Goal: Task Accomplishment & Management: Manage account settings

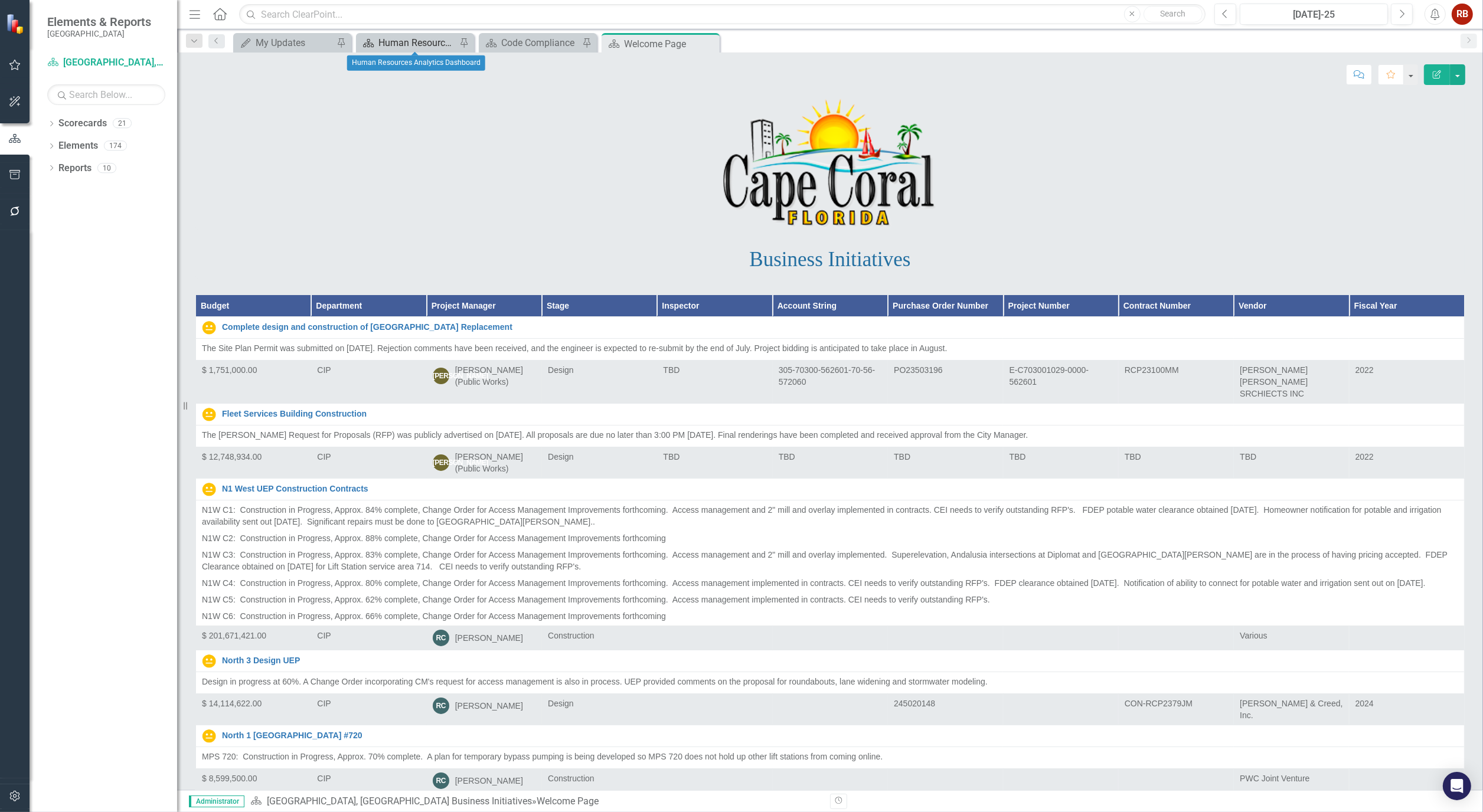
click at [402, 37] on div "Human Resources Analytics Dashboard" at bounding box center [417, 43] width 78 height 15
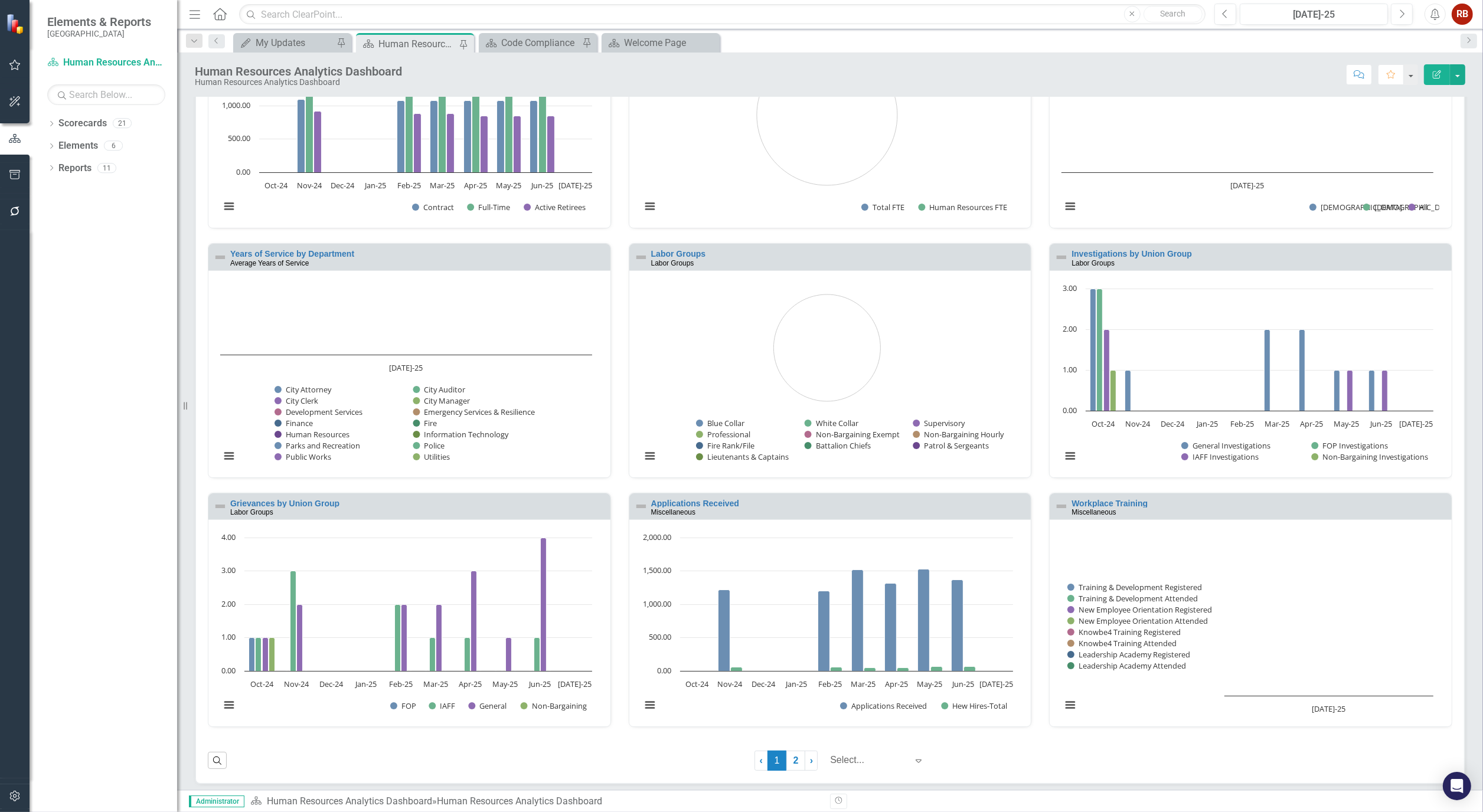
scroll to position [391, 0]
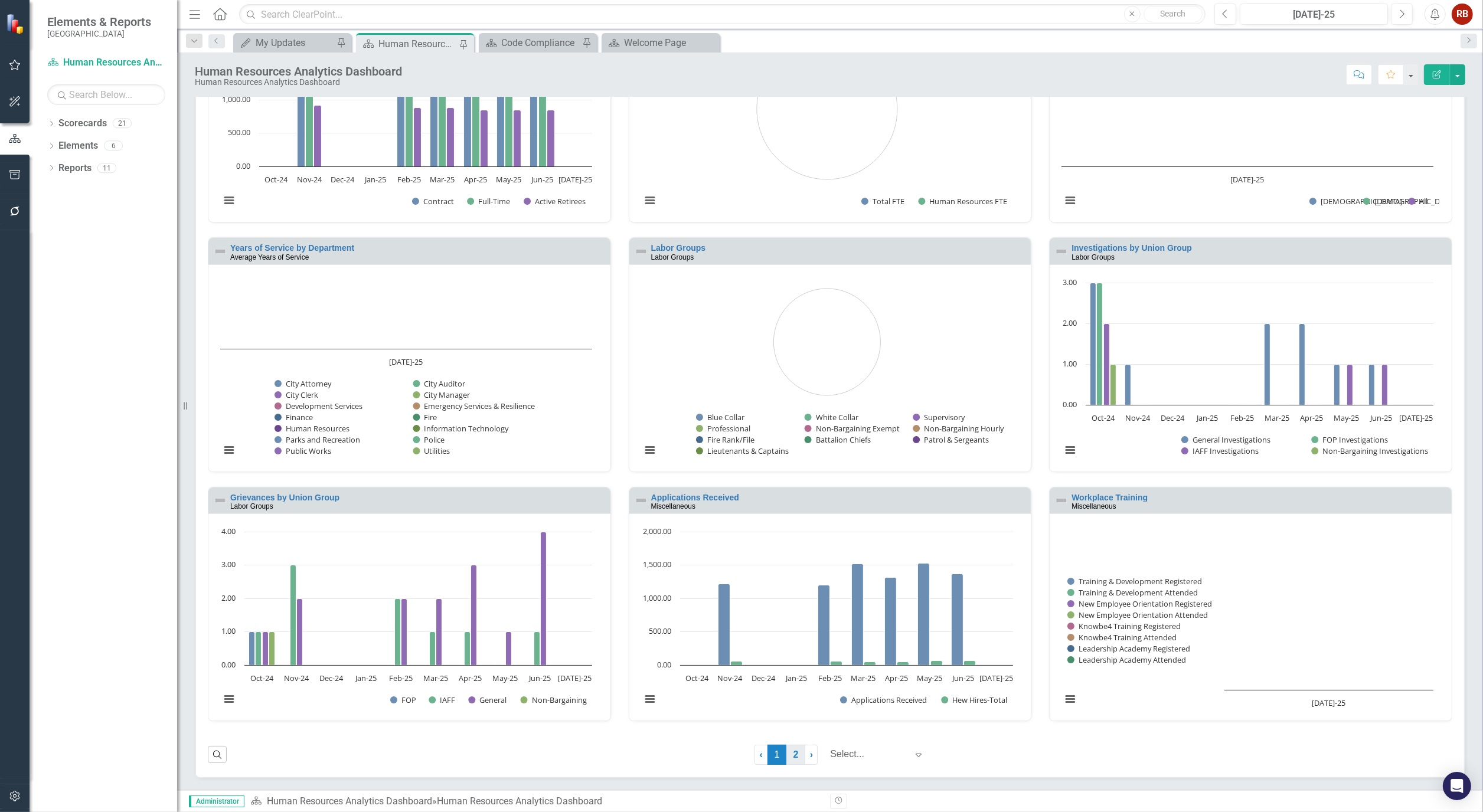
click at [786, 757] on link "2" at bounding box center [796, 754] width 19 height 20
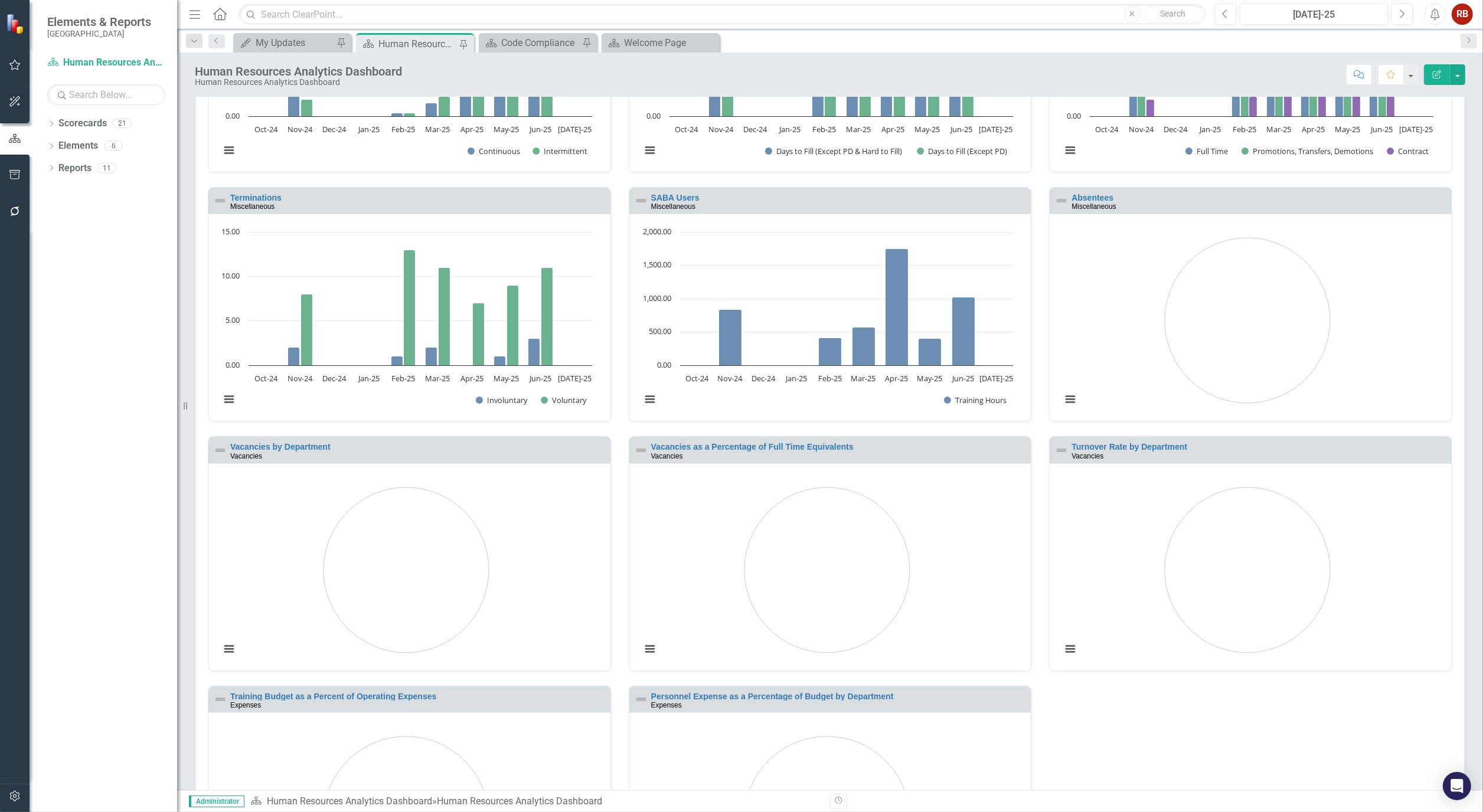
scroll to position [197, 0]
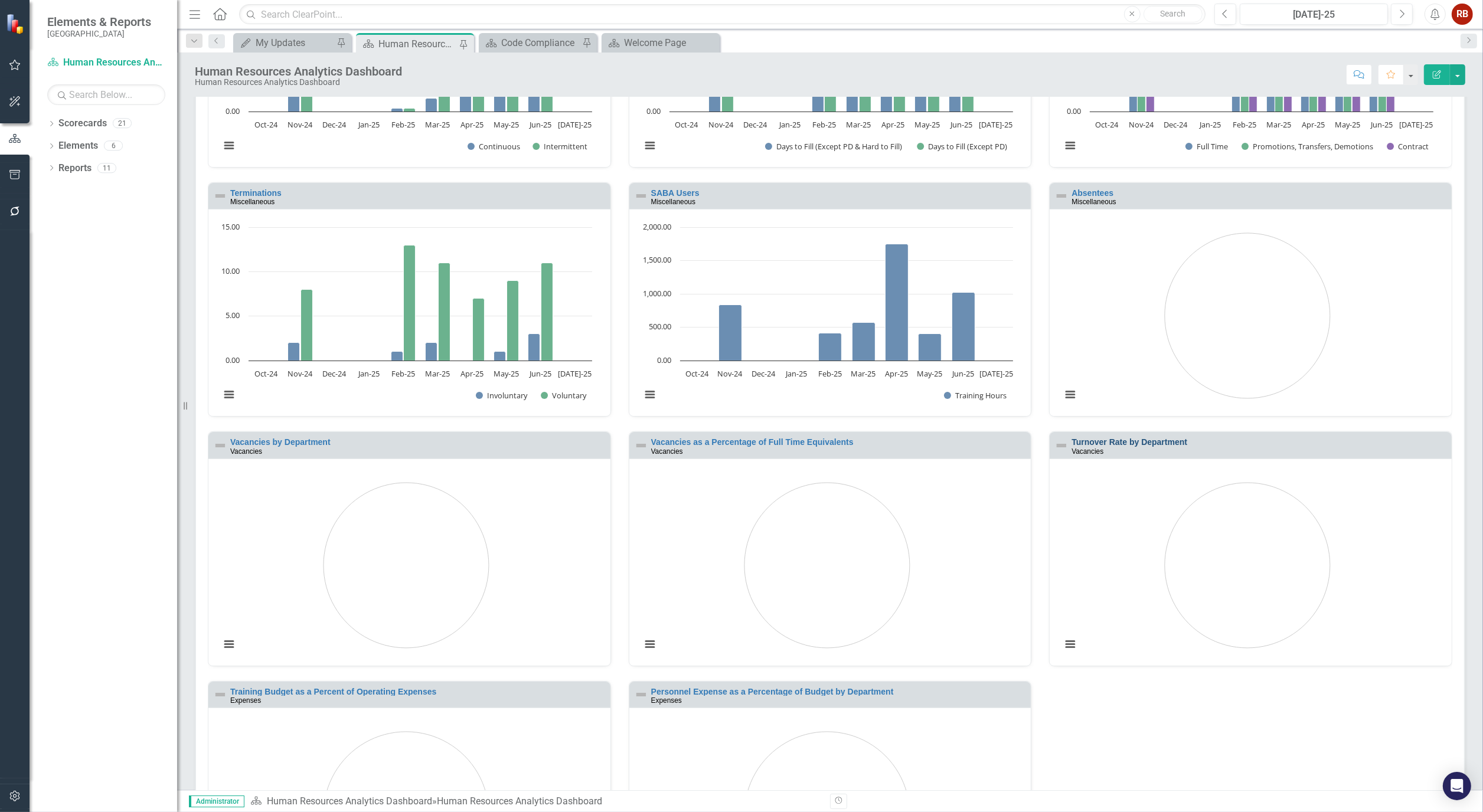
click at [1138, 441] on link "Turnover Rate by Department" at bounding box center [1129, 442] width 116 height 10
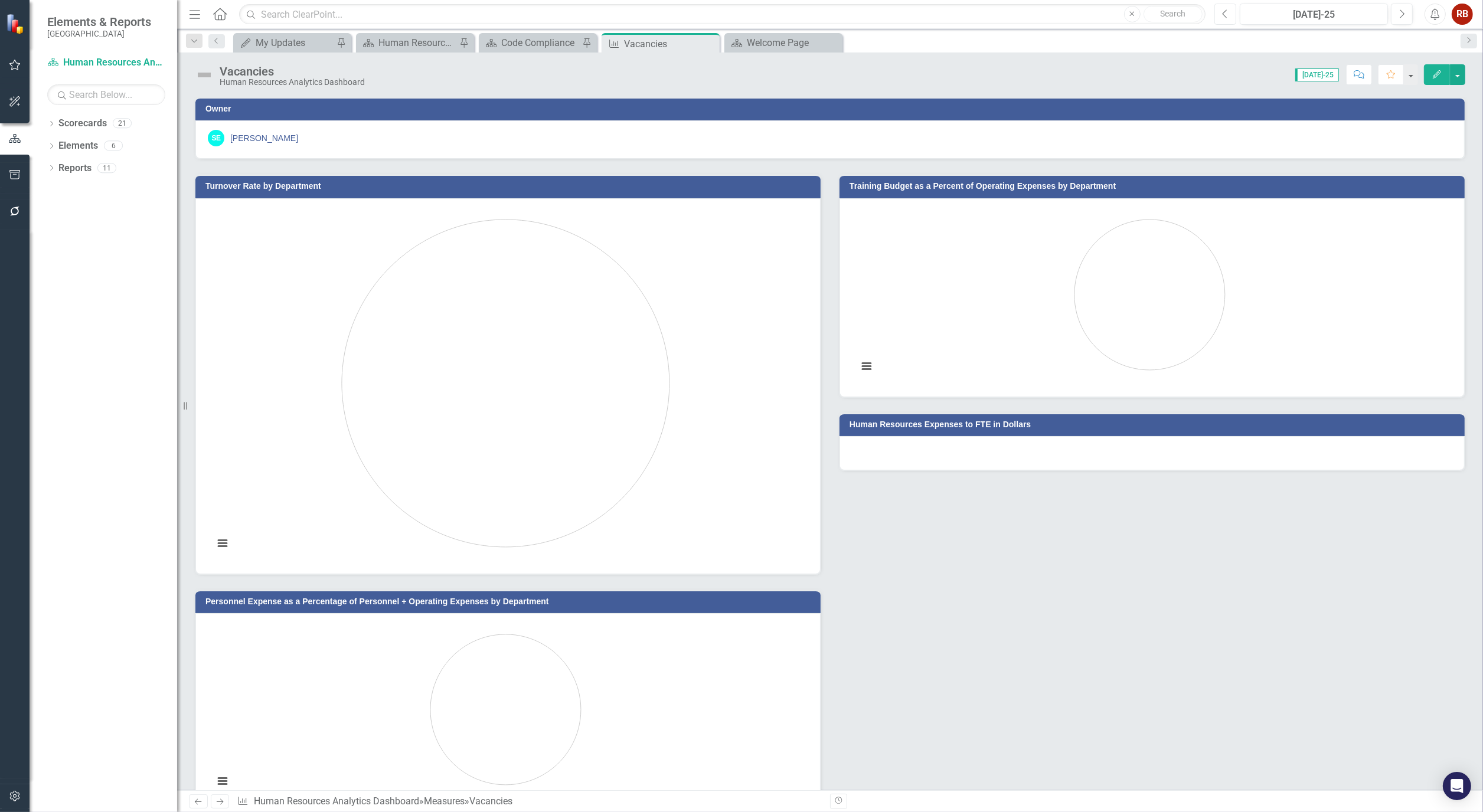
click at [1232, 19] on button "Previous" at bounding box center [1225, 14] width 22 height 21
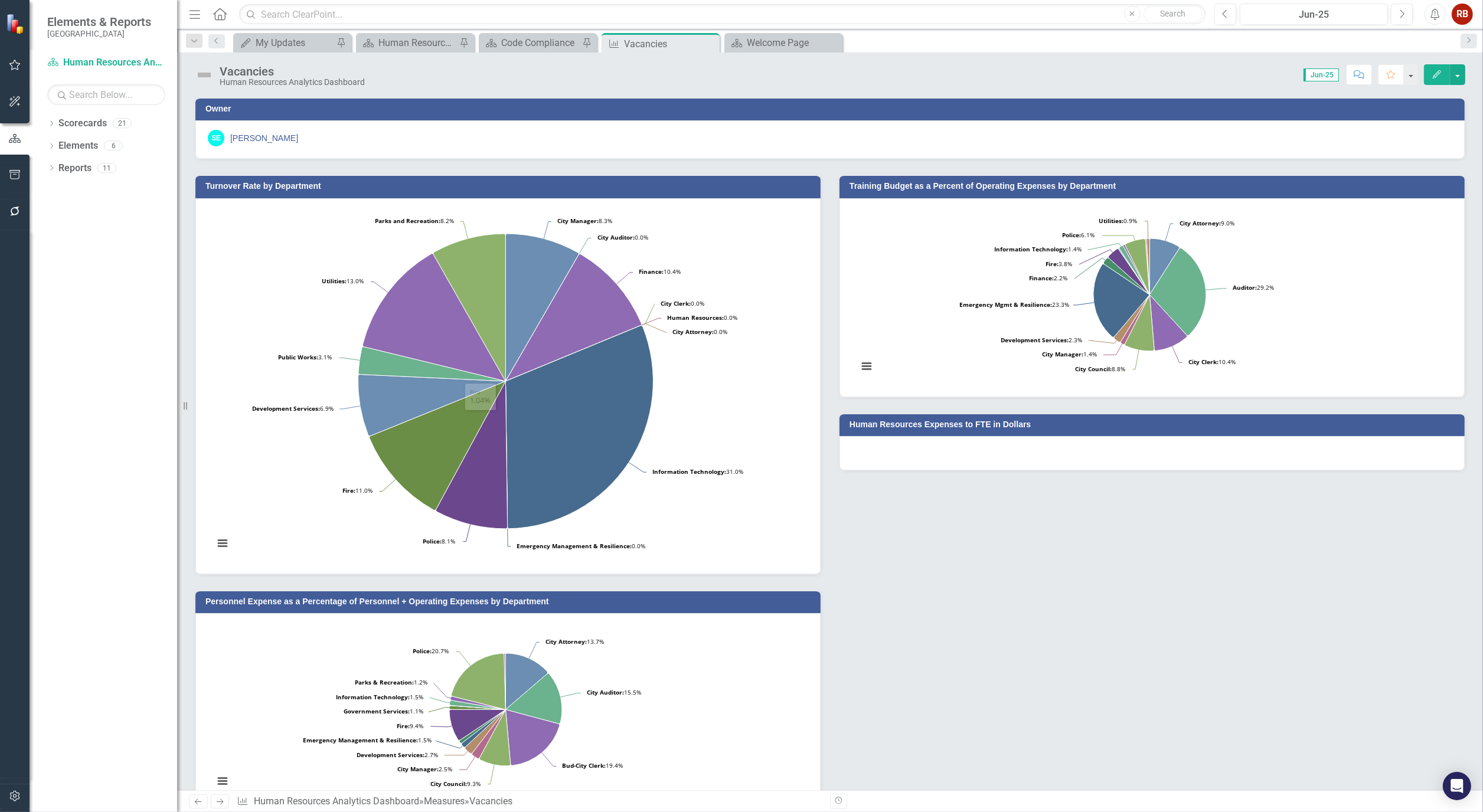
click at [1205, 588] on div "Turnover Rate by Department Chart Pie chart with 14 slices. Turnover Rate by De…" at bounding box center [830, 486] width 1288 height 653
click at [1430, 70] on button "Edit" at bounding box center [1436, 74] width 26 height 20
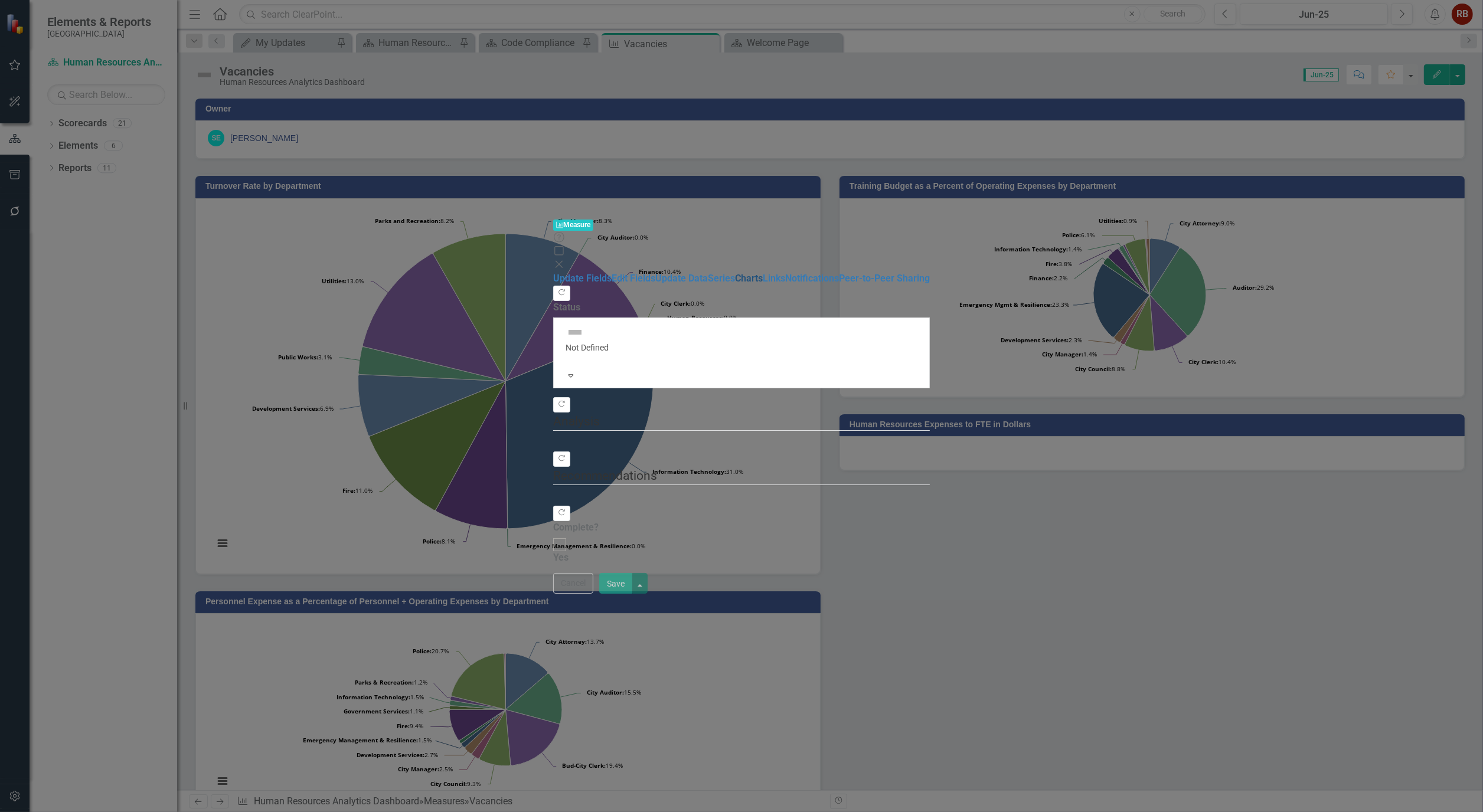
click at [735, 273] on link "Charts" at bounding box center [749, 278] width 28 height 11
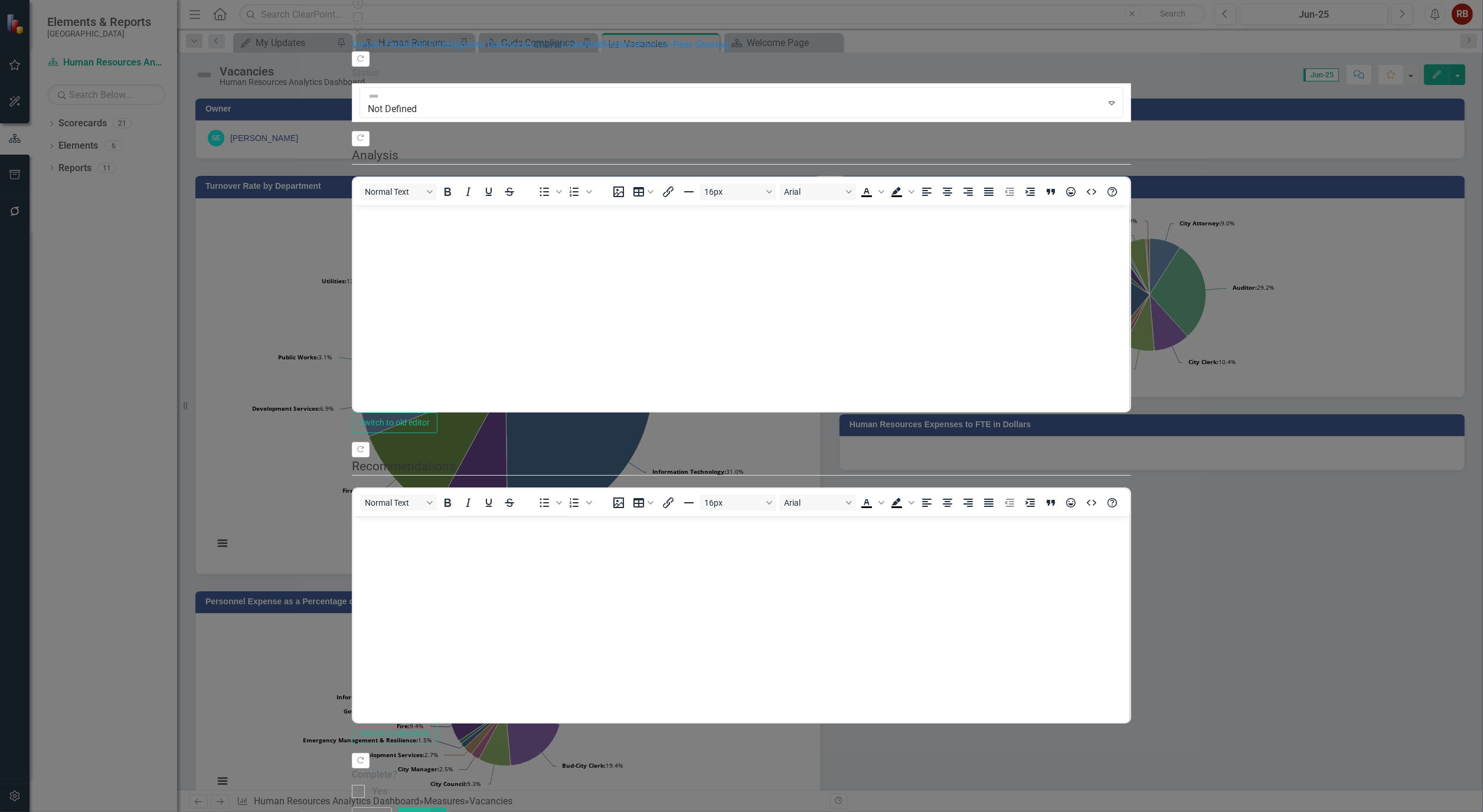
click at [533, 50] on link "Charts" at bounding box center [547, 44] width 28 height 11
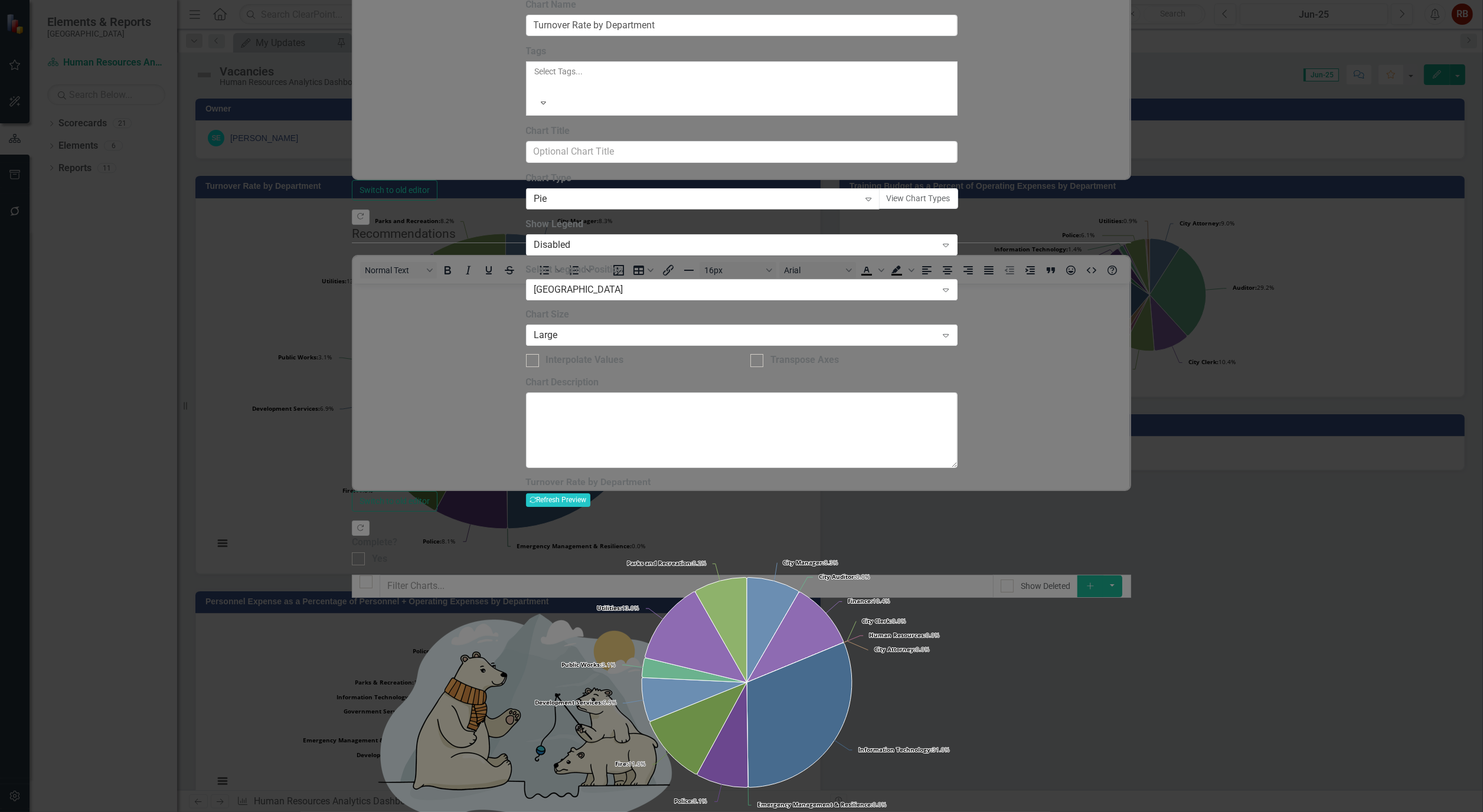
click at [874, 204] on icon "Expand" at bounding box center [869, 199] width 12 height 10
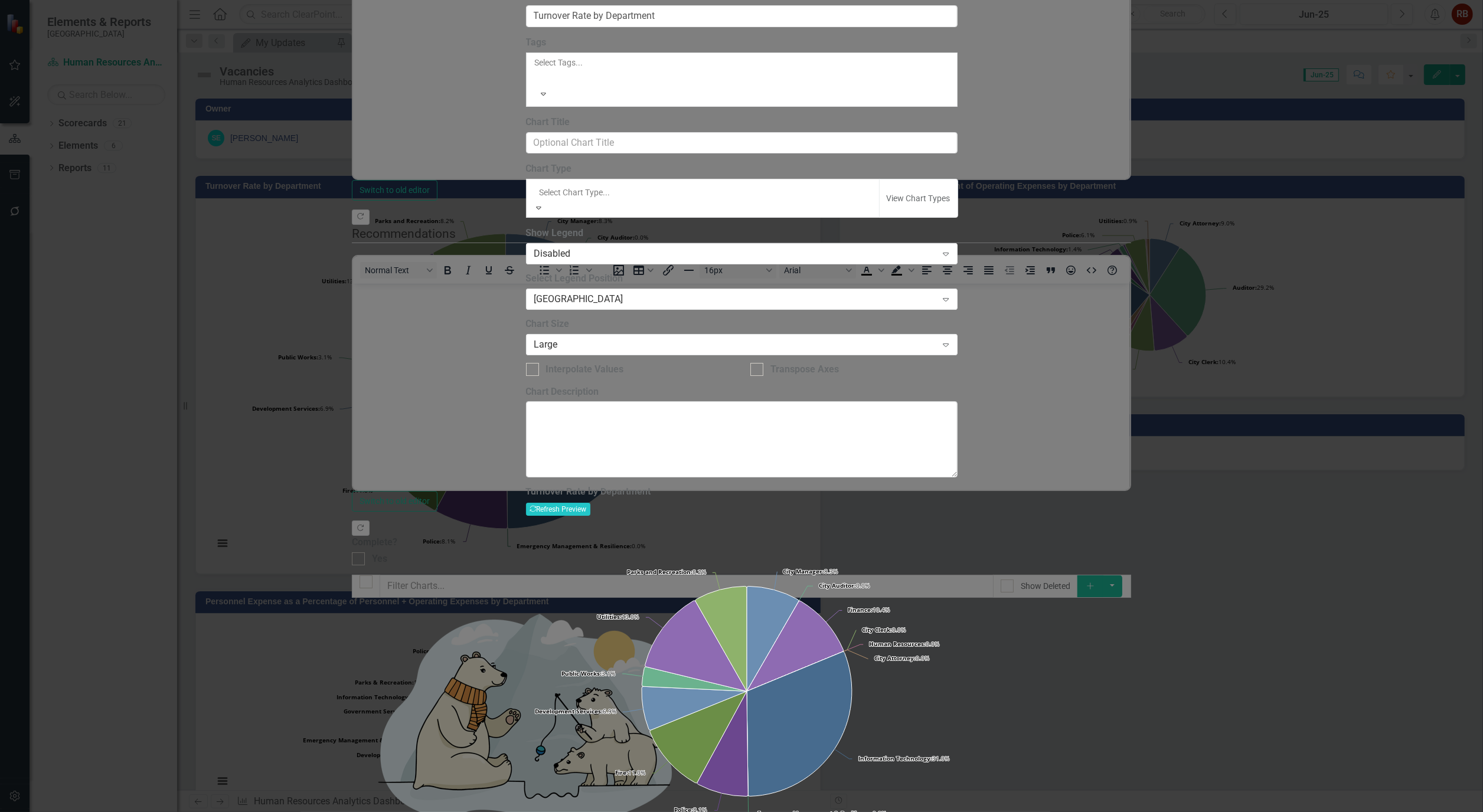
scroll to position [780, 0]
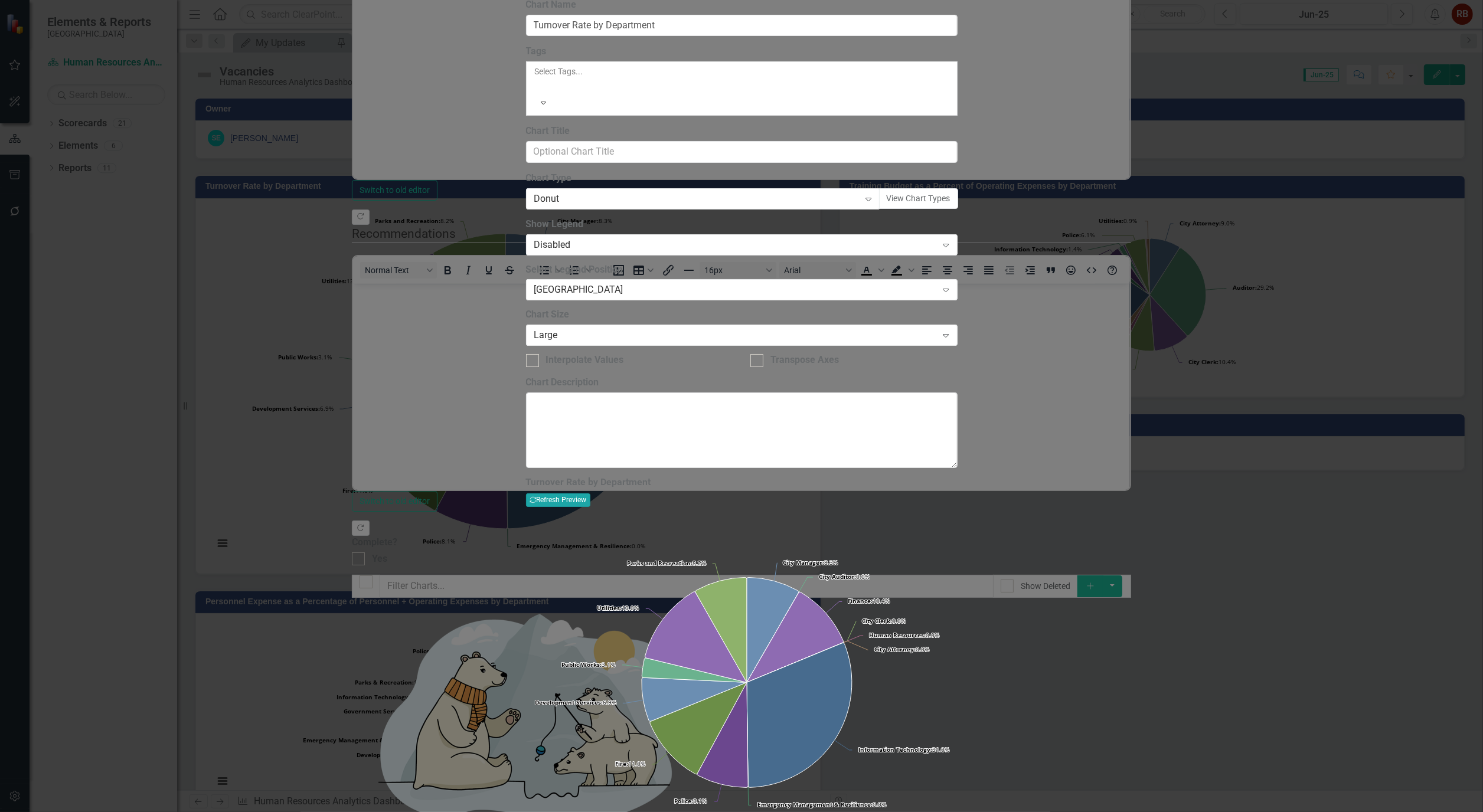
click at [536, 497] on icon "button" at bounding box center [532, 500] width 7 height 7
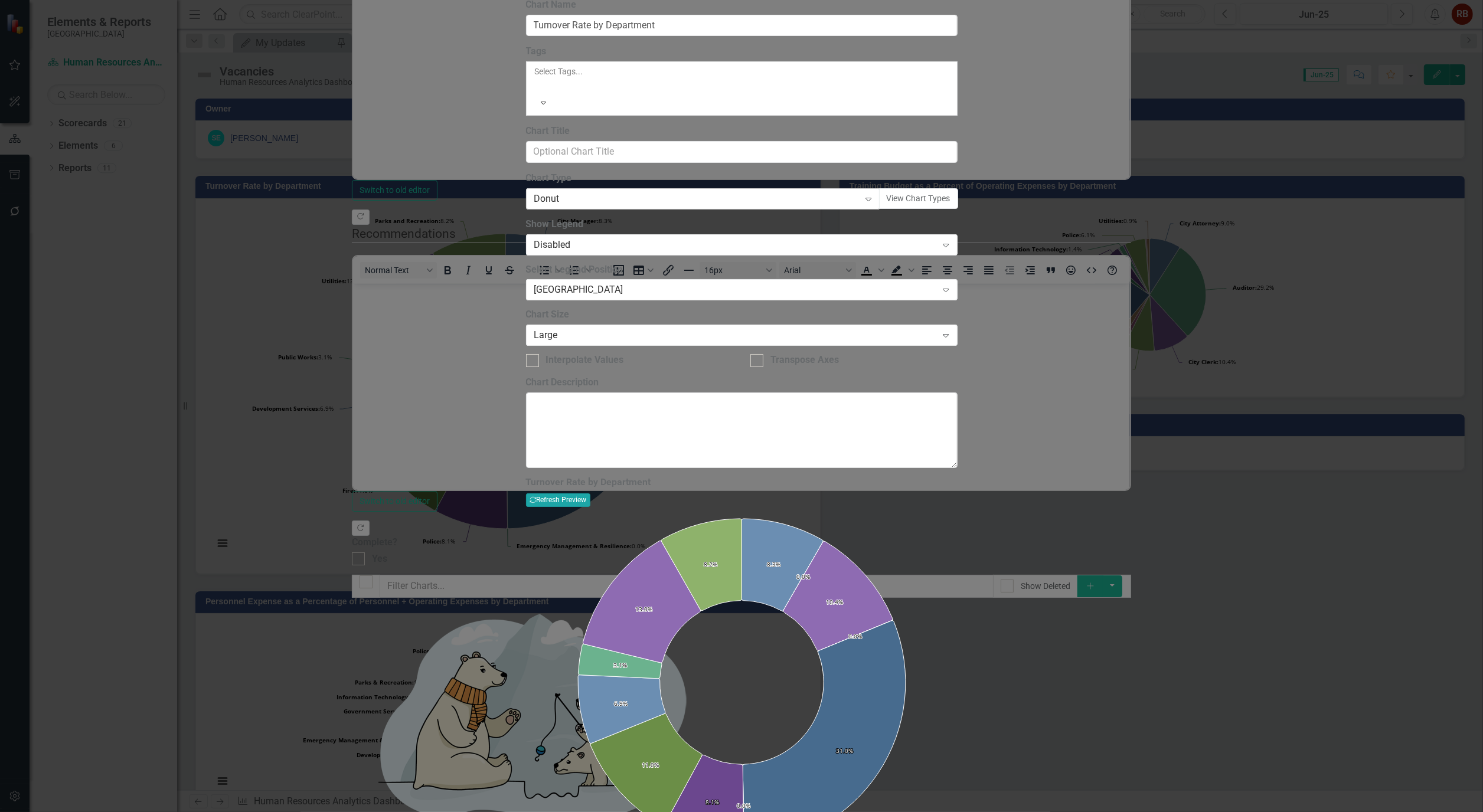
click at [874, 204] on icon "Expand" at bounding box center [869, 199] width 12 height 10
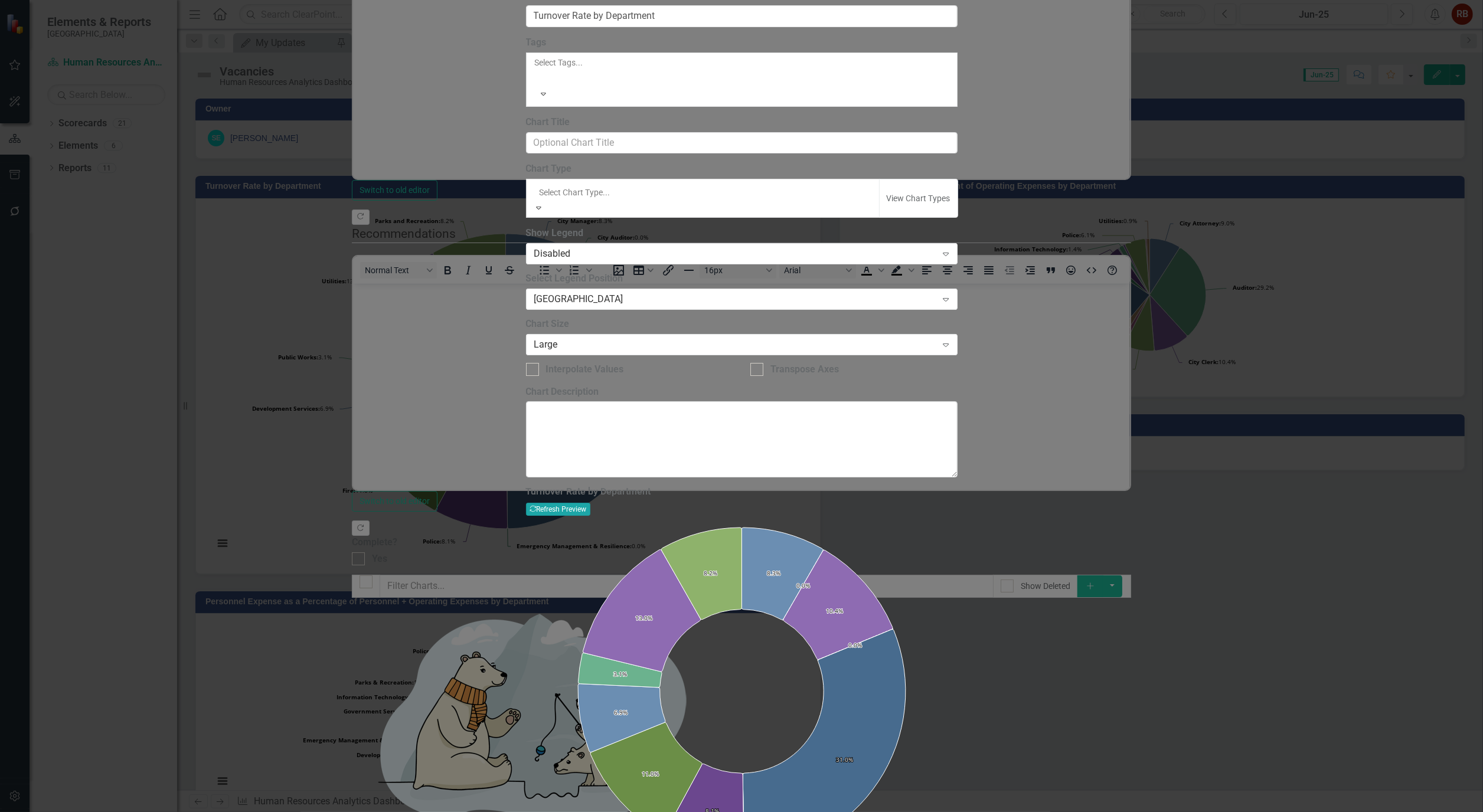
scroll to position [798, 0]
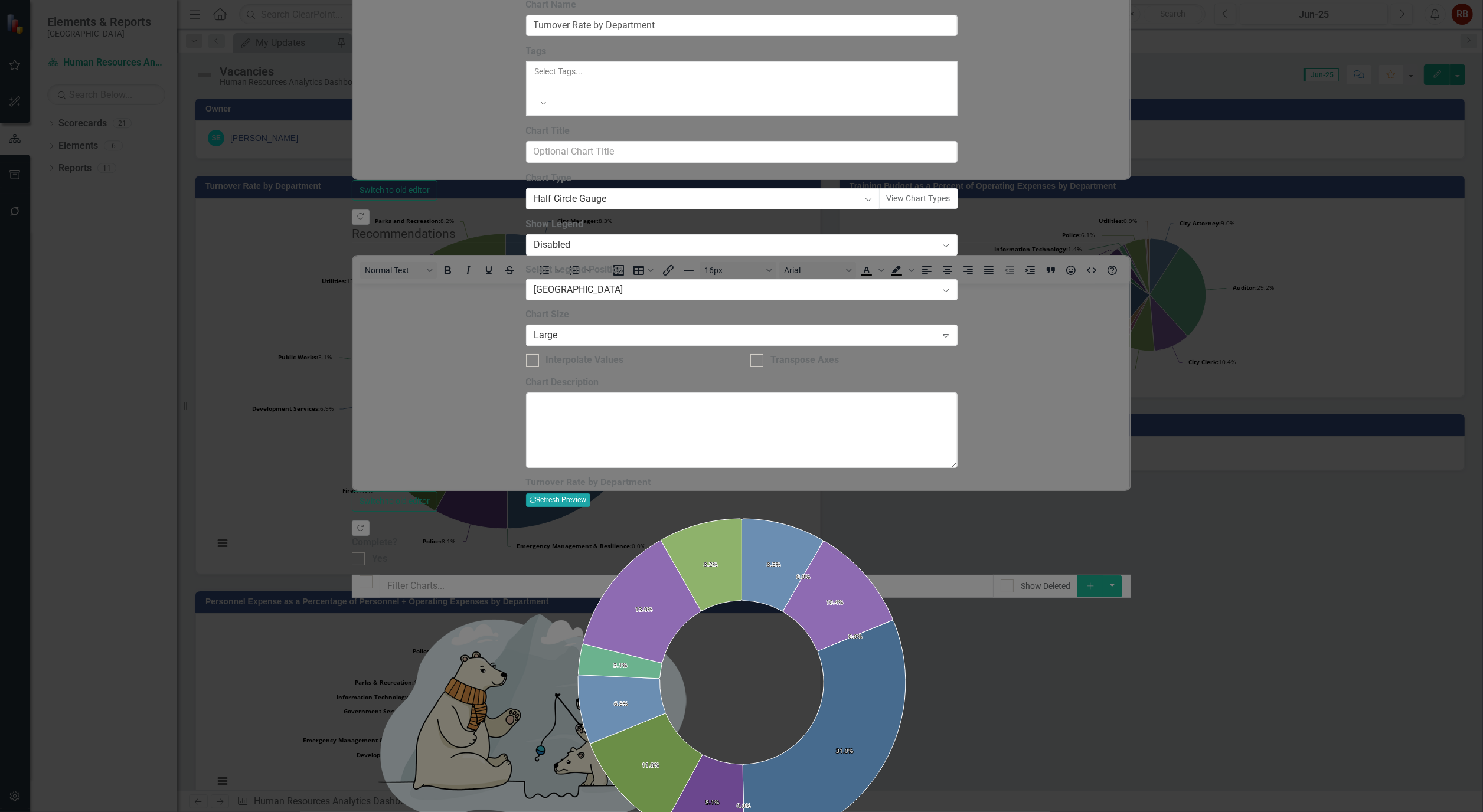
click at [590, 493] on button "Recalculate Refresh Preview" at bounding box center [557, 500] width 64 height 13
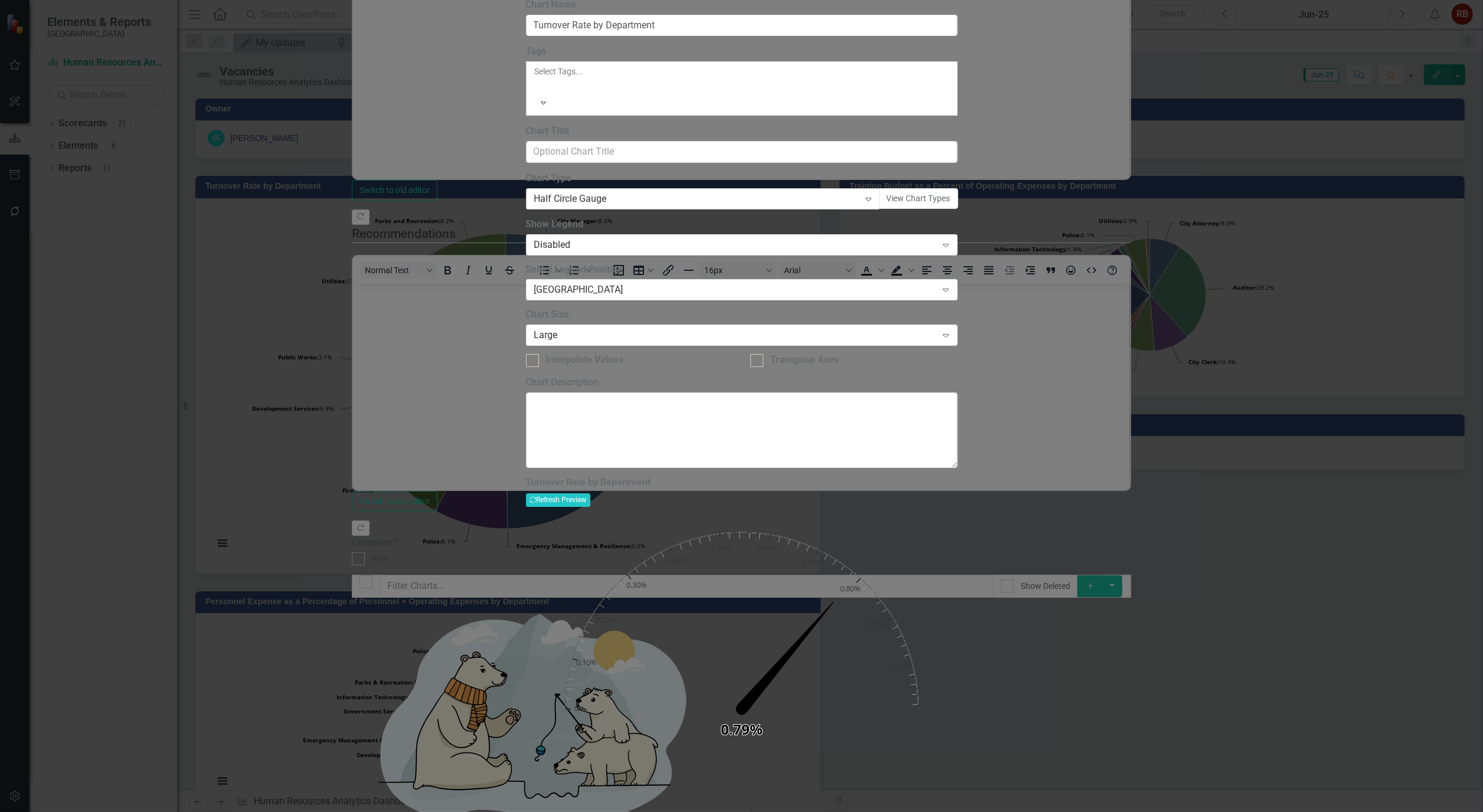
click at [874, 204] on icon "Expand" at bounding box center [869, 199] width 12 height 10
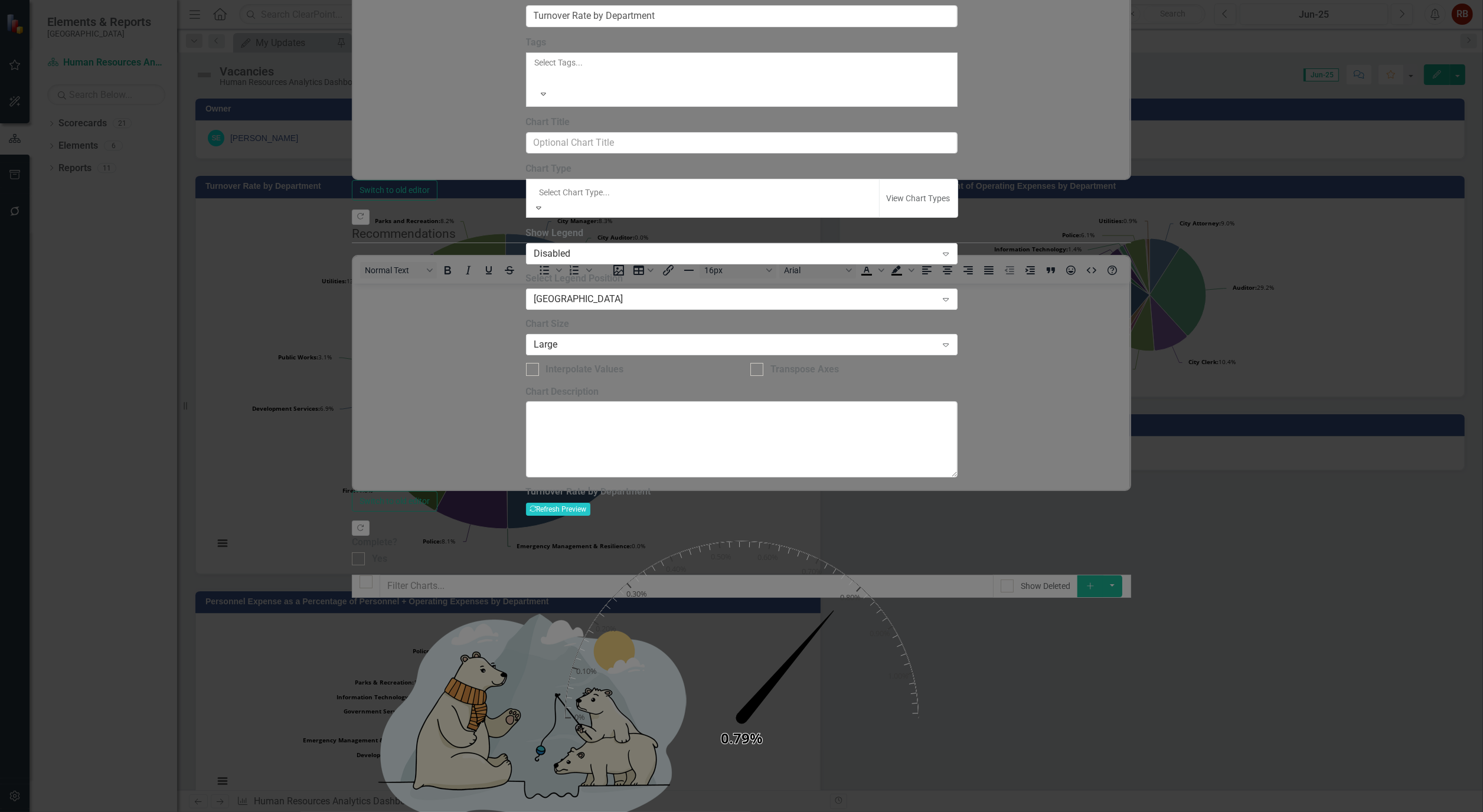
scroll to position [864, 0]
click at [958, 206] on button "View Chart Types" at bounding box center [918, 198] width 79 height 39
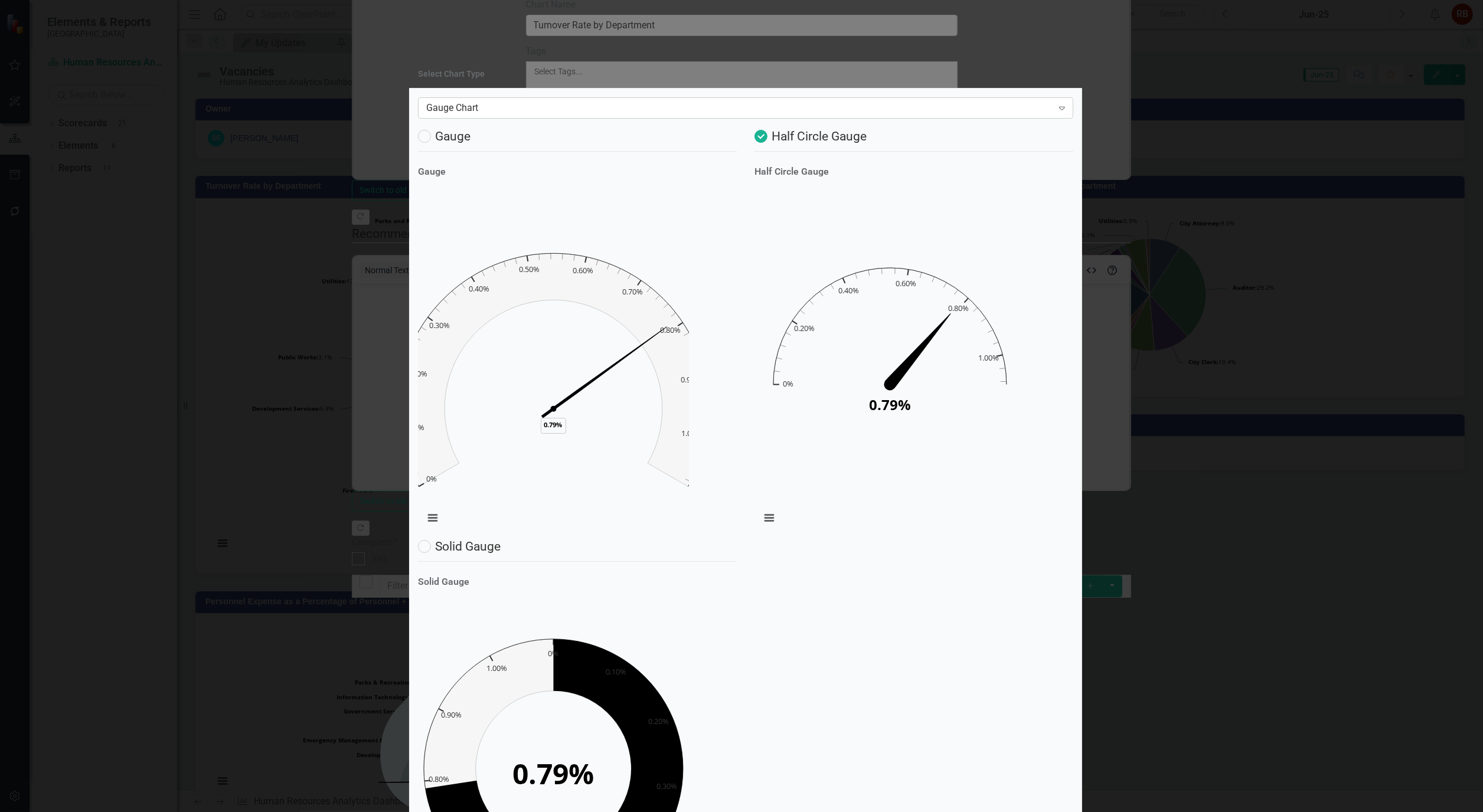
click at [1059, 117] on div "Expand" at bounding box center [1062, 108] width 21 height 19
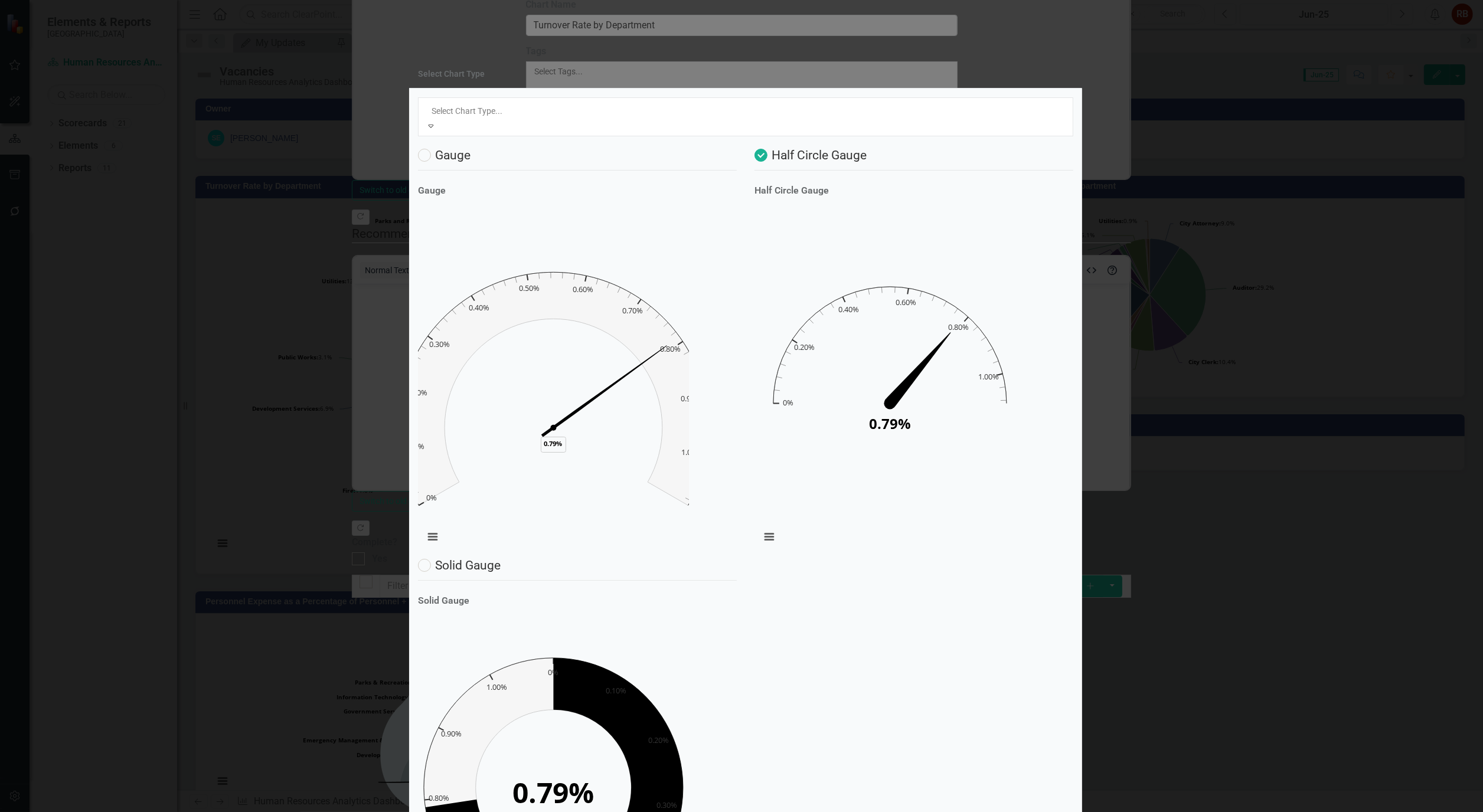
scroll to position [0, 0]
click at [462, 811] on div "Modern" at bounding box center [742, 819] width 1483 height 14
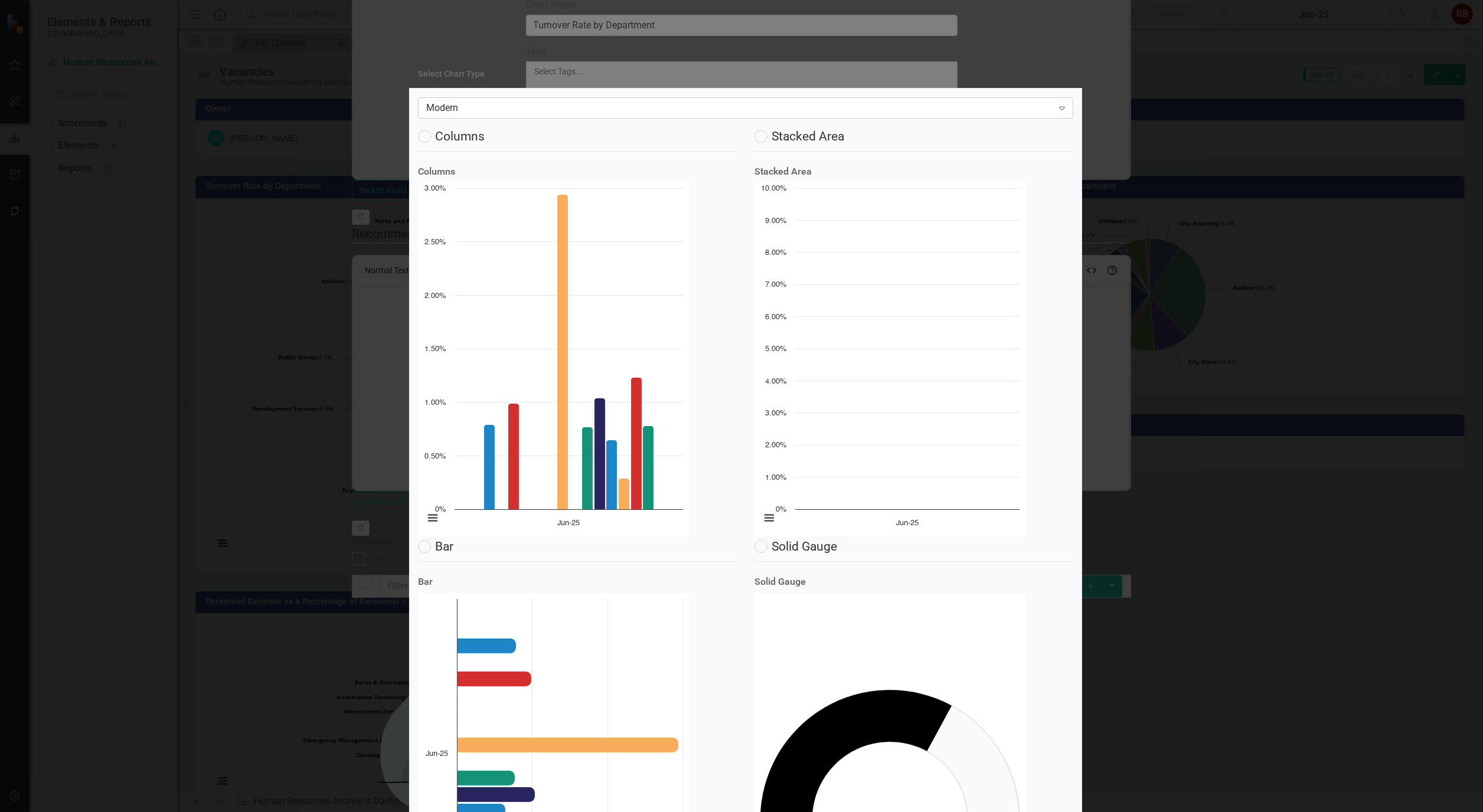
click at [1056, 109] on icon "Expand" at bounding box center [1062, 108] width 12 height 10
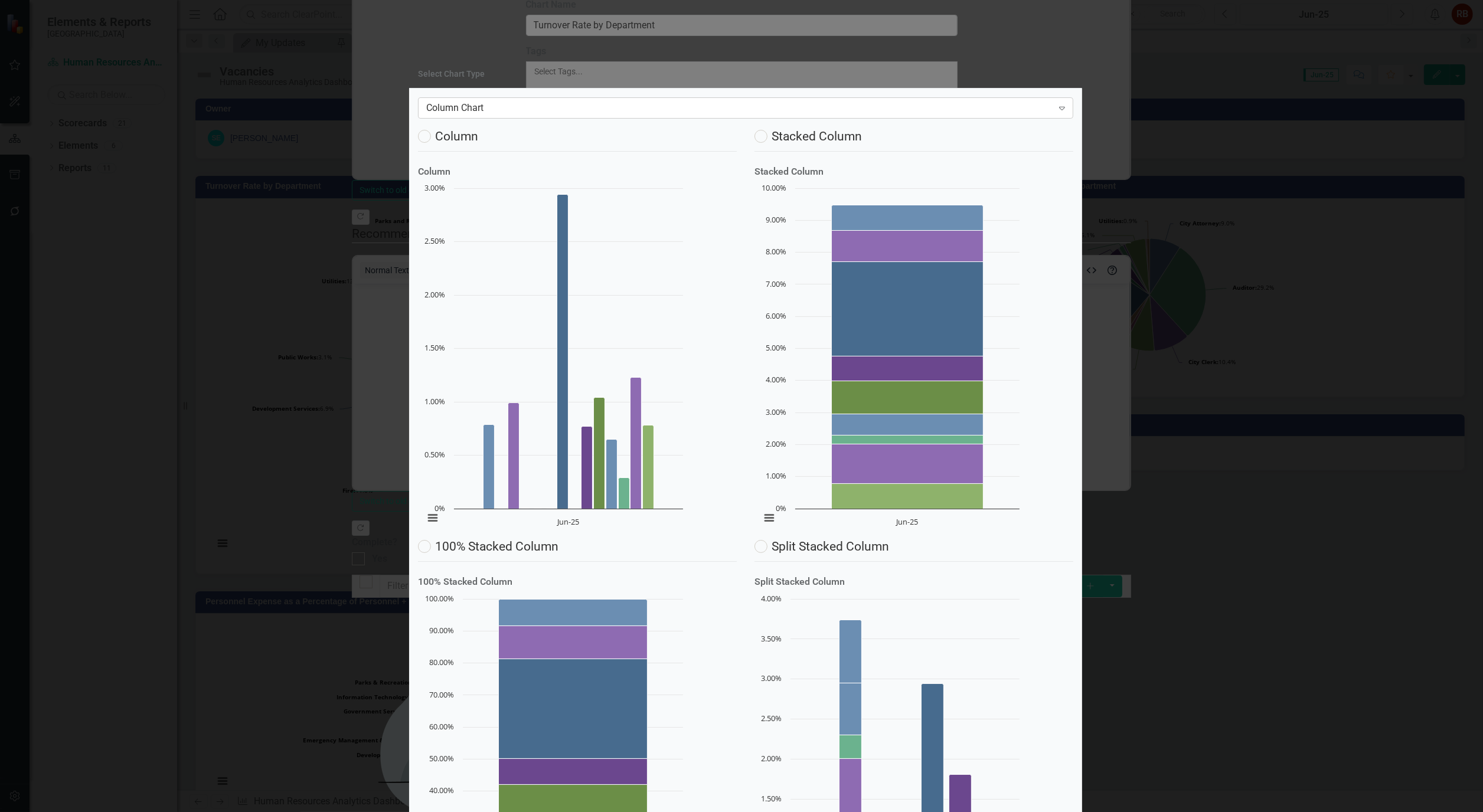
click at [1059, 109] on icon "Expand" at bounding box center [1062, 108] width 12 height 10
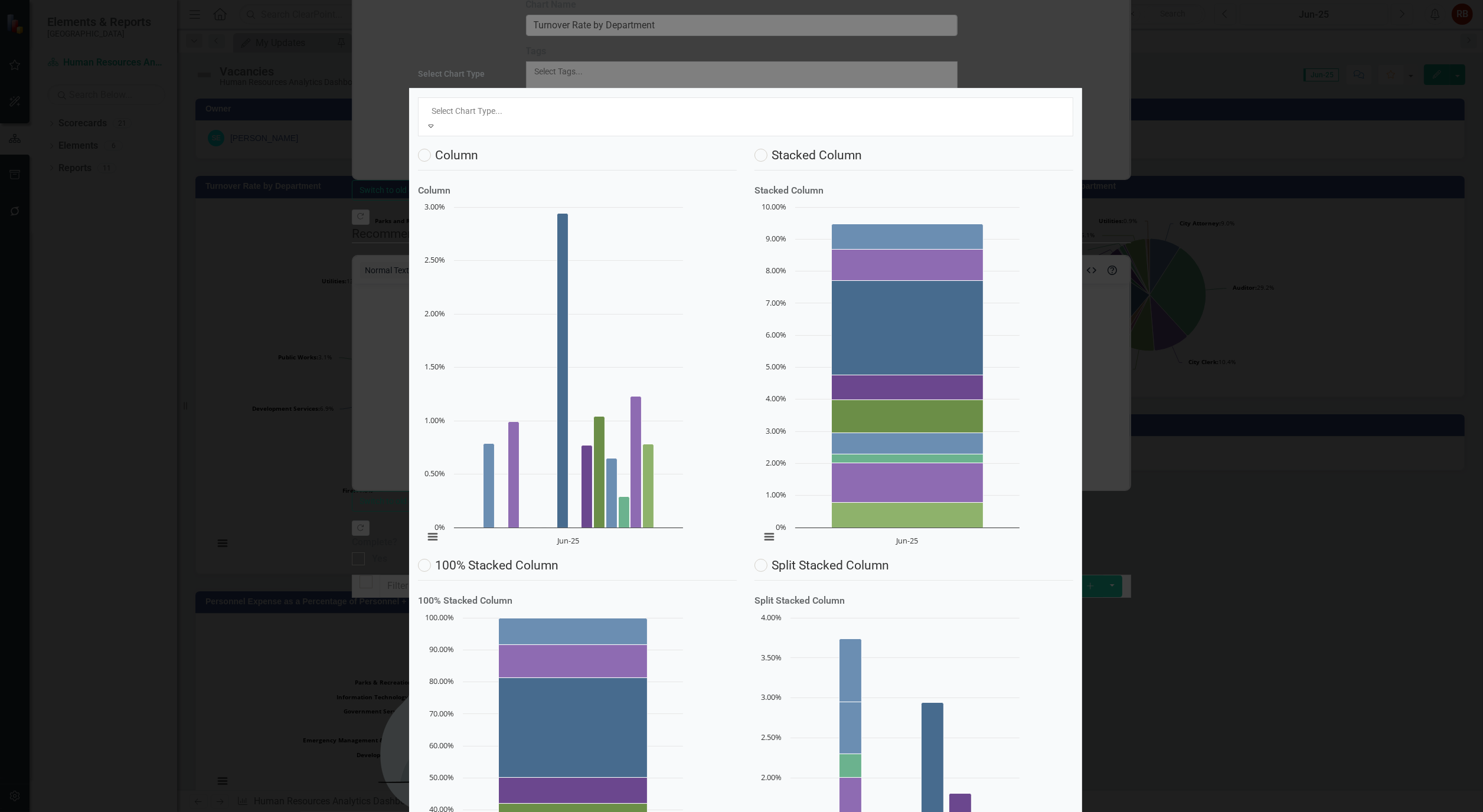
scroll to position [19, 0]
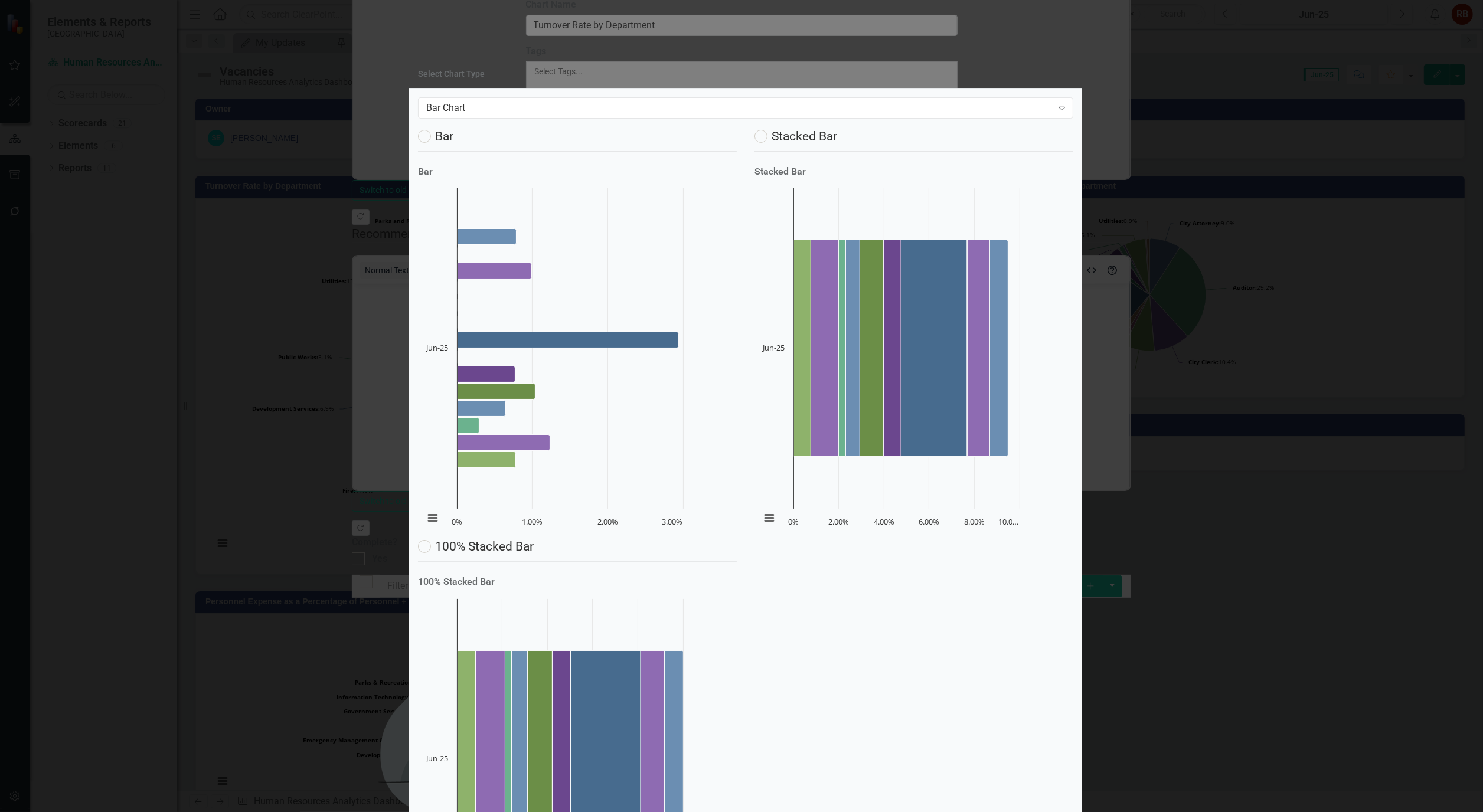
scroll to position [0, 0]
click at [442, 143] on label "Bar" at bounding box center [435, 137] width 35 height 13
click at [426, 137] on input "Bar" at bounding box center [421, 134] width 8 height 8
radio input "true"
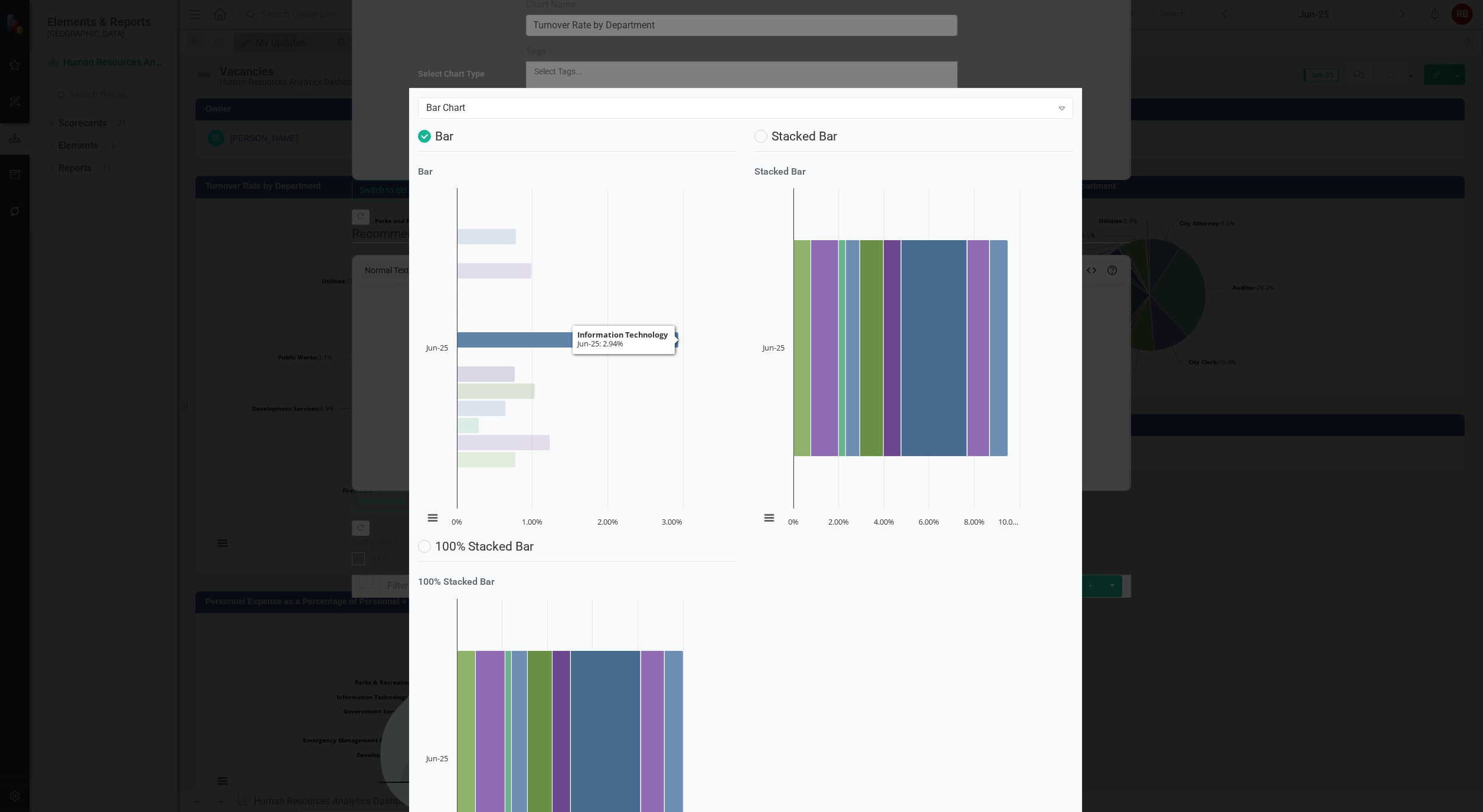
scroll to position [131, 0]
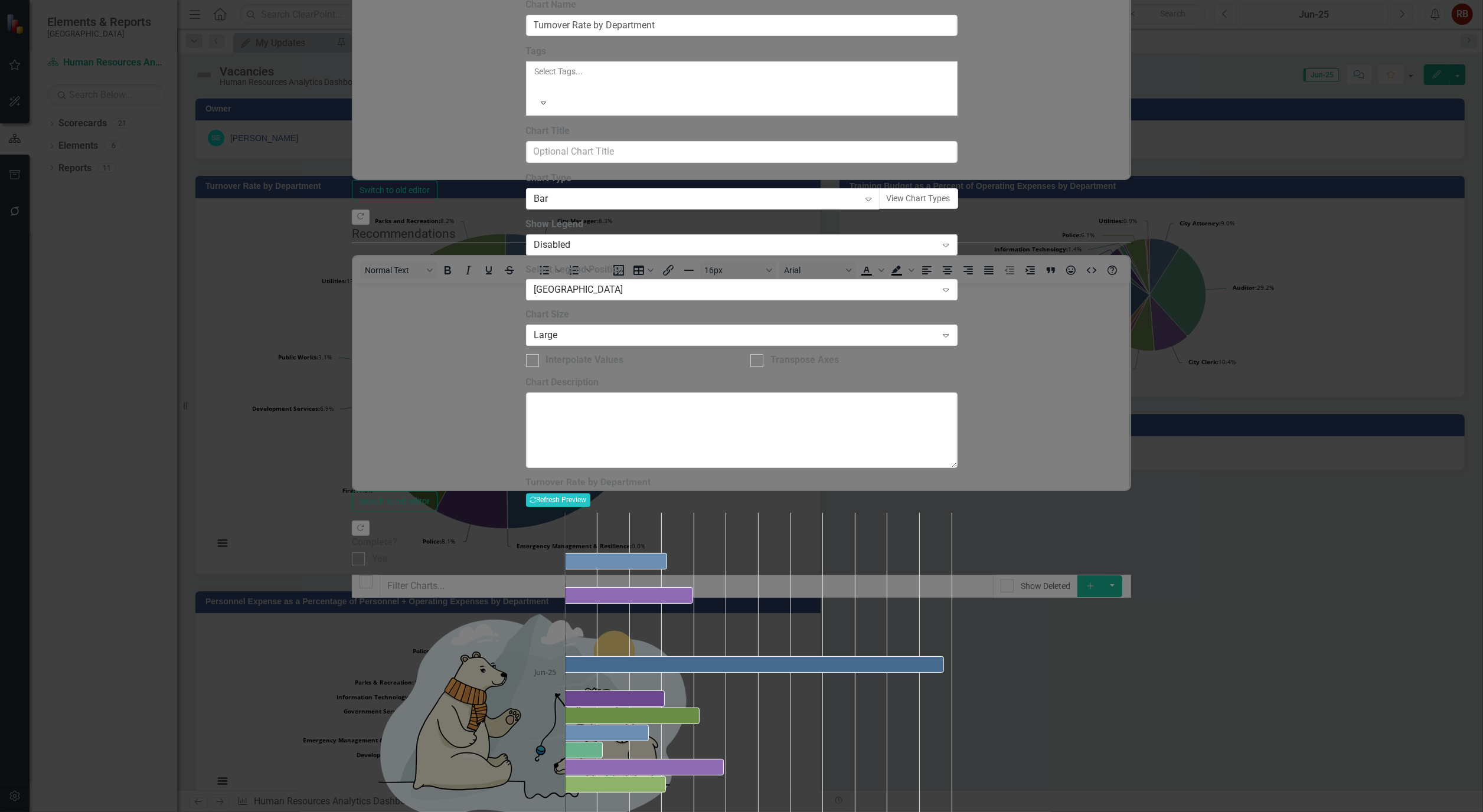
click at [952, 250] on icon "Expand" at bounding box center [946, 245] width 12 height 10
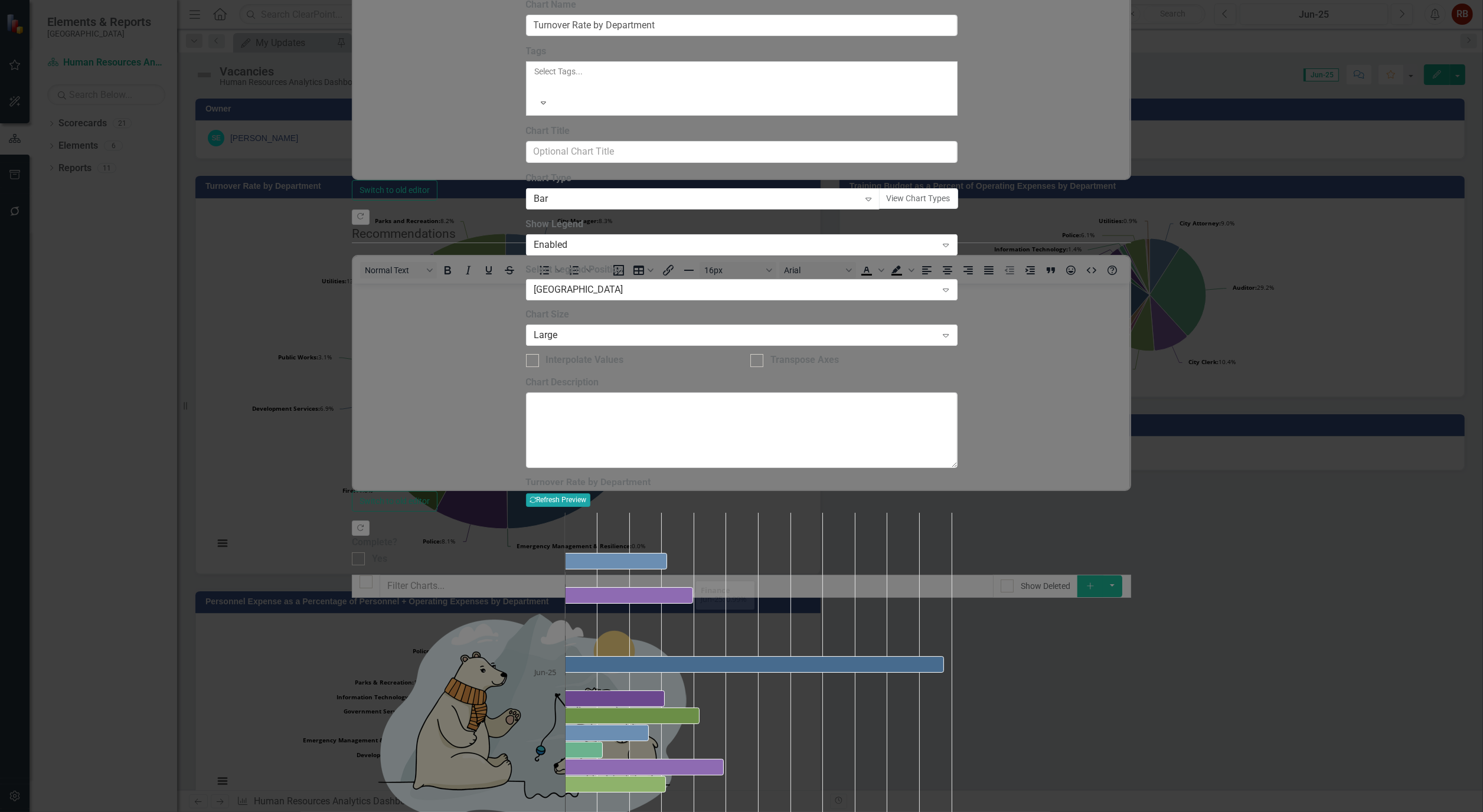
click at [590, 493] on button "Recalculate Refresh Preview" at bounding box center [557, 500] width 64 height 13
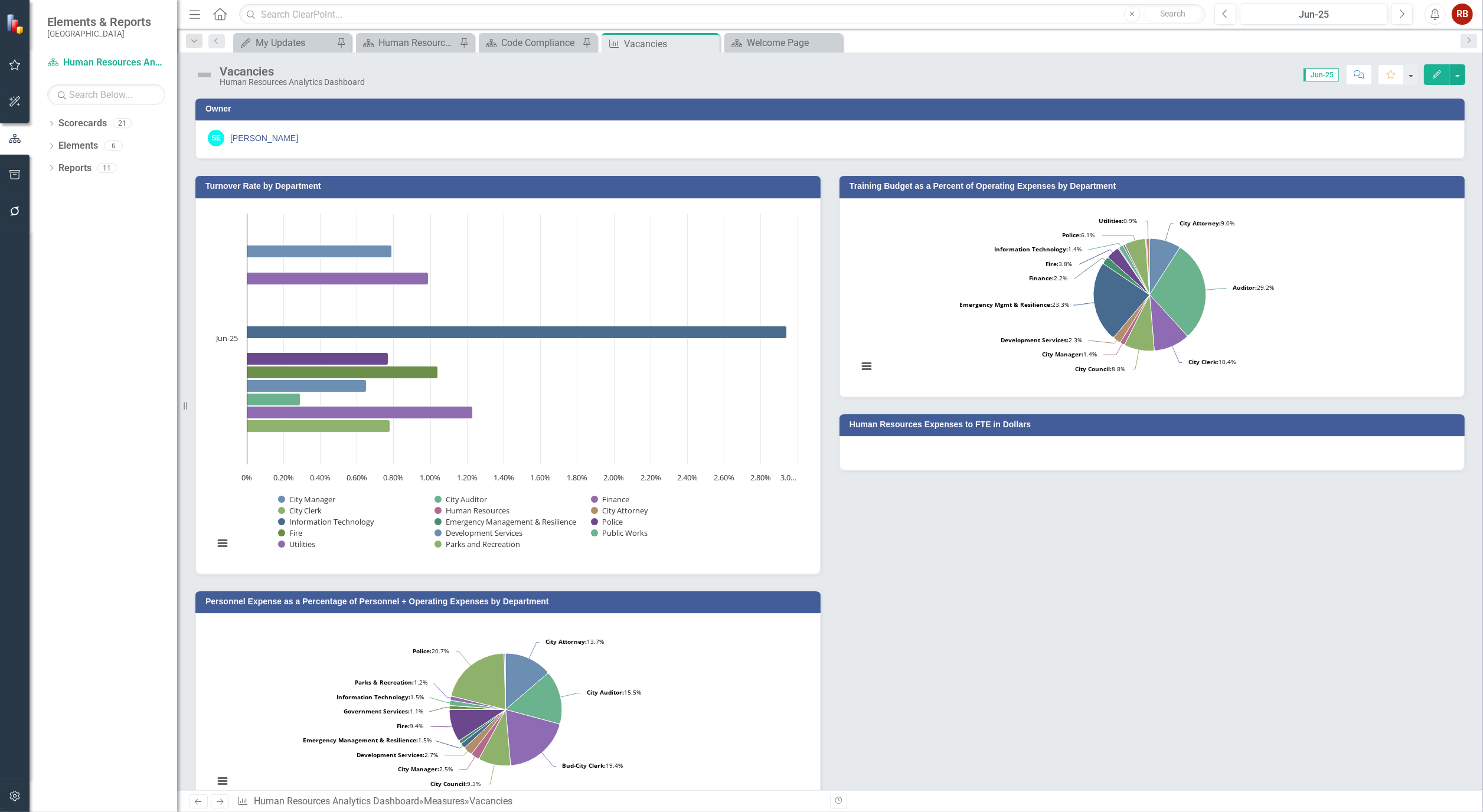
click at [1147, 635] on div "Turnover Rate by Department Chart Bar chart with 14 data series. Turnover Rate …" at bounding box center [830, 486] width 1288 height 653
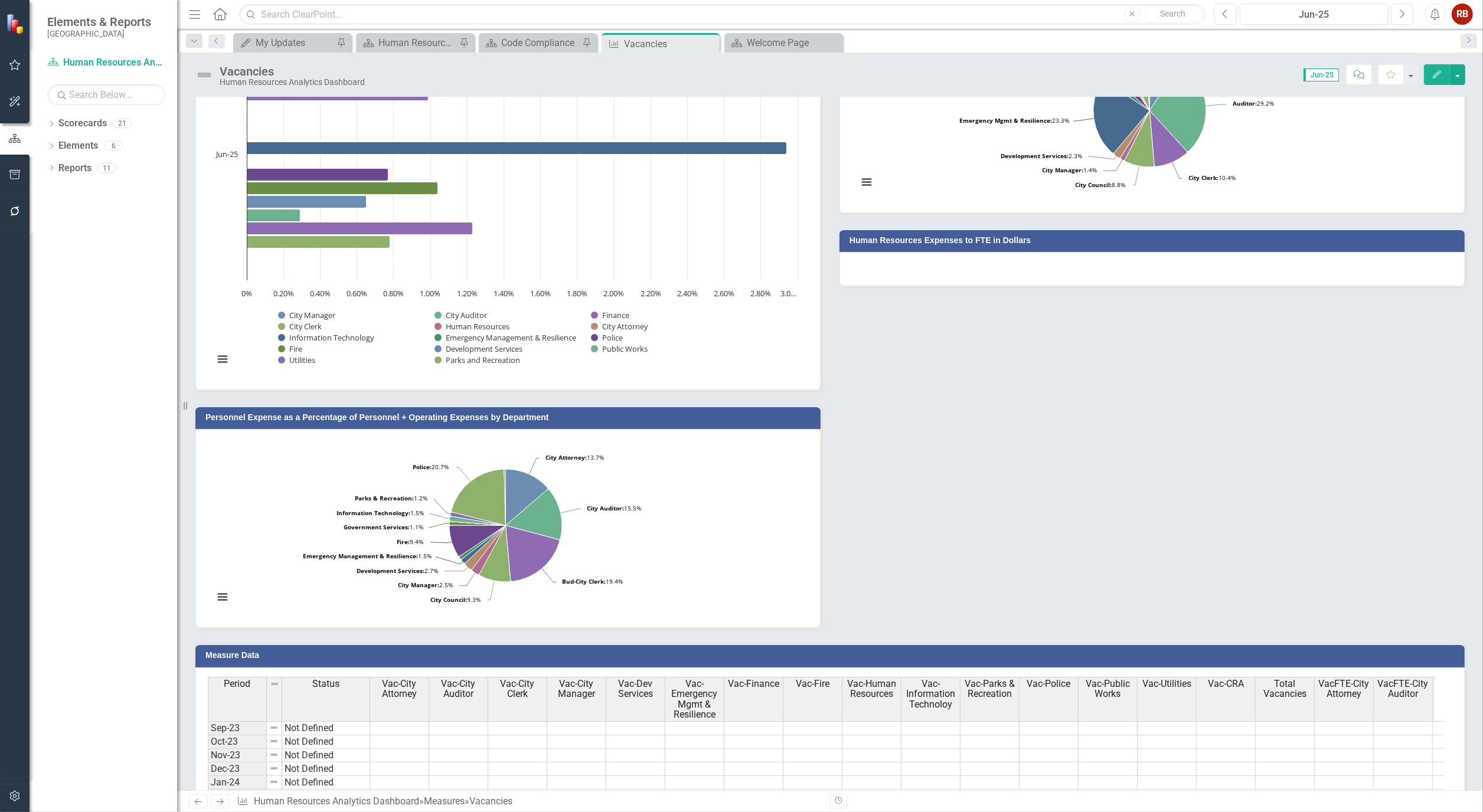
scroll to position [197, 0]
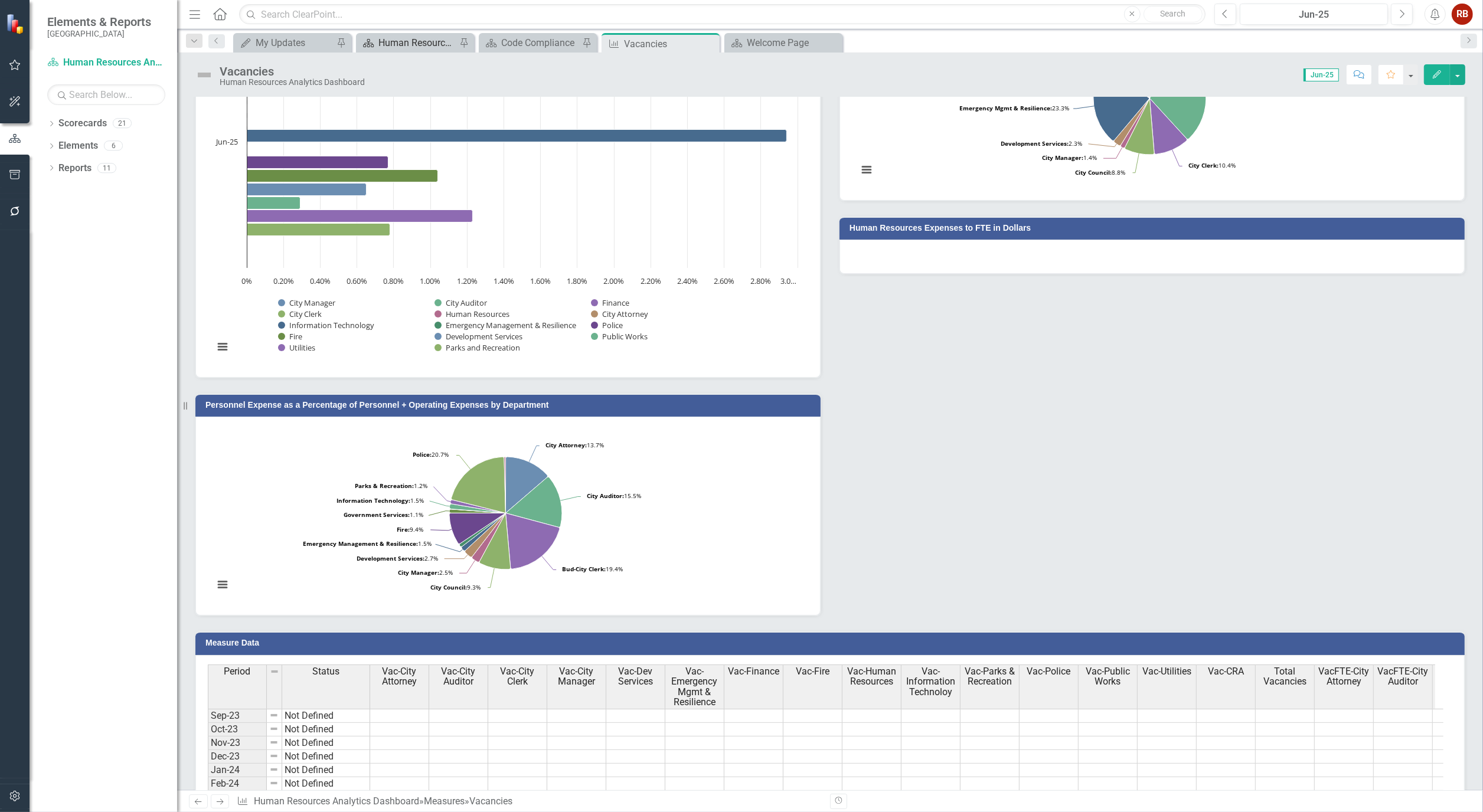
click at [414, 38] on div "Human Resources Analytics Dashboard" at bounding box center [417, 43] width 78 height 15
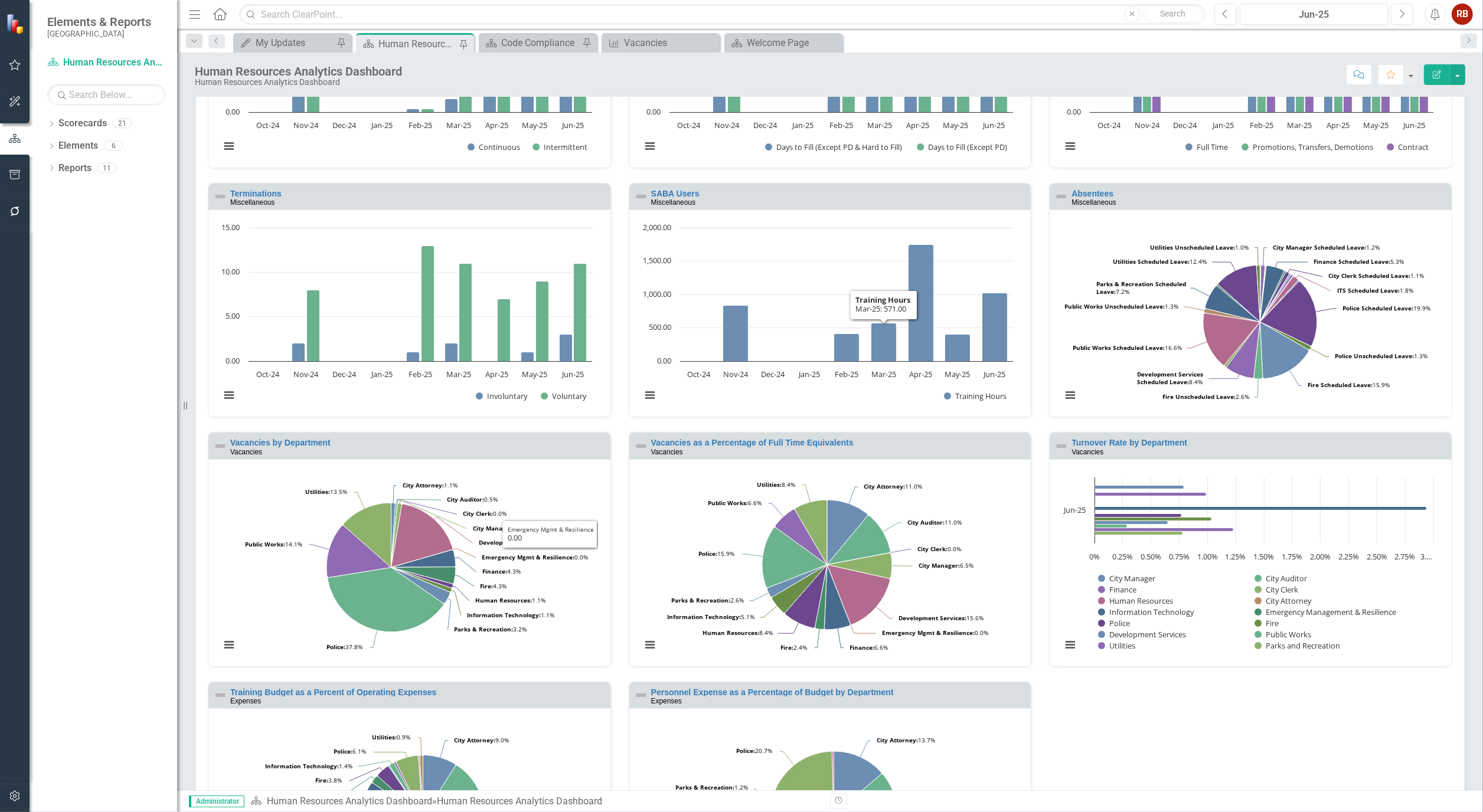
scroll to position [197, 0]
click at [309, 443] on link "Vacancies by Department" at bounding box center [280, 442] width 100 height 10
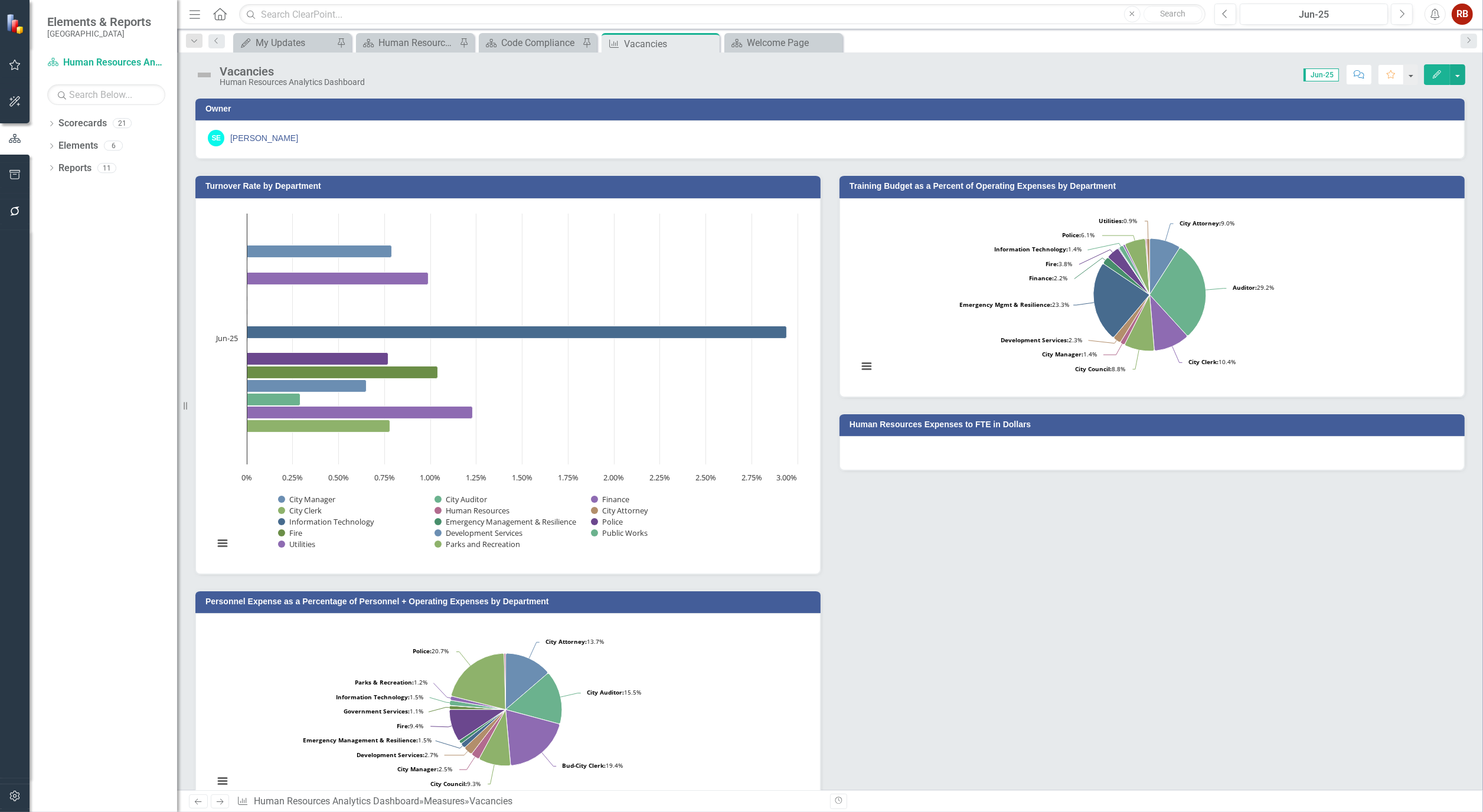
click at [1442, 74] on button "Edit" at bounding box center [1436, 74] width 26 height 20
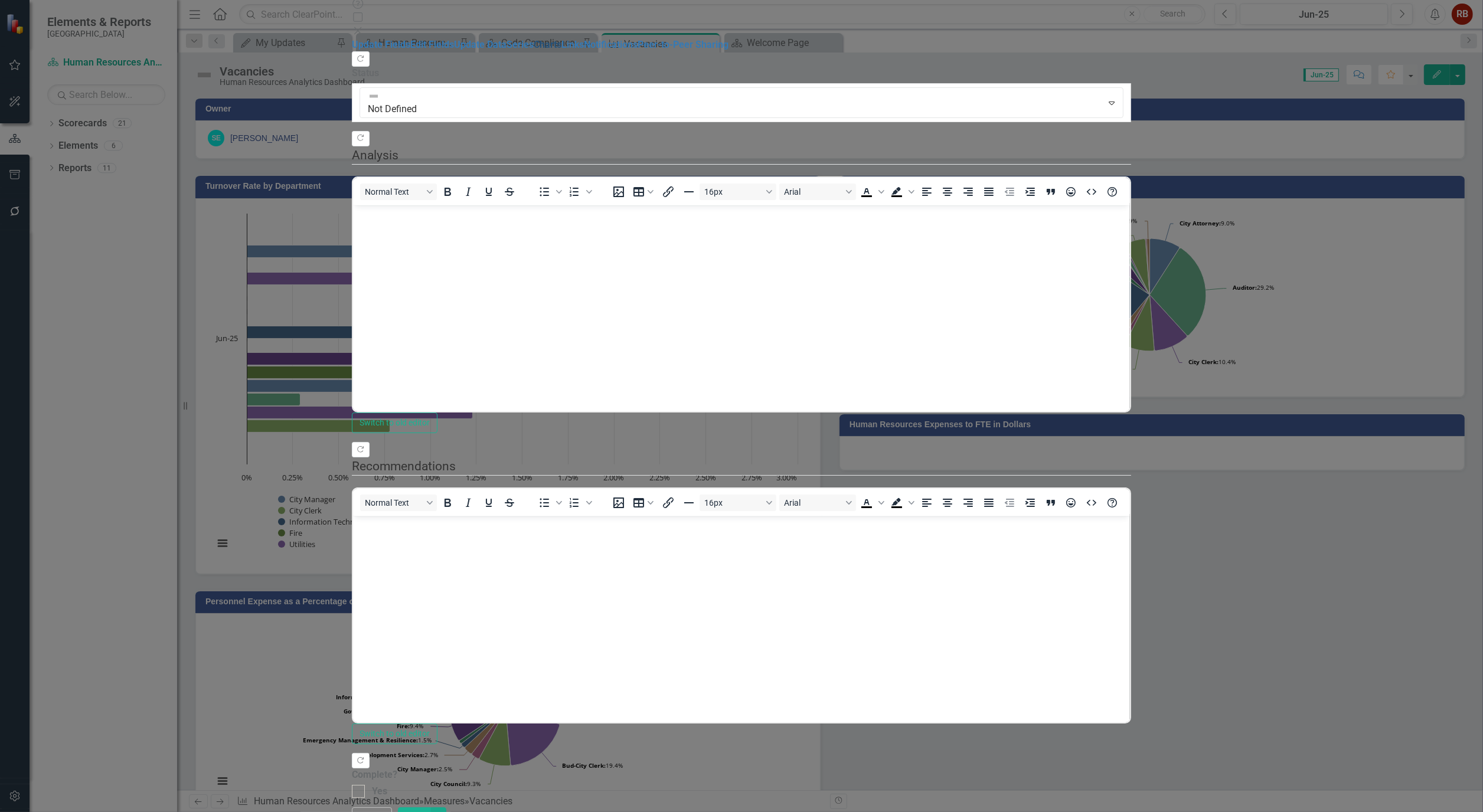
click at [533, 50] on link "Charts" at bounding box center [547, 44] width 28 height 11
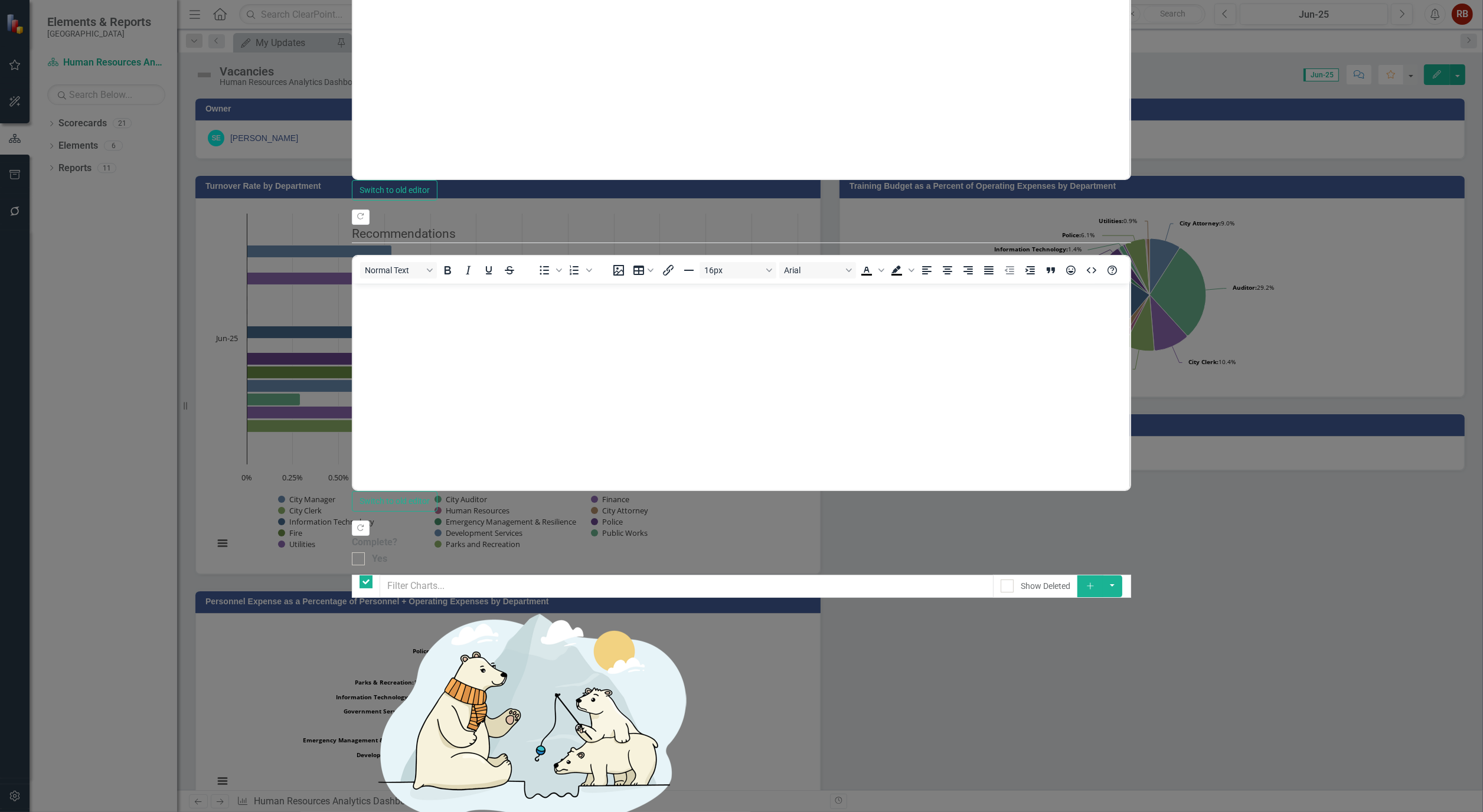
checkbox input "false"
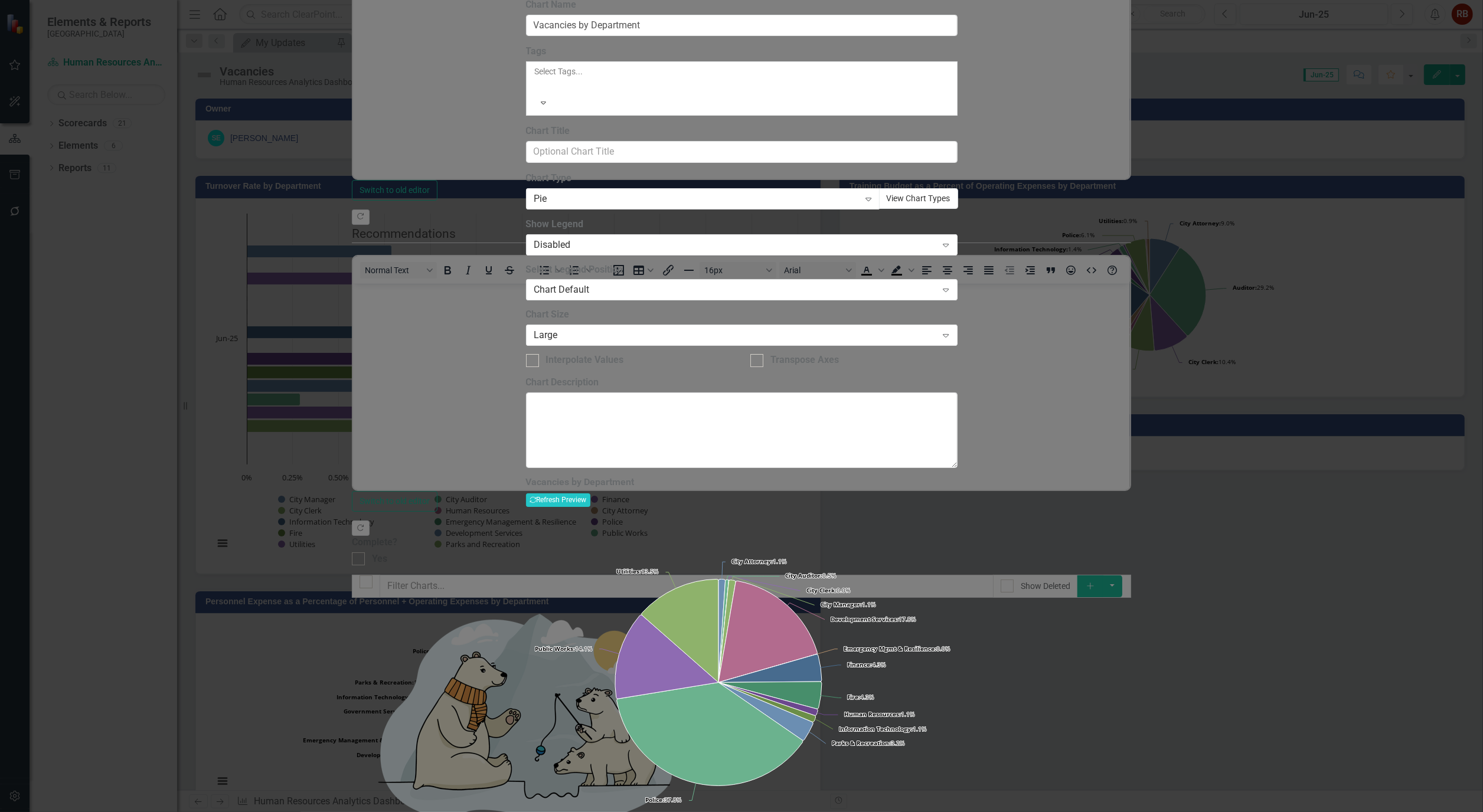
click at [958, 205] on button "View Chart Types" at bounding box center [918, 198] width 79 height 20
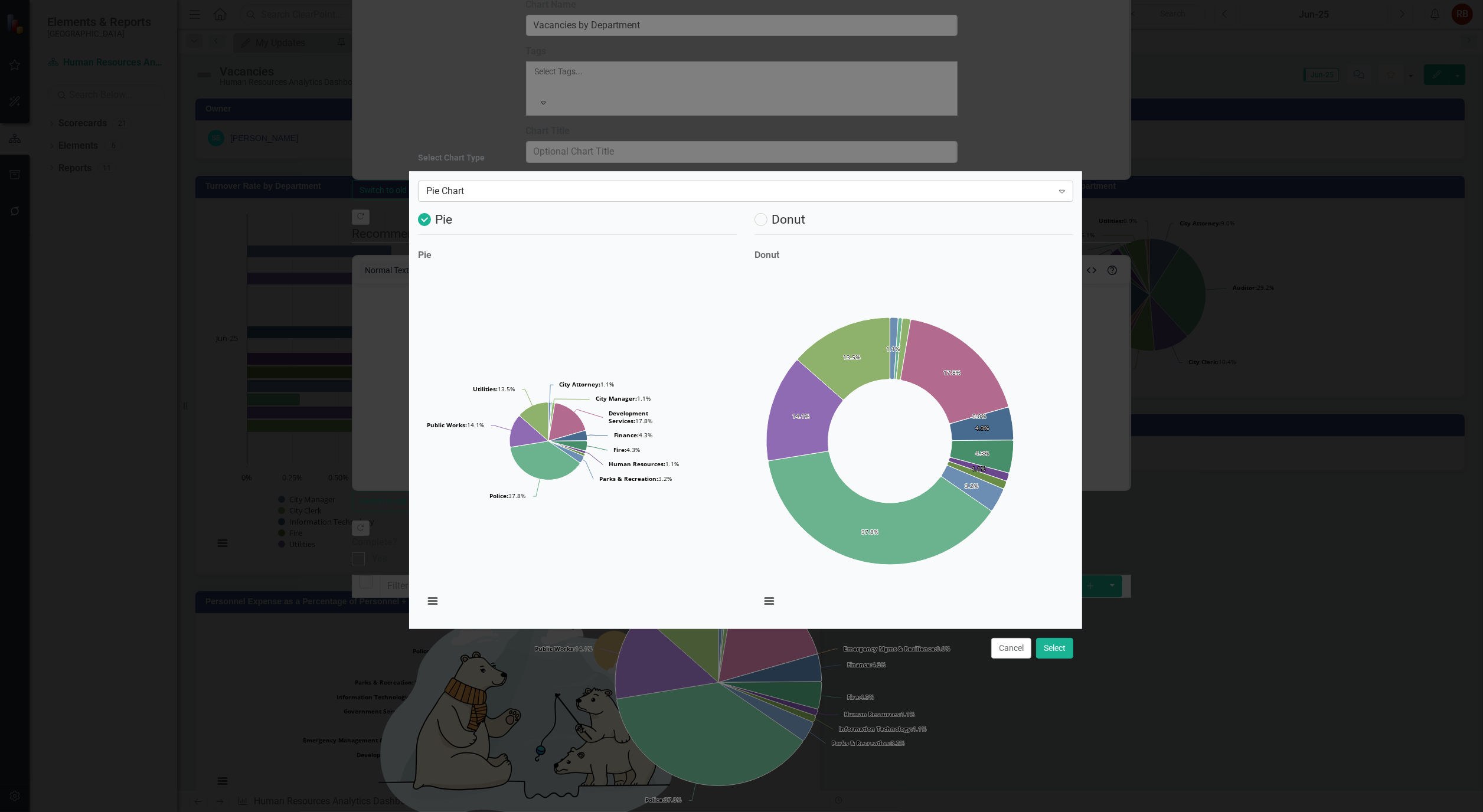
click at [1056, 196] on icon "Expand" at bounding box center [1062, 191] width 12 height 10
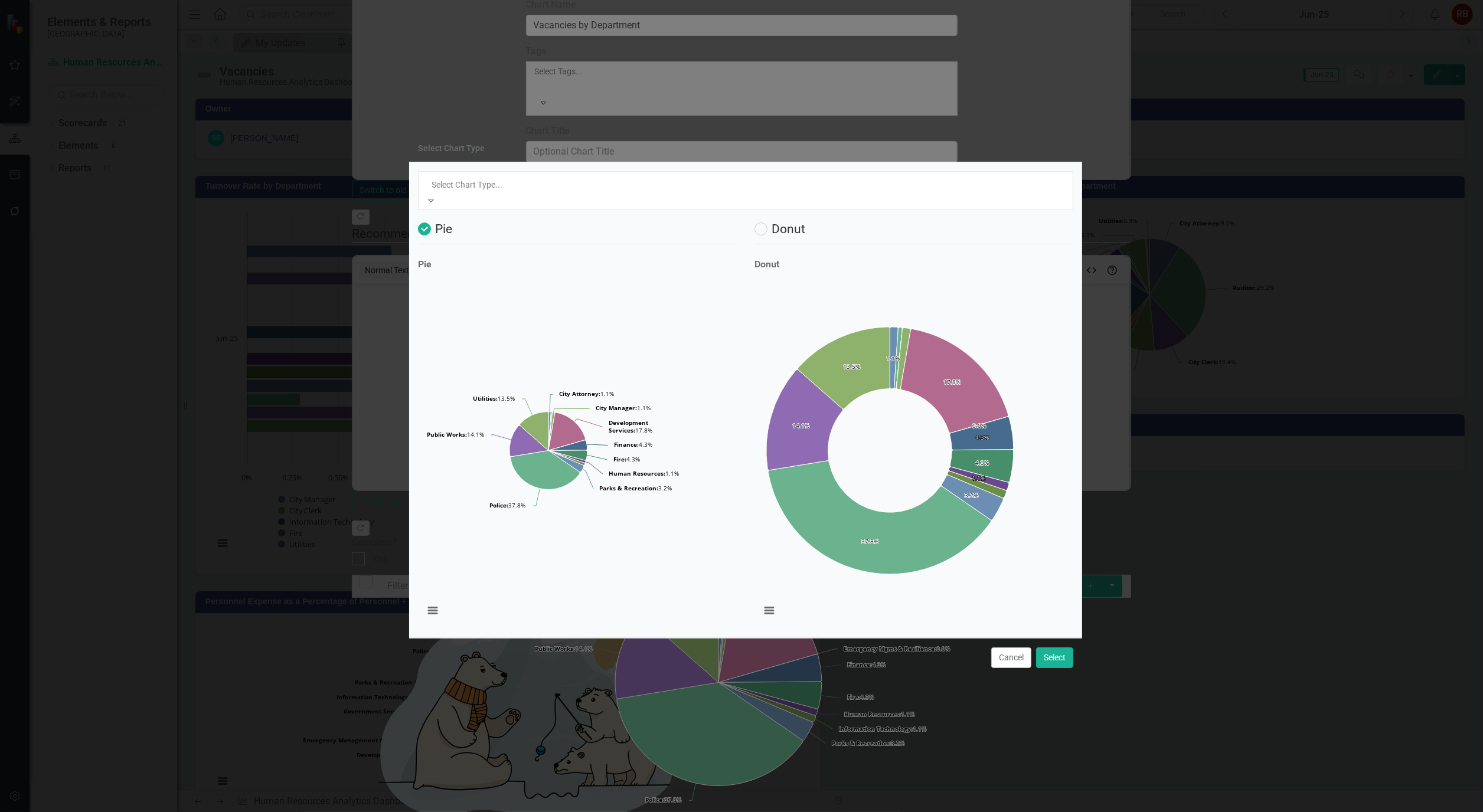
scroll to position [36, 0]
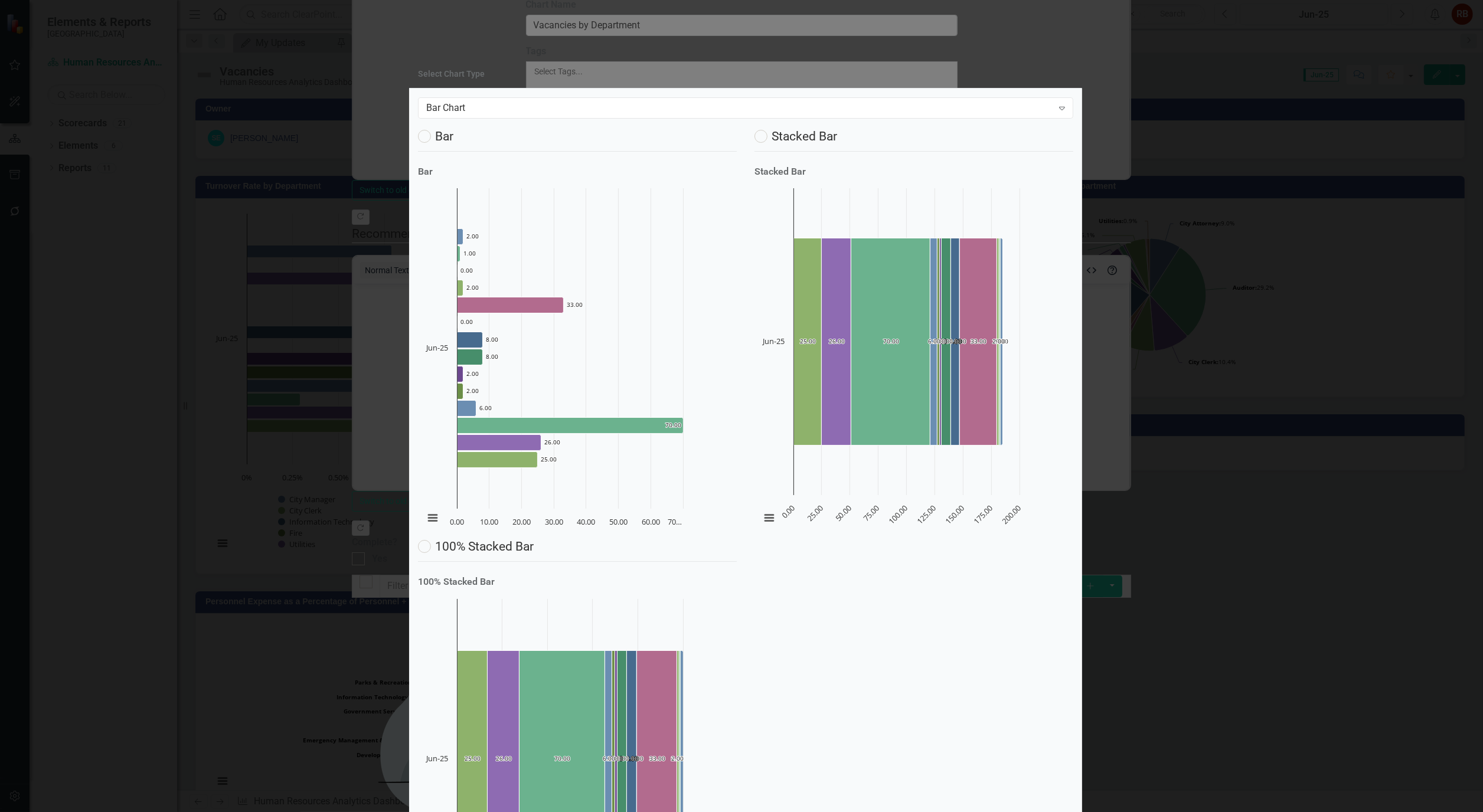
click at [442, 143] on label "Bar" at bounding box center [435, 137] width 35 height 13
click at [426, 137] on input "Bar" at bounding box center [421, 134] width 8 height 8
radio input "true"
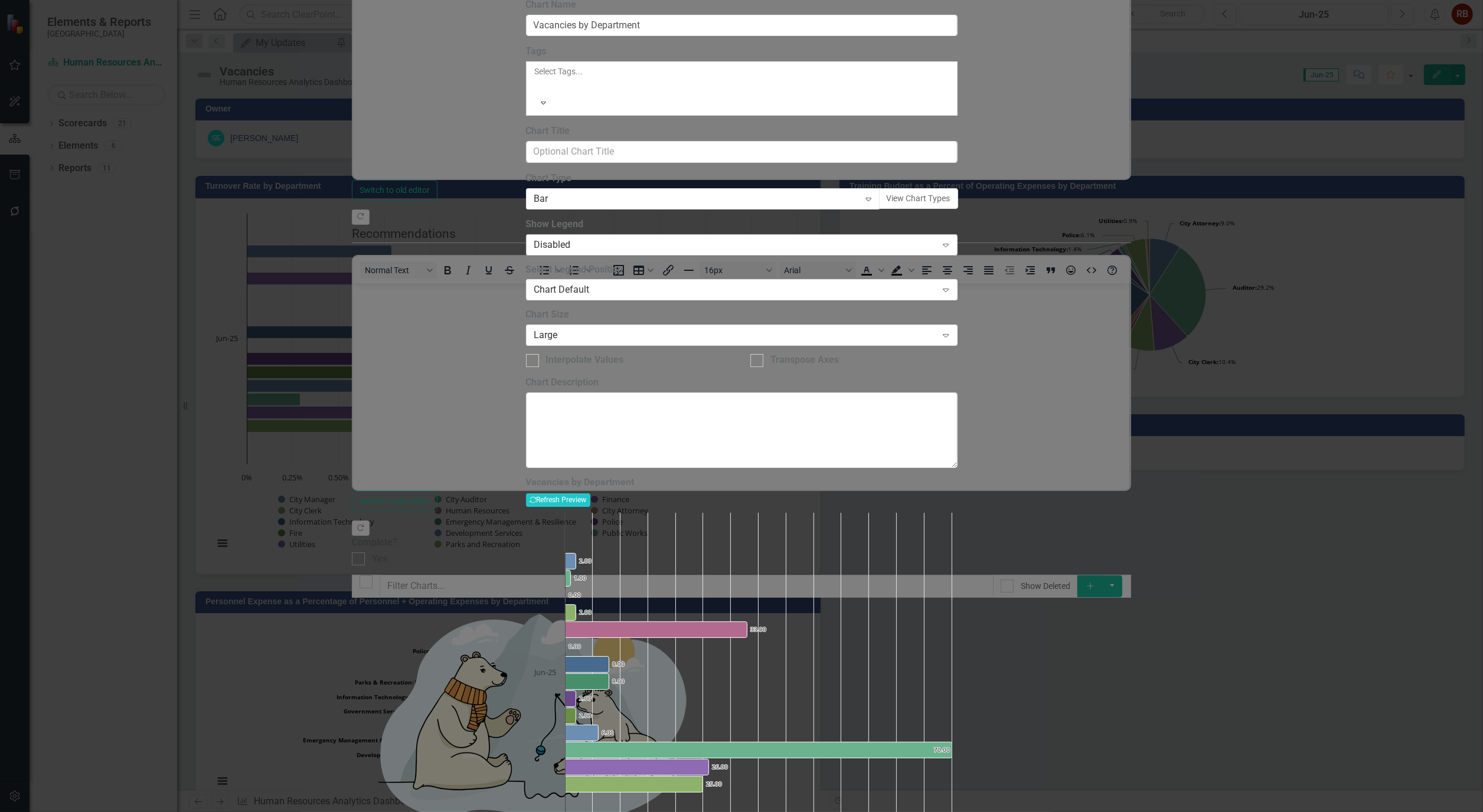
click at [949, 247] on icon at bounding box center [946, 246] width 6 height 4
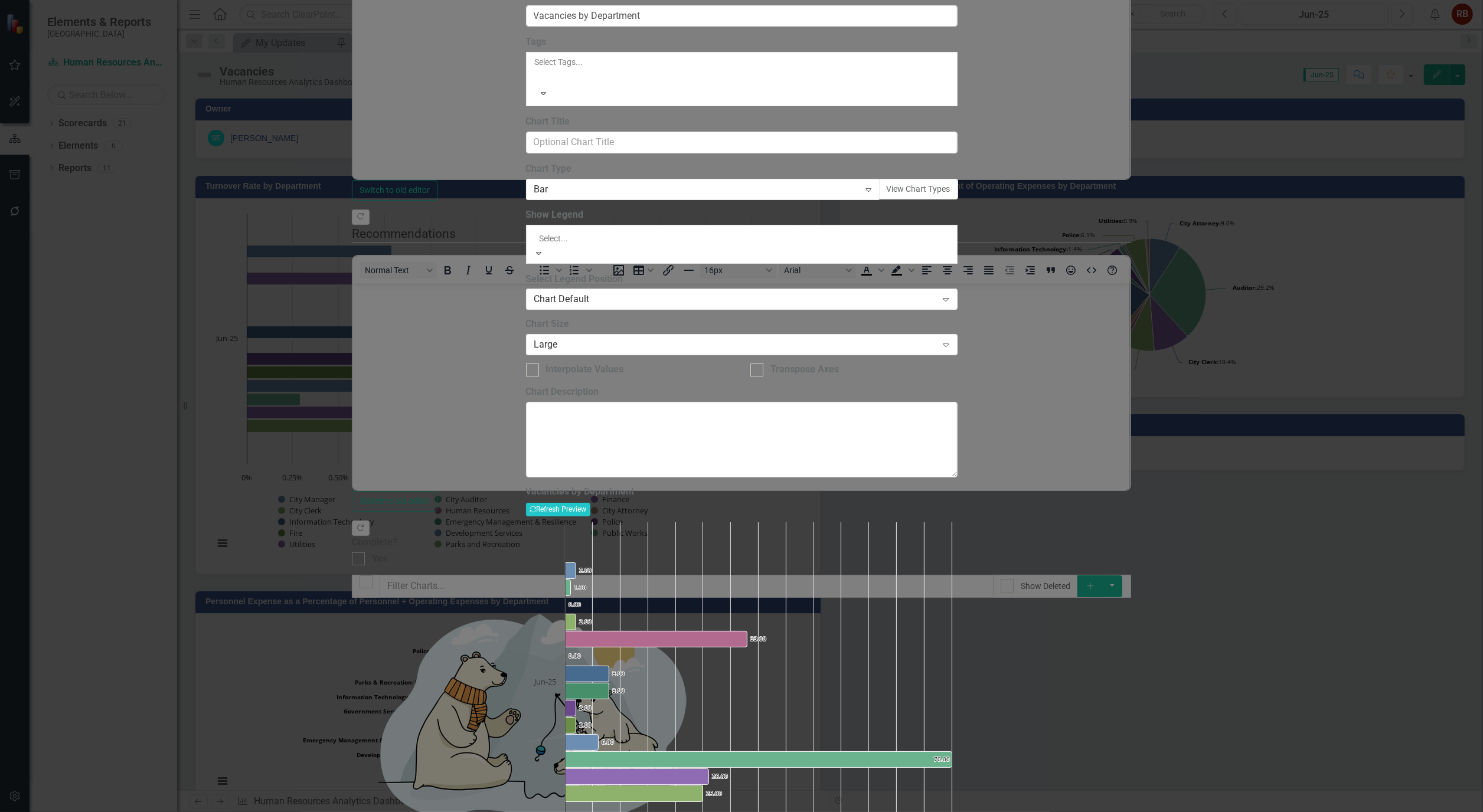
click at [828, 811] on div "Chart Default" at bounding box center [742, 819] width 1483 height 14
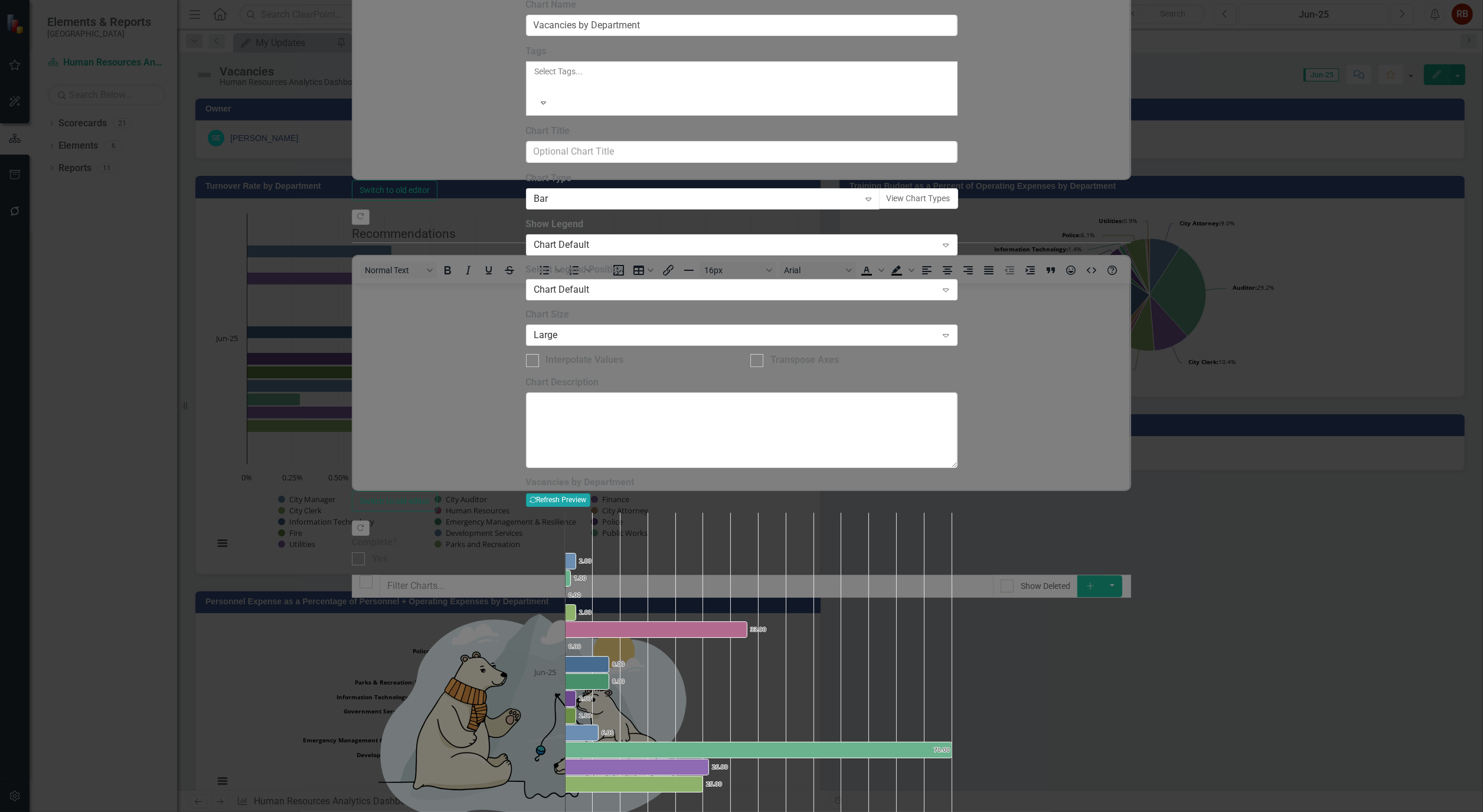
click at [590, 493] on button "Recalculate Refresh Preview" at bounding box center [557, 500] width 64 height 13
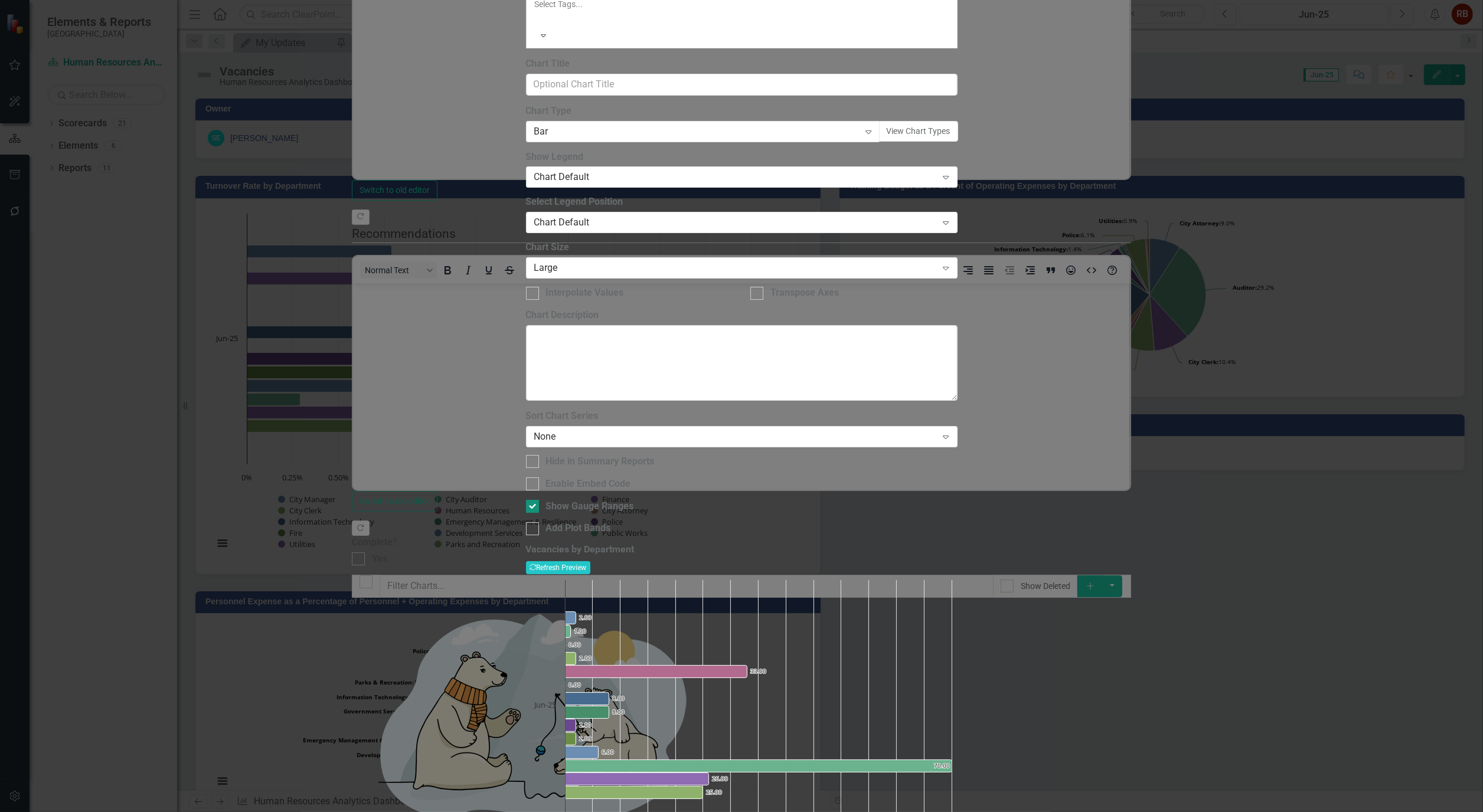
click at [539, 500] on div at bounding box center [532, 506] width 13 height 13
click at [533, 500] on input "Show Gauge Ranges" at bounding box center [529, 503] width 8 height 8
checkbox input "false"
click at [590, 562] on button "Recalculate Refresh Preview" at bounding box center [557, 568] width 64 height 13
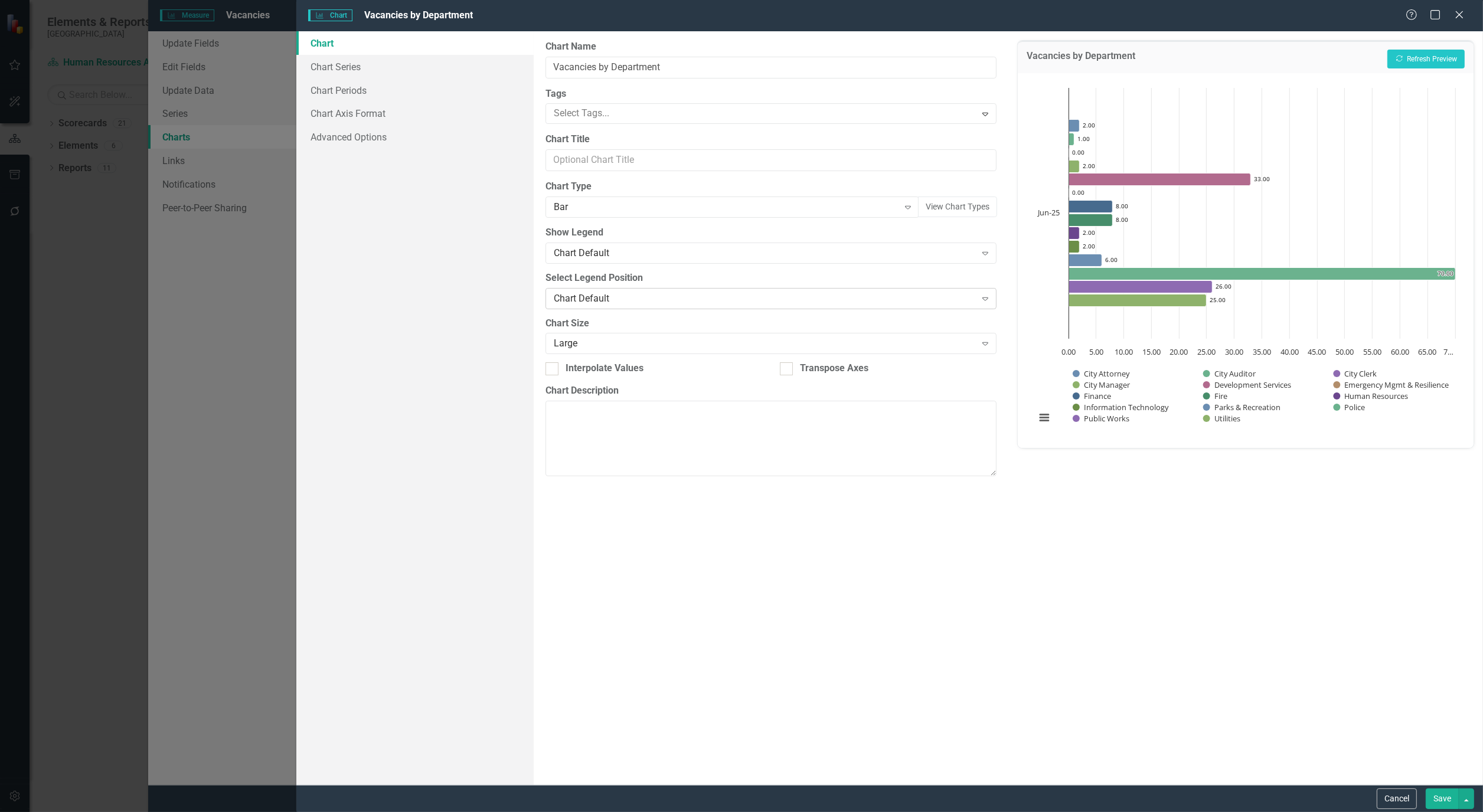
click at [980, 304] on div "Expand" at bounding box center [985, 299] width 21 height 19
click at [993, 258] on div "Expand" at bounding box center [985, 253] width 21 height 19
click at [822, 273] on div "Chart Default" at bounding box center [773, 274] width 432 height 14
click at [987, 250] on icon "Expand" at bounding box center [985, 253] width 12 height 10
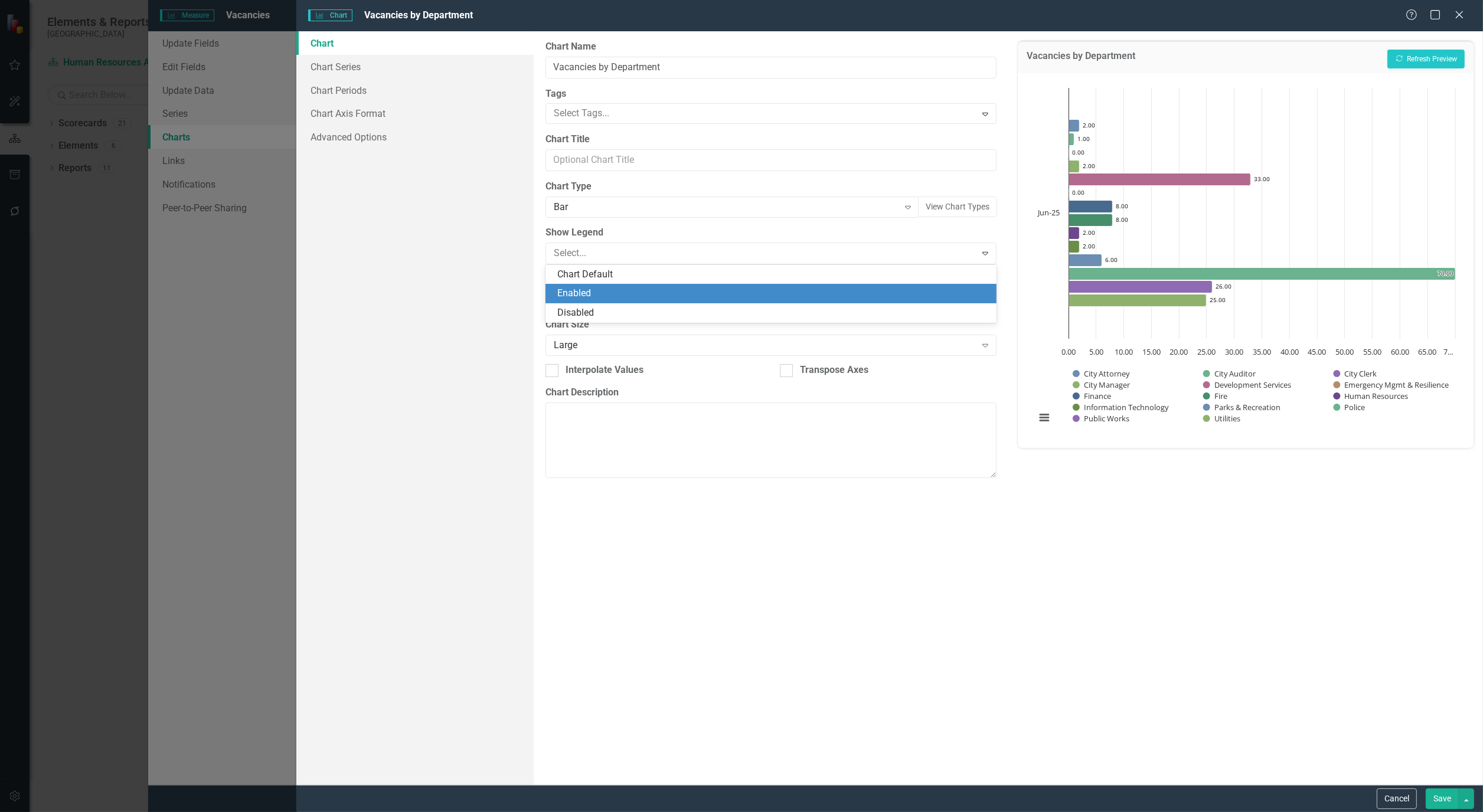
click at [595, 292] on div "Enabled" at bounding box center [773, 294] width 432 height 14
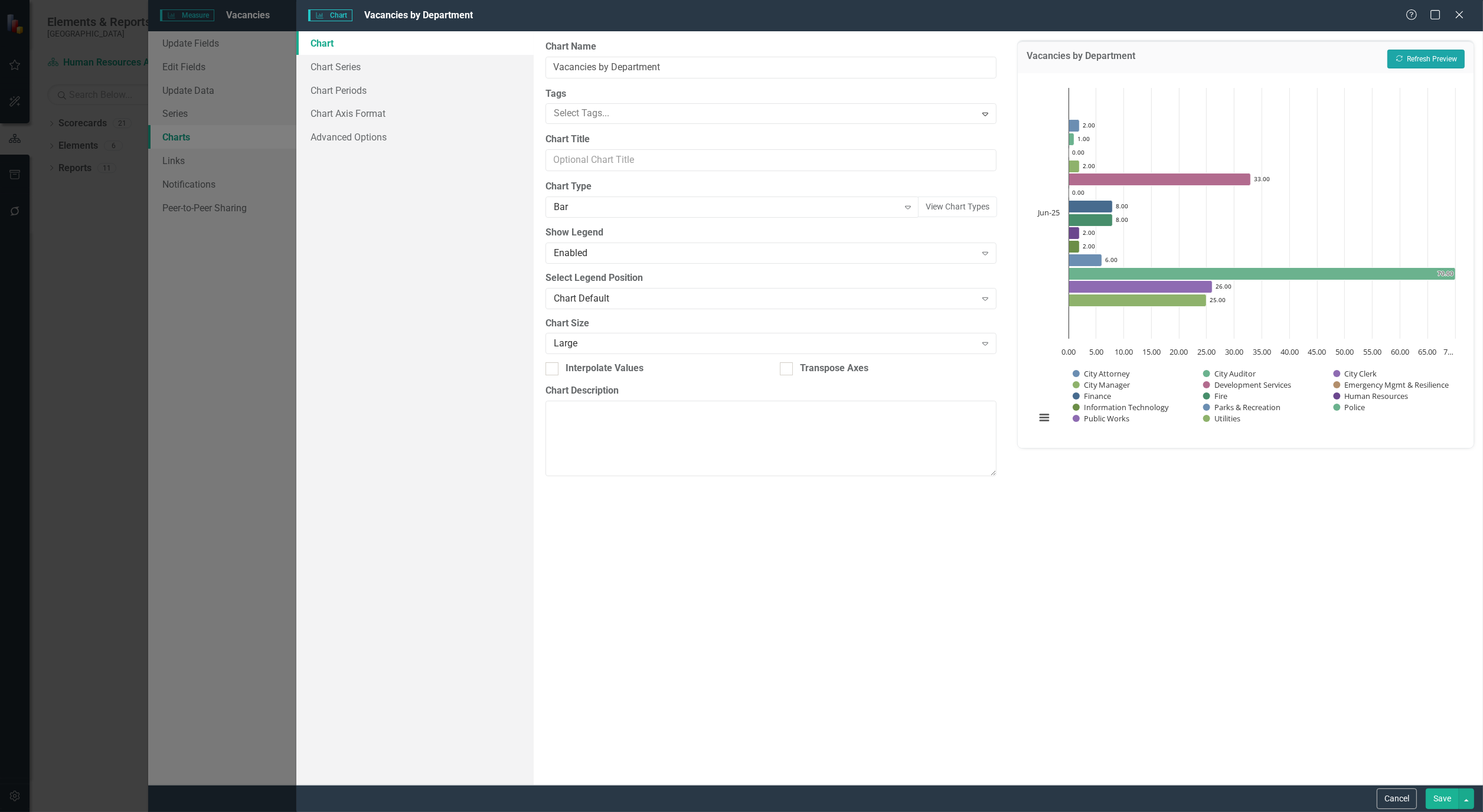
click at [1422, 63] on button "Recalculate Refresh Preview" at bounding box center [1425, 59] width 77 height 19
click at [399, 244] on div "Chart Chart Series Chart Periods Chart Axis Format Advanced Options" at bounding box center [415, 408] width 237 height 754
click at [355, 142] on link "Advanced Options" at bounding box center [415, 137] width 237 height 23
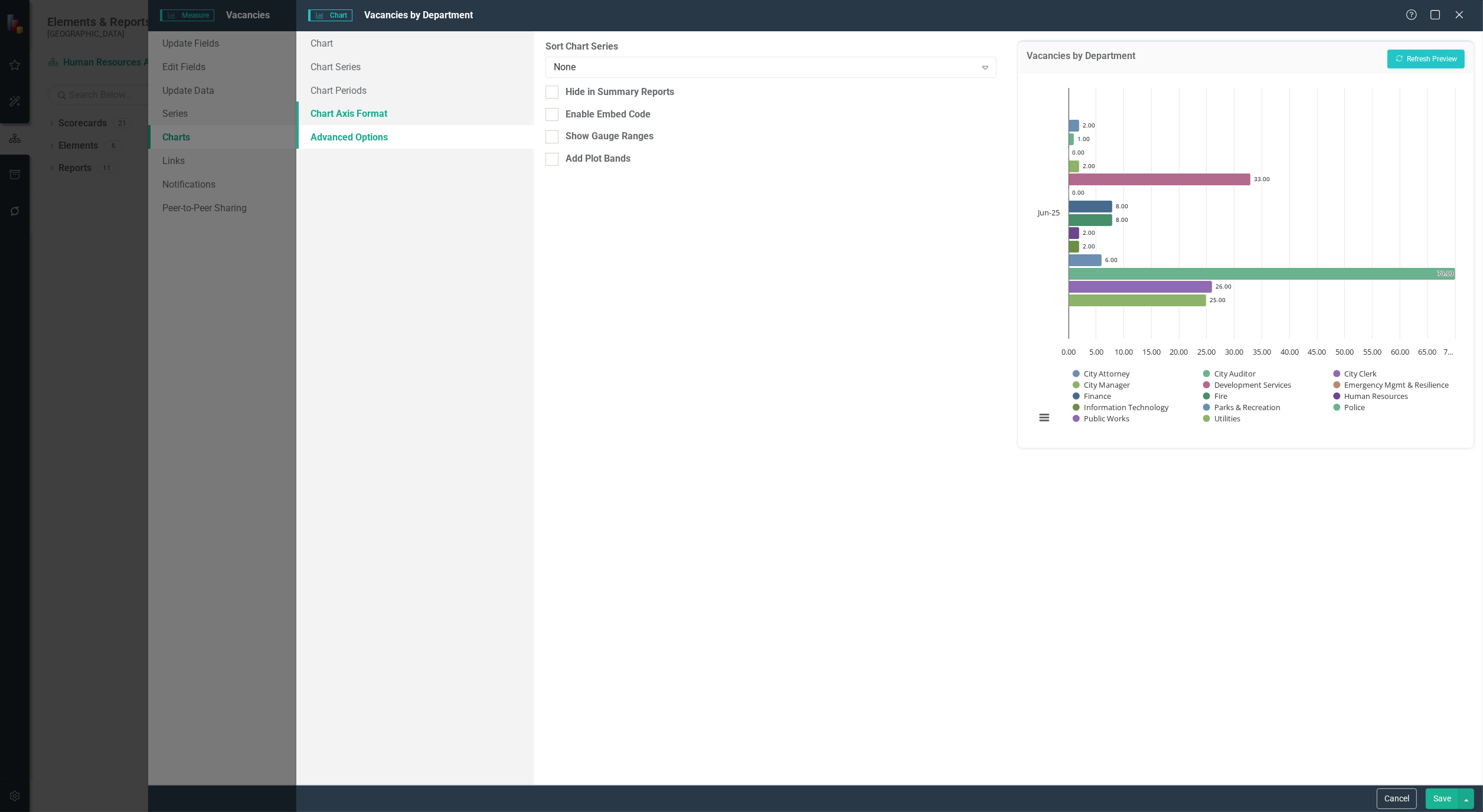
click at [349, 113] on link "Chart Axis Format" at bounding box center [415, 113] width 237 height 23
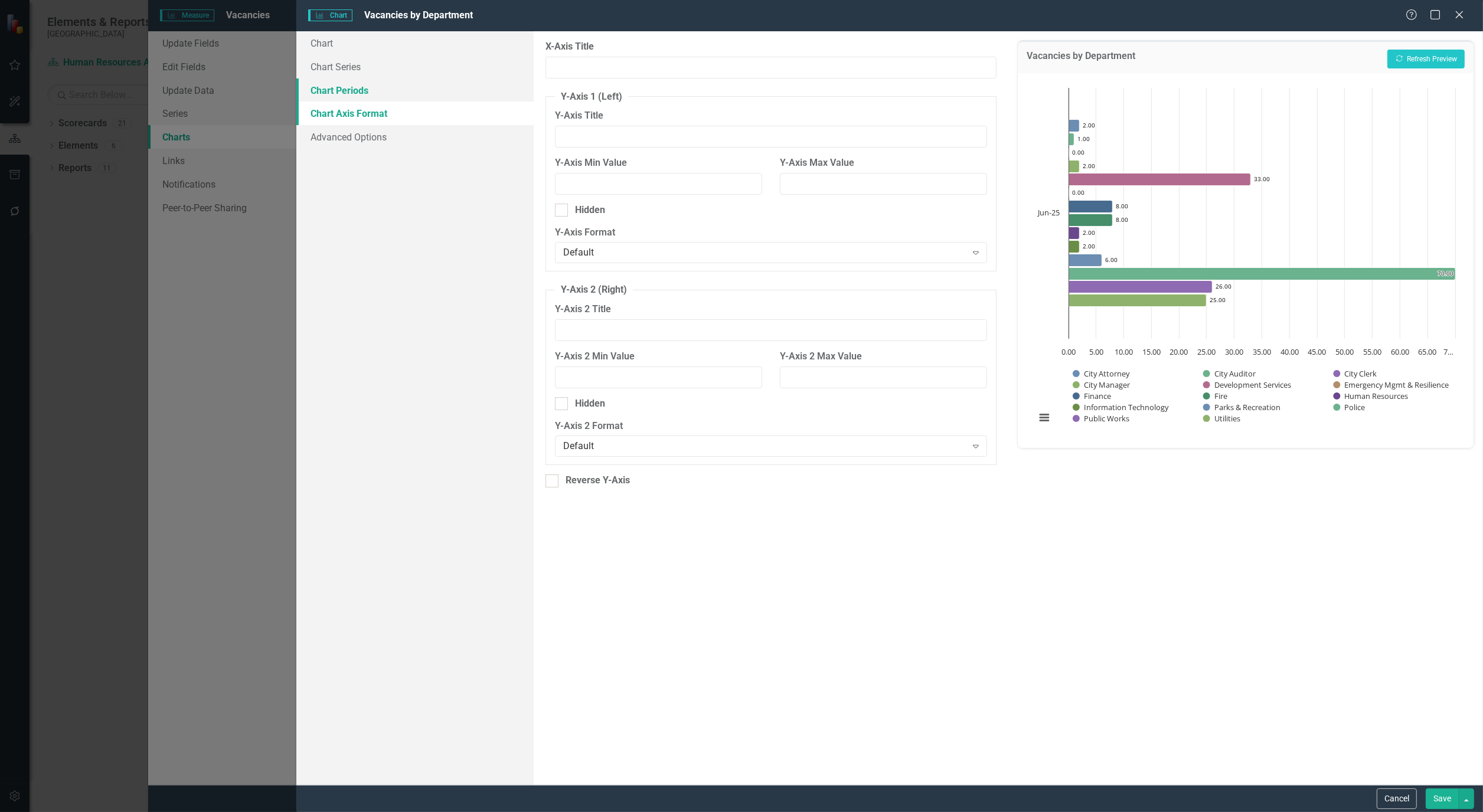
click at [347, 91] on link "Chart Periods" at bounding box center [415, 90] width 237 height 23
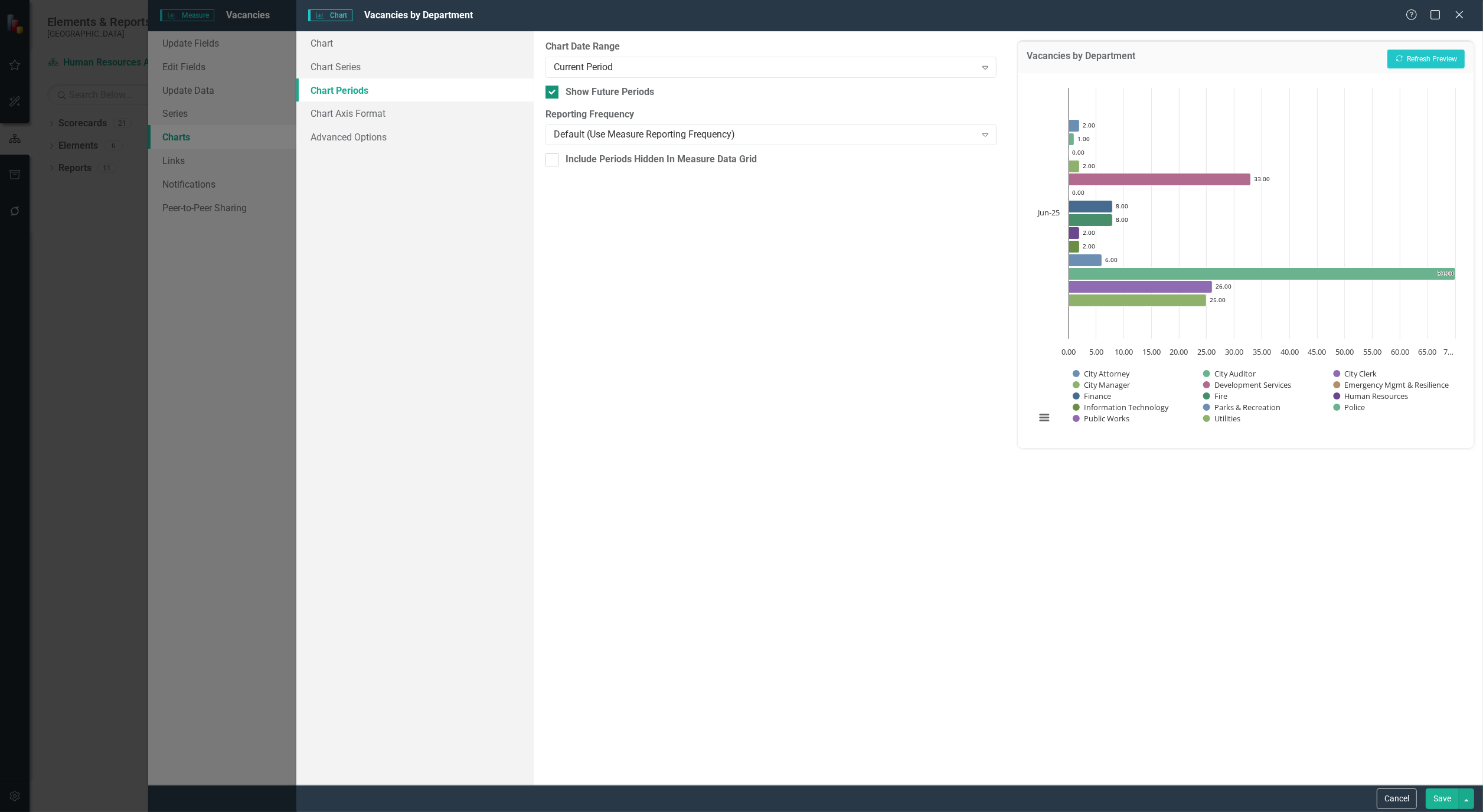
click at [552, 92] on input "Show Future Periods" at bounding box center [549, 89] width 8 height 8
checkbox input "false"
click at [348, 66] on link "Chart Series" at bounding box center [415, 67] width 237 height 23
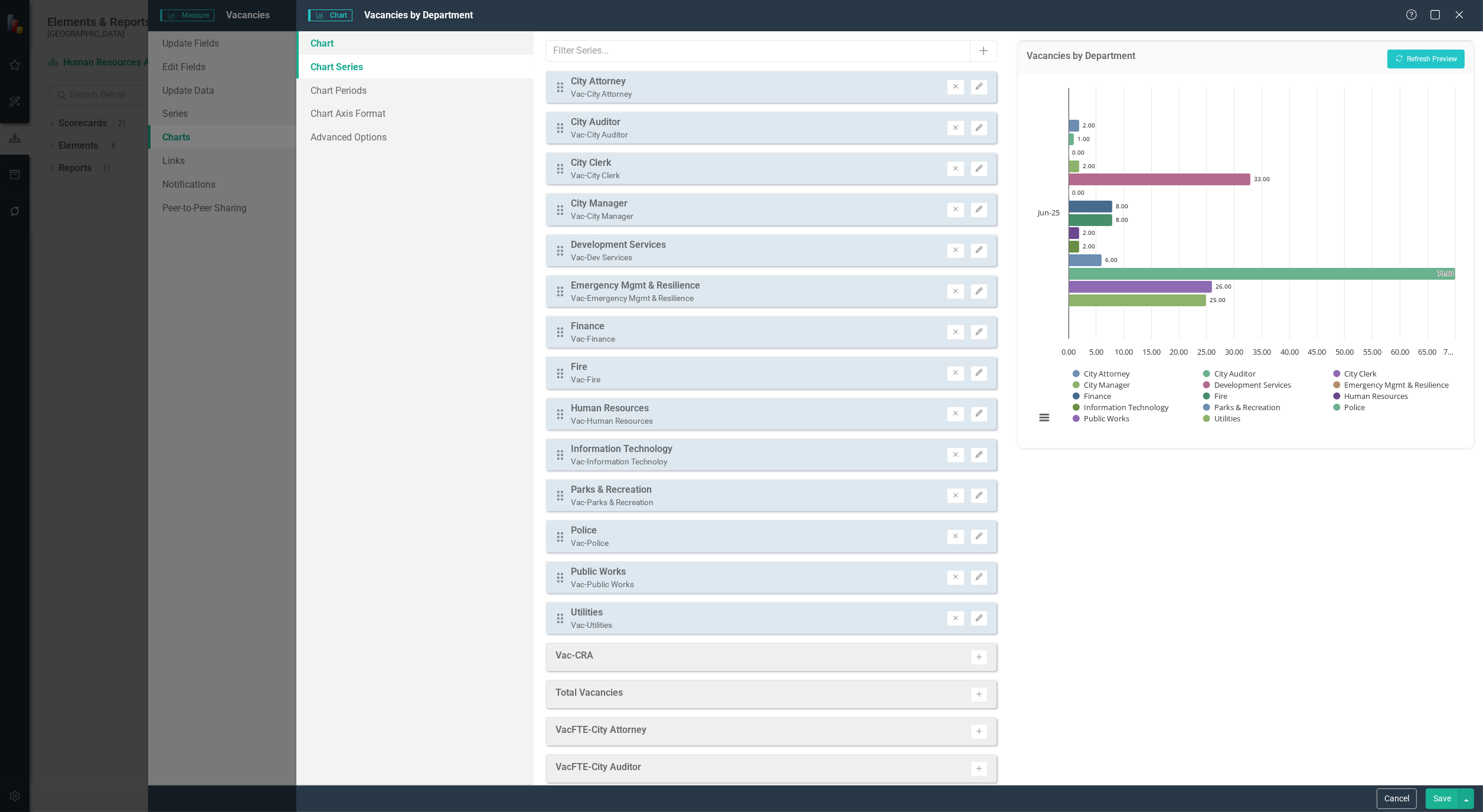
click at [321, 48] on link "Chart" at bounding box center [415, 43] width 237 height 23
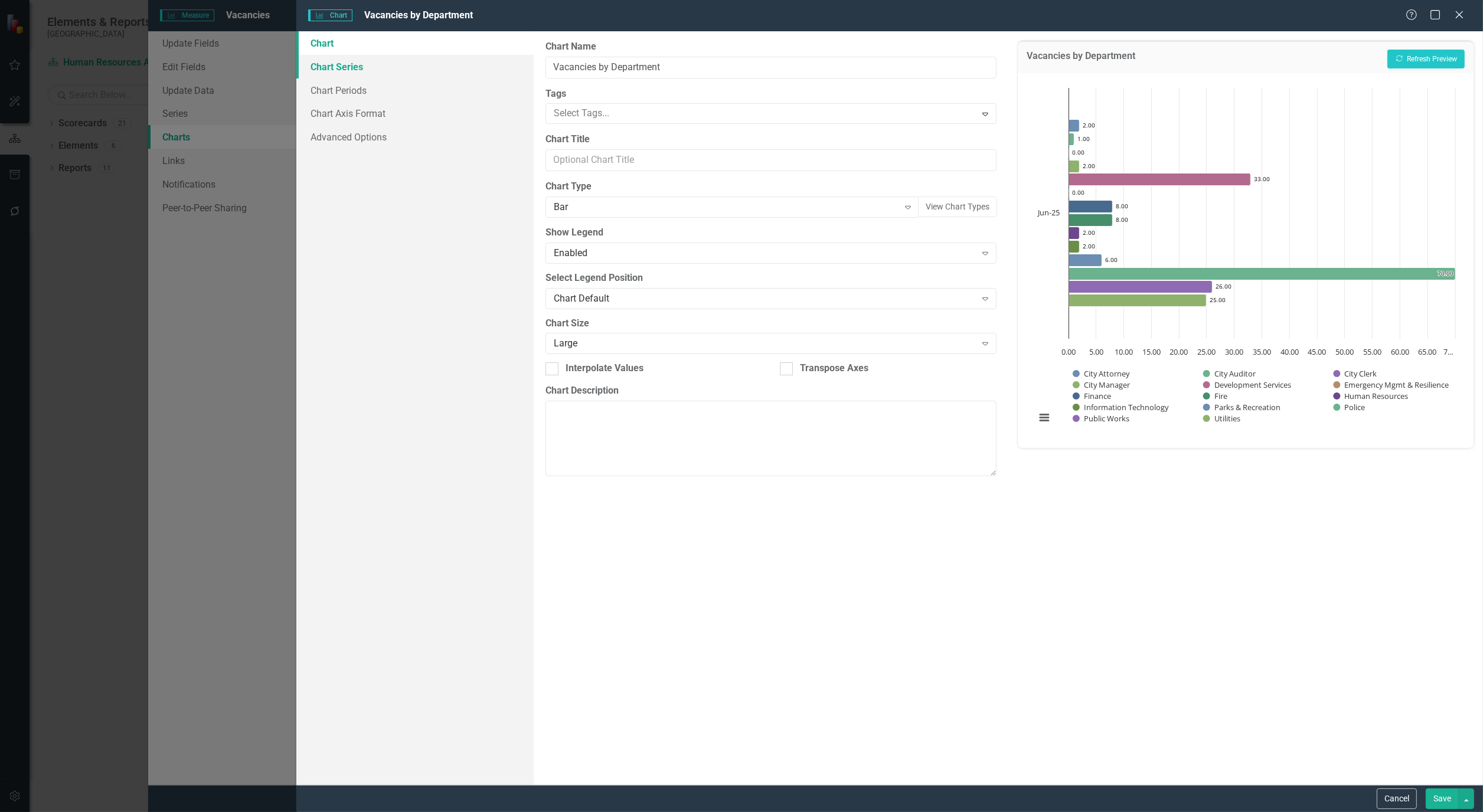
click at [326, 65] on link "Chart Series" at bounding box center [415, 67] width 237 height 23
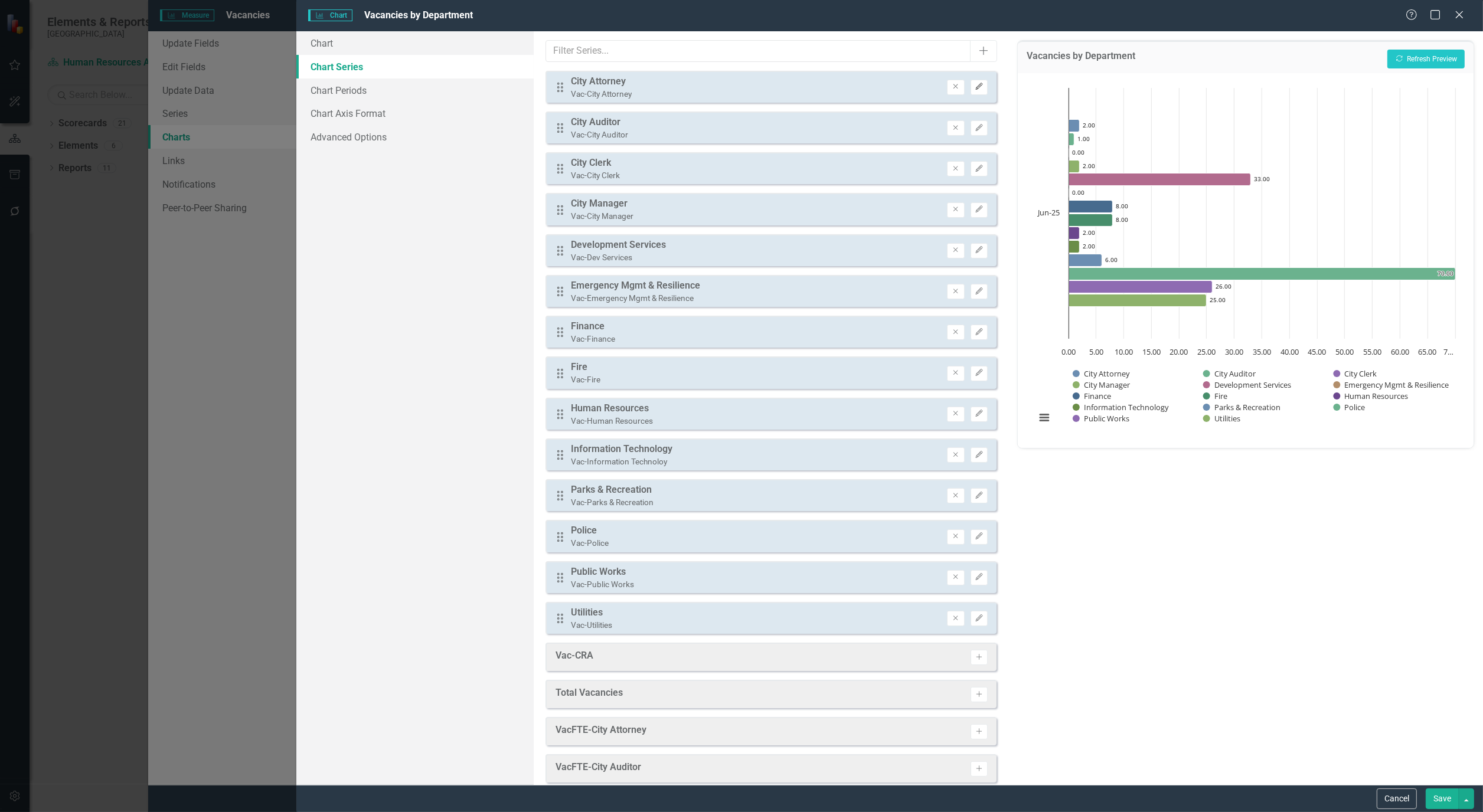
click at [975, 89] on icon "Edit" at bounding box center [979, 87] width 9 height 7
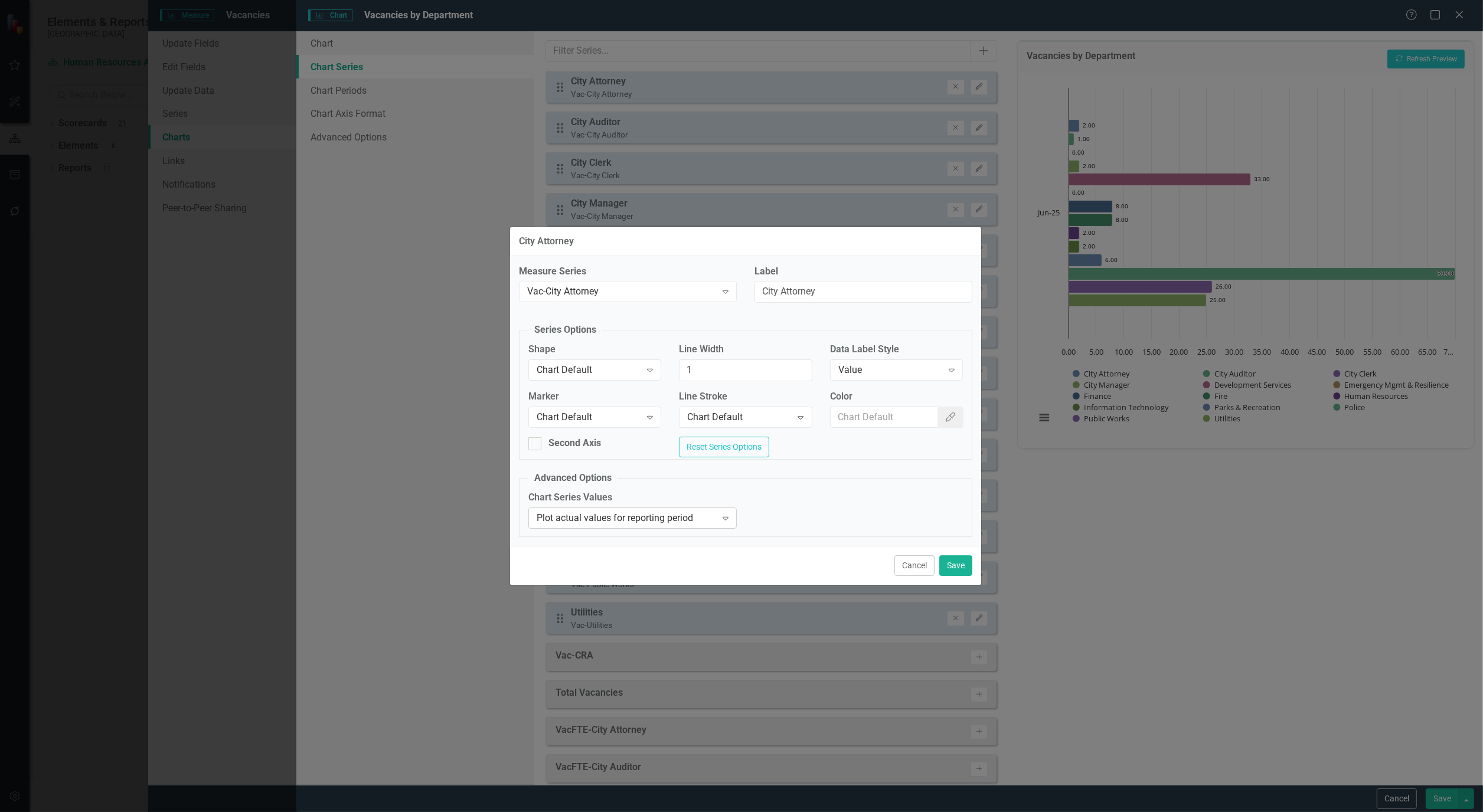
click at [726, 517] on div "Expand" at bounding box center [725, 518] width 21 height 19
click at [726, 520] on icon "Expand" at bounding box center [725, 518] width 12 height 10
click at [715, 811] on div "Plot actual values for reporting period" at bounding box center [744, 822] width 1464 height 14
click at [964, 570] on button "Save" at bounding box center [955, 566] width 33 height 20
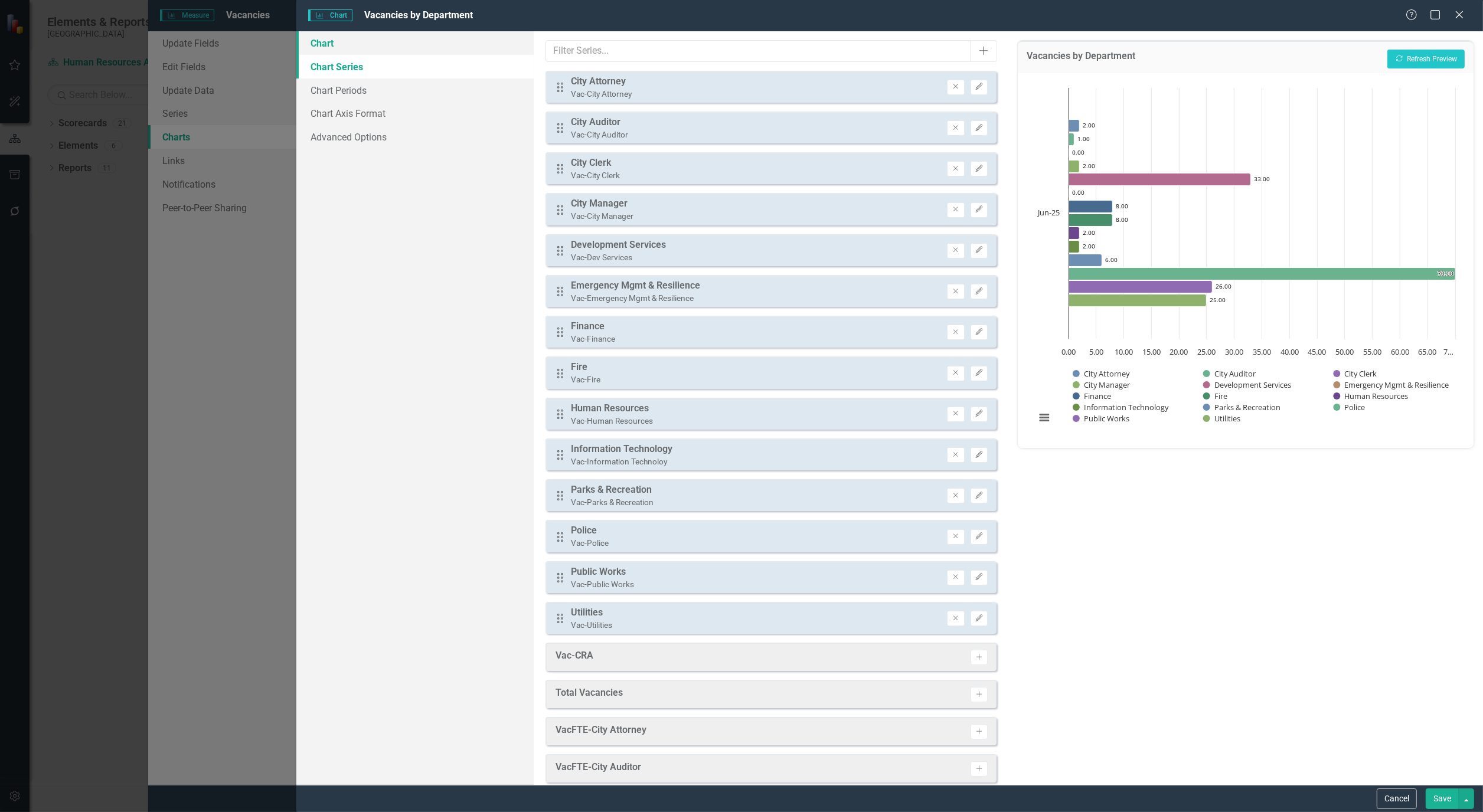
click at [327, 42] on link "Chart" at bounding box center [415, 43] width 237 height 23
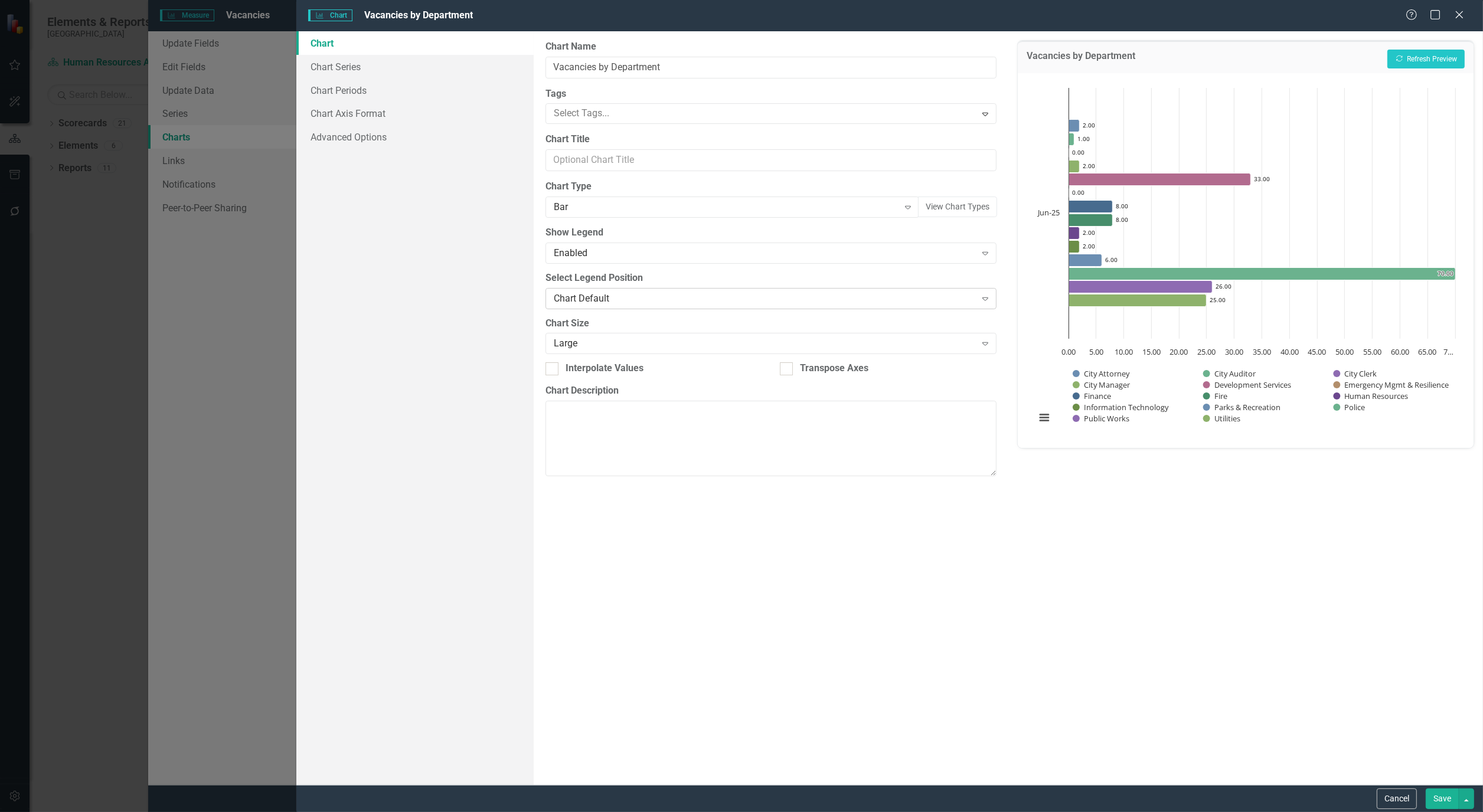
click at [988, 297] on icon "Expand" at bounding box center [985, 298] width 12 height 10
click at [656, 811] on div "Chart Default" at bounding box center [744, 822] width 1464 height 14
click at [905, 205] on icon "Expand" at bounding box center [908, 207] width 12 height 10
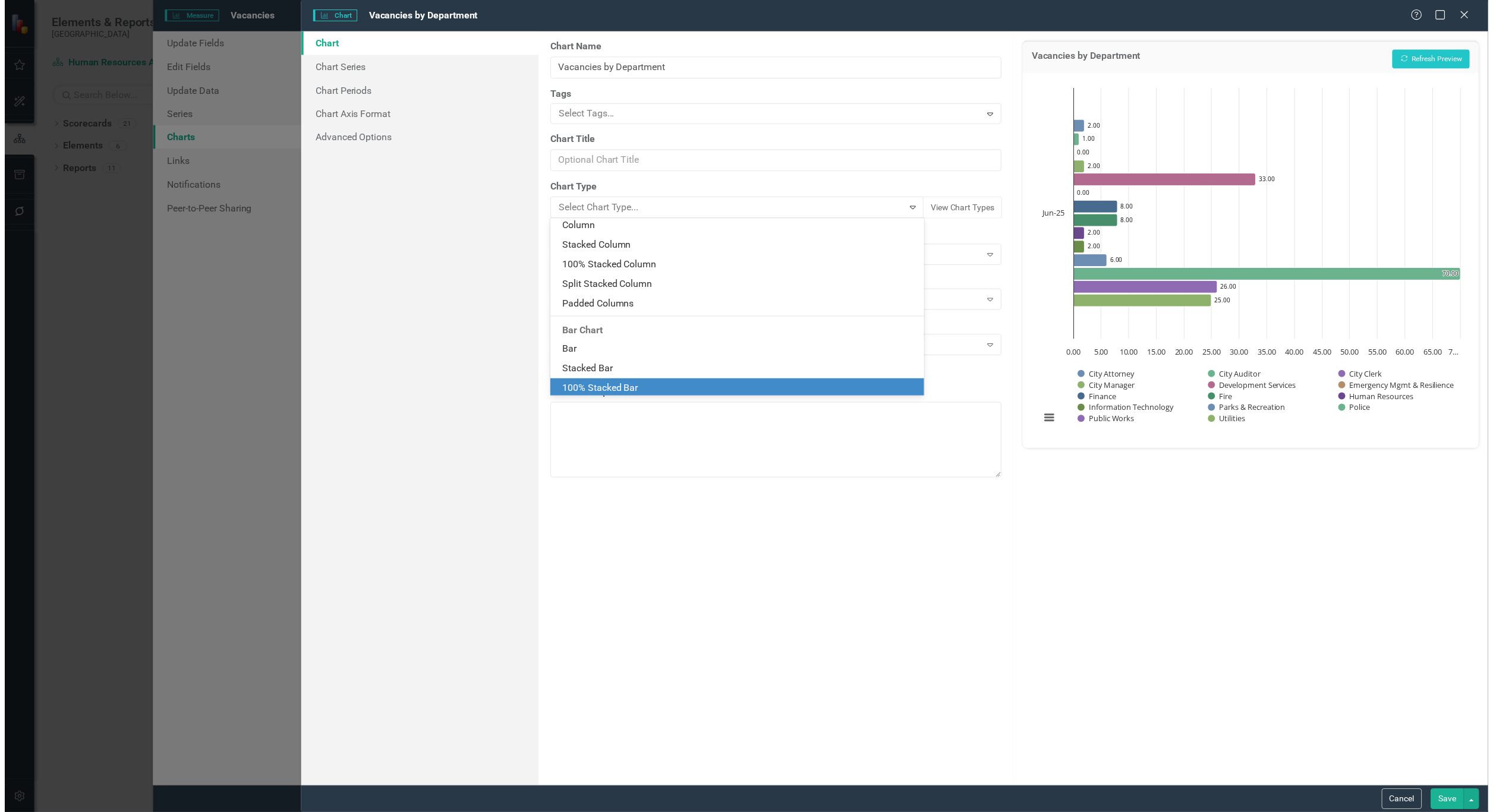
scroll to position [253, 0]
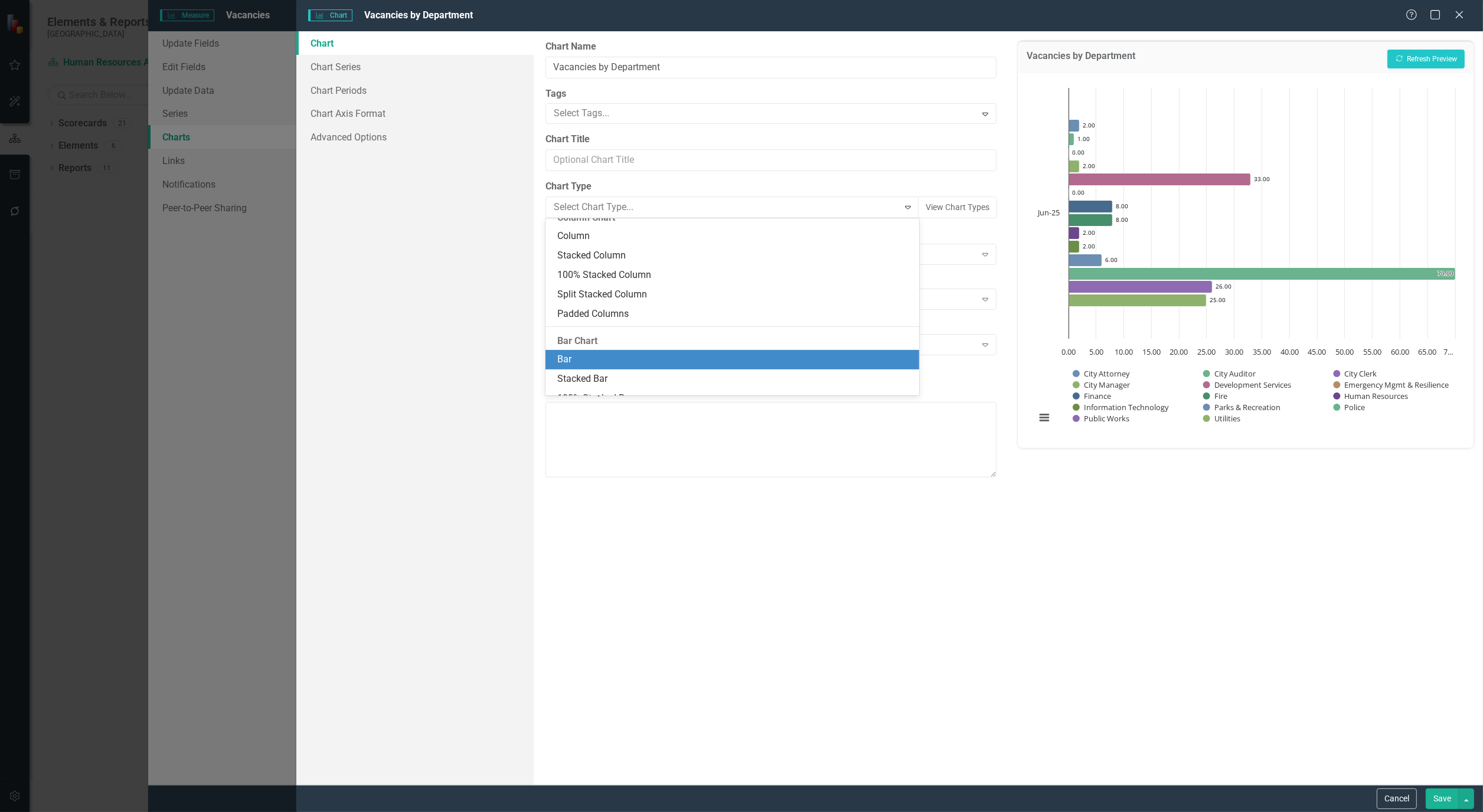
click at [594, 351] on div "Bar" at bounding box center [732, 360] width 373 height 19
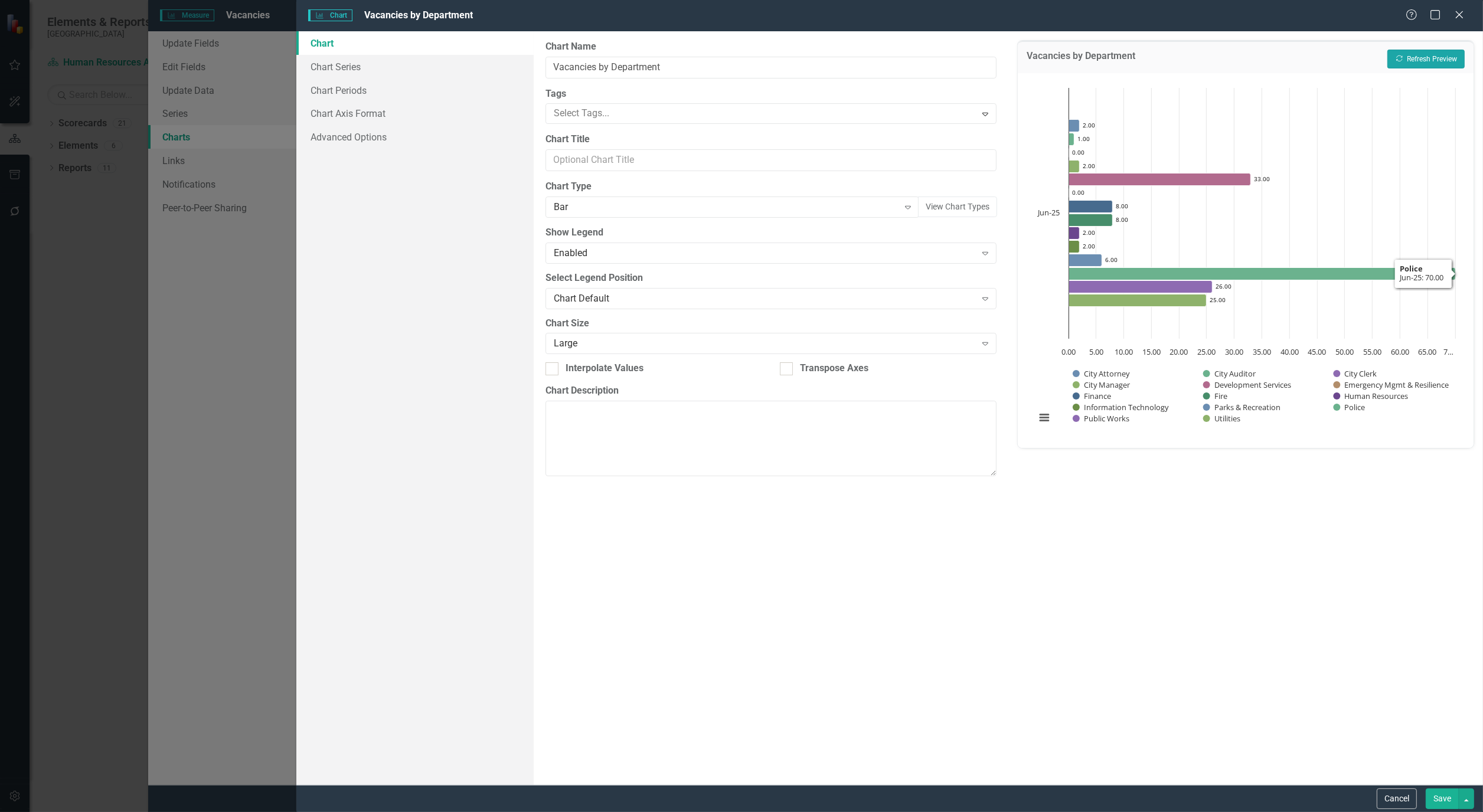
click at [1414, 56] on button "Recalculate Refresh Preview" at bounding box center [1425, 59] width 77 height 19
click at [1045, 419] on button "View chart menu, Chart" at bounding box center [1044, 417] width 17 height 17
click at [1087, 573] on div "Vacancies by Department Recalculate Refresh Preview Chart Bar chart with 14 dat…" at bounding box center [1246, 408] width 475 height 754
click at [1442, 806] on button "Save" at bounding box center [1442, 799] width 33 height 20
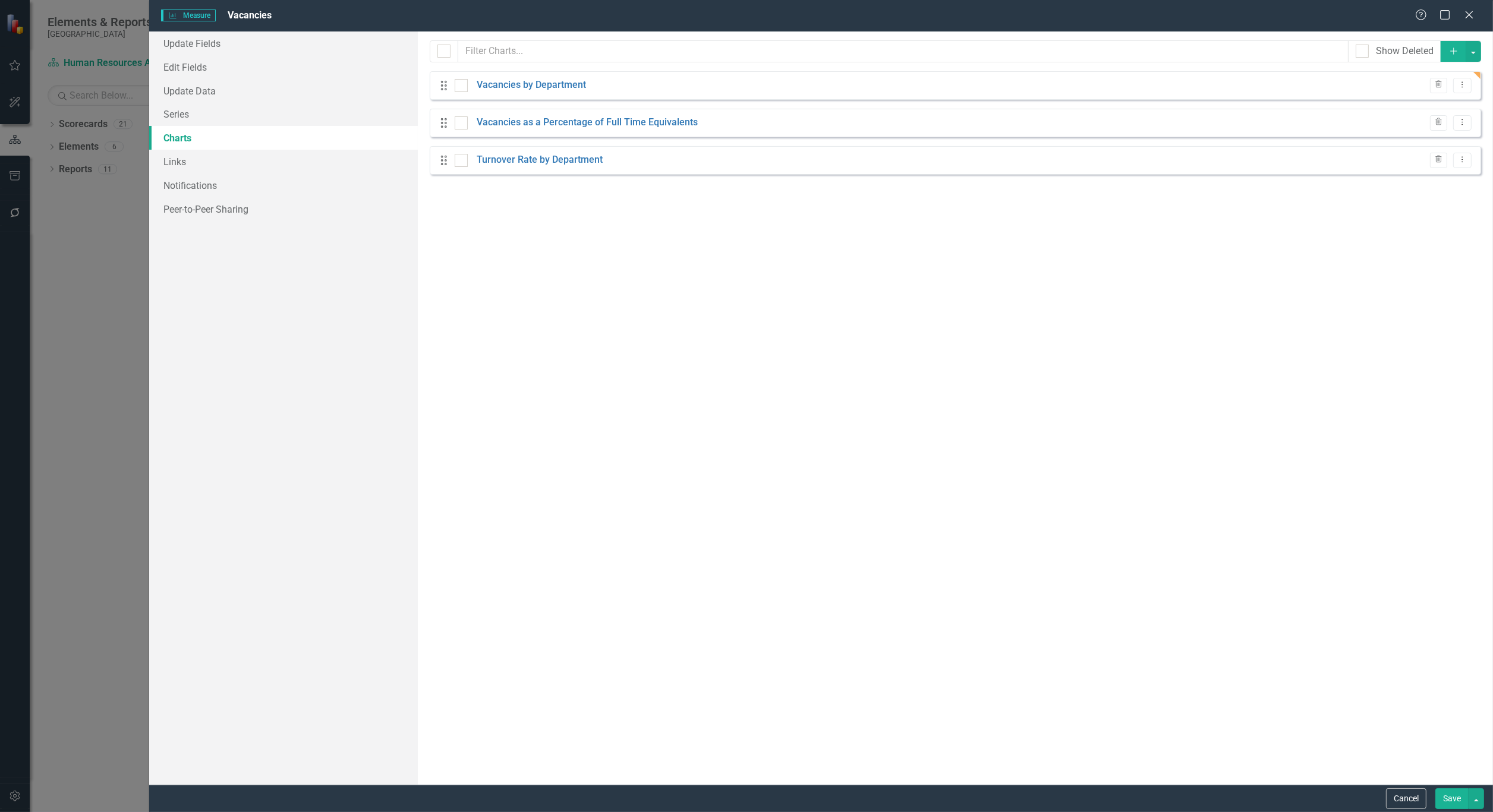
click at [1448, 802] on button "Save" at bounding box center [1451, 799] width 33 height 21
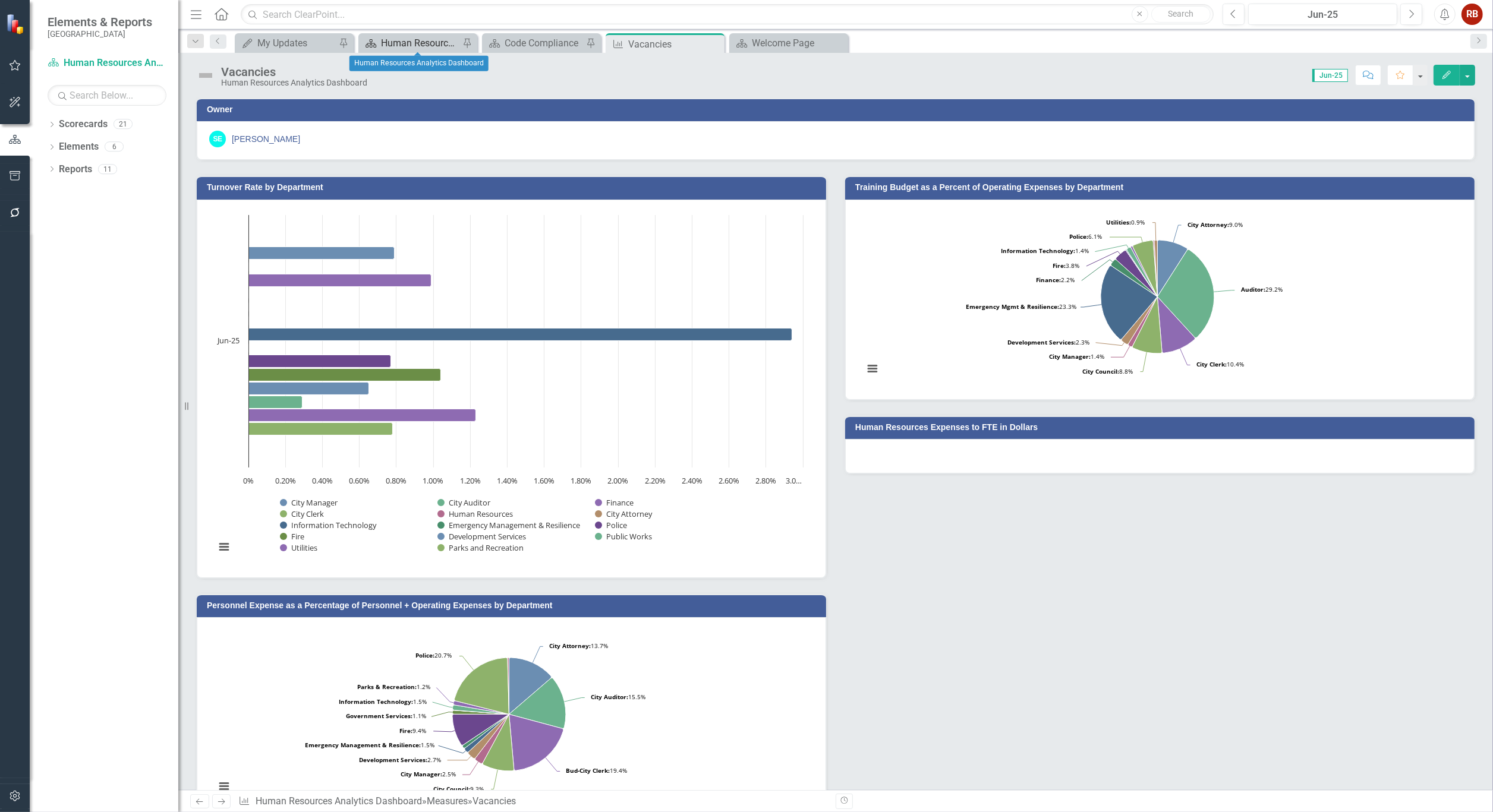
click at [426, 45] on div "Human Resources Analytics Dashboard" at bounding box center [420, 43] width 78 height 15
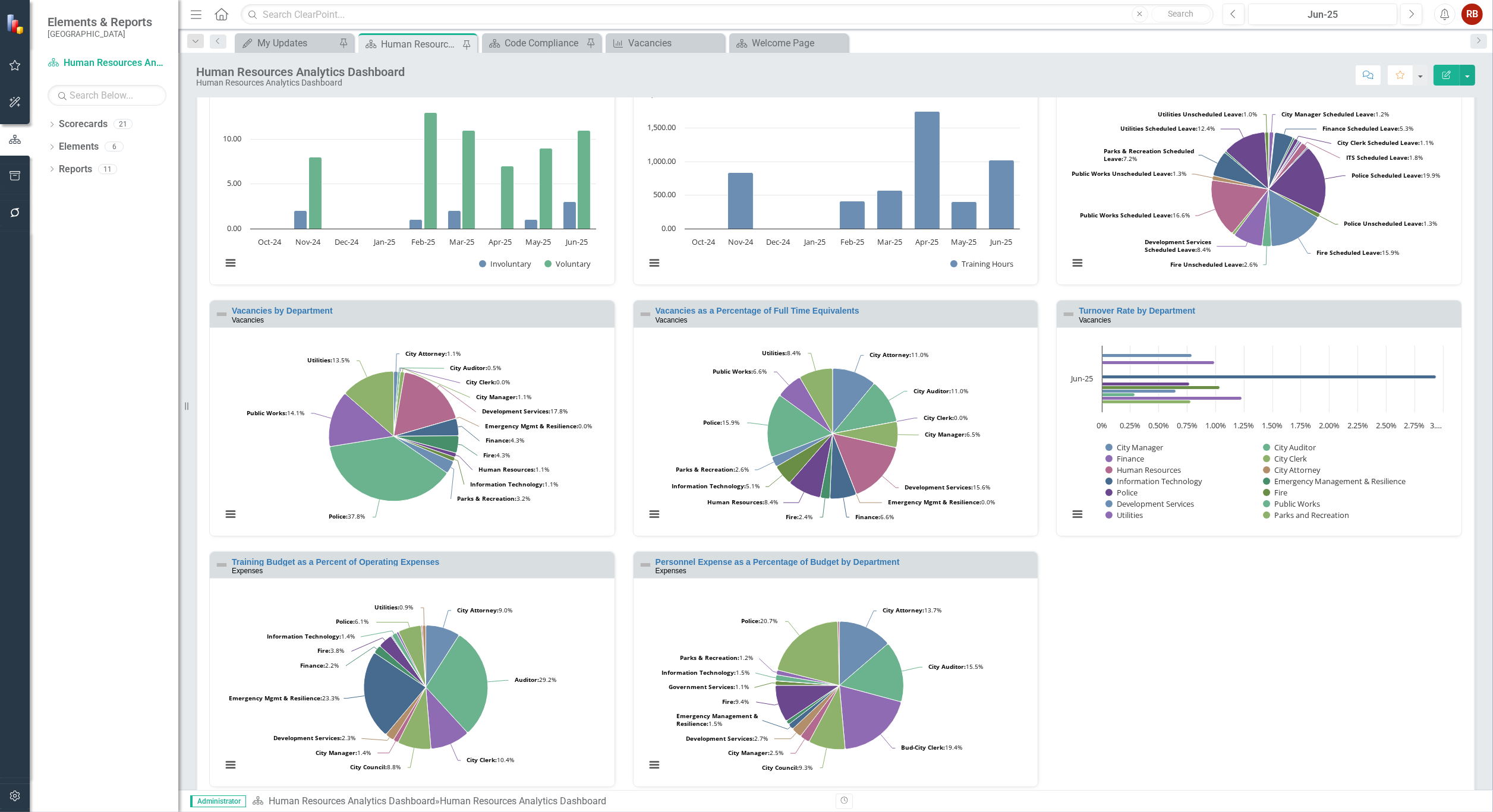
scroll to position [200, 0]
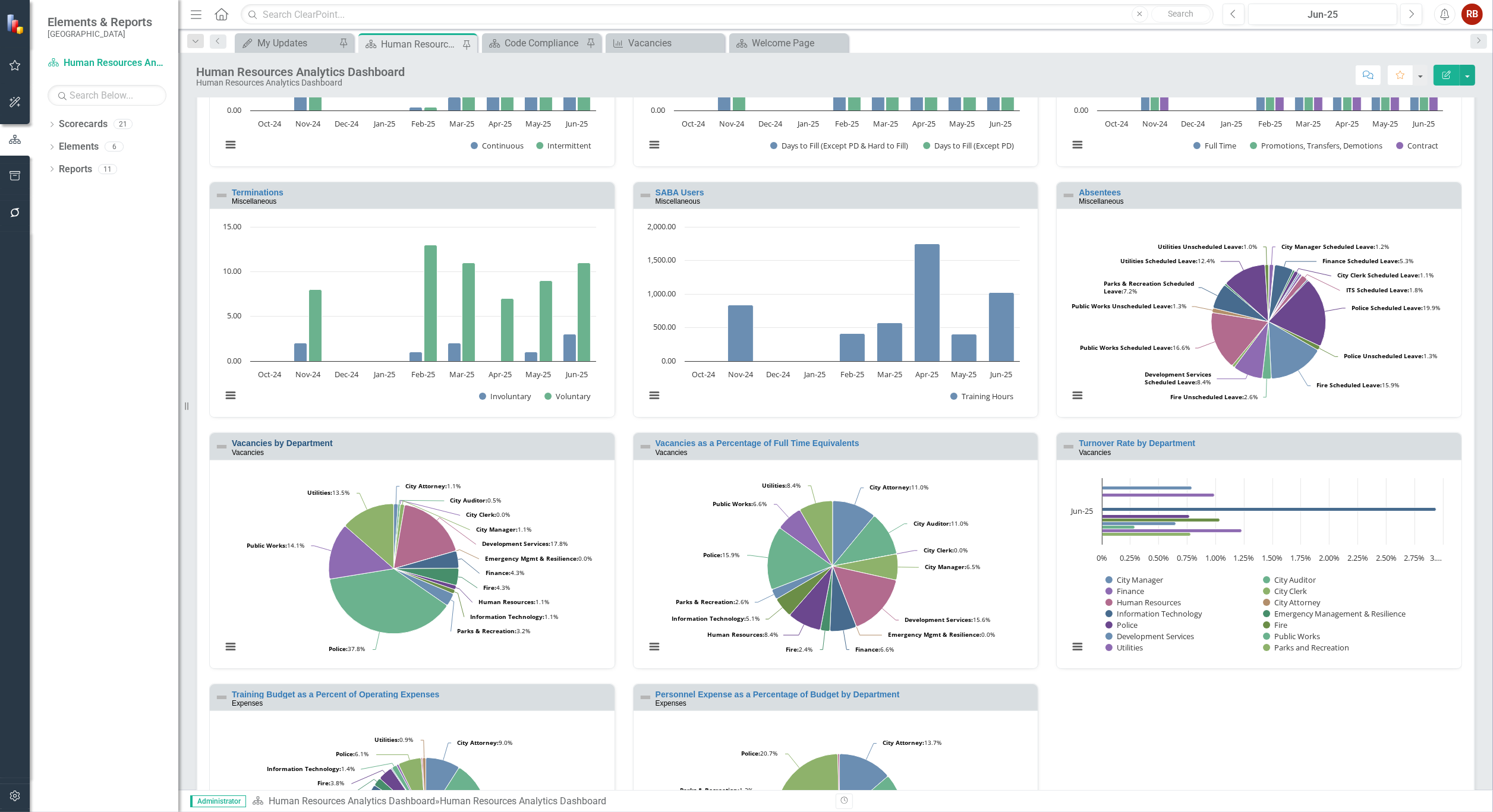
click at [301, 439] on link "Vacancies by Department" at bounding box center [282, 443] width 101 height 10
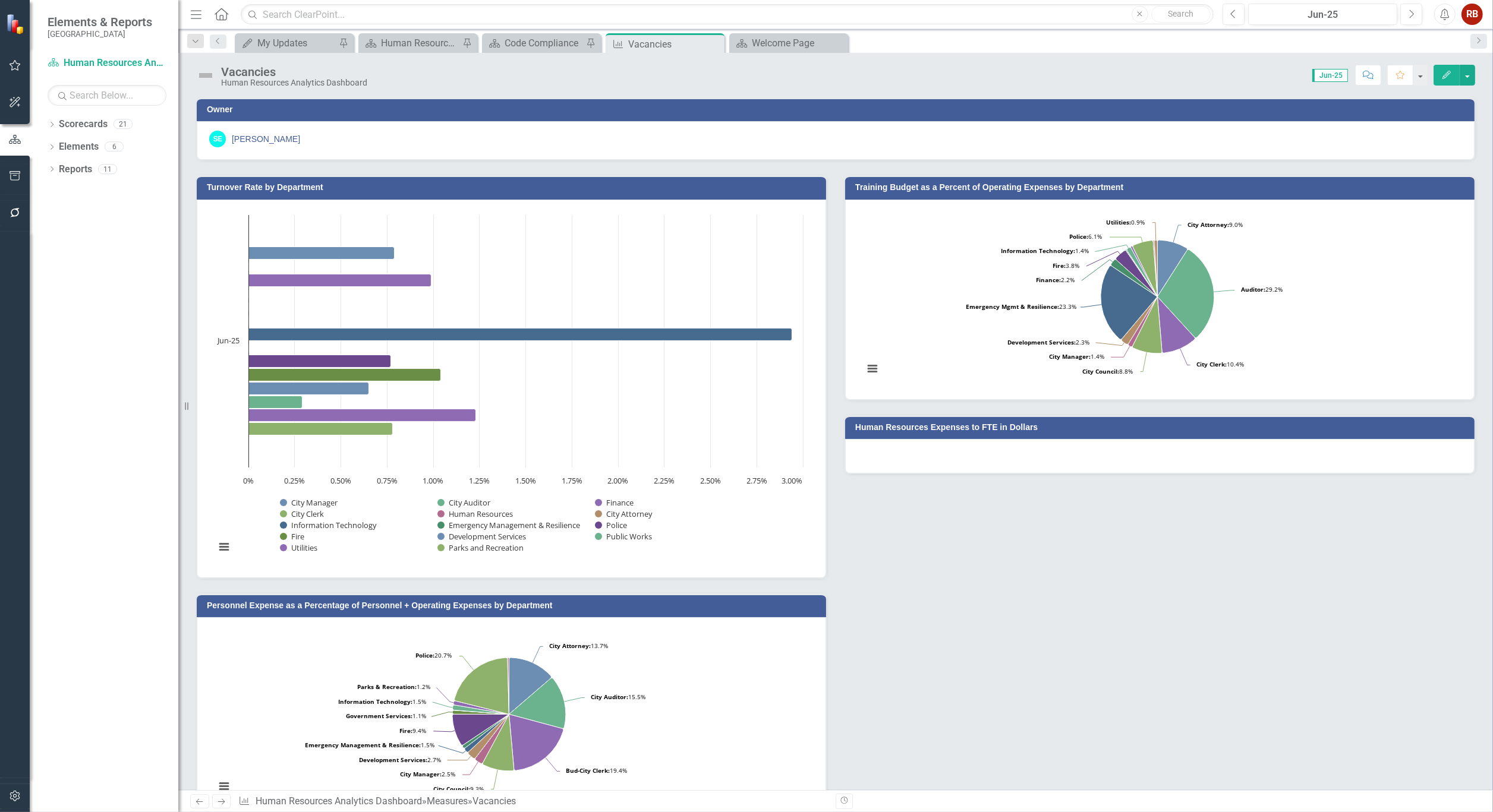
click at [1434, 72] on button "Edit" at bounding box center [1446, 75] width 26 height 21
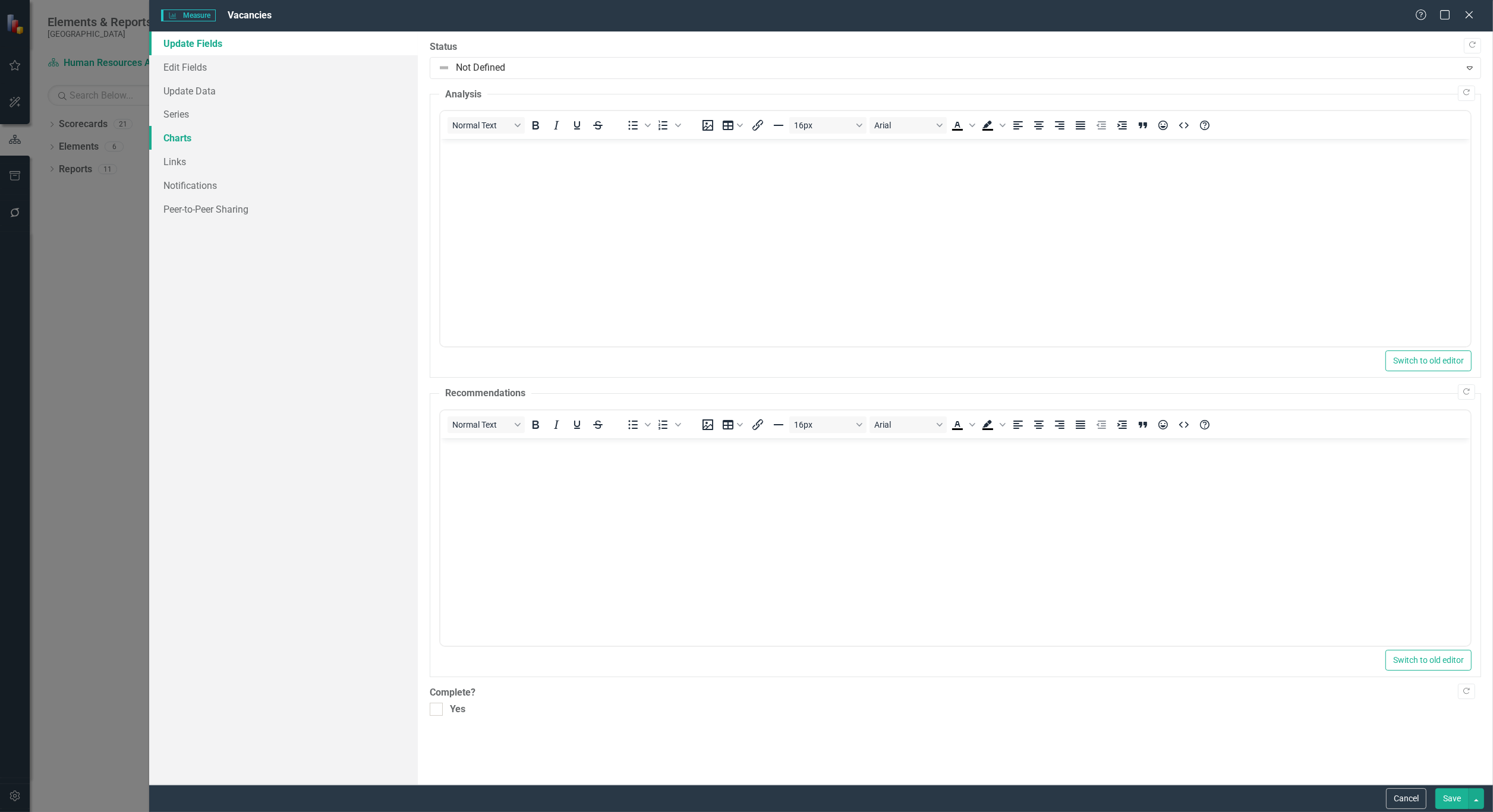
click at [194, 135] on link "Charts" at bounding box center [283, 138] width 269 height 24
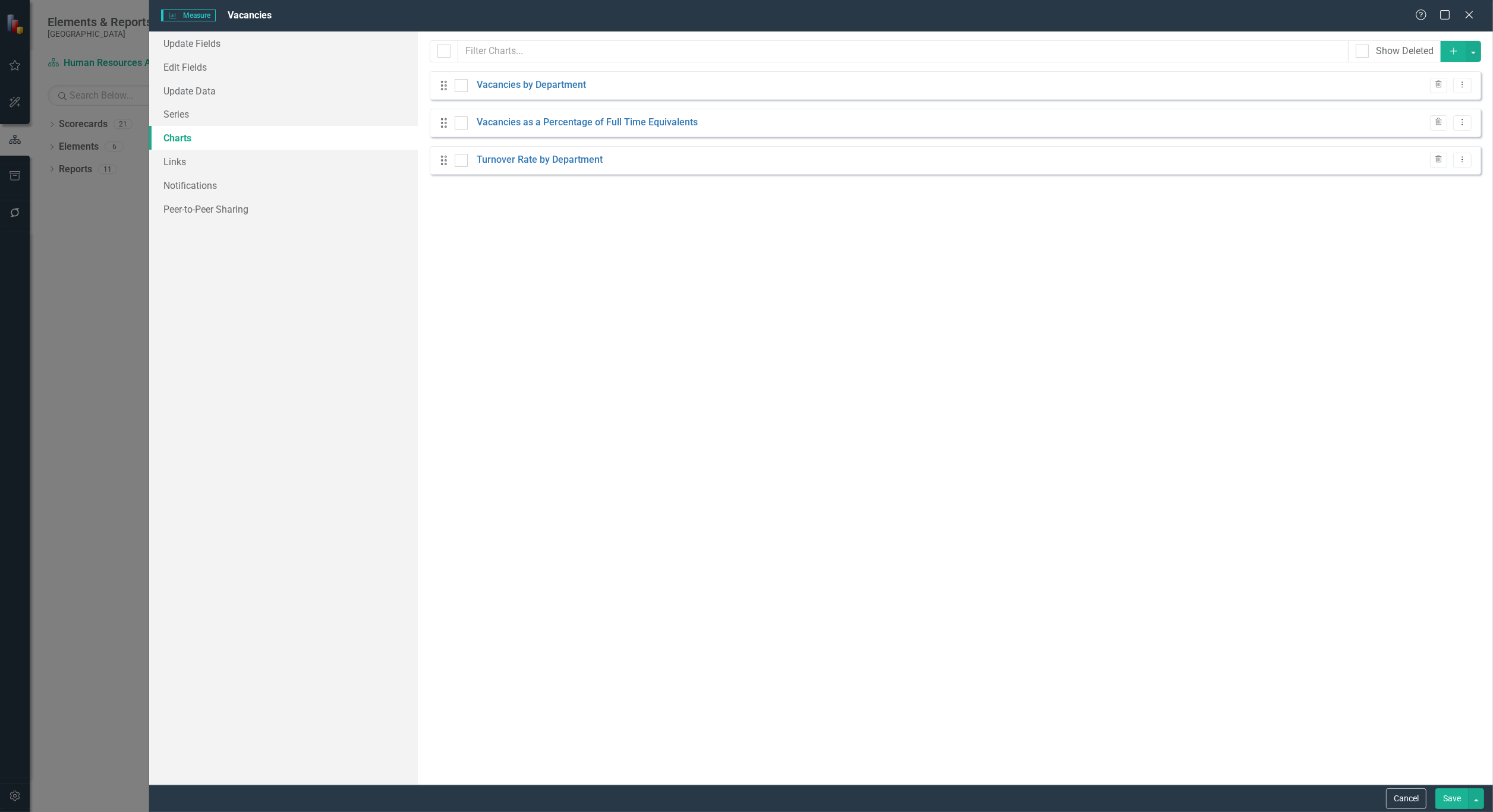
click at [521, 94] on div "Drag Vacancies by Department Trash Dropdown Menu" at bounding box center [955, 85] width 1051 height 28
click at [521, 92] on link "Vacancies by Department" at bounding box center [531, 85] width 109 height 14
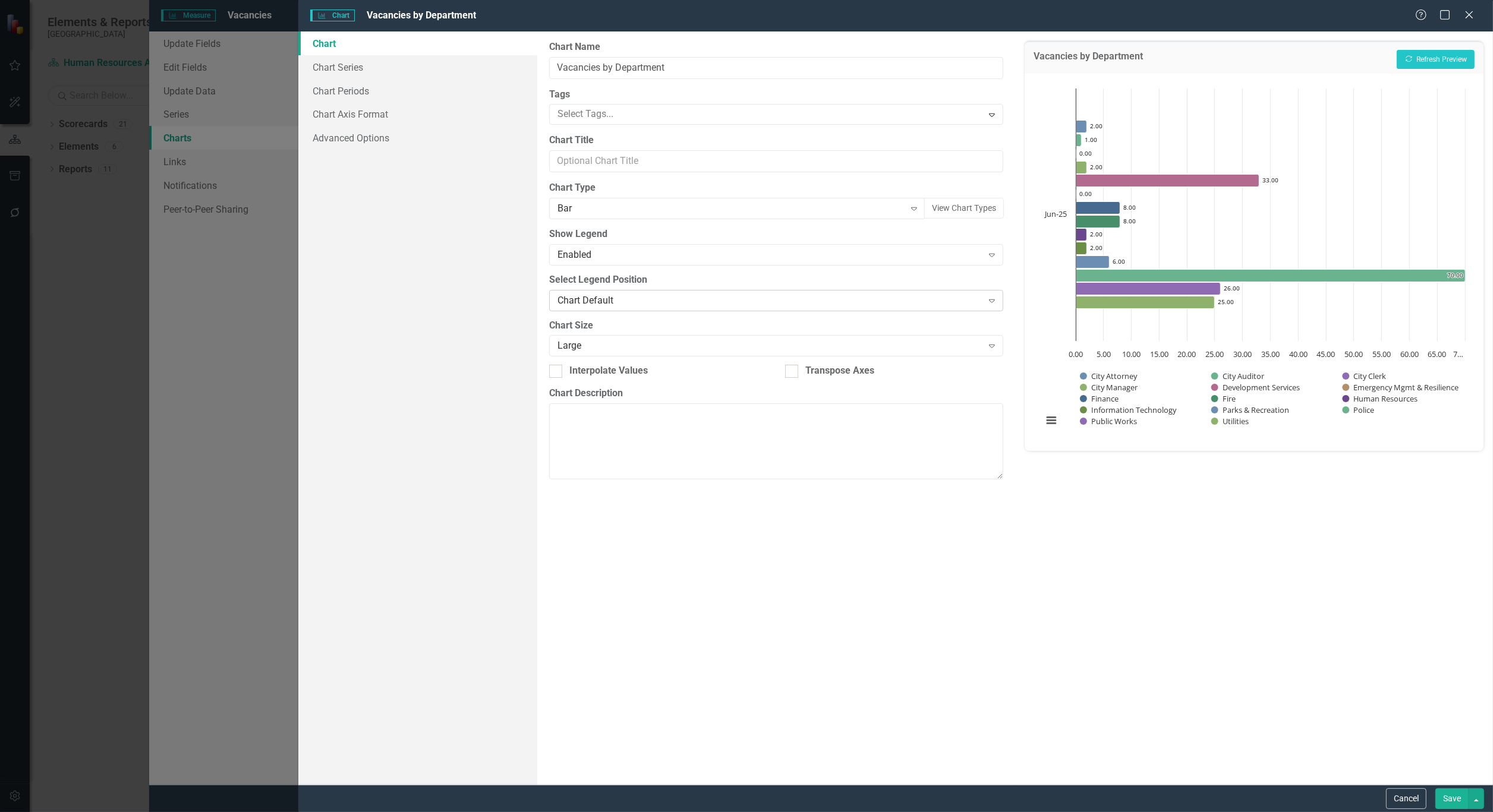
click at [993, 302] on icon "Expand" at bounding box center [992, 300] width 12 height 10
click at [1415, 56] on button "Recalculate Refresh Preview" at bounding box center [1435, 60] width 78 height 19
click at [964, 204] on button "View Chart Types" at bounding box center [964, 208] width 80 height 21
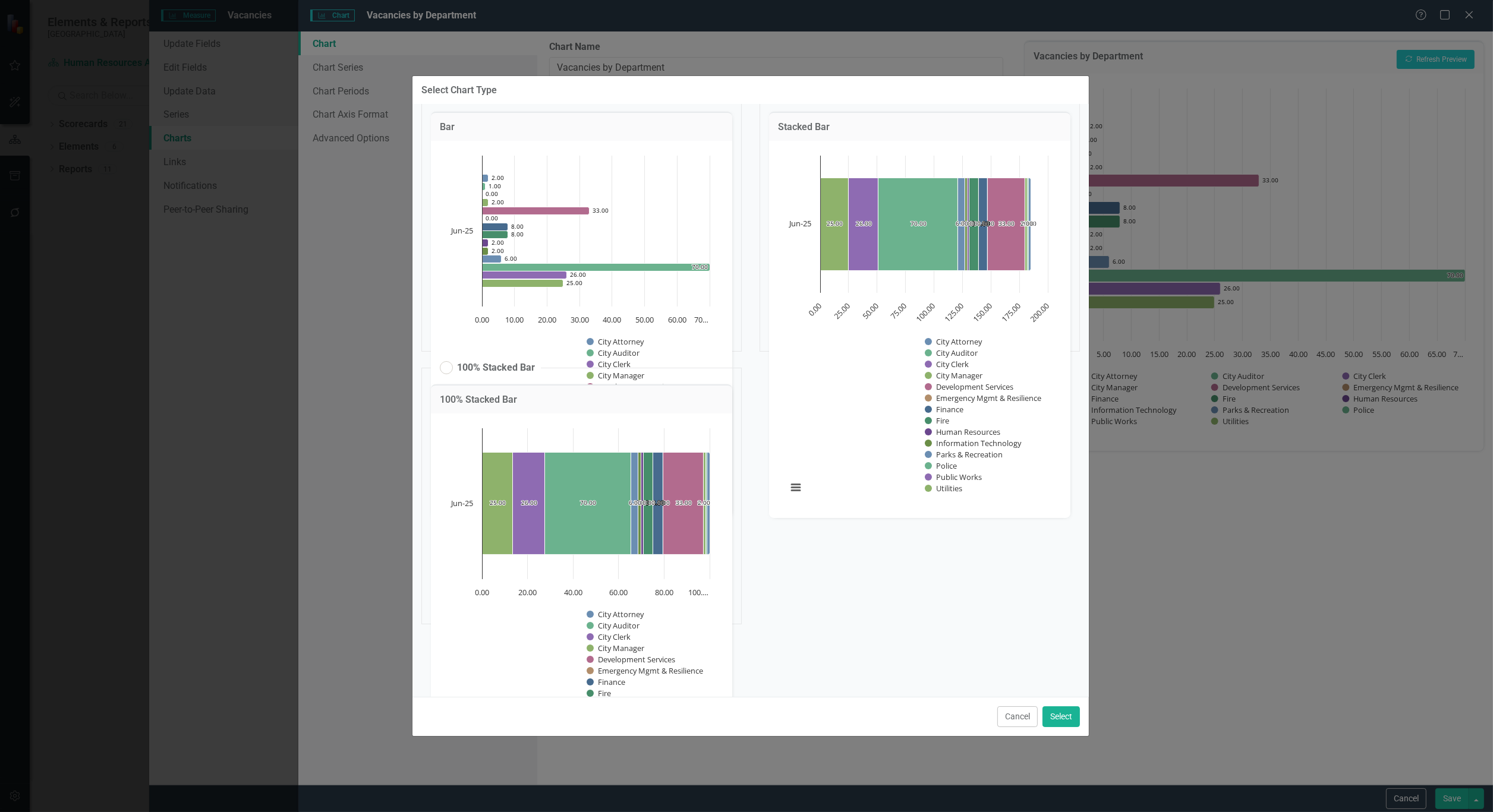
scroll to position [151, 0]
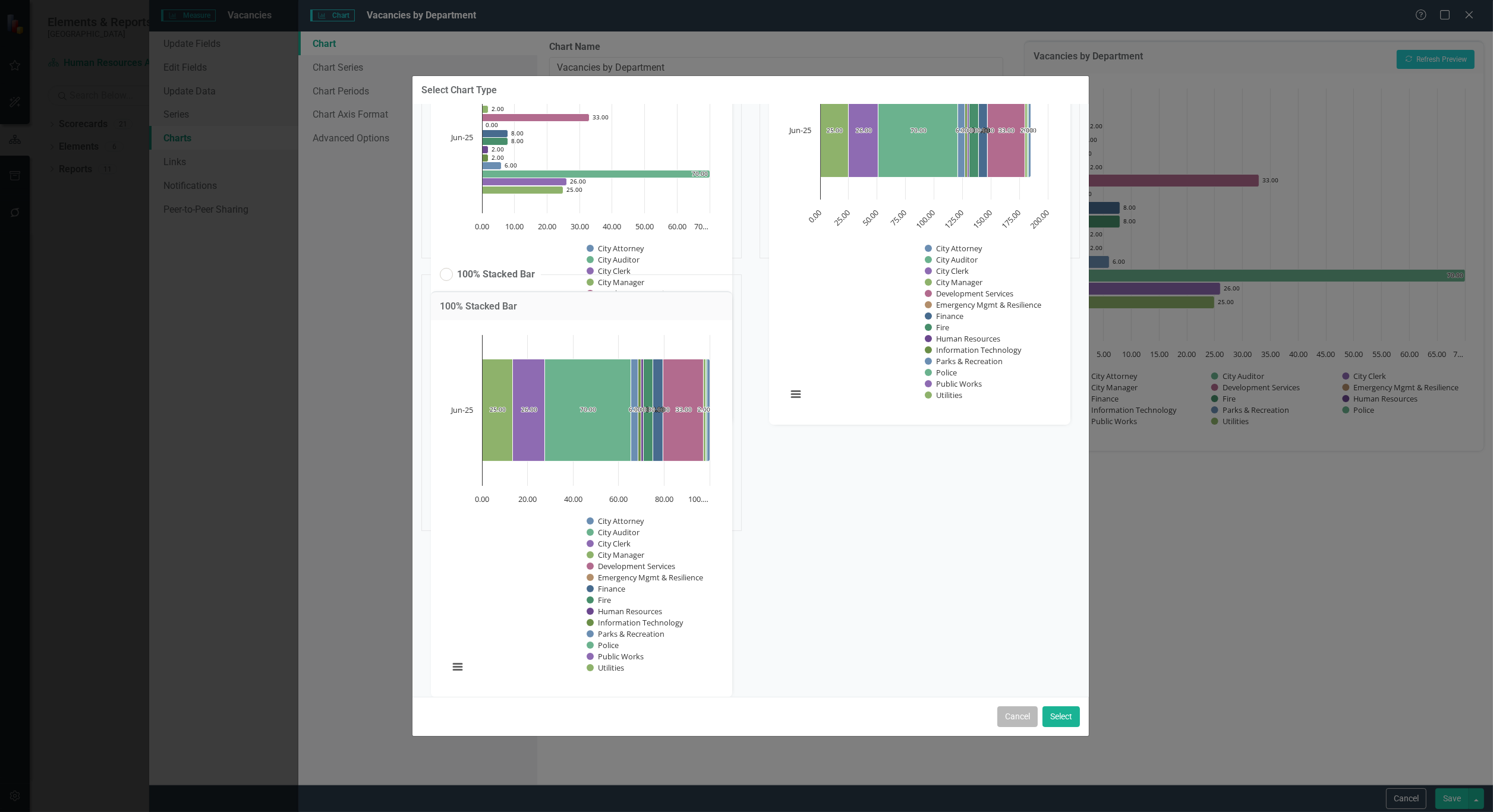
click at [1019, 714] on button "Cancel" at bounding box center [1017, 717] width 40 height 21
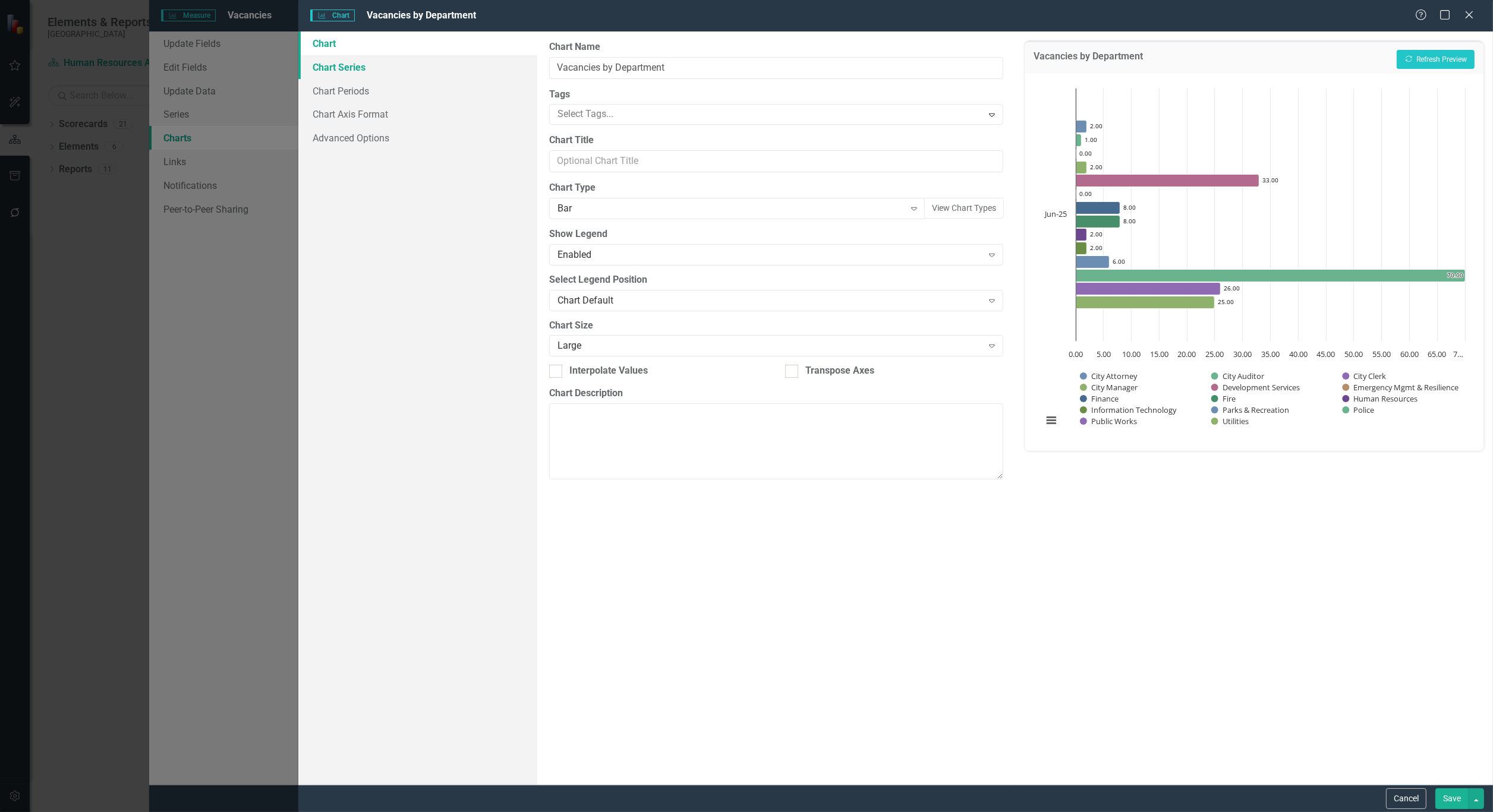
click at [349, 68] on link "Chart Series" at bounding box center [418, 67] width 239 height 24
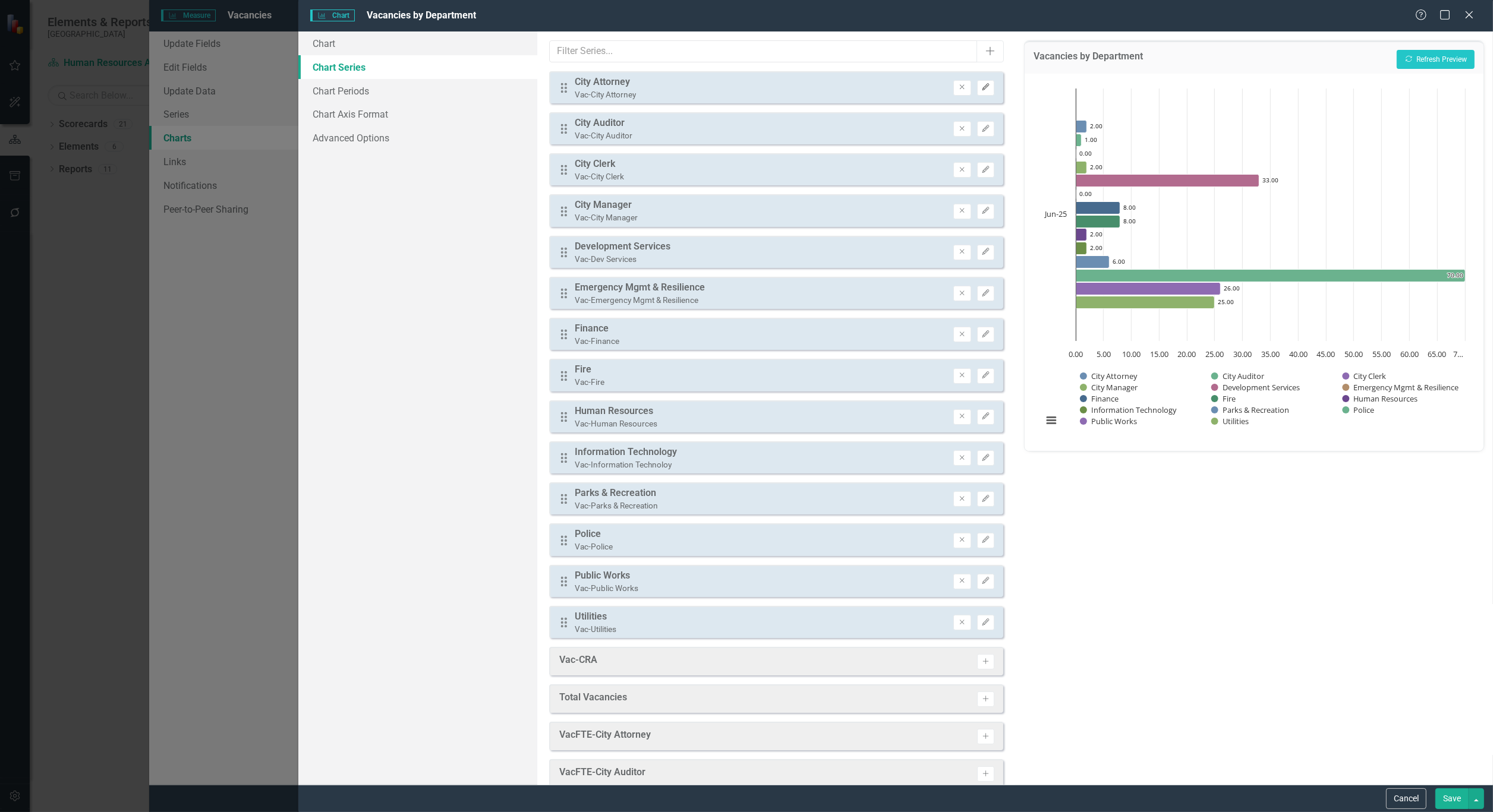
click at [981, 89] on icon "Edit" at bounding box center [985, 87] width 9 height 7
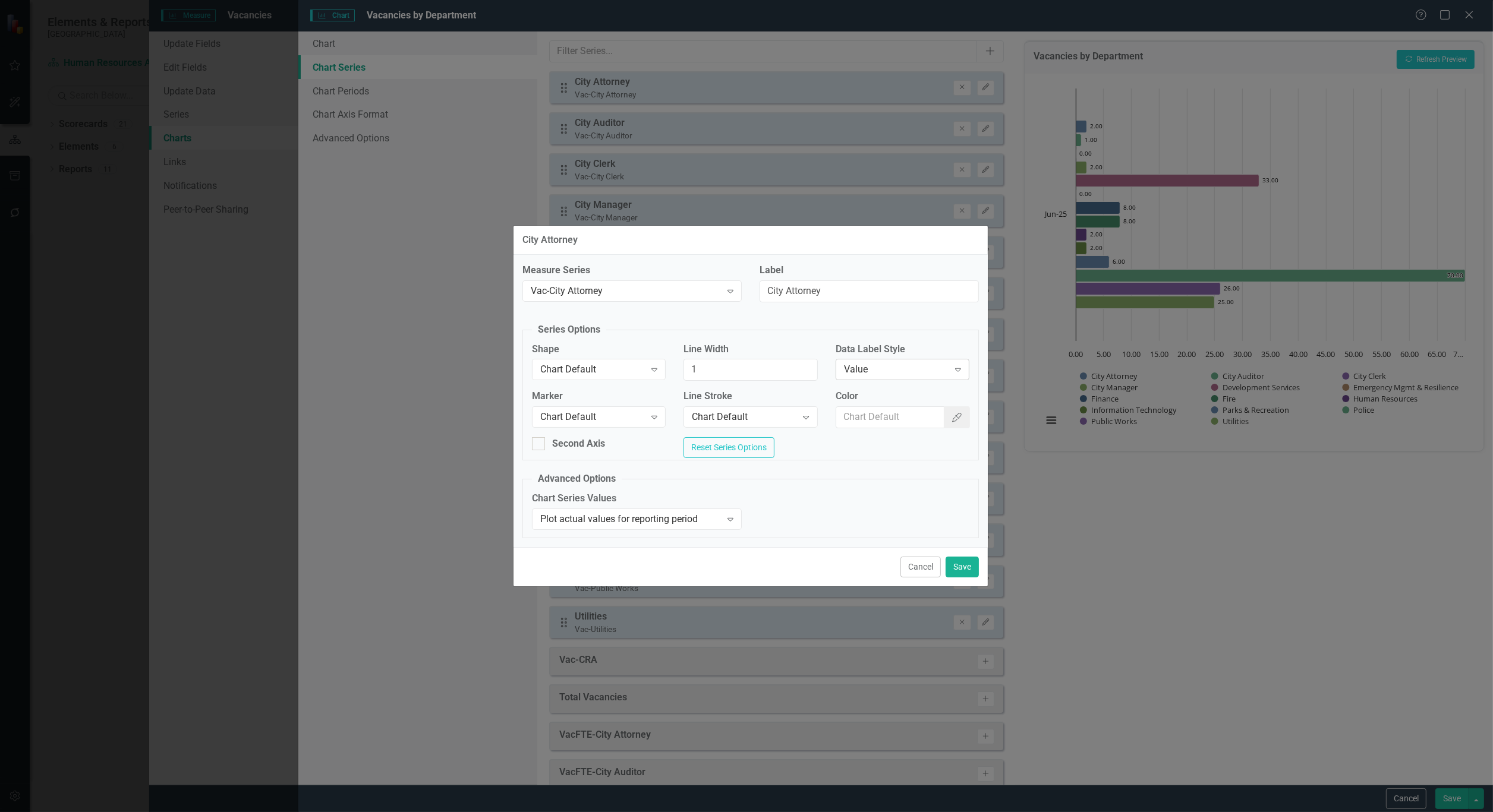
click at [958, 366] on icon "Expand" at bounding box center [958, 370] width 12 height 10
click at [969, 569] on button "Save" at bounding box center [962, 567] width 33 height 21
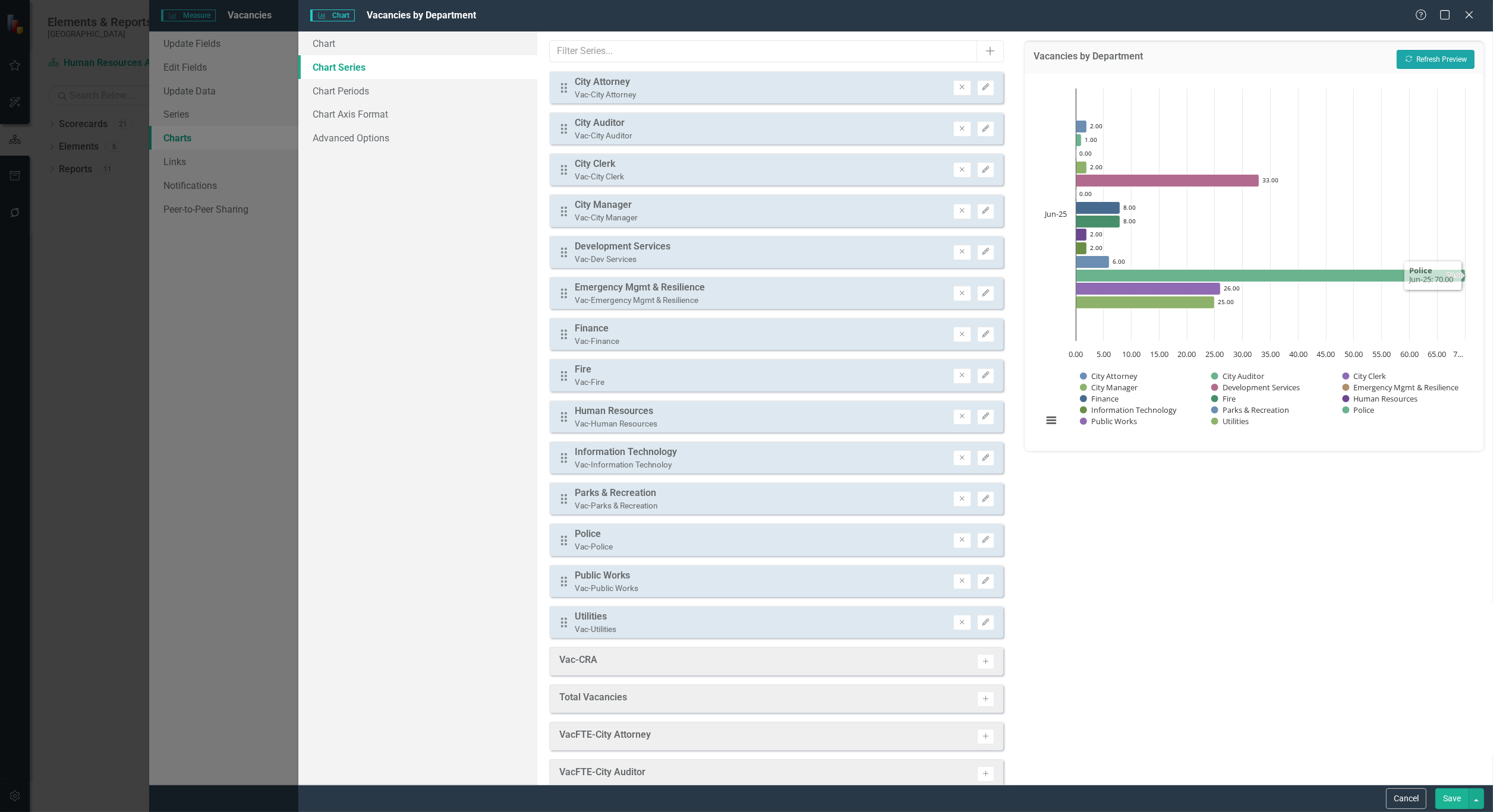
click at [1433, 60] on button "Recalculate Refresh Preview" at bounding box center [1435, 60] width 78 height 19
click at [981, 128] on icon "Edit" at bounding box center [985, 129] width 9 height 7
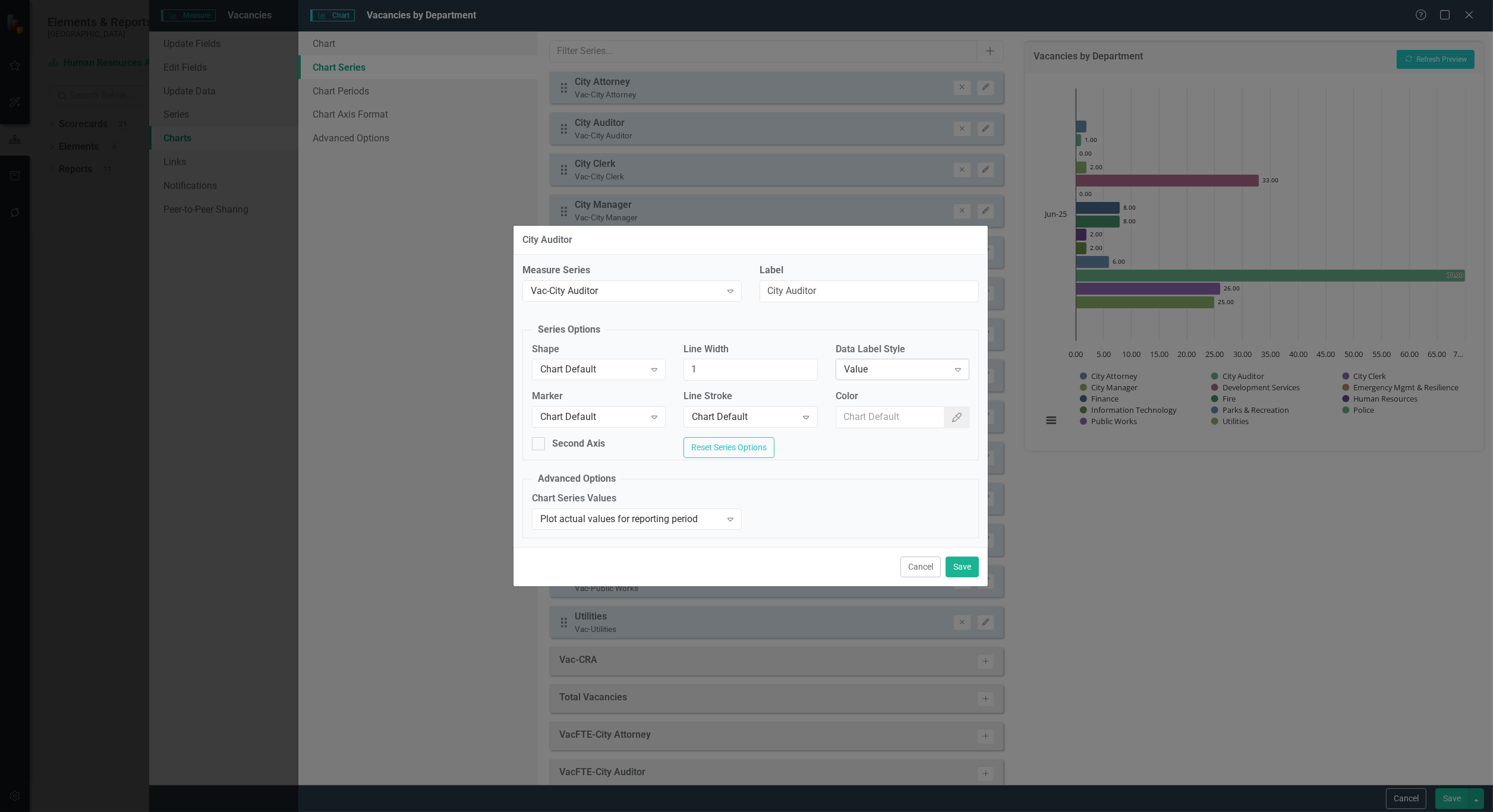
click at [948, 363] on div "Value Expand" at bounding box center [903, 369] width 134 height 21
click at [960, 573] on button "Save" at bounding box center [962, 567] width 33 height 21
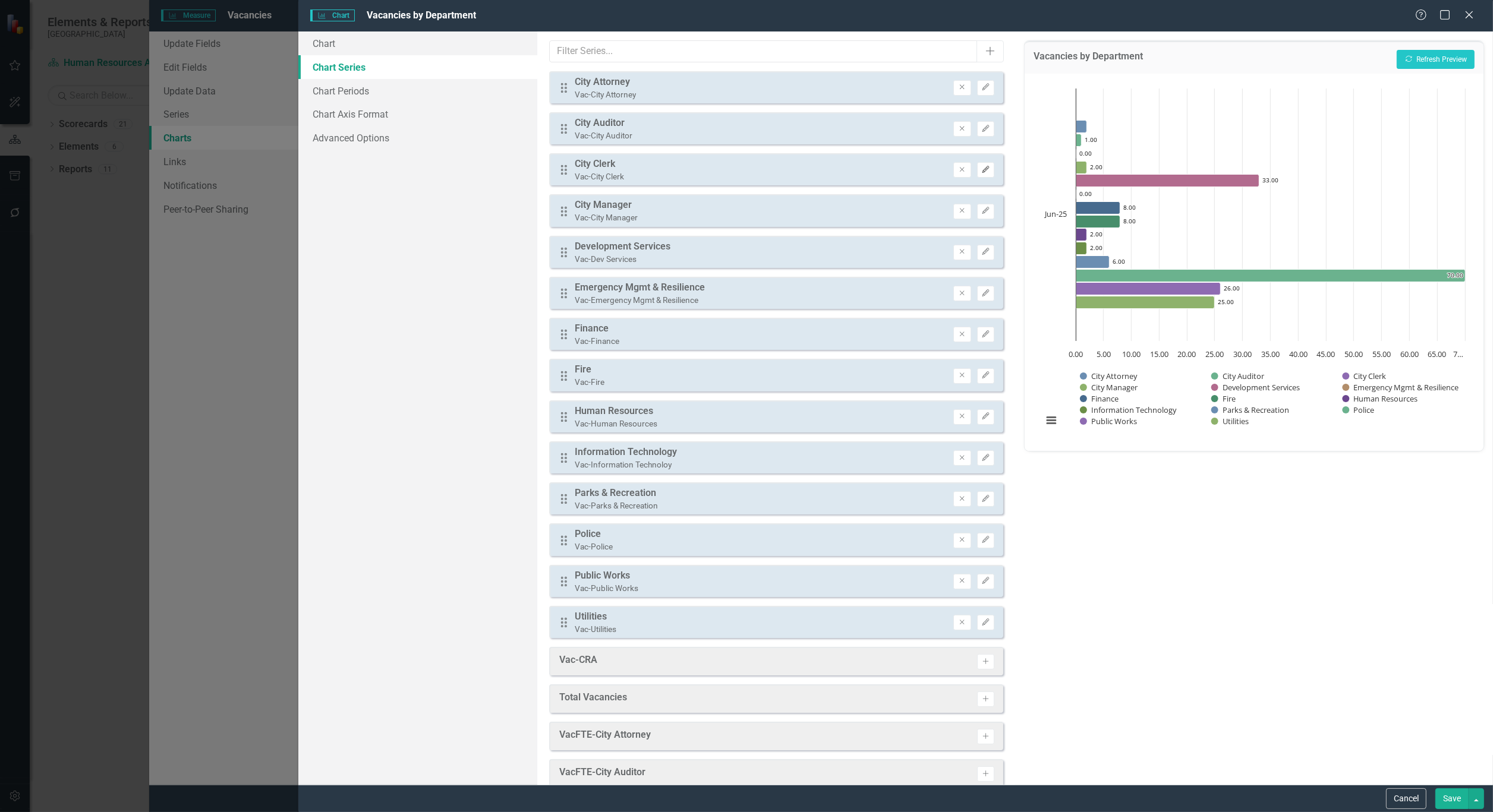
click at [981, 167] on icon "Edit" at bounding box center [985, 170] width 9 height 7
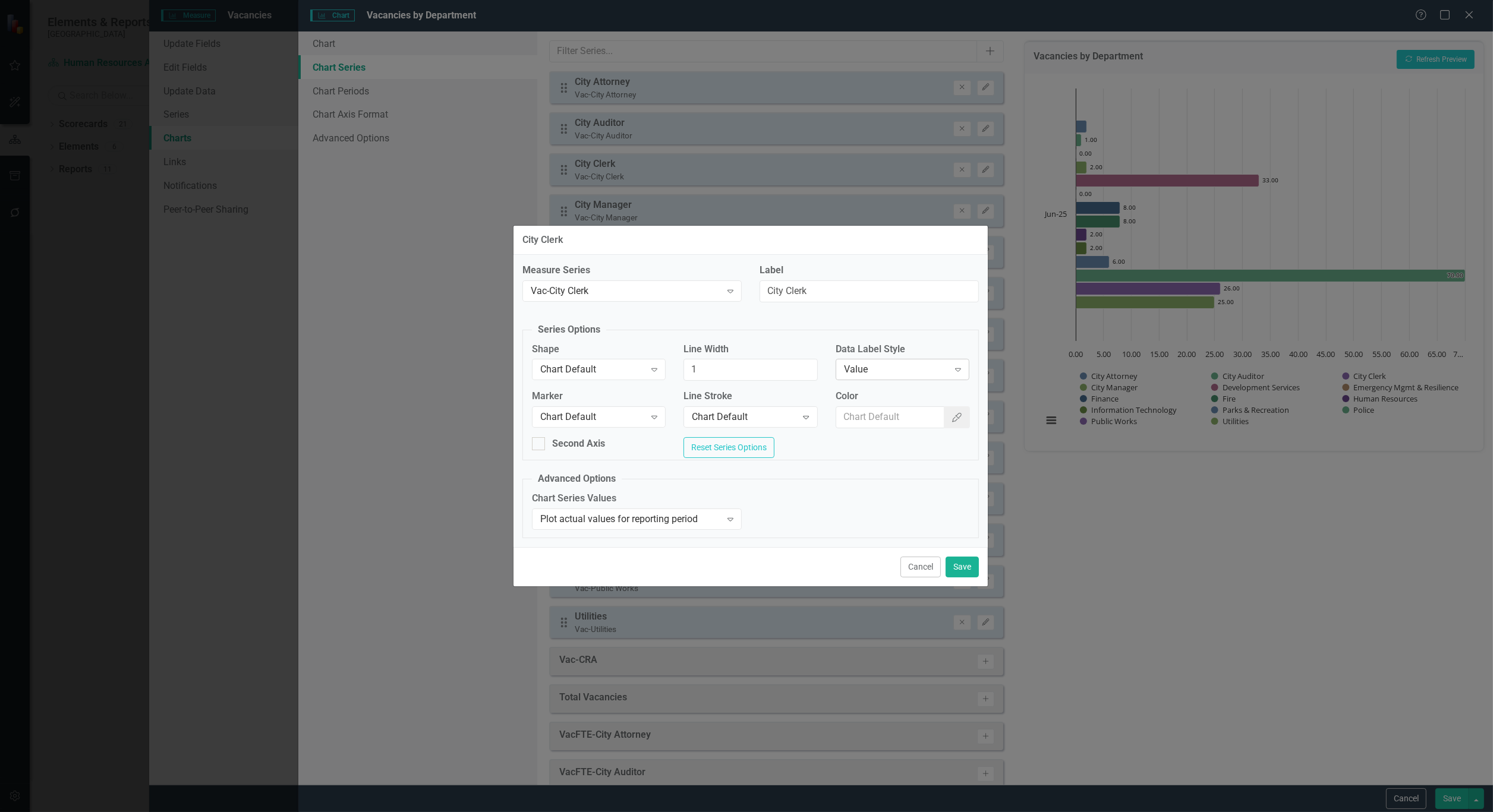
click at [924, 359] on div "Value Expand" at bounding box center [903, 369] width 134 height 21
click at [954, 565] on button "Save" at bounding box center [962, 567] width 33 height 21
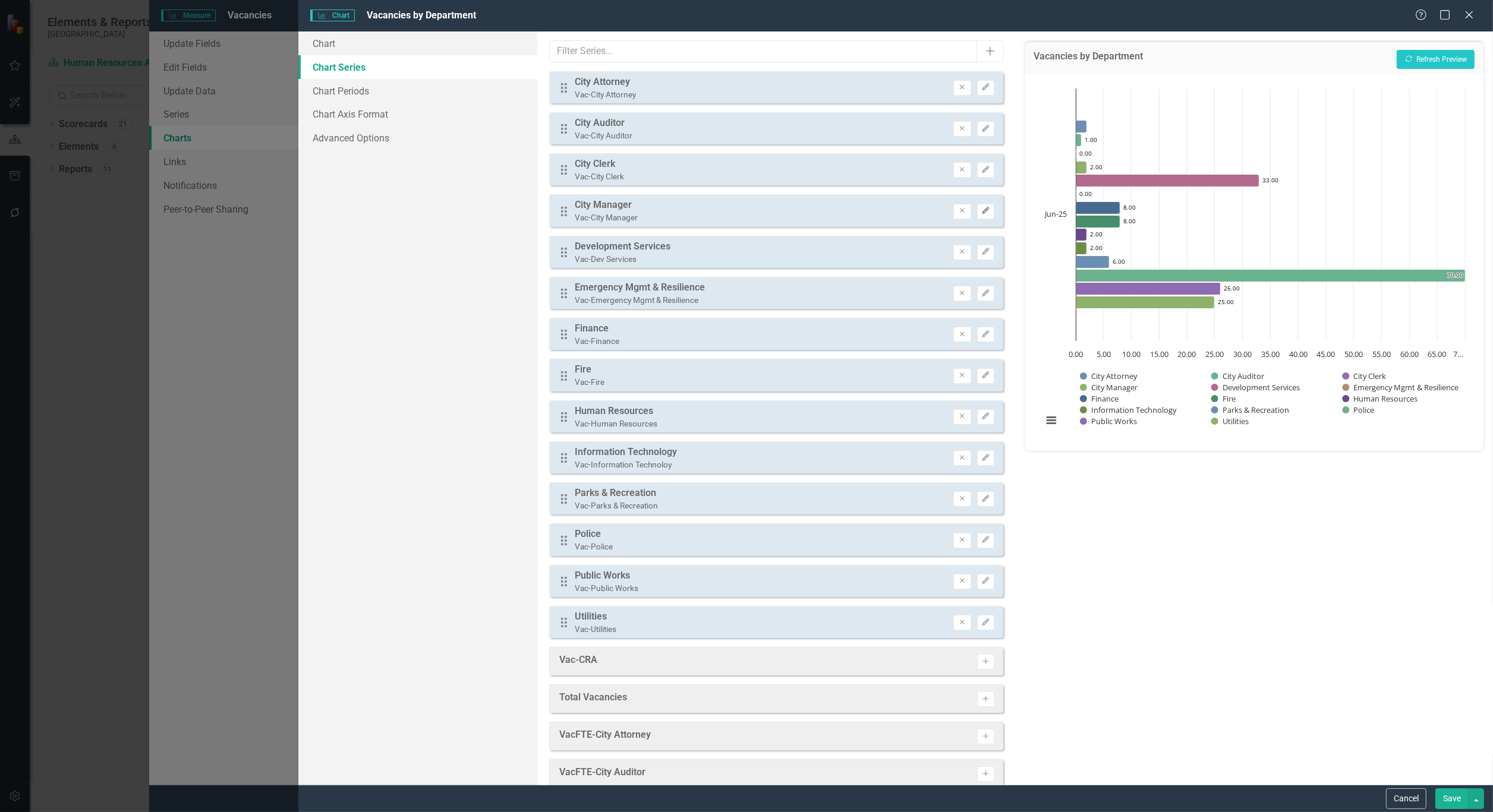
click at [981, 210] on icon "Edit" at bounding box center [985, 211] width 9 height 7
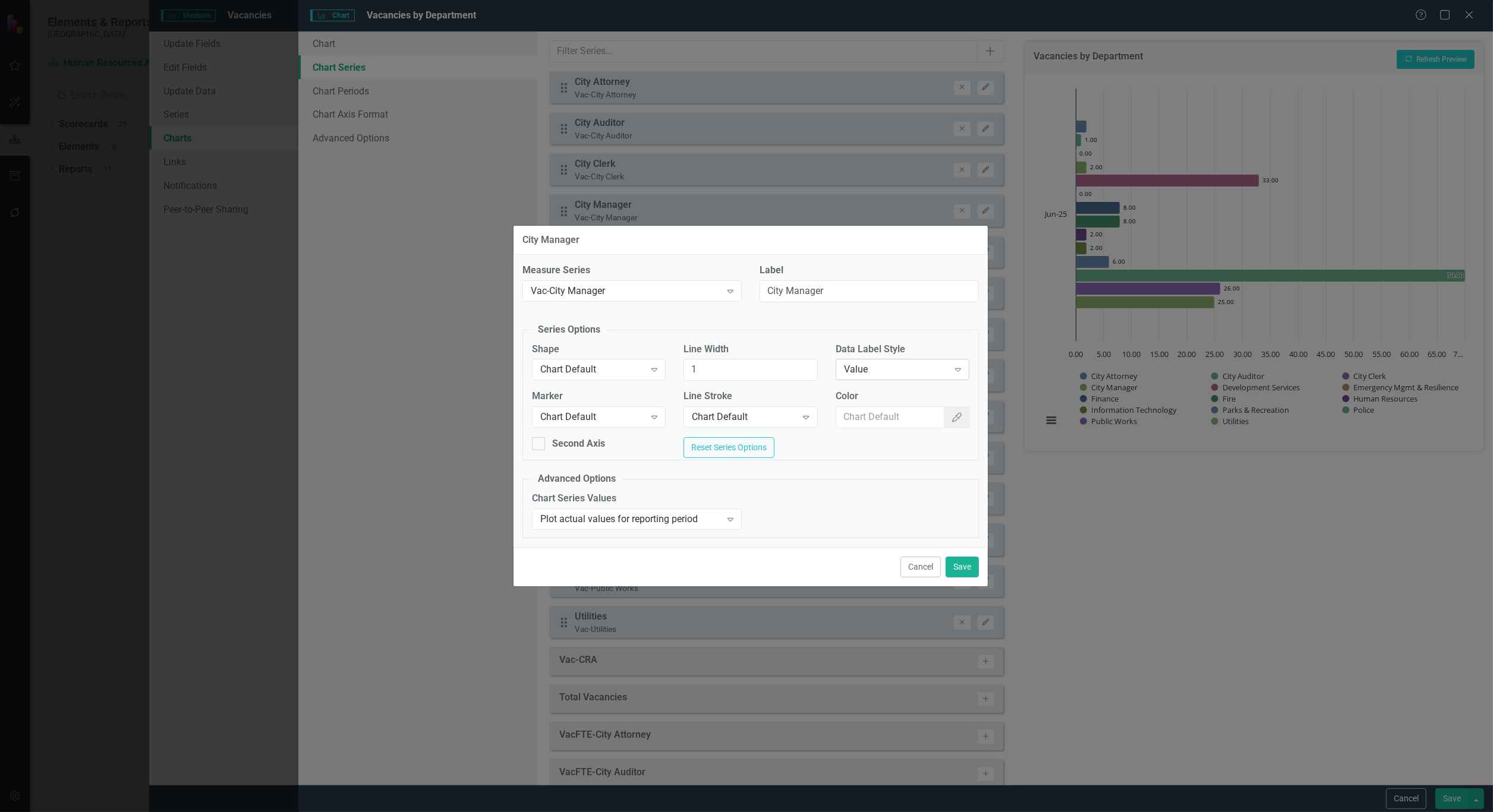
click at [919, 364] on div "Value" at bounding box center [896, 370] width 104 height 14
click at [960, 573] on button "Save" at bounding box center [962, 567] width 33 height 21
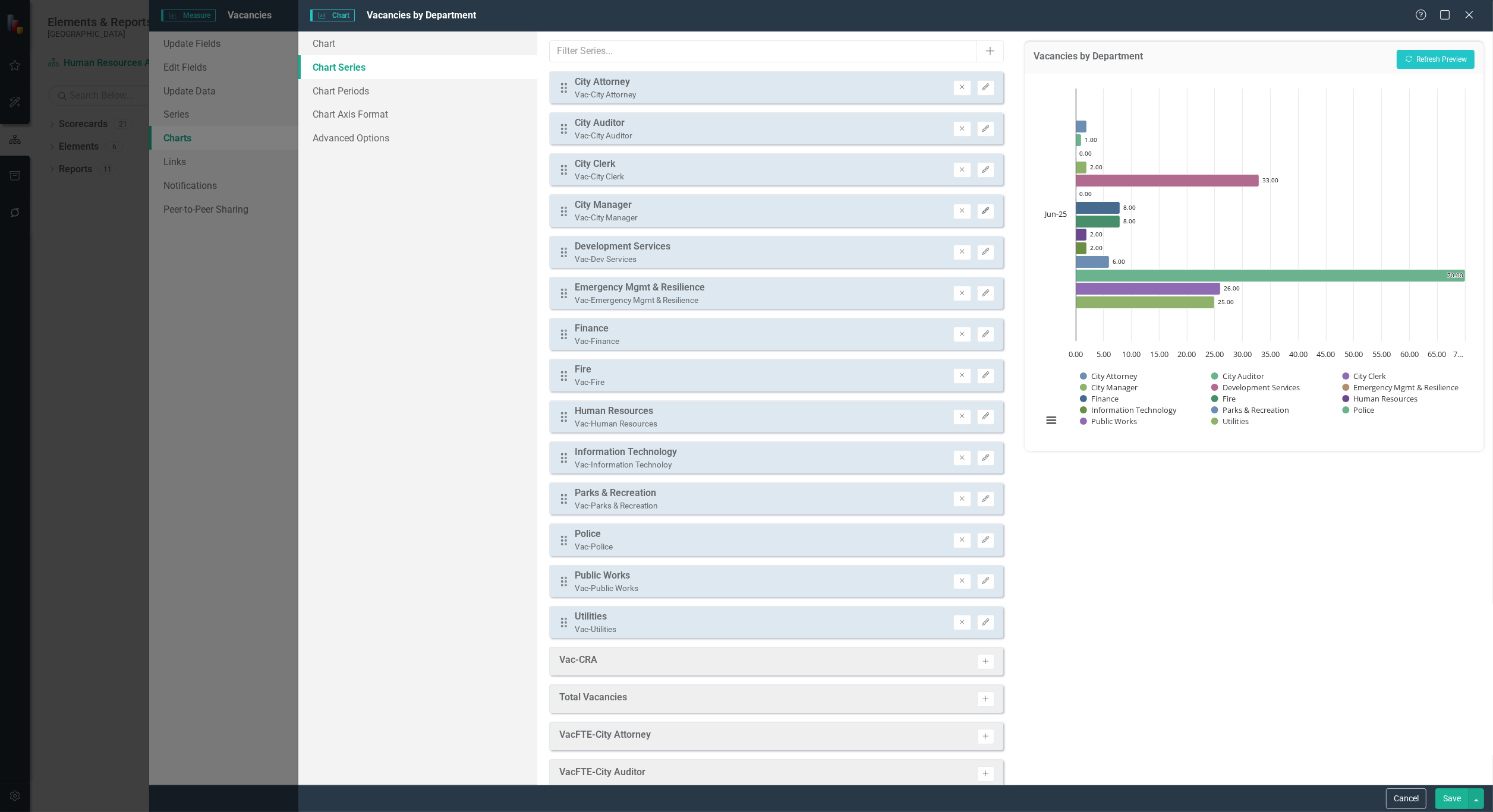
click at [982, 210] on button "Edit" at bounding box center [985, 212] width 18 height 16
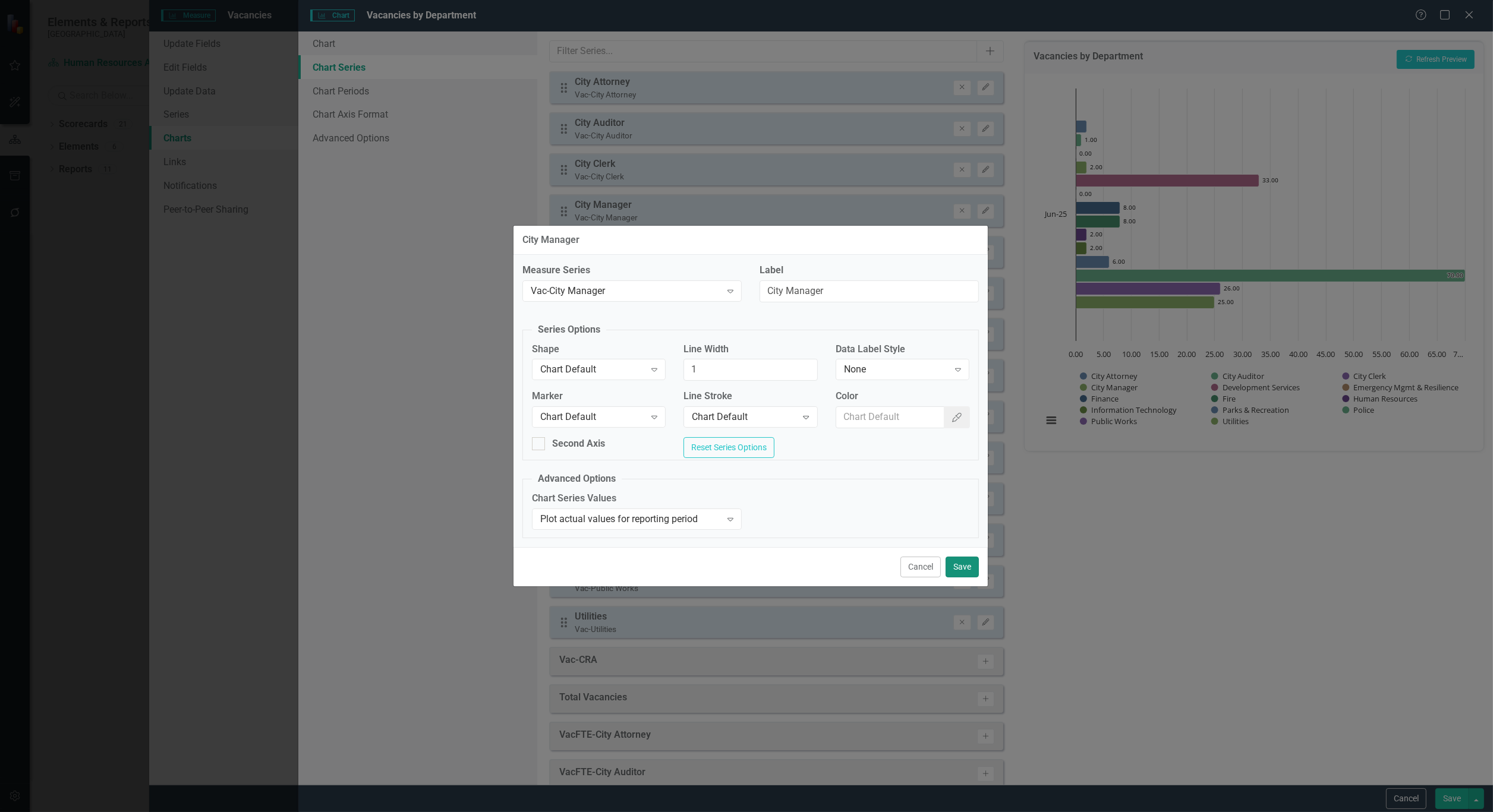
click at [967, 570] on button "Save" at bounding box center [962, 567] width 33 height 21
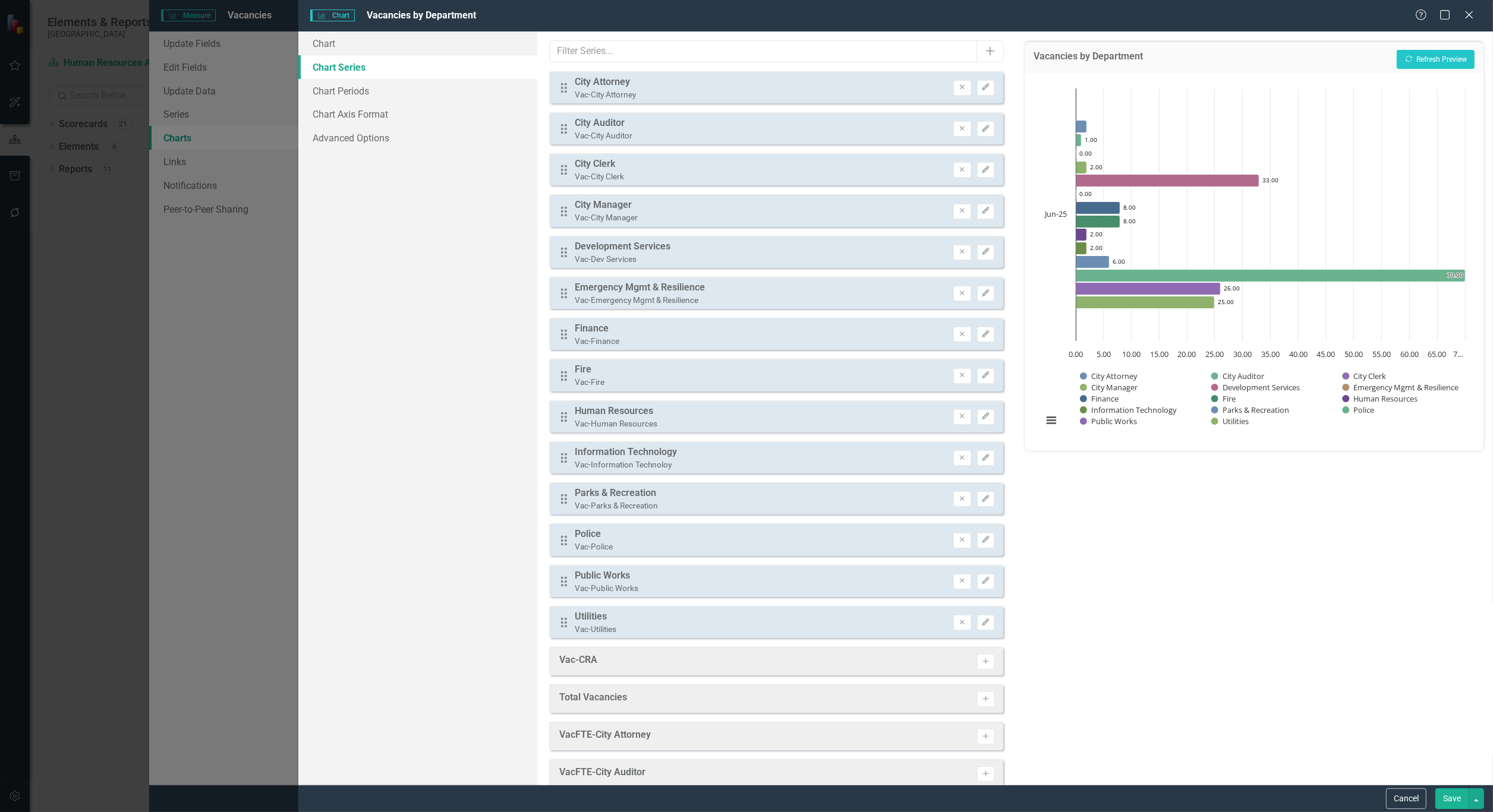
click at [976, 236] on div "Drag Development Services Vac-Dev Services Remove Edit" at bounding box center [776, 252] width 454 height 32
click at [981, 249] on icon "Edit" at bounding box center [985, 252] width 9 height 7
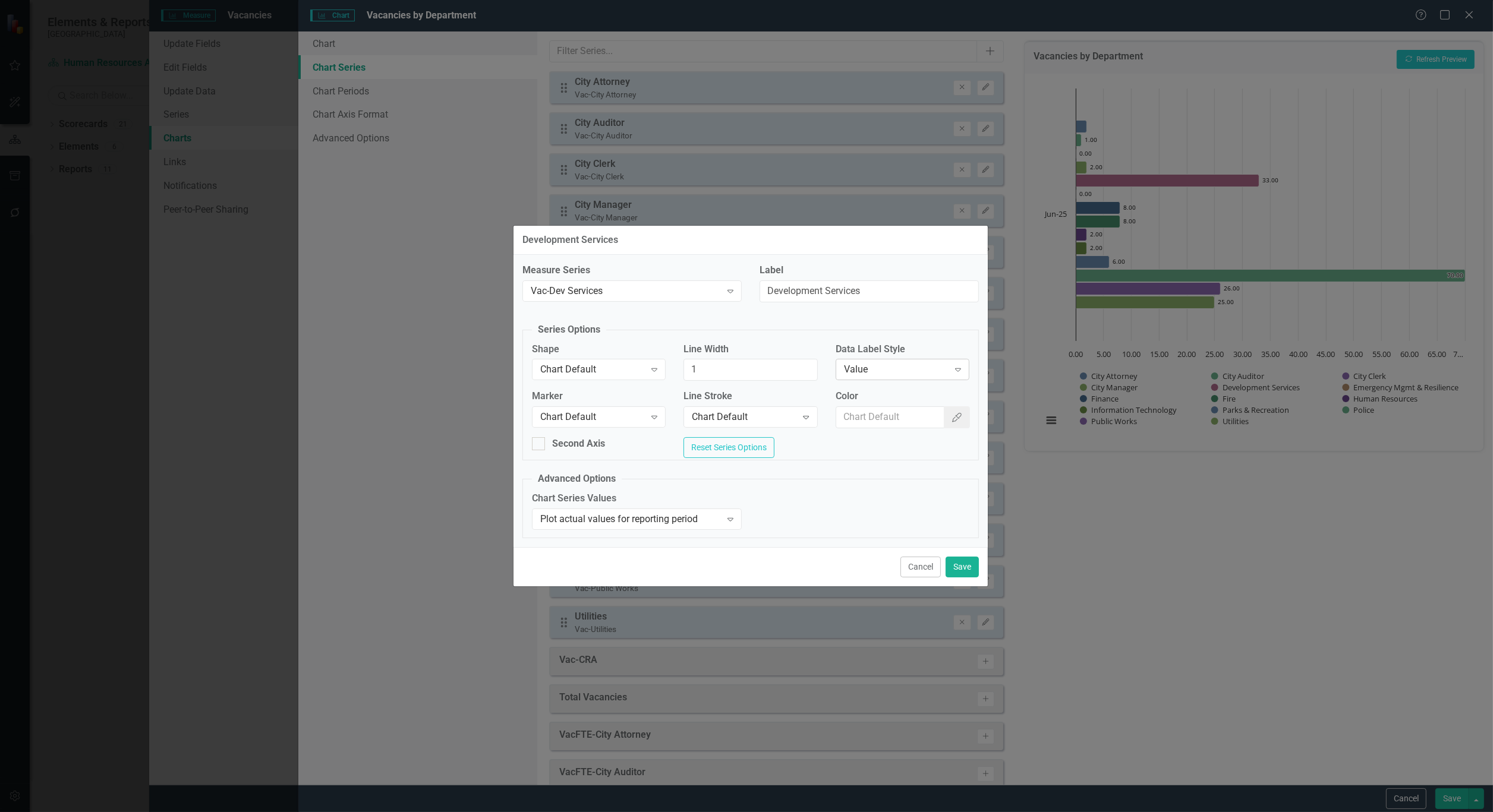
click at [914, 359] on div "Value Expand" at bounding box center [903, 369] width 134 height 21
click at [958, 571] on button "Save" at bounding box center [962, 567] width 33 height 21
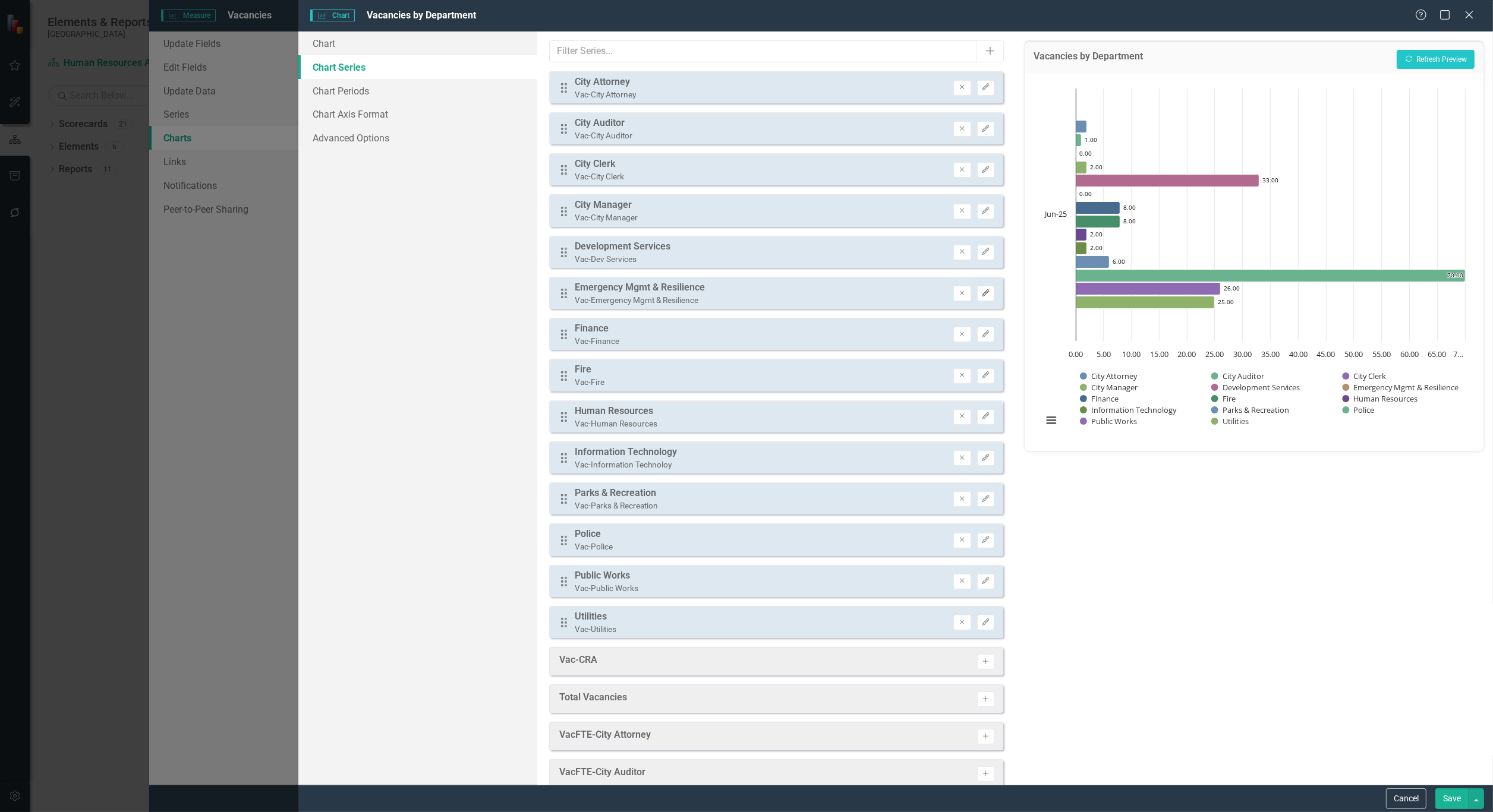
click at [981, 294] on button "Edit" at bounding box center [985, 294] width 18 height 16
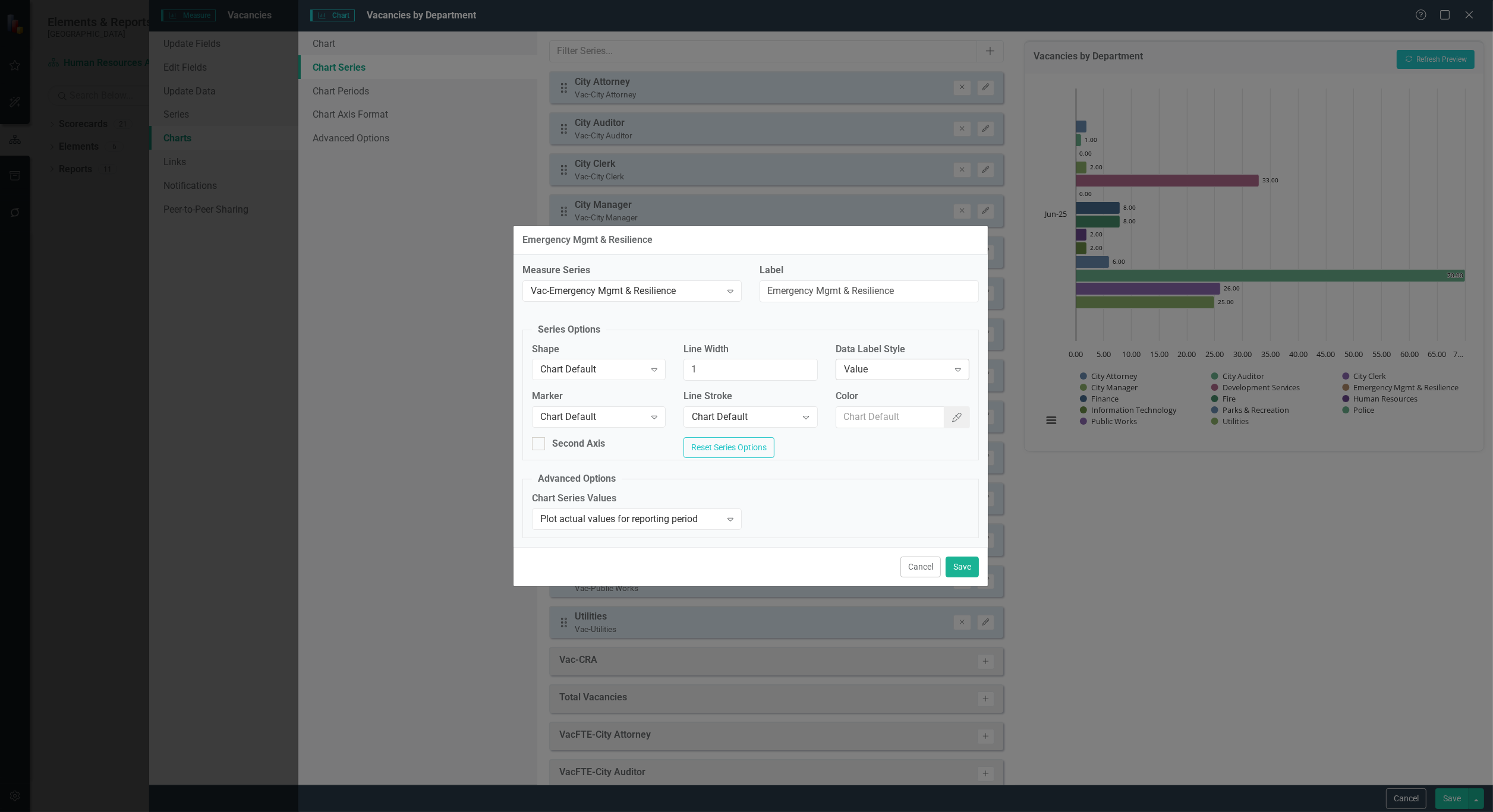
click at [898, 361] on div "Value Expand" at bounding box center [903, 369] width 134 height 21
click at [966, 576] on button "Save" at bounding box center [962, 567] width 33 height 21
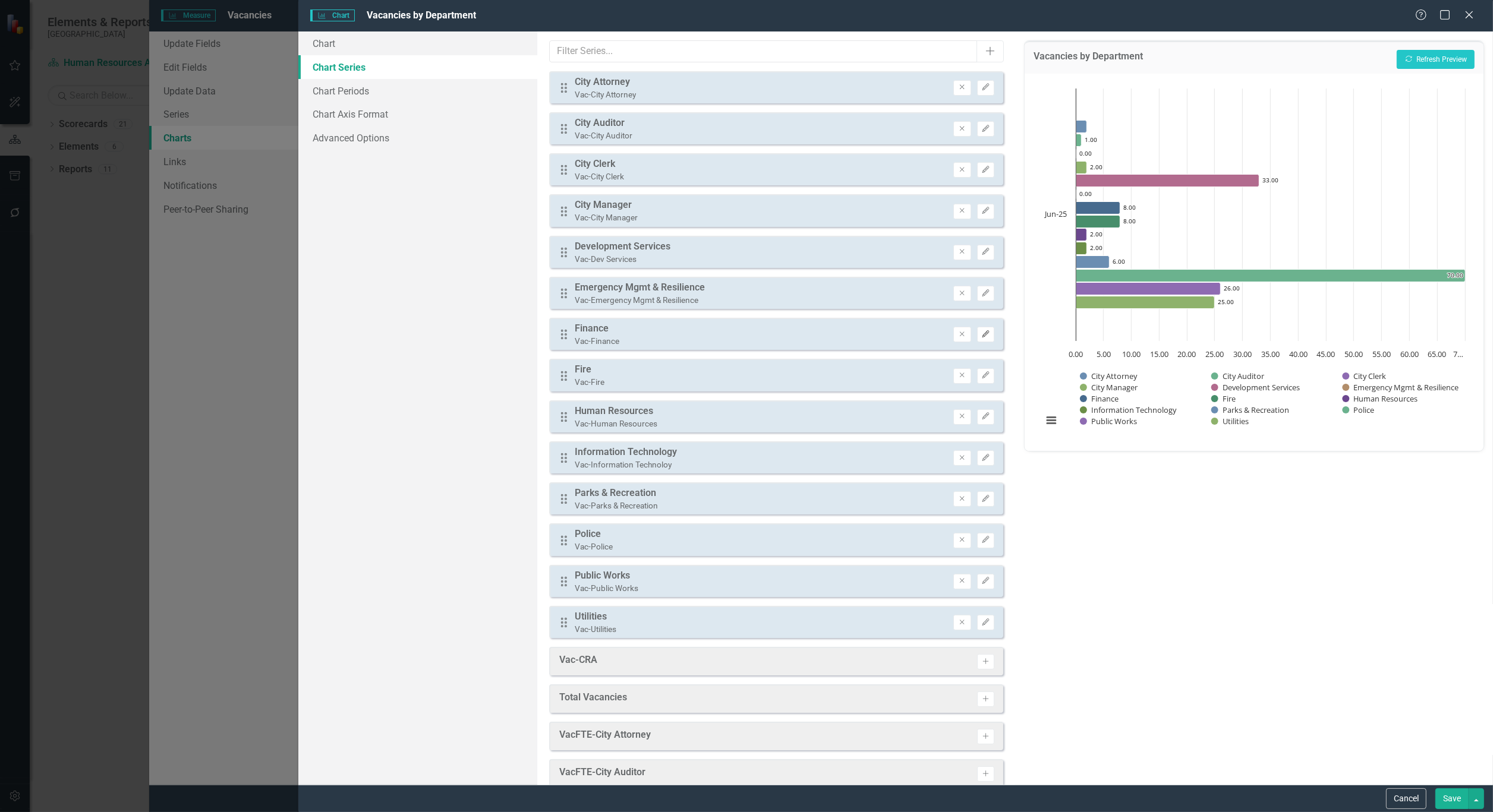
click at [977, 335] on button "Edit" at bounding box center [985, 335] width 18 height 16
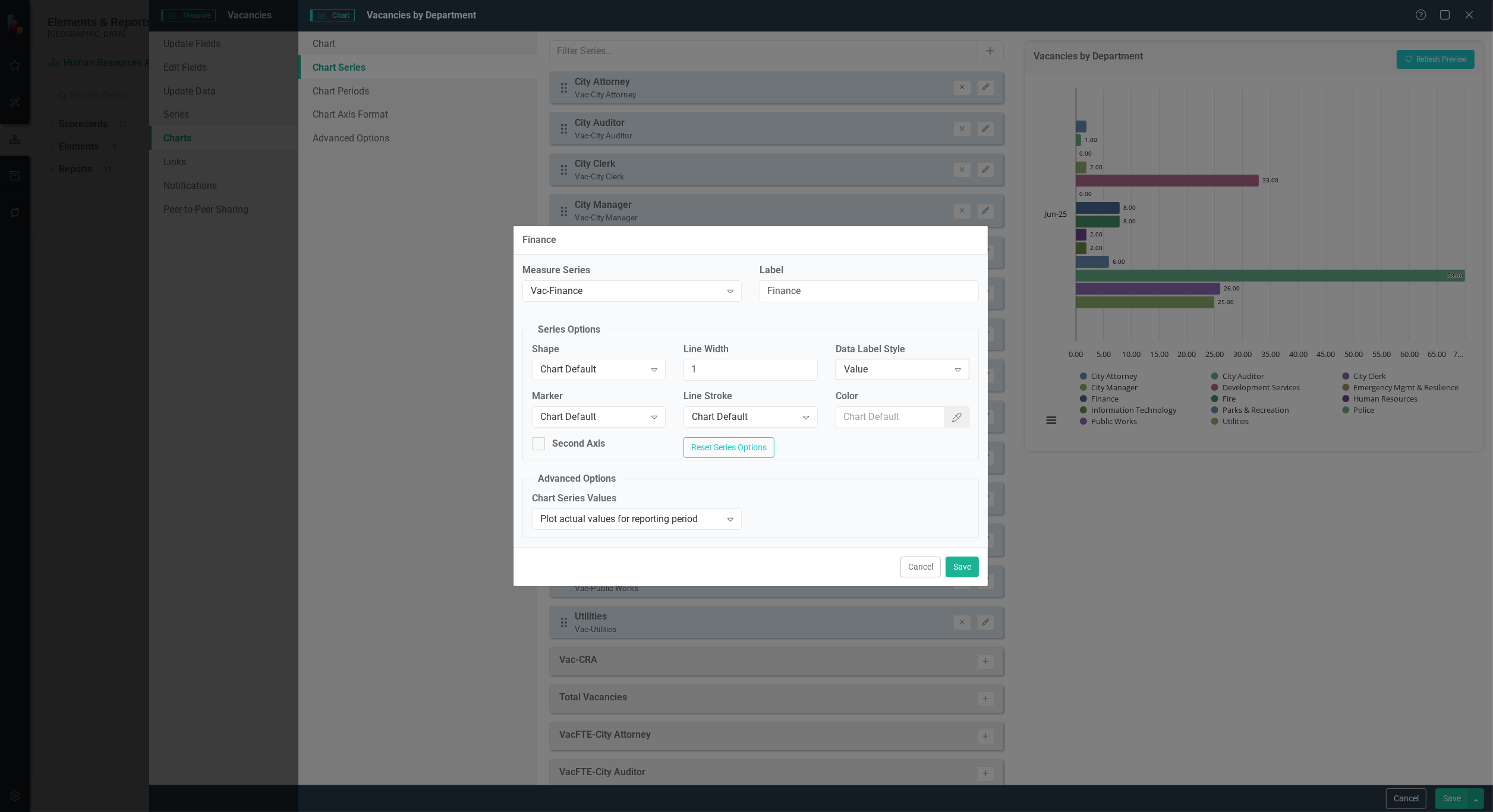
click at [905, 369] on div "Value" at bounding box center [896, 370] width 104 height 14
click at [952, 569] on button "Save" at bounding box center [962, 567] width 33 height 21
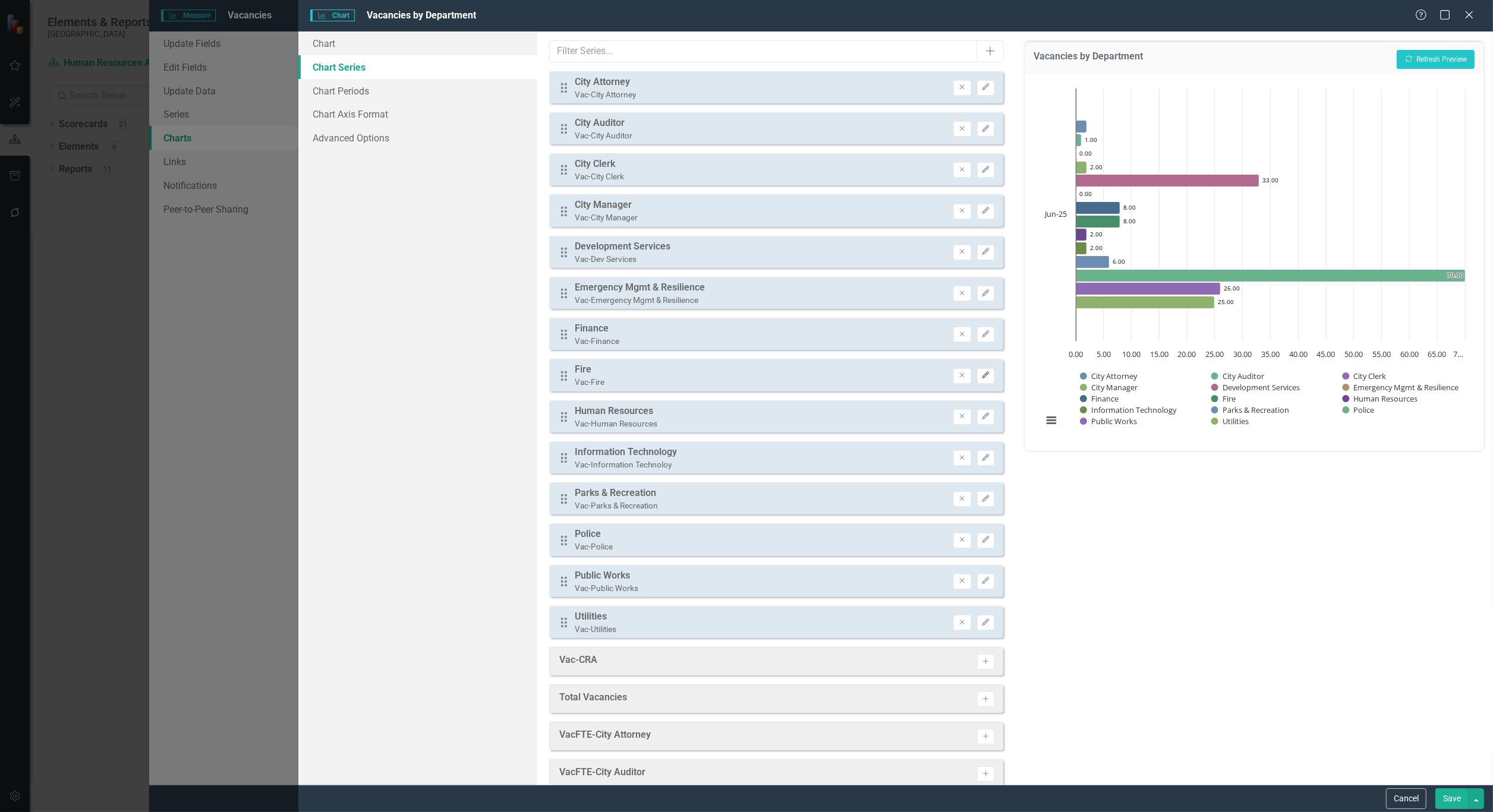
click at [981, 372] on icon "Edit" at bounding box center [985, 375] width 9 height 7
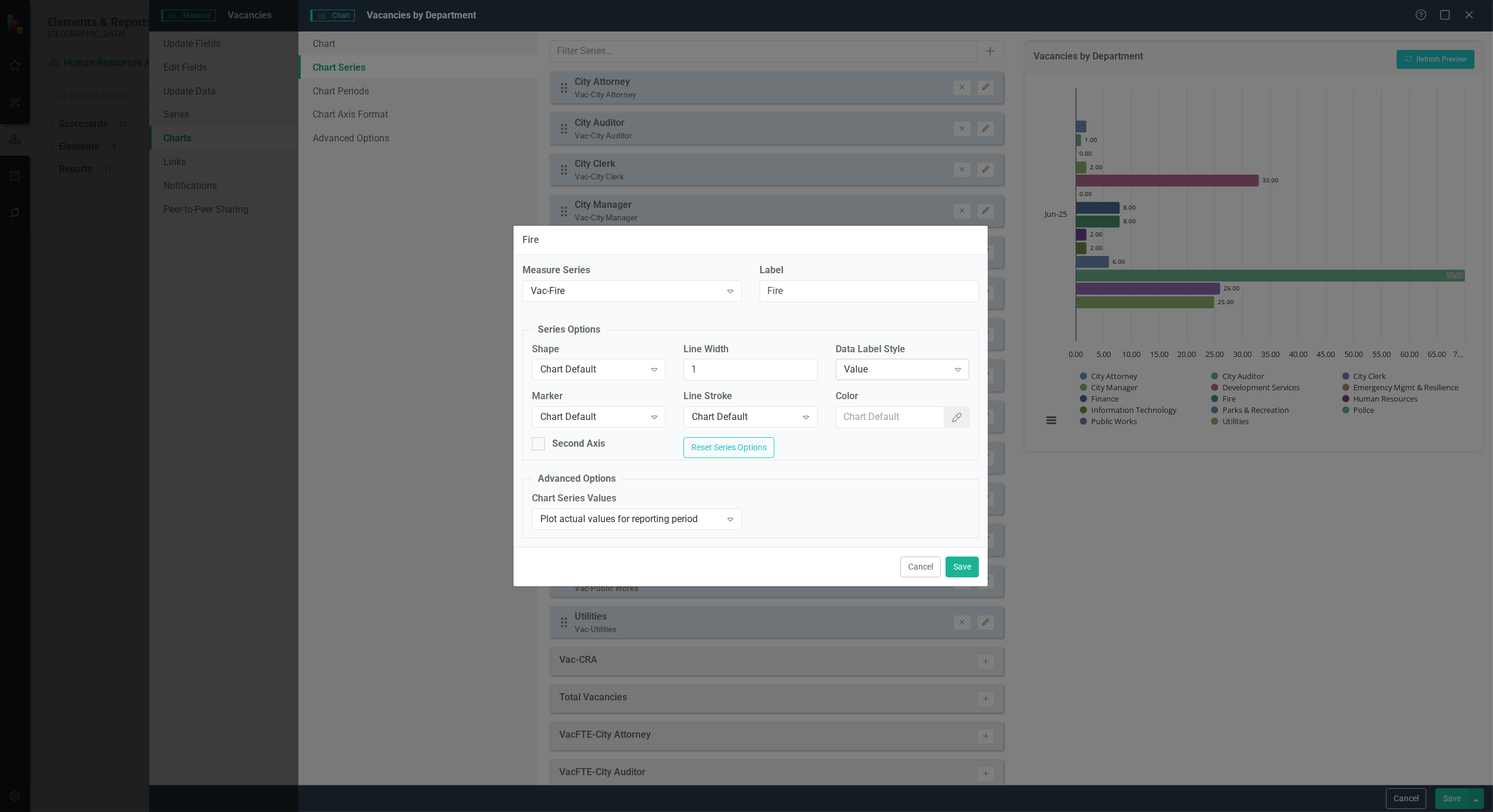
click at [934, 366] on div "Value" at bounding box center [896, 370] width 104 height 14
click at [964, 563] on button "Save" at bounding box center [962, 567] width 33 height 21
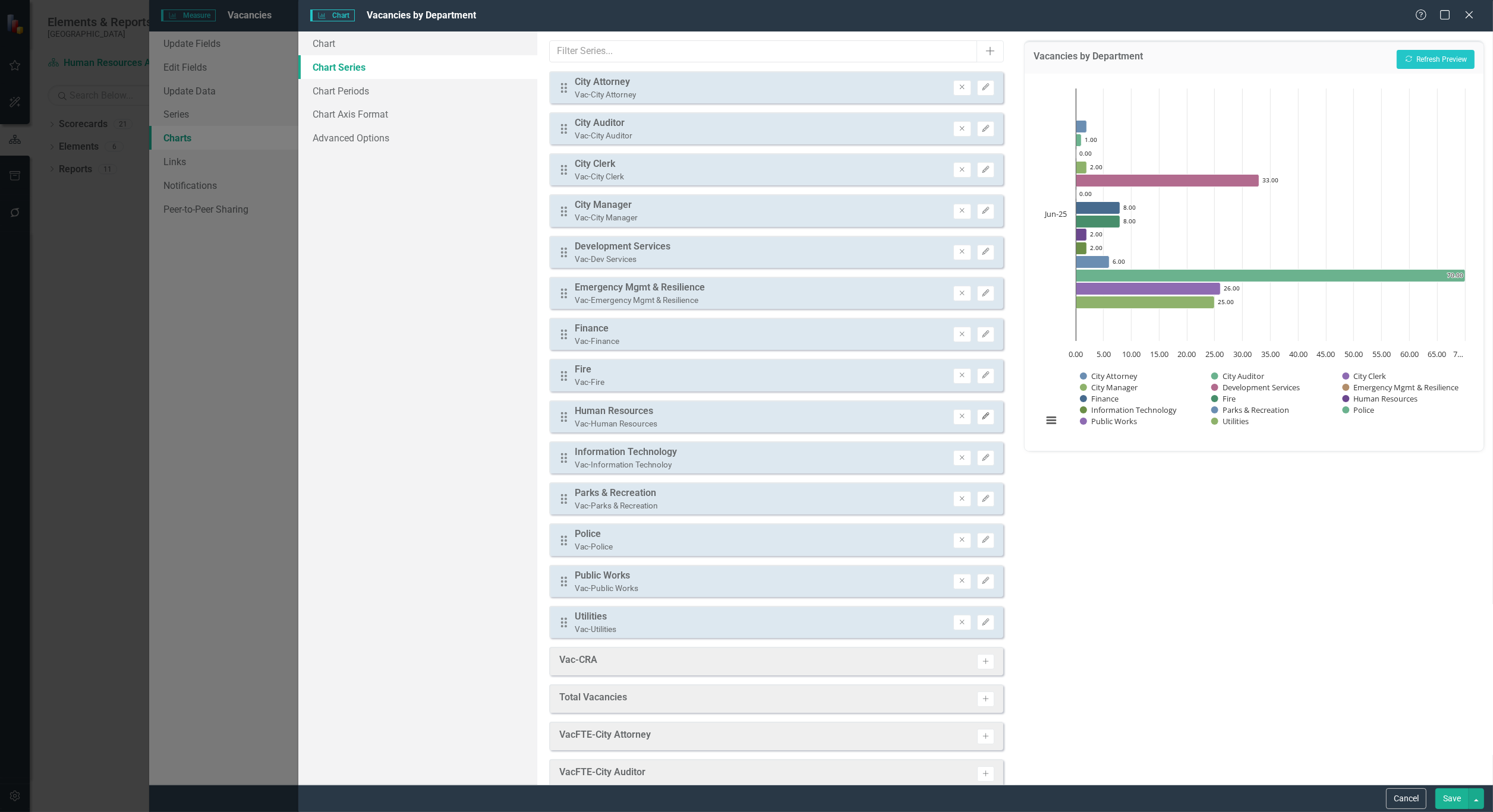
click at [981, 413] on icon "Edit" at bounding box center [985, 416] width 9 height 7
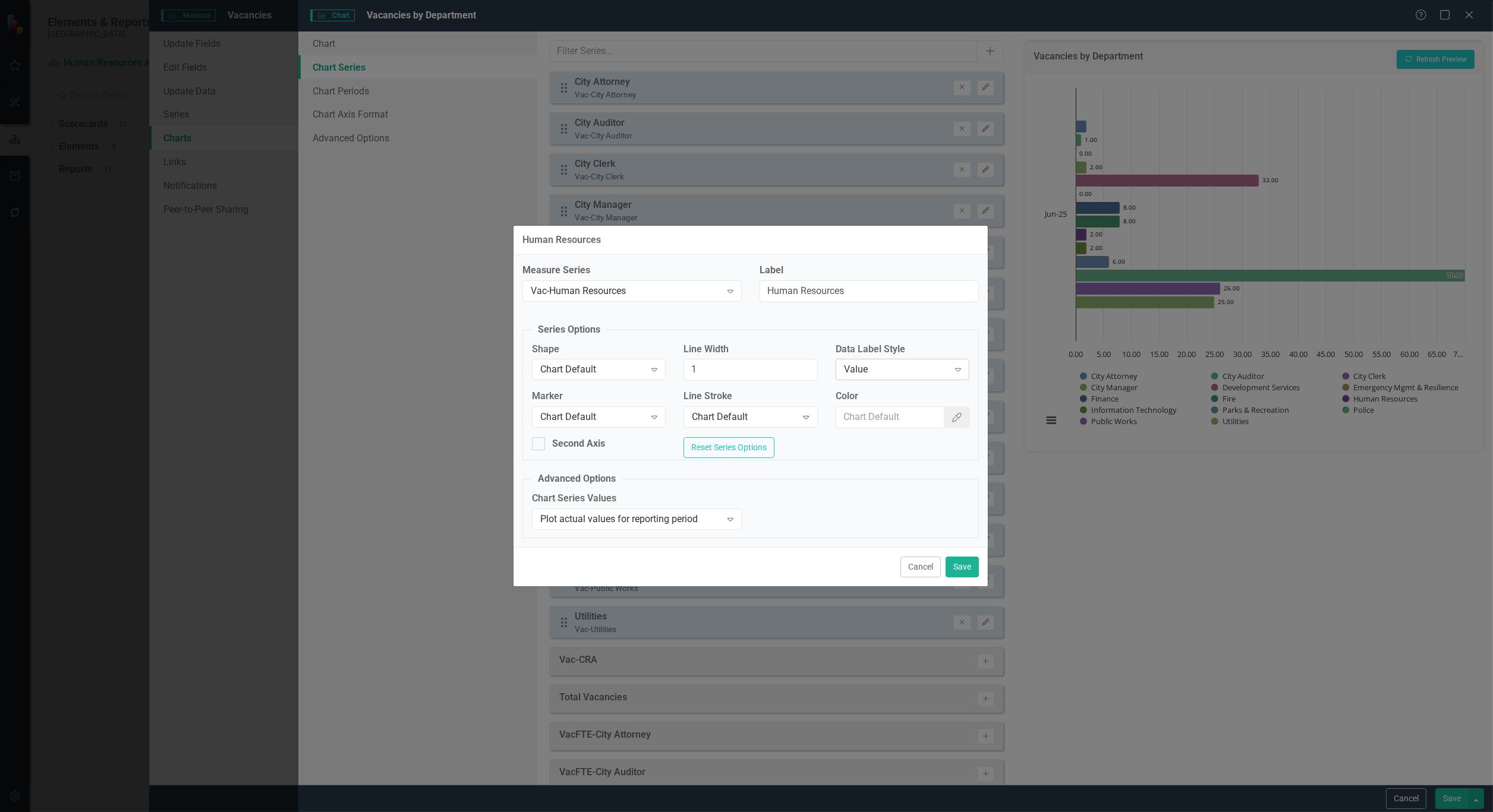
click at [890, 366] on div "Value" at bounding box center [896, 370] width 104 height 14
click at [964, 567] on button "Save" at bounding box center [962, 567] width 33 height 21
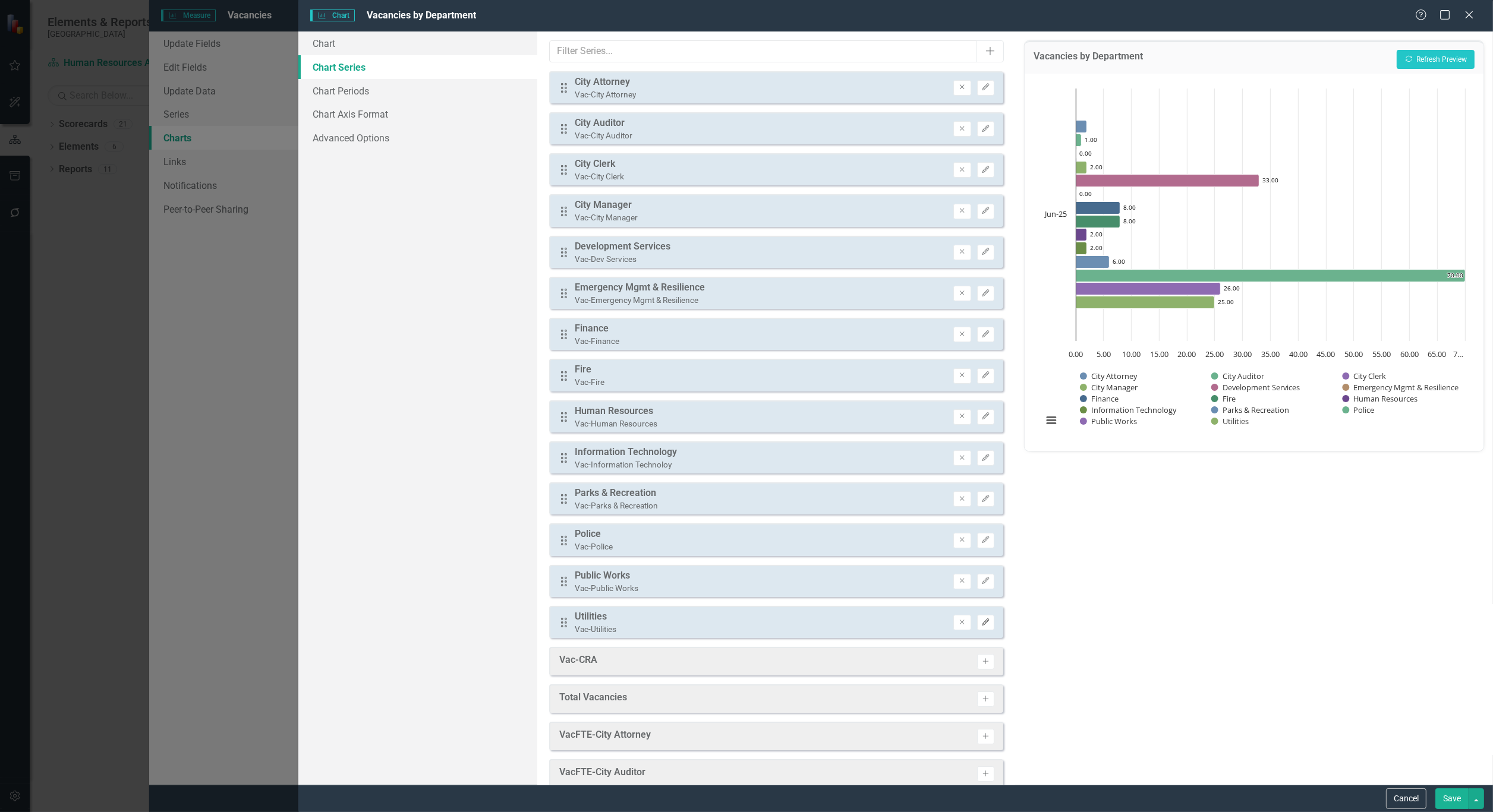
click at [981, 619] on icon "Edit" at bounding box center [985, 623] width 9 height 7
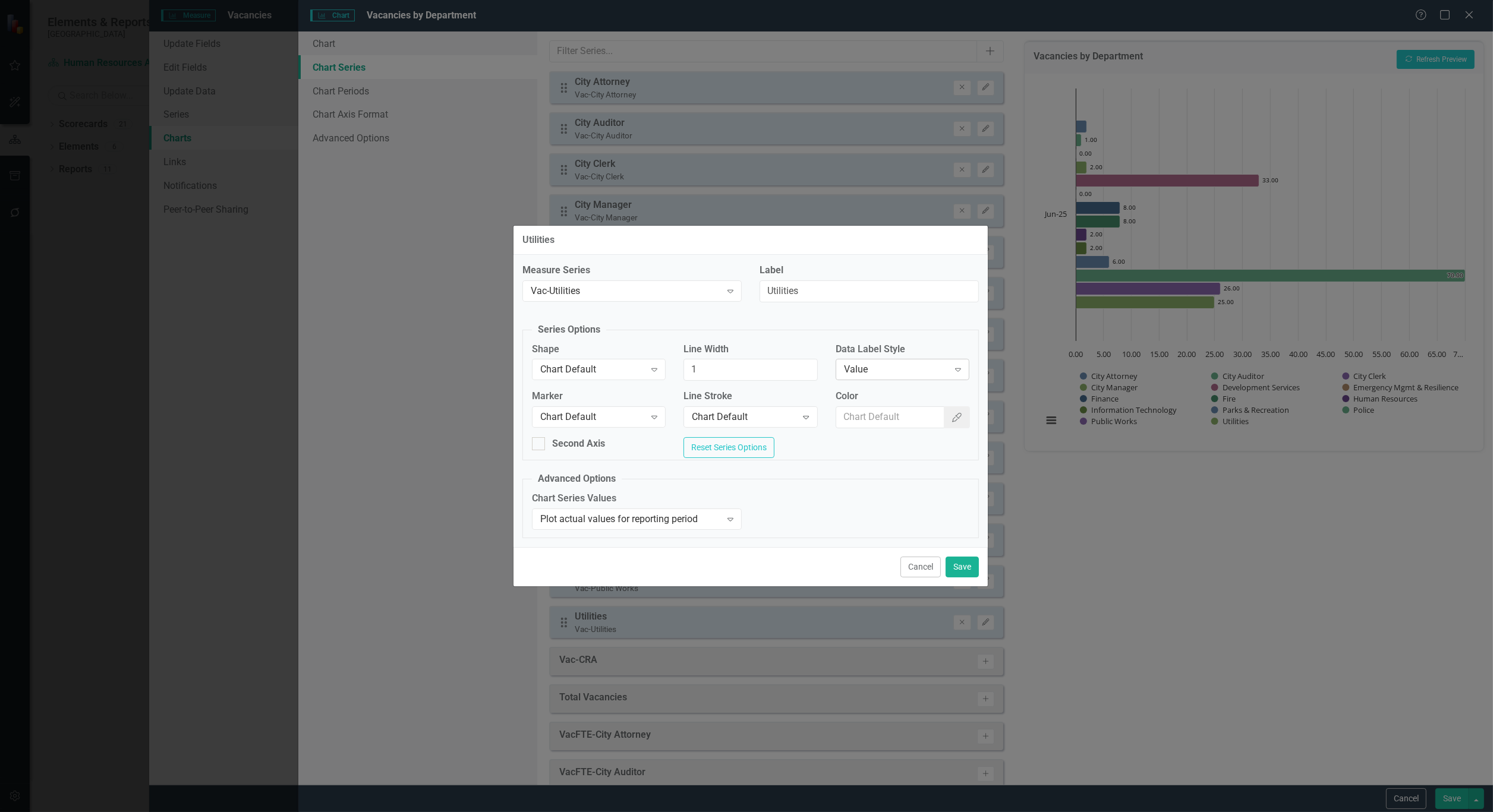
click at [896, 359] on div "Value Expand" at bounding box center [903, 369] width 134 height 21
click at [959, 562] on button "Save" at bounding box center [962, 567] width 33 height 21
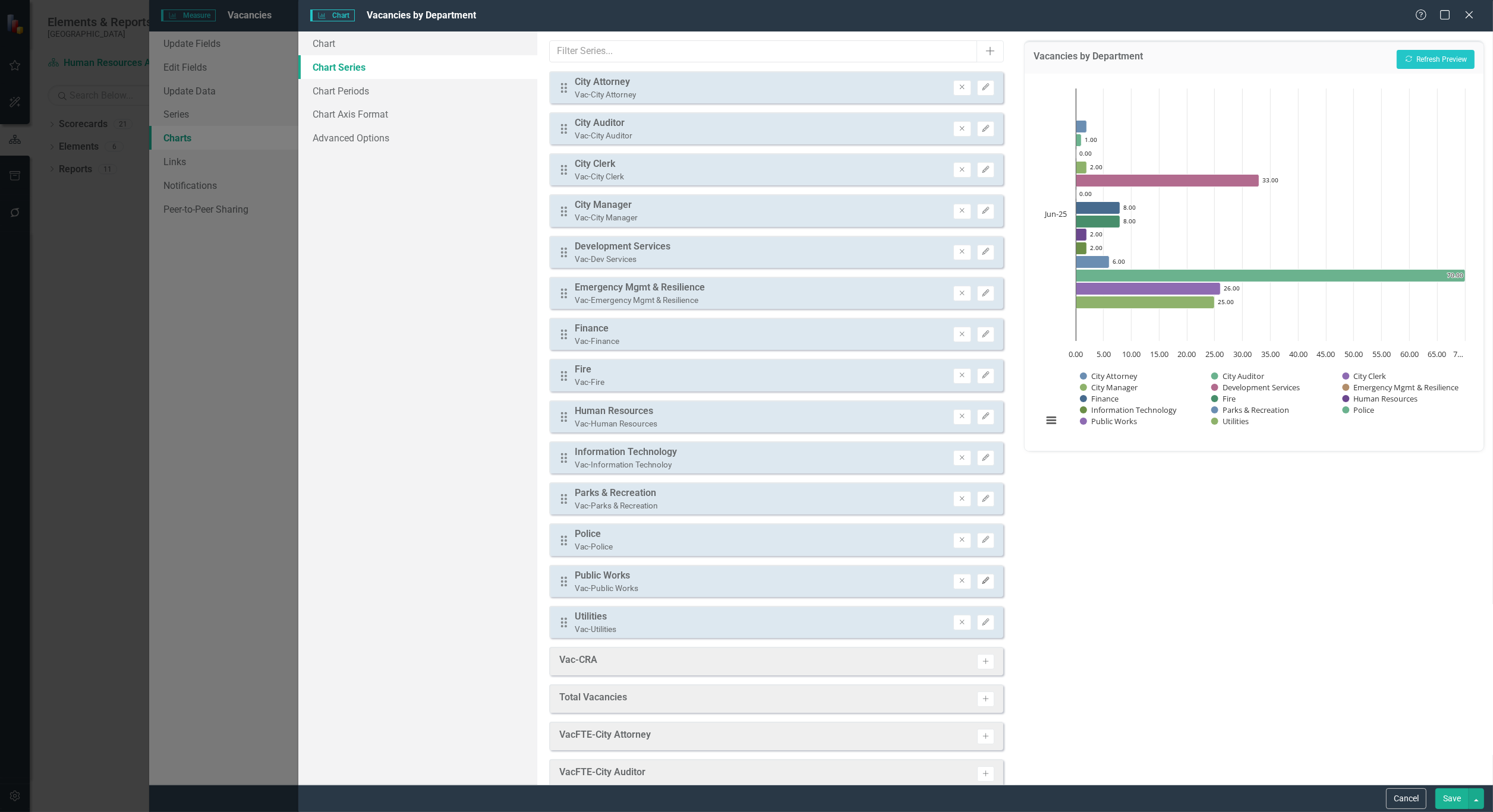
click at [979, 574] on button "Edit" at bounding box center [985, 582] width 18 height 16
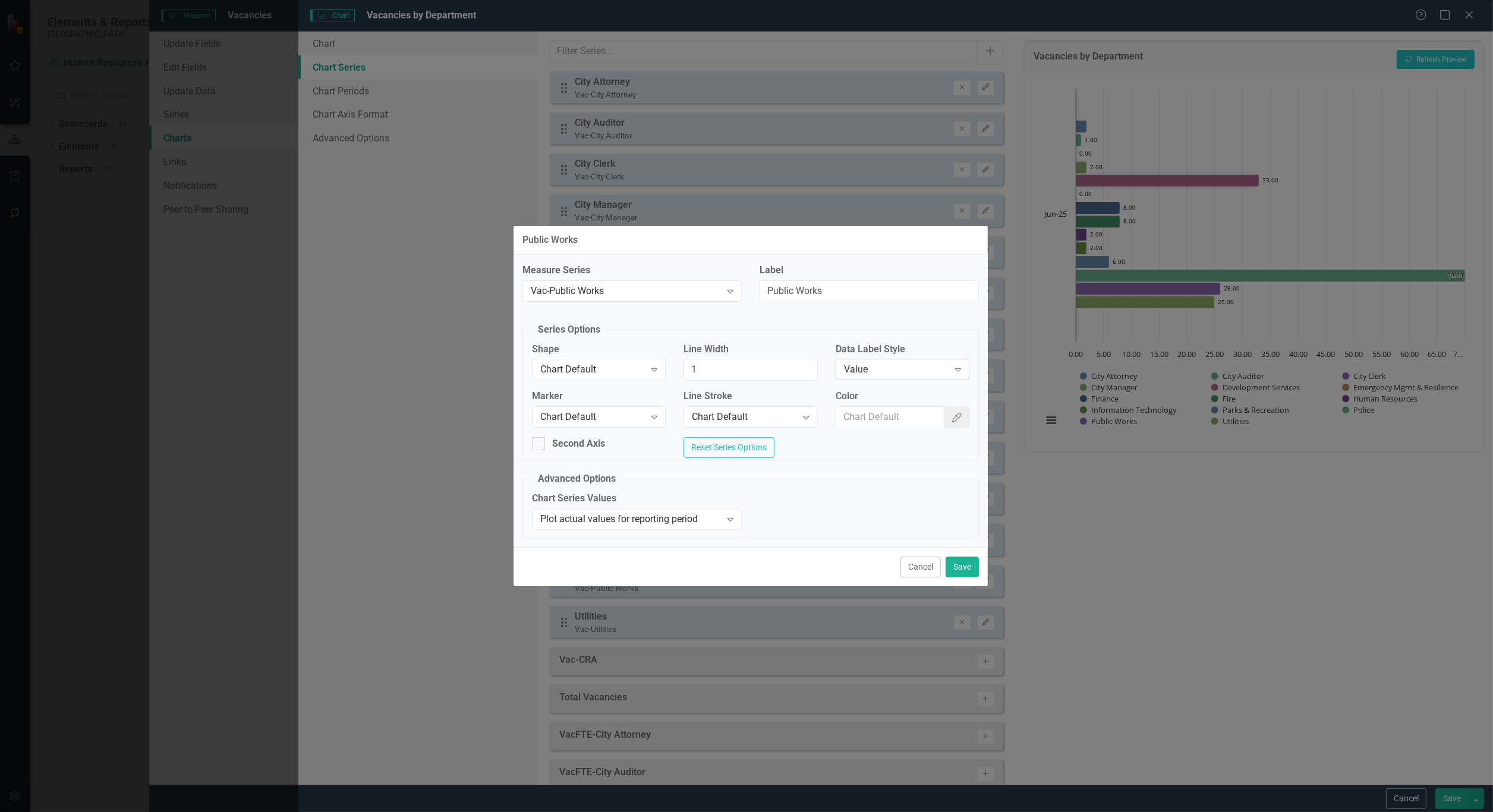
click at [917, 369] on div "Value" at bounding box center [896, 370] width 104 height 14
click at [960, 574] on button "Save" at bounding box center [962, 567] width 33 height 21
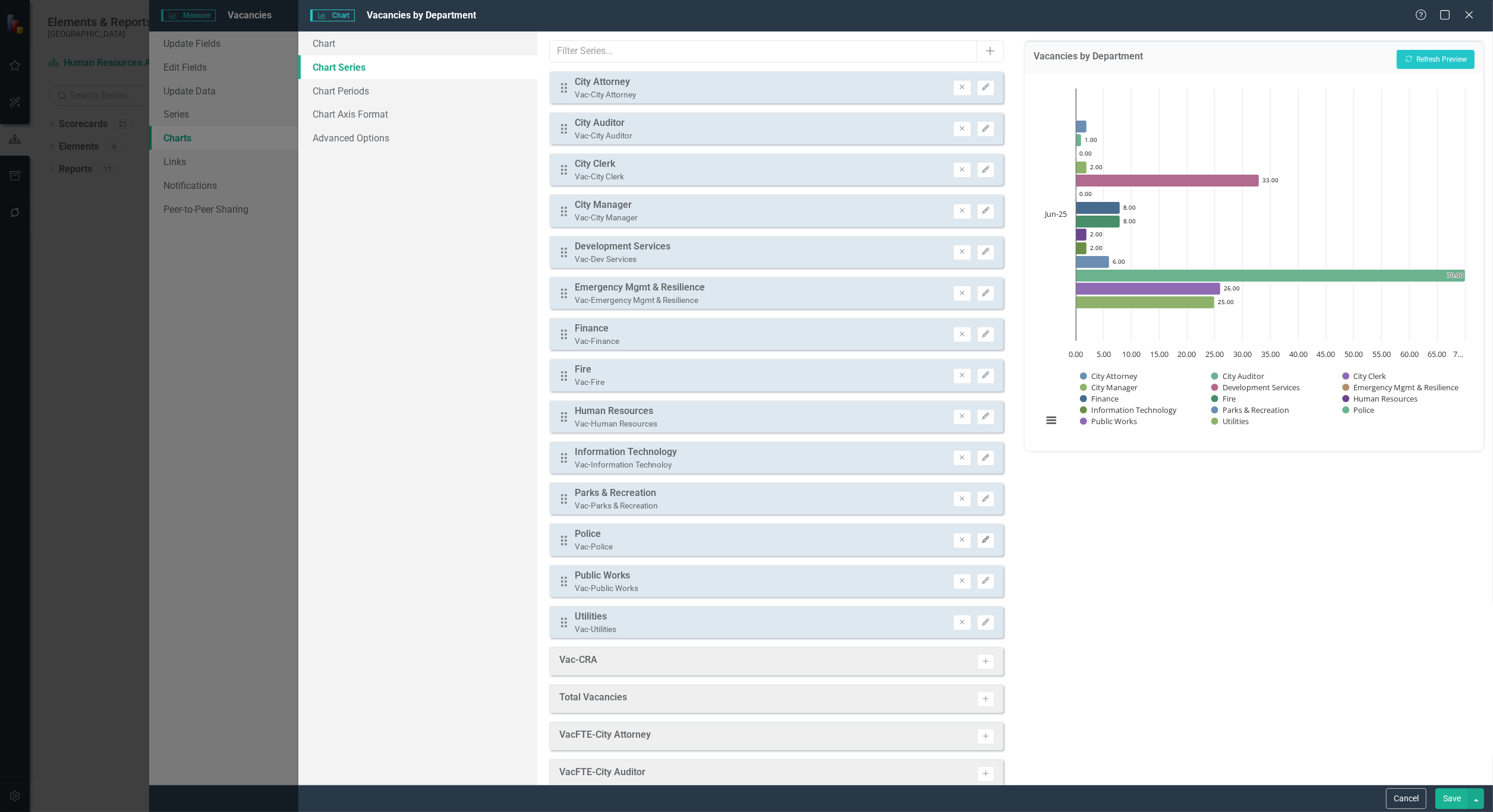
click at [981, 536] on icon "Edit" at bounding box center [985, 540] width 9 height 7
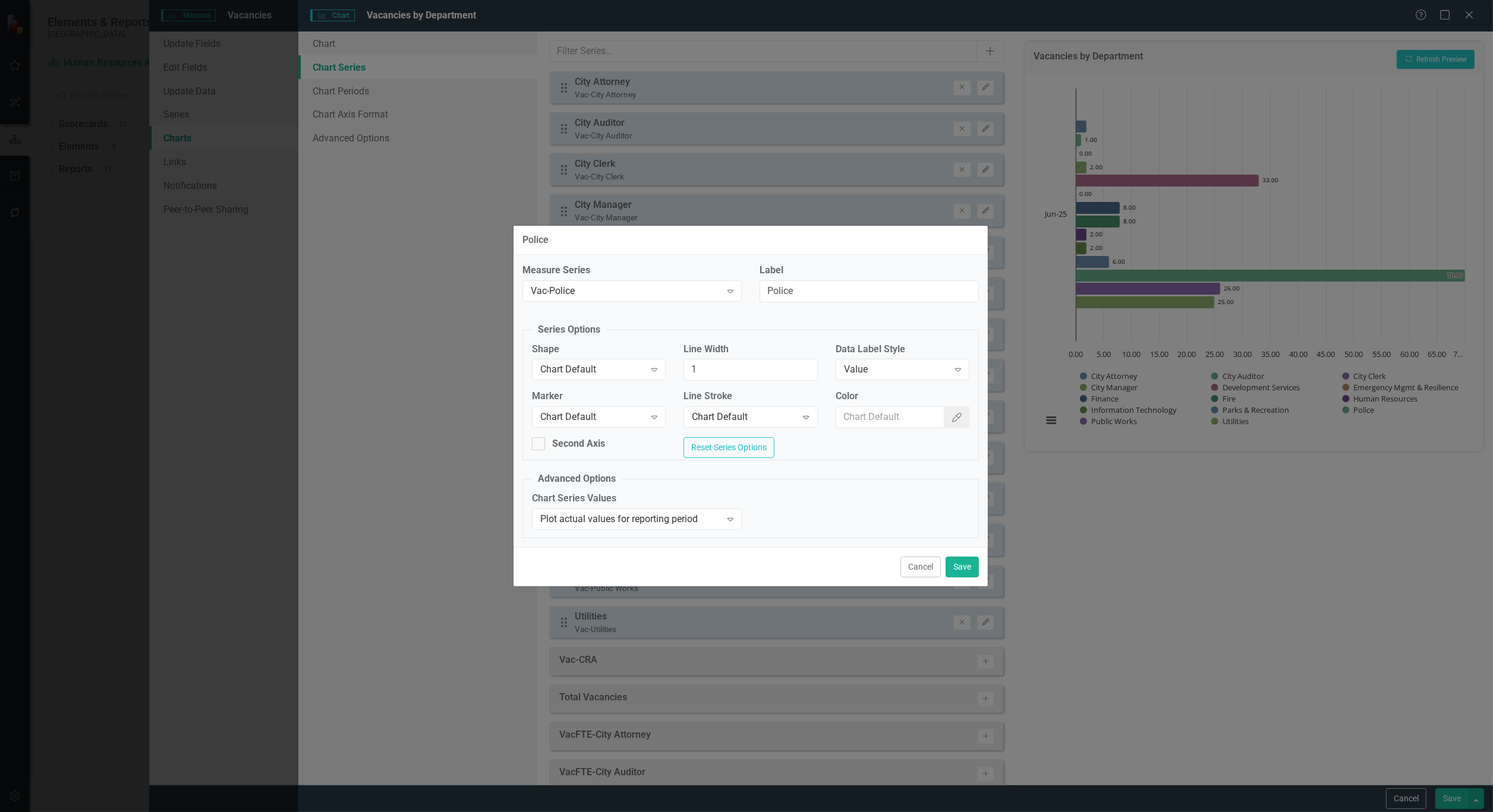
click at [927, 378] on div "Data Label Style Value Expand" at bounding box center [902, 366] width 151 height 46
click at [915, 365] on div "Value" at bounding box center [896, 370] width 104 height 14
click at [954, 563] on button "Save" at bounding box center [962, 567] width 33 height 21
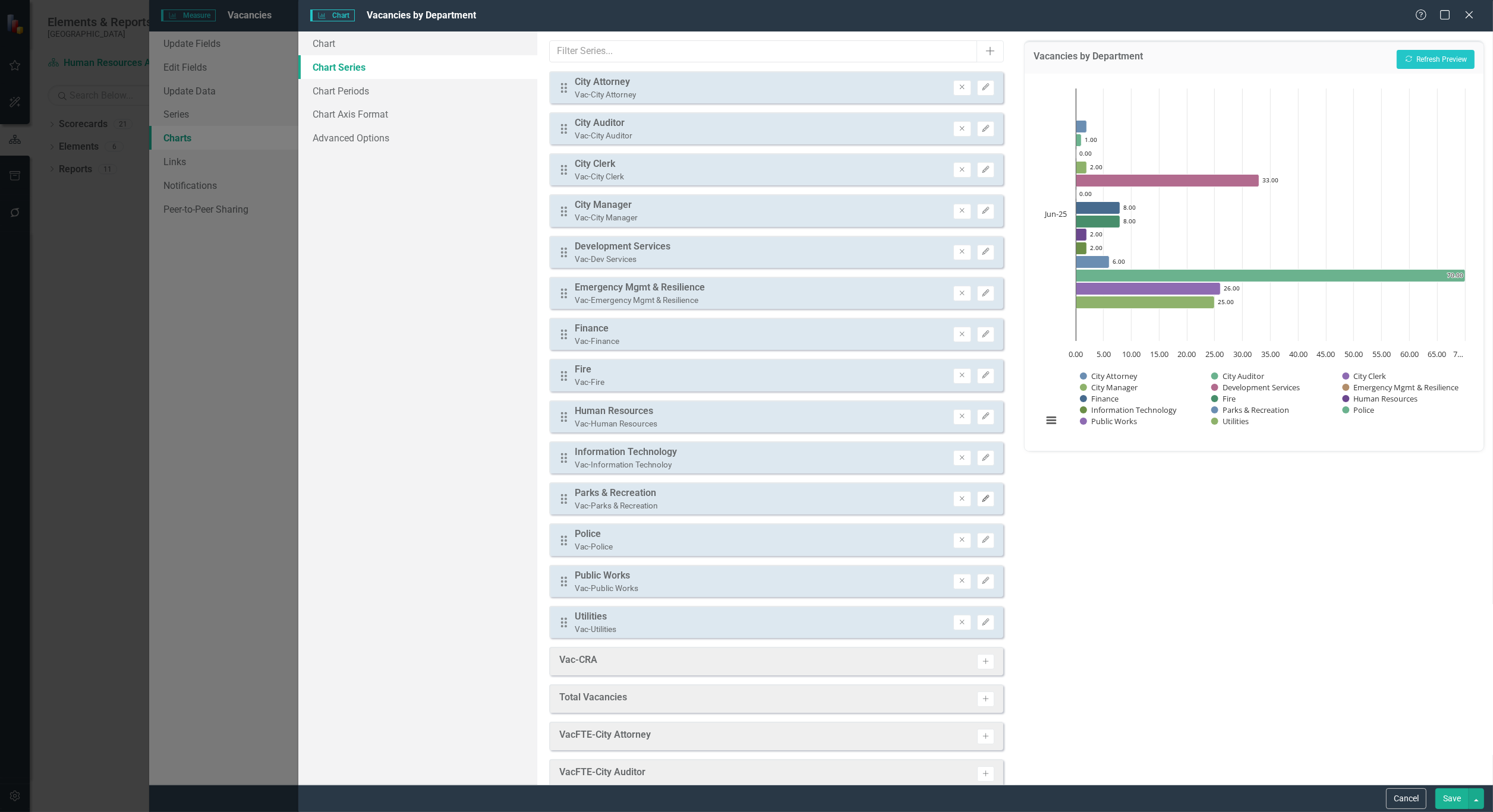
click at [977, 491] on button "Edit" at bounding box center [985, 499] width 18 height 16
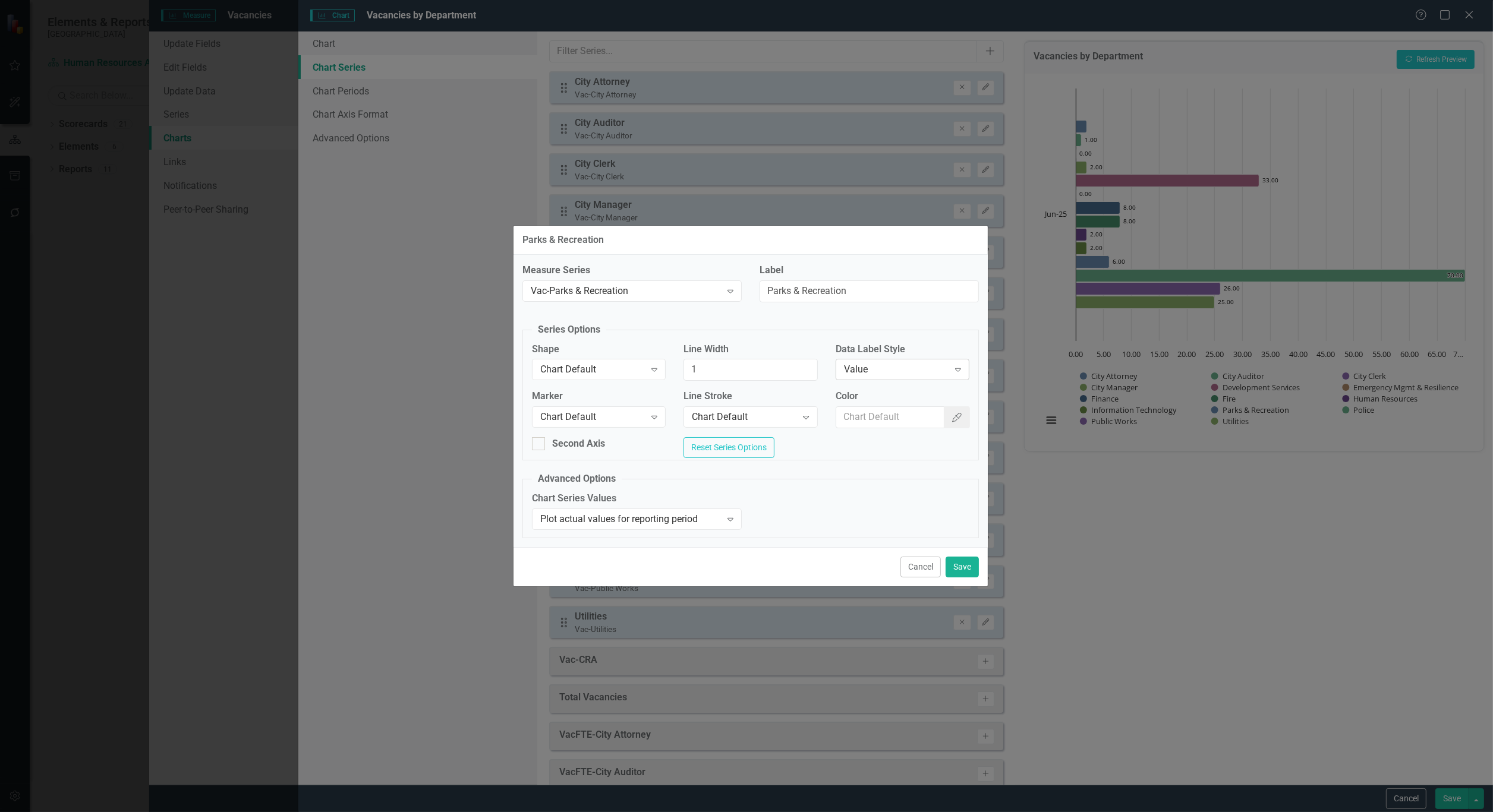
click at [914, 359] on div "Value Expand" at bounding box center [903, 369] width 134 height 21
click at [960, 563] on button "Save" at bounding box center [962, 567] width 33 height 21
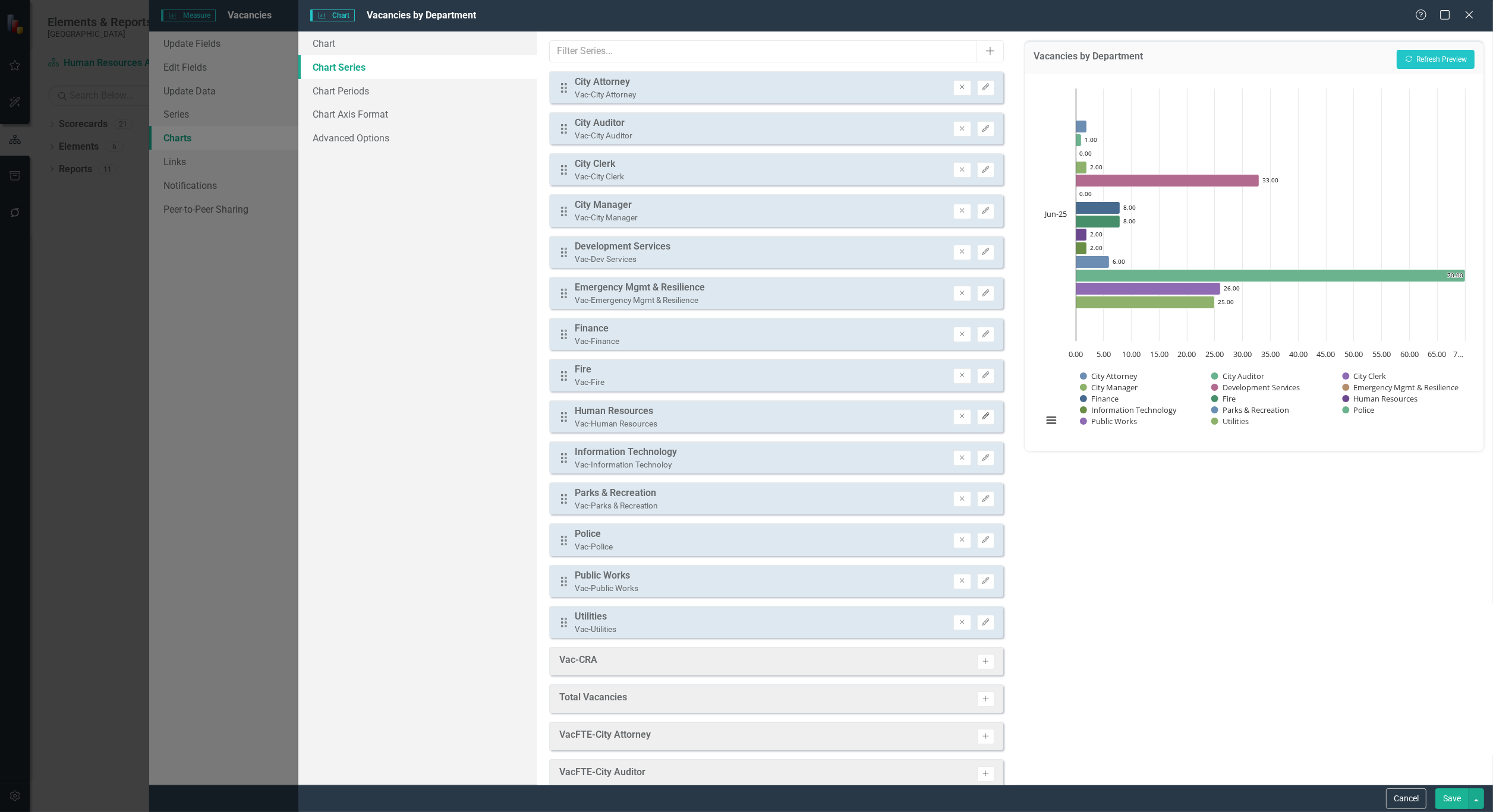
click at [981, 413] on icon "Edit" at bounding box center [985, 416] width 9 height 7
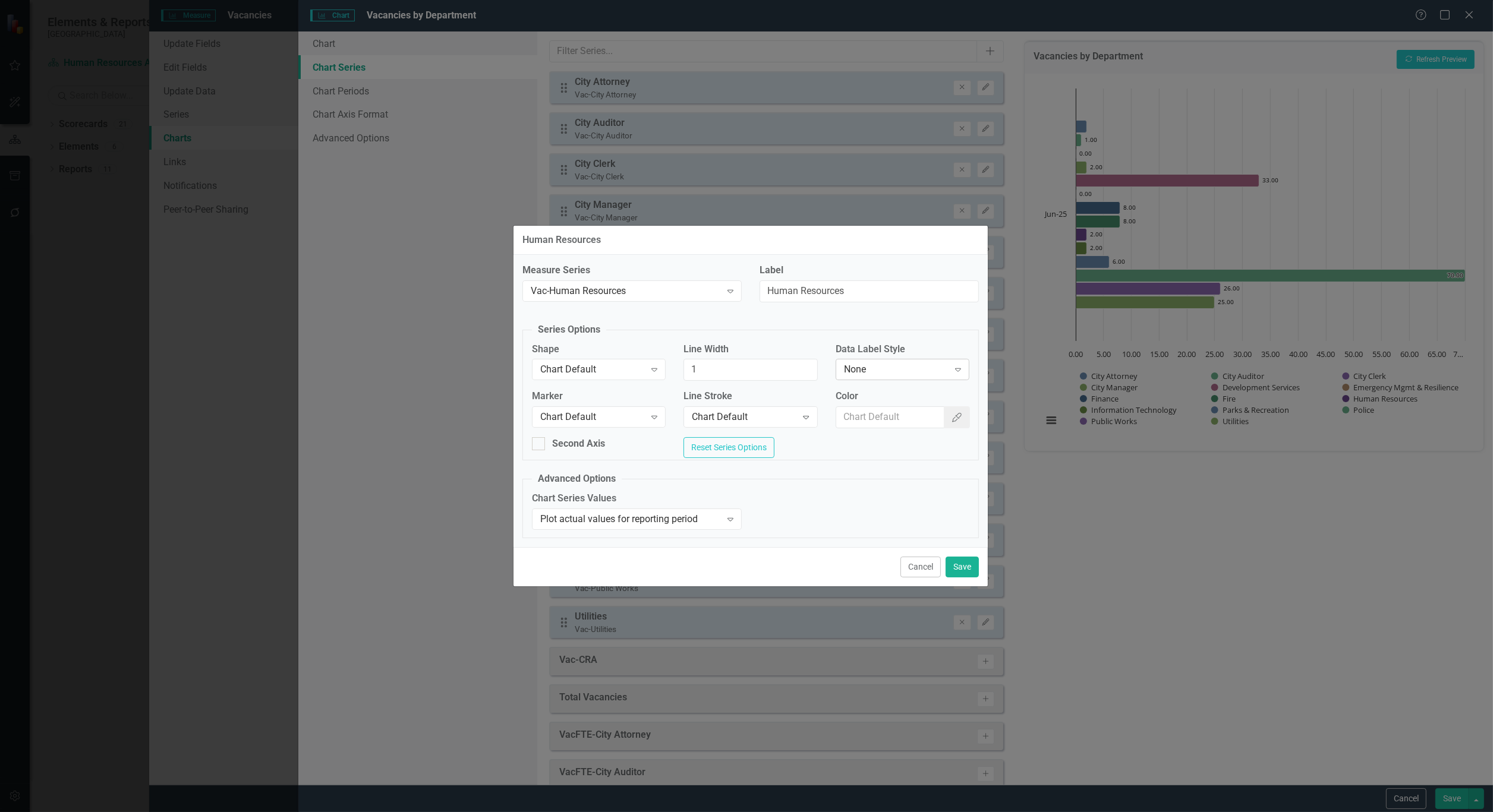
click at [902, 364] on div "None" at bounding box center [896, 370] width 104 height 14
click at [964, 569] on button "Save" at bounding box center [962, 567] width 33 height 21
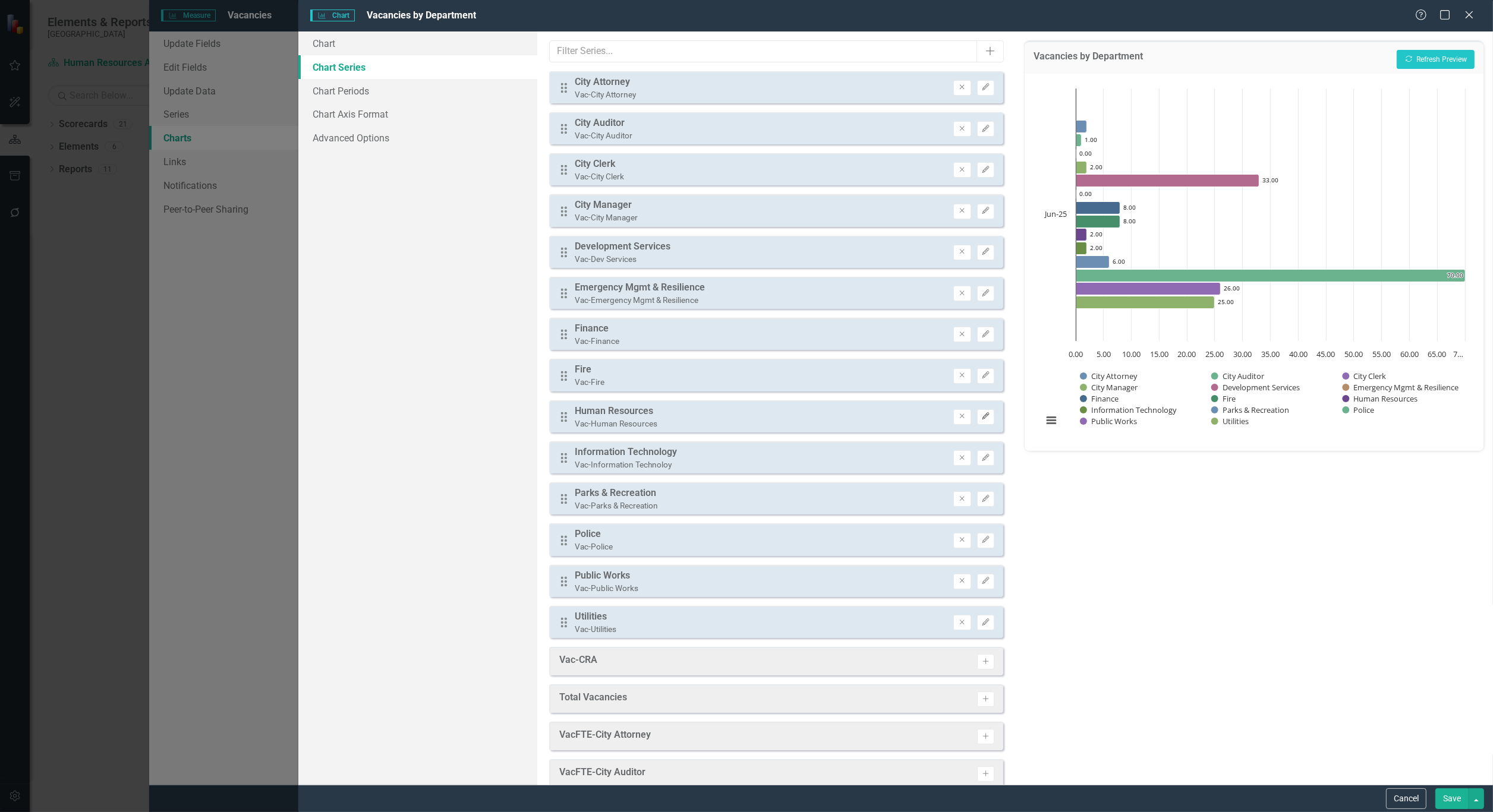
click at [981, 413] on icon "Edit" at bounding box center [985, 416] width 9 height 7
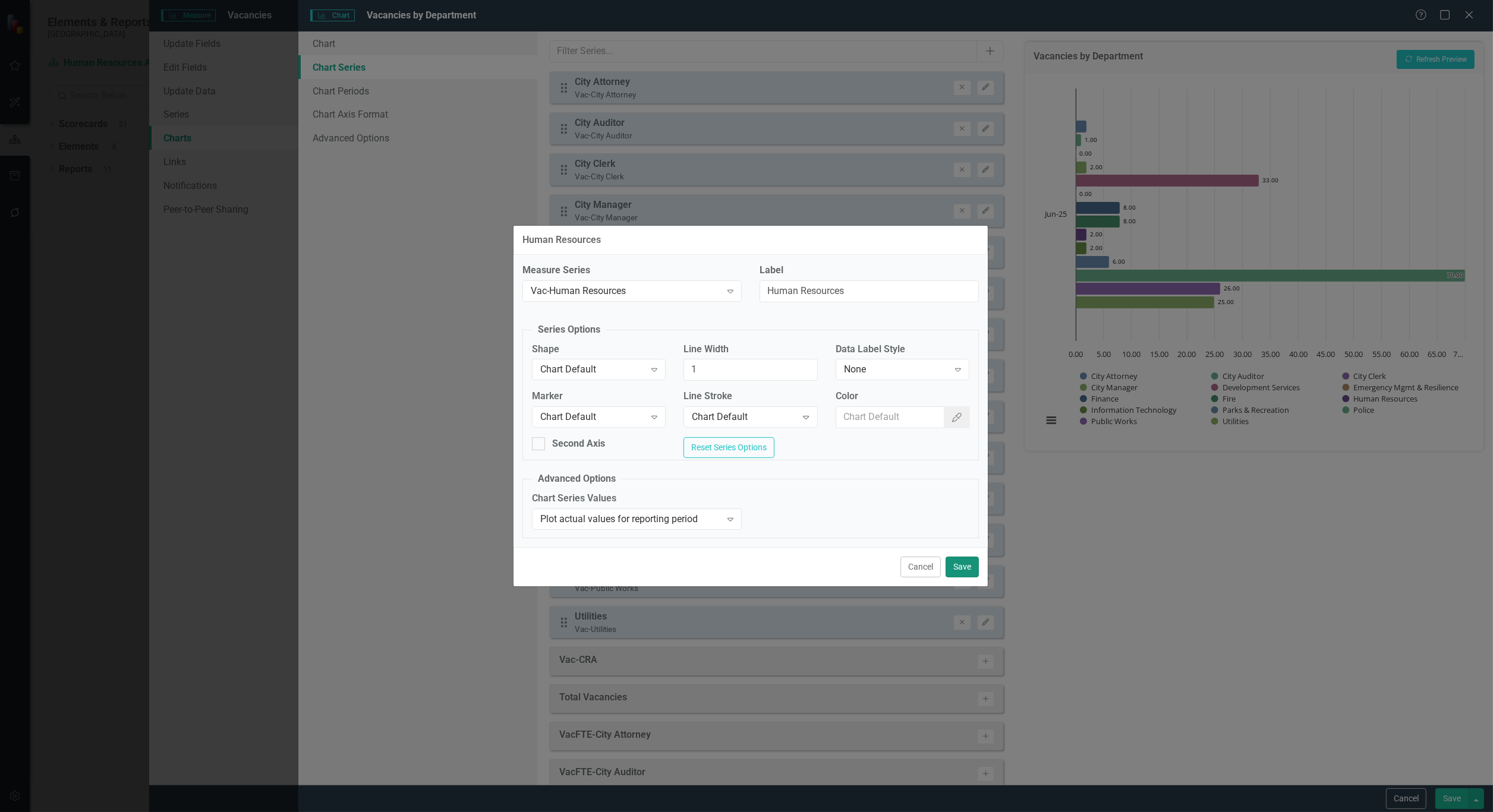
click at [967, 567] on button "Save" at bounding box center [962, 567] width 33 height 21
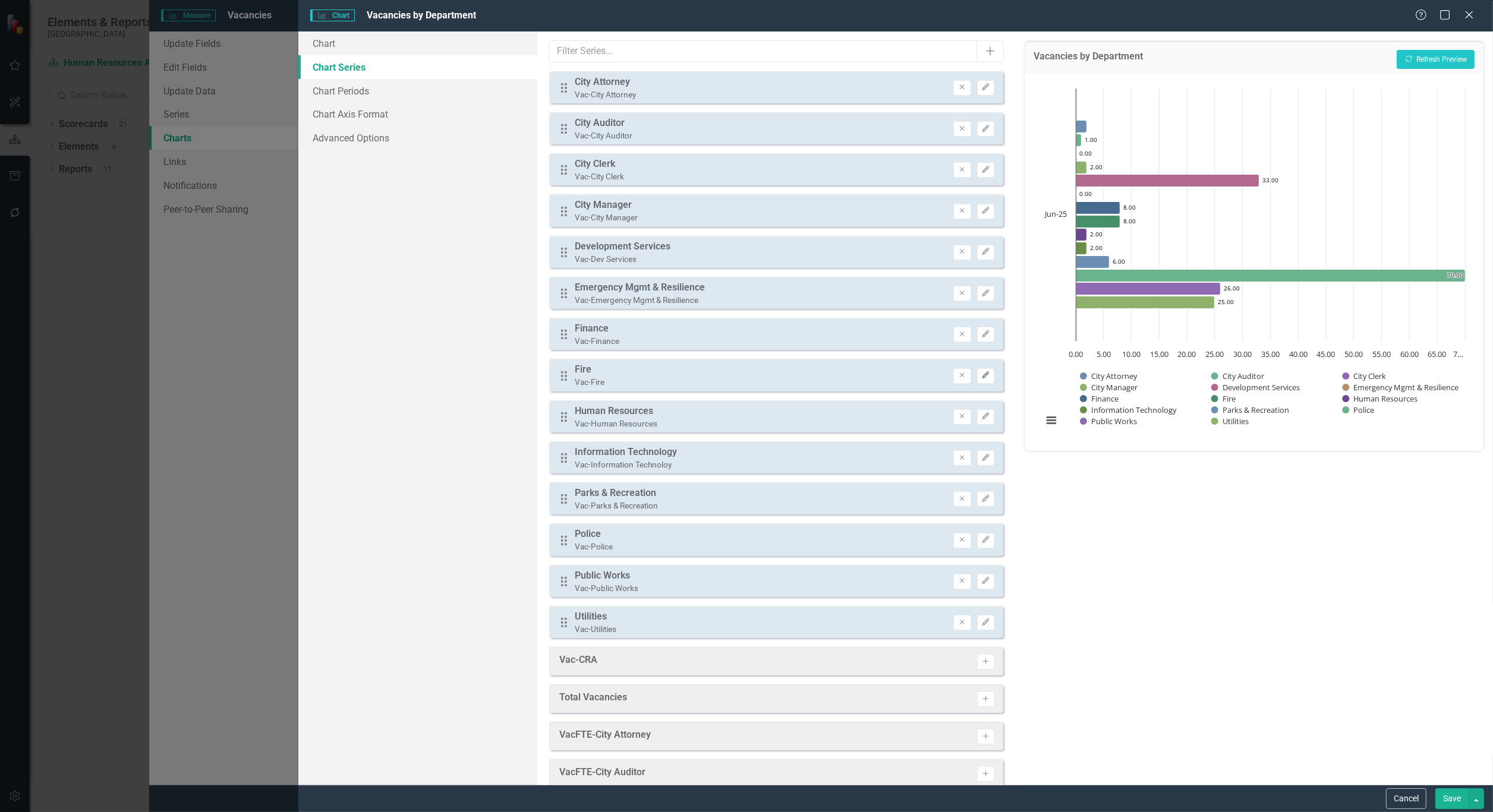
click at [981, 372] on icon "Edit" at bounding box center [985, 375] width 9 height 7
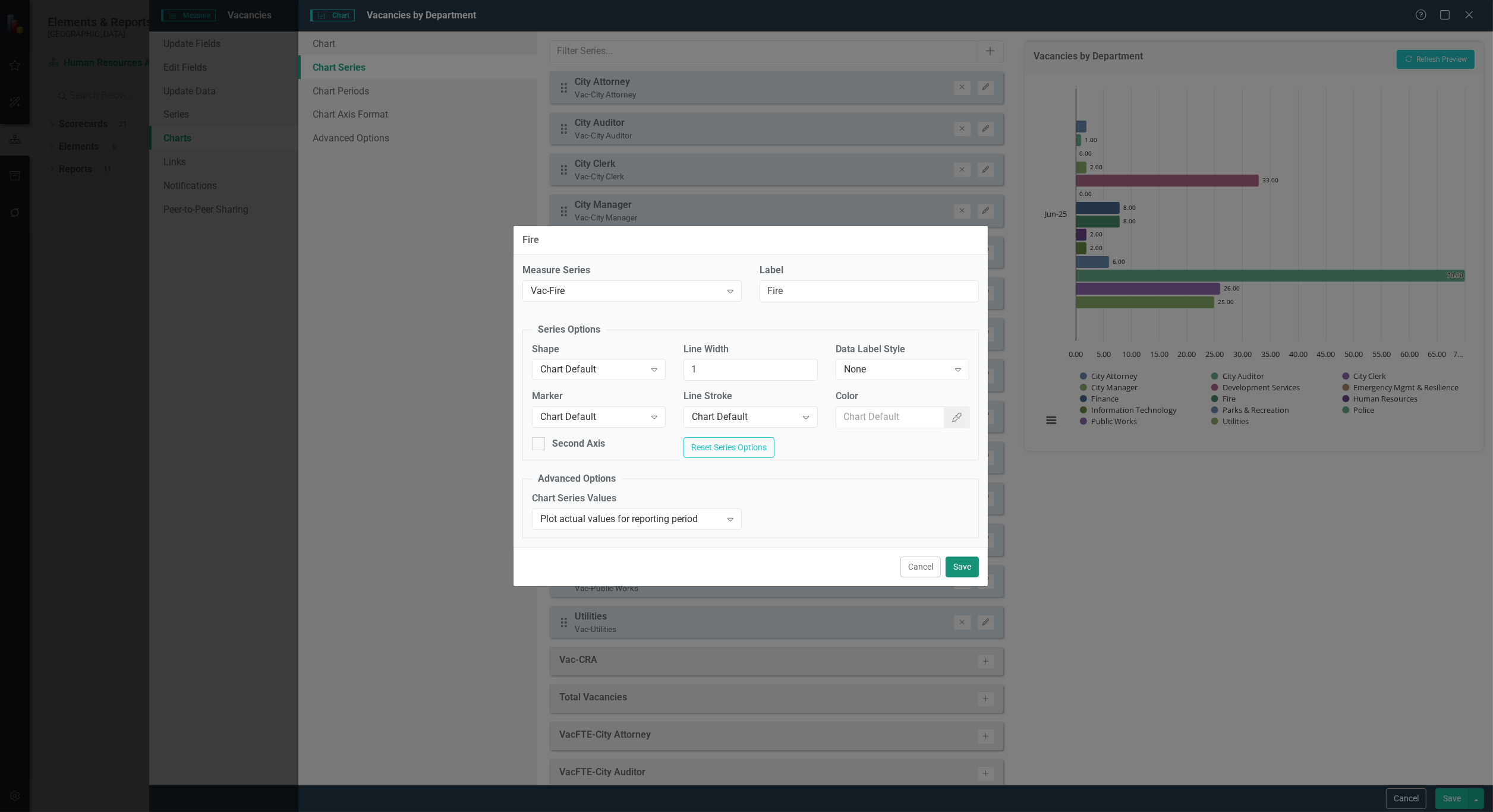
click at [972, 567] on button "Save" at bounding box center [962, 567] width 33 height 21
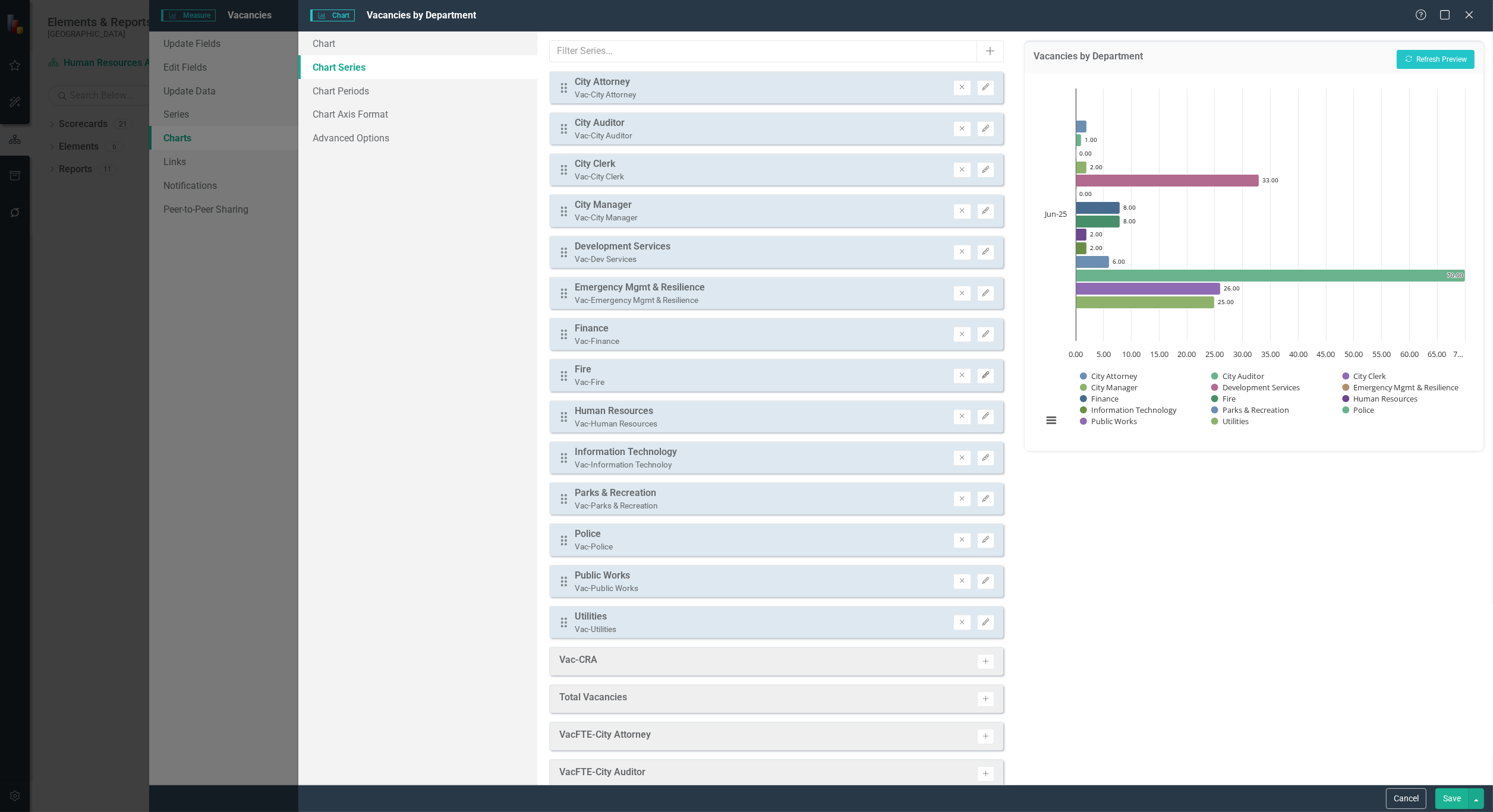
click at [982, 372] on icon "button" at bounding box center [985, 375] width 7 height 7
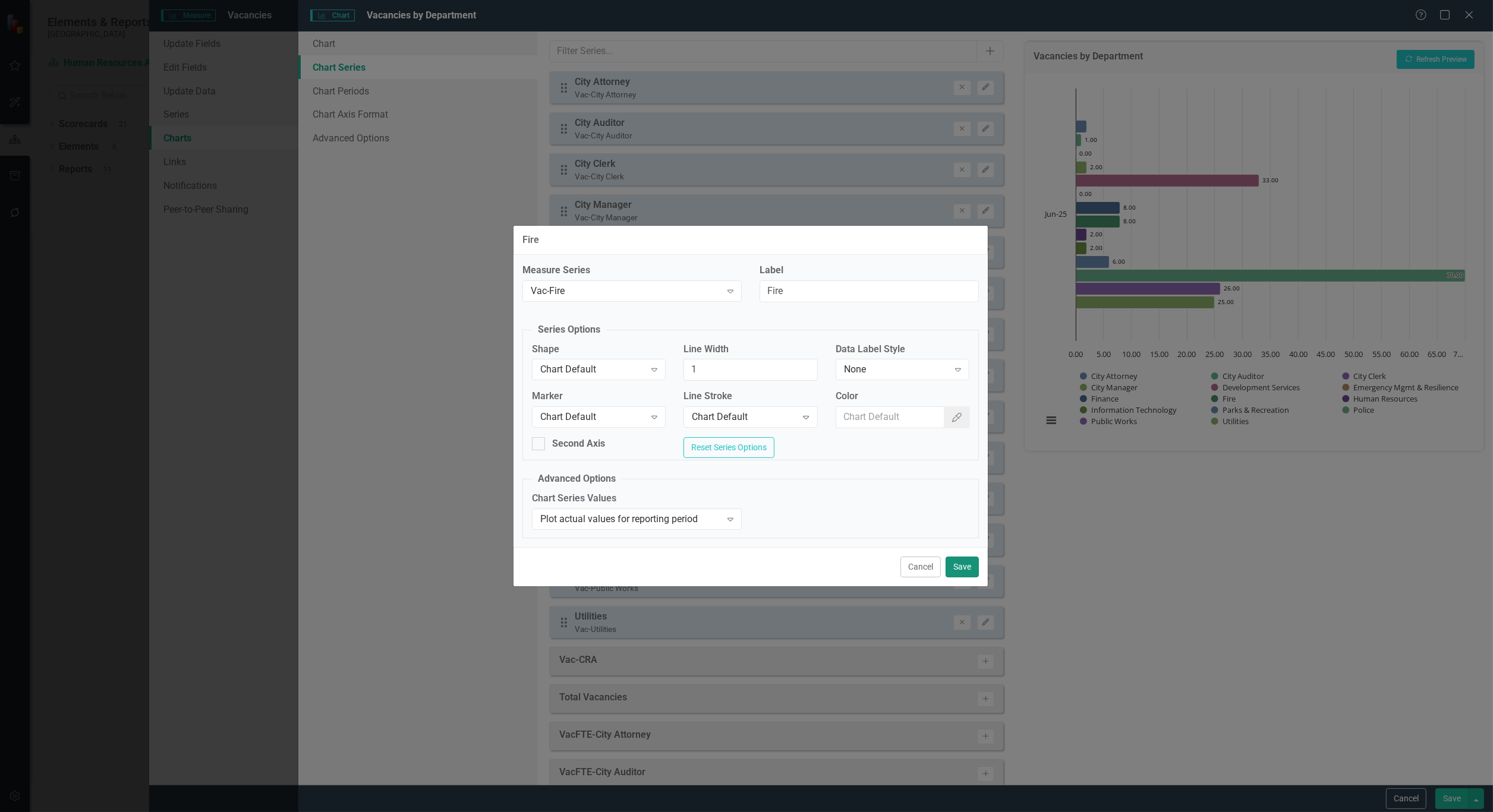
click at [961, 565] on button "Save" at bounding box center [962, 567] width 33 height 21
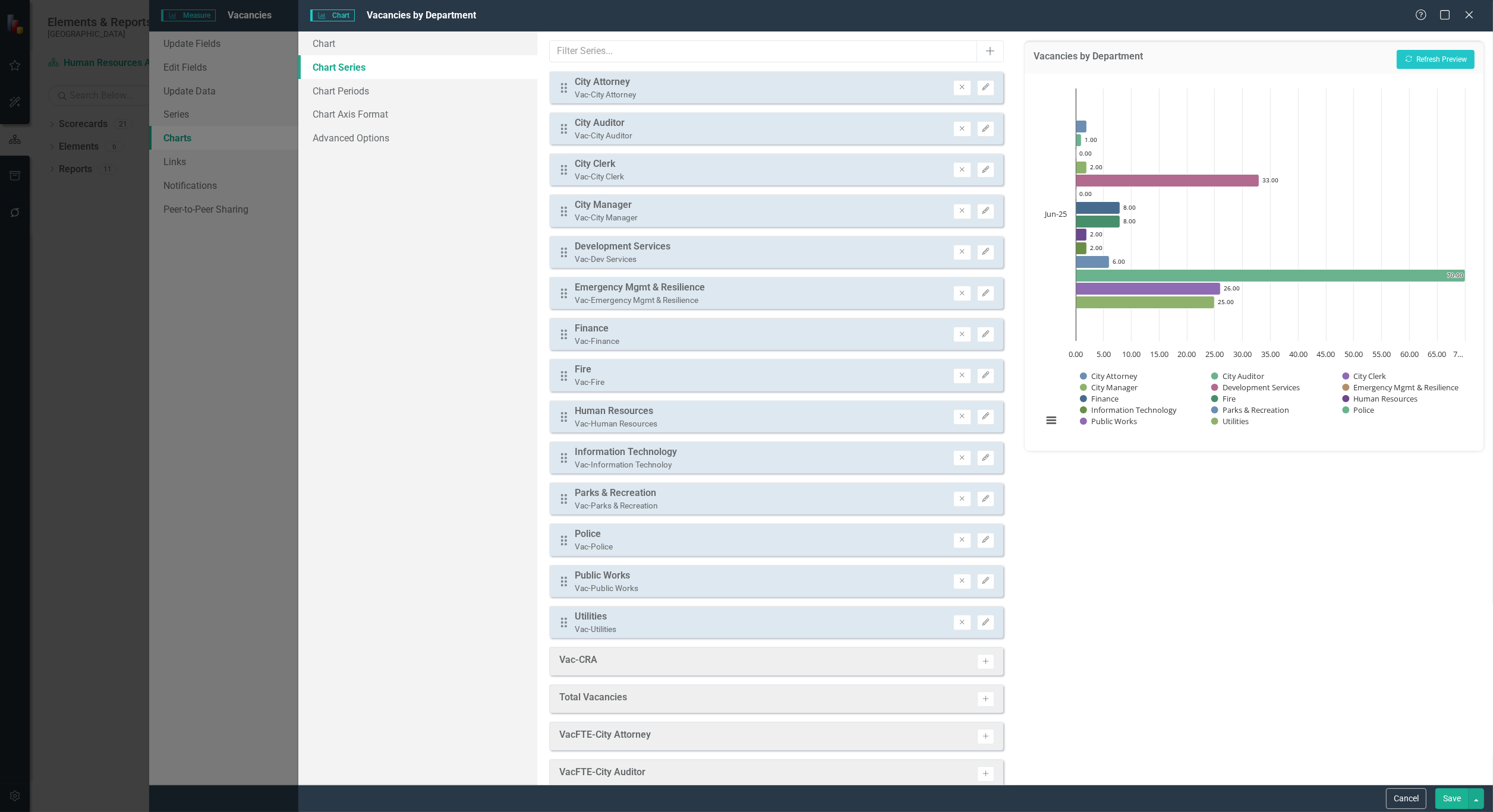
click at [1399, 48] on div "Vacancies by Department Recalculate Refresh Preview" at bounding box center [1254, 57] width 459 height 33
click at [1428, 50] on button "Recalculate Refresh Preview" at bounding box center [1435, 60] width 78 height 19
click at [981, 454] on icon "Edit" at bounding box center [985, 458] width 9 height 7
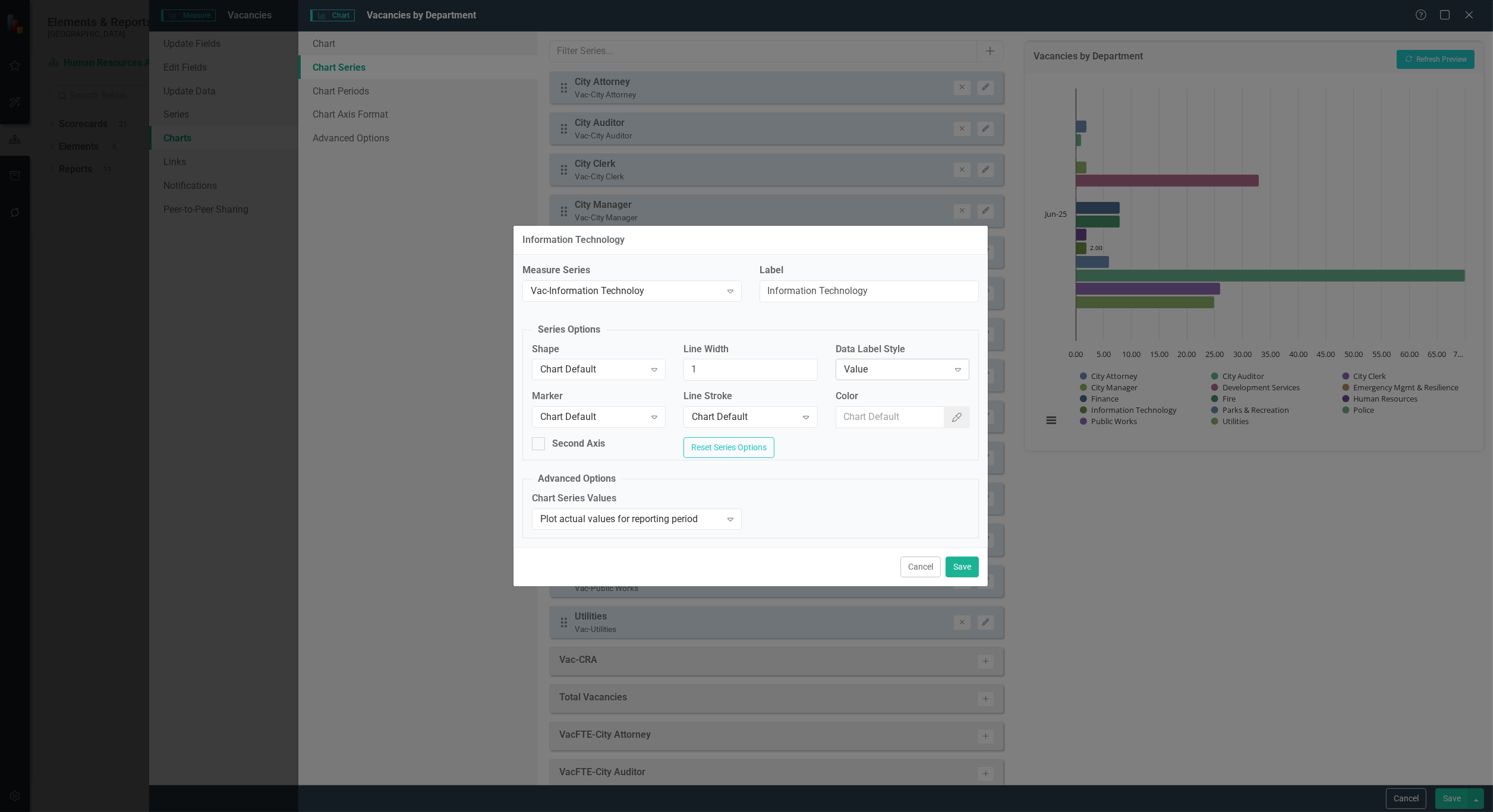
click at [910, 359] on div "Value Expand" at bounding box center [903, 369] width 134 height 21
click at [967, 567] on button "Save" at bounding box center [962, 567] width 33 height 21
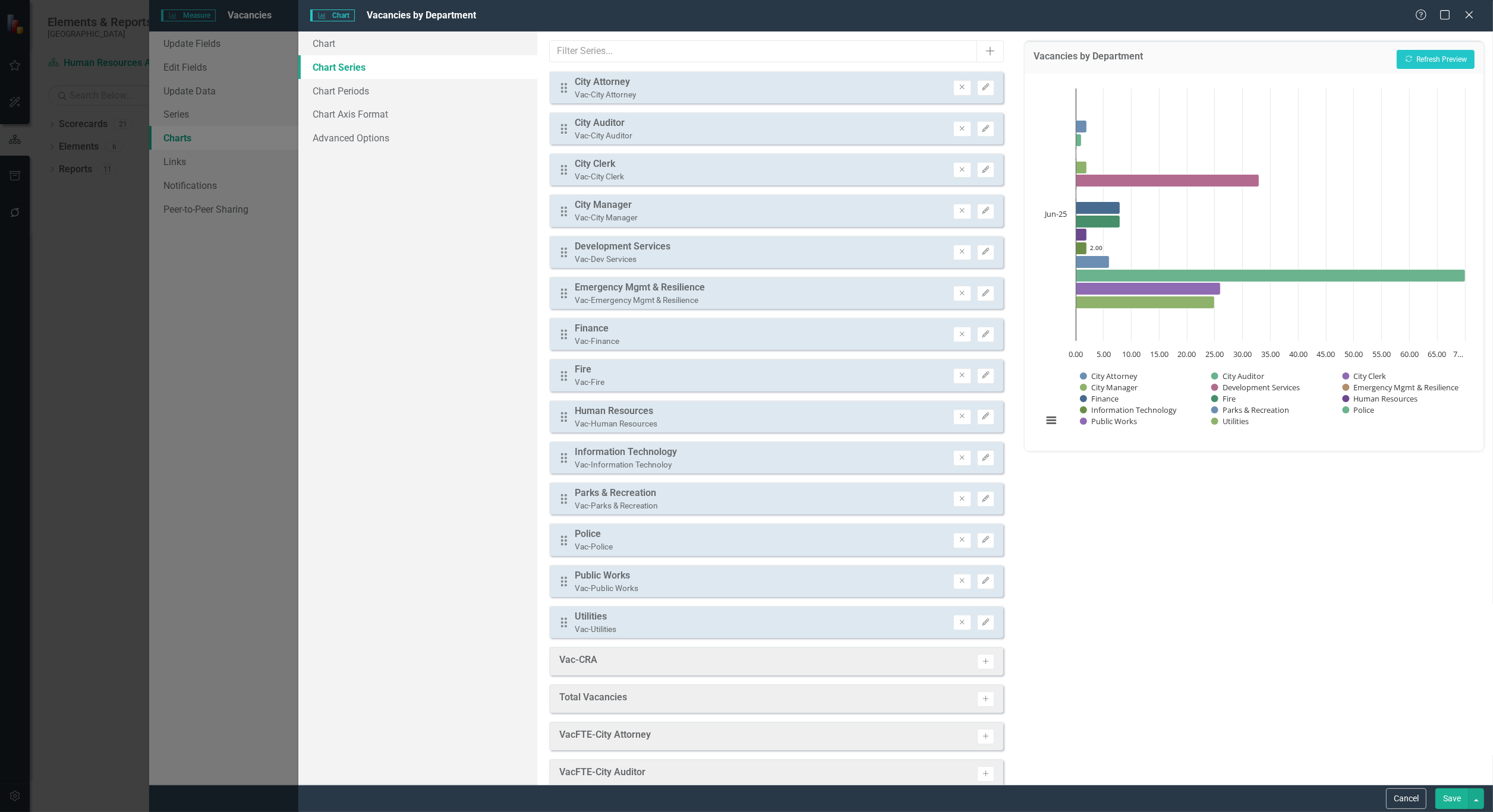
click at [1451, 44] on div "Vacancies by Department Recalculate Refresh Preview" at bounding box center [1254, 57] width 459 height 33
click at [1448, 54] on button "Recalculate Refresh Preview" at bounding box center [1435, 60] width 78 height 19
click at [1459, 791] on button "Save" at bounding box center [1451, 799] width 33 height 21
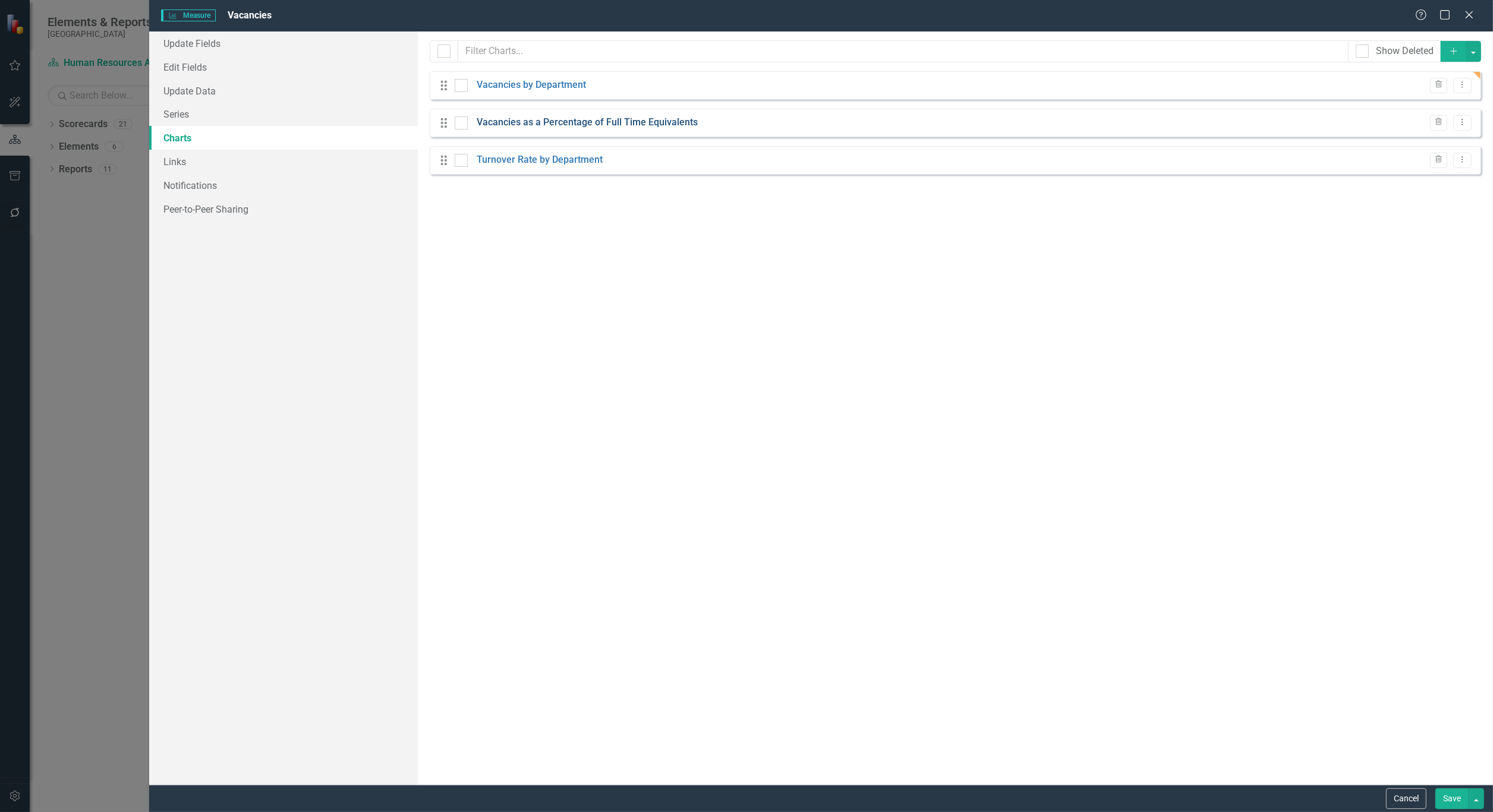
click at [536, 125] on link "Vacancies as a Percentage of Full Time Equivalents" at bounding box center [587, 122] width 221 height 14
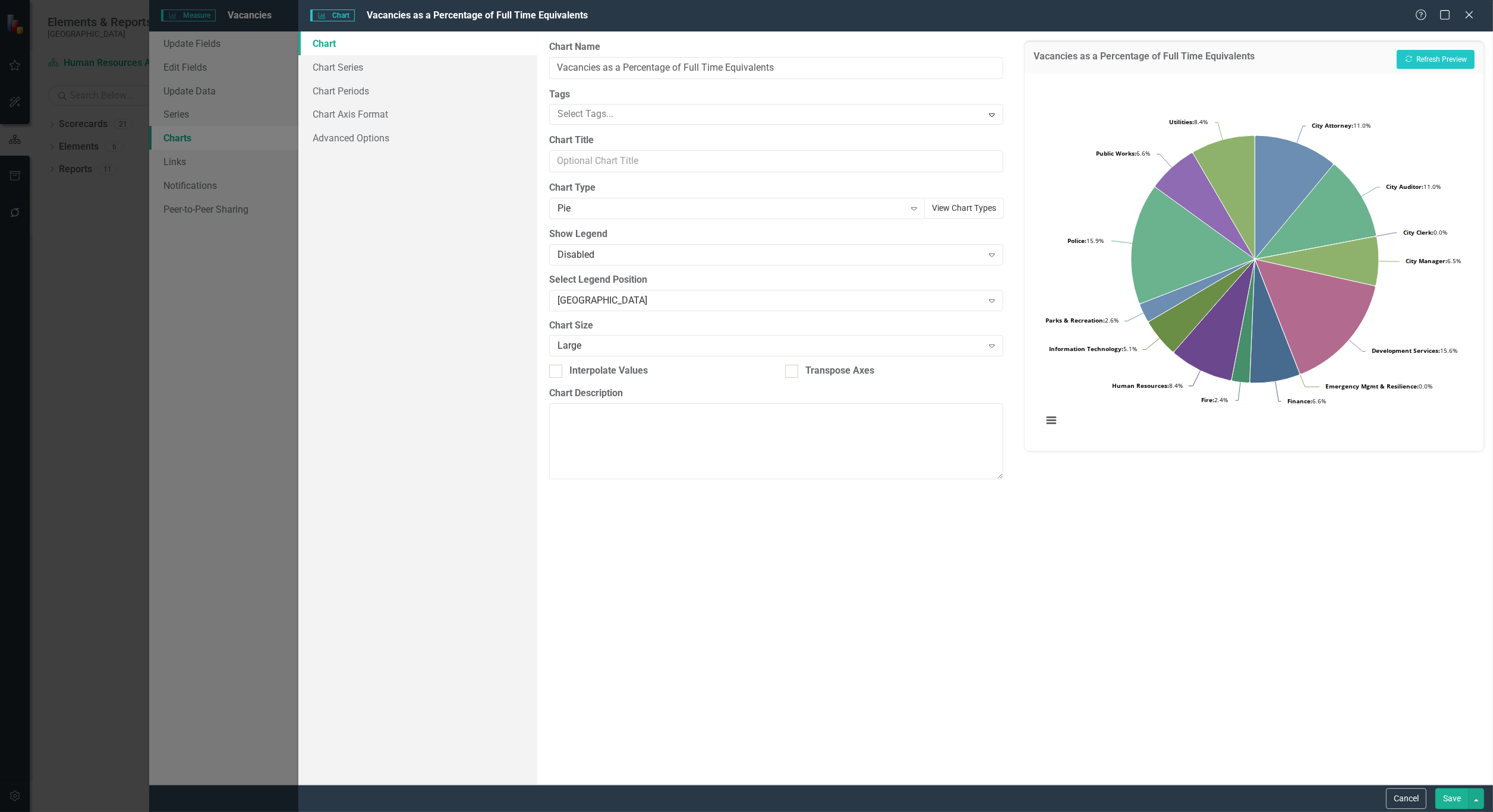
click at [964, 203] on button "View Chart Types" at bounding box center [964, 208] width 80 height 21
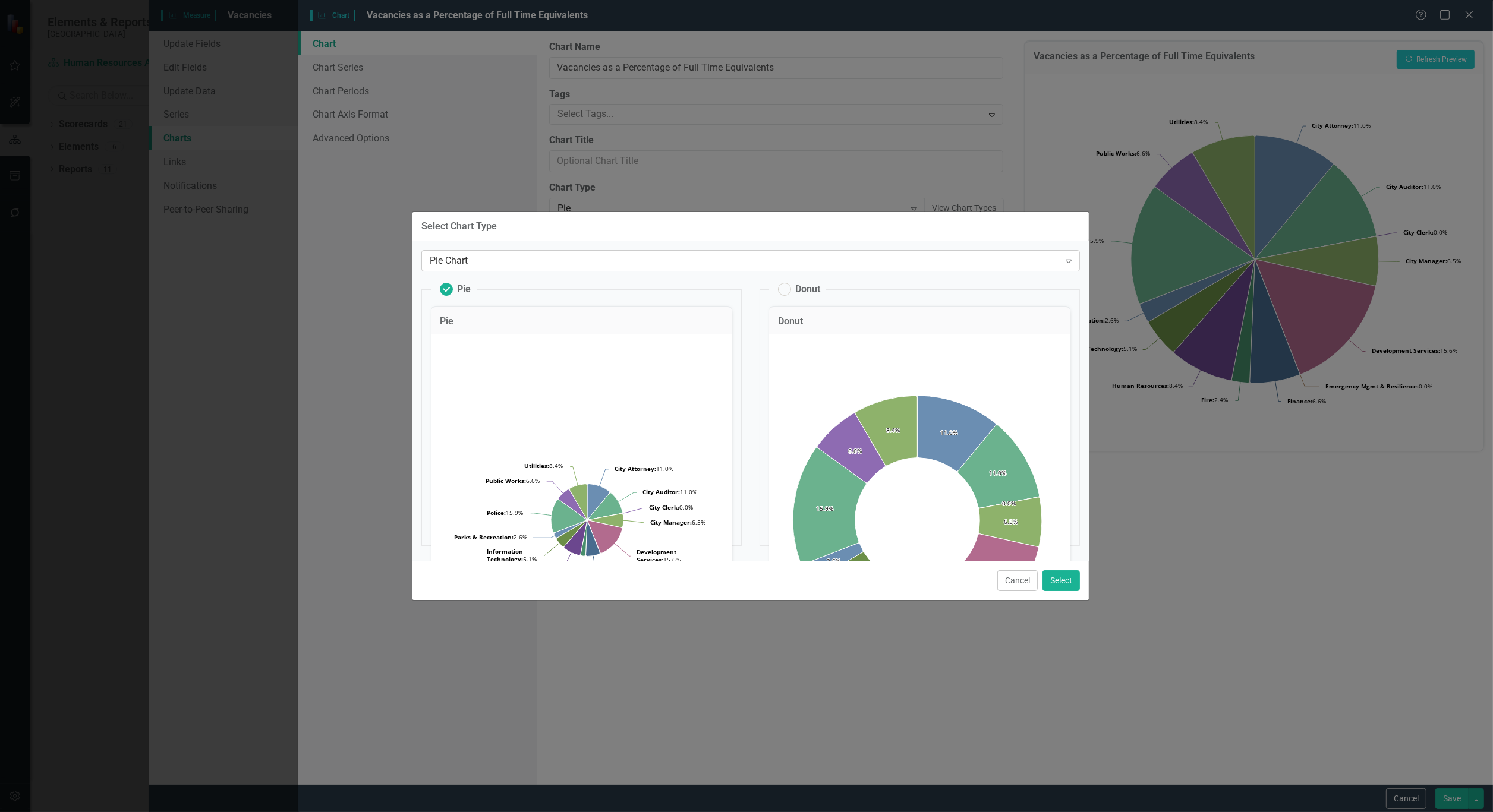
click at [1066, 262] on icon "Expand" at bounding box center [1069, 261] width 12 height 10
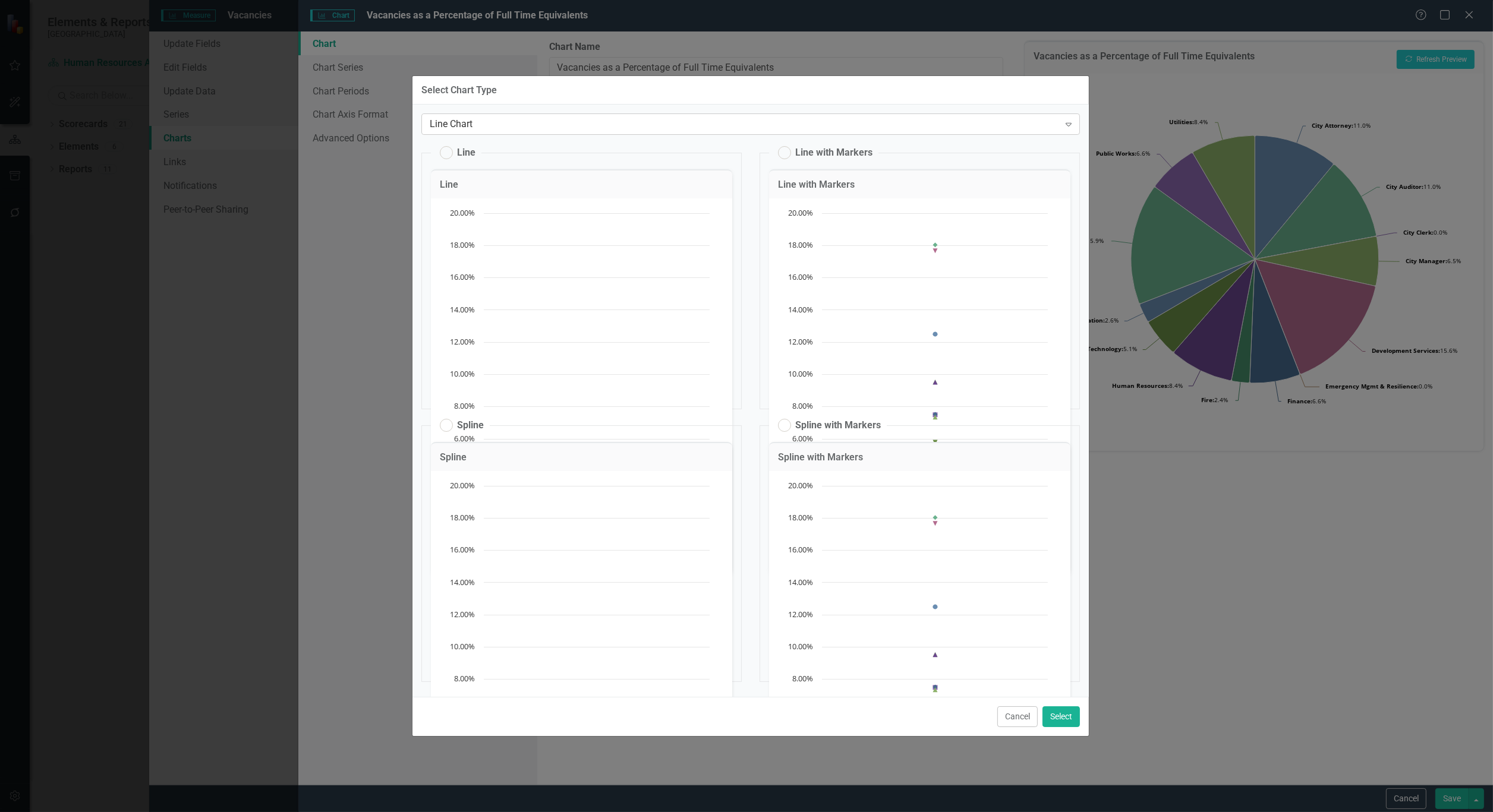
click at [1063, 121] on icon "Expand" at bounding box center [1069, 124] width 12 height 10
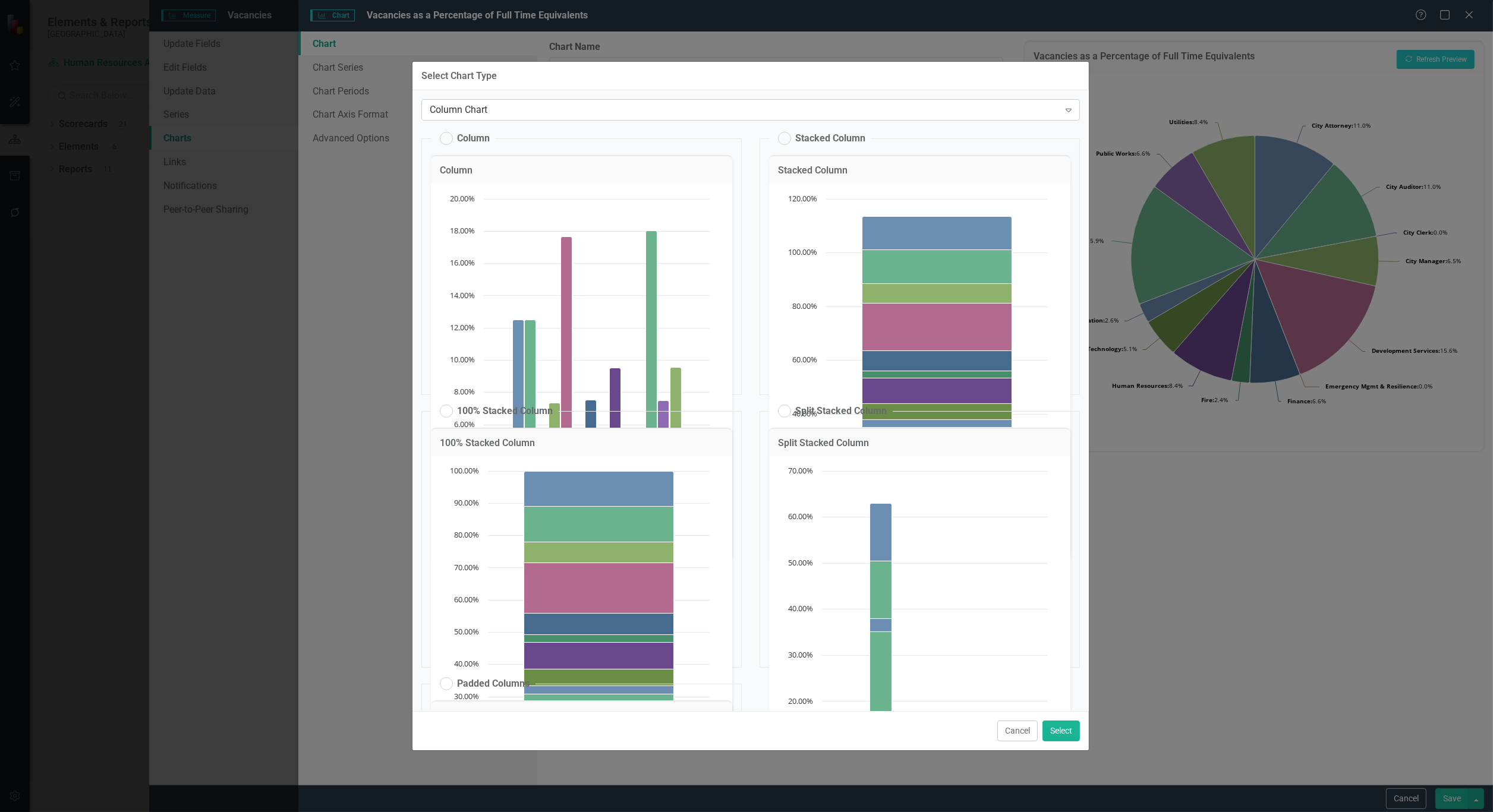
click at [1068, 110] on div "Expand" at bounding box center [1068, 110] width 21 height 19
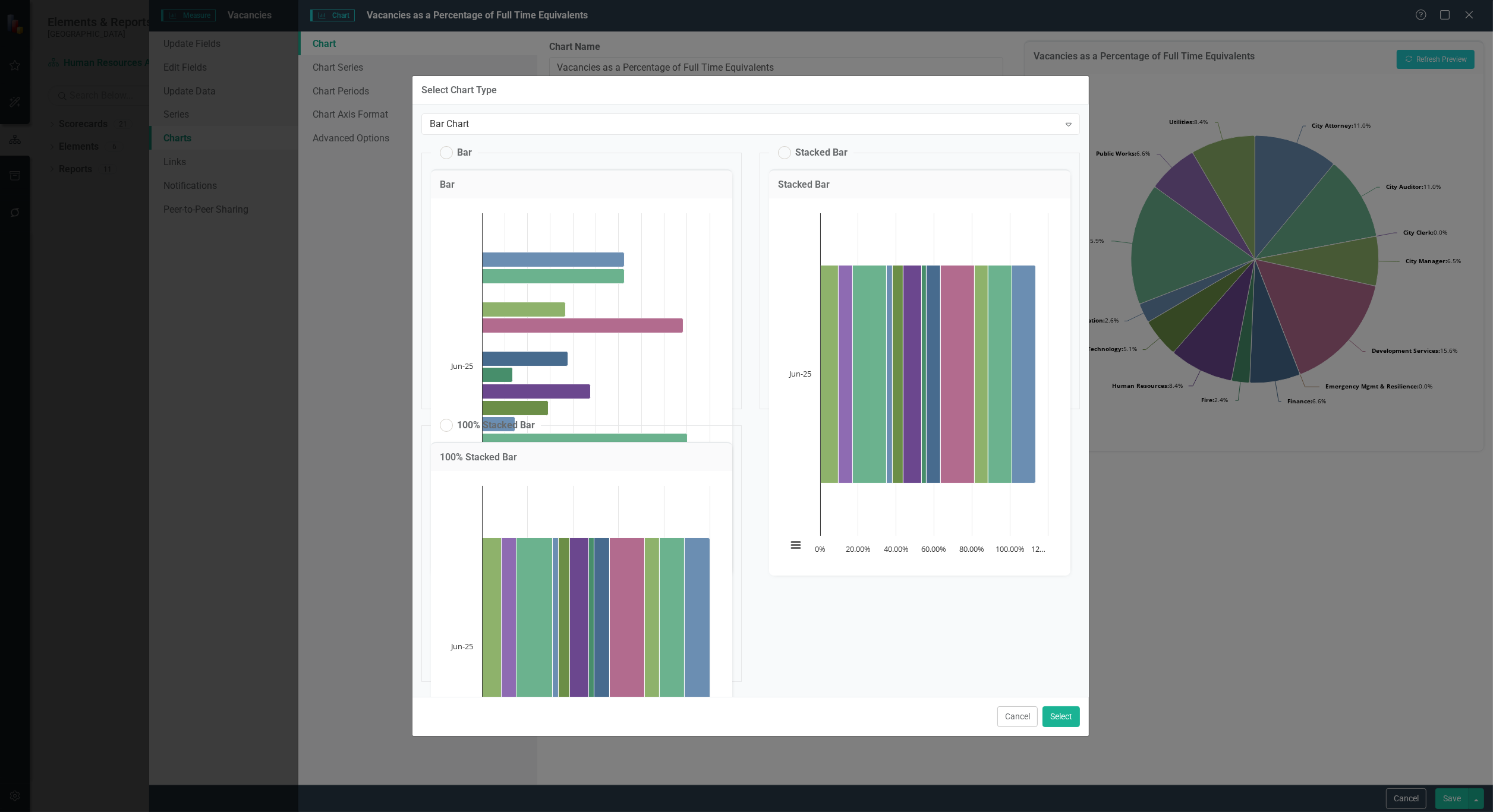
click at [451, 153] on label "Bar" at bounding box center [456, 153] width 32 height 13
click at [445, 153] on input "Bar" at bounding box center [441, 150] width 8 height 8
radio input "true"
click at [1061, 714] on button "Select" at bounding box center [1061, 717] width 37 height 21
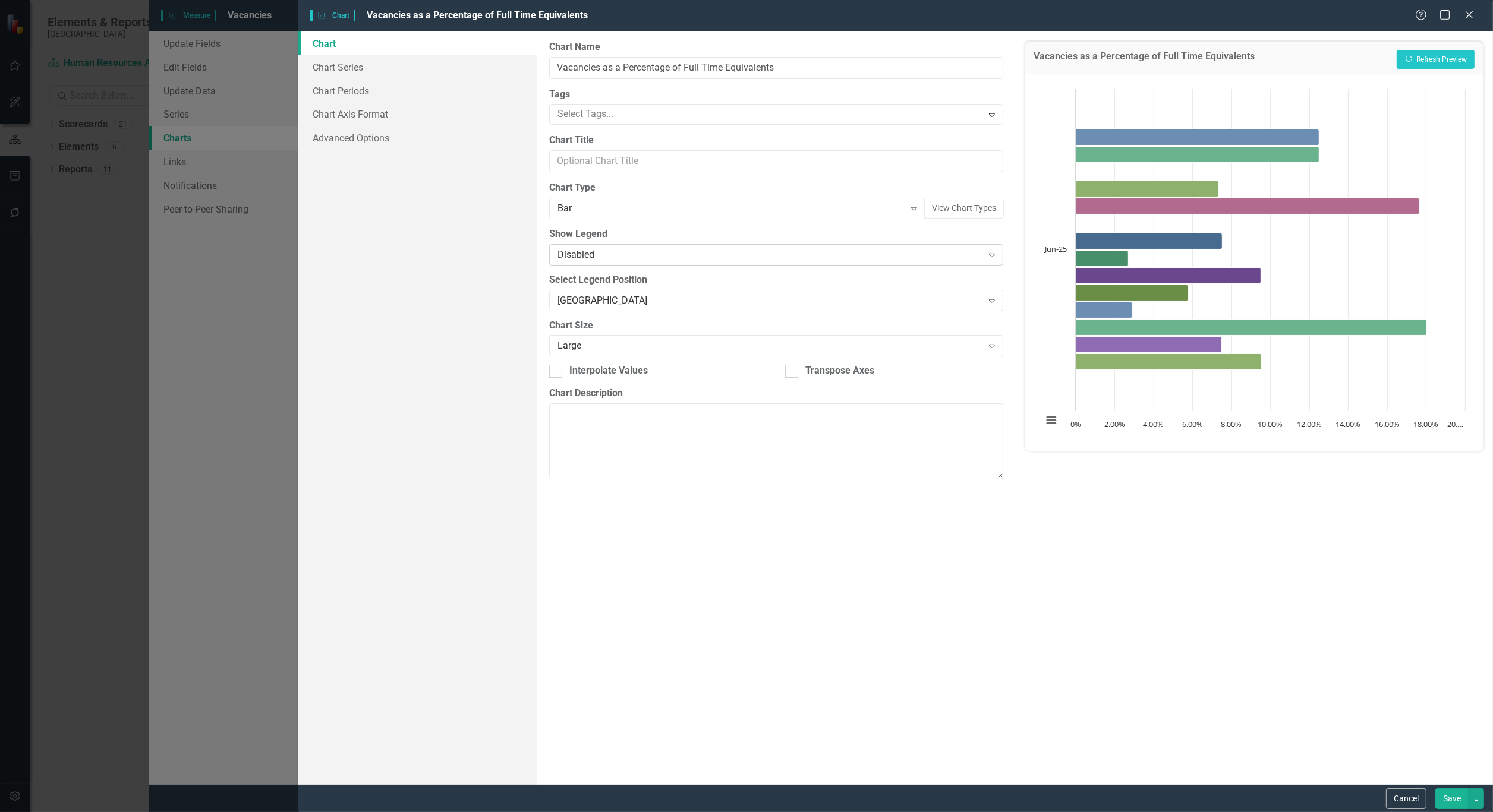
click at [992, 247] on div "Expand" at bounding box center [992, 255] width 21 height 19
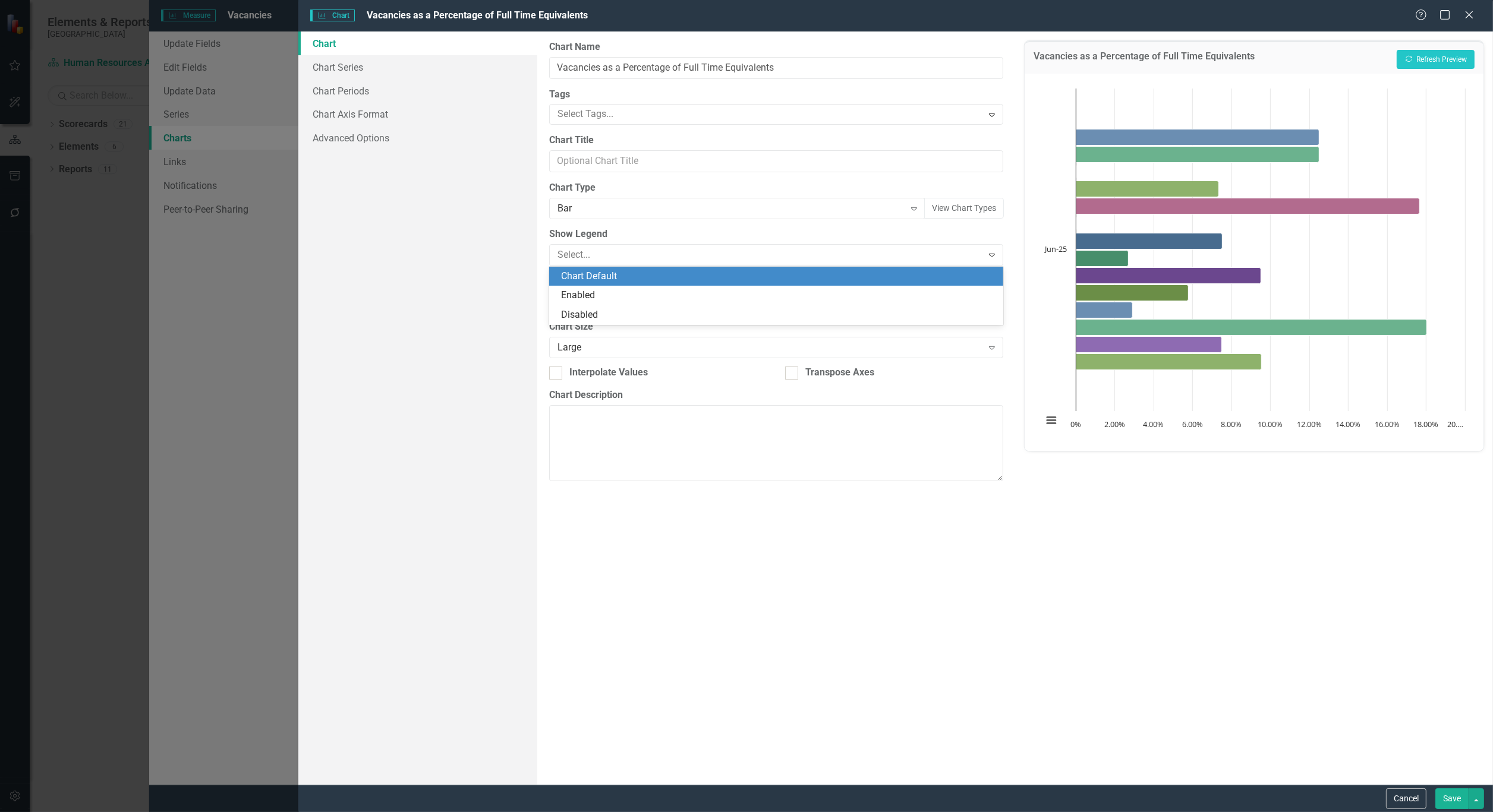
click at [1001, 227] on div "From this page, you can define the name, type, and size of the chart. You can a…" at bounding box center [776, 408] width 478 height 753
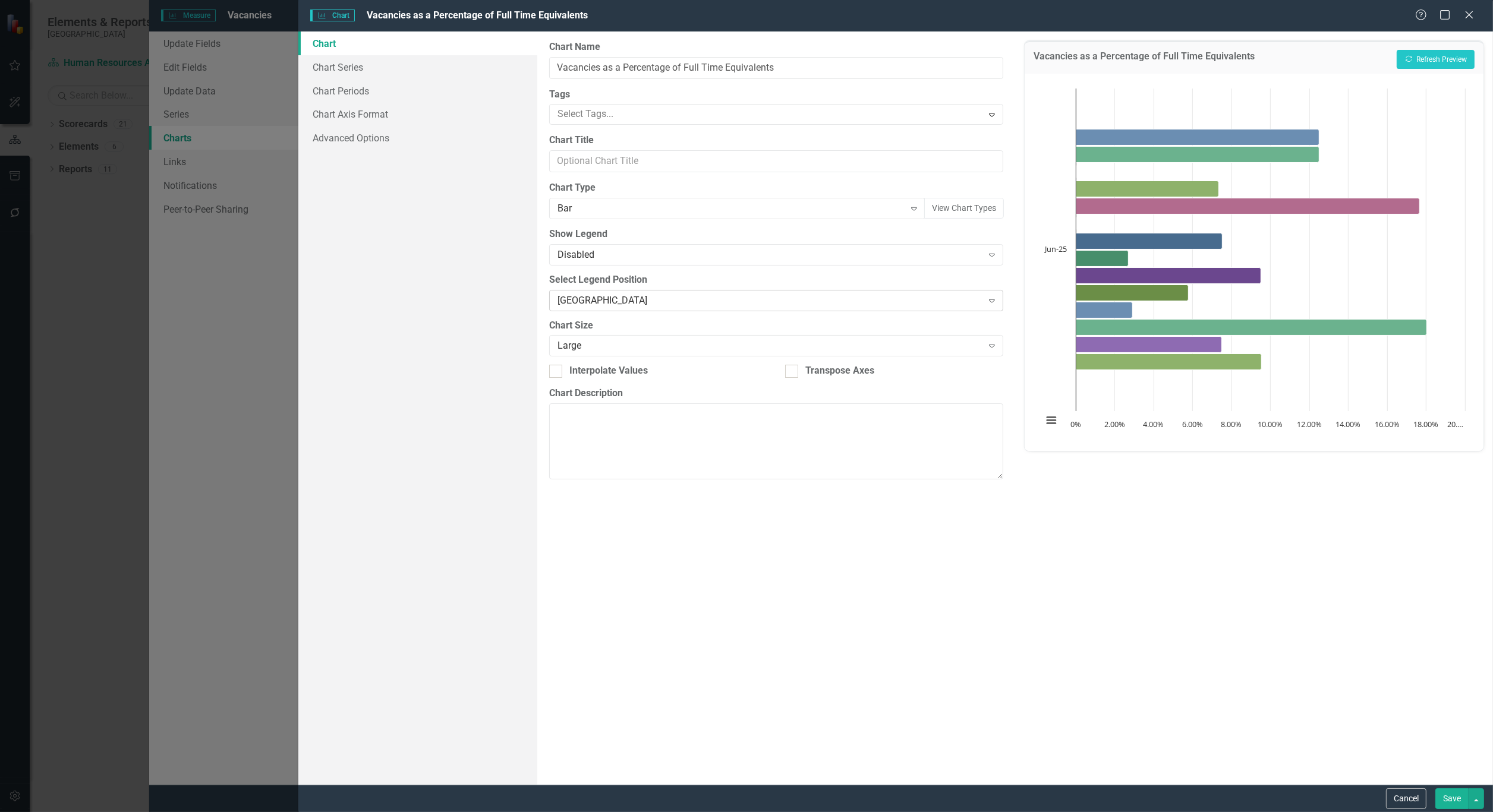
click at [982, 298] on div "Expand" at bounding box center [992, 301] width 21 height 19
click at [835, 815] on div "Chart Default" at bounding box center [749, 822] width 1474 height 14
click at [995, 258] on icon "Expand" at bounding box center [992, 255] width 12 height 10
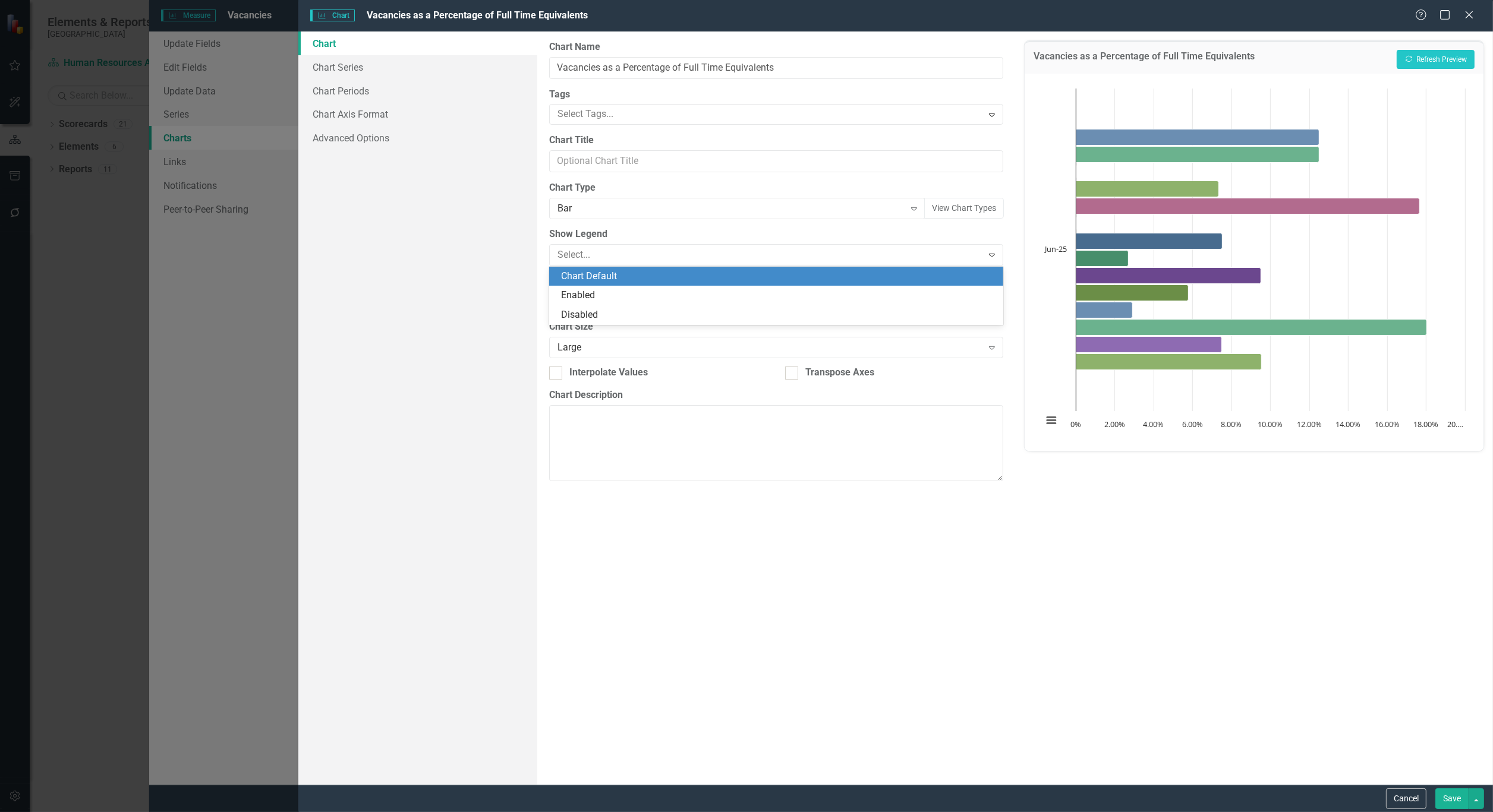
click at [835, 276] on div "Chart Default" at bounding box center [778, 276] width 435 height 14
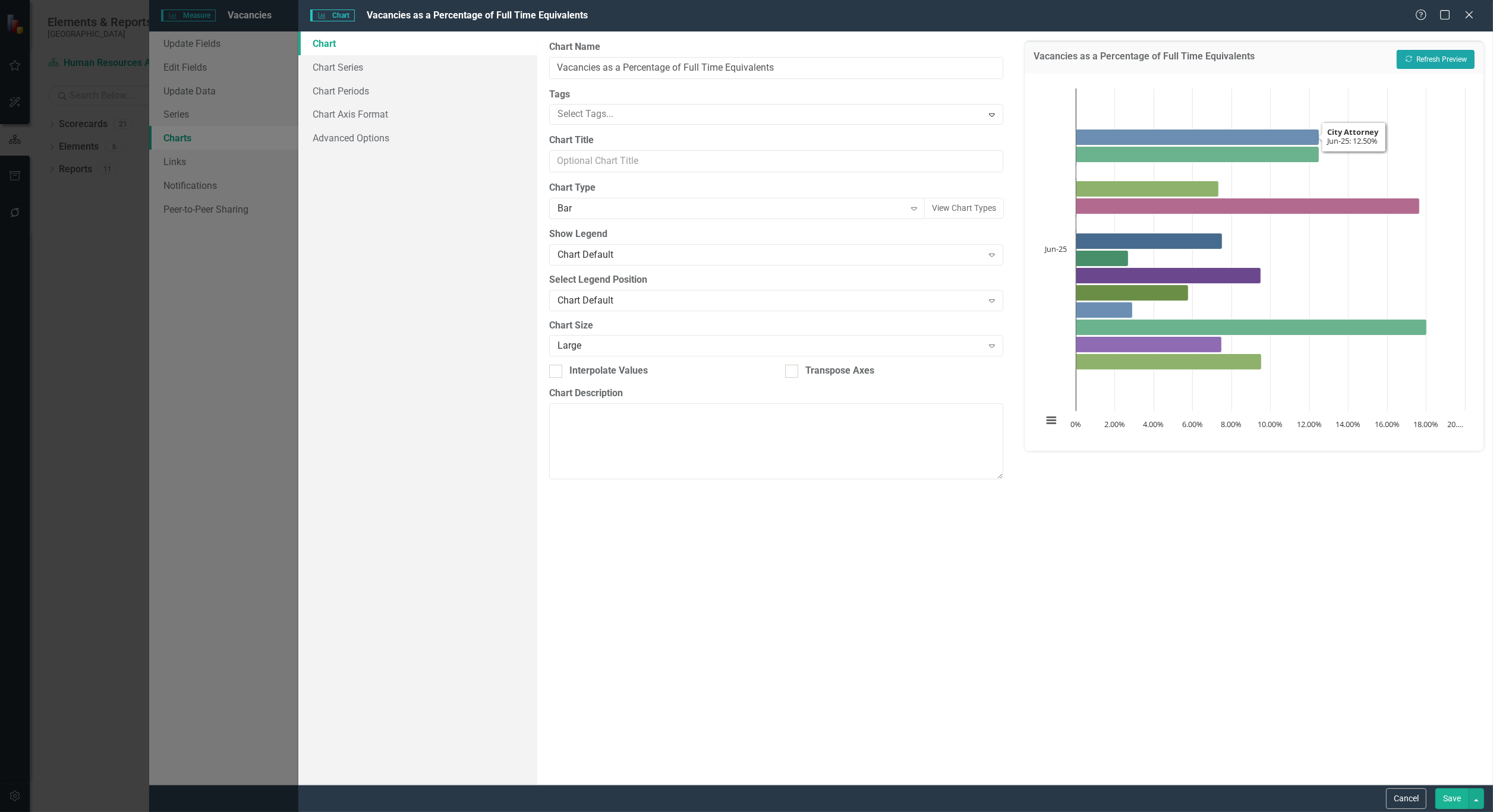
click at [1439, 51] on button "Recalculate Refresh Preview" at bounding box center [1435, 60] width 78 height 19
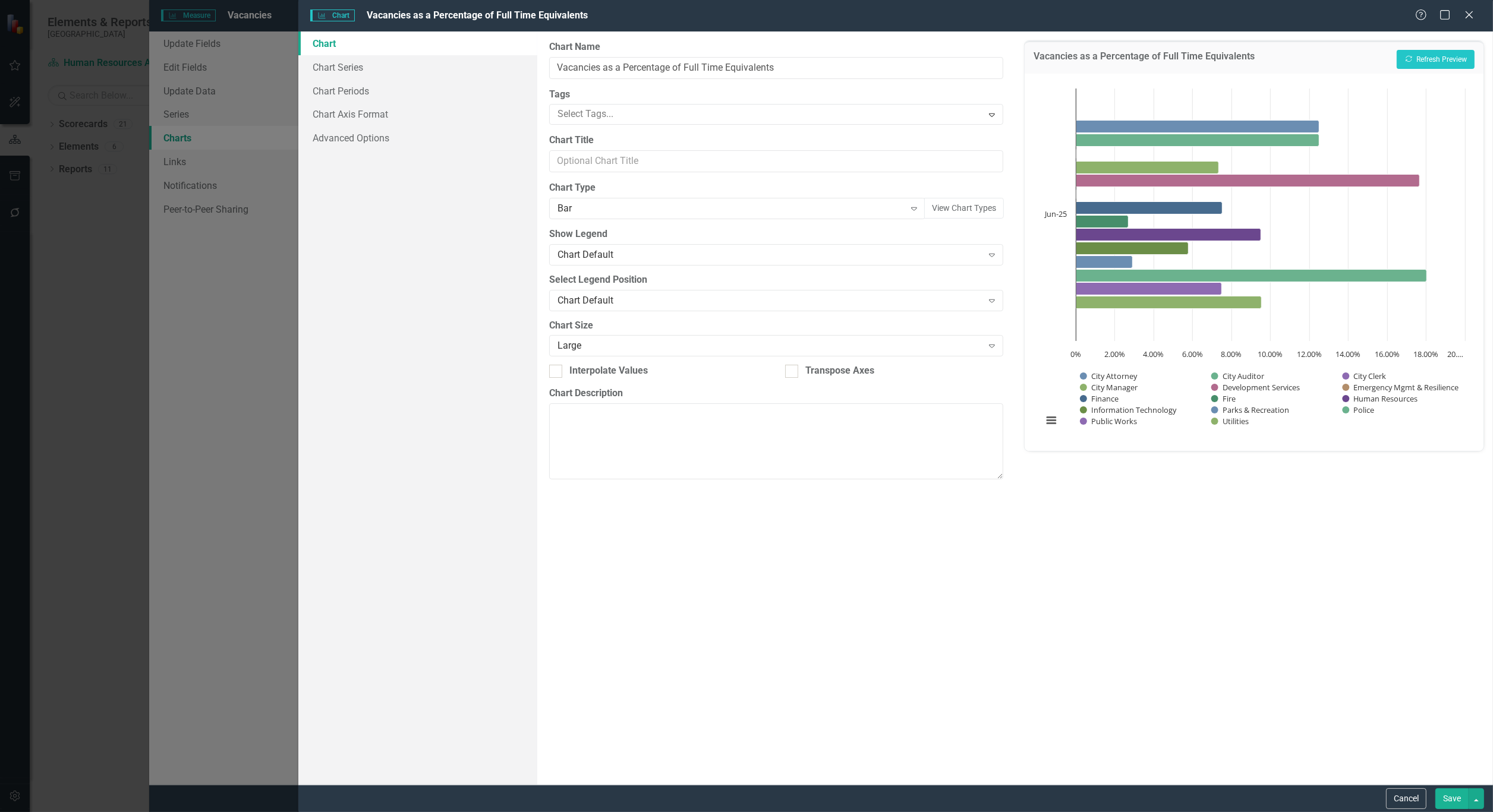
click at [1453, 797] on button "Save" at bounding box center [1451, 799] width 33 height 21
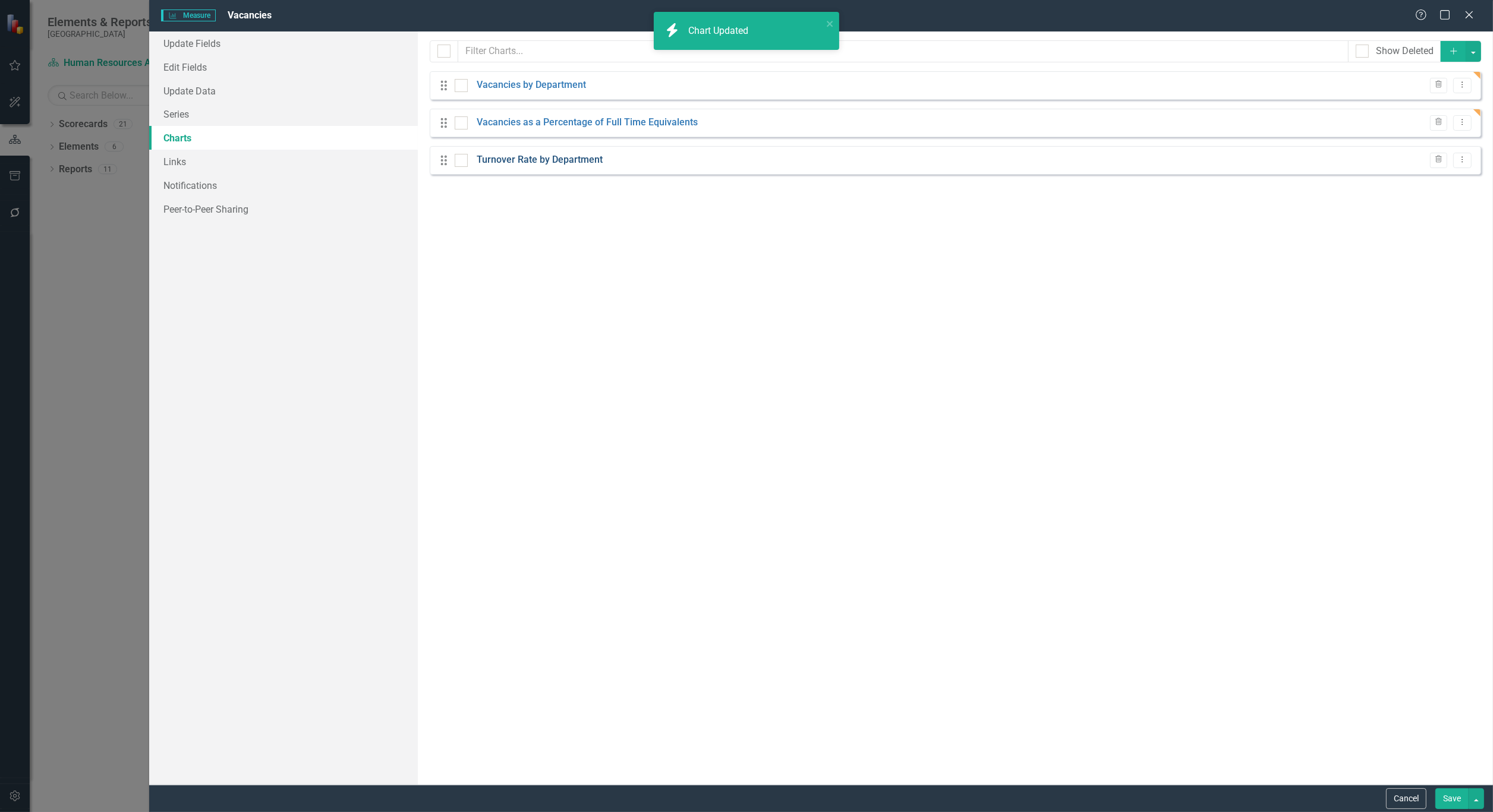
click at [535, 163] on link "Turnover Rate by Department" at bounding box center [540, 160] width 126 height 14
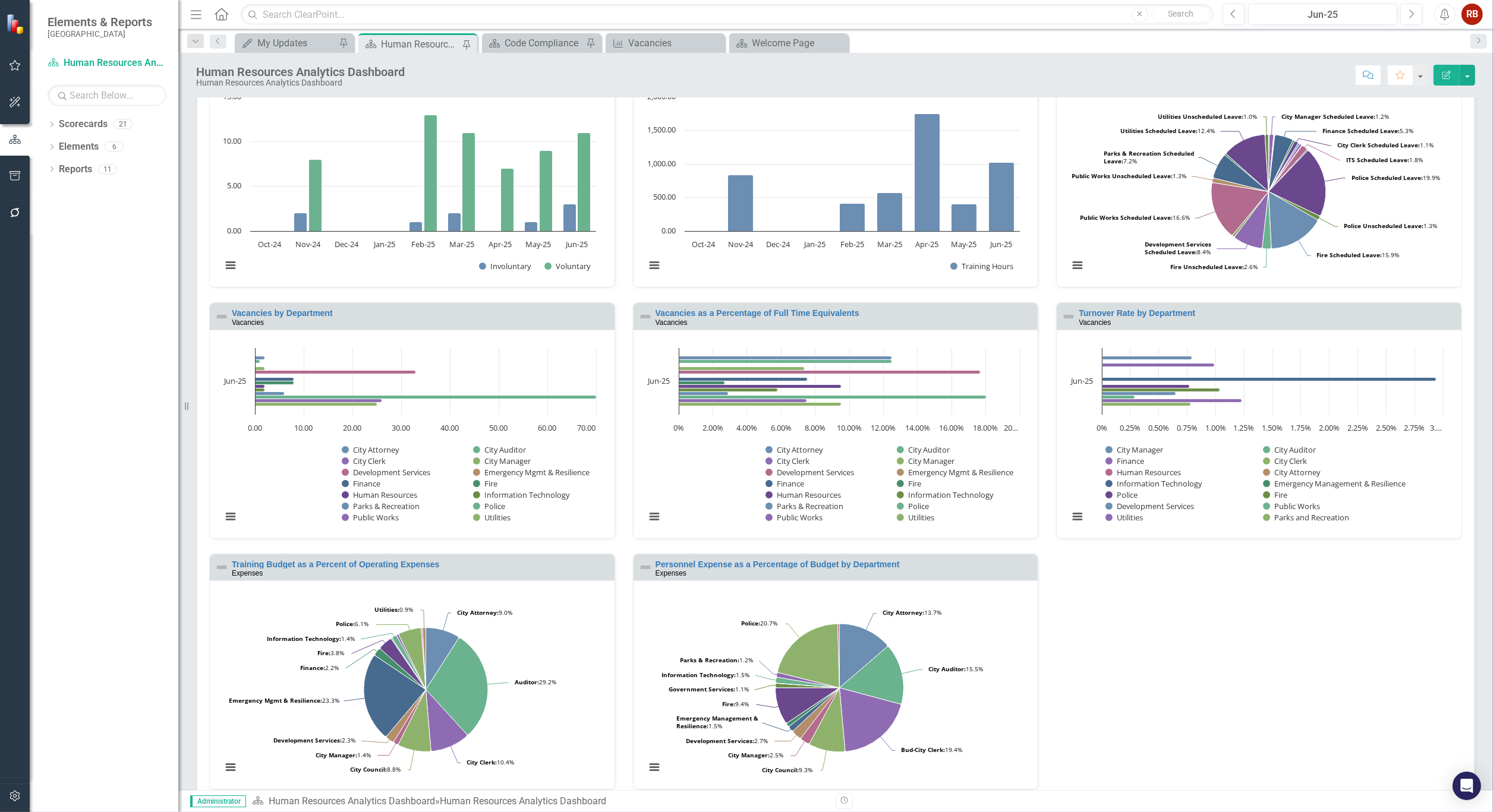
scroll to position [399, 0]
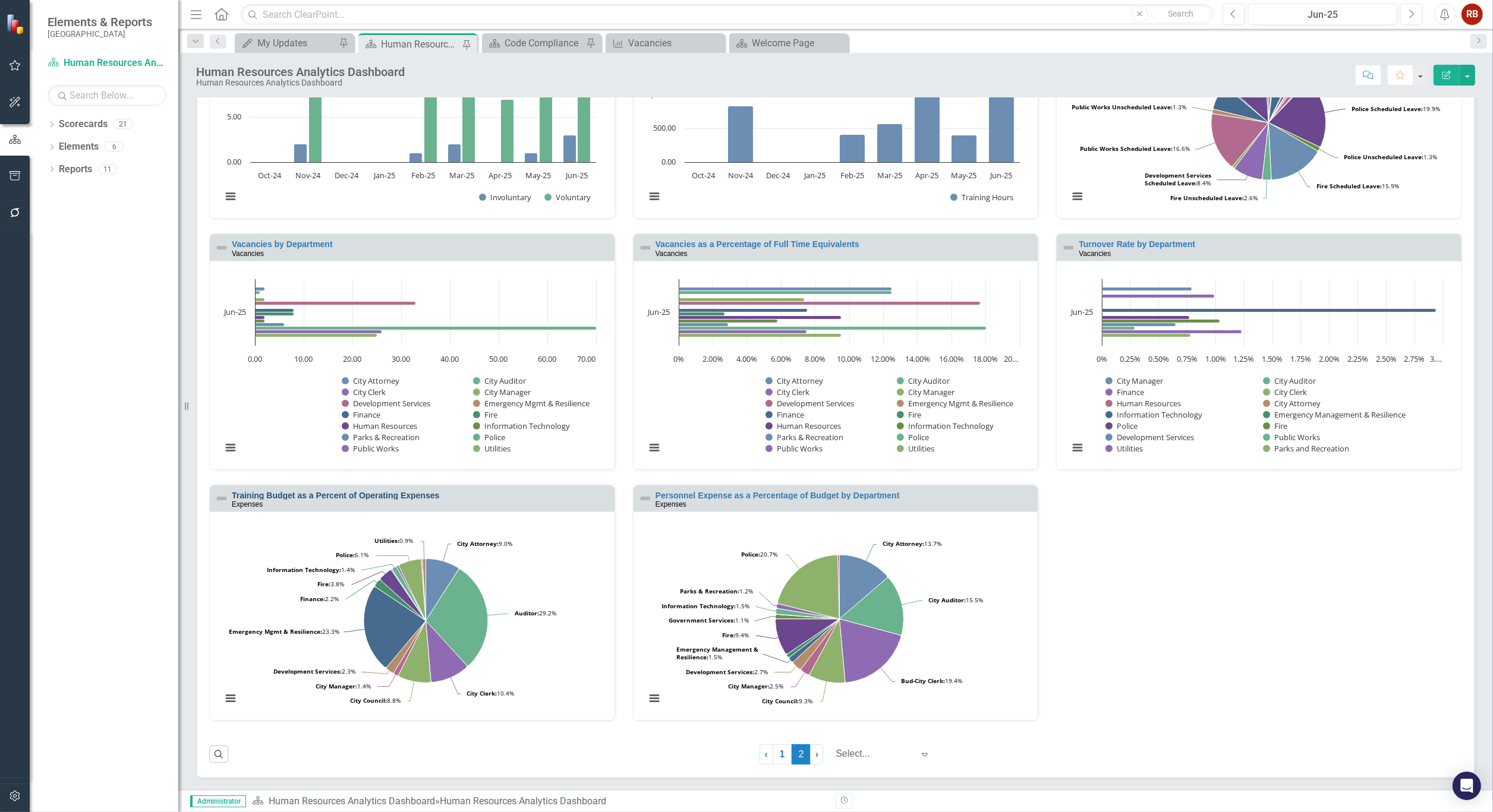
click at [407, 494] on link "Training Budget as a Percent of Operating Expenses" at bounding box center [336, 495] width 208 height 10
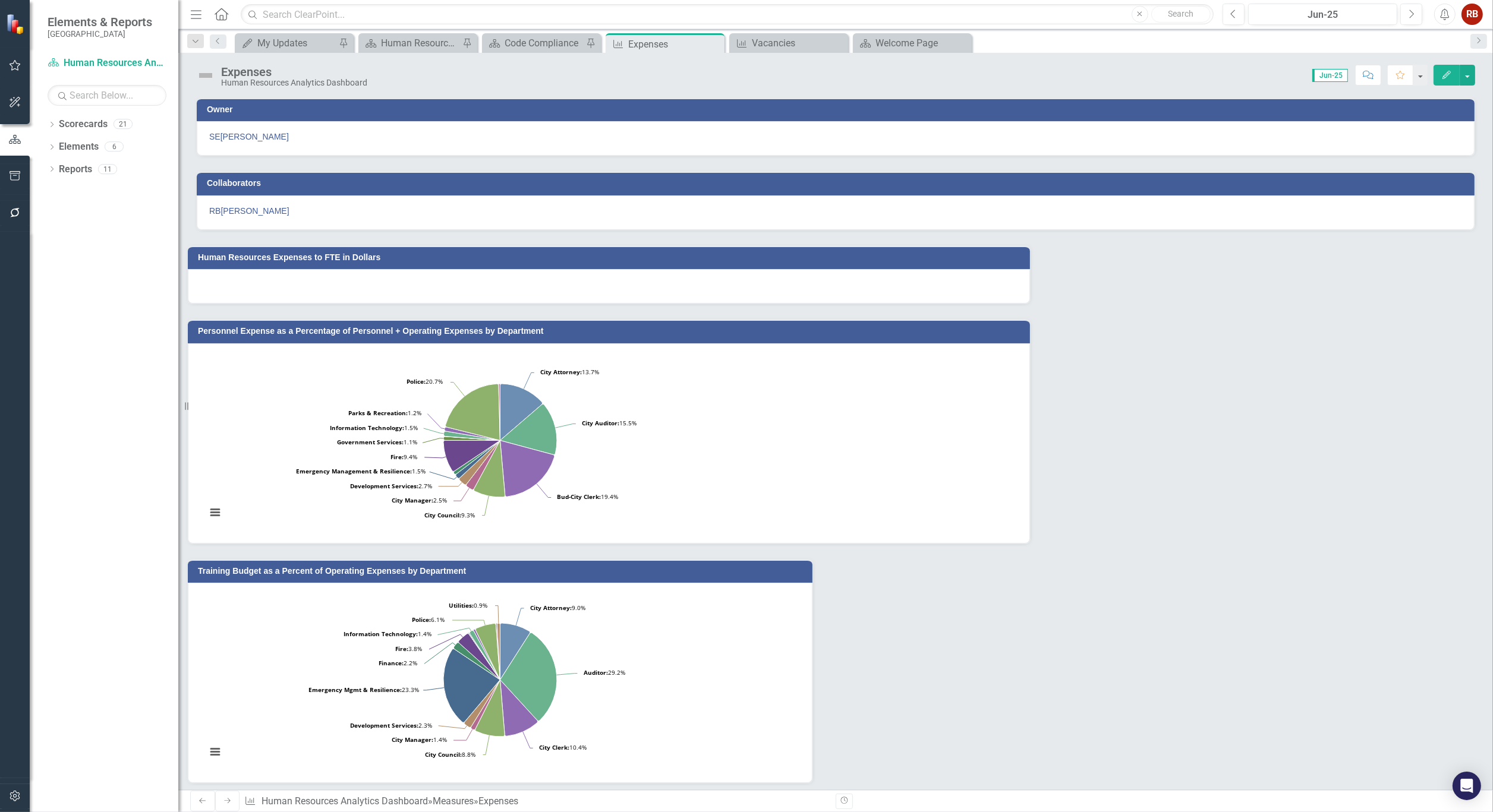
click at [1445, 75] on icon "Edit" at bounding box center [1447, 75] width 11 height 8
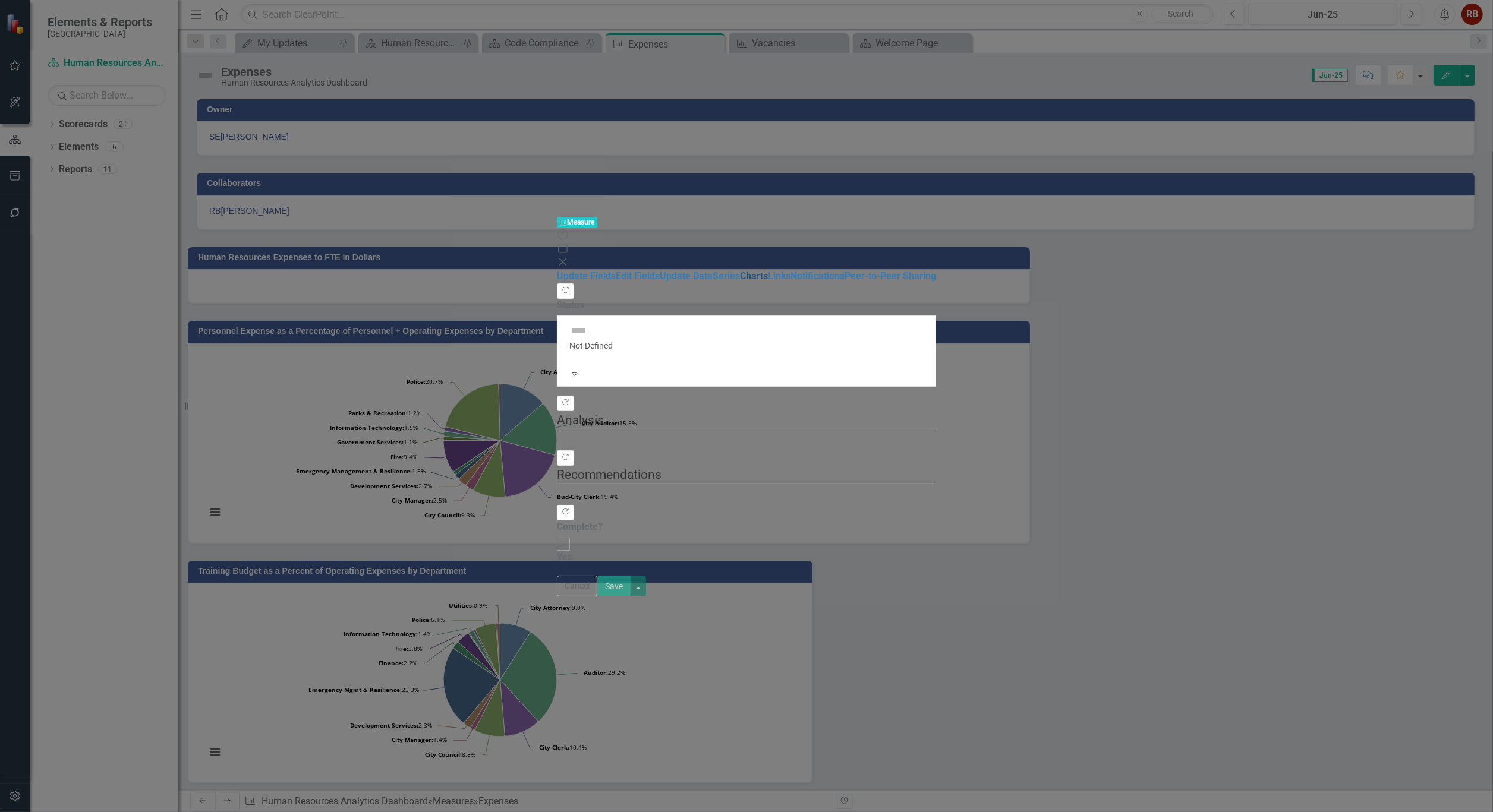
click at [740, 270] on link "Charts" at bounding box center [754, 276] width 28 height 11
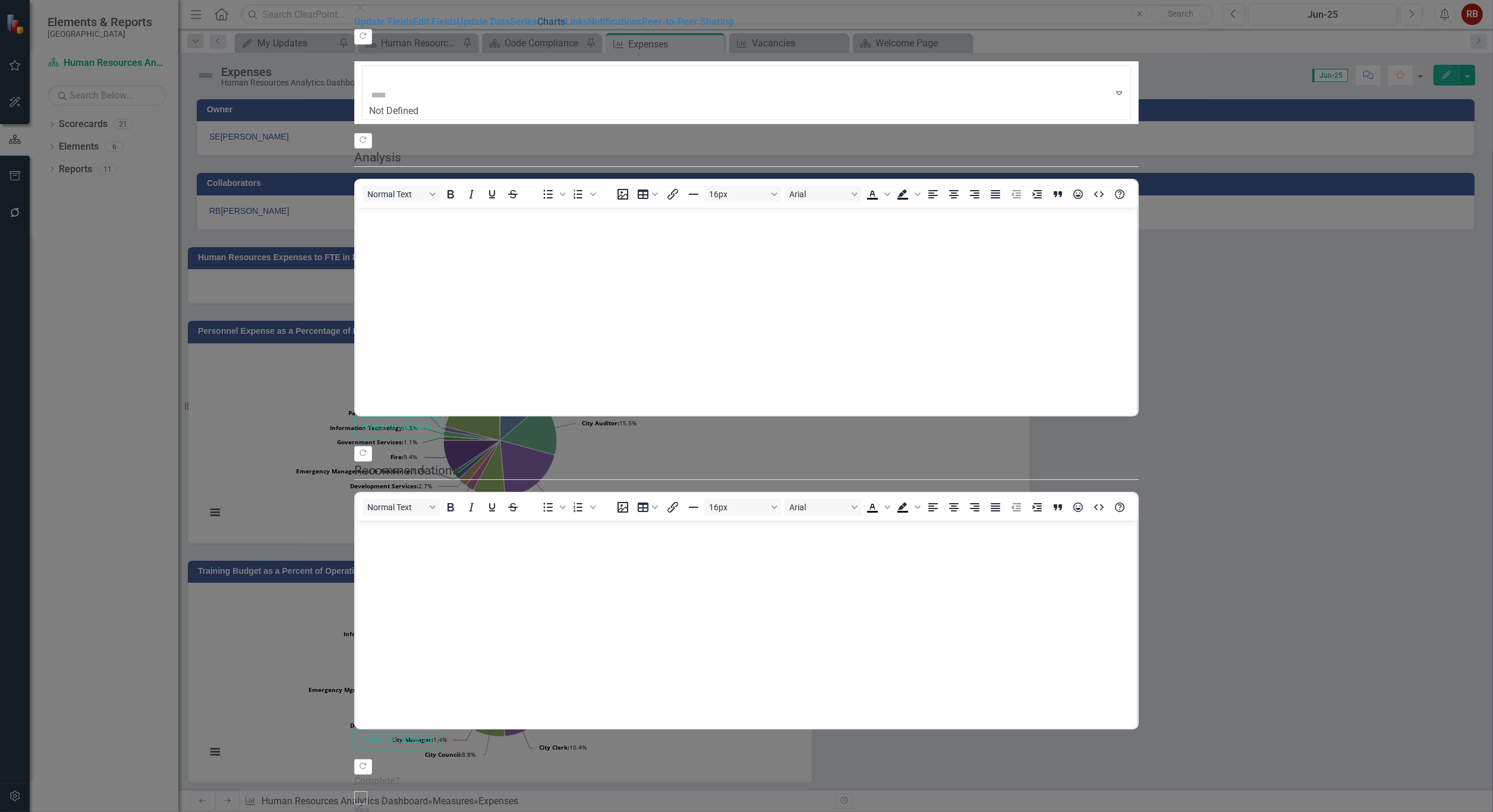
click at [537, 27] on link "Charts" at bounding box center [551, 22] width 28 height 11
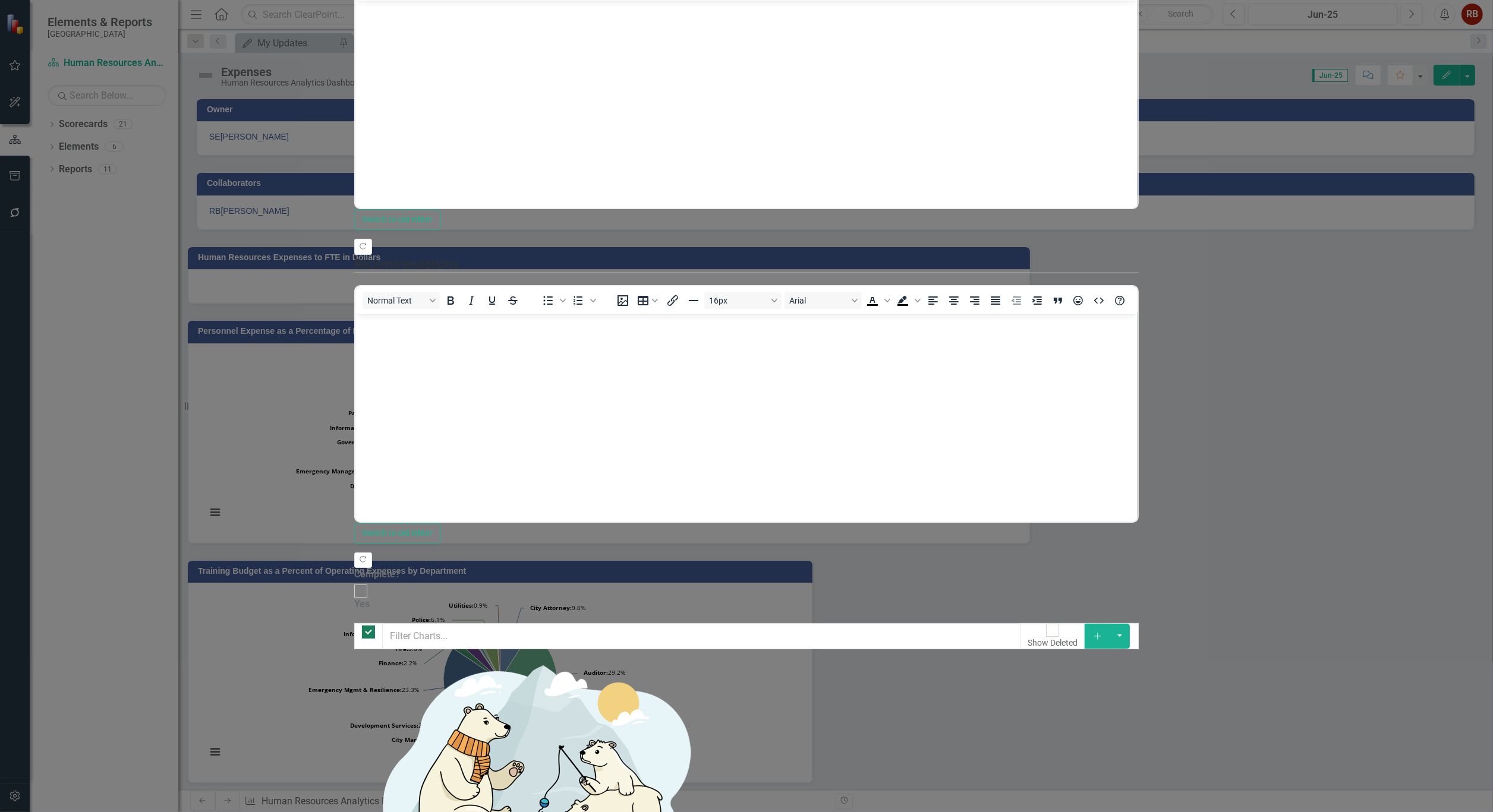
checkbox input "false"
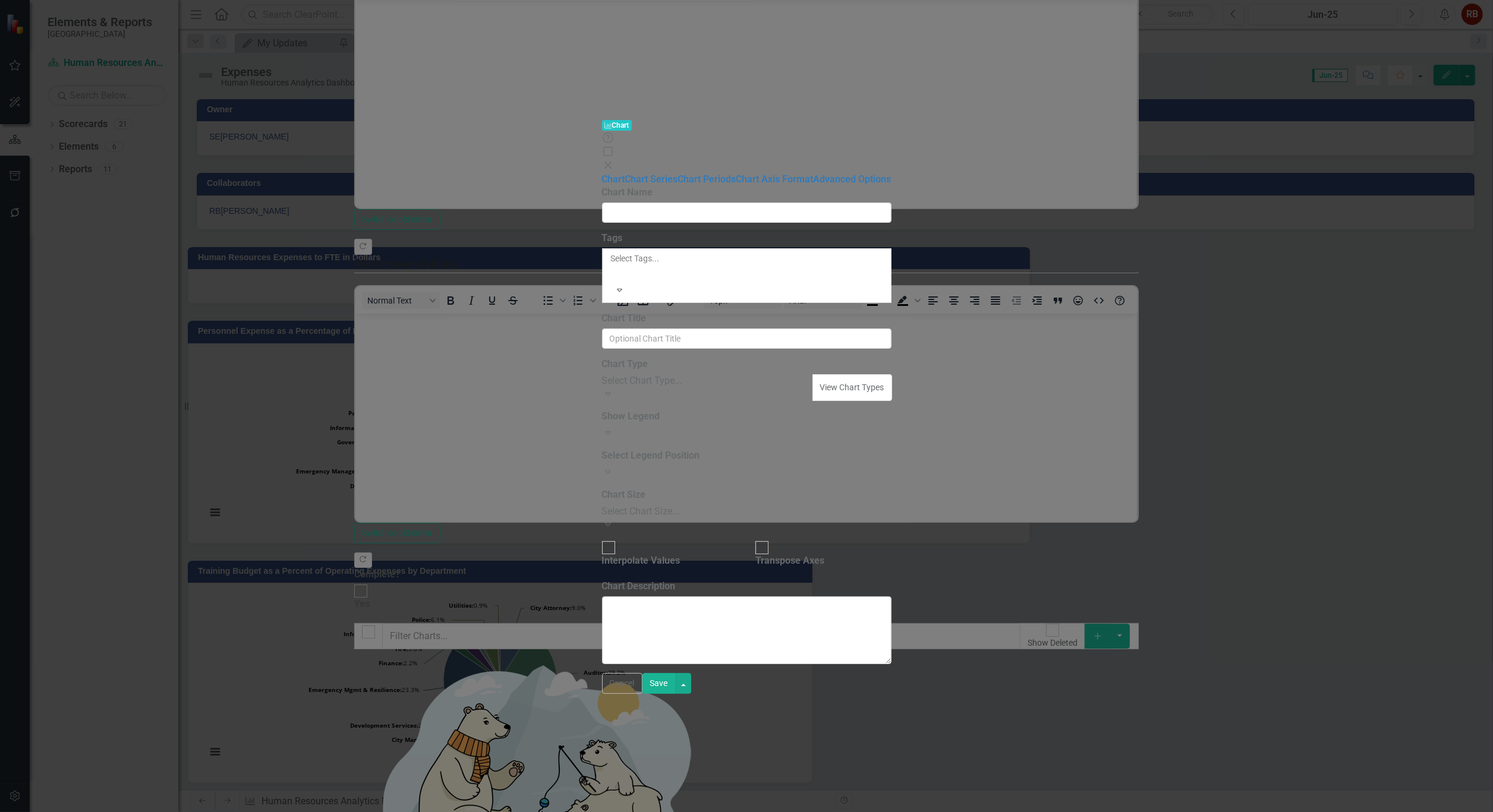
type input "Training Budget as a Percent of Operating Expenses"
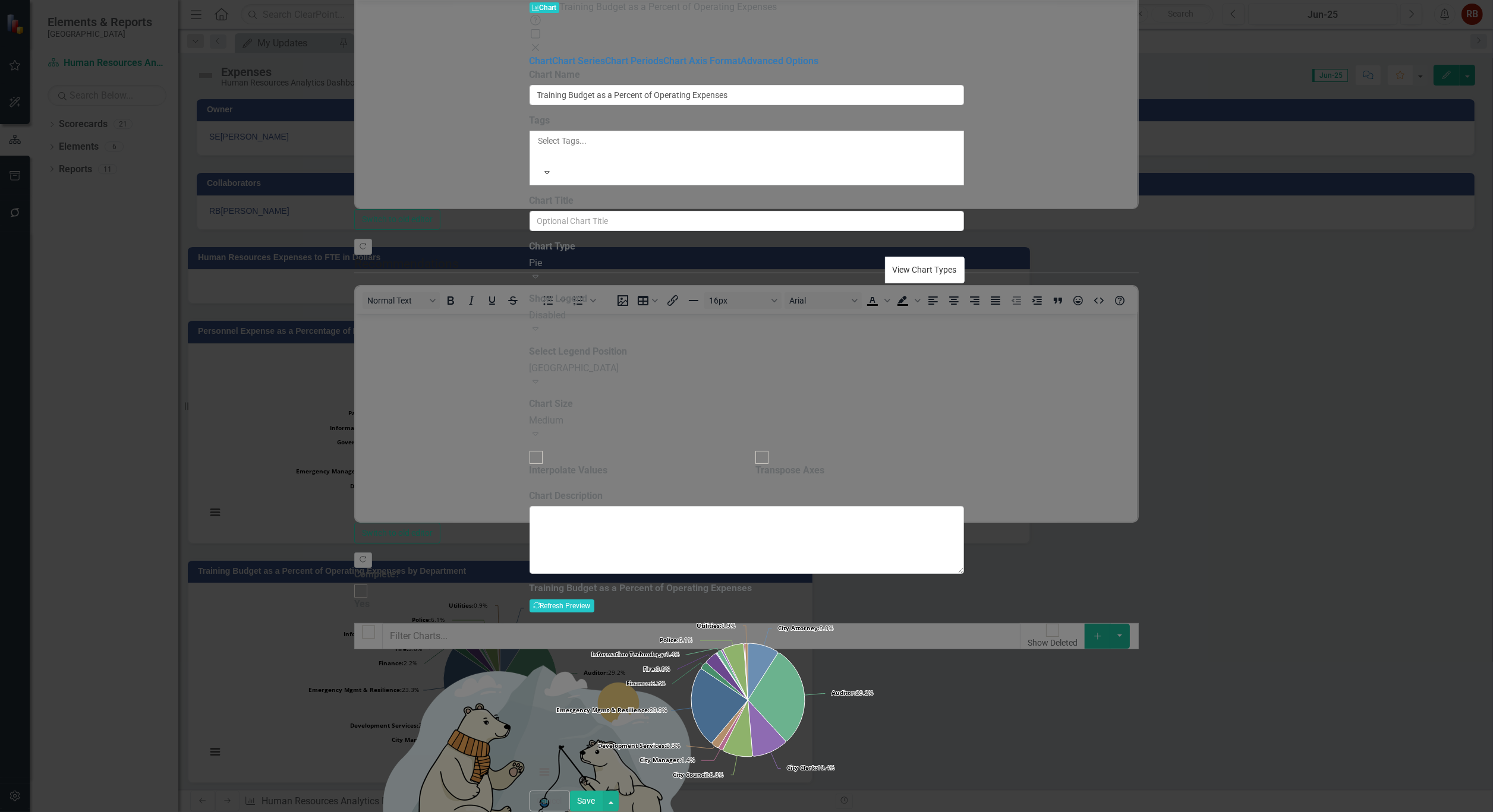
click at [958, 256] on button "View Chart Types" at bounding box center [925, 270] width 80 height 27
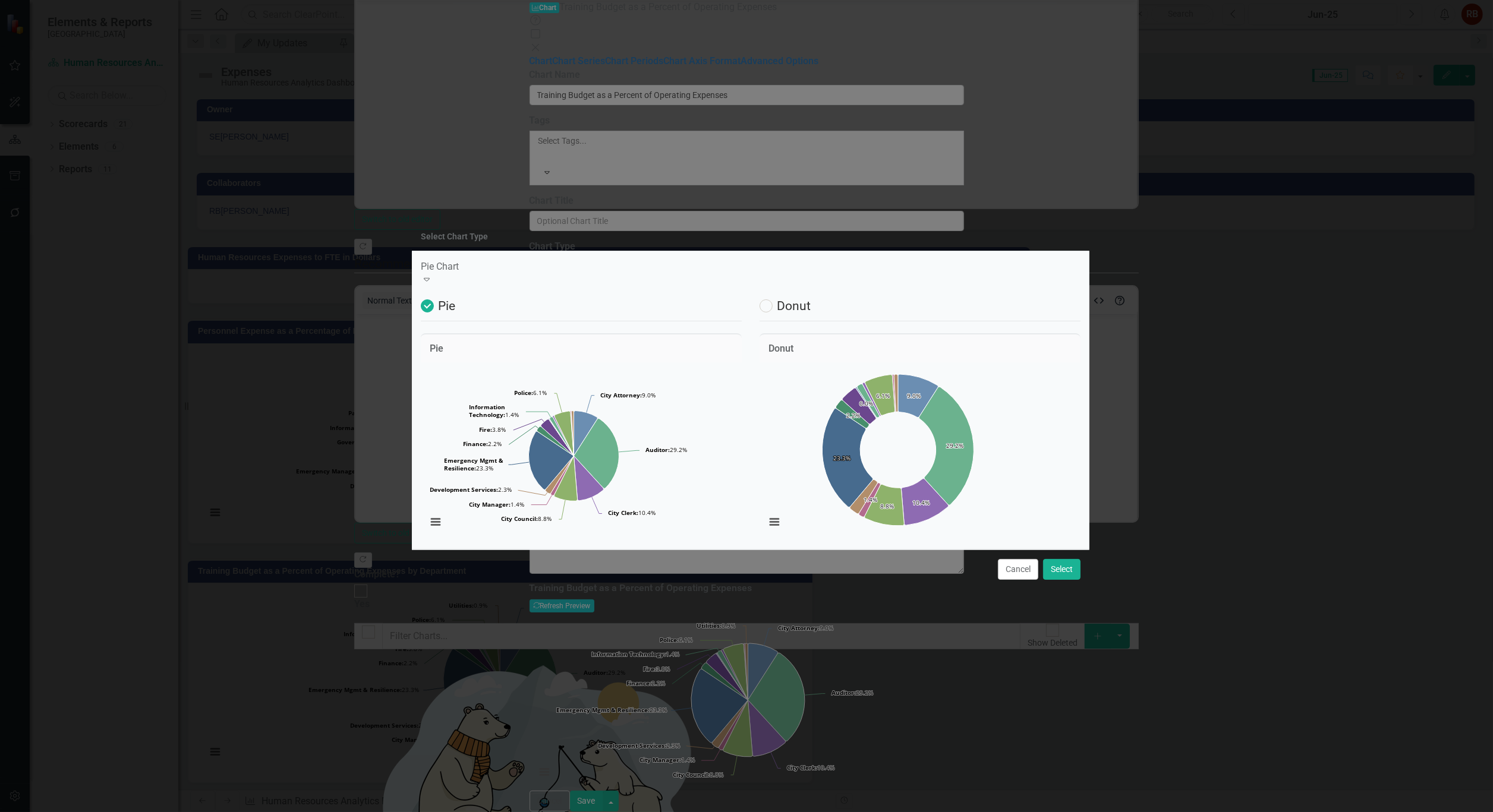
click at [433, 274] on icon "Expand" at bounding box center [427, 279] width 12 height 10
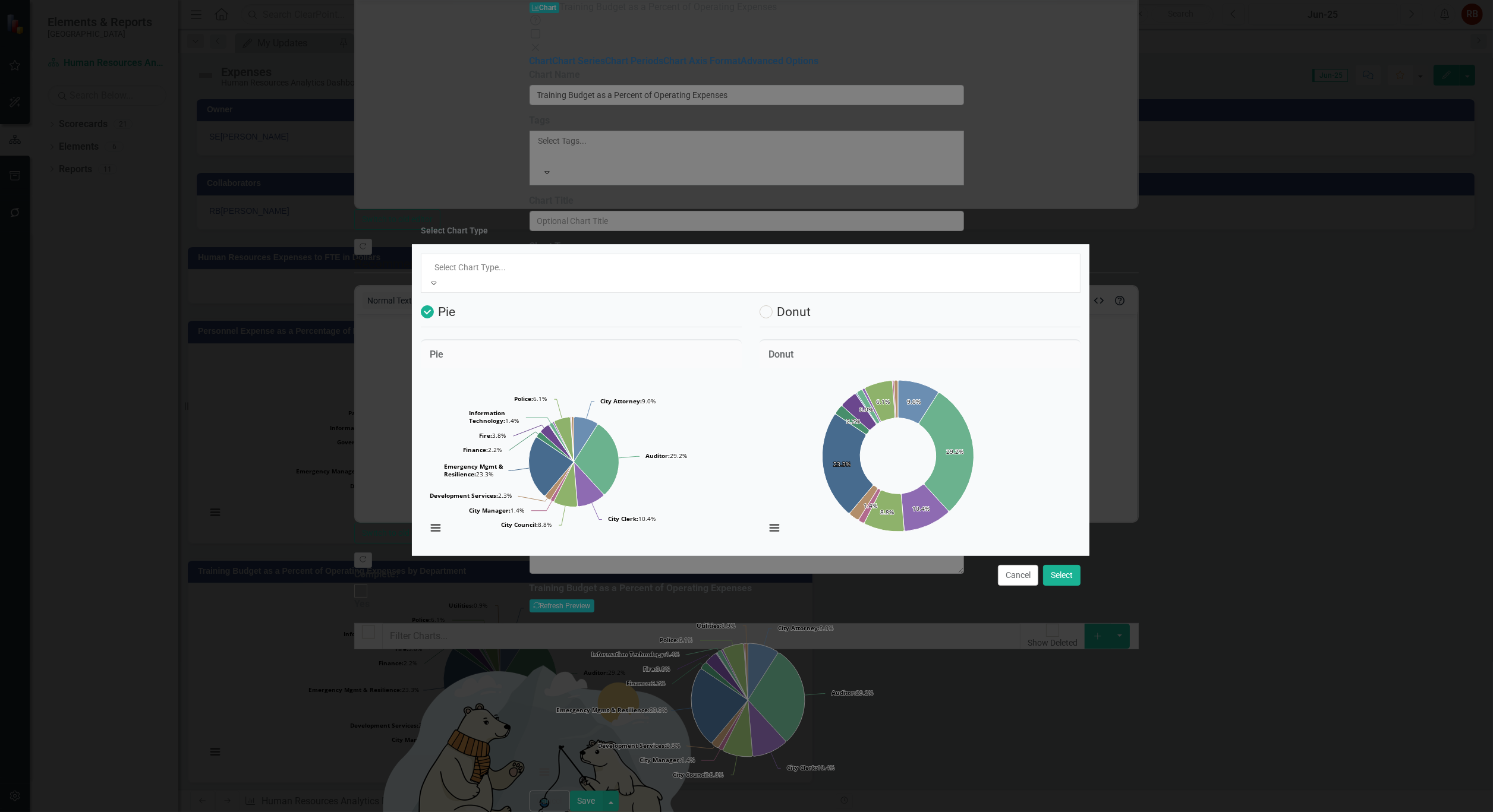
scroll to position [36, 0]
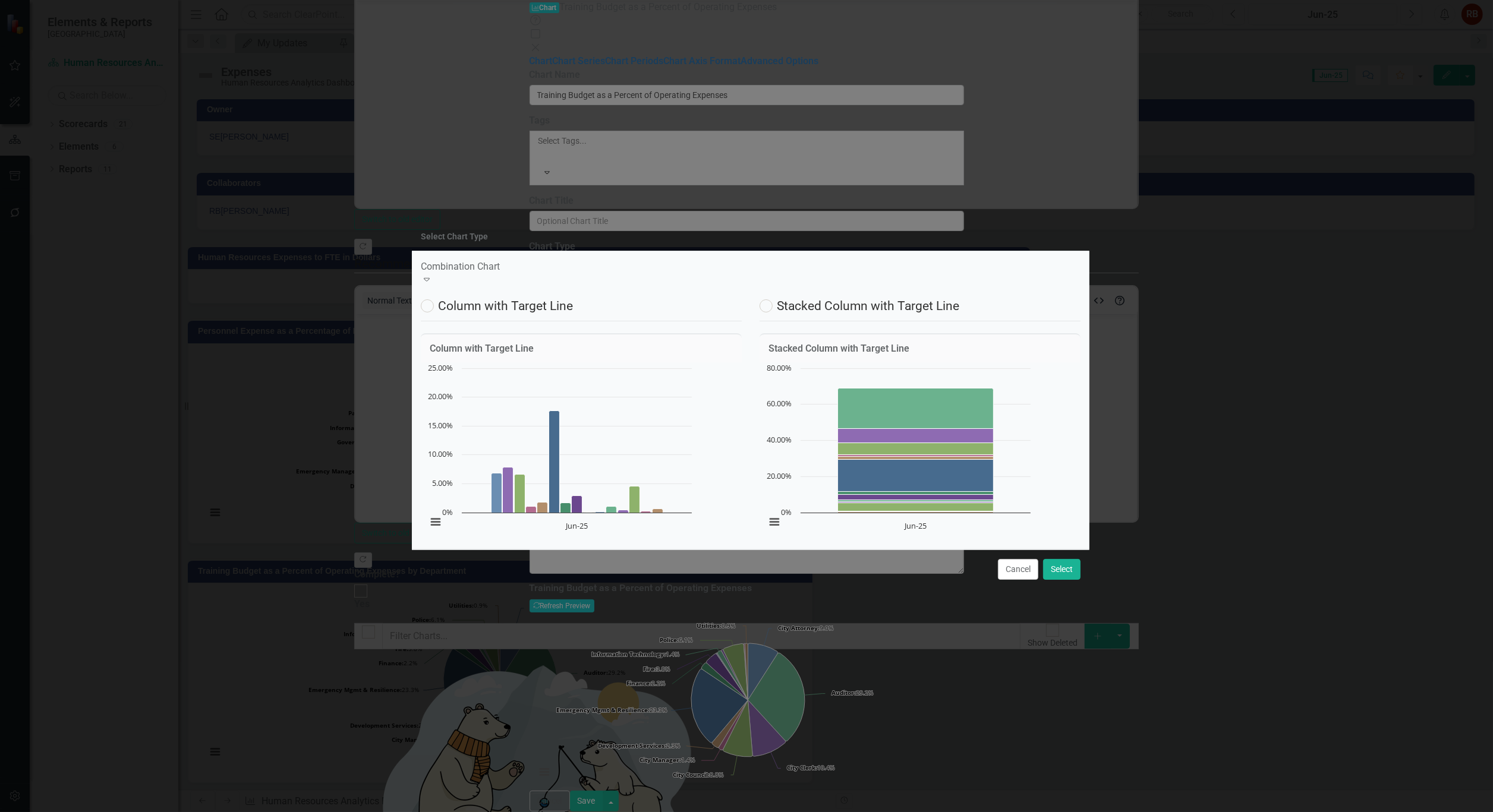
click at [433, 274] on icon "Expand" at bounding box center [427, 279] width 12 height 10
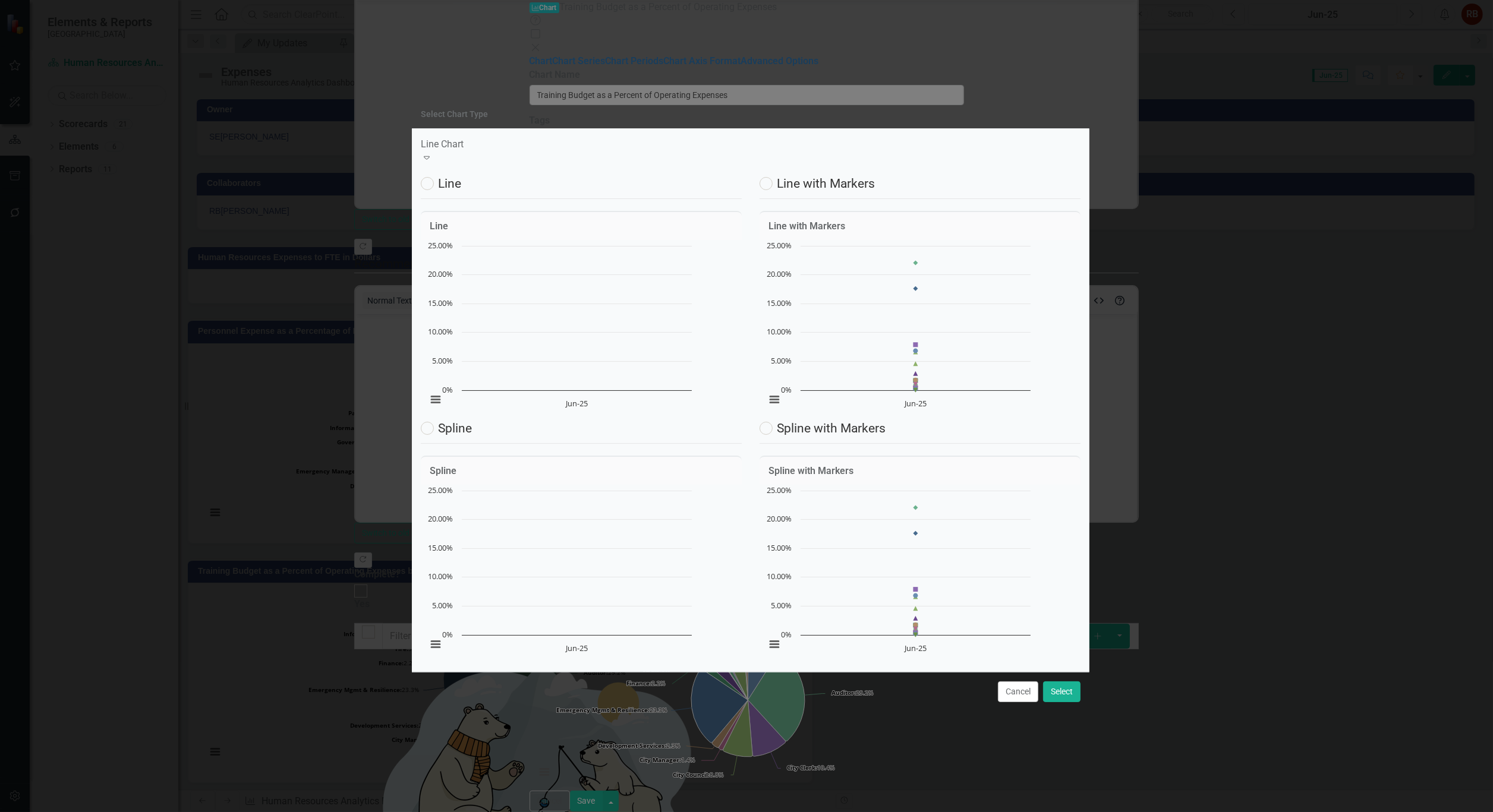
click at [433, 153] on icon "Expand" at bounding box center [427, 157] width 12 height 10
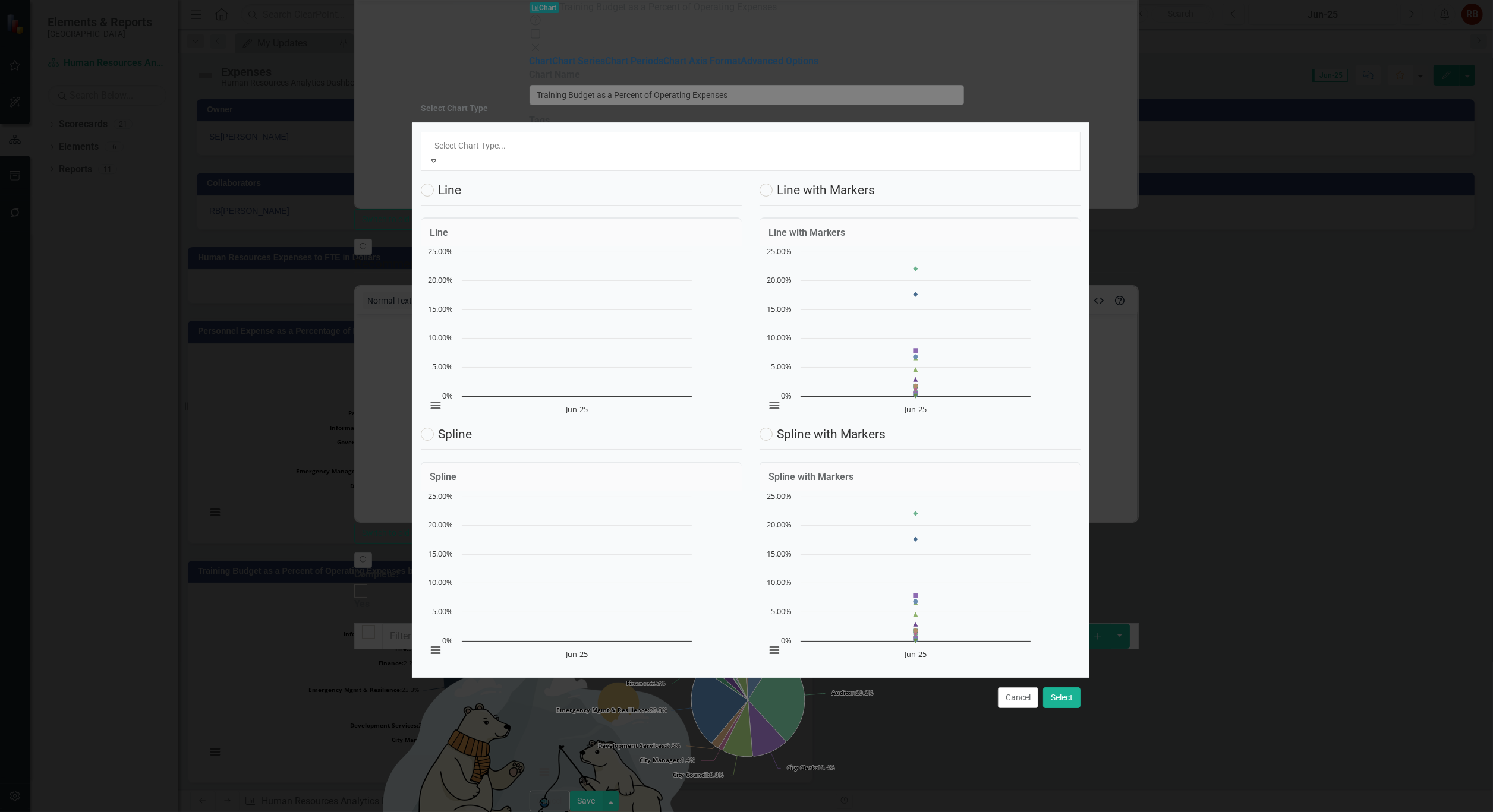
scroll to position [0, 0]
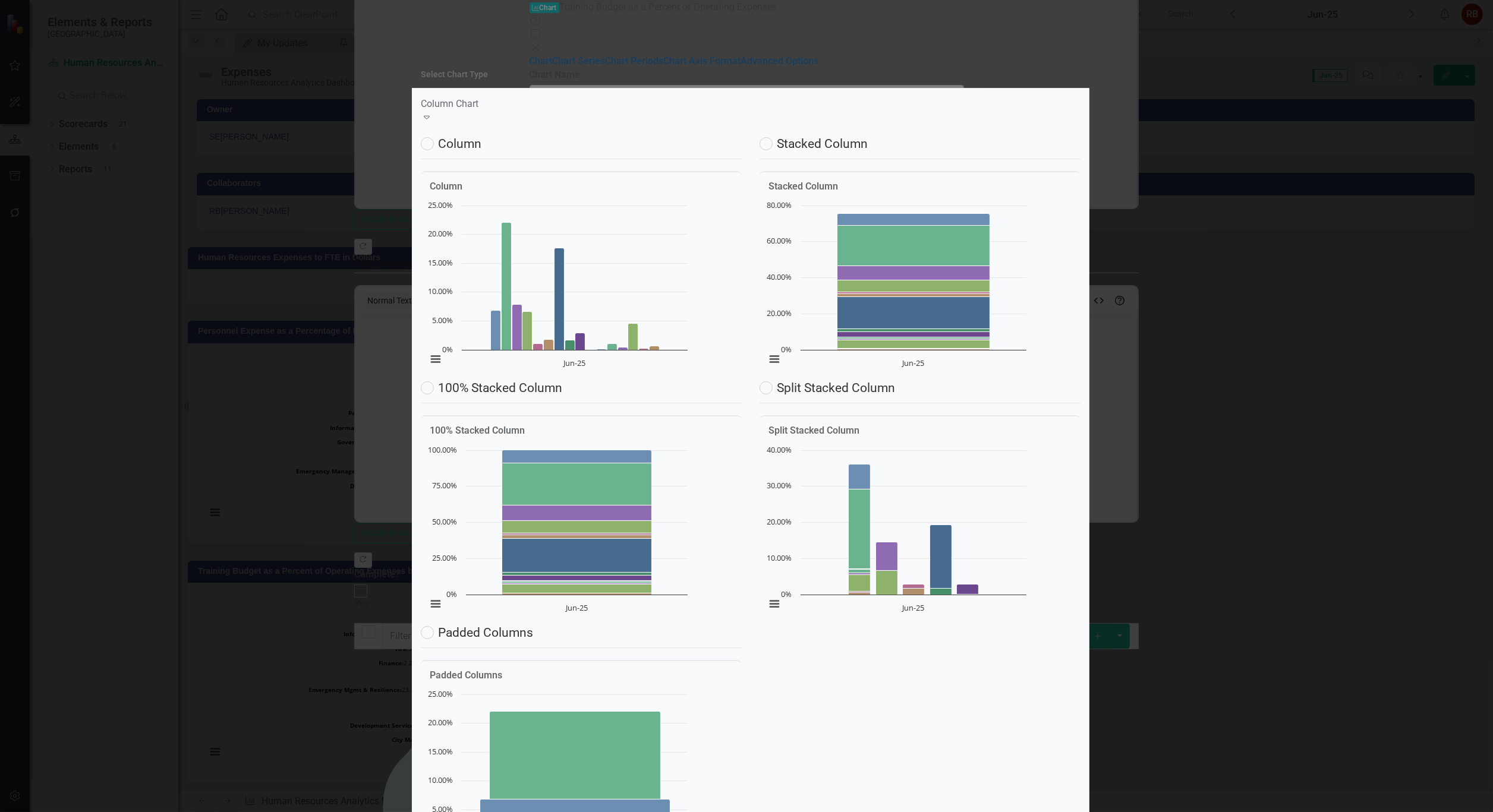
click at [450, 138] on label "Column" at bounding box center [451, 144] width 60 height 13
click at [428, 138] on input "Column" at bounding box center [424, 141] width 8 height 8
radio input "true"
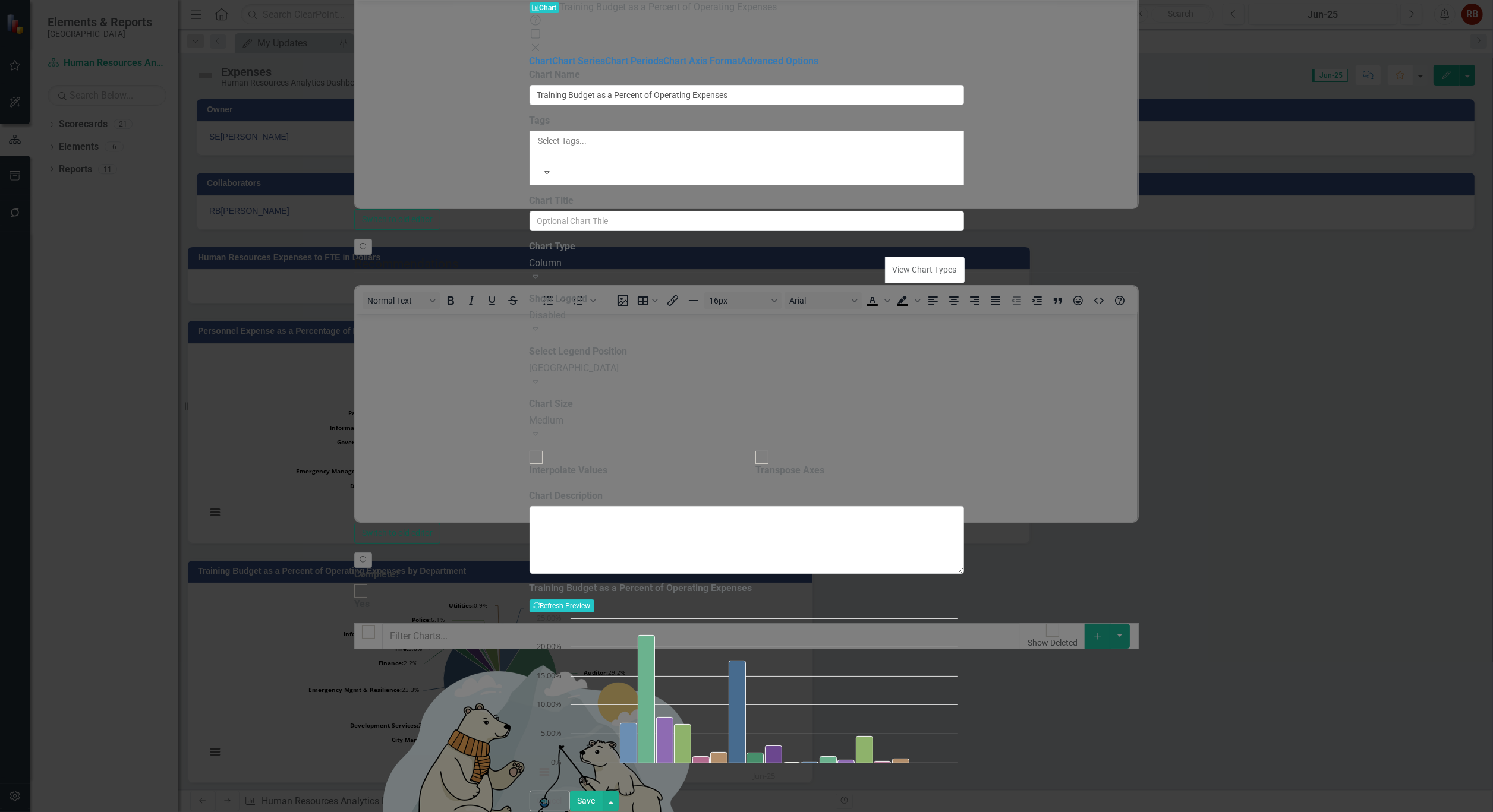
click at [953, 362] on div "Bottom Center" at bounding box center [746, 369] width 435 height 14
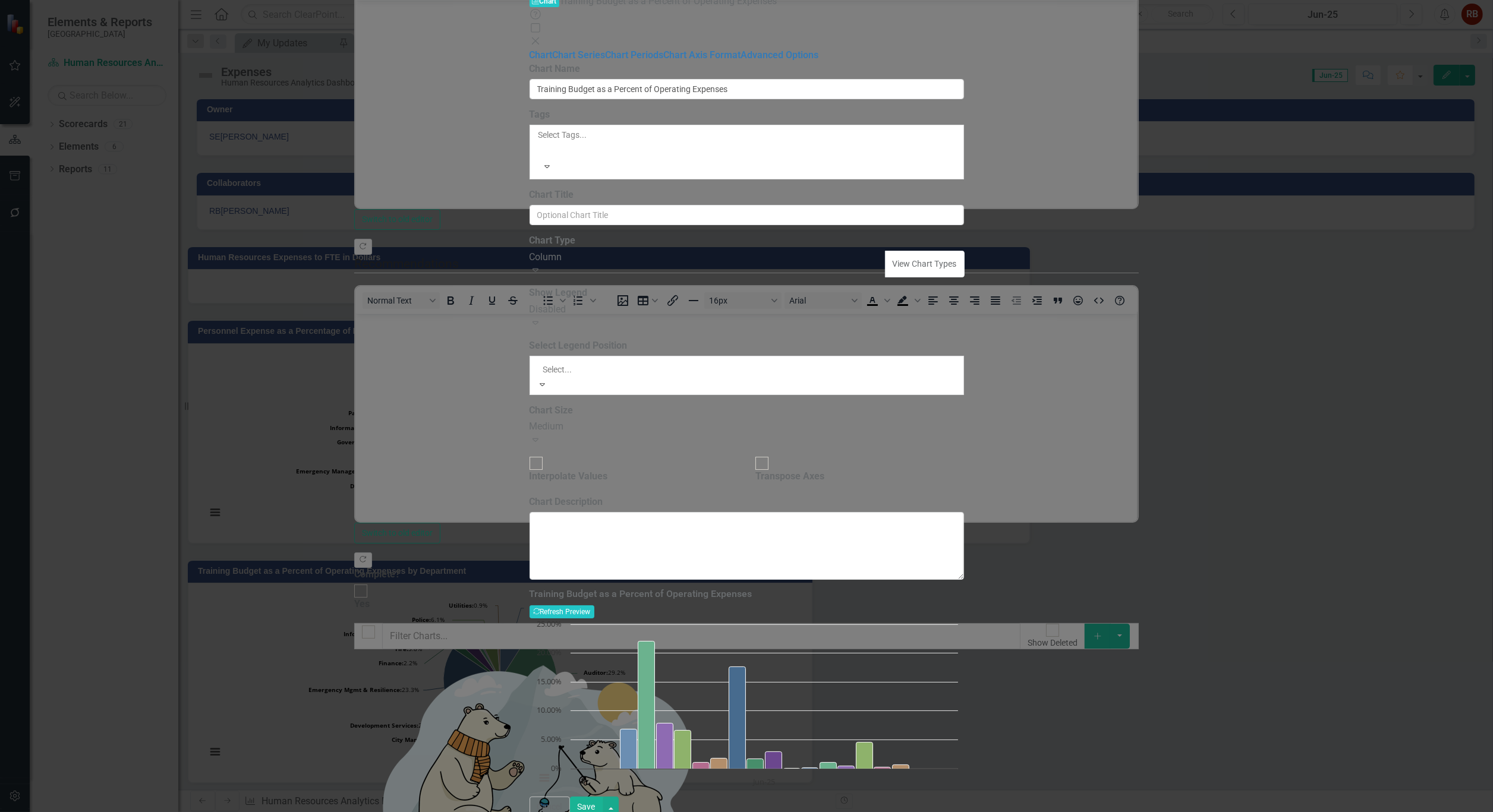
click at [823, 811] on div "Chart Default" at bounding box center [746, 819] width 1493 height 14
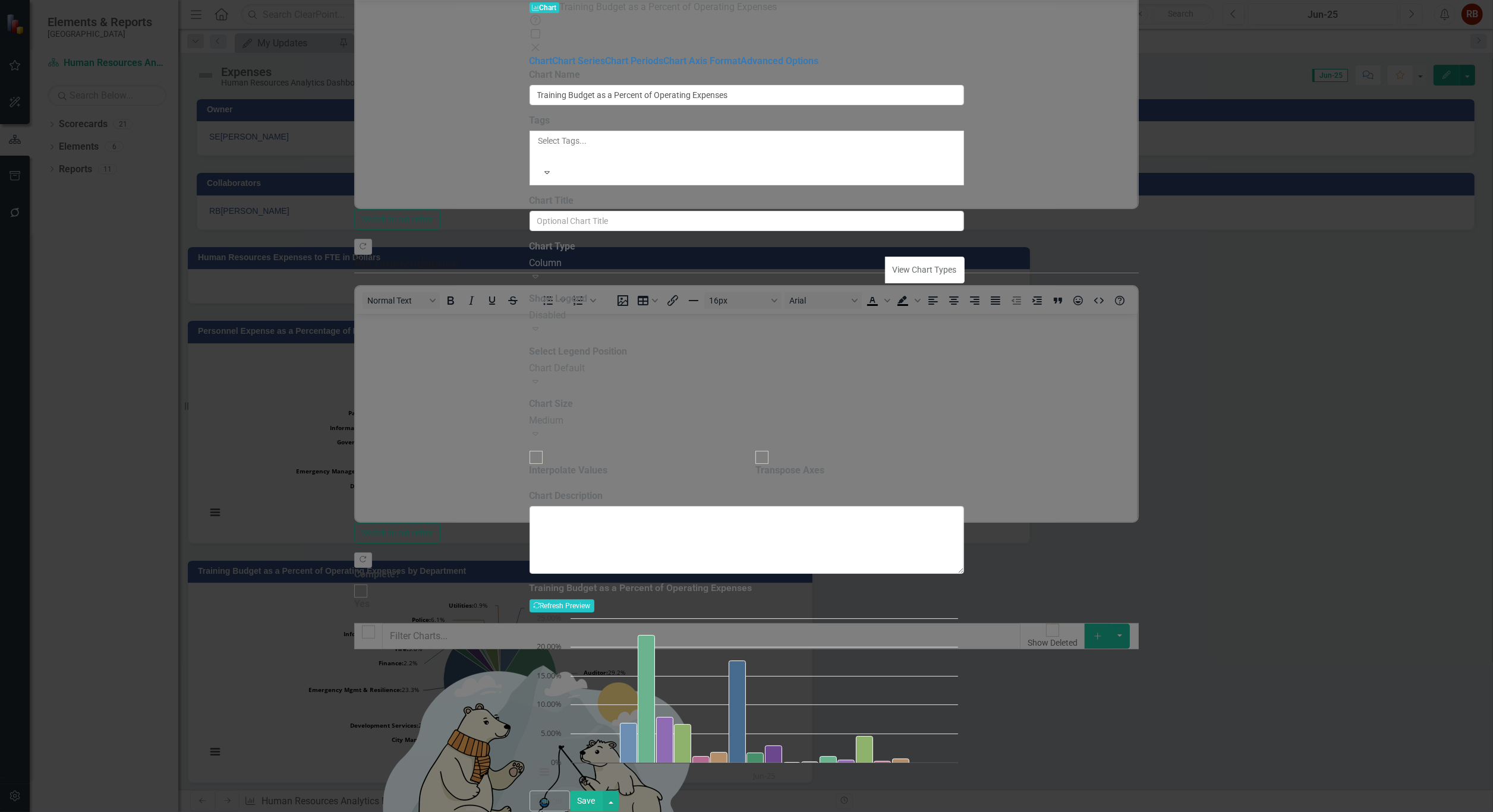
click at [785, 309] on div "Disabled" at bounding box center [746, 316] width 435 height 14
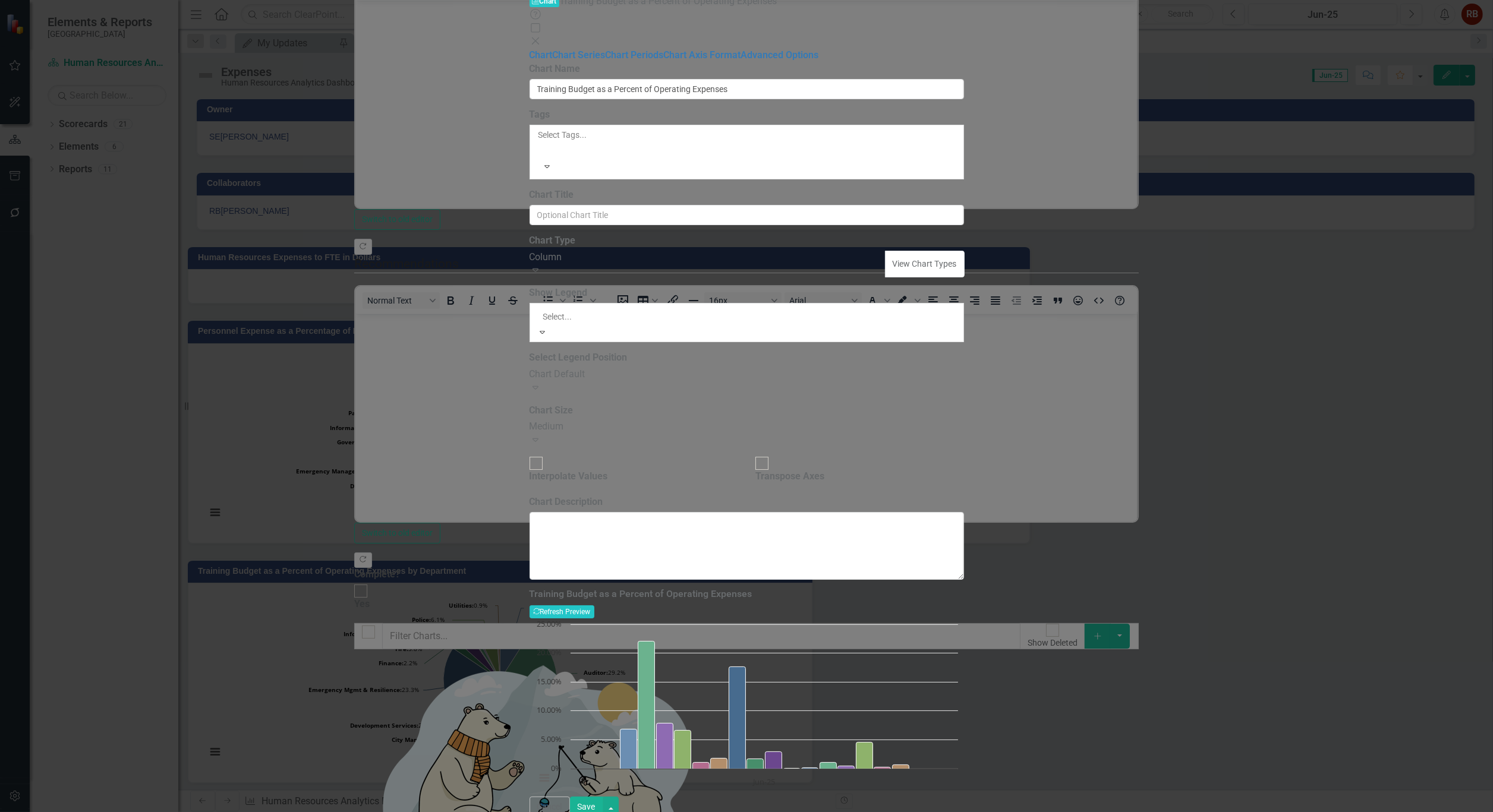
click at [678, 811] on div "Chart Default" at bounding box center [746, 819] width 1493 height 14
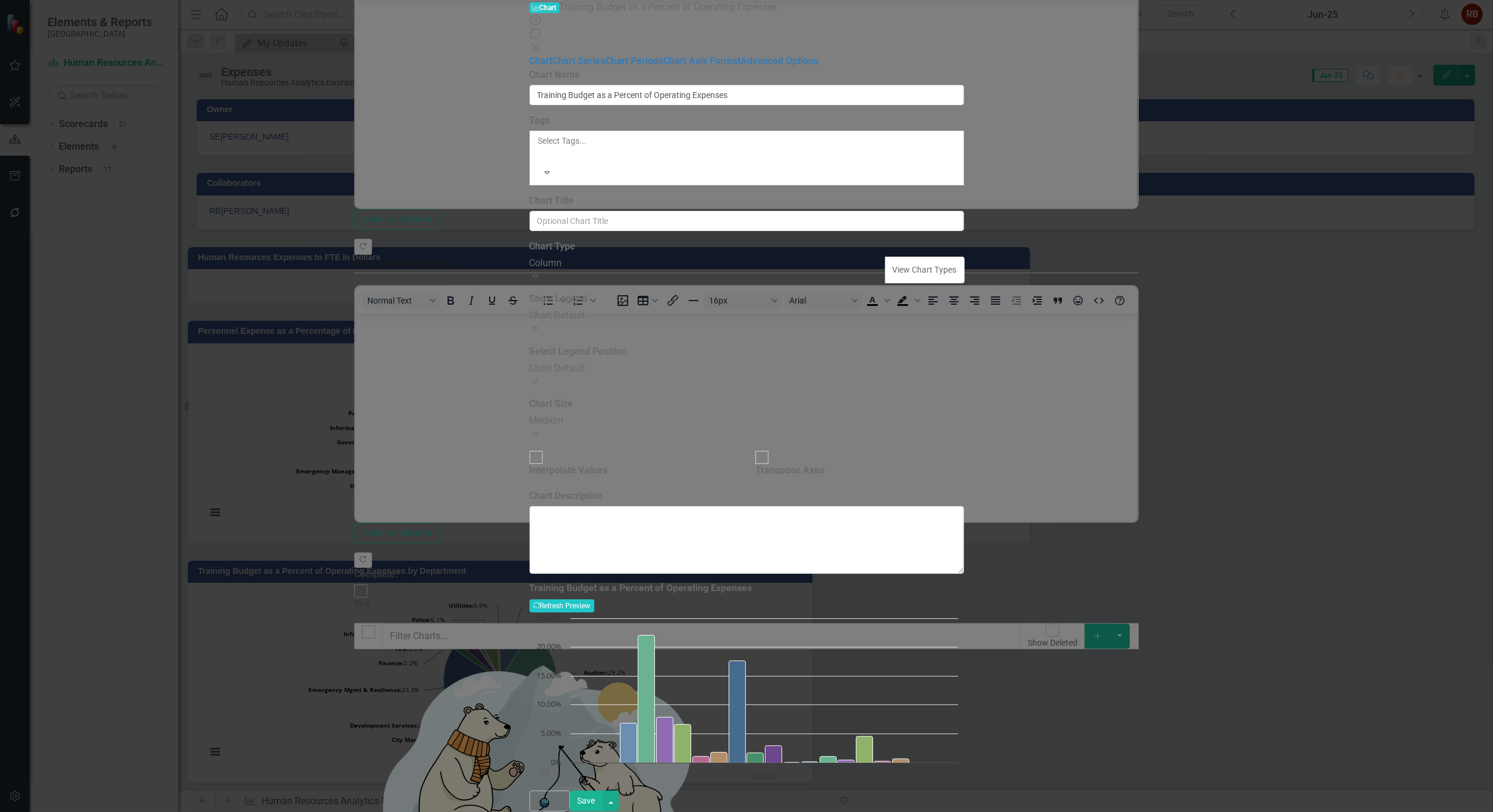
click at [656, 414] on div "Medium" at bounding box center [746, 420] width 435 height 14
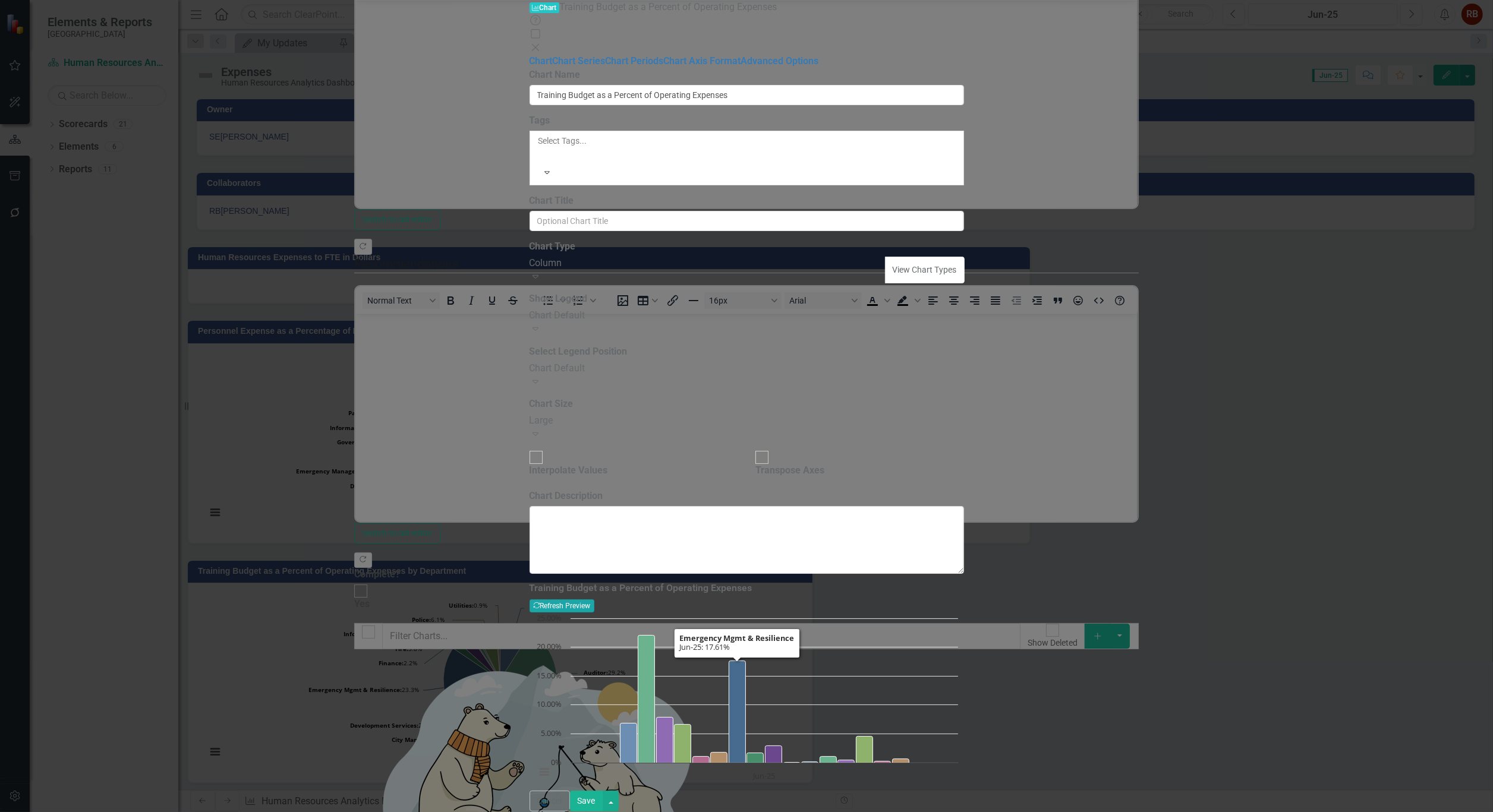
click at [594, 600] on button "Recalculate Refresh Preview" at bounding box center [561, 606] width 65 height 13
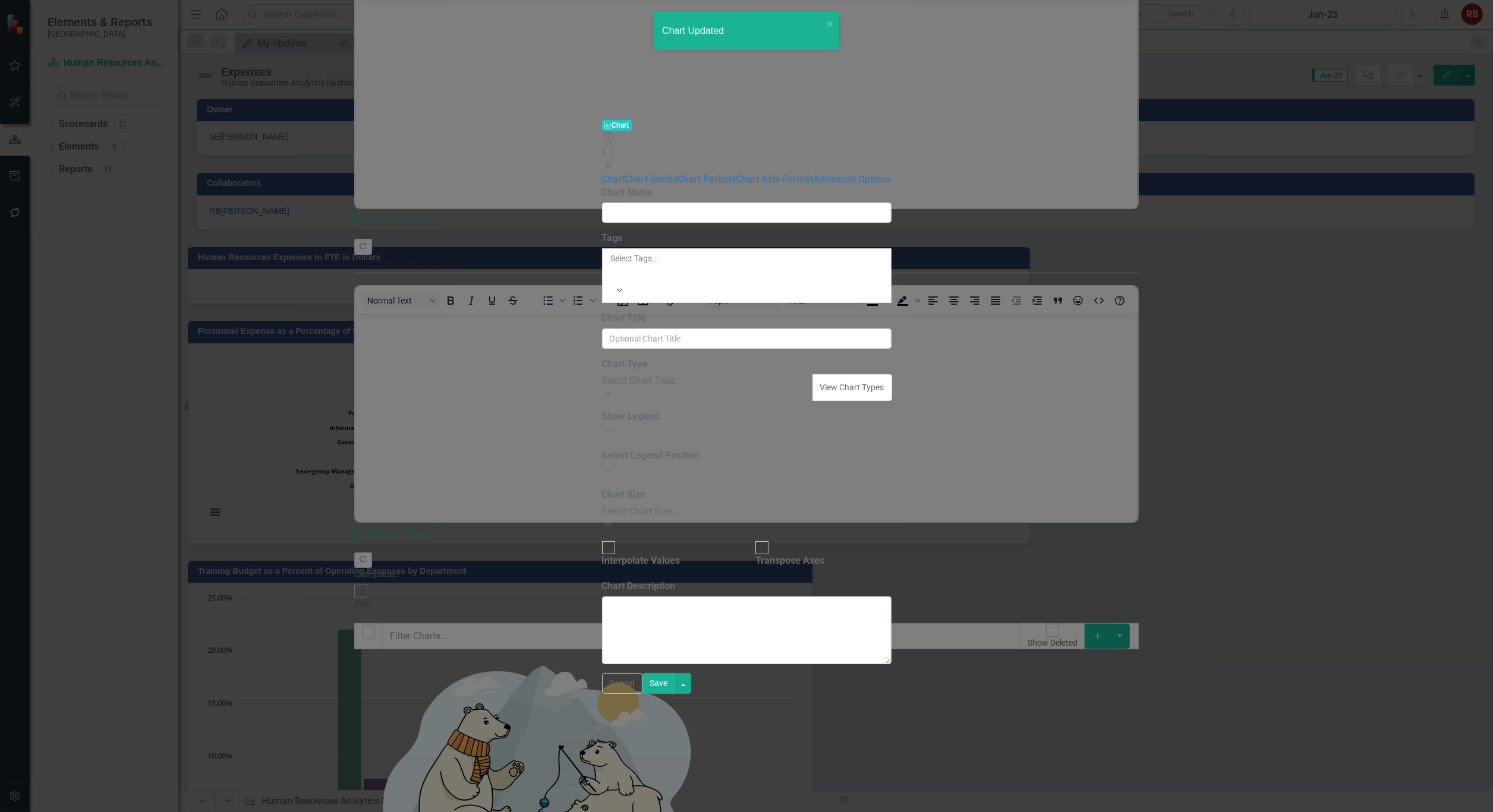
type input "Personnel Expense as a Percentage of Budget by Department"
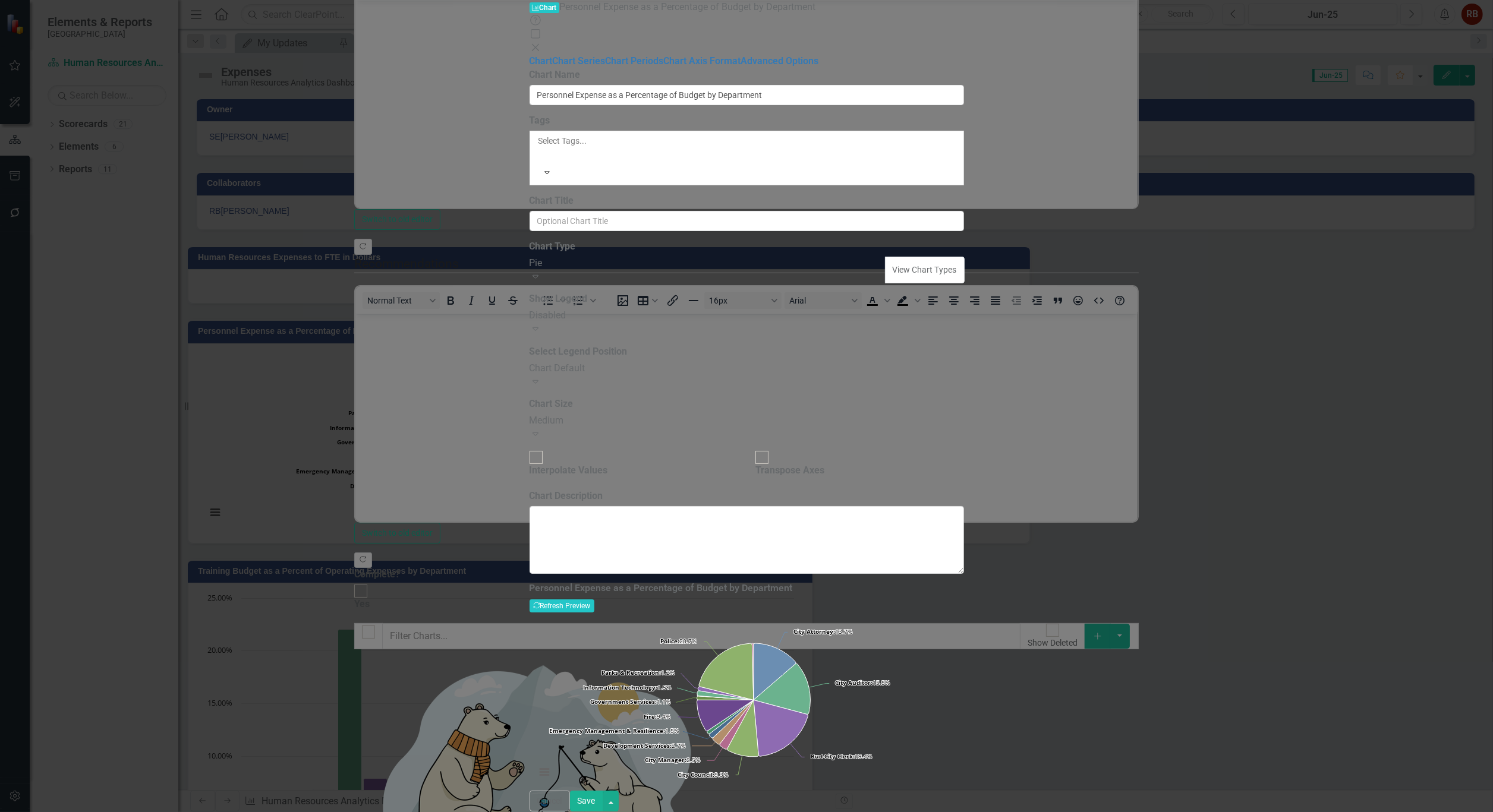
click at [791, 362] on div "Chart Default" at bounding box center [746, 369] width 435 height 14
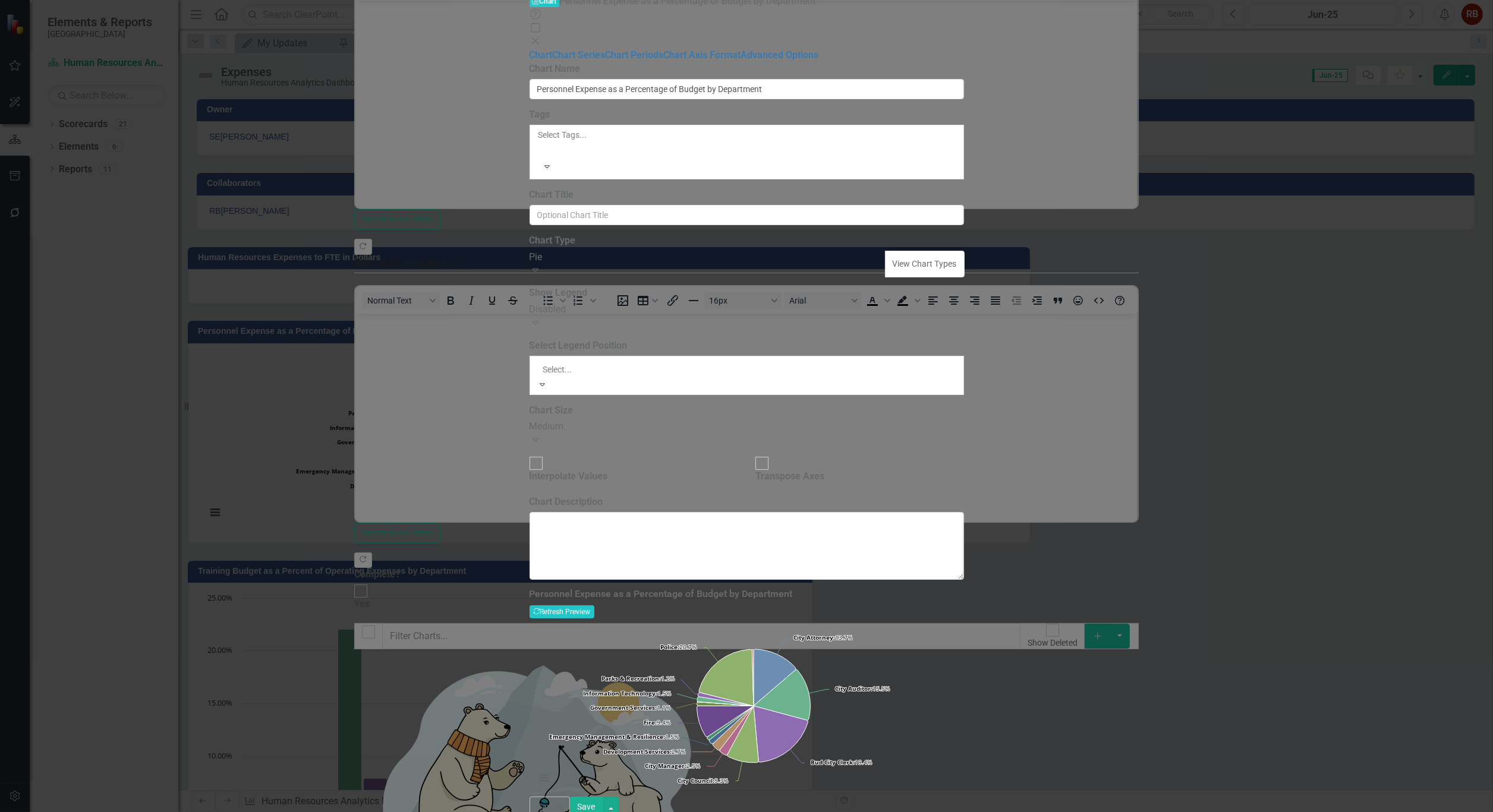
click at [775, 303] on div "Disabled Expand" at bounding box center [746, 316] width 435 height 27
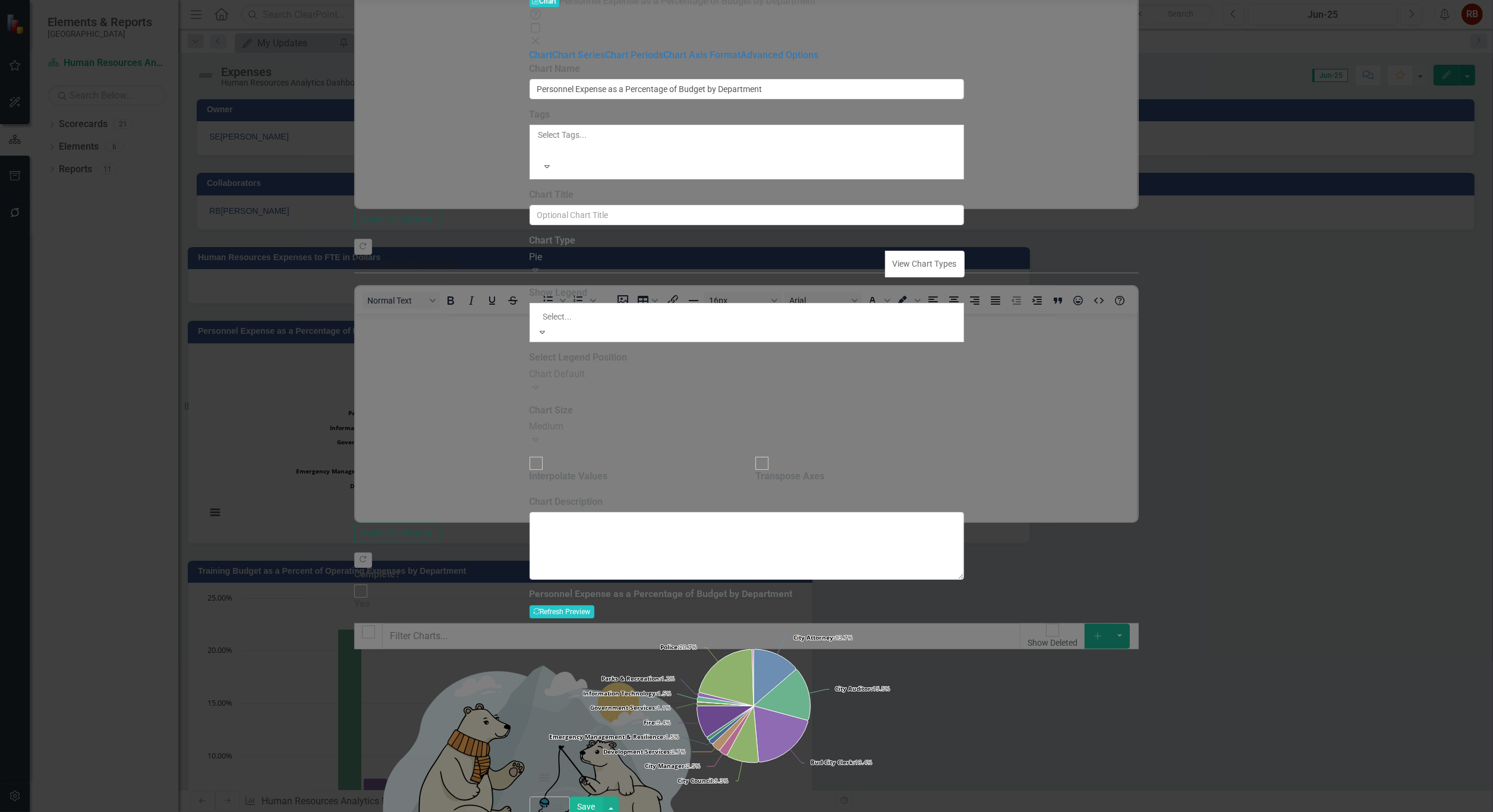
click at [751, 811] on div "Chart Default" at bounding box center [746, 819] width 1493 height 14
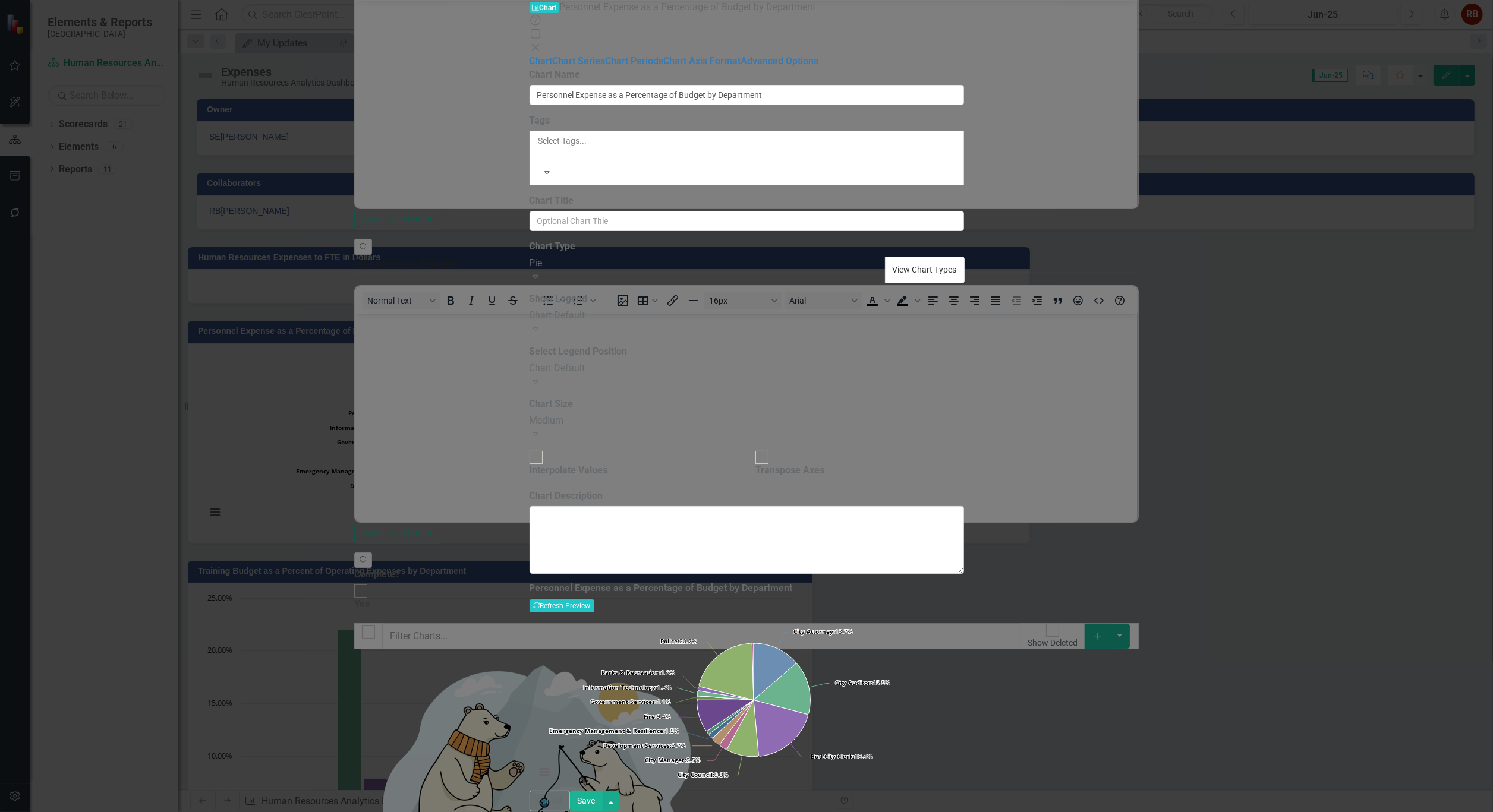
click at [955, 256] on button "View Chart Types" at bounding box center [925, 270] width 80 height 27
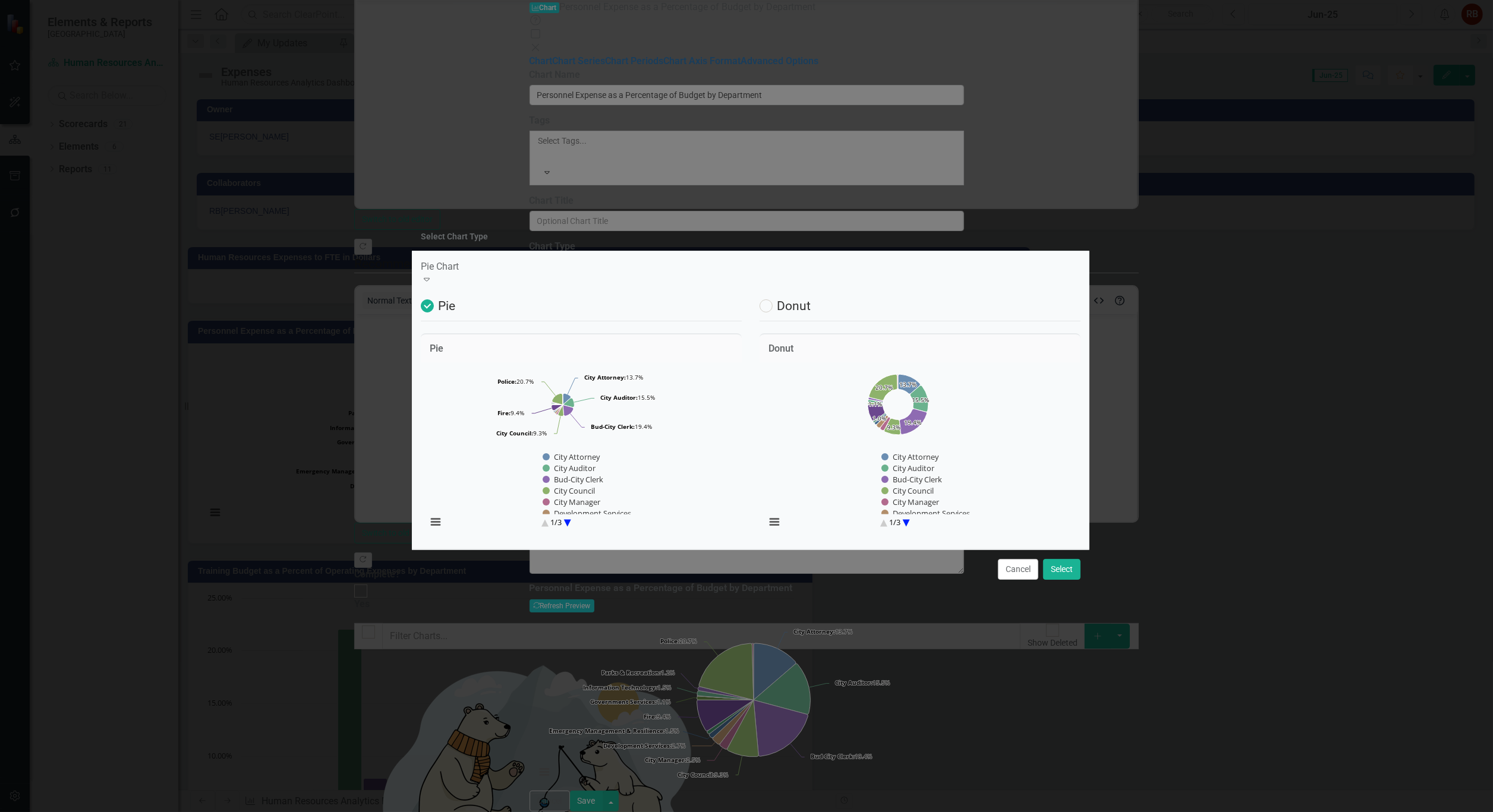
click at [433, 274] on icon "Expand" at bounding box center [427, 279] width 12 height 10
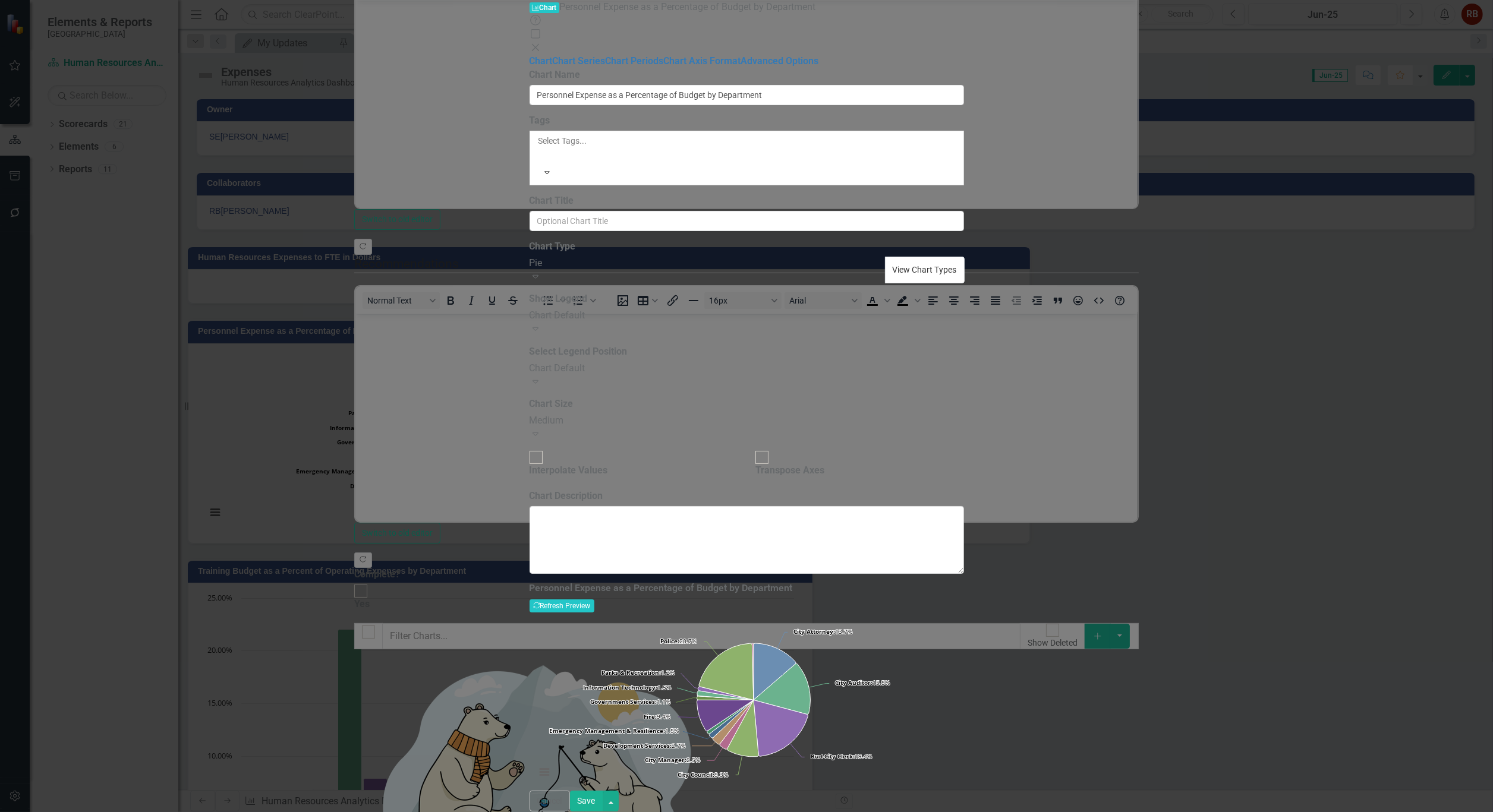
click at [964, 256] on button "View Chart Types" at bounding box center [925, 270] width 80 height 27
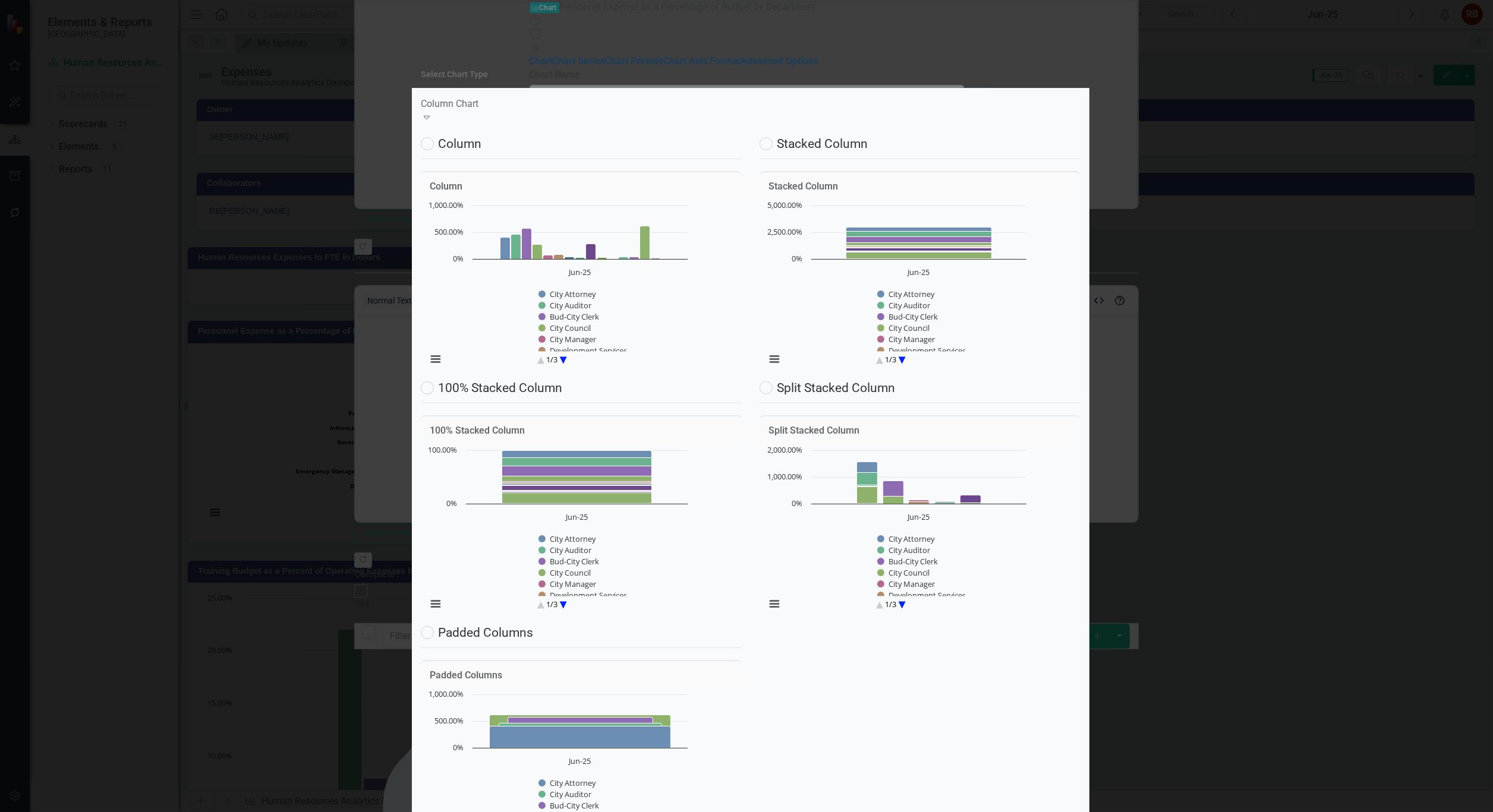
click at [1065, 111] on div "Expand" at bounding box center [750, 118] width 660 height 14
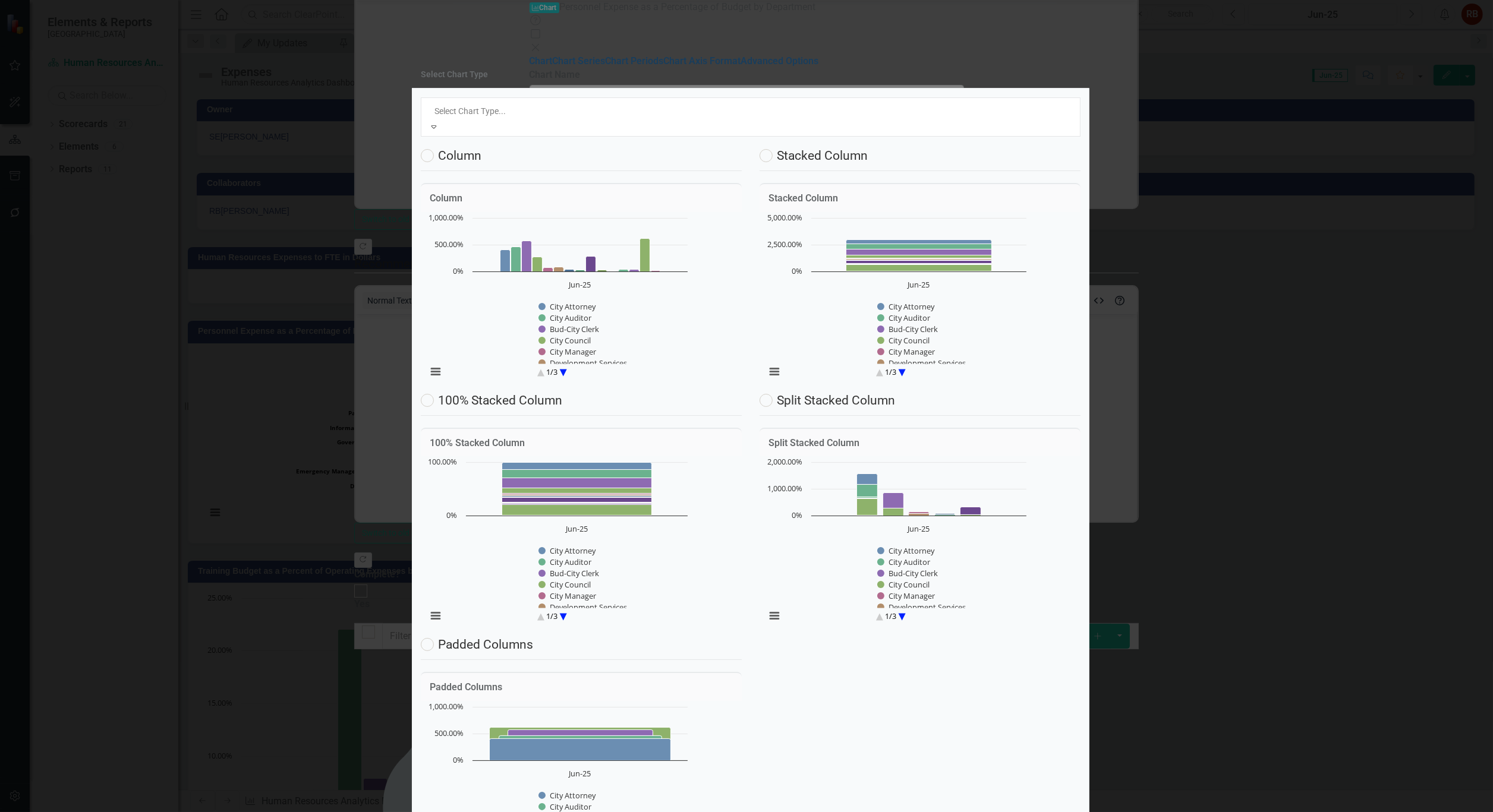
scroll to position [19, 0]
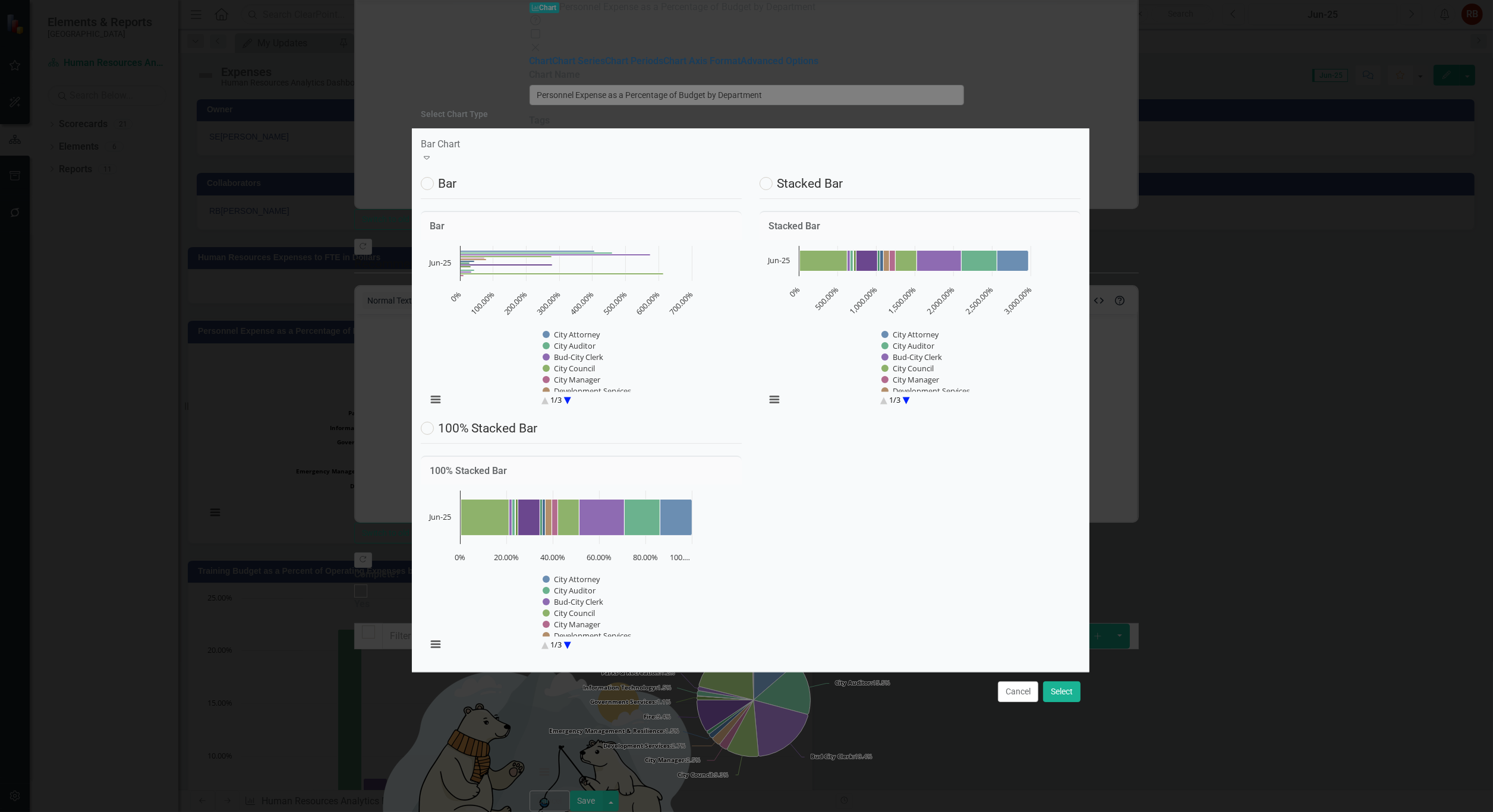
click at [450, 177] on label "Bar" at bounding box center [438, 183] width 36 height 13
click at [428, 177] on input "Bar" at bounding box center [424, 180] width 8 height 8
radio input "true"
click at [1060, 702] on button "Select" at bounding box center [1062, 692] width 37 height 21
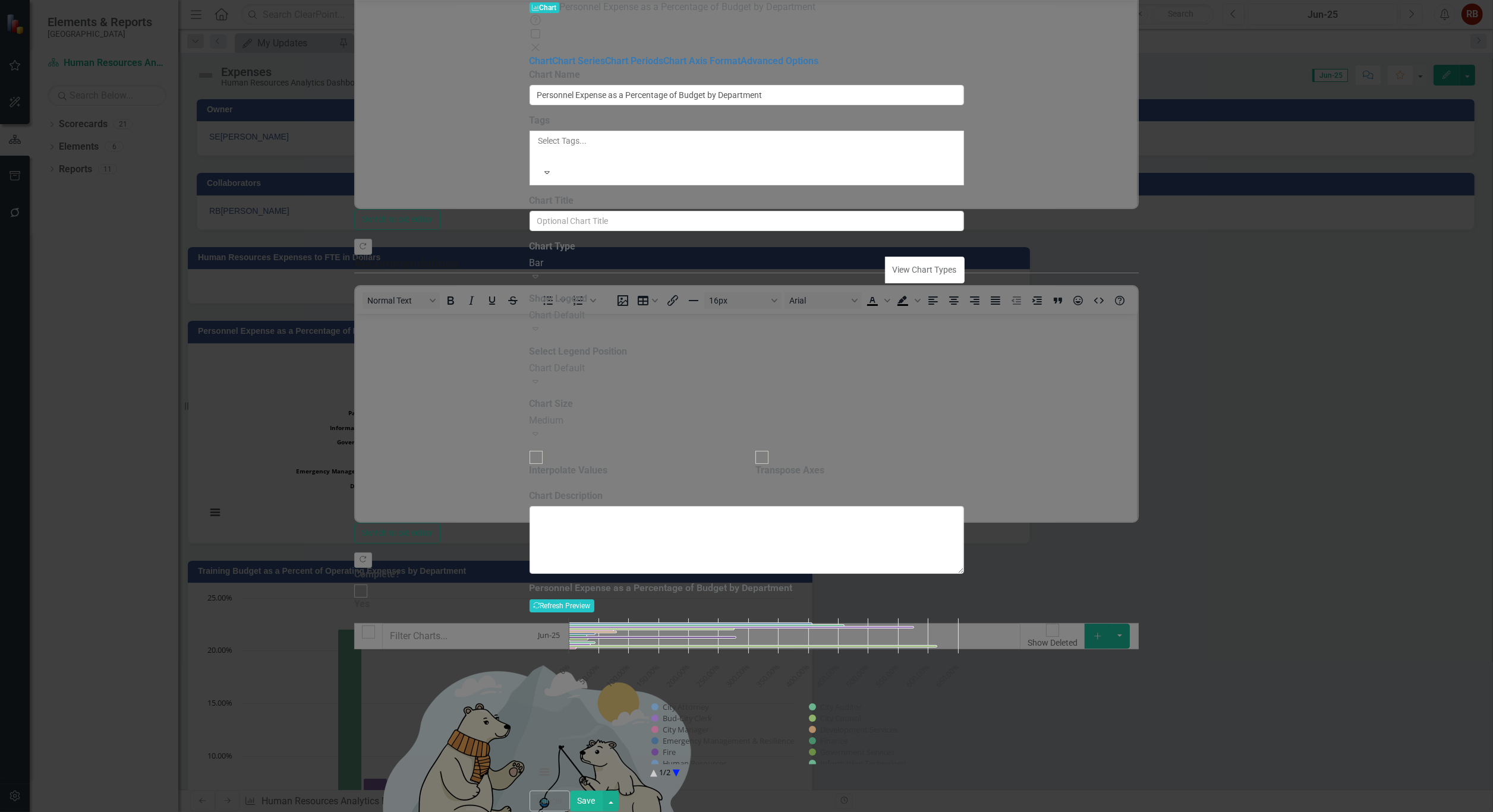
click at [727, 309] on div "Chart Default" at bounding box center [746, 316] width 435 height 14
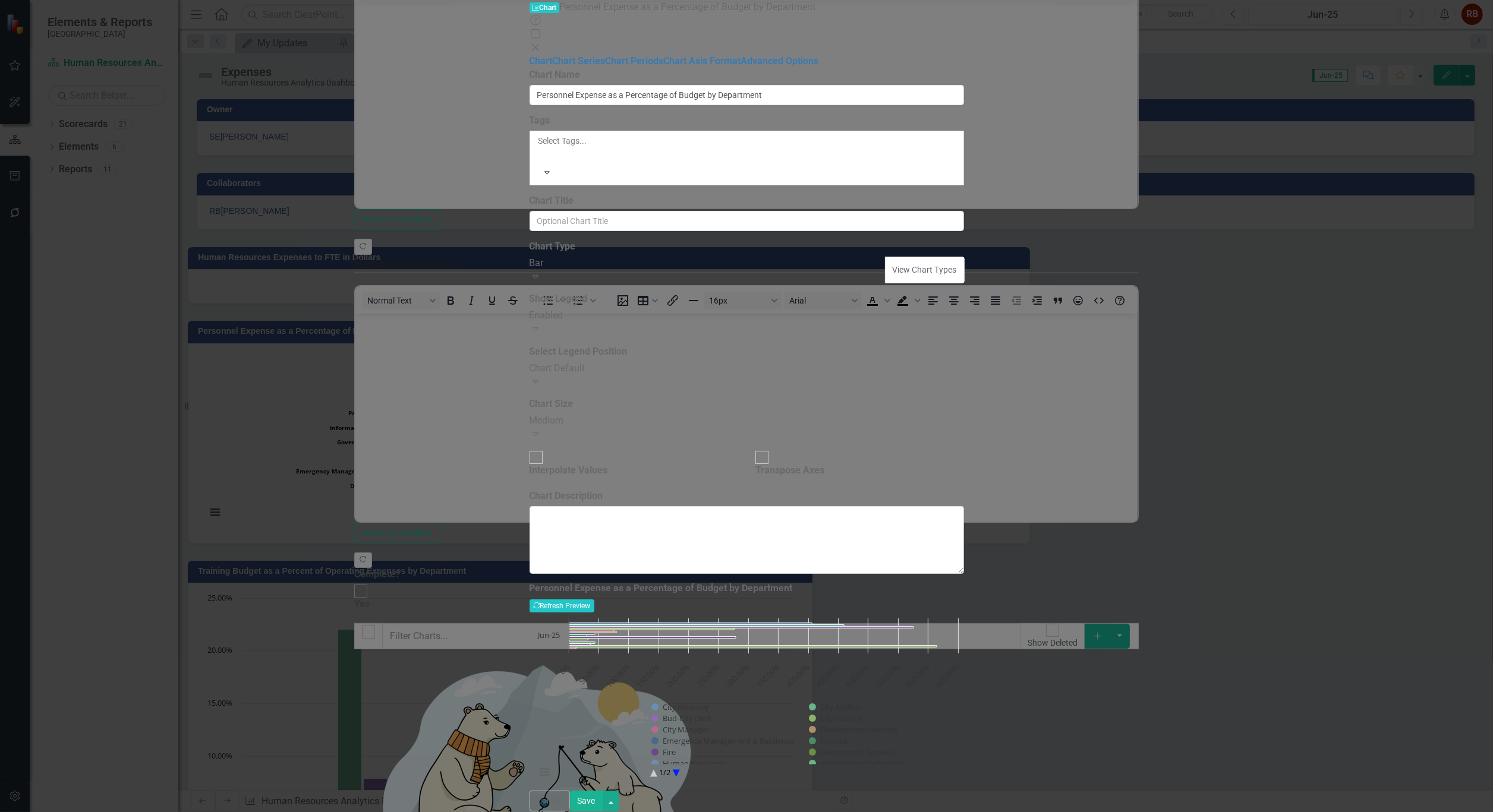
click at [964, 583] on div "Personnel Expense as a Percentage of Budget by Department Recalculate Refresh P…" at bounding box center [746, 597] width 435 height 30
click at [594, 600] on button "Recalculate Refresh Preview" at bounding box center [561, 606] width 65 height 13
click at [629, 362] on div "Chart Default Expand" at bounding box center [746, 375] width 435 height 27
click at [964, 414] on div "Medium Expand" at bounding box center [746, 427] width 435 height 27
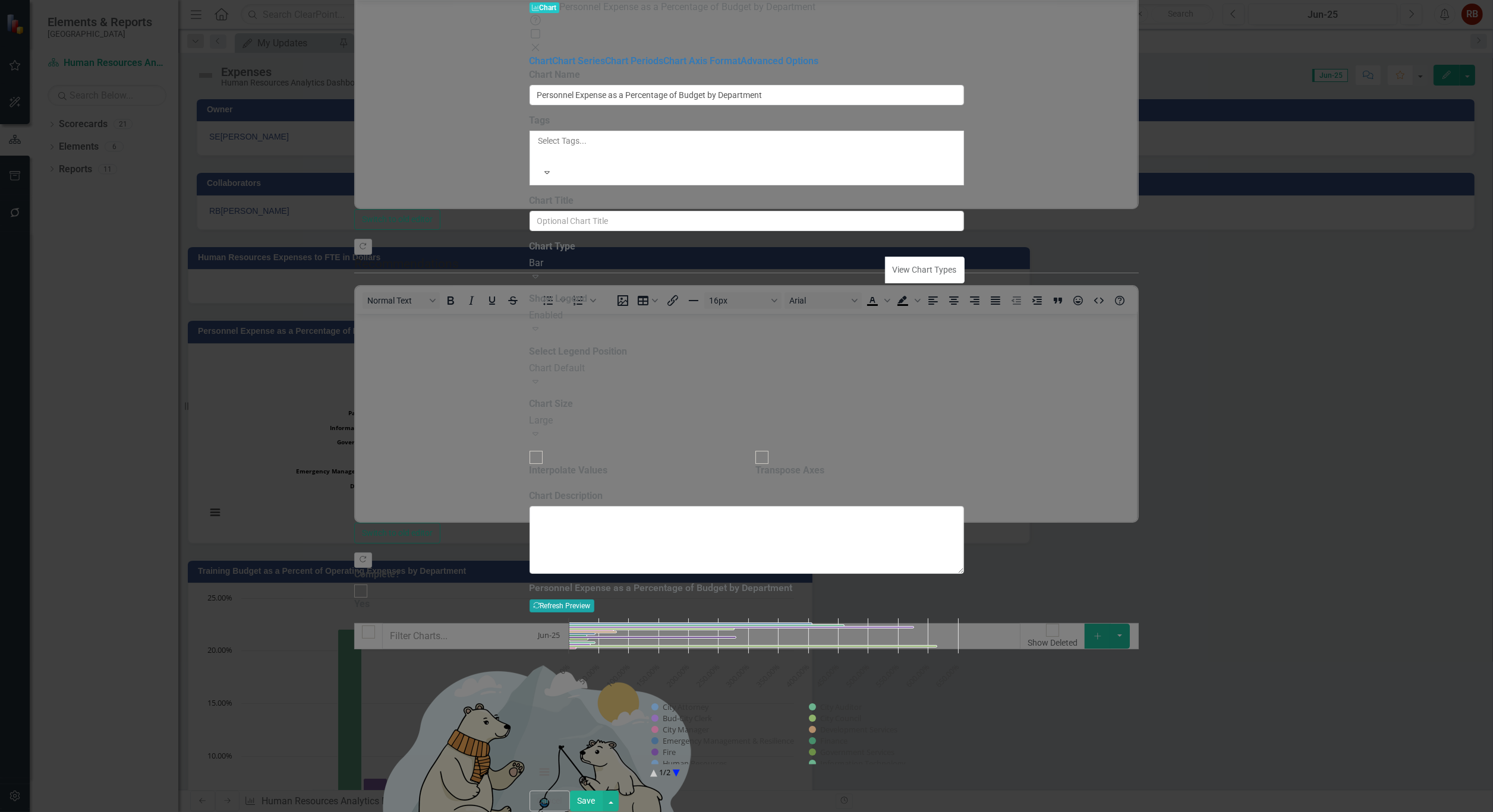
click at [594, 600] on button "Recalculate Refresh Preview" at bounding box center [561, 606] width 65 height 13
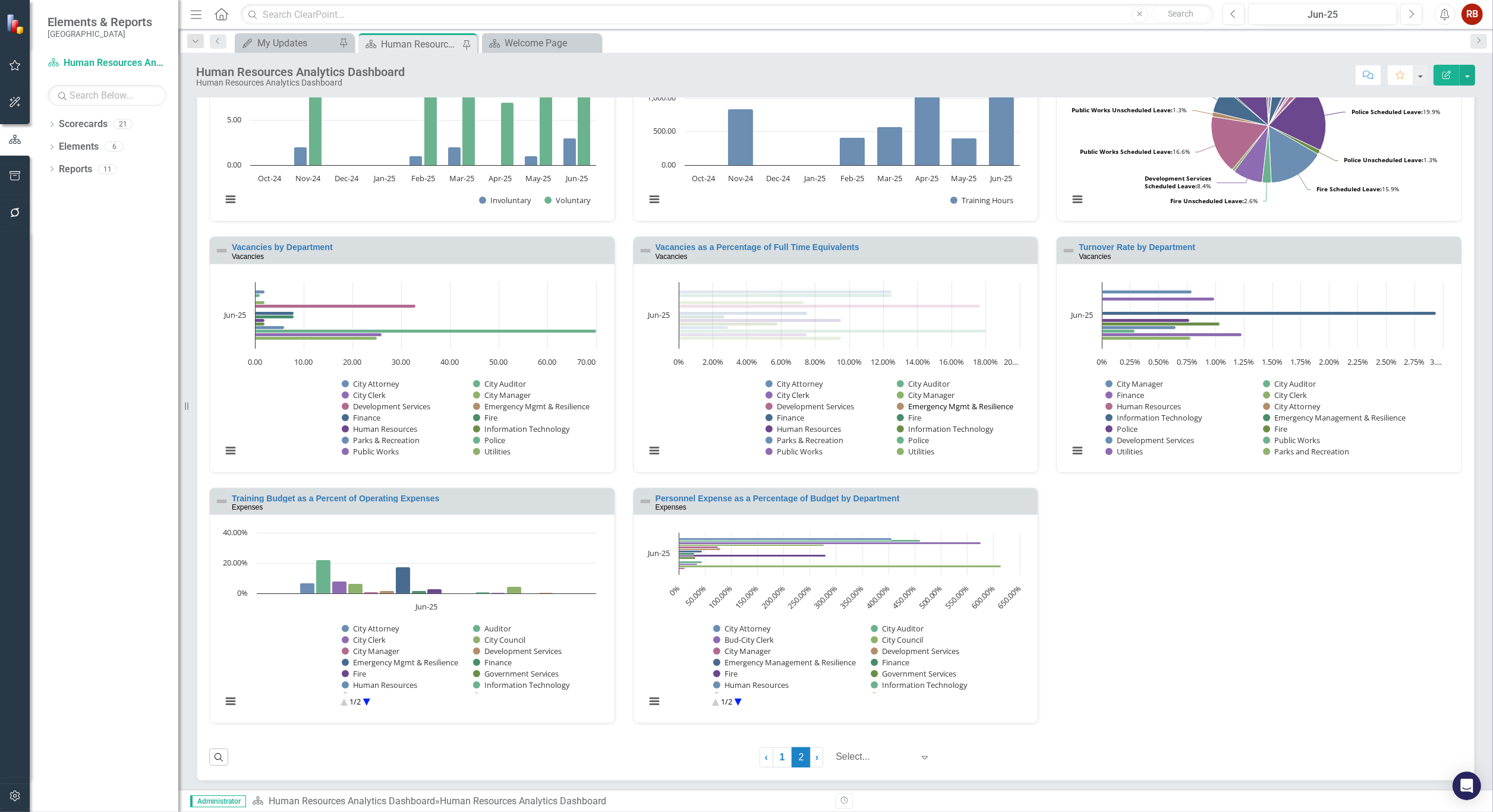
scroll to position [399, 0]
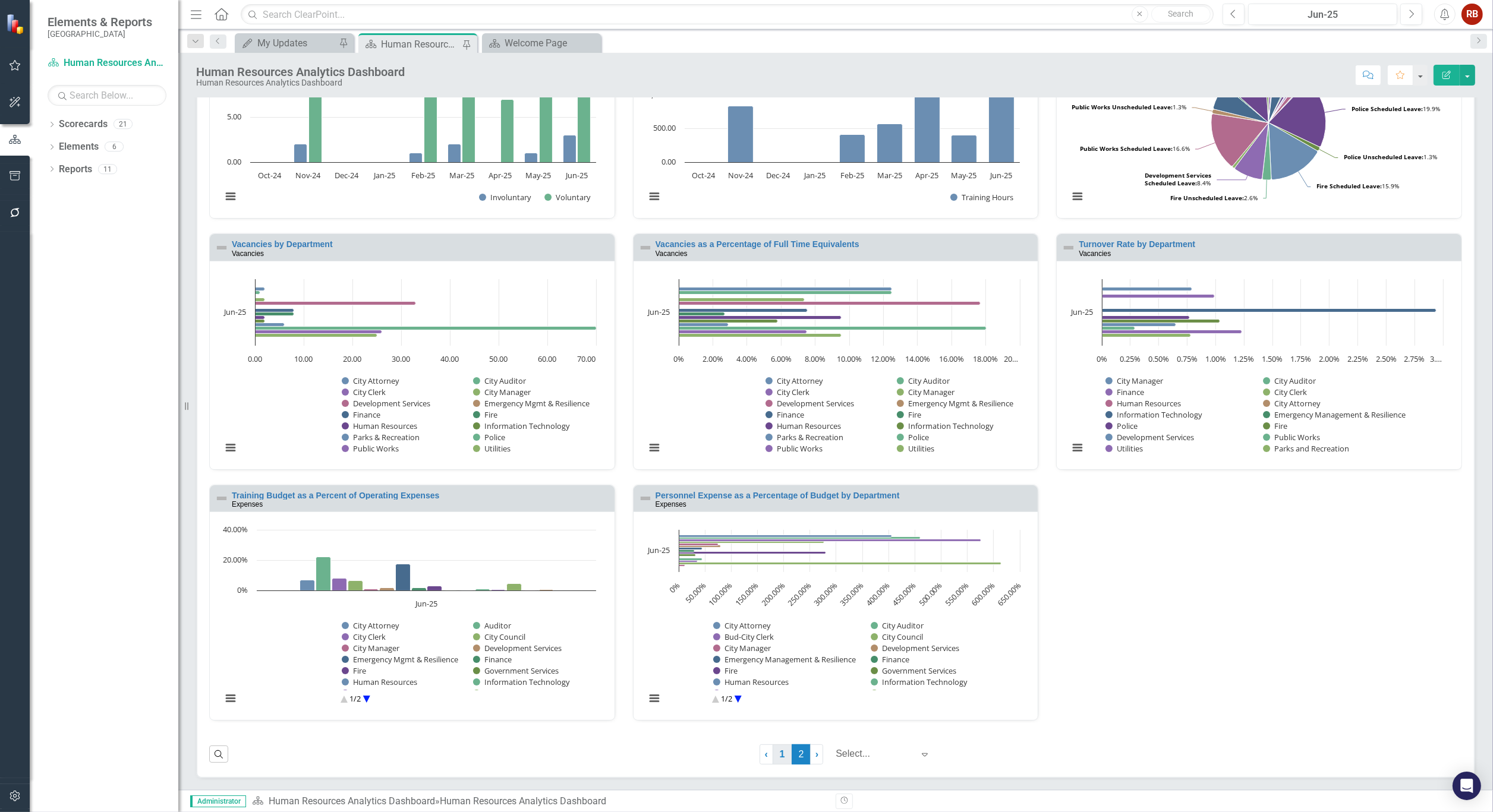
click at [775, 749] on link "1" at bounding box center [782, 754] width 19 height 20
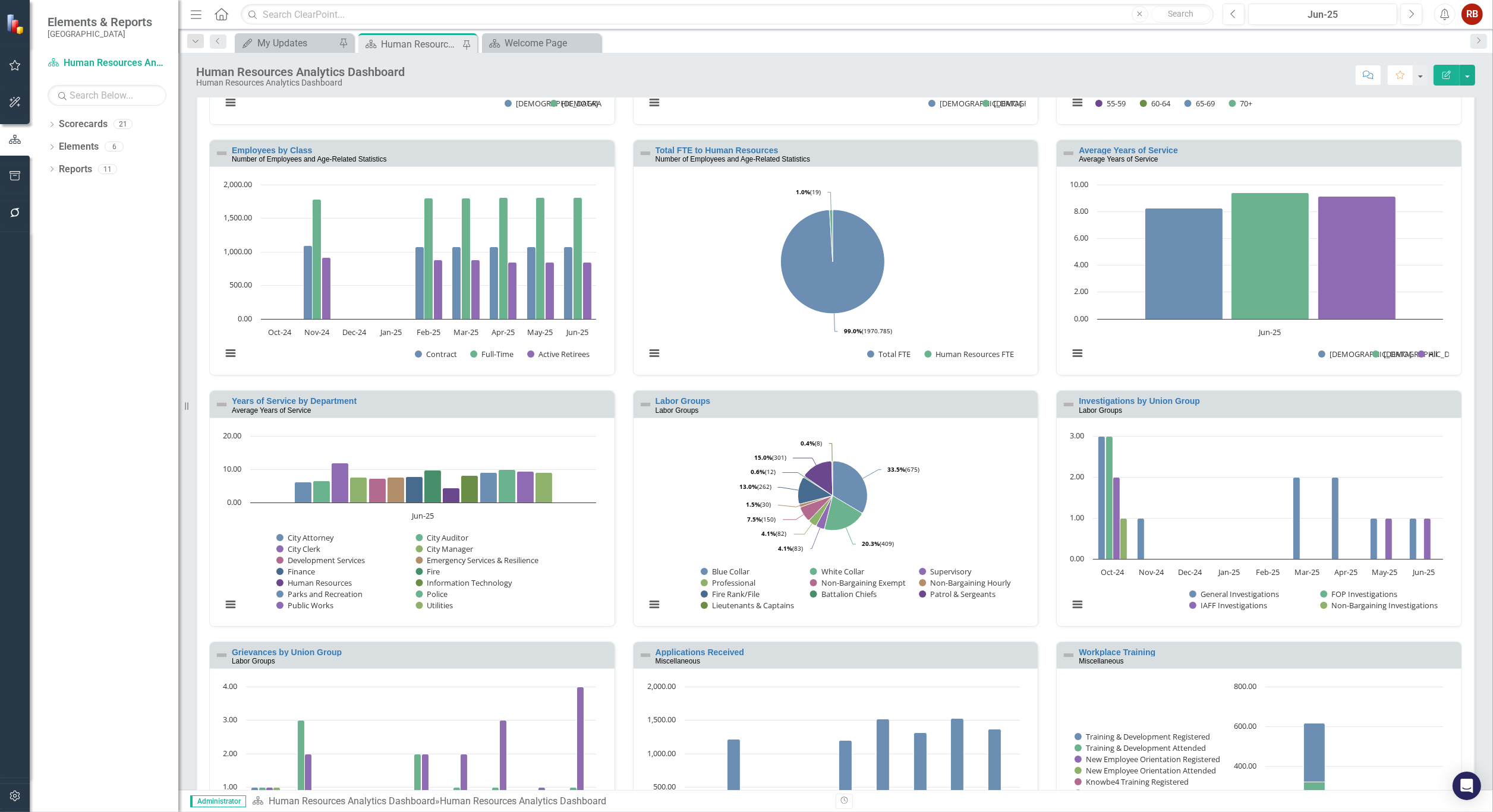
scroll to position [264, 0]
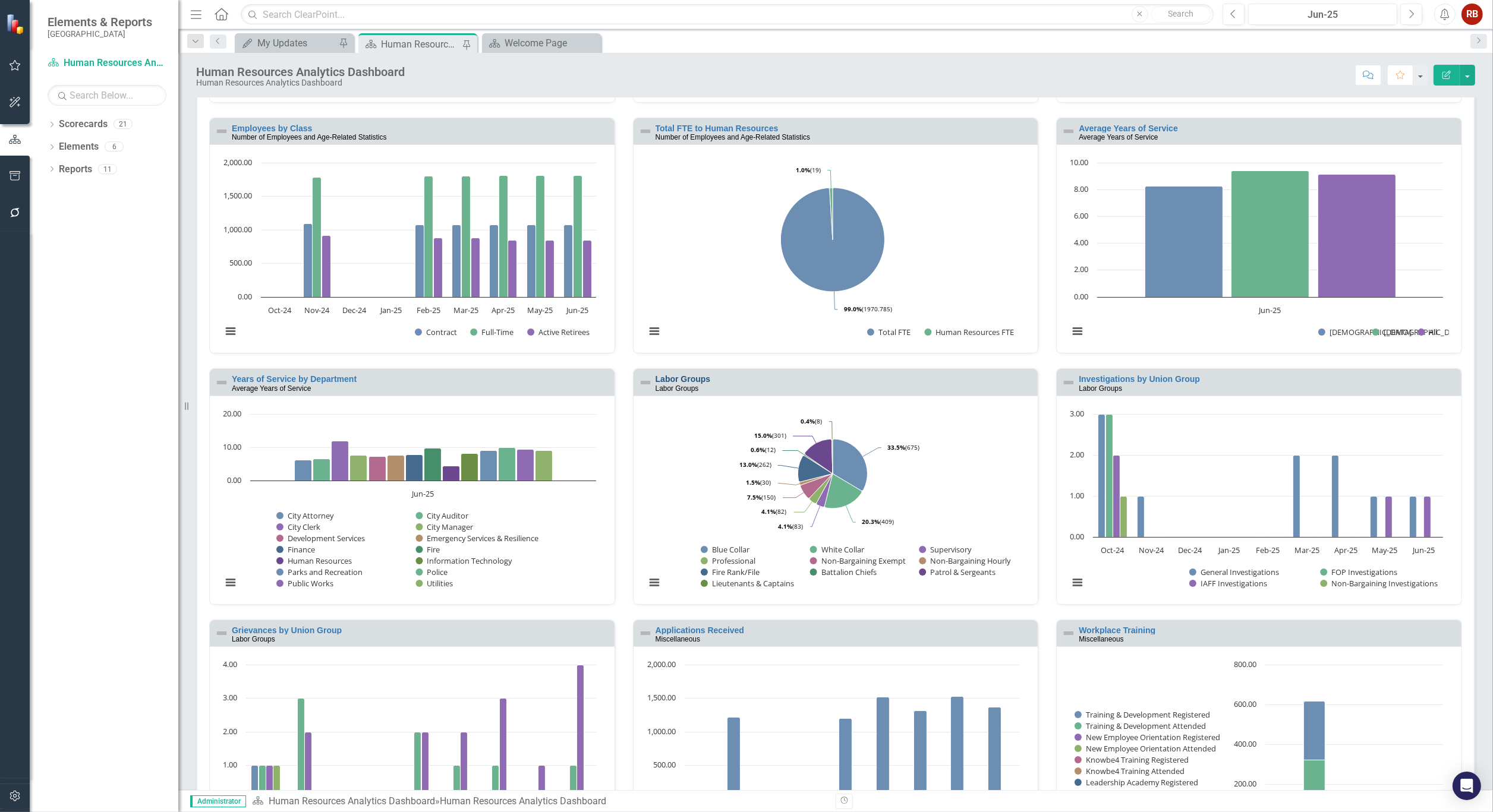
click at [692, 378] on link "Labor Groups" at bounding box center [683, 379] width 56 height 10
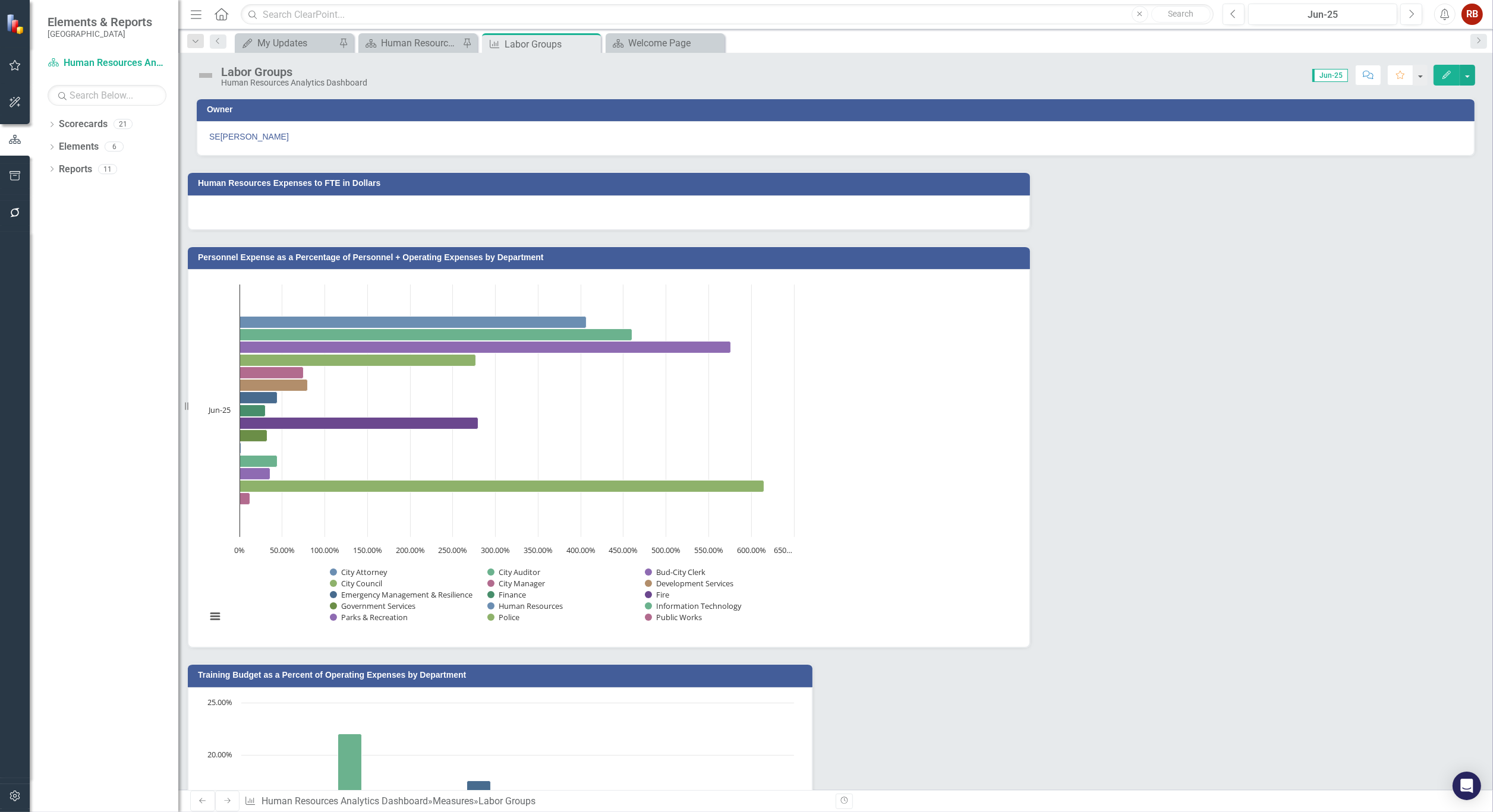
click at [1447, 75] on icon "button" at bounding box center [1447, 75] width 8 height 8
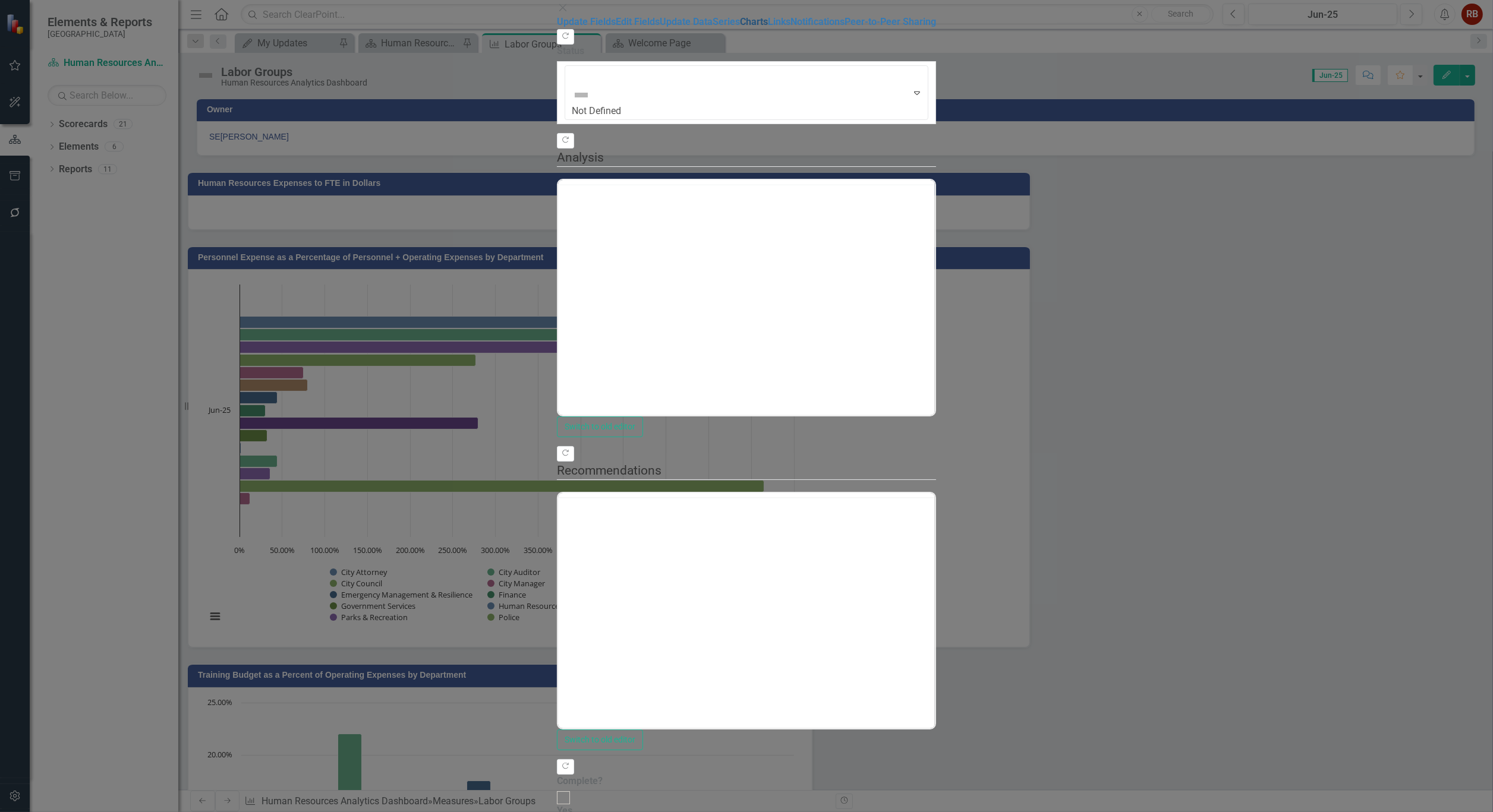
click at [740, 27] on link "Charts" at bounding box center [754, 22] width 28 height 11
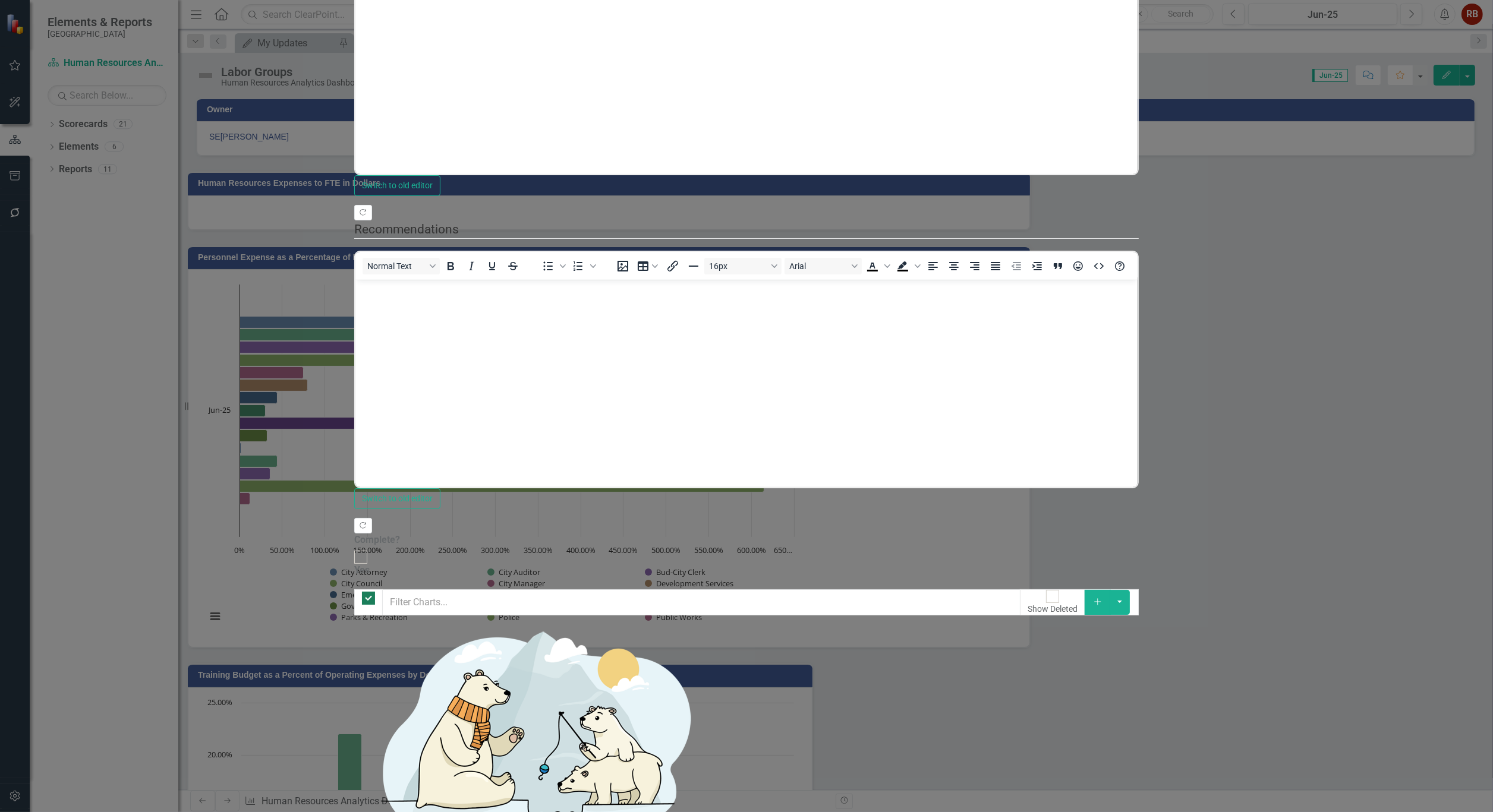
checkbox input "false"
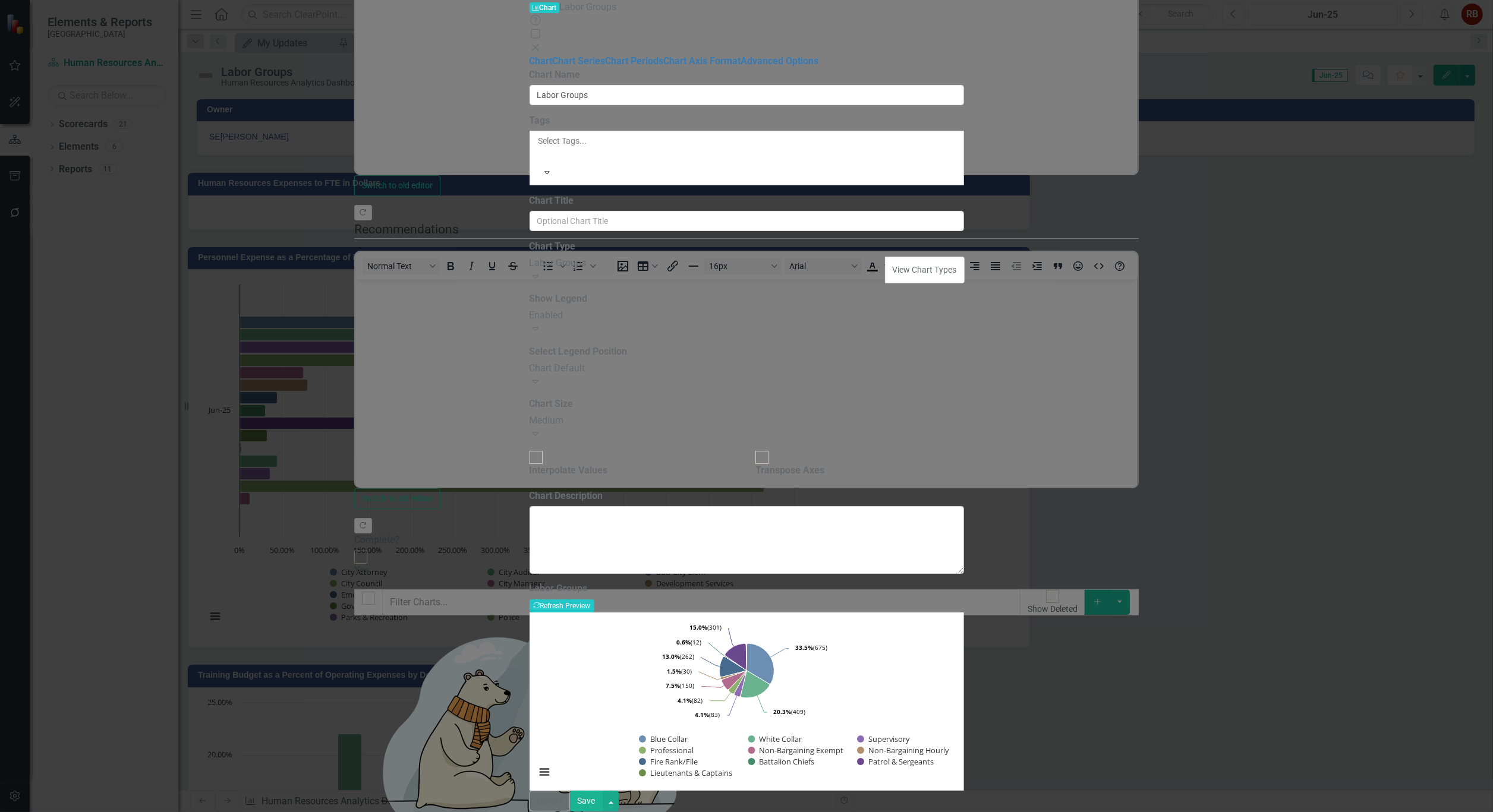
click at [603, 802] on button "Save" at bounding box center [586, 801] width 33 height 21
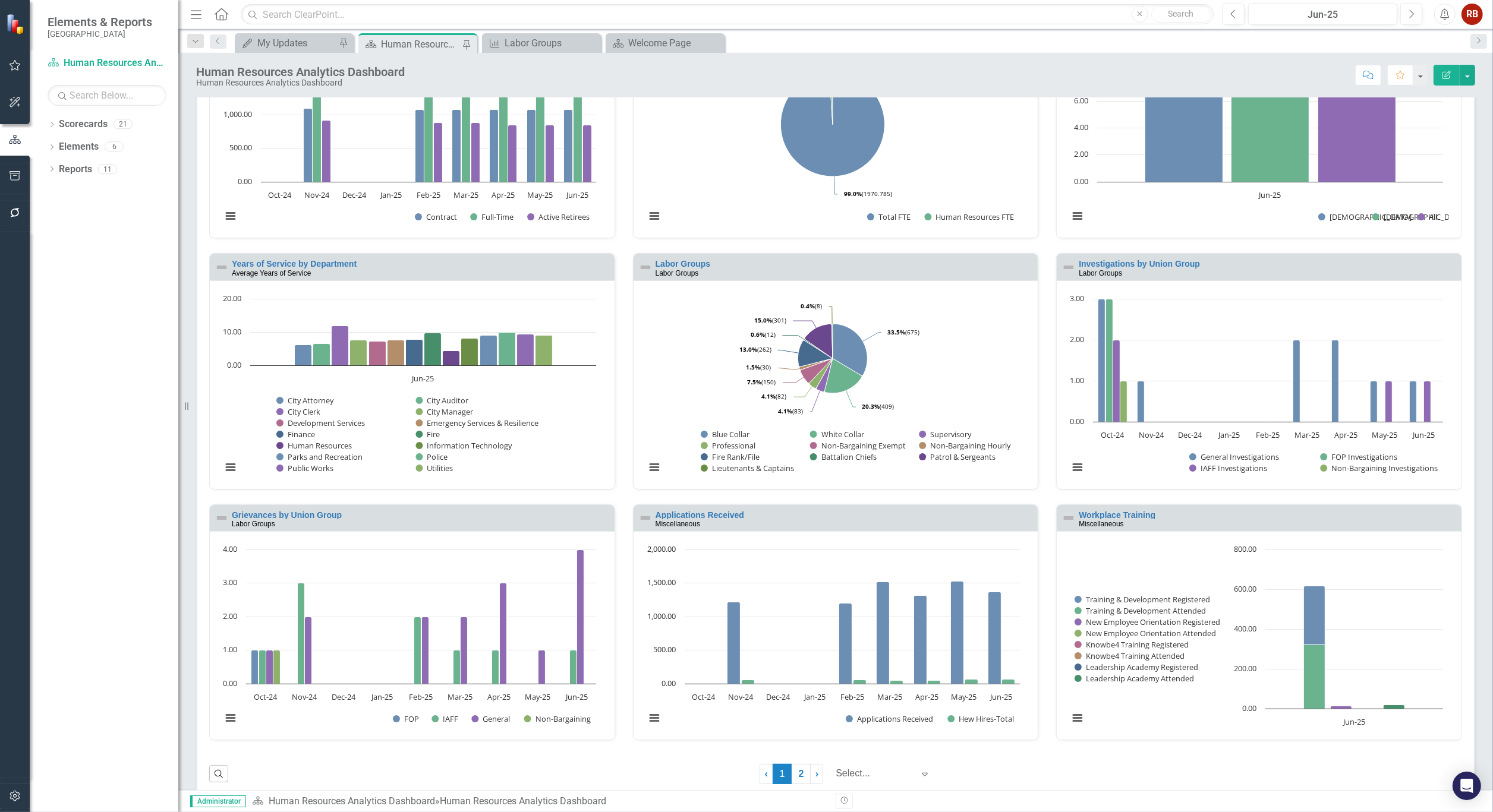
scroll to position [399, 0]
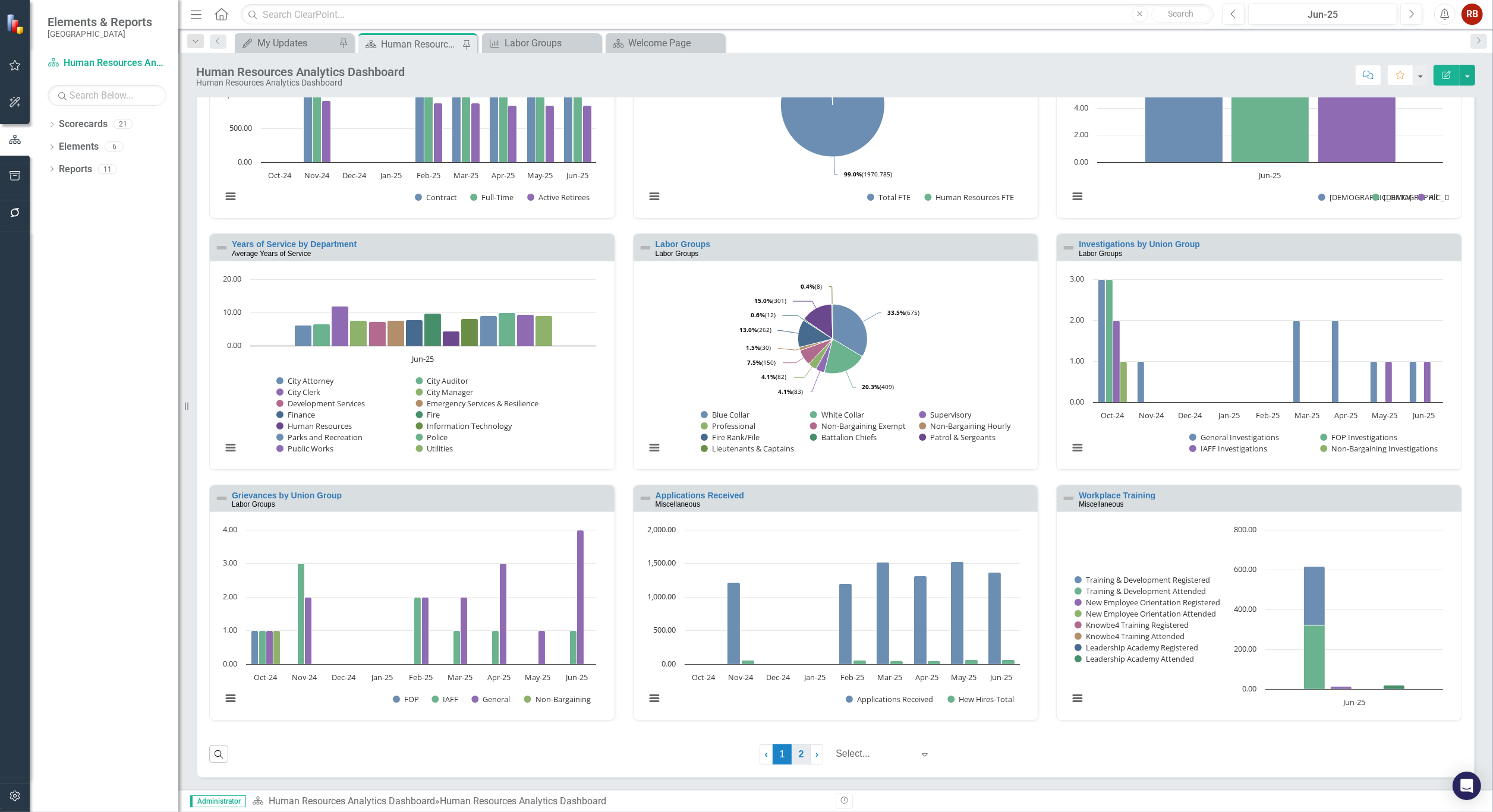
click at [792, 755] on link "2" at bounding box center [801, 754] width 19 height 20
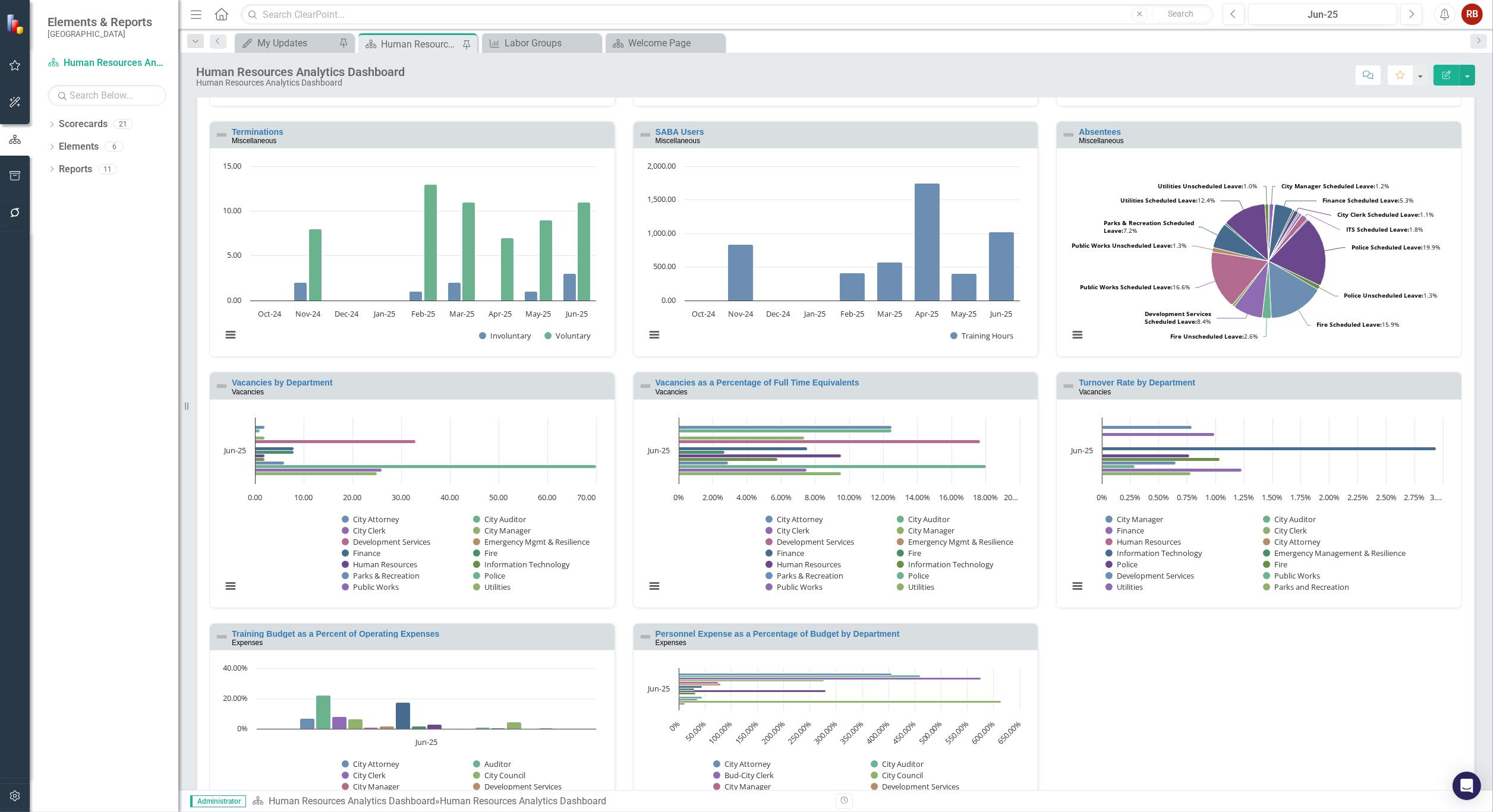
scroll to position [264, 0]
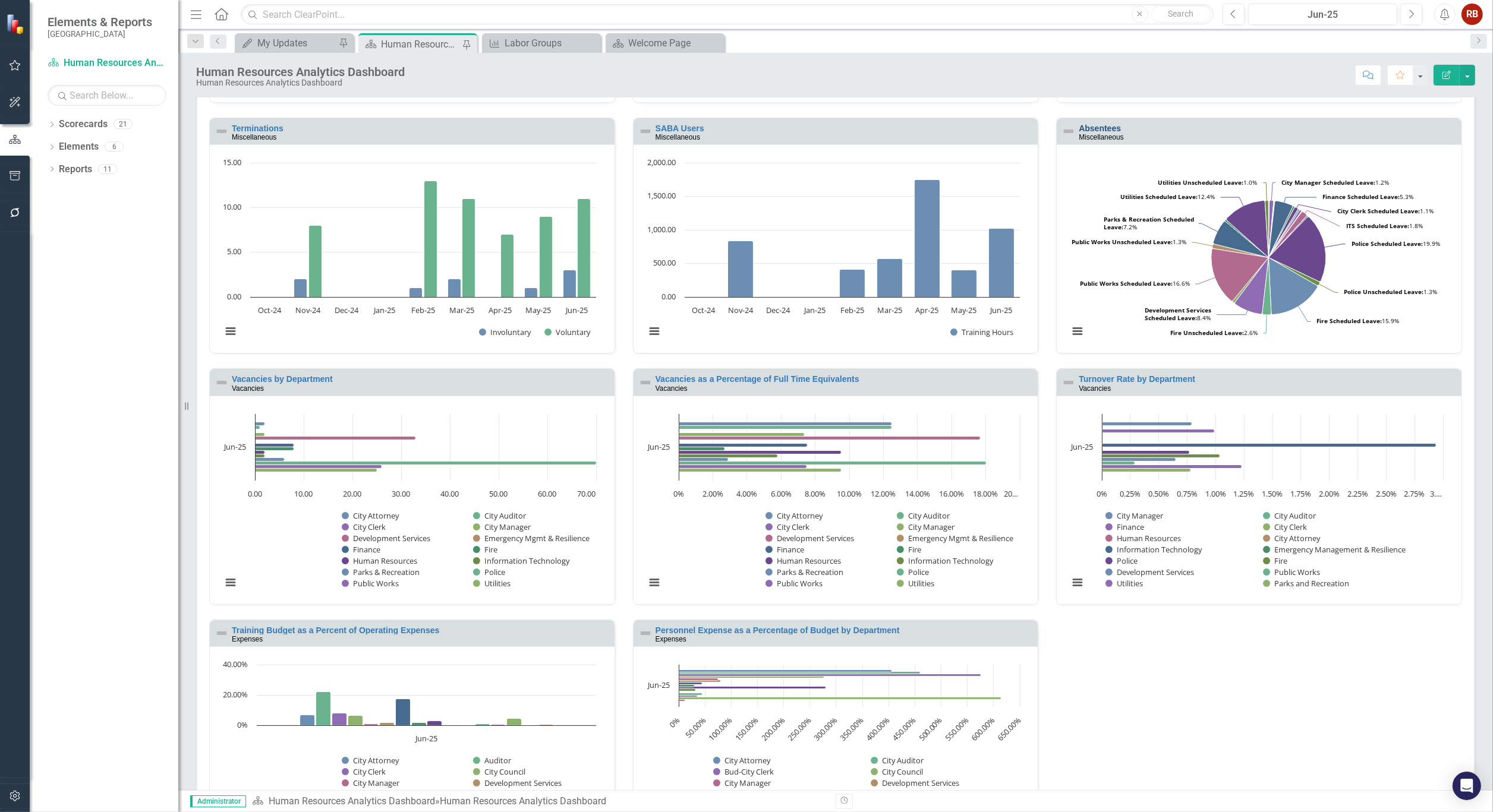
click at [1086, 125] on link "Absentees" at bounding box center [1100, 128] width 42 height 10
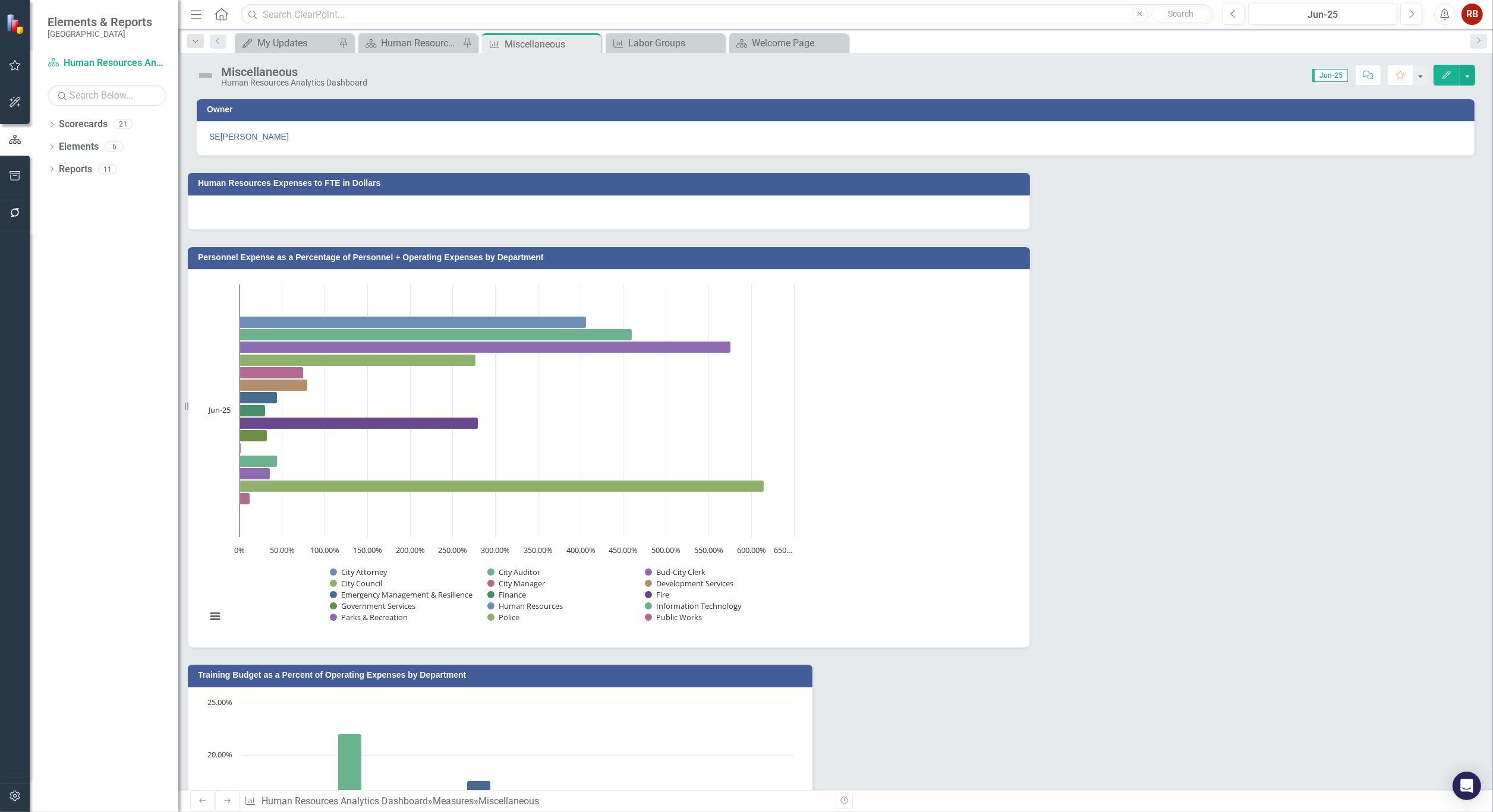
click at [1447, 77] on icon "Edit" at bounding box center [1447, 75] width 11 height 8
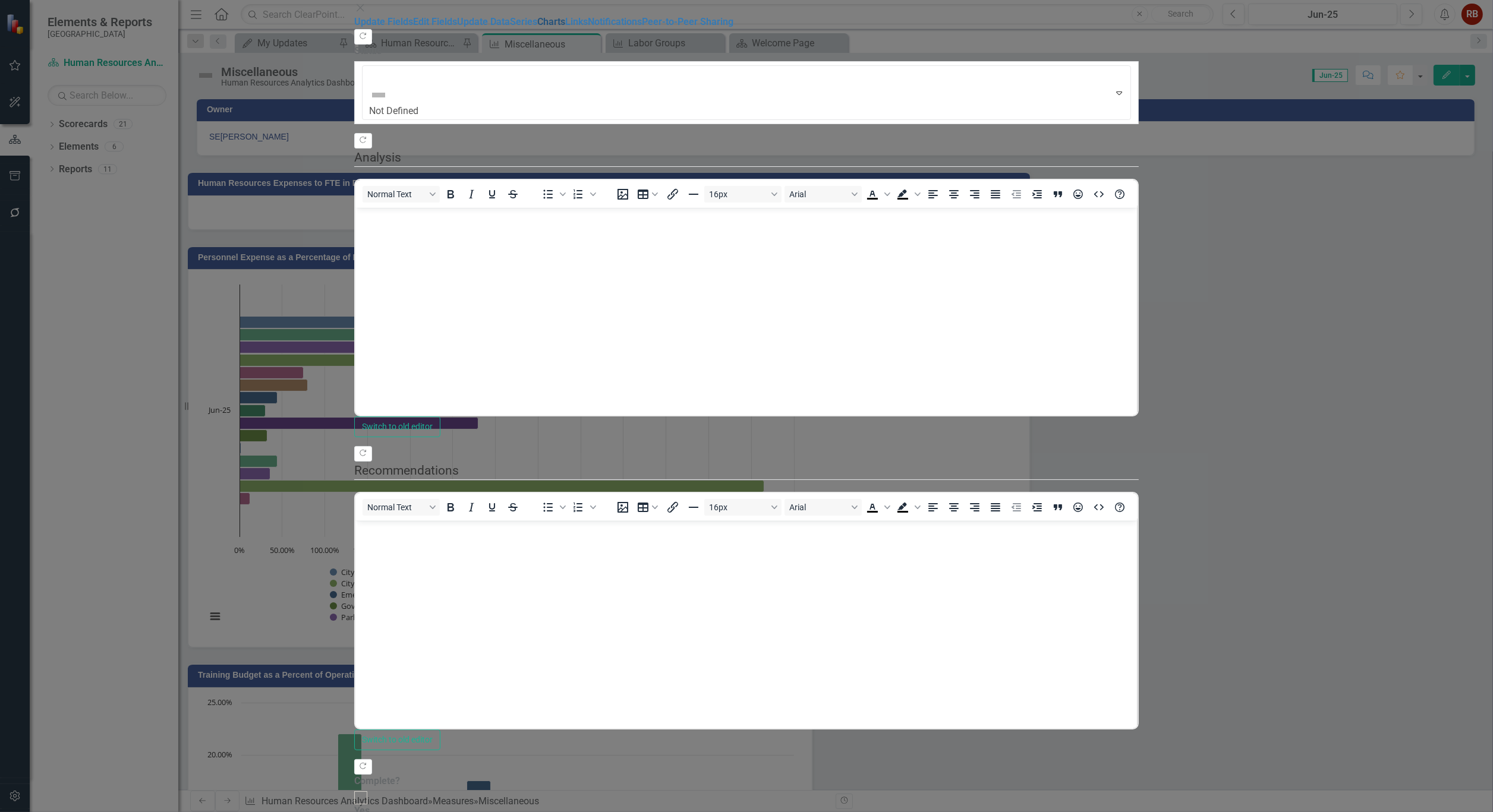
click at [537, 27] on link "Charts" at bounding box center [551, 22] width 28 height 11
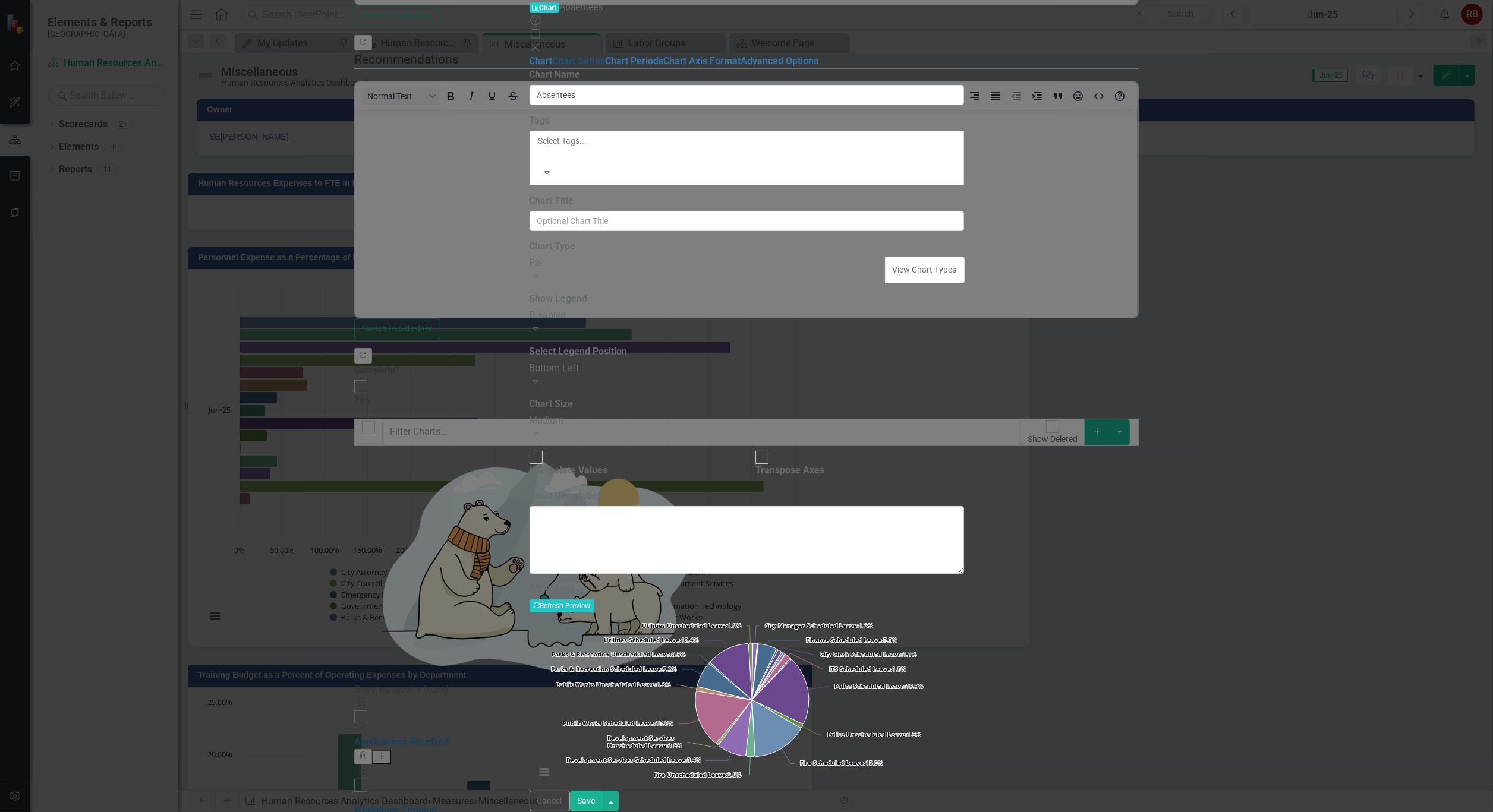
click at [553, 66] on link "Chart Series" at bounding box center [579, 61] width 53 height 11
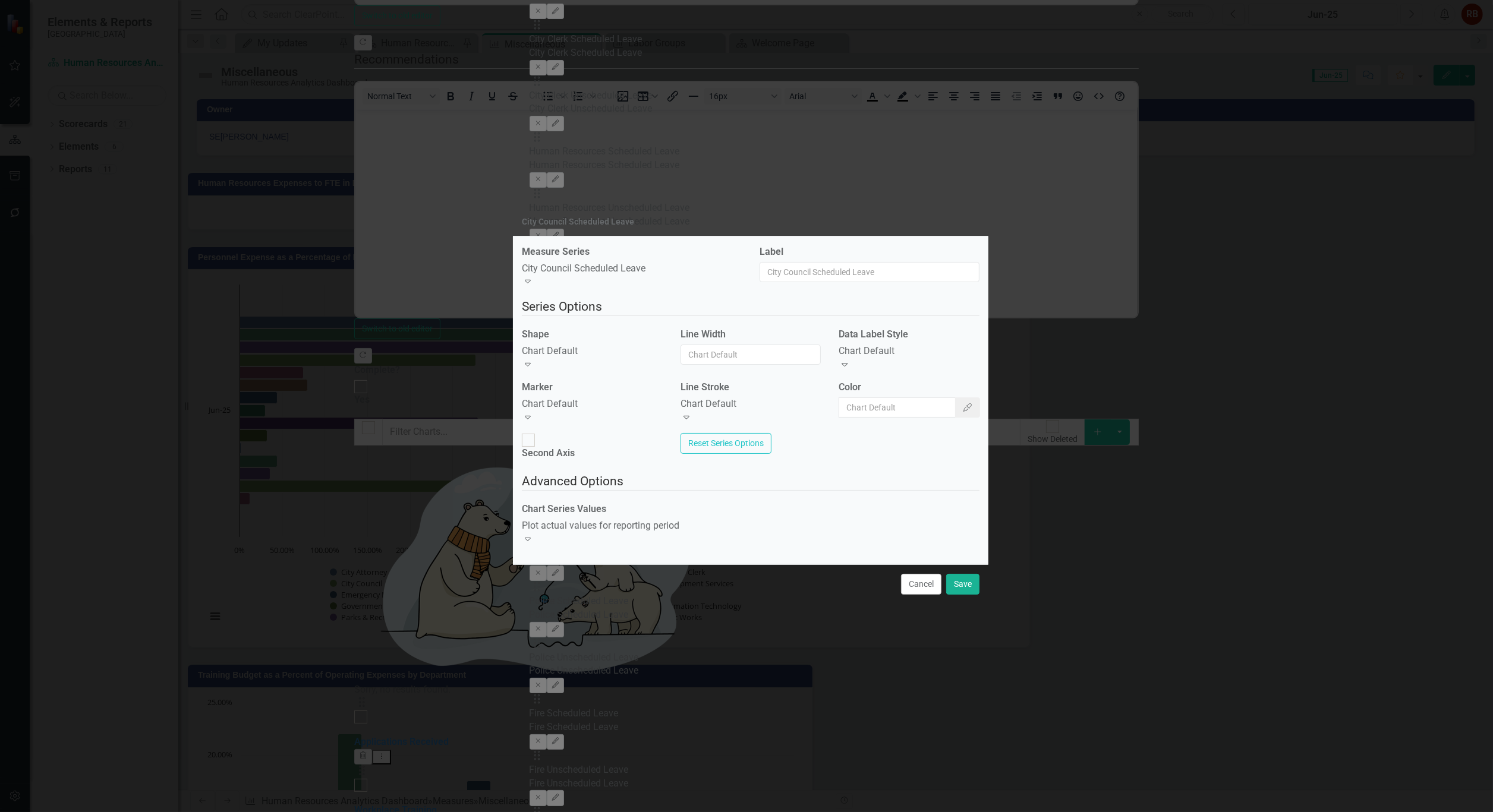
click at [850, 363] on icon "Expand" at bounding box center [845, 364] width 12 height 10
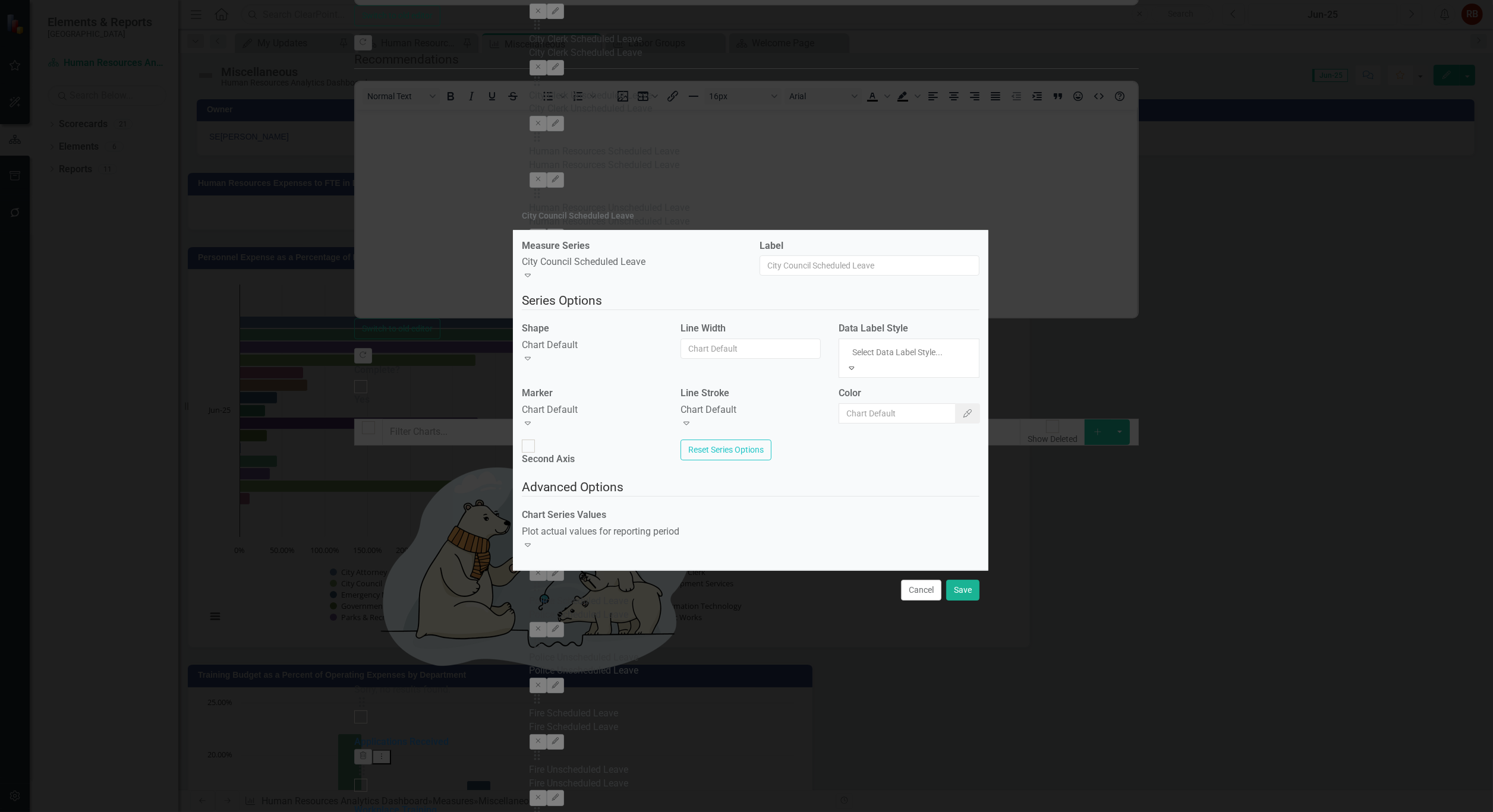
click at [920, 811] on div "Chart Default" at bounding box center [746, 819] width 1493 height 14
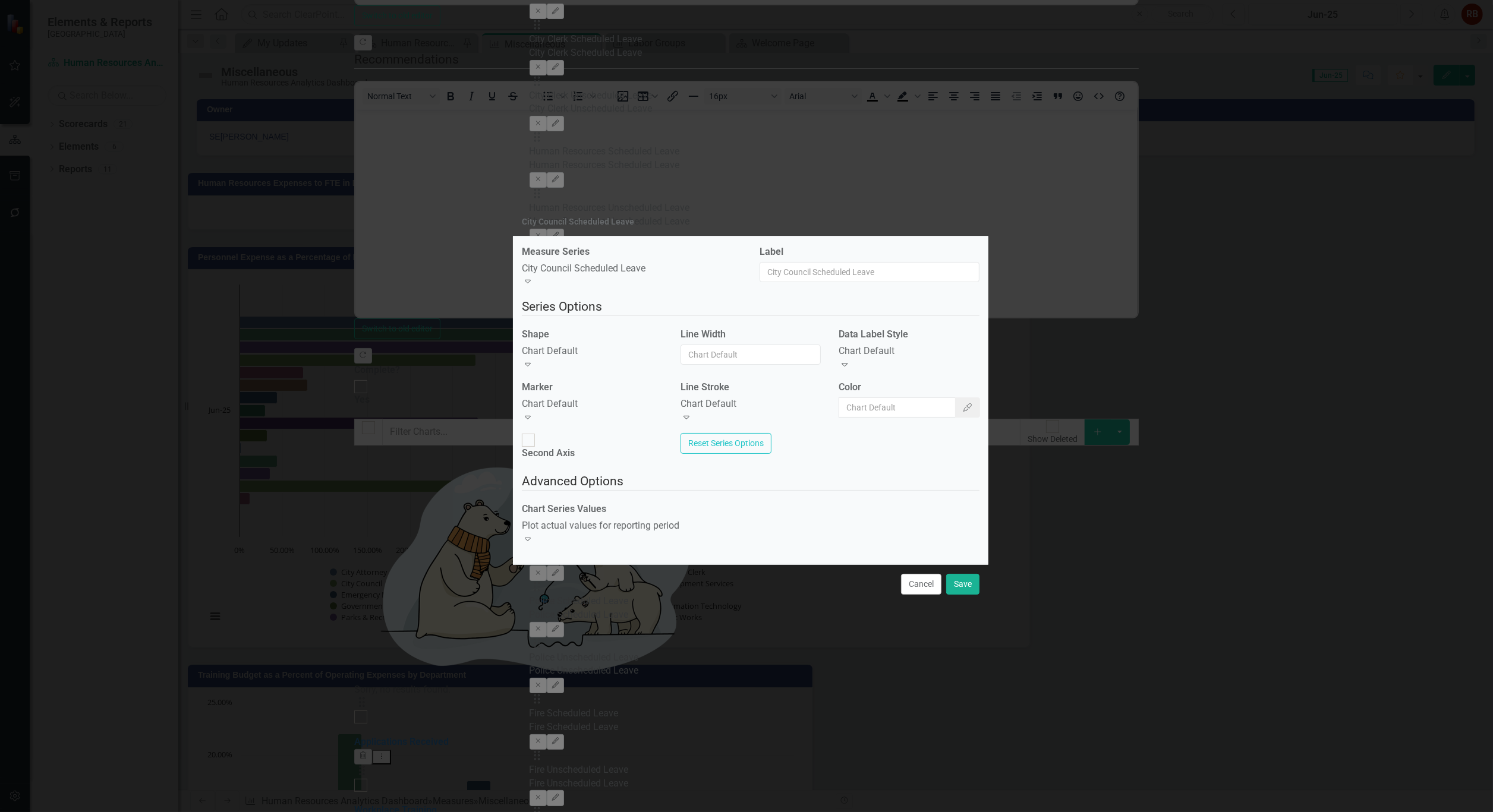
click at [950, 363] on div "Expand" at bounding box center [909, 365] width 141 height 14
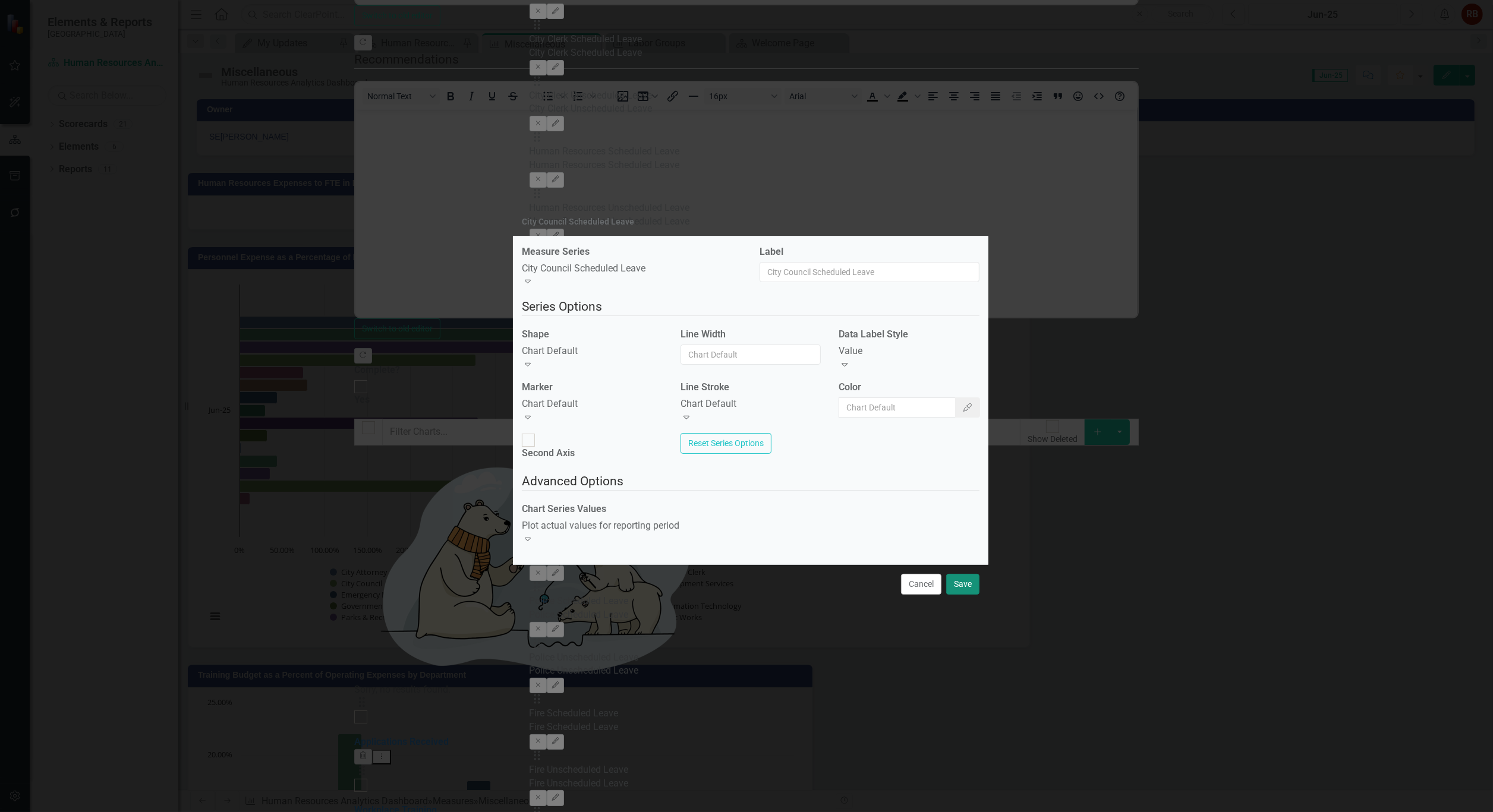
click at [967, 574] on button "Save" at bounding box center [963, 584] width 33 height 21
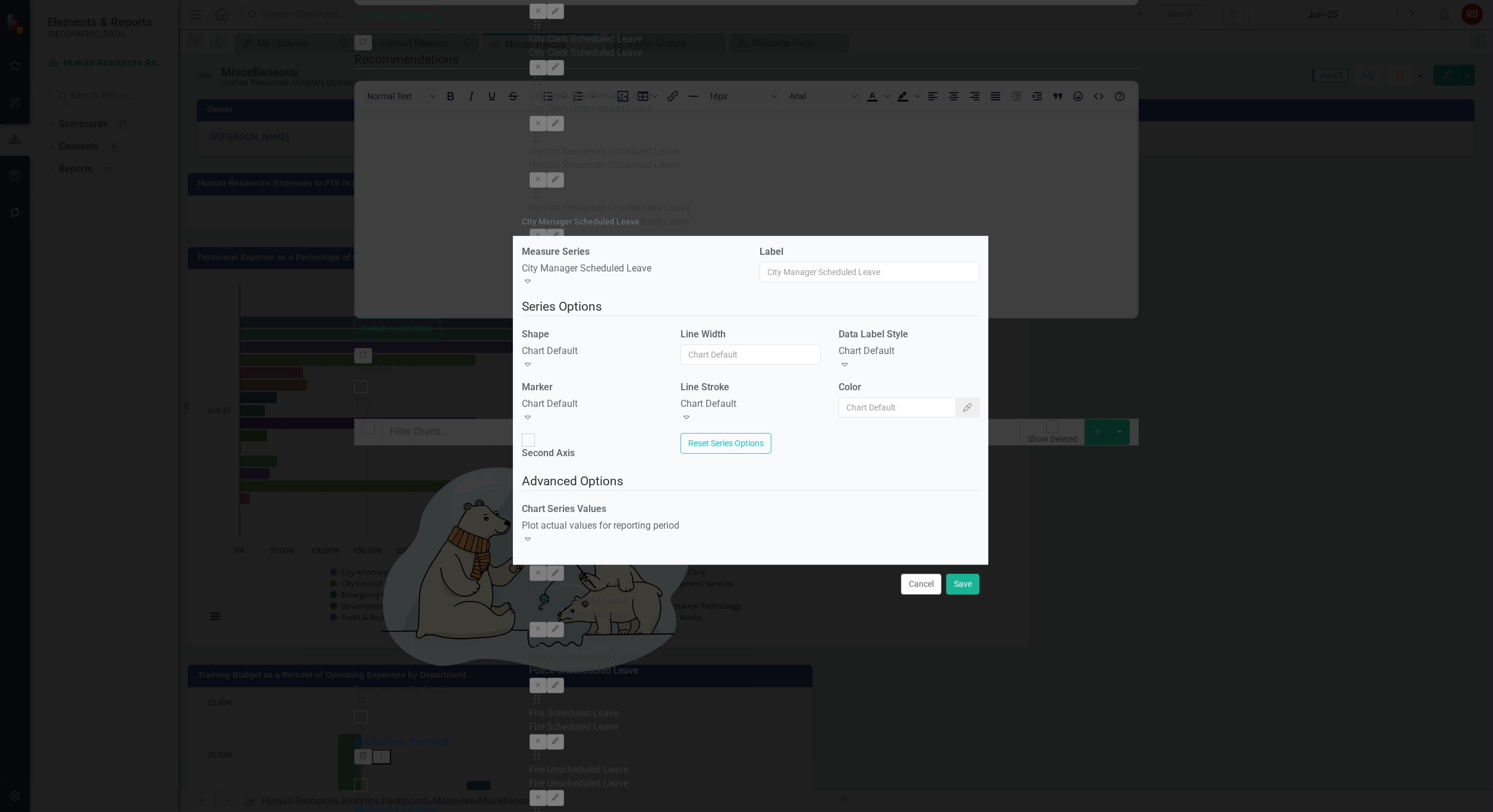
click at [850, 369] on icon "Expand" at bounding box center [845, 364] width 12 height 10
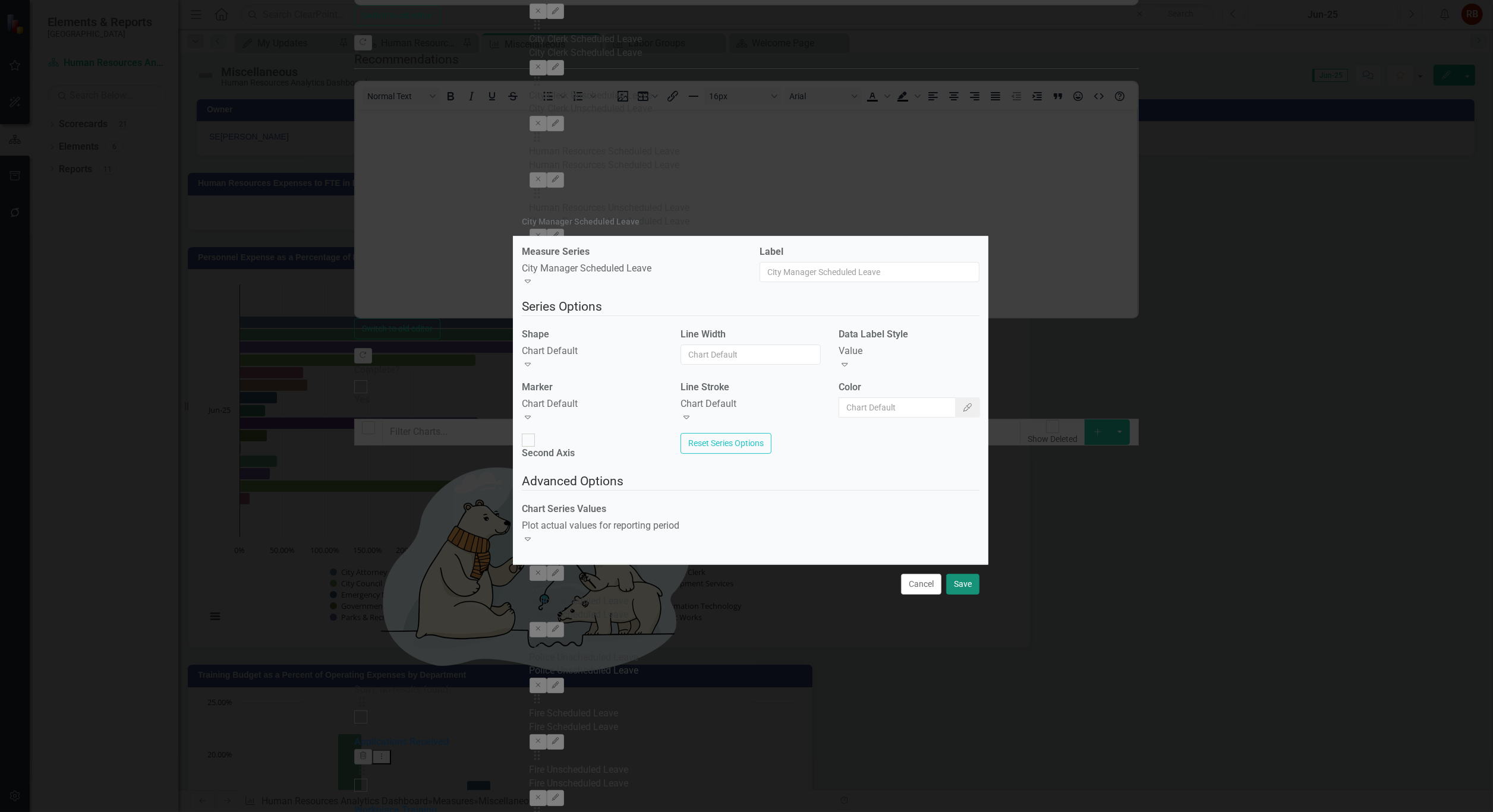
click at [961, 574] on button "Save" at bounding box center [963, 584] width 33 height 21
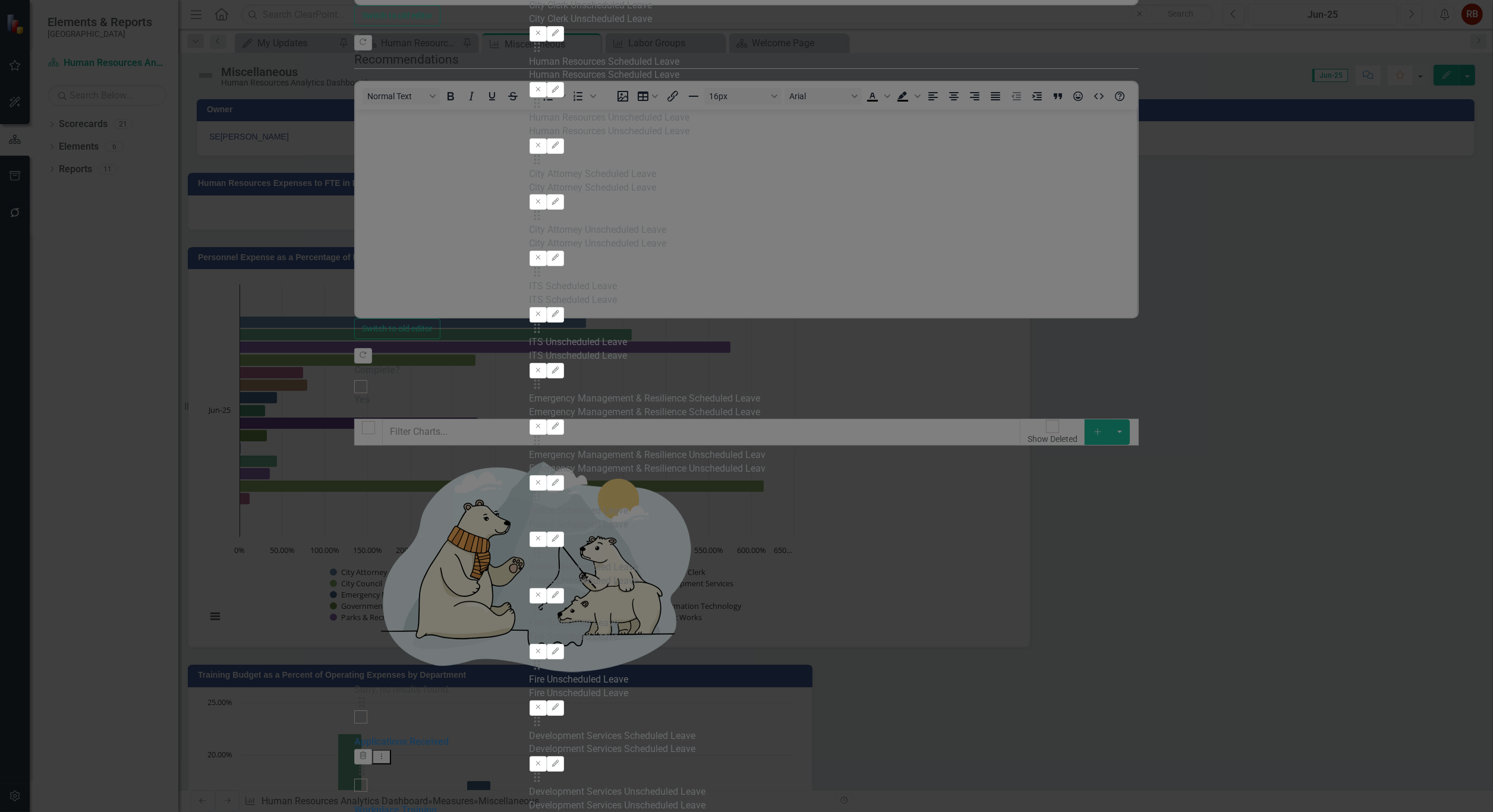
checkbox input "false"
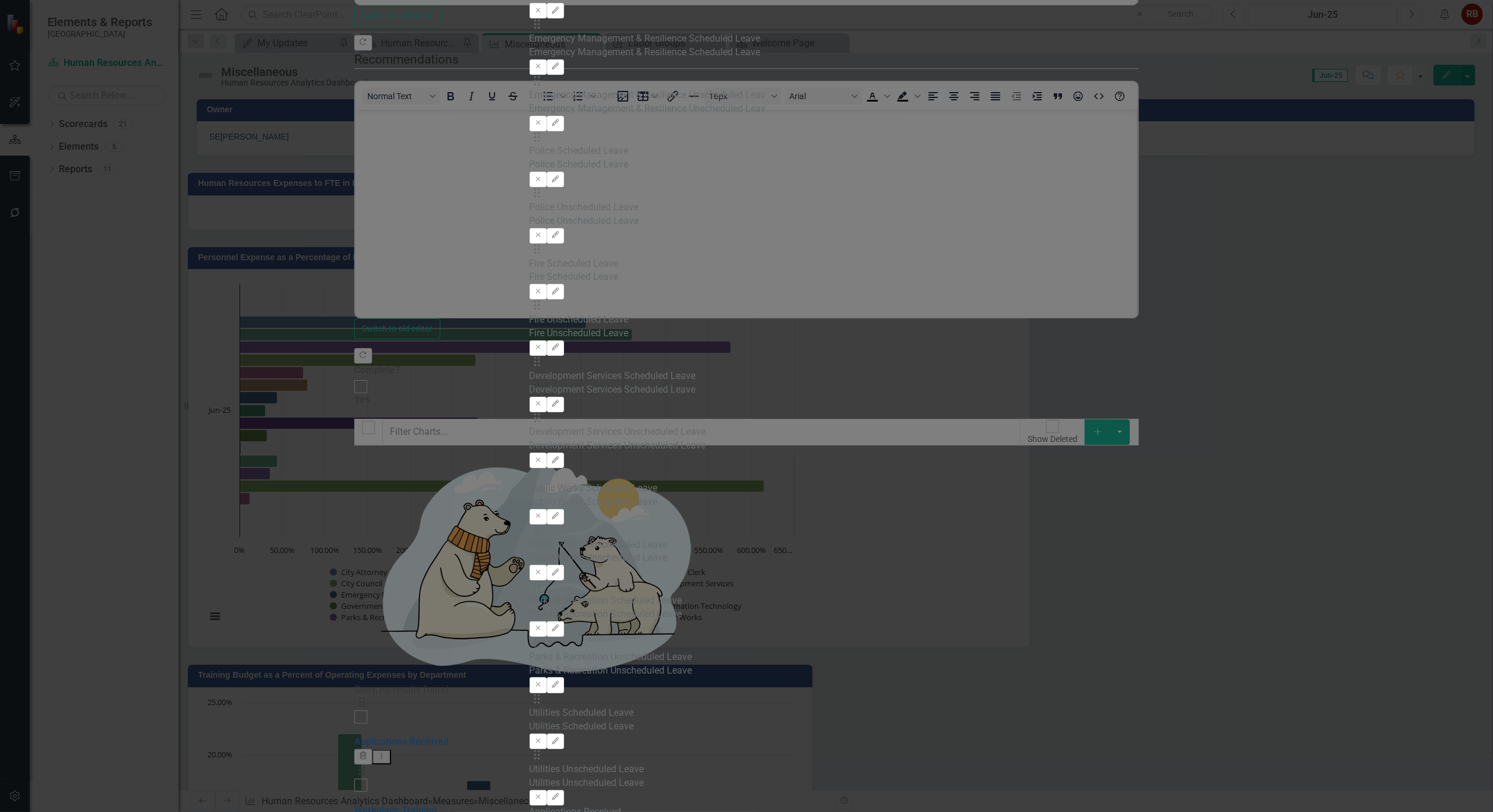
checkbox input "false"
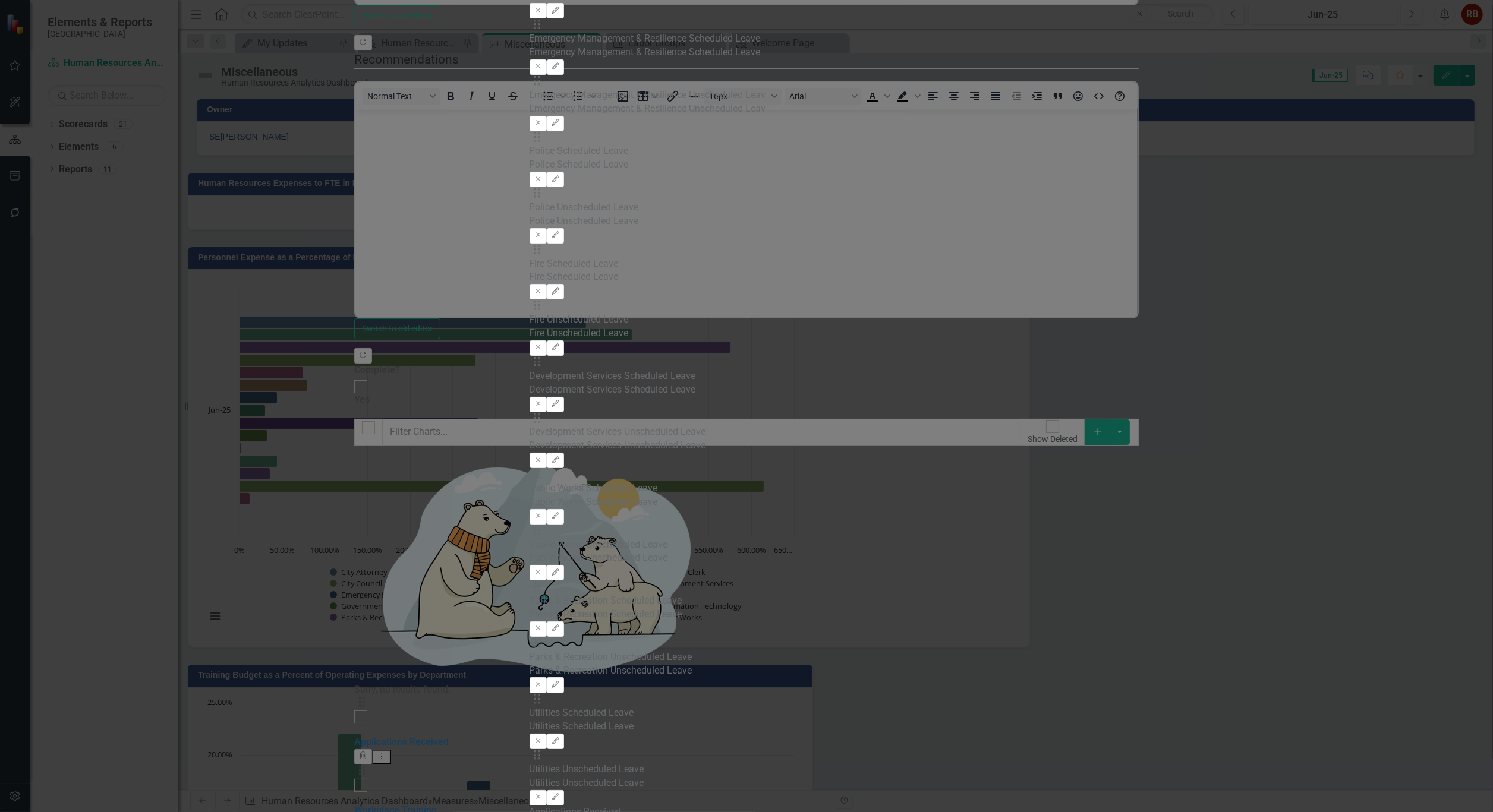
checkbox input "false"
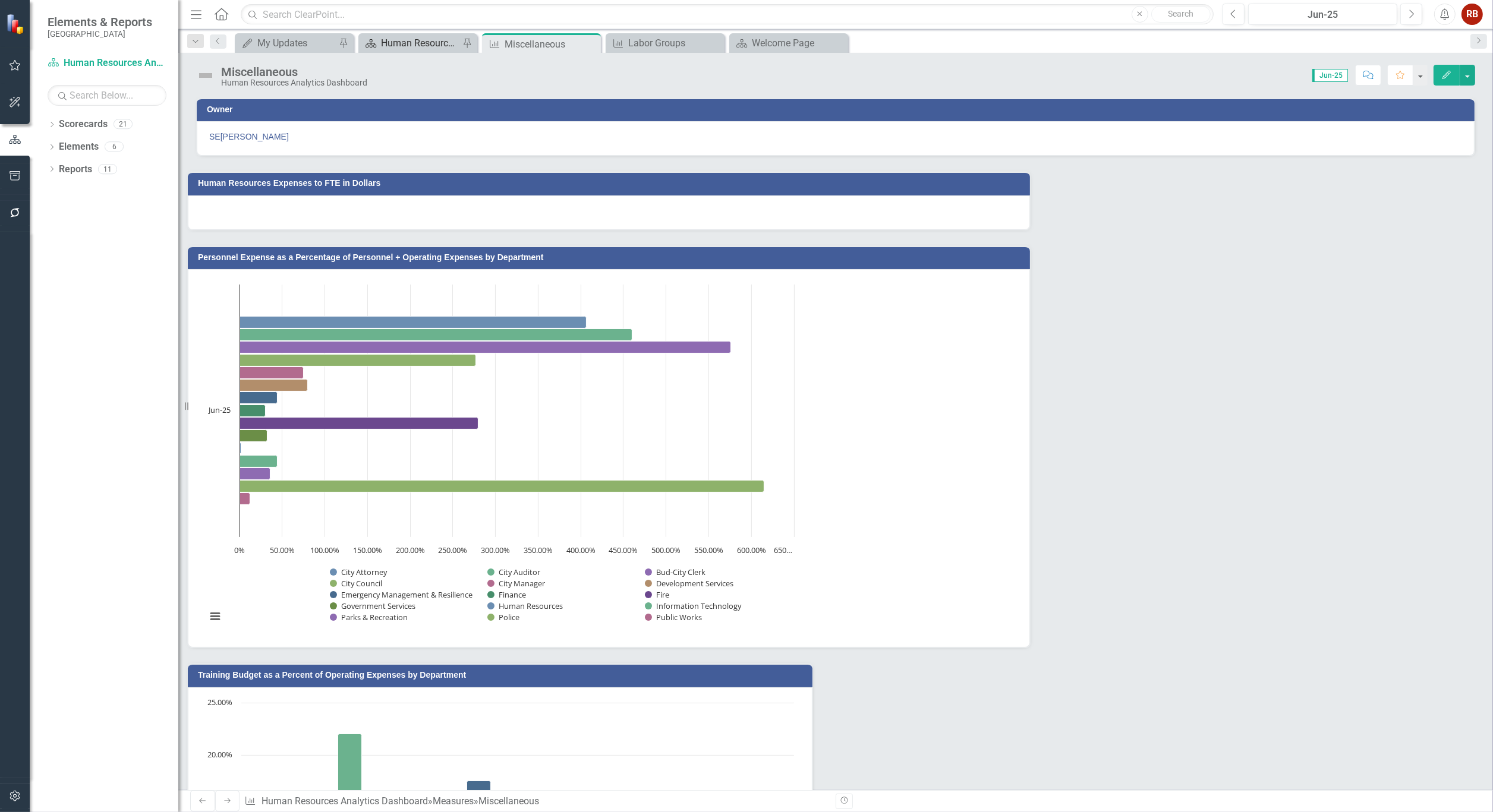
click at [415, 40] on div "Human Resources Analytics Dashboard" at bounding box center [420, 43] width 78 height 15
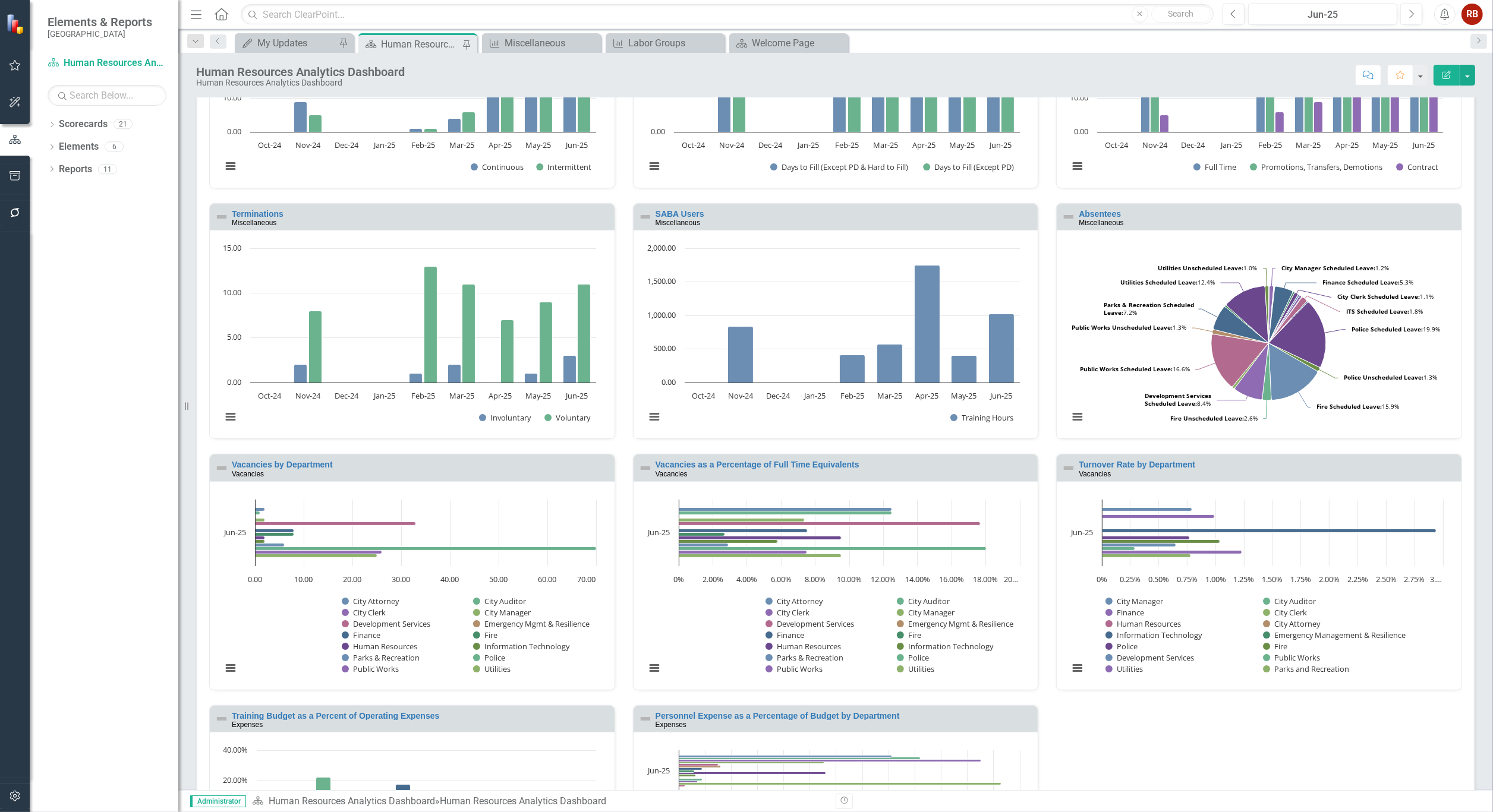
scroll to position [198, 0]
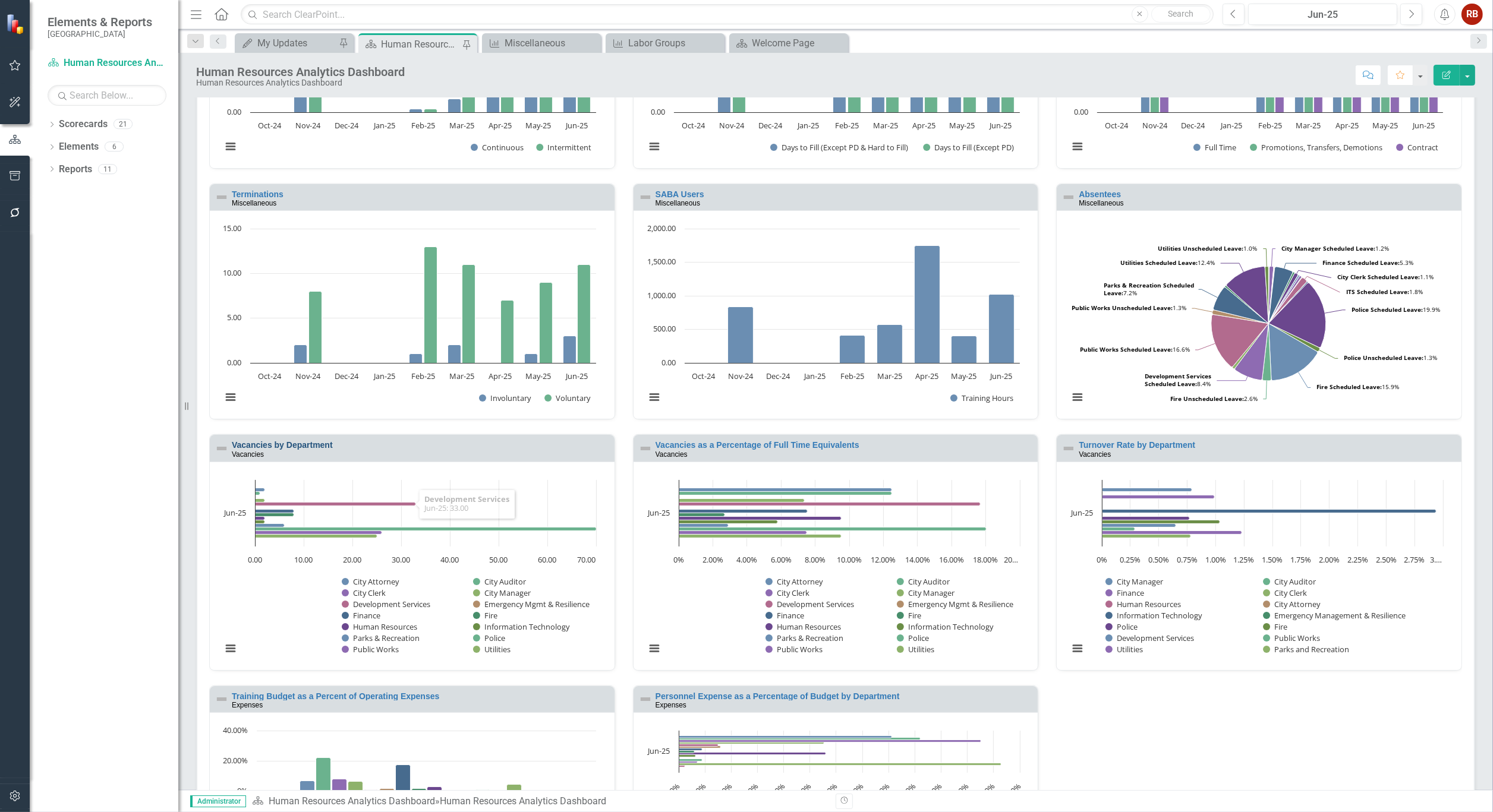
click at [284, 443] on link "Vacancies by Department" at bounding box center [282, 445] width 101 height 10
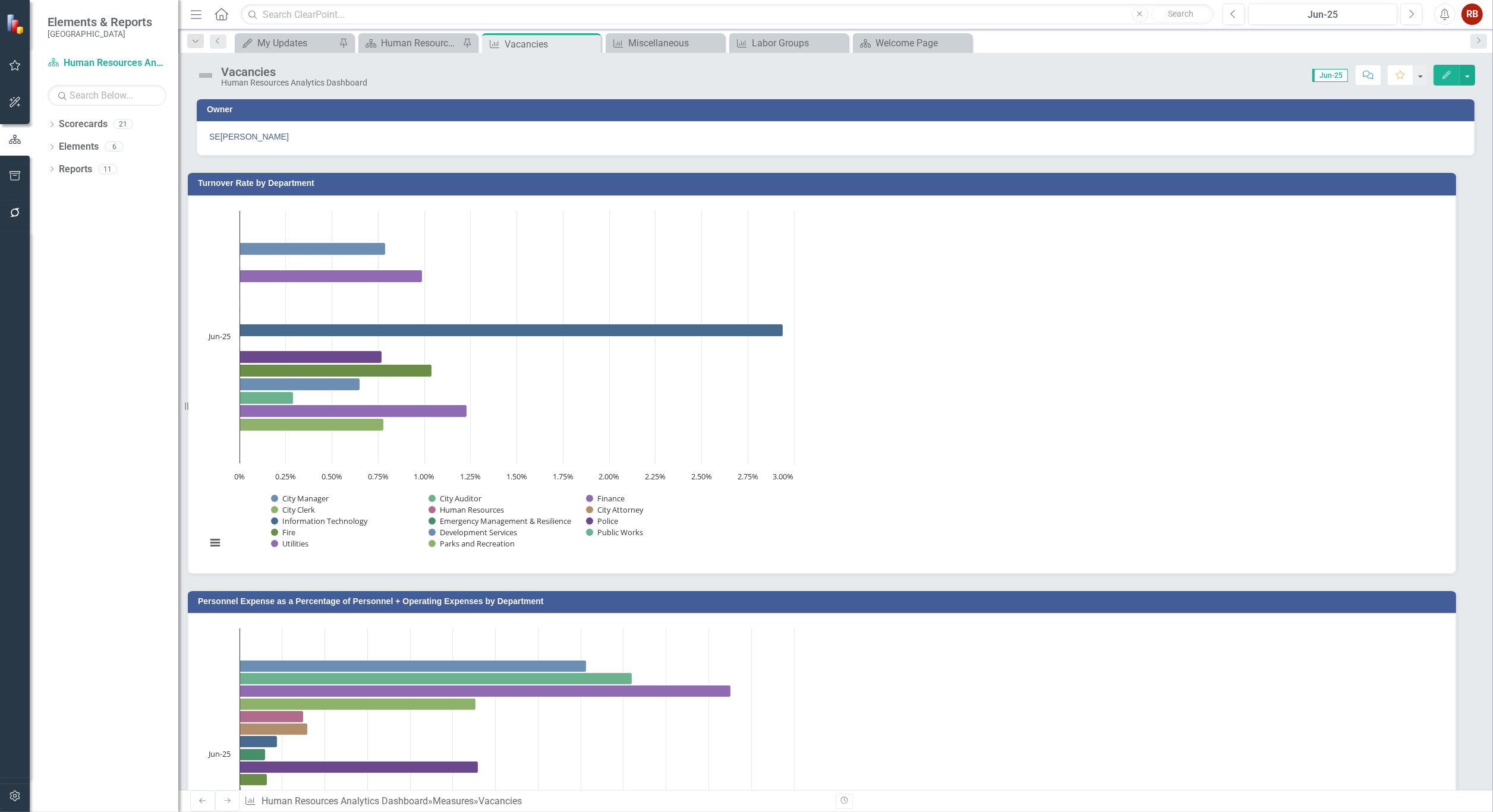
click at [1442, 71] on icon "Edit" at bounding box center [1447, 75] width 11 height 8
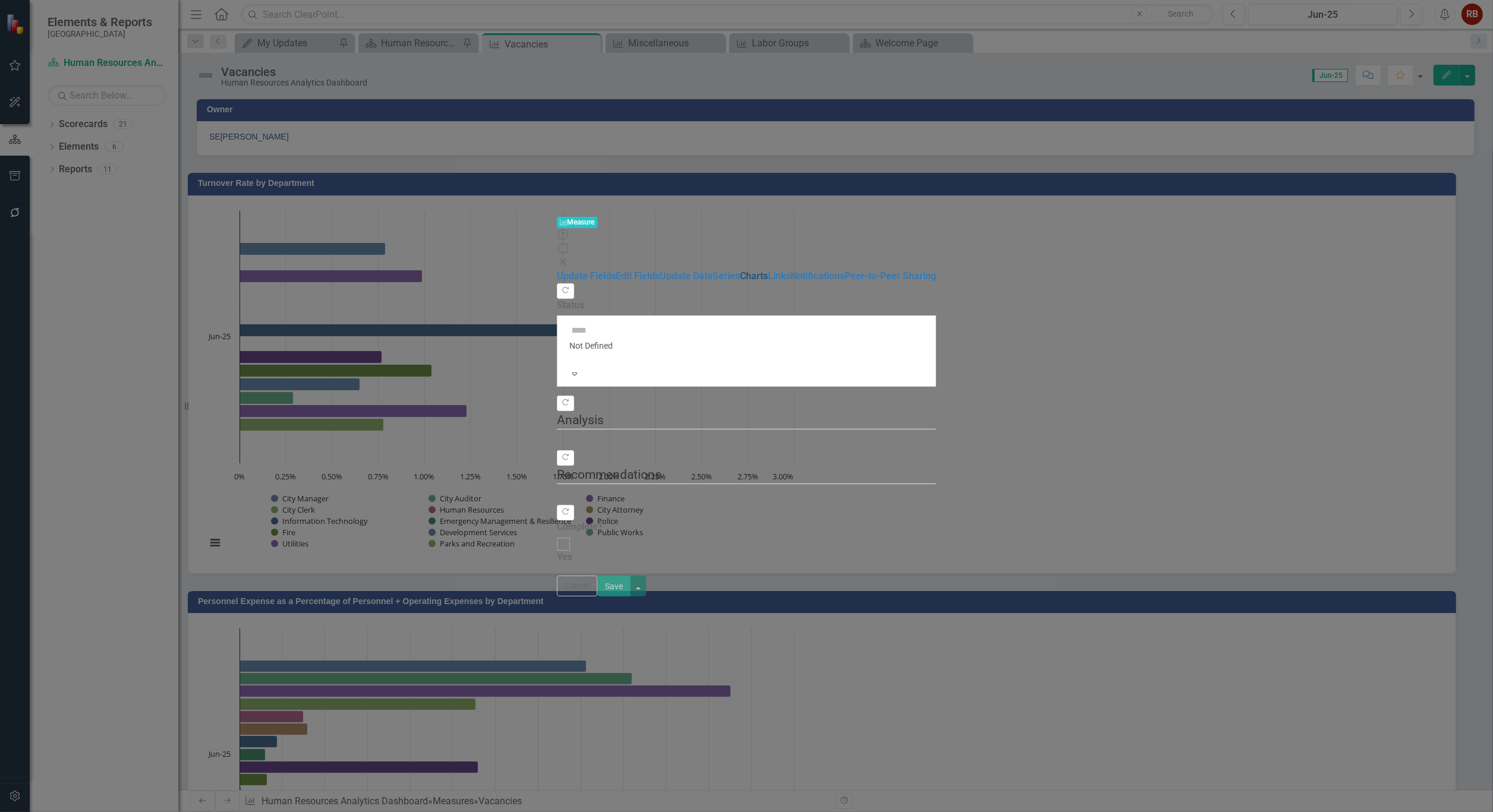
click at [740, 270] on link "Charts" at bounding box center [754, 276] width 28 height 11
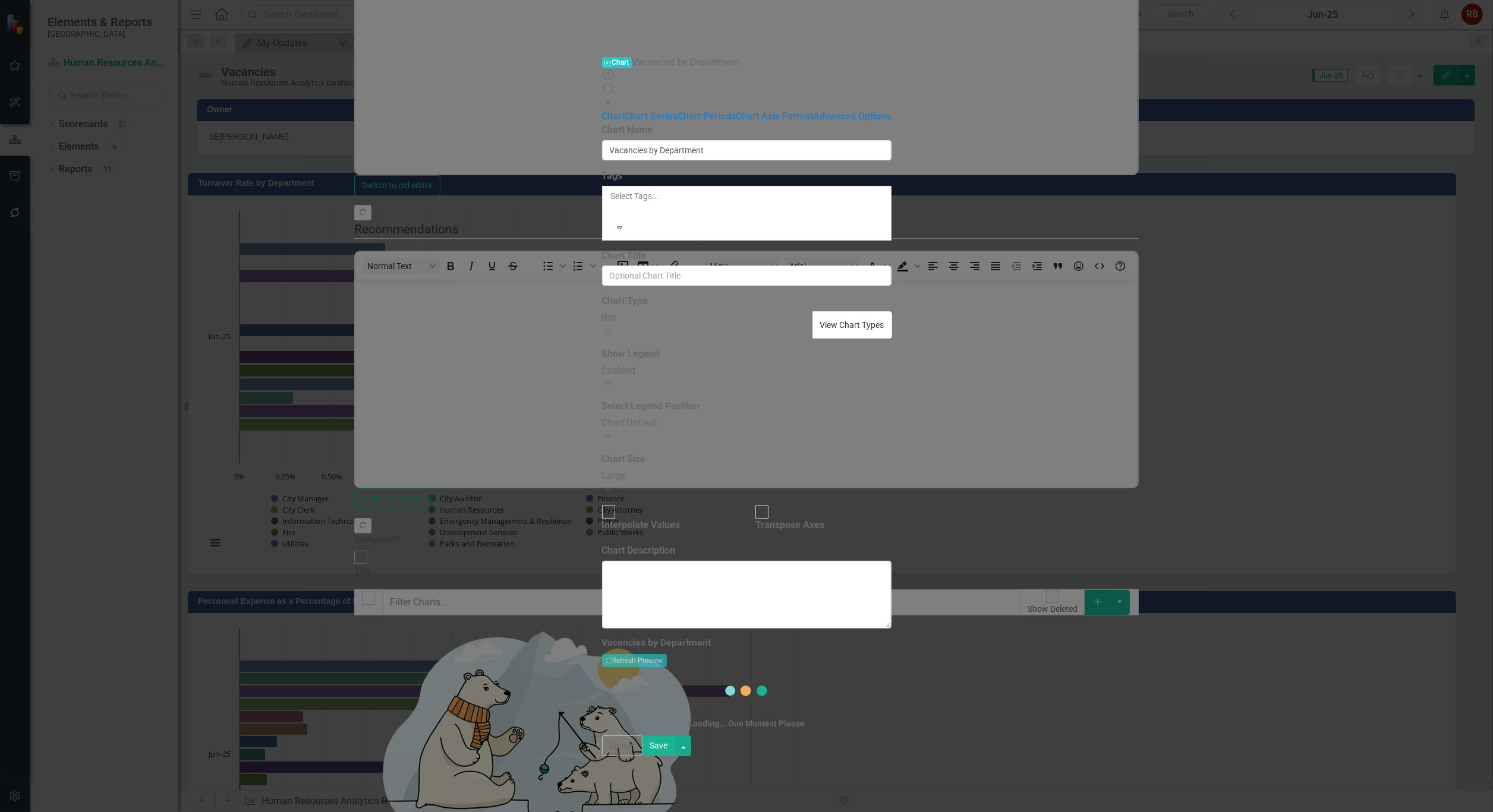
click at [892, 311] on button "View Chart Types" at bounding box center [852, 325] width 80 height 27
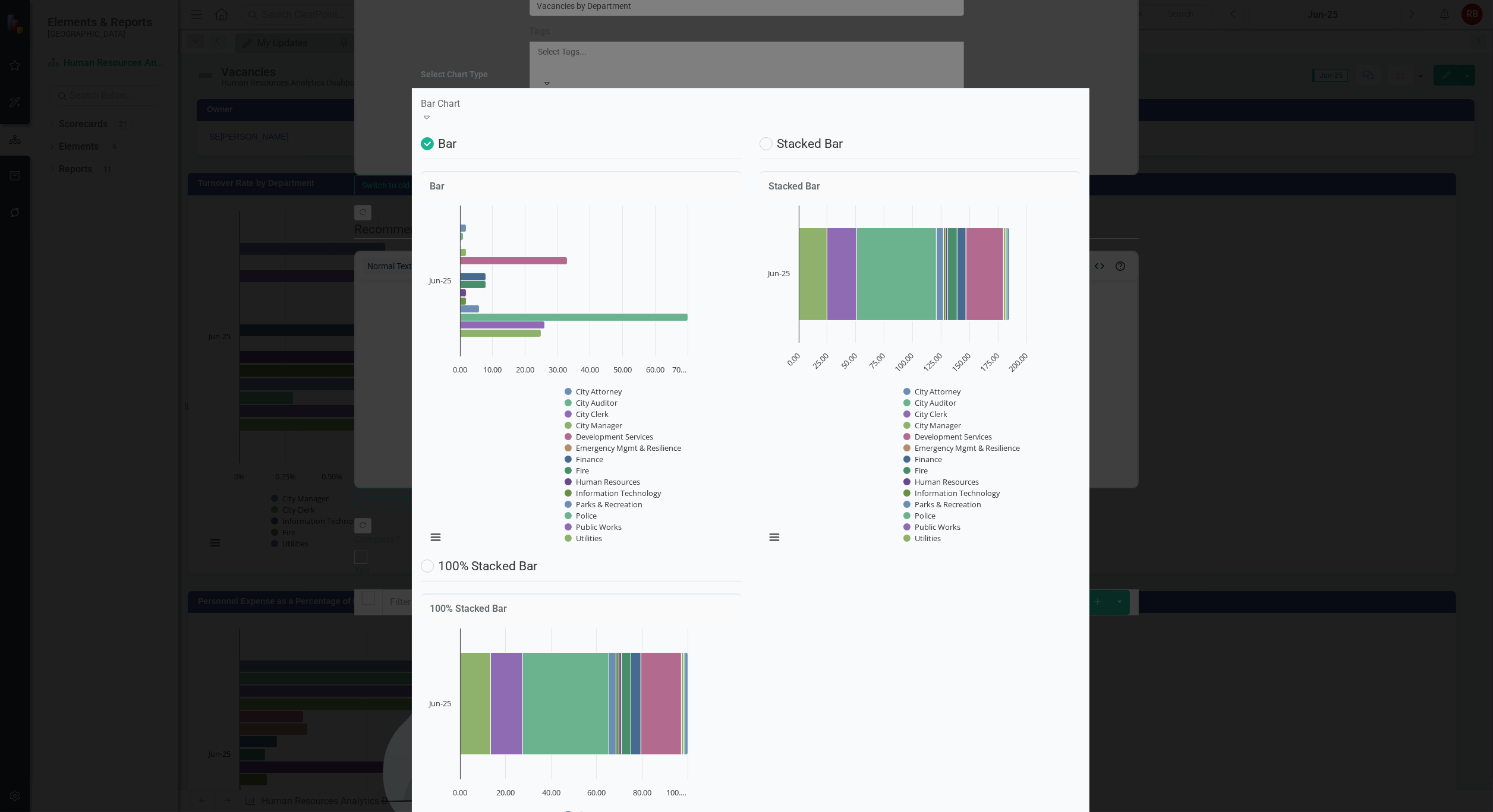
click at [433, 122] on icon "Expand" at bounding box center [427, 117] width 12 height 10
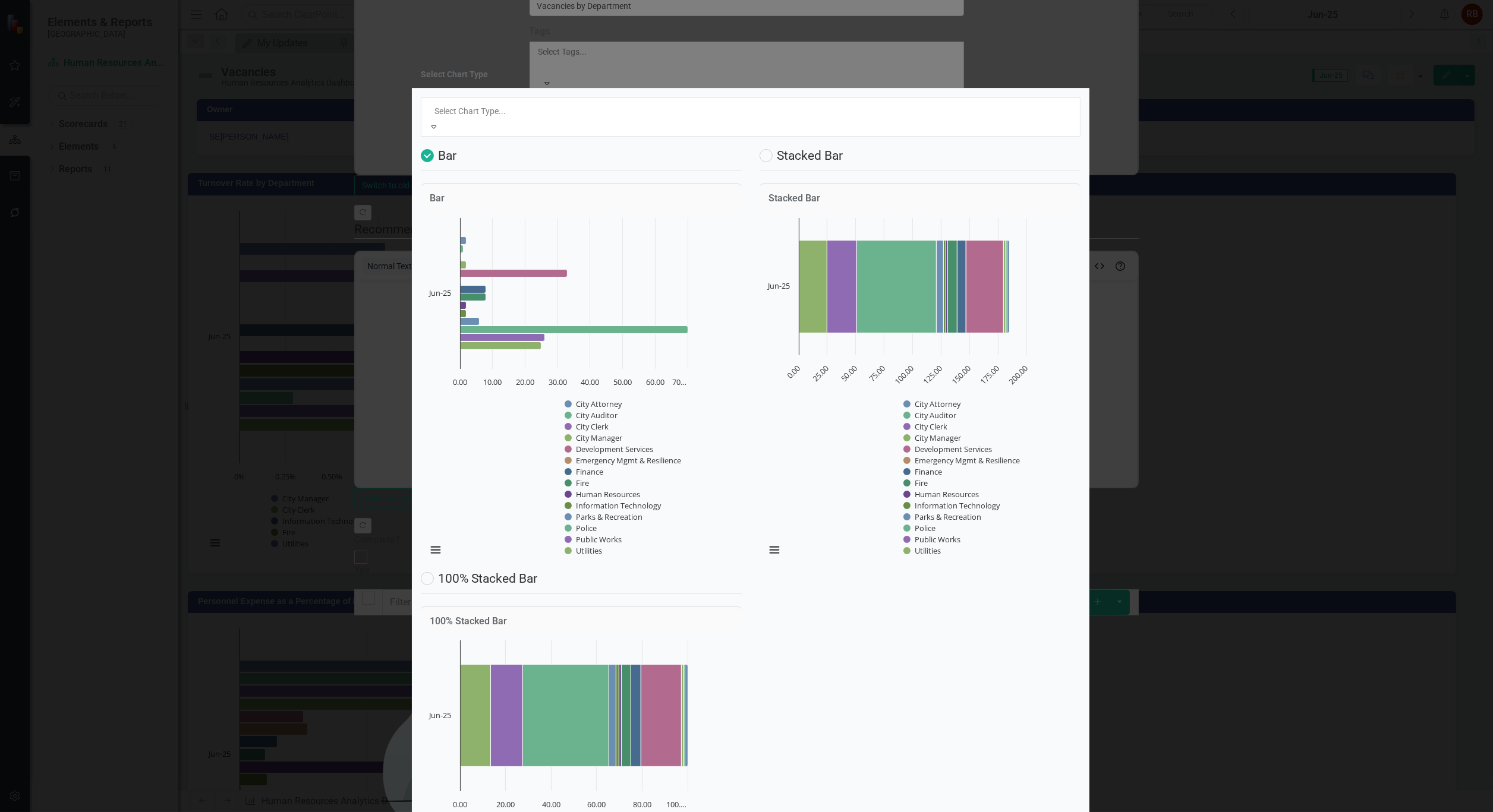
scroll to position [36, 0]
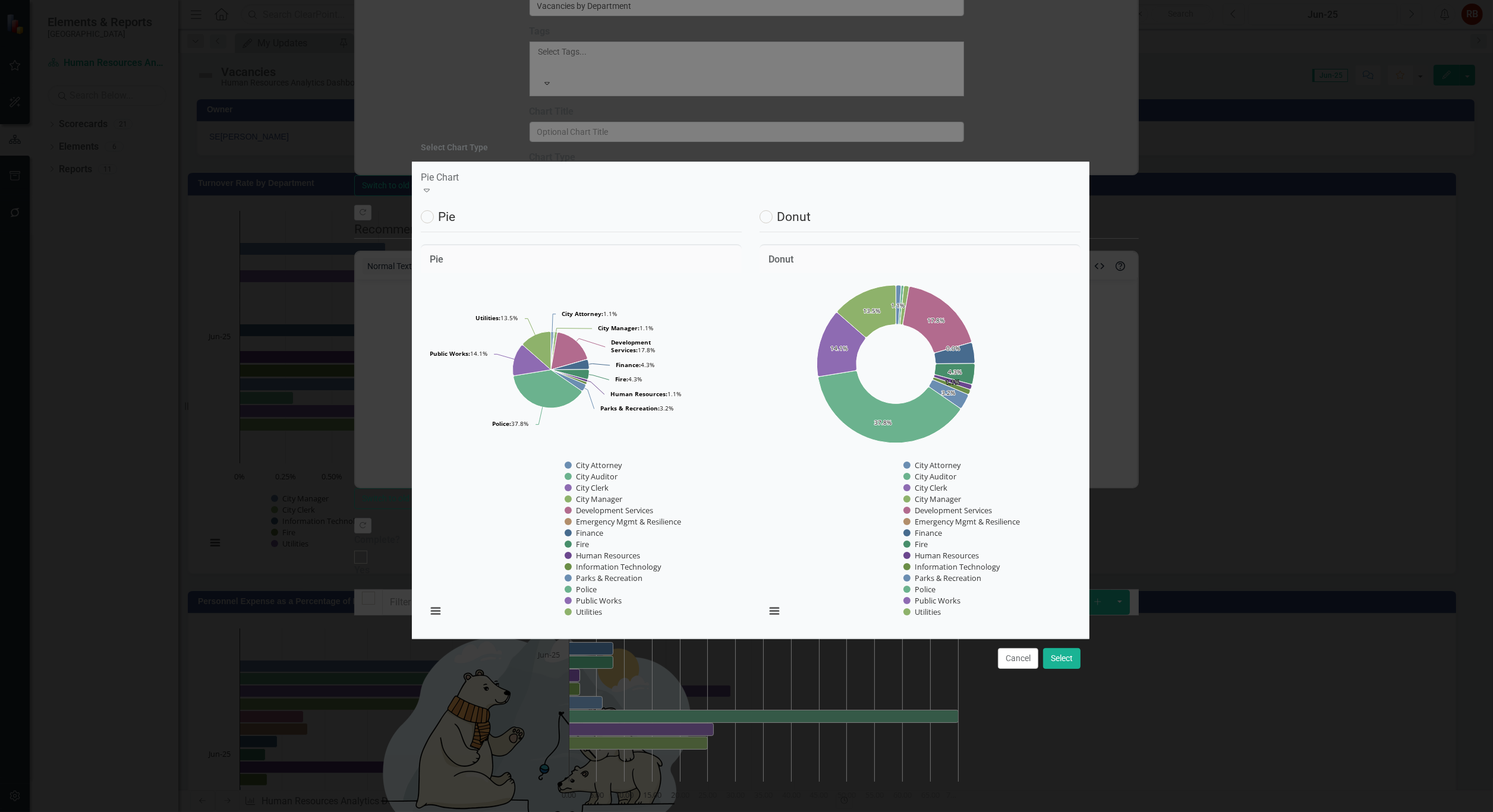
click at [449, 223] on label "Pie" at bounding box center [438, 217] width 34 height 13
click at [428, 218] on input "Pie" at bounding box center [424, 214] width 8 height 8
radio input "true"
click at [1062, 648] on button "Select" at bounding box center [1062, 658] width 37 height 21
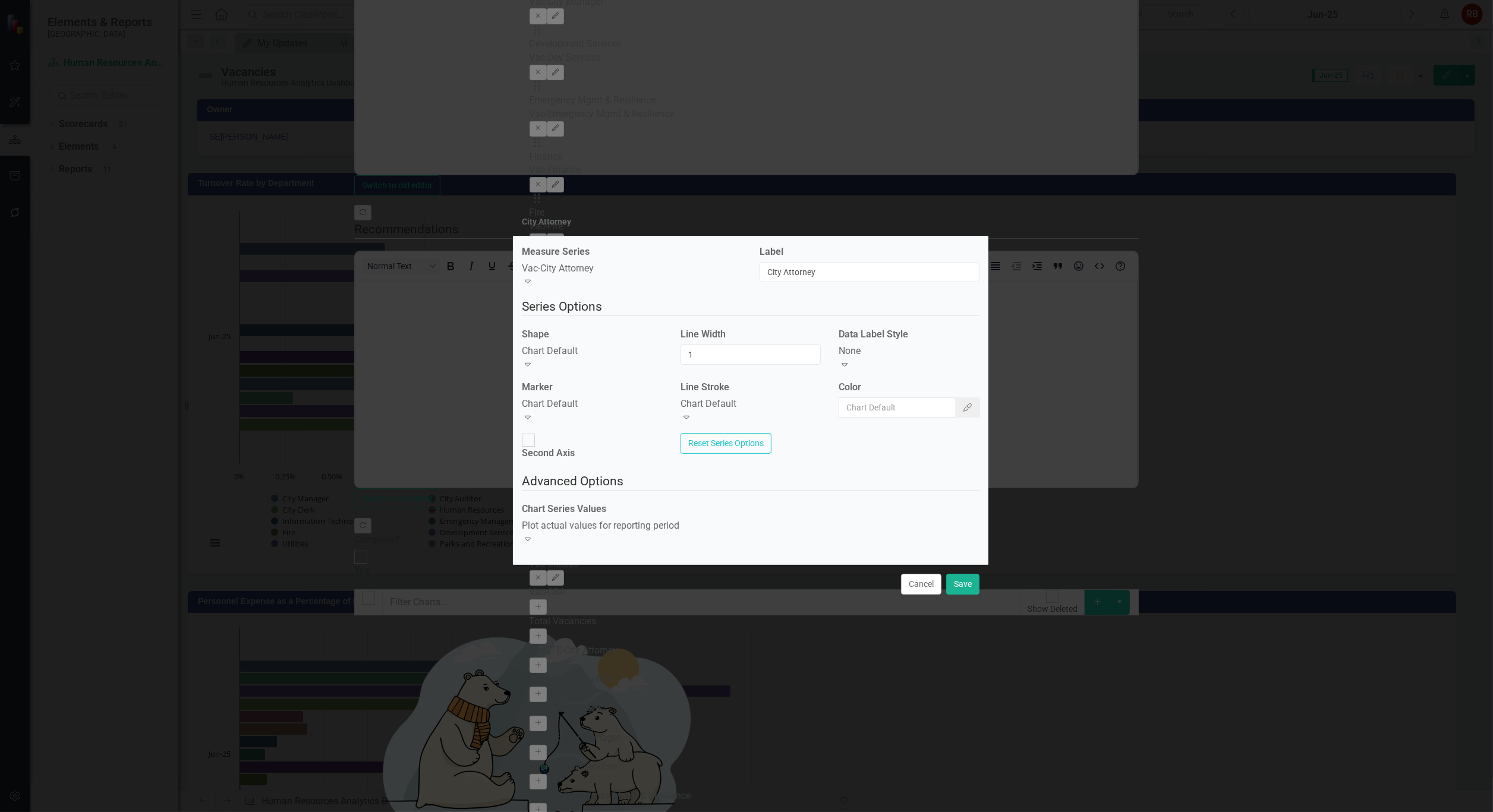
click at [948, 366] on div "Expand" at bounding box center [909, 365] width 141 height 14
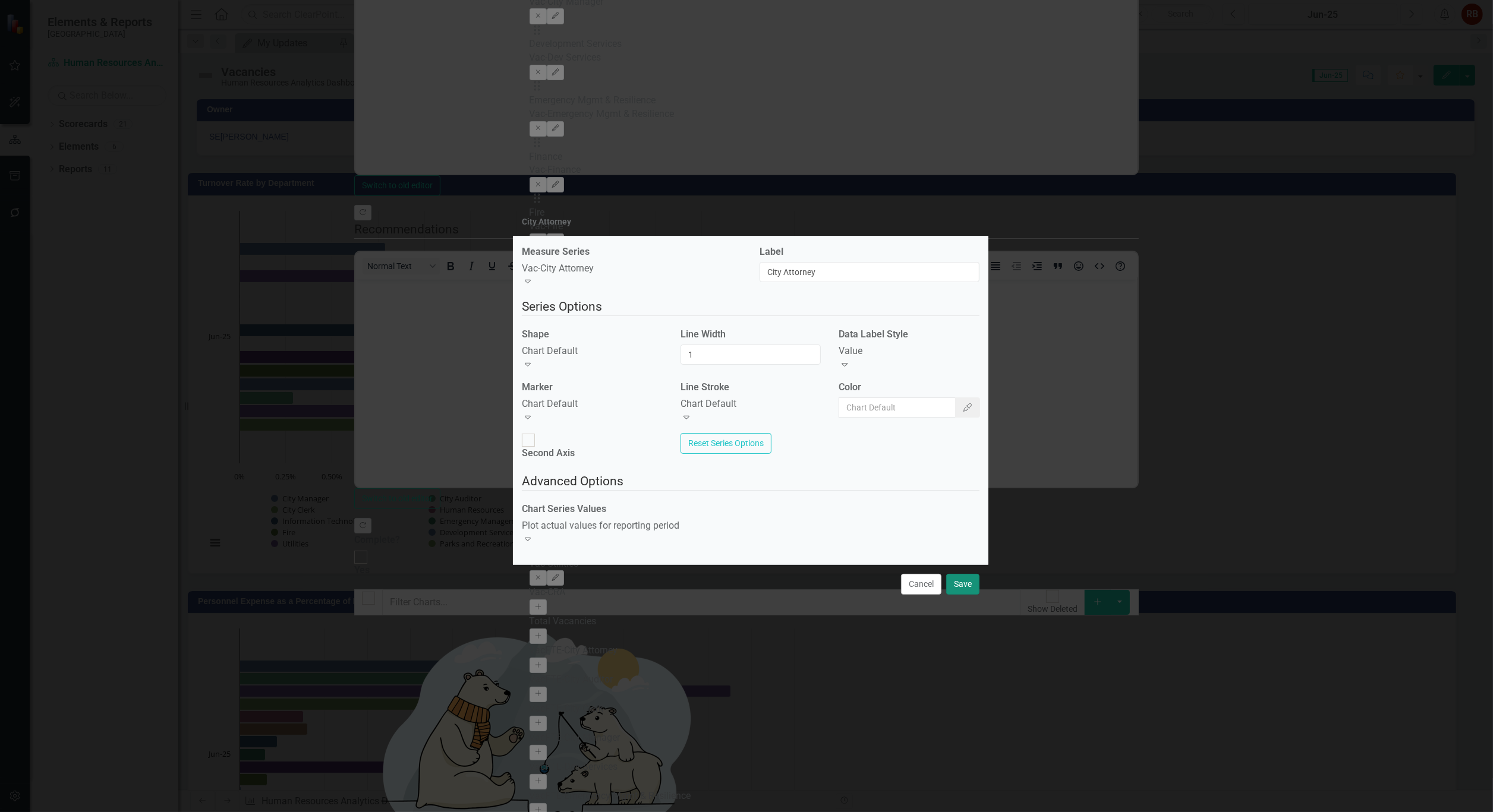
click at [963, 574] on button "Save" at bounding box center [963, 584] width 33 height 21
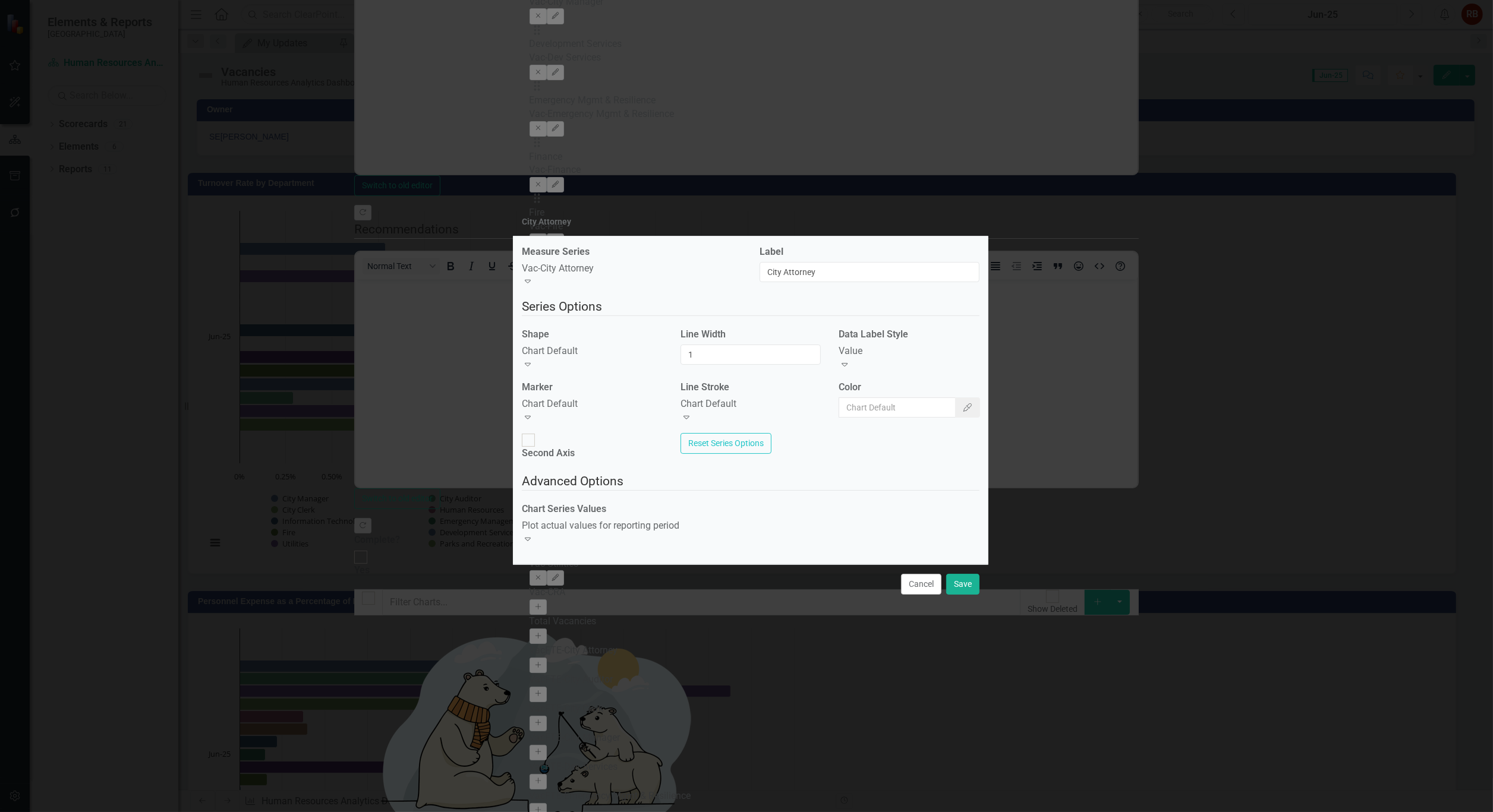
click at [533, 412] on icon "Expand" at bounding box center [528, 417] width 12 height 10
click at [814, 411] on div "Expand" at bounding box center [751, 417] width 141 height 14
click at [947, 358] on div "Value" at bounding box center [909, 351] width 141 height 14
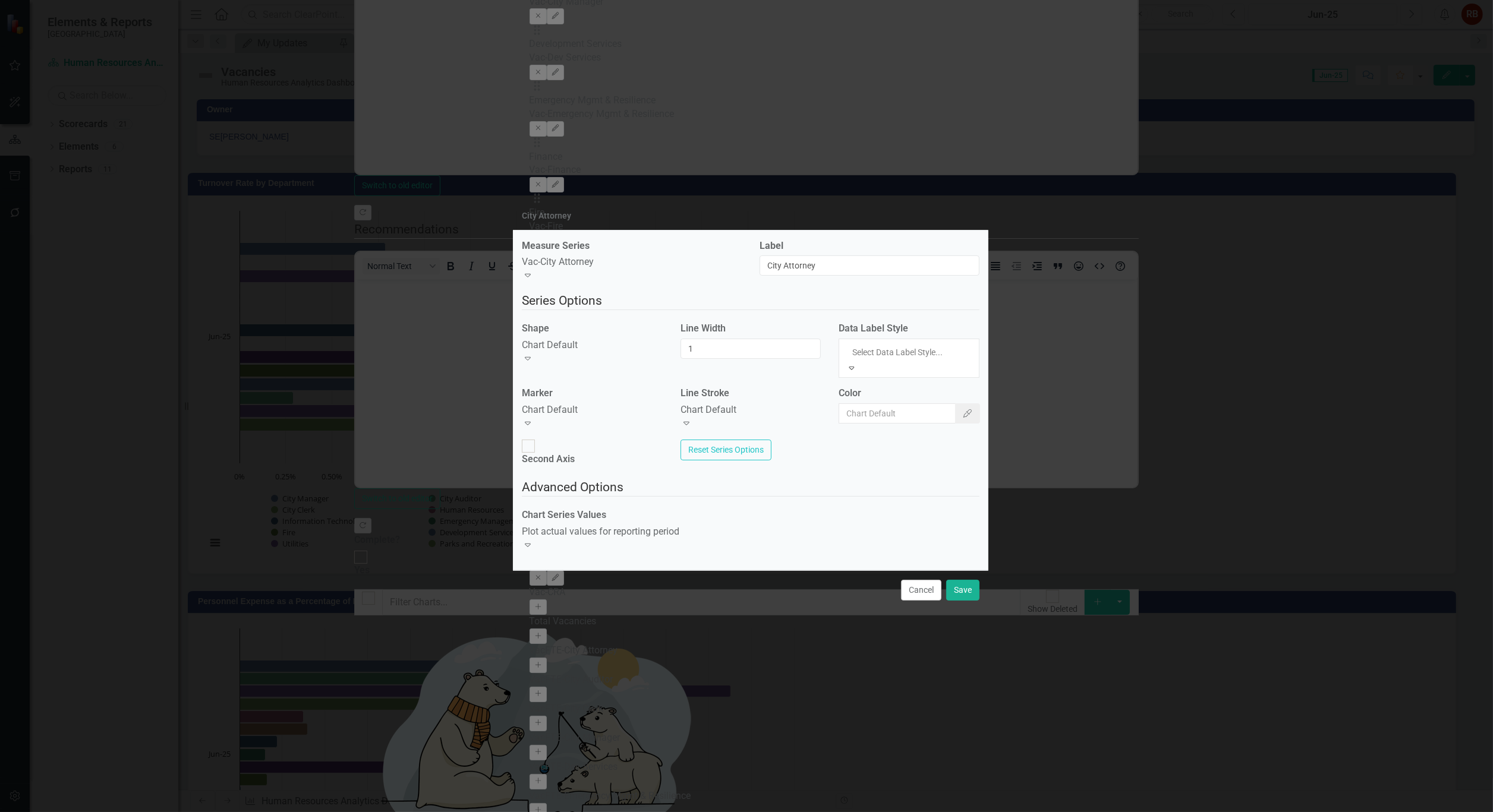
click at [900, 811] on div "Chart Default" at bounding box center [746, 819] width 1493 height 14
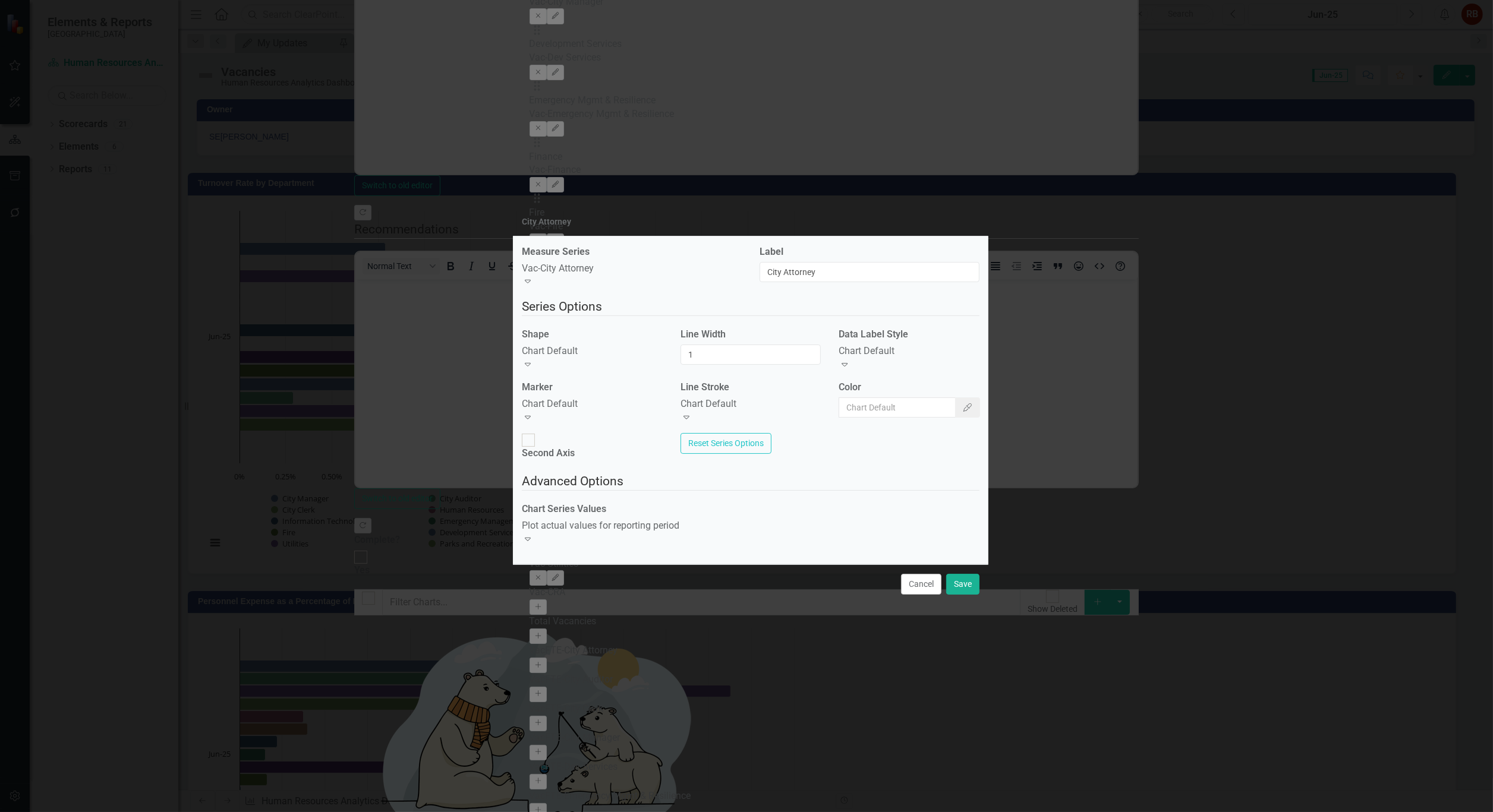
click at [533, 534] on icon "Expand" at bounding box center [528, 539] width 12 height 10
click at [964, 574] on button "Save" at bounding box center [963, 584] width 33 height 21
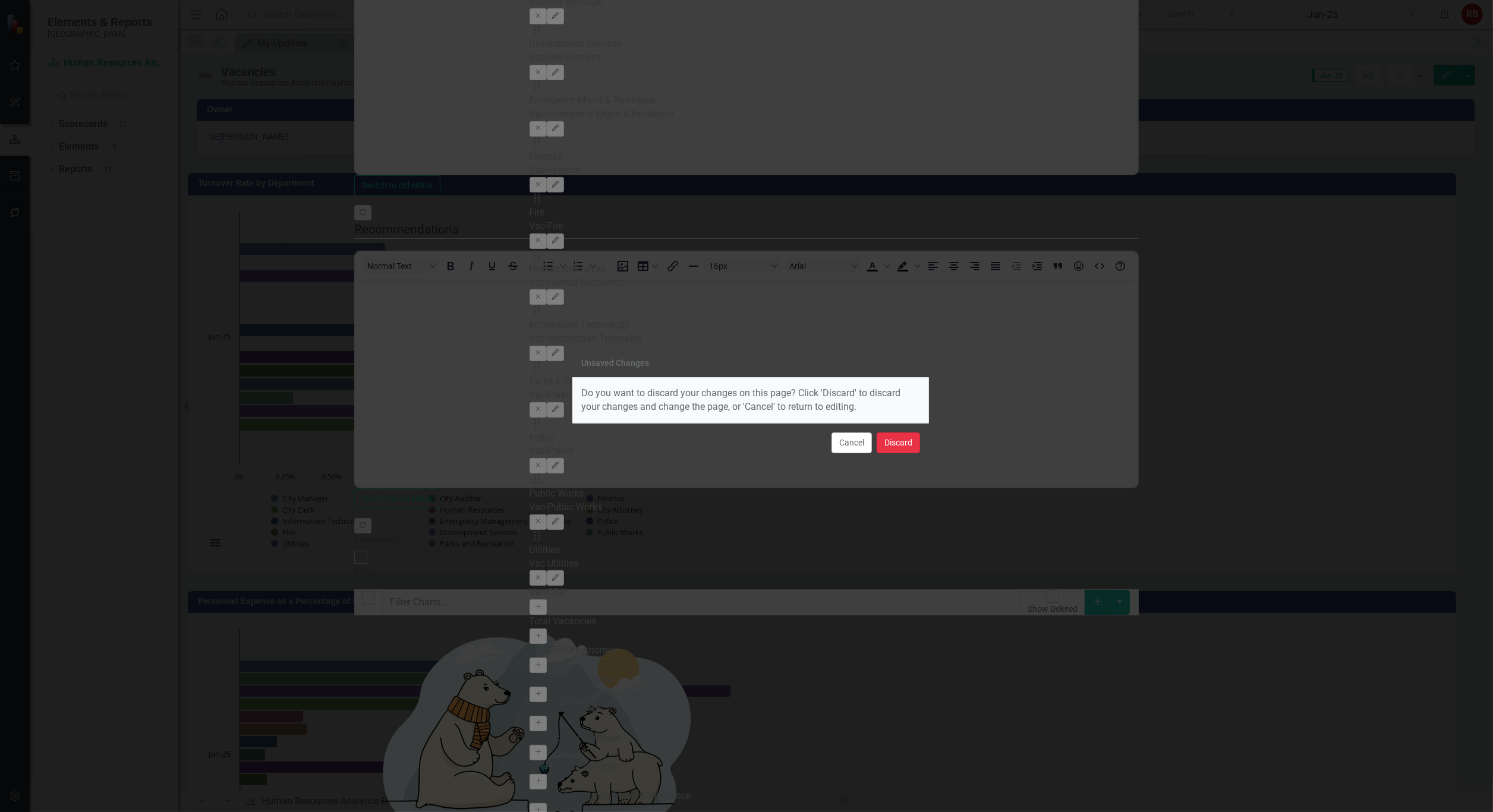
click at [896, 445] on button "Discard" at bounding box center [899, 443] width 43 height 21
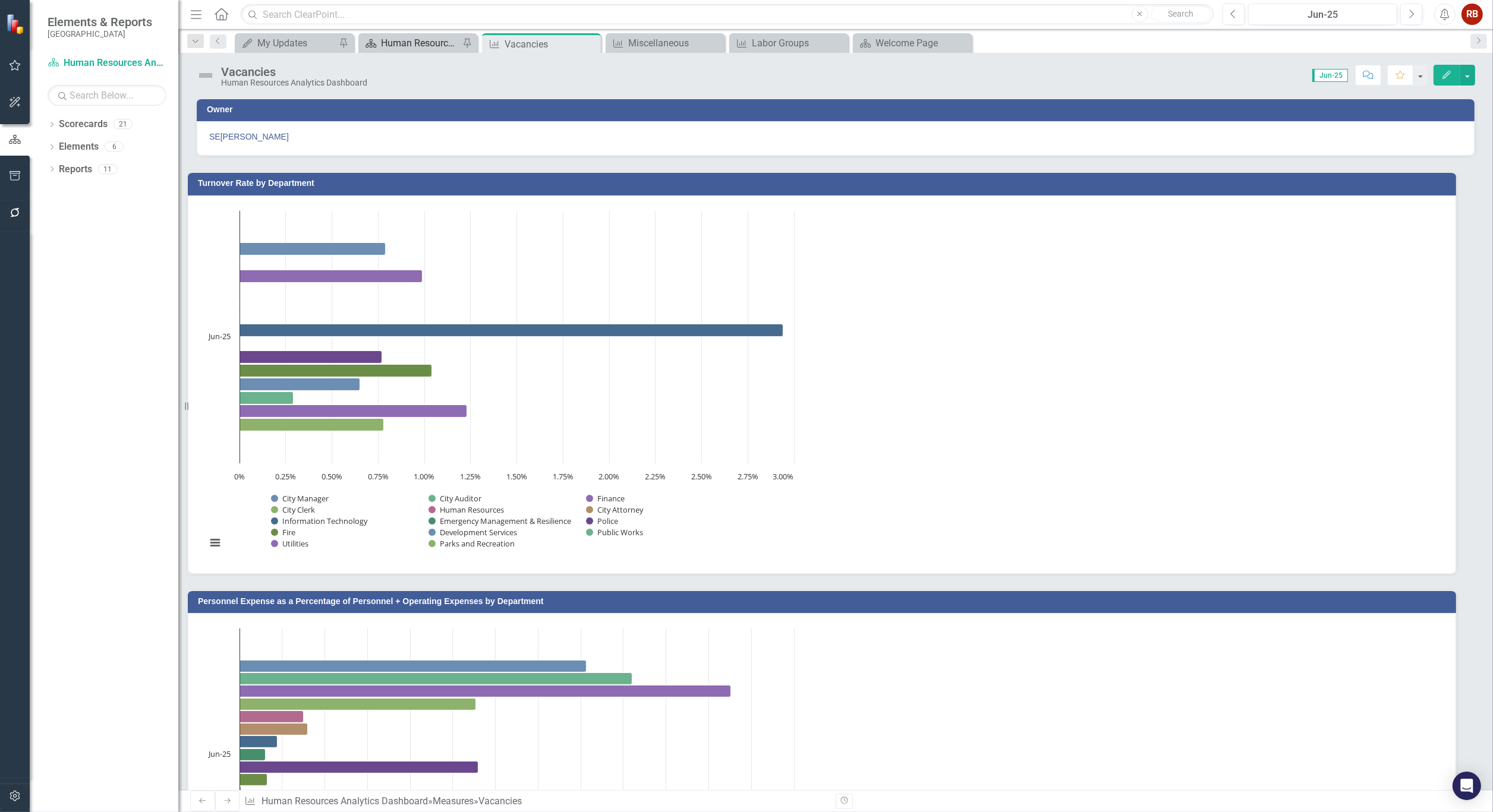
click at [428, 40] on div "Human Resources Analytics Dashboard" at bounding box center [420, 43] width 78 height 15
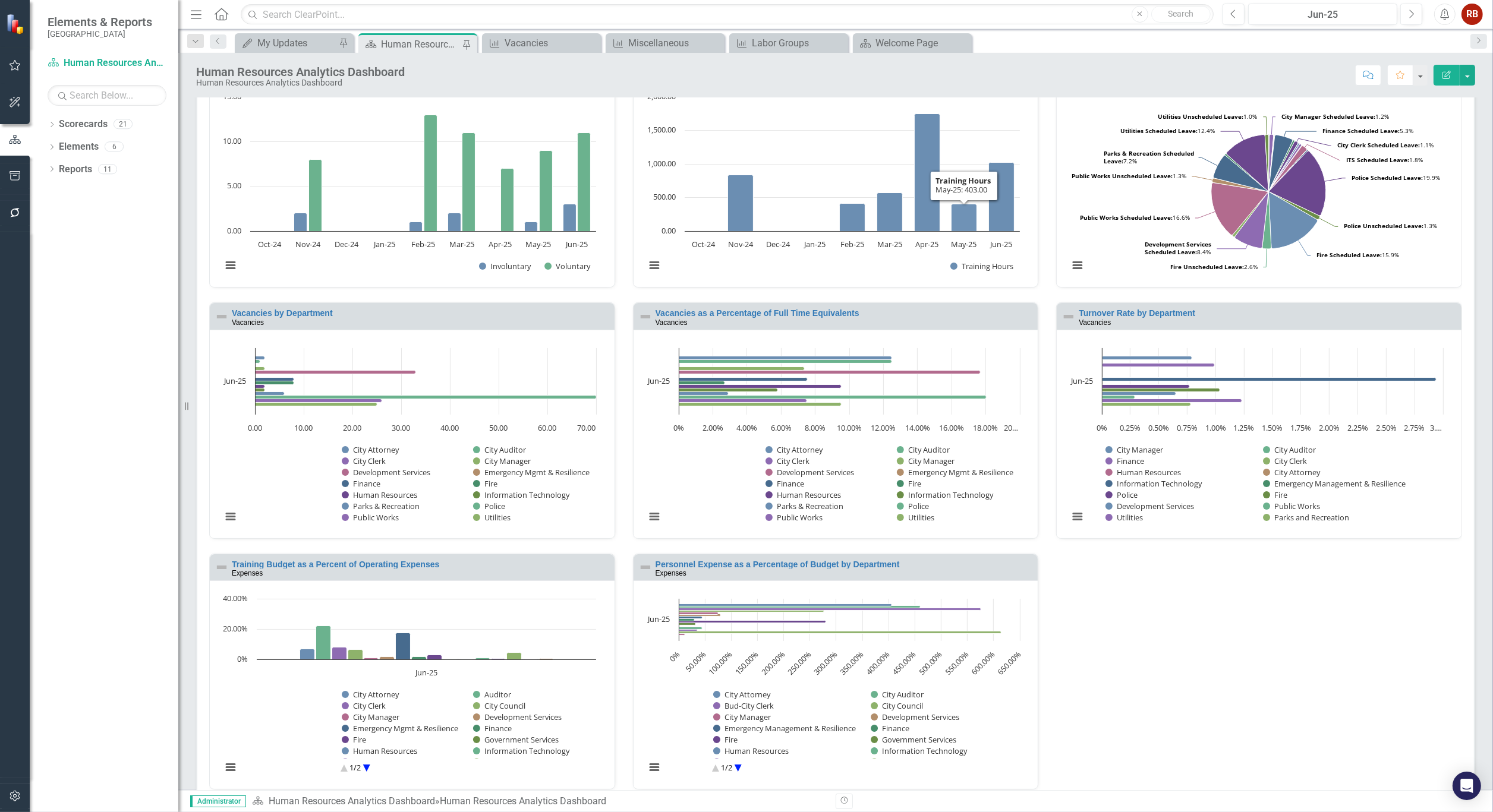
scroll to position [399, 0]
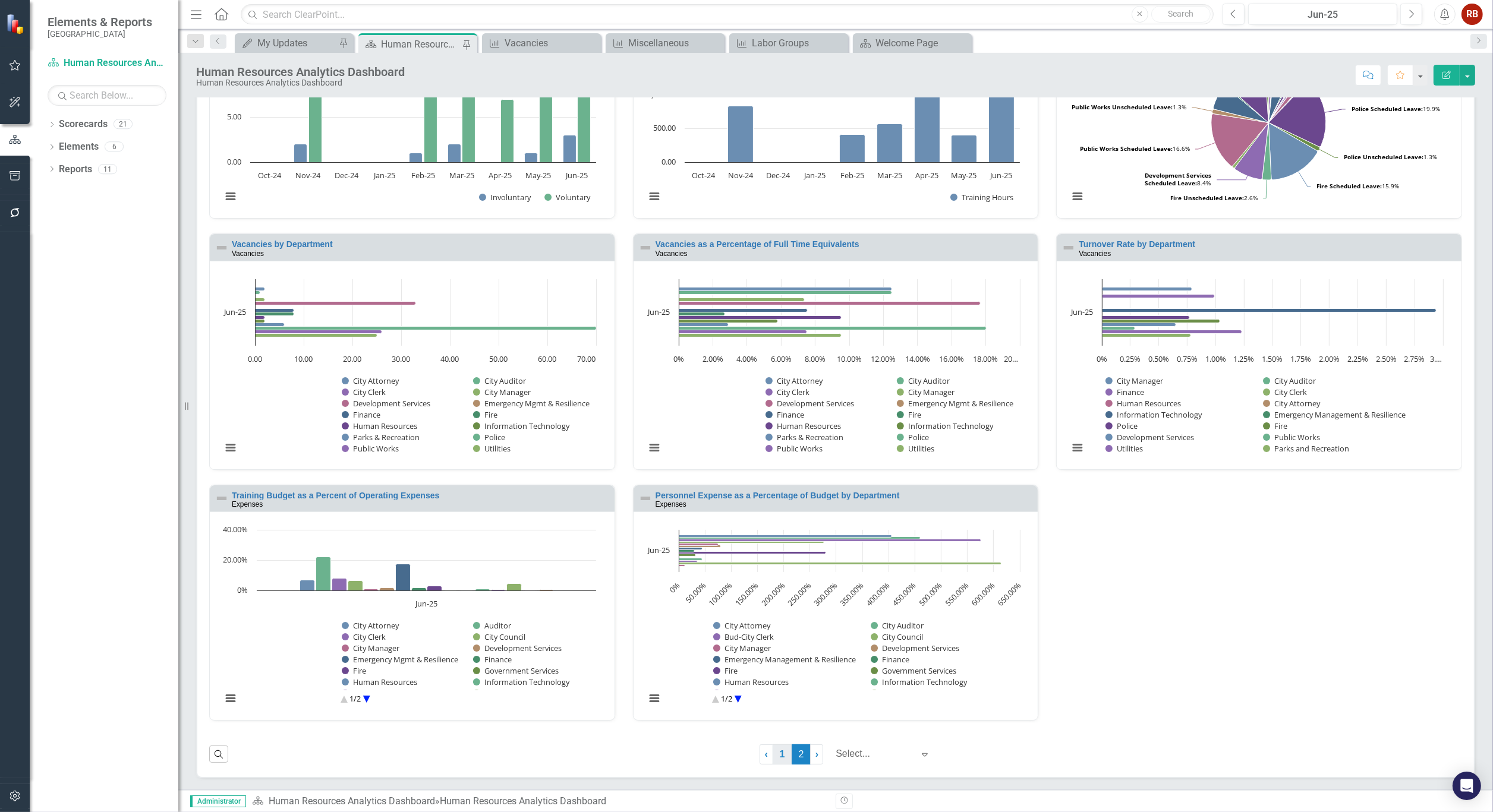
click at [774, 752] on link "1" at bounding box center [782, 754] width 19 height 20
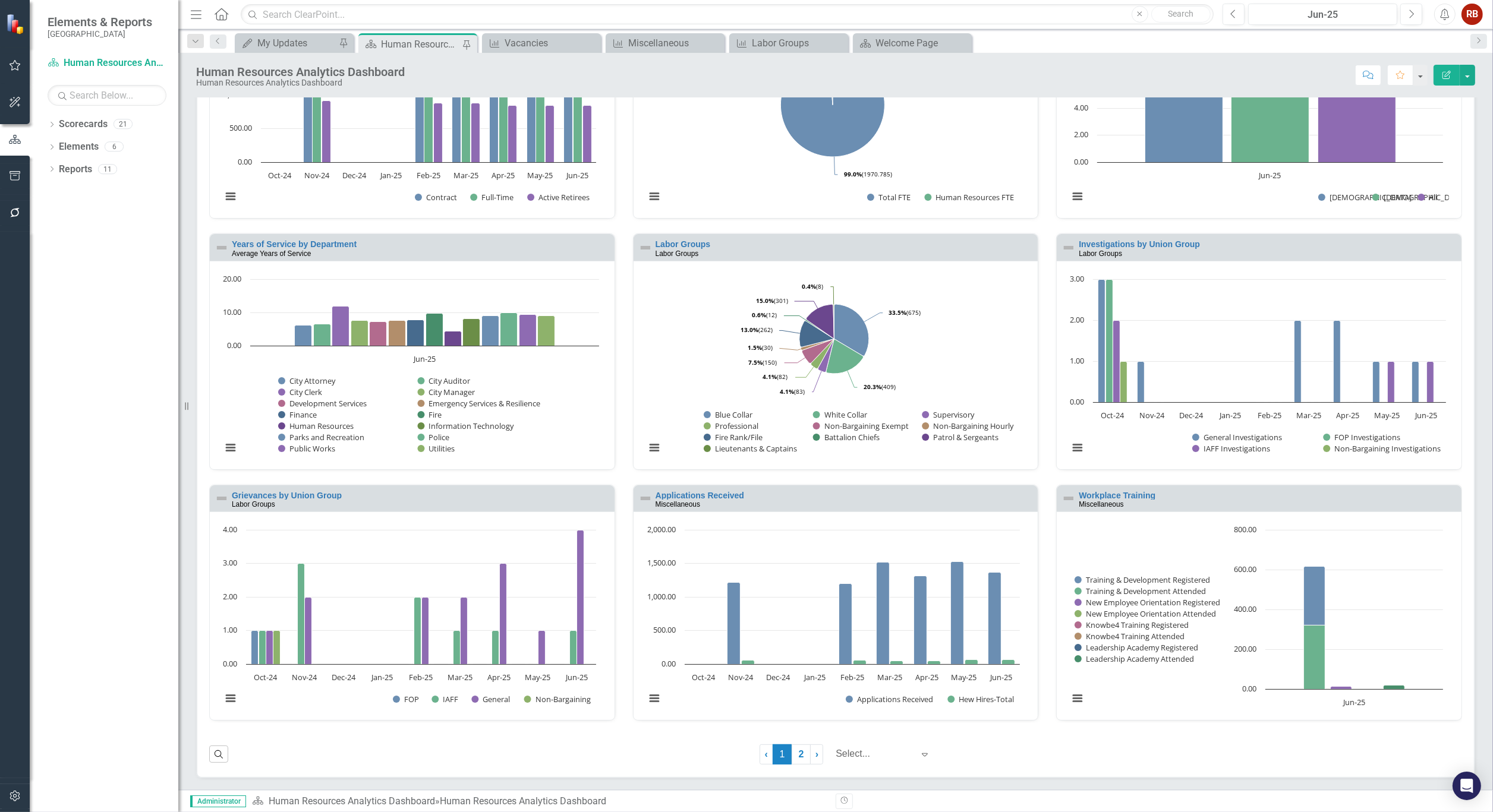
scroll to position [0, 0]
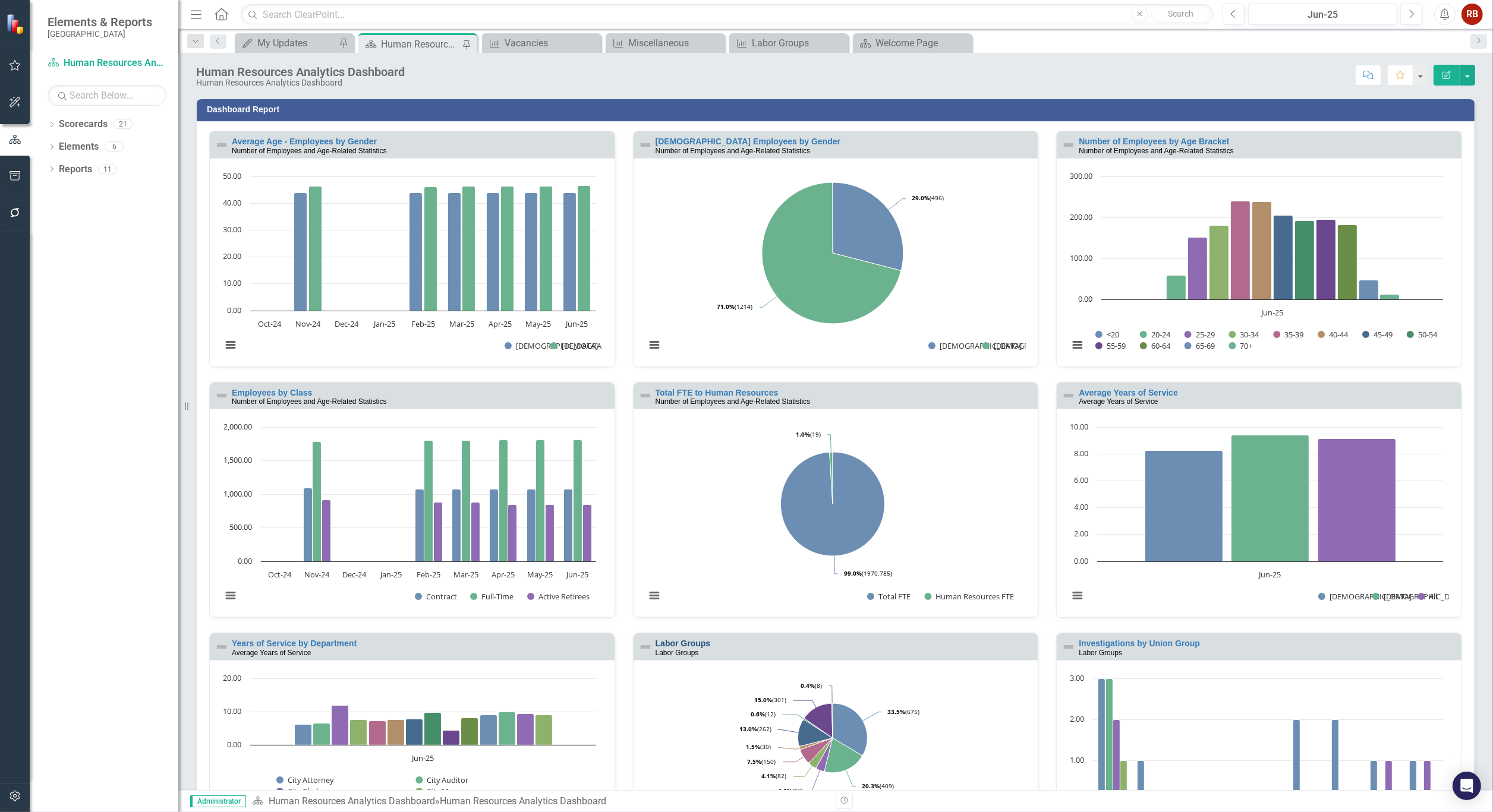
click at [688, 645] on link "Labor Groups" at bounding box center [683, 644] width 56 height 10
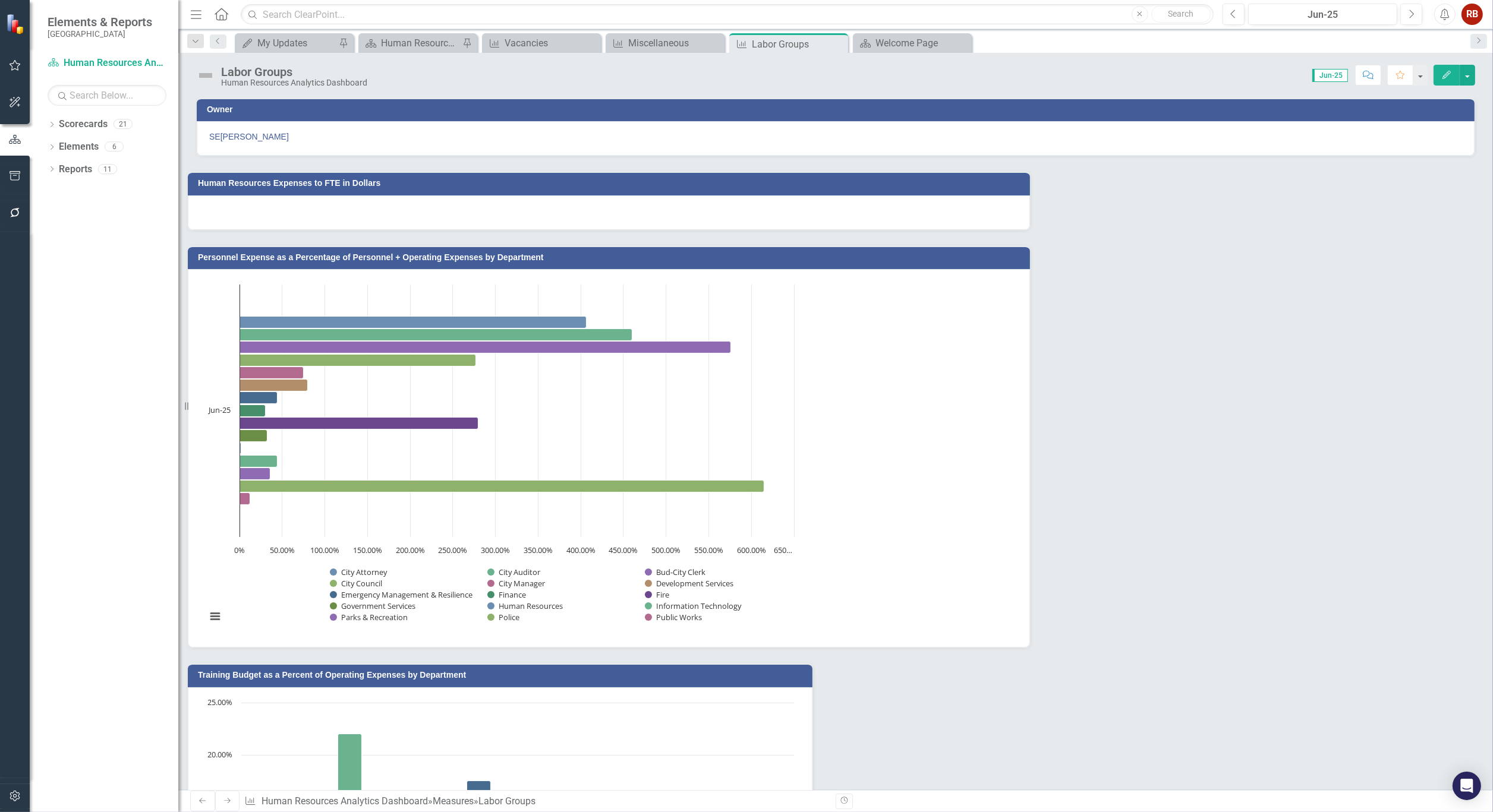
click at [1438, 72] on button "Edit" at bounding box center [1446, 75] width 26 height 21
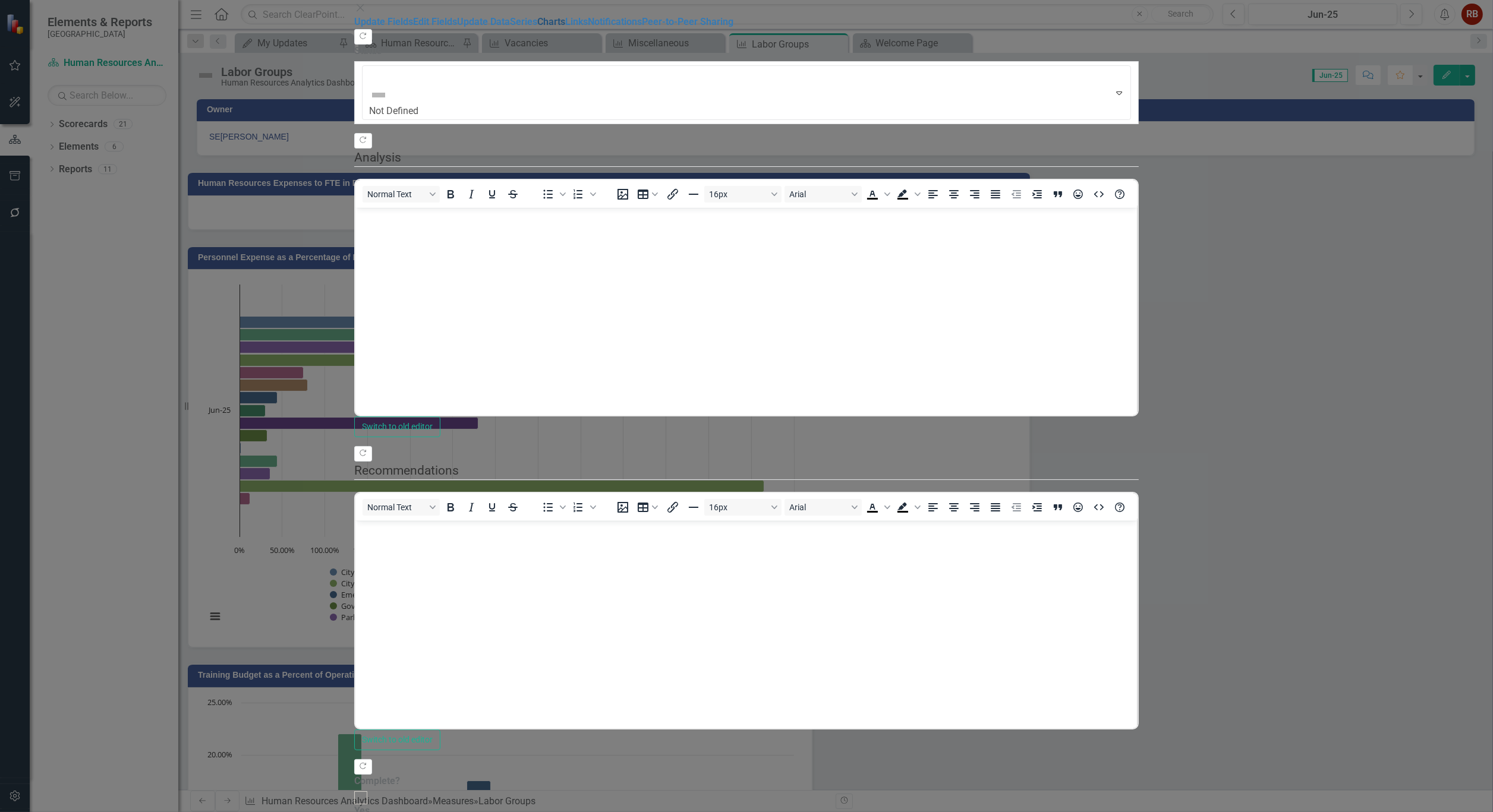
click at [537, 27] on link "Charts" at bounding box center [551, 22] width 28 height 11
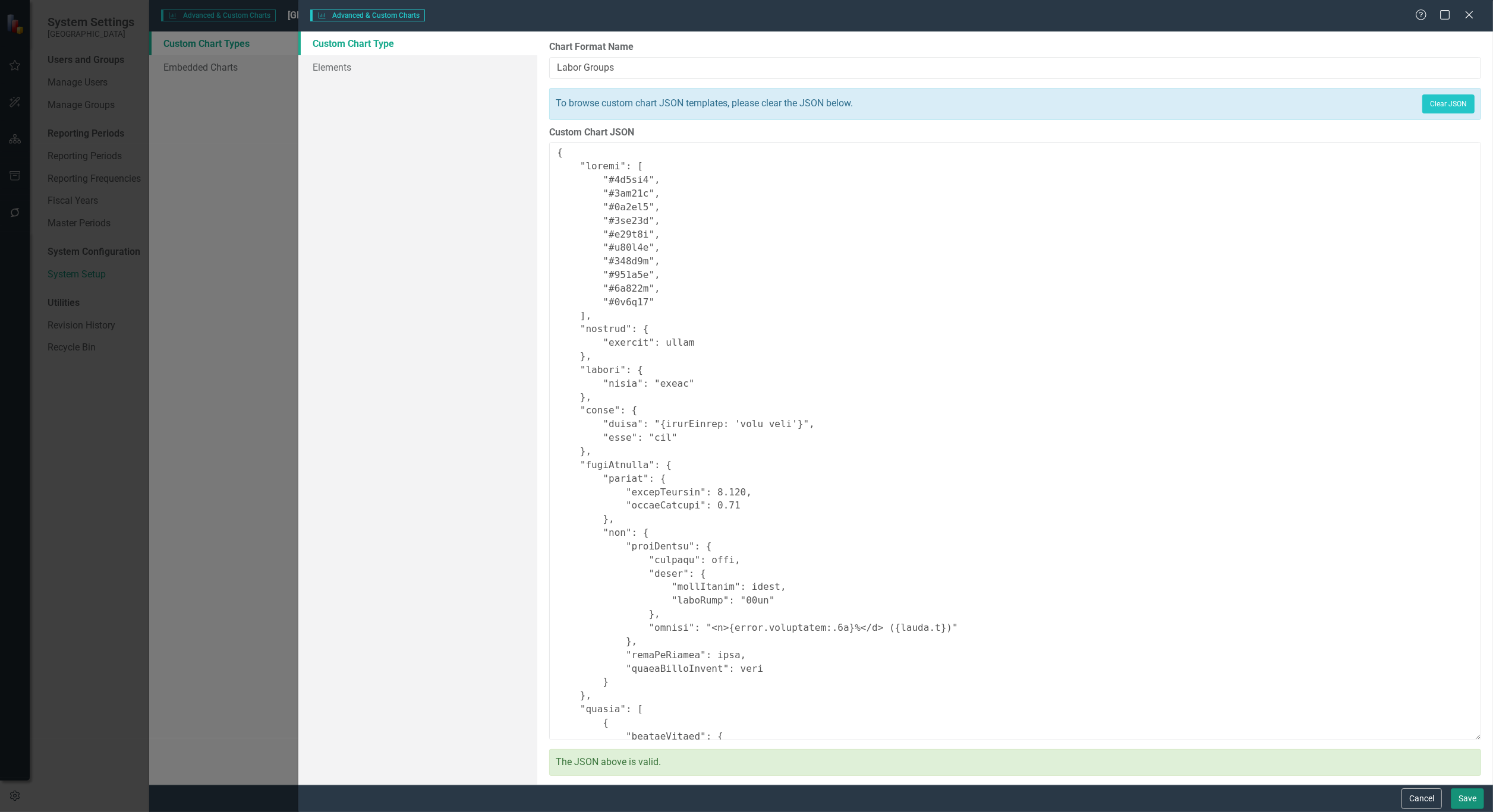
click at [1465, 797] on button "Save" at bounding box center [1467, 799] width 33 height 21
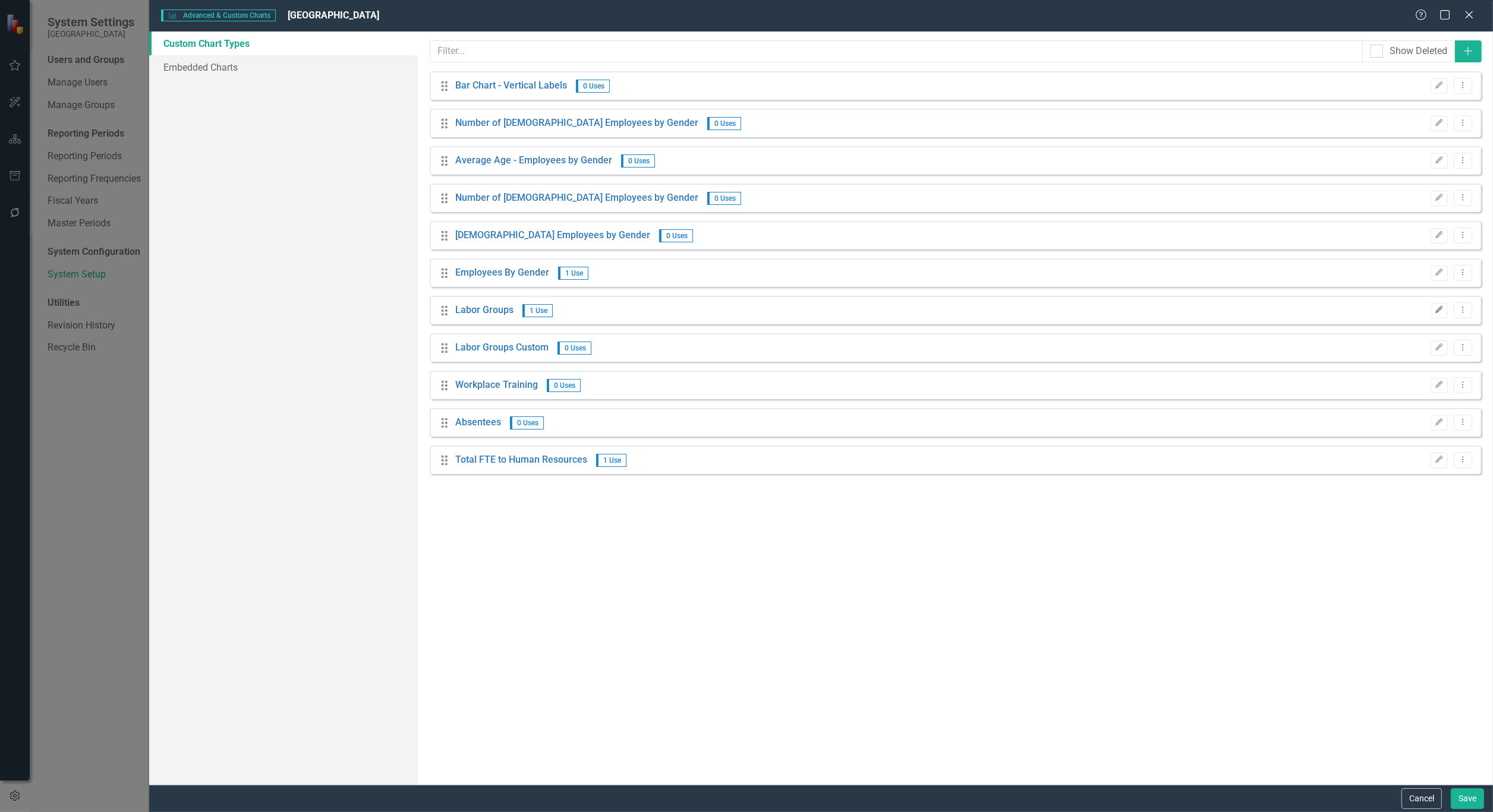
click at [1446, 310] on button "Edit" at bounding box center [1439, 311] width 18 height 16
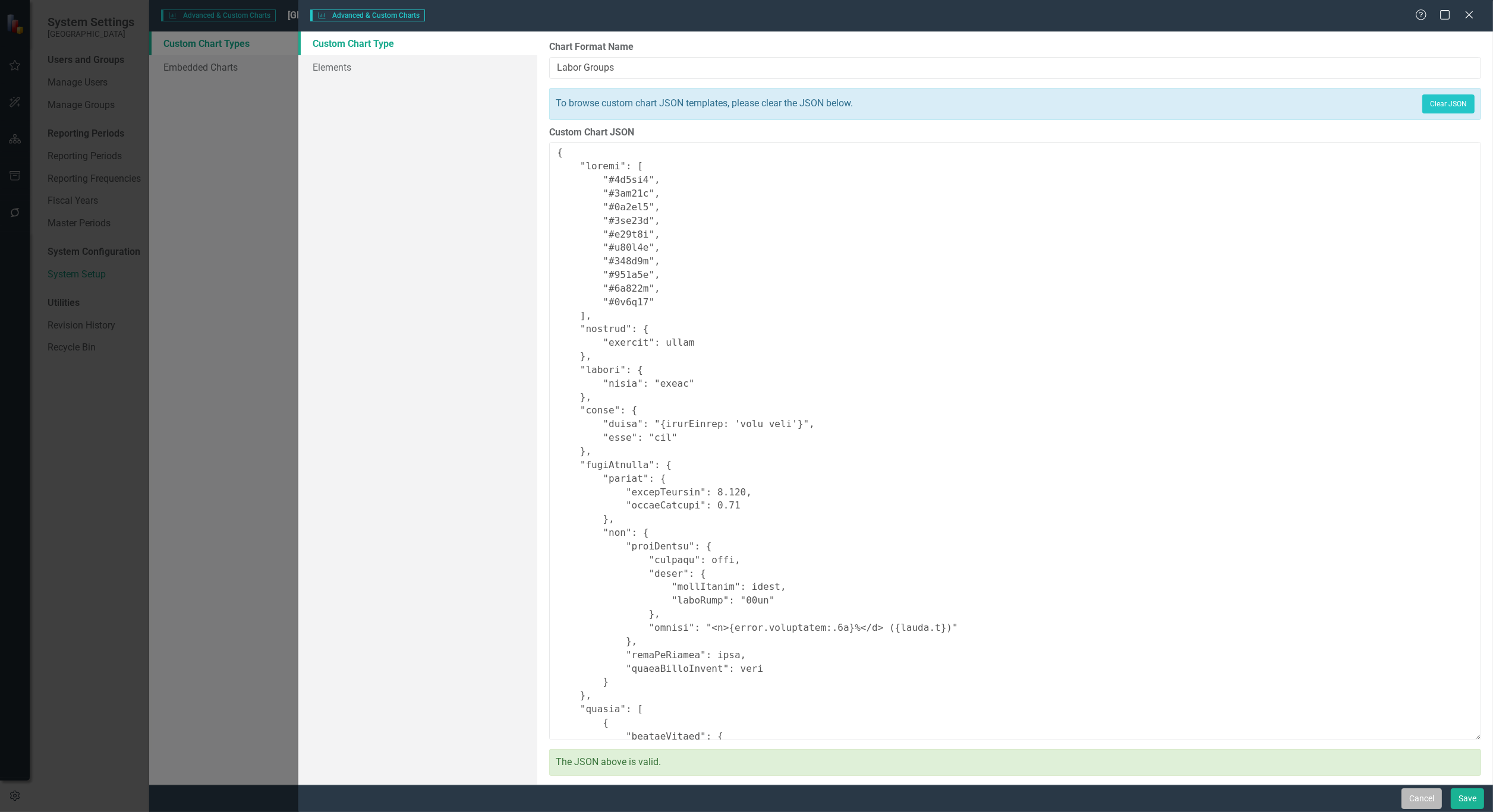
click at [1428, 800] on button "Cancel" at bounding box center [1421, 799] width 40 height 21
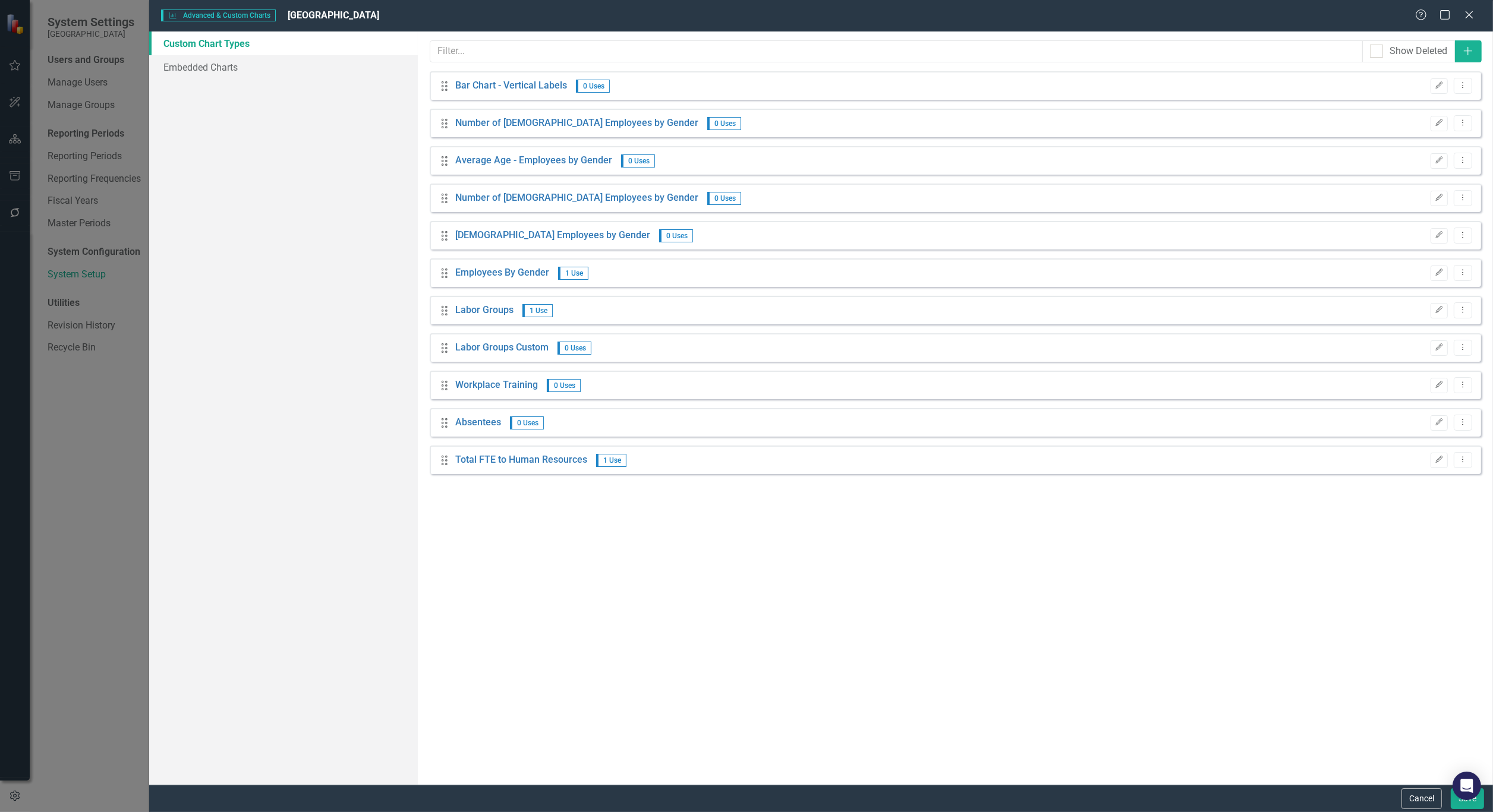
click at [1428, 800] on button "Cancel" at bounding box center [1421, 799] width 40 height 21
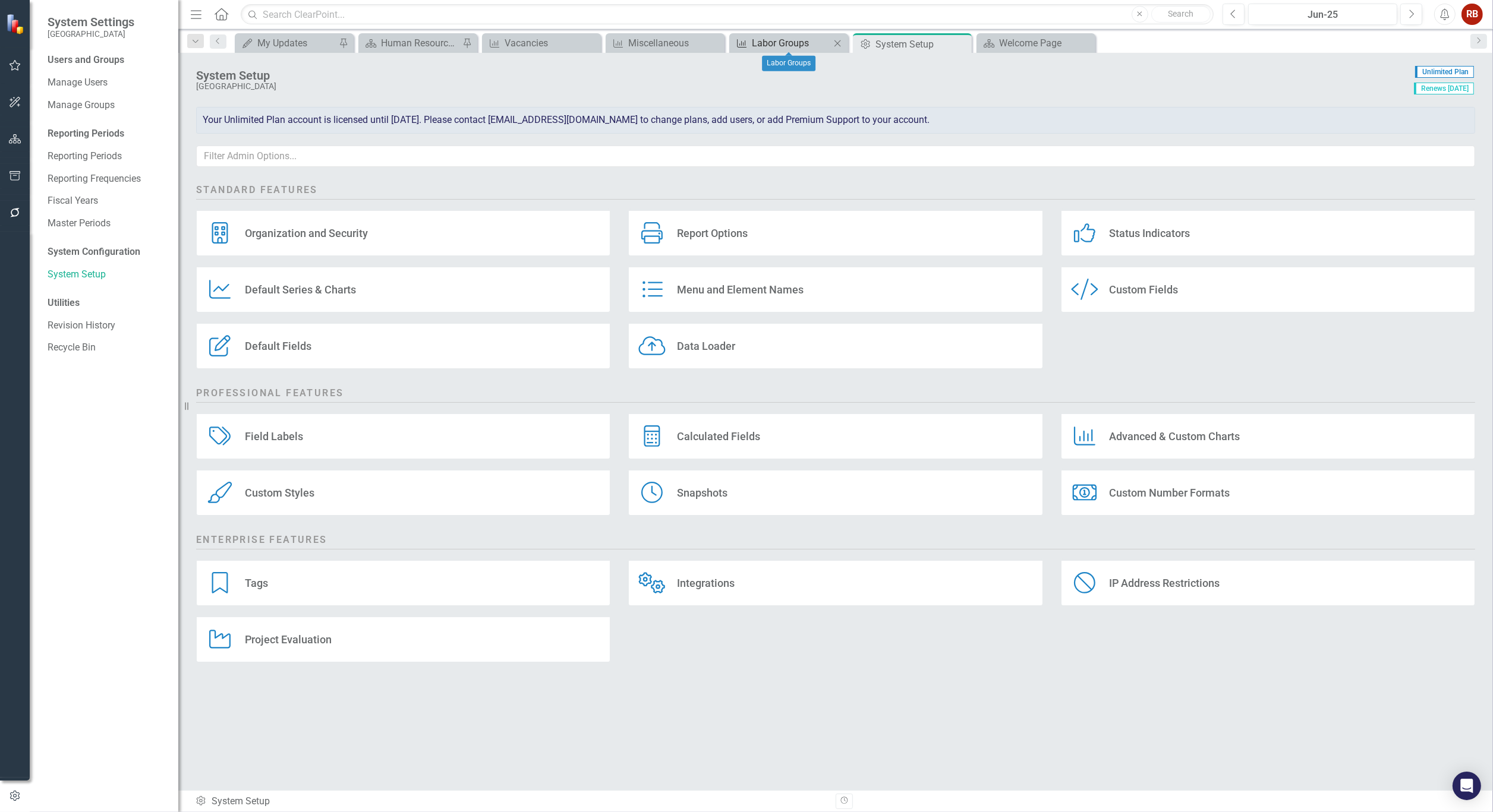
click at [789, 45] on div "Labor Groups" at bounding box center [791, 43] width 78 height 15
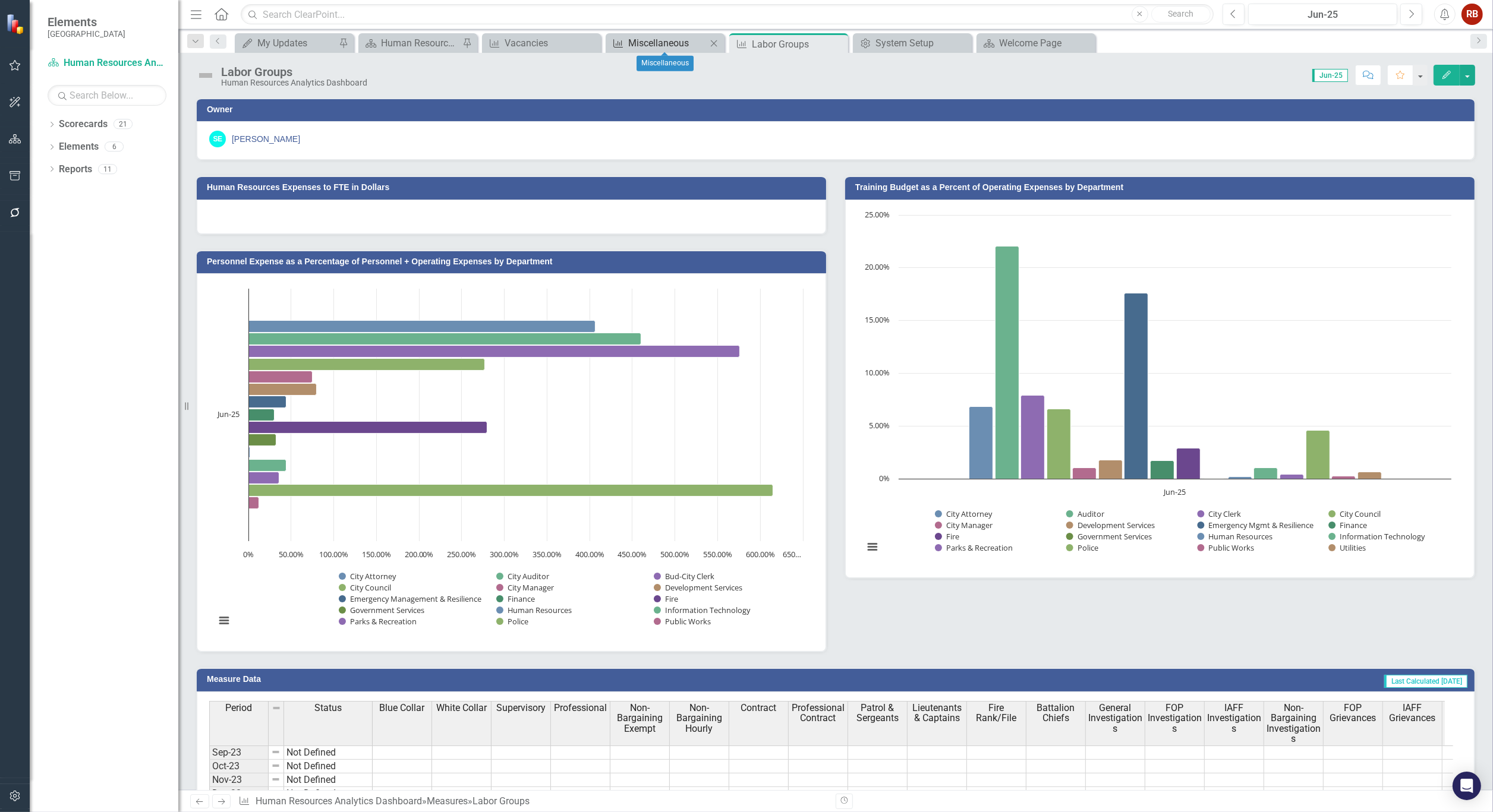
click at [673, 43] on div "Miscellaneous" at bounding box center [667, 43] width 78 height 15
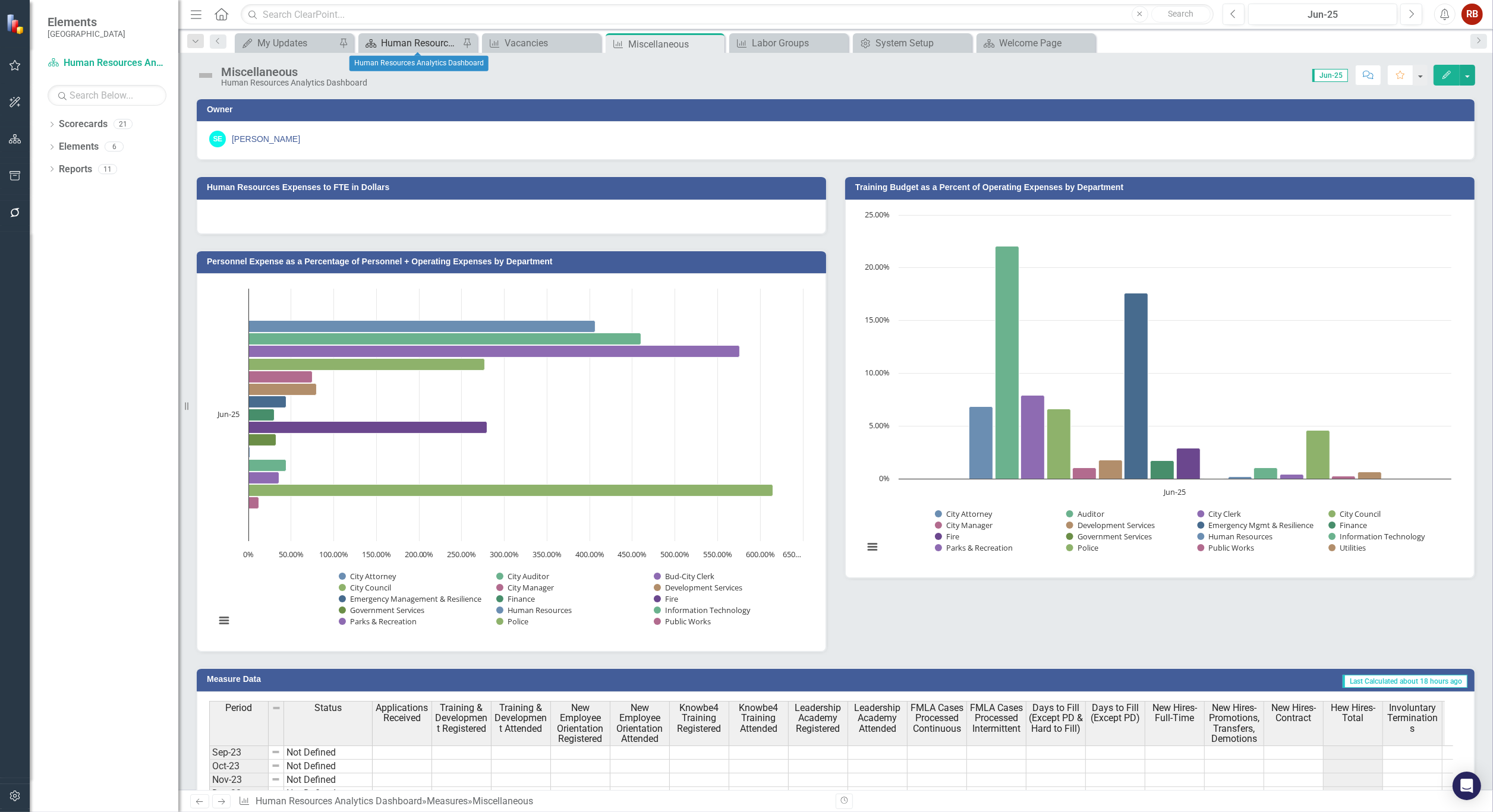
click at [425, 42] on div "Human Resources Analytics Dashboard" at bounding box center [420, 43] width 78 height 15
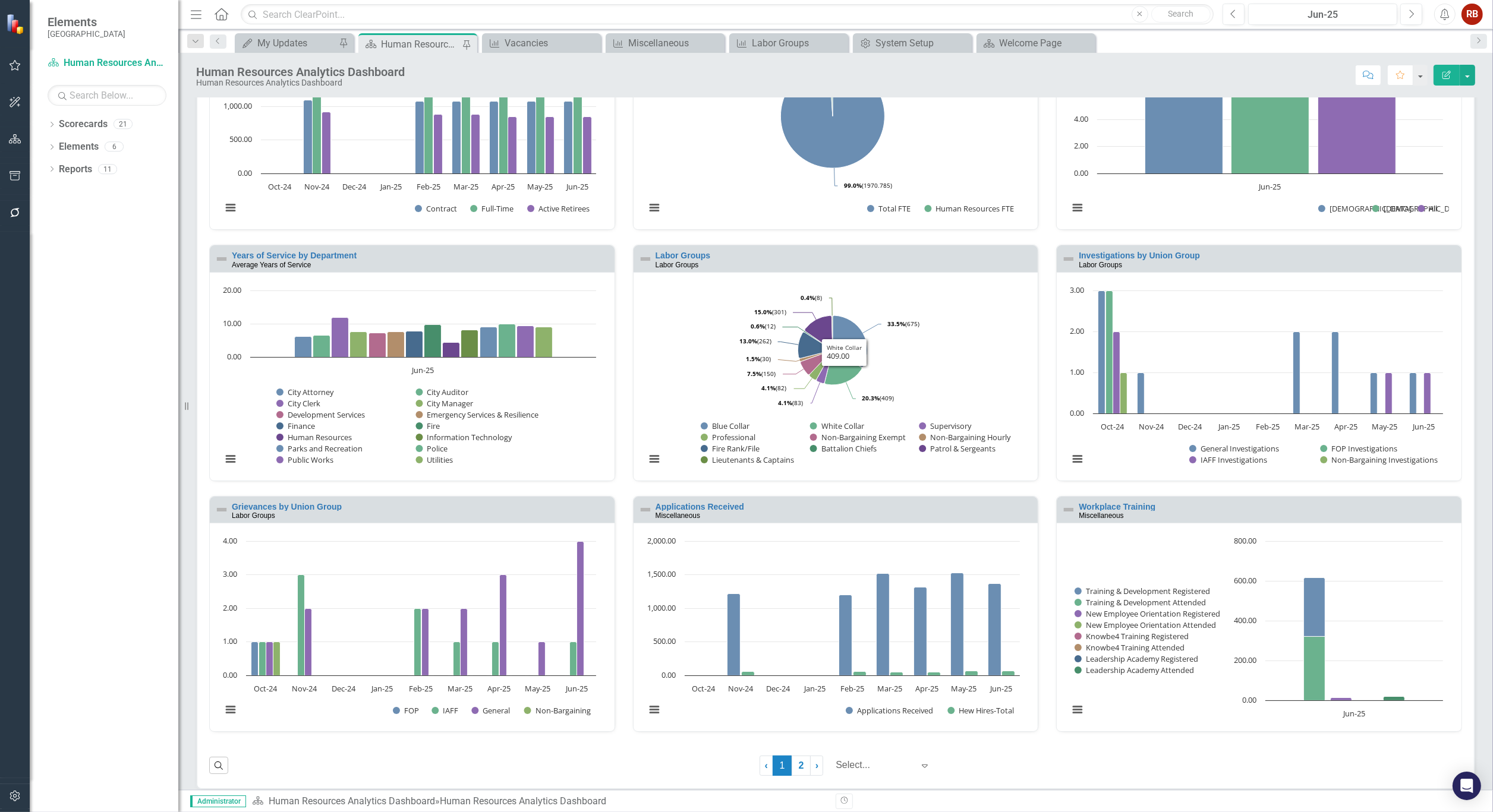
scroll to position [399, 0]
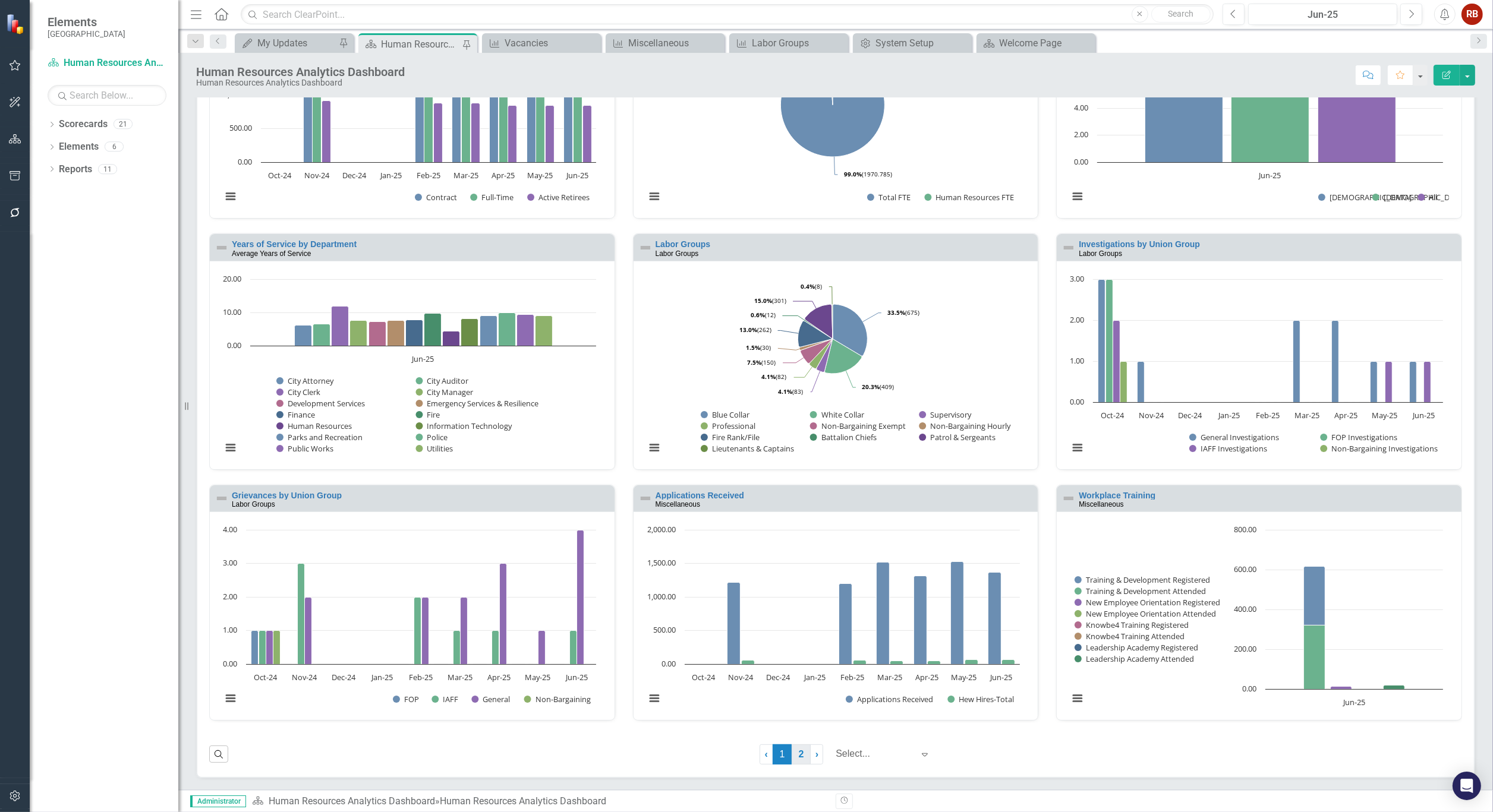
click at [792, 759] on link "2" at bounding box center [801, 754] width 19 height 20
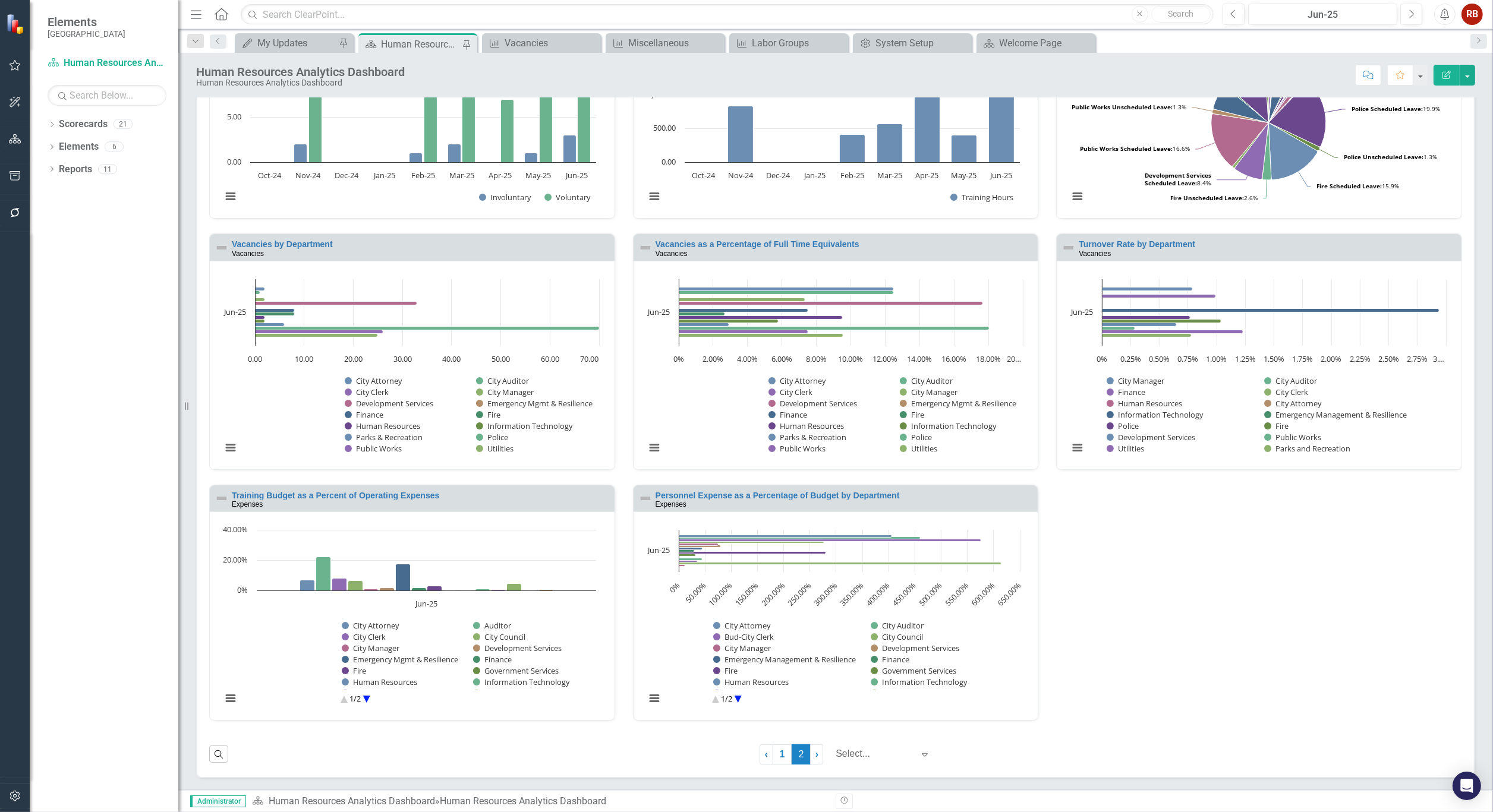
scroll to position [0, 0]
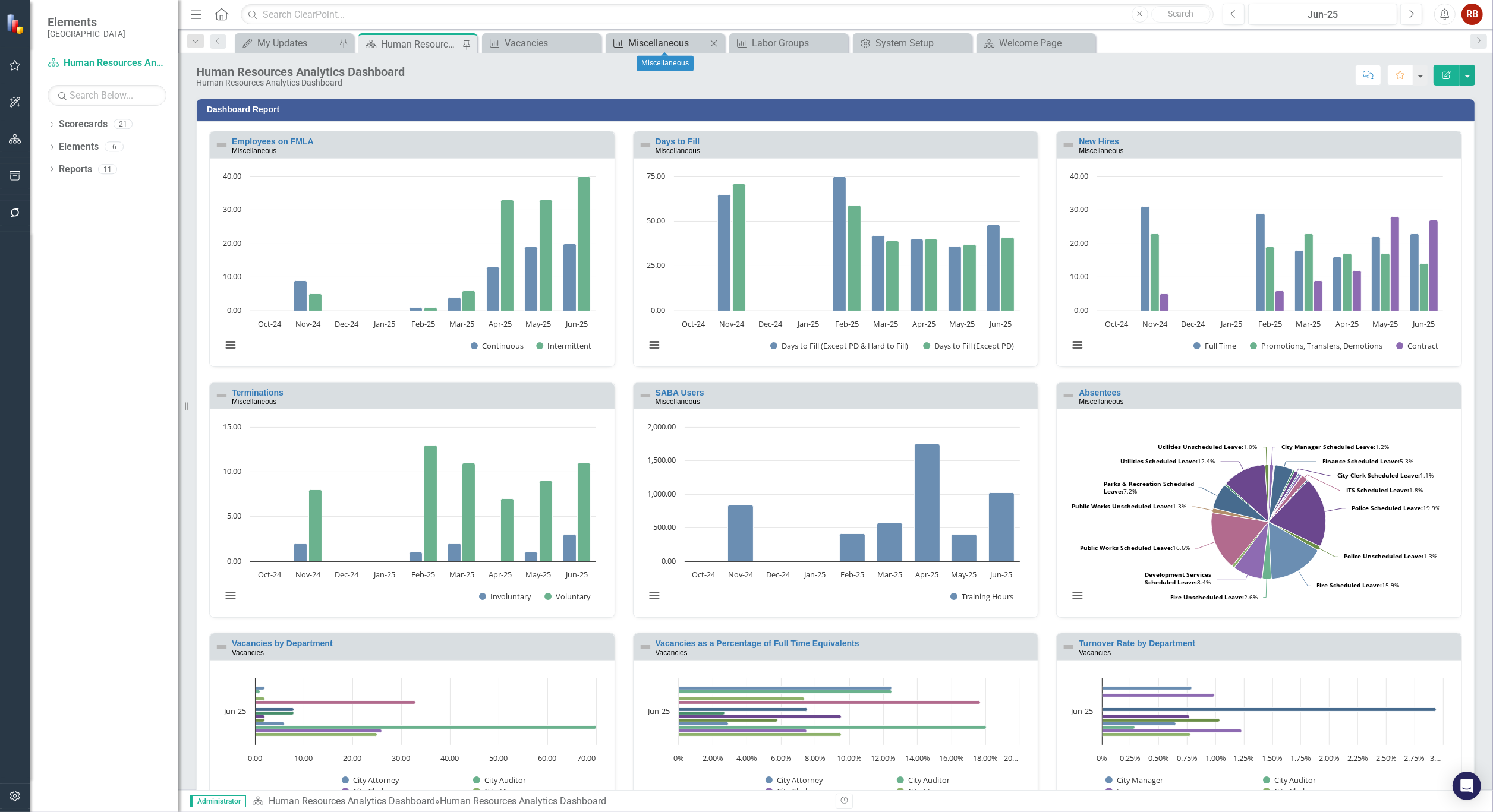
click at [689, 37] on div "Miscellaneous" at bounding box center [667, 43] width 78 height 15
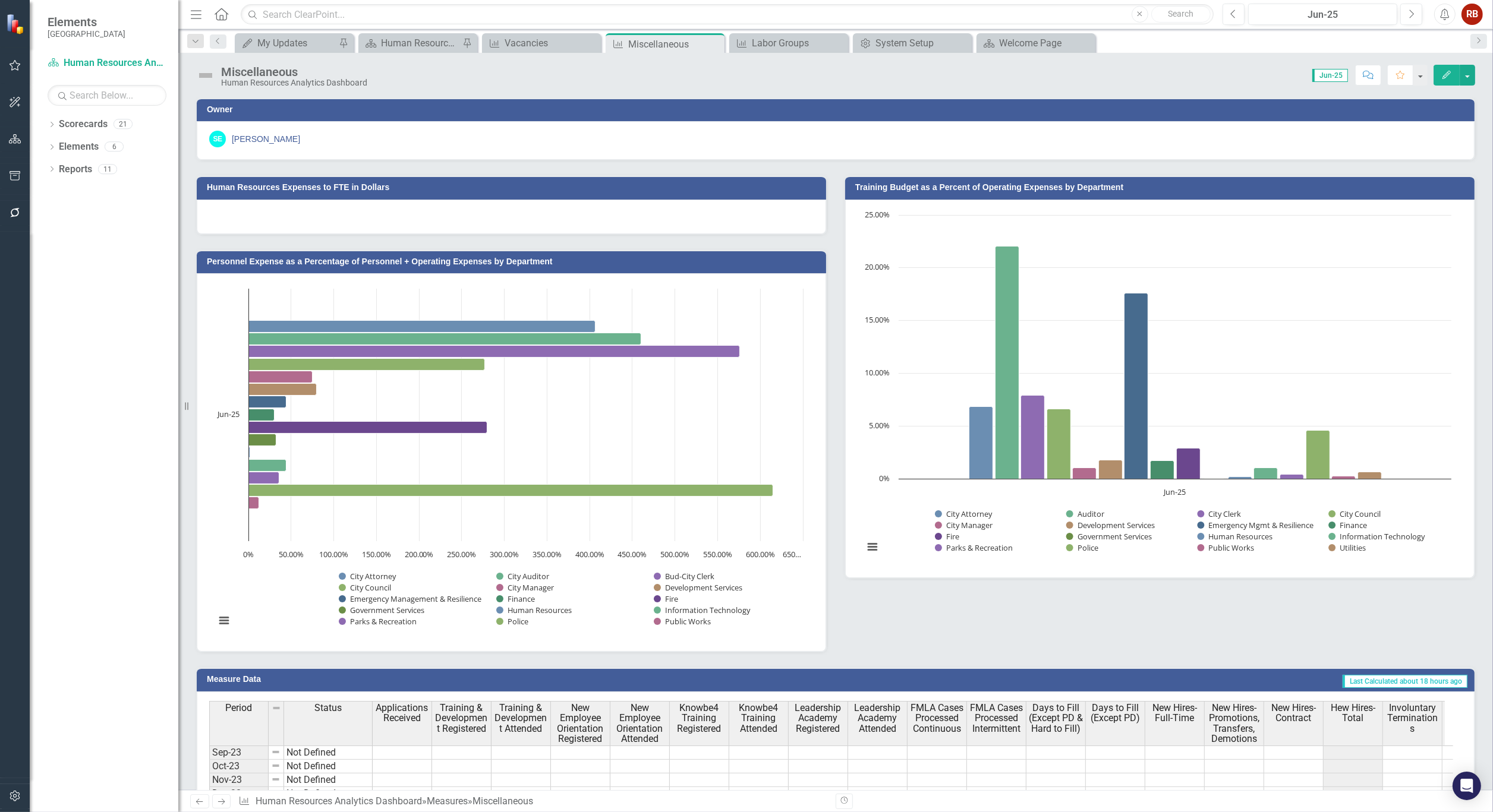
click at [1448, 75] on icon "Edit" at bounding box center [1447, 75] width 11 height 8
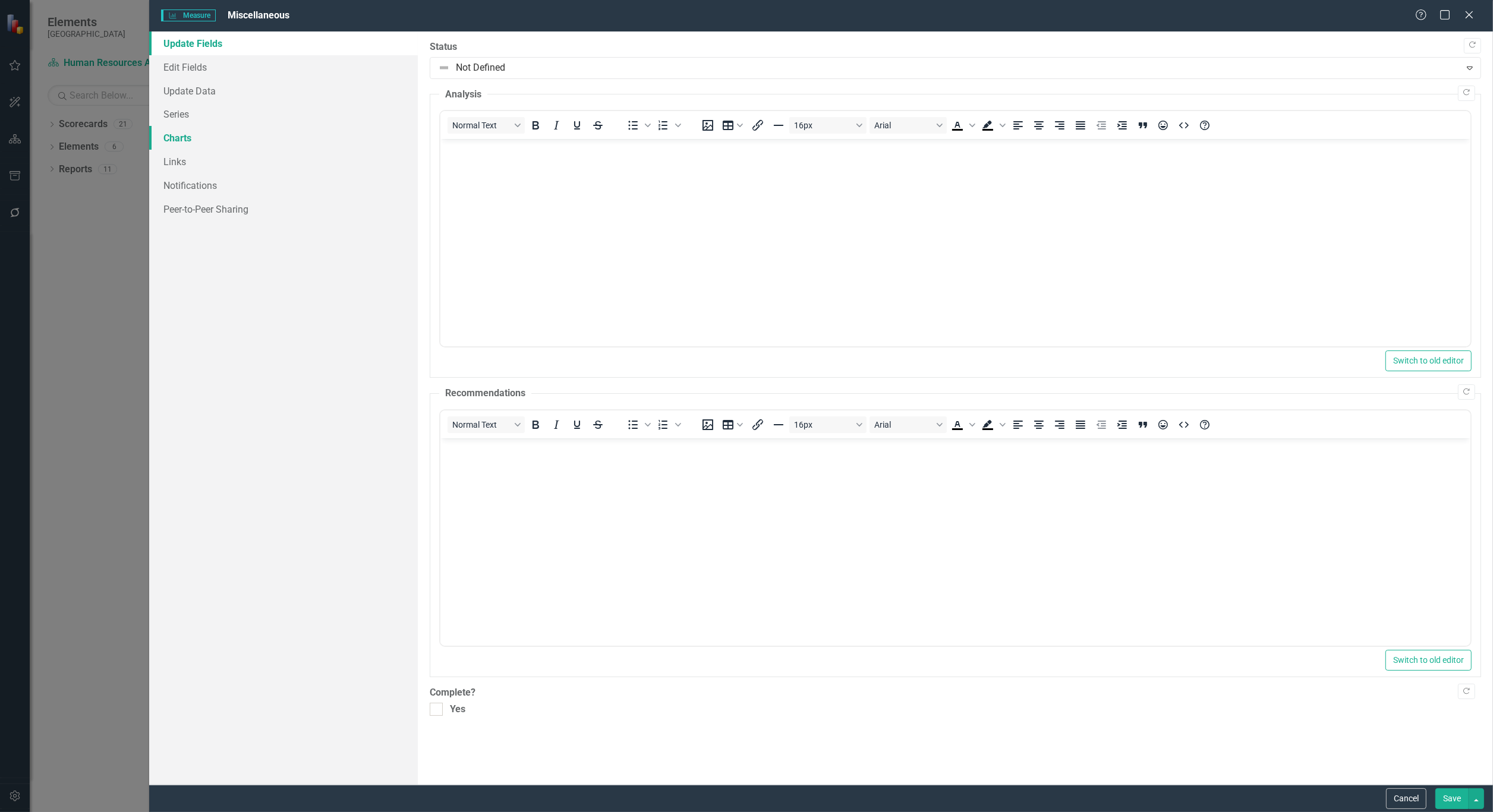
click at [174, 132] on link "Charts" at bounding box center [283, 138] width 269 height 24
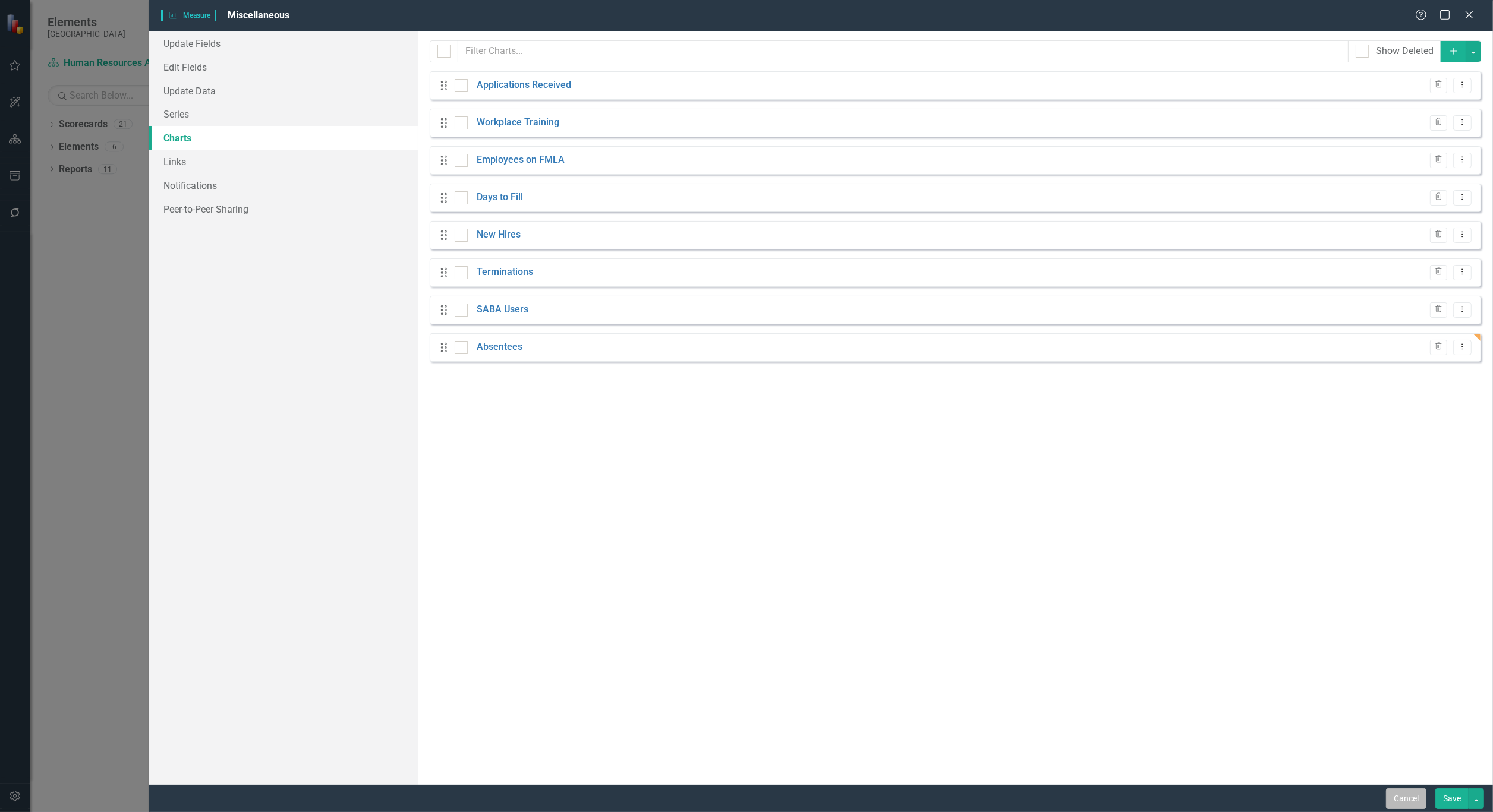
click at [1410, 797] on button "Cancel" at bounding box center [1406, 799] width 40 height 21
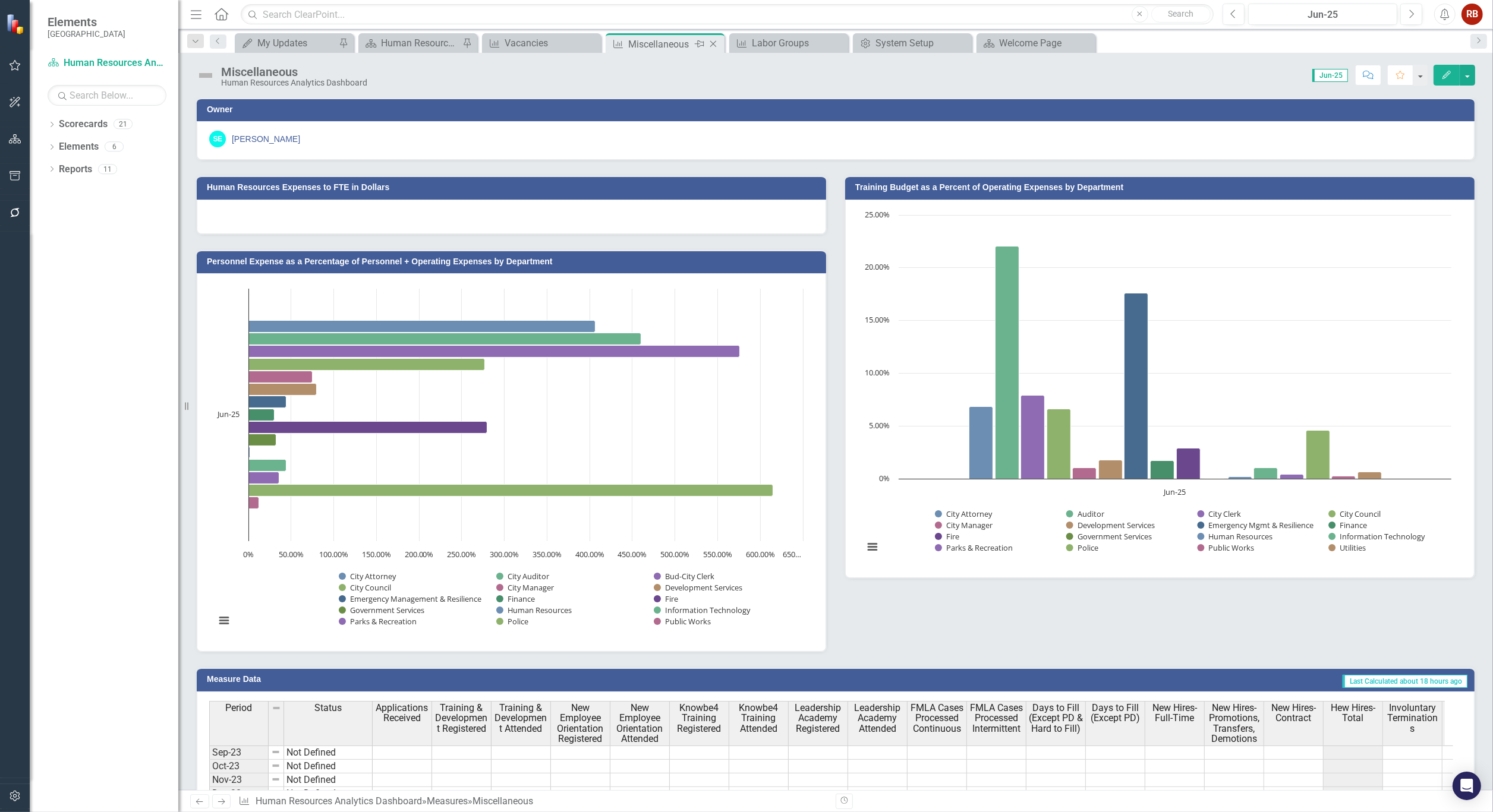
click at [715, 43] on icon "Close" at bounding box center [713, 44] width 12 height 10
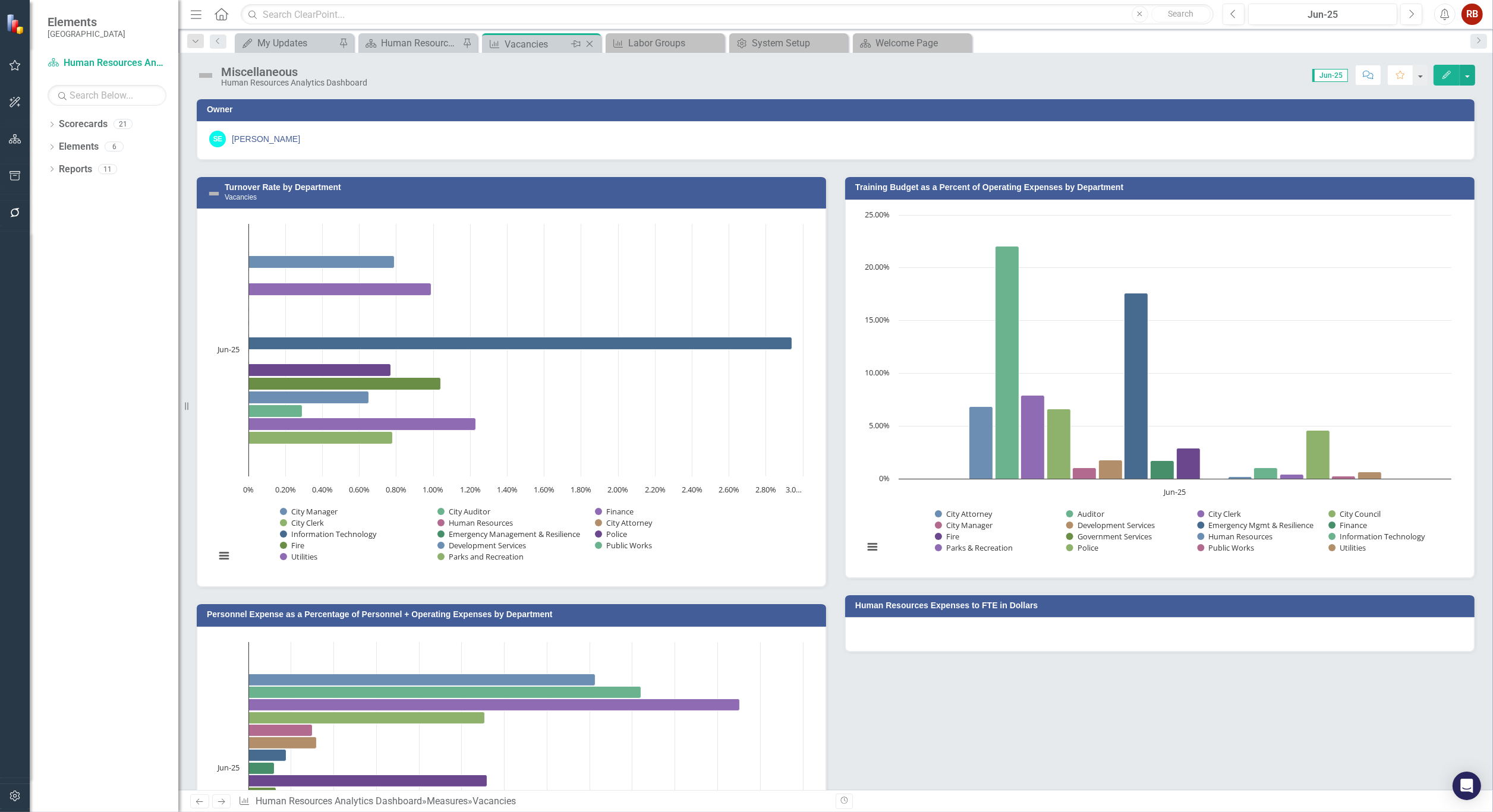
click at [542, 44] on div "Vacancies" at bounding box center [536, 44] width 63 height 15
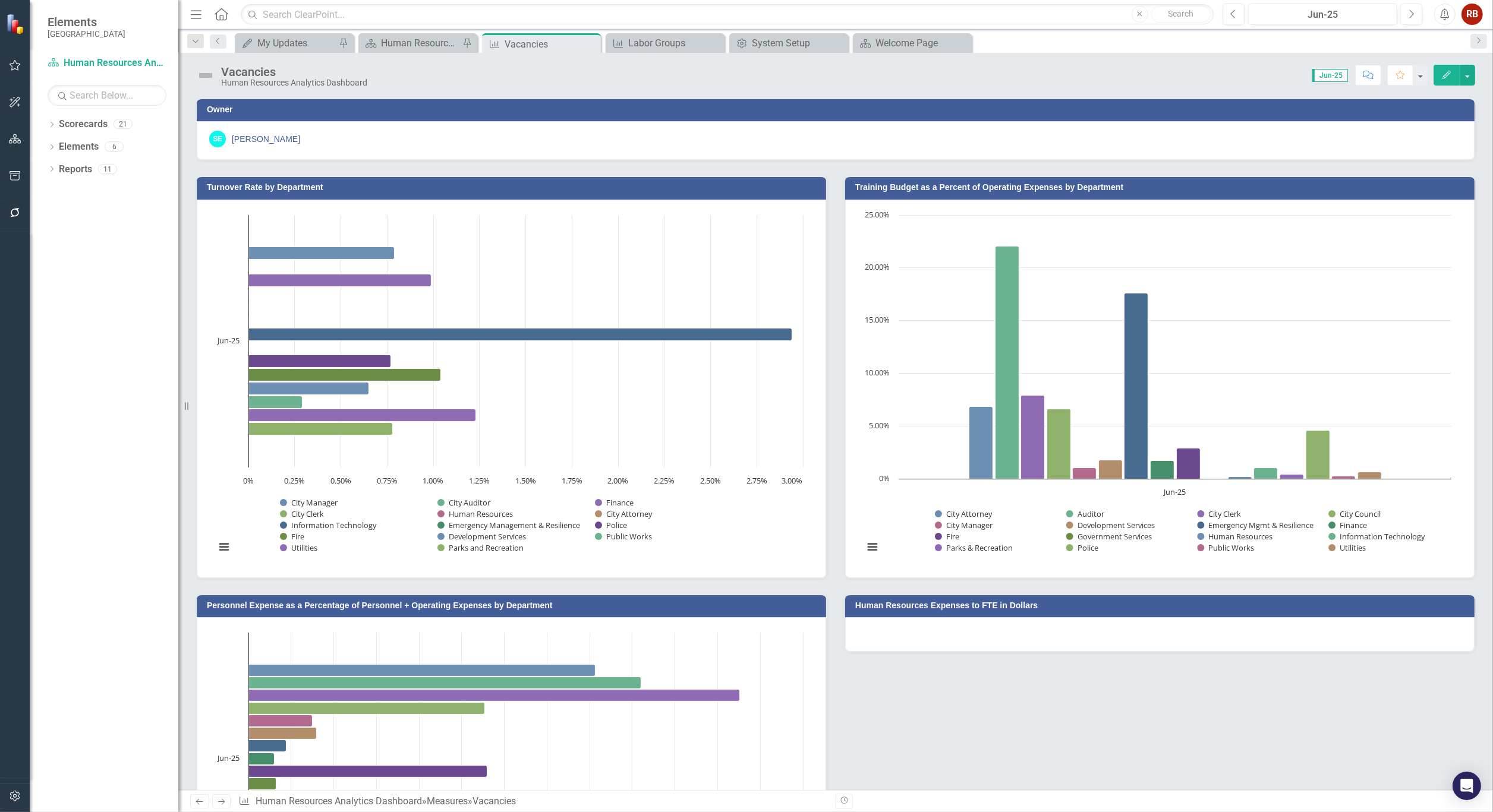
click at [1442, 65] on button "Edit" at bounding box center [1446, 75] width 26 height 21
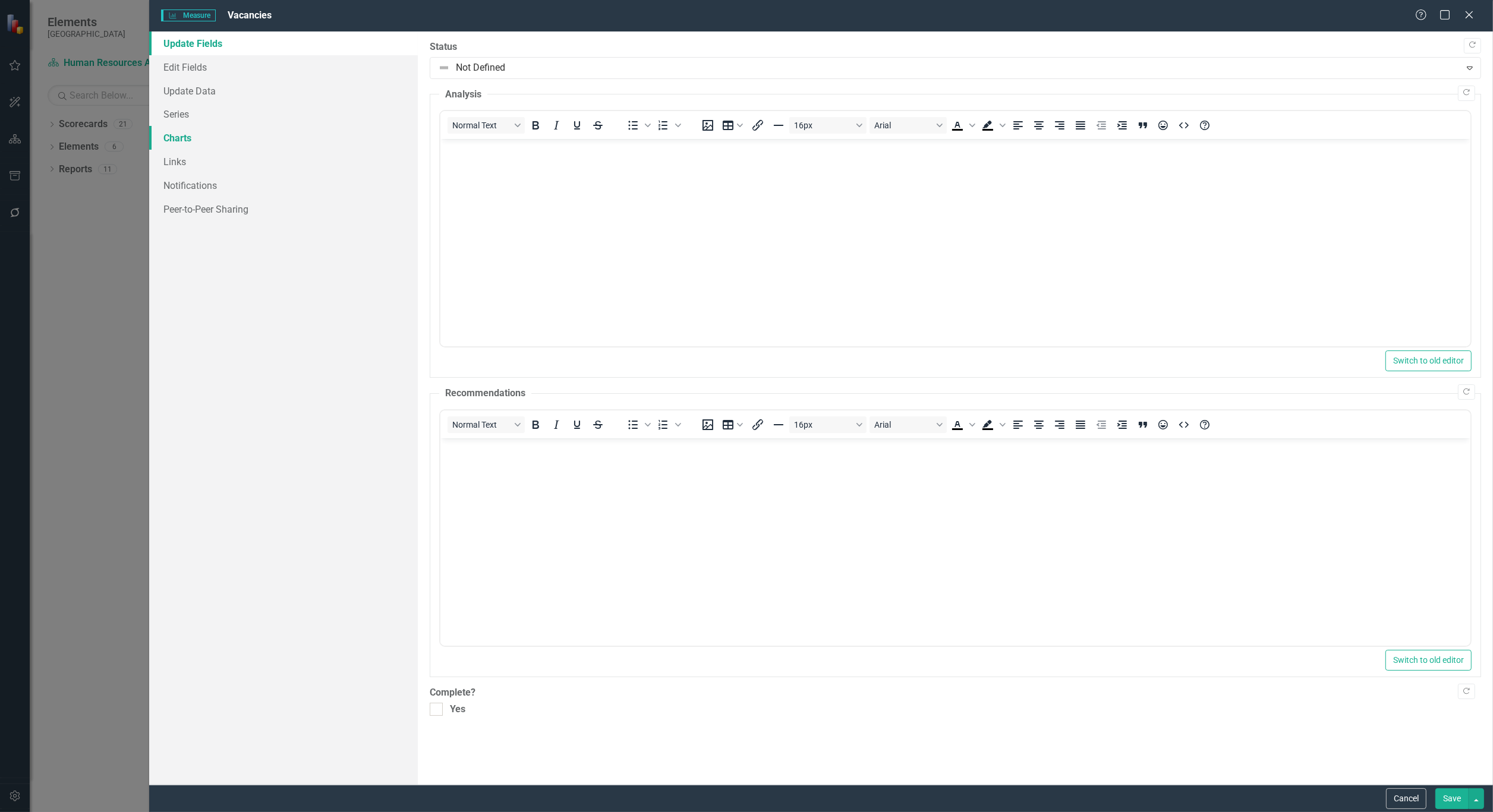
click at [164, 136] on link "Charts" at bounding box center [283, 138] width 269 height 24
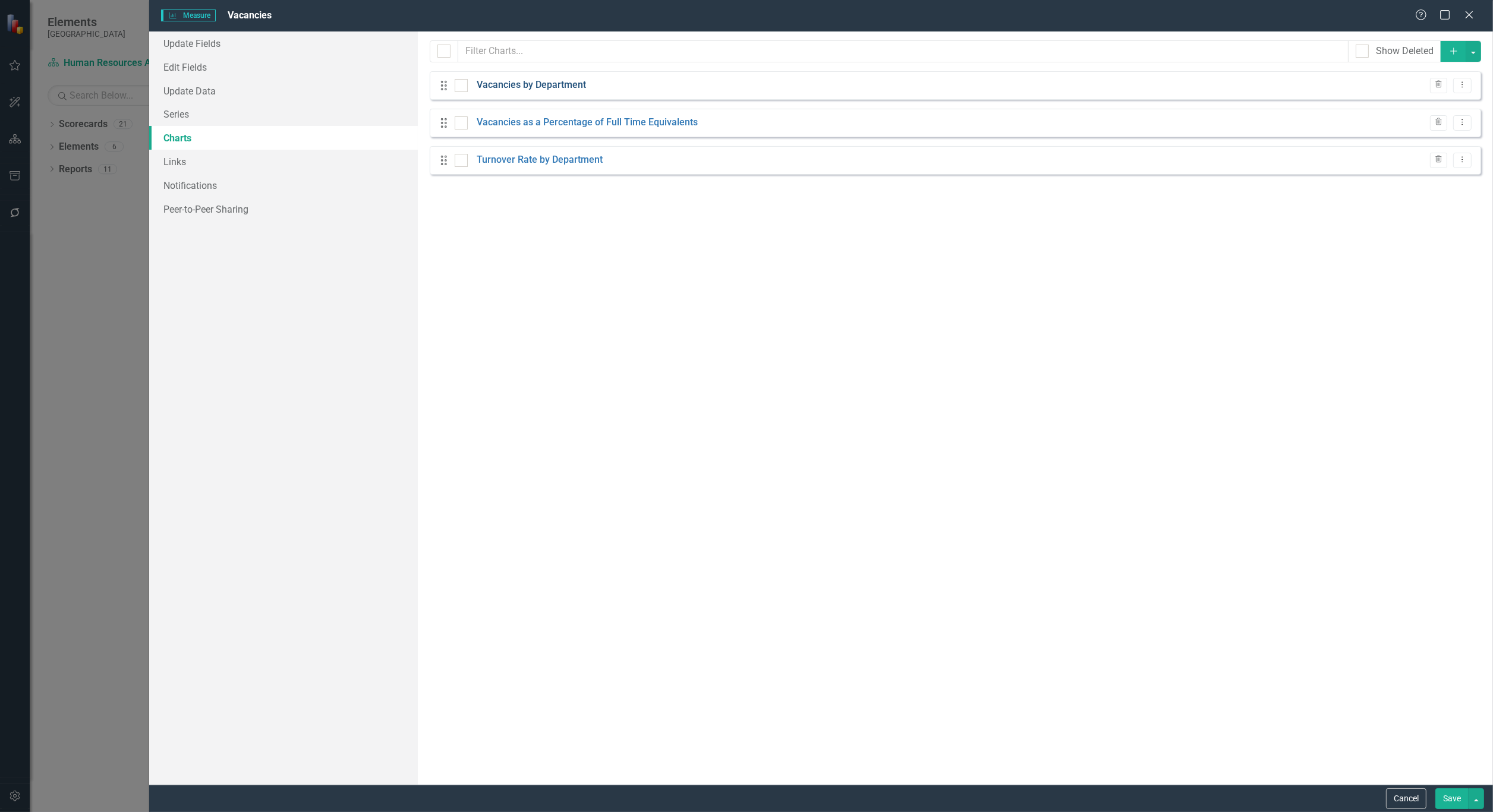
click at [547, 84] on link "Vacancies by Department" at bounding box center [531, 85] width 109 height 14
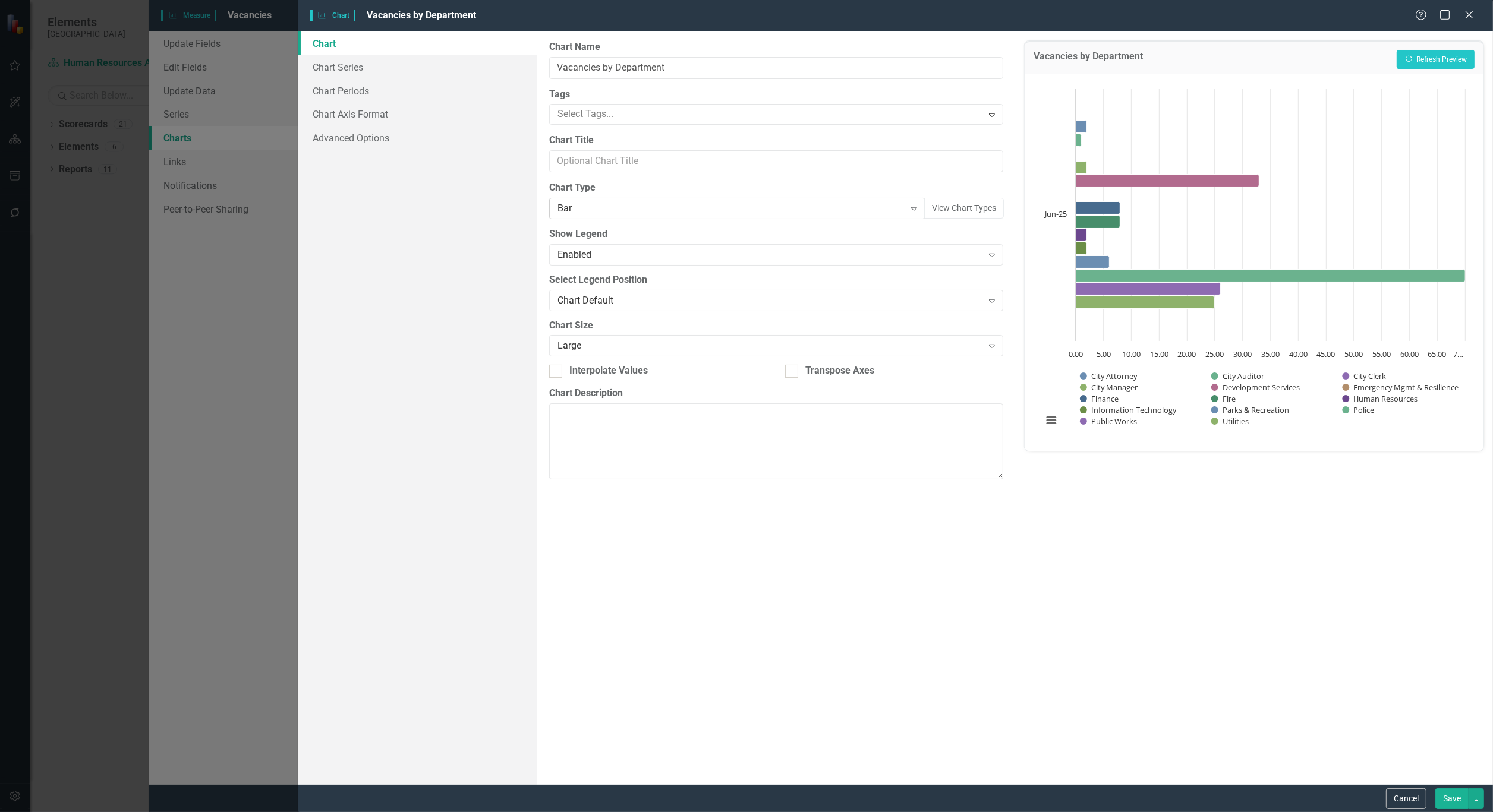
click at [914, 206] on icon "Expand" at bounding box center [914, 209] width 12 height 10
click at [1413, 57] on button "Recalculate Refresh Preview" at bounding box center [1435, 60] width 78 height 19
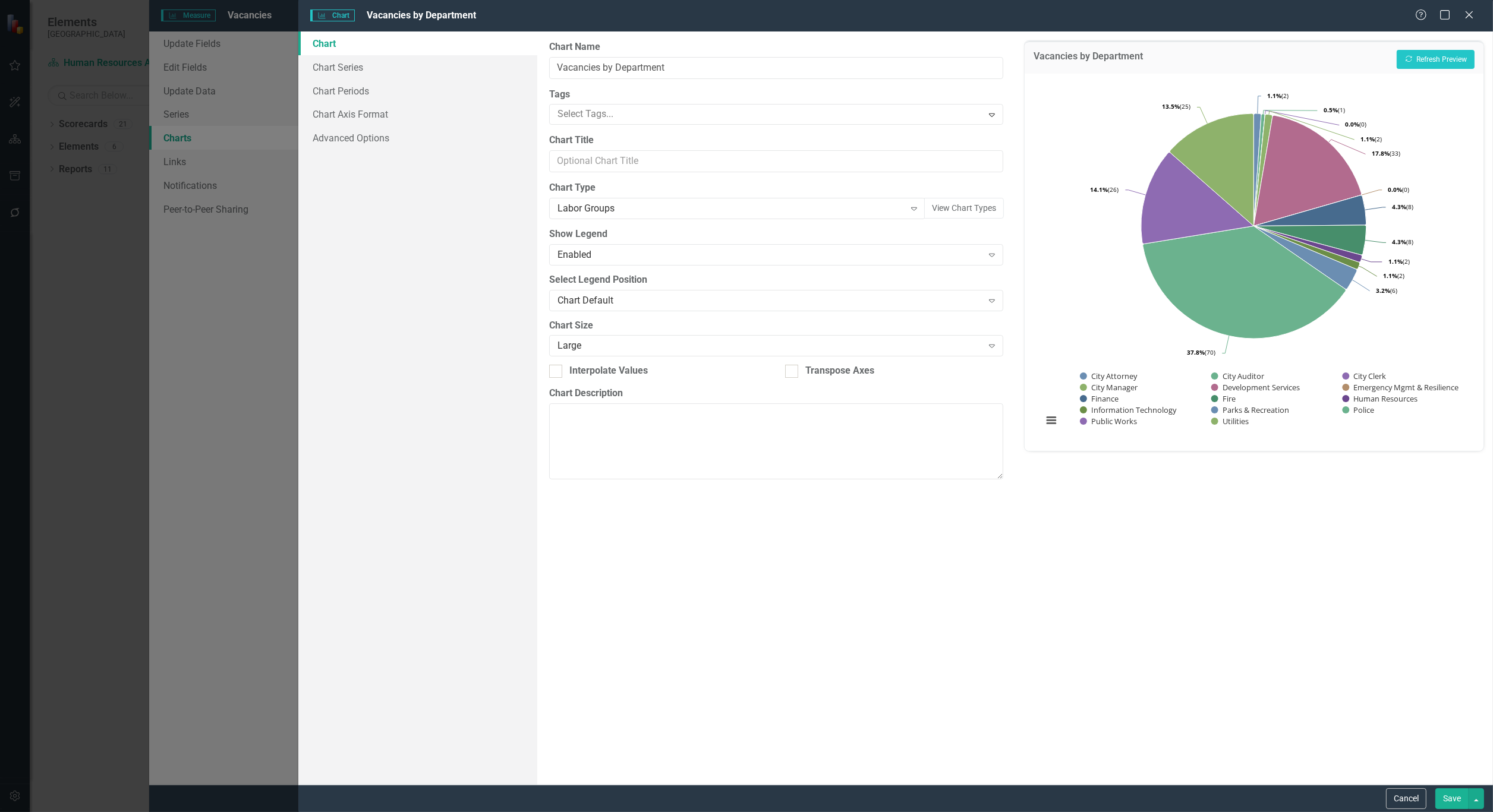
click at [1457, 795] on button "Save" at bounding box center [1451, 799] width 33 height 21
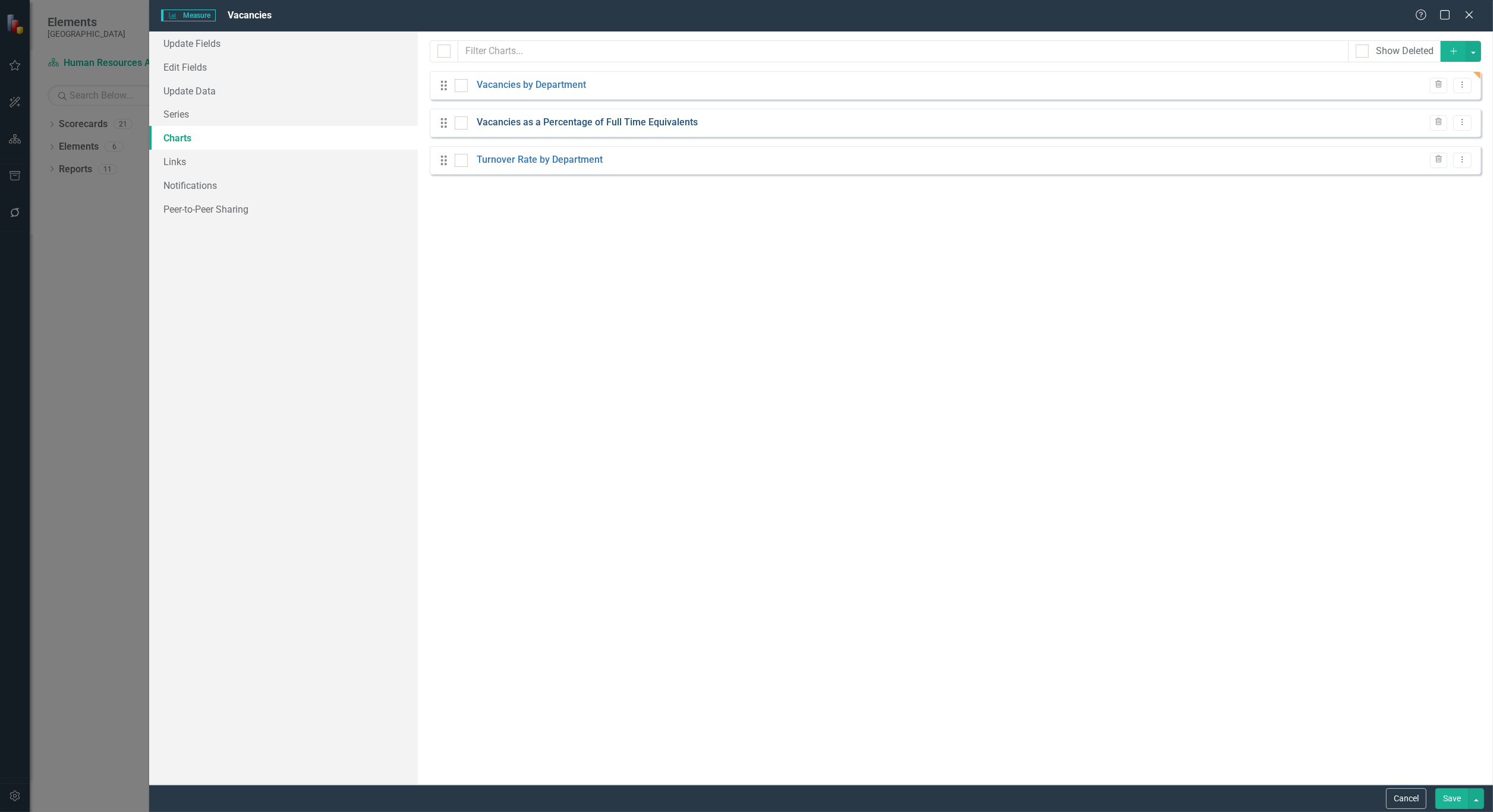
click at [593, 124] on link "Vacancies as a Percentage of Full Time Equivalents" at bounding box center [587, 122] width 221 height 14
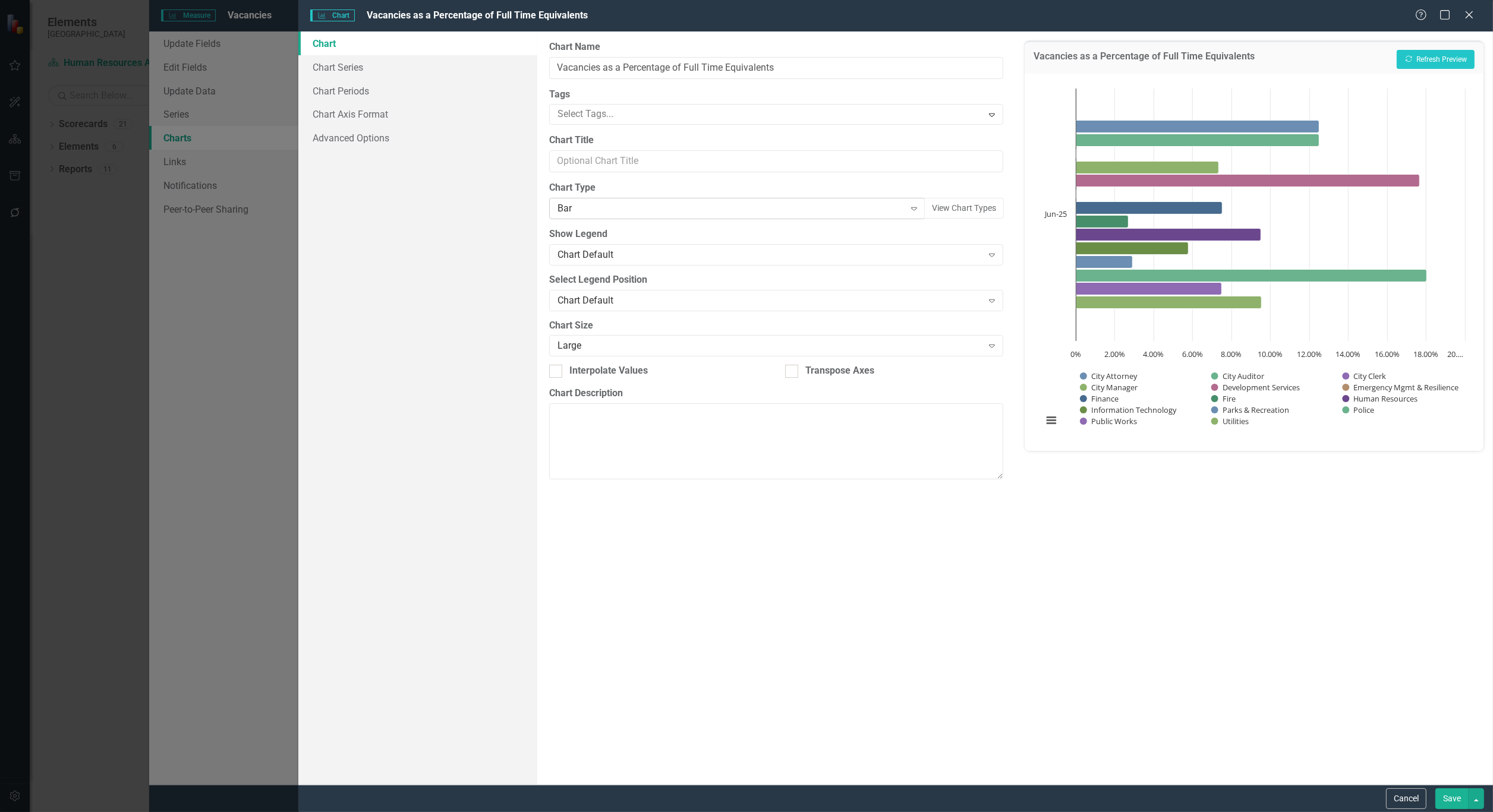
drag, startPoint x: 917, startPoint y: 209, endPoint x: 909, endPoint y: 209, distance: 8.0
click at [909, 209] on div "Bar Expand View Chart Types" at bounding box center [776, 208] width 454 height 21
click at [911, 209] on icon "Expand" at bounding box center [914, 209] width 12 height 10
click at [1415, 56] on button "Recalculate Refresh Preview" at bounding box center [1435, 60] width 78 height 19
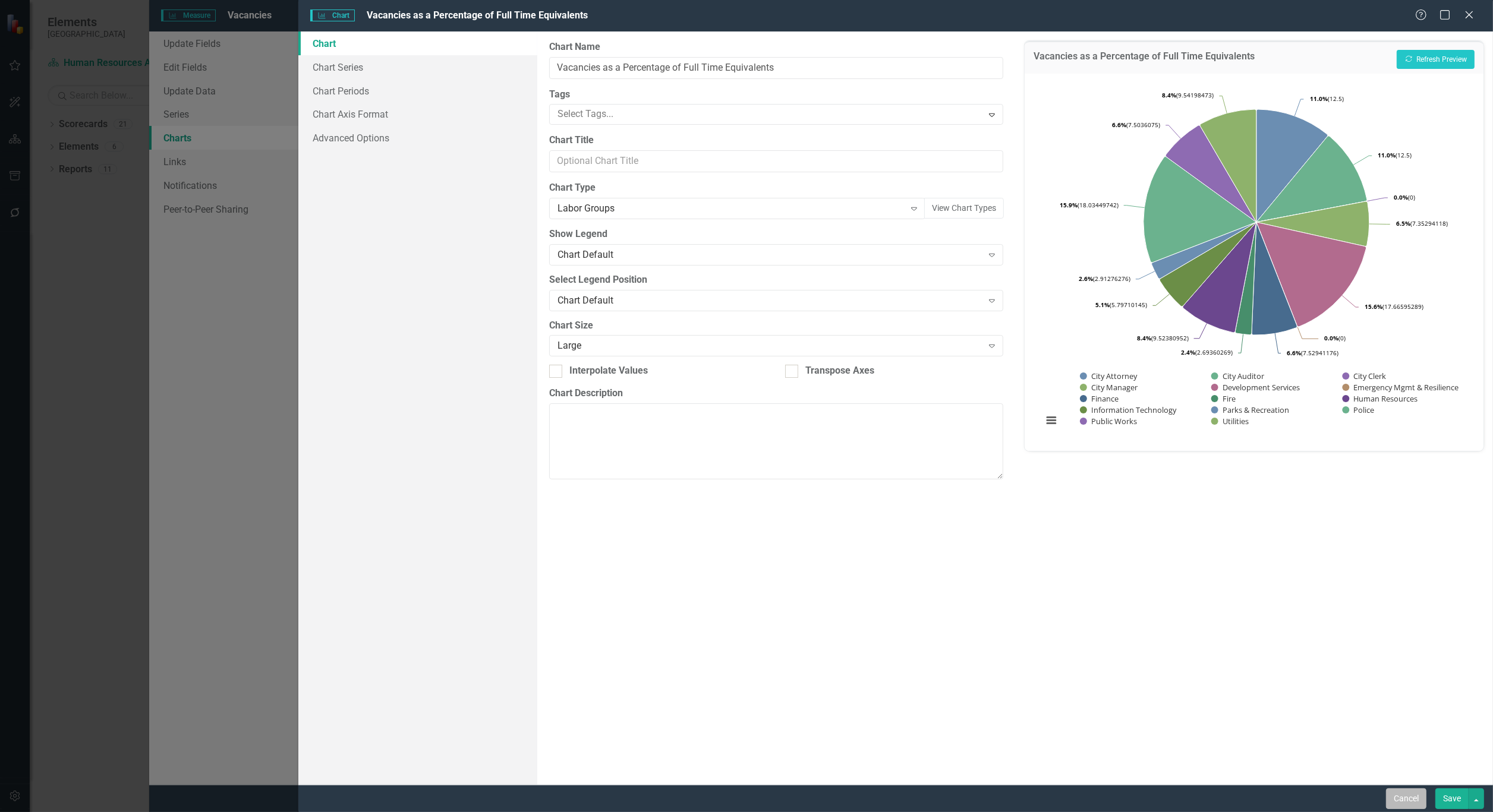
click at [1405, 805] on button "Cancel" at bounding box center [1406, 799] width 40 height 21
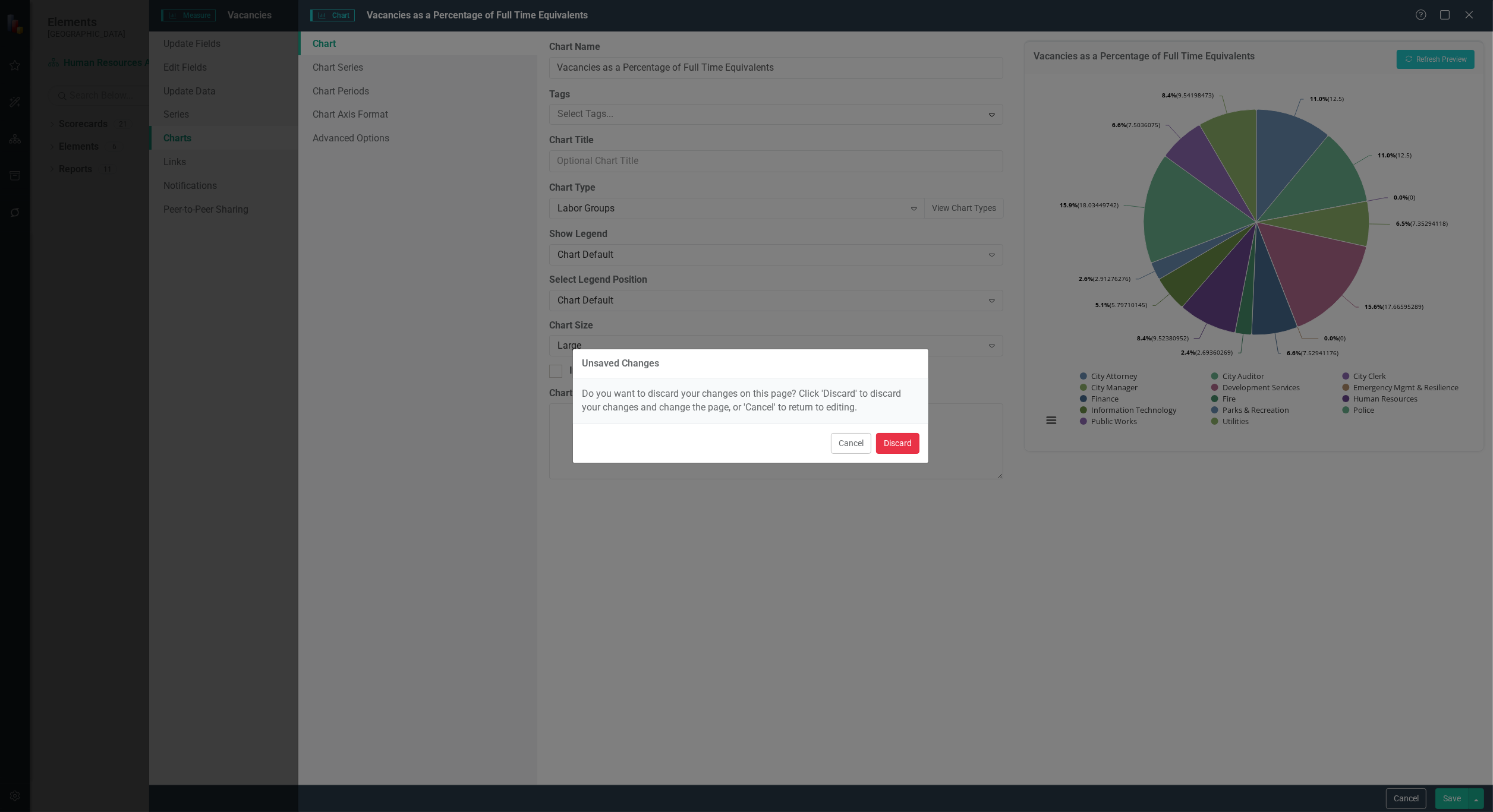
click at [905, 443] on button "Discard" at bounding box center [898, 443] width 43 height 21
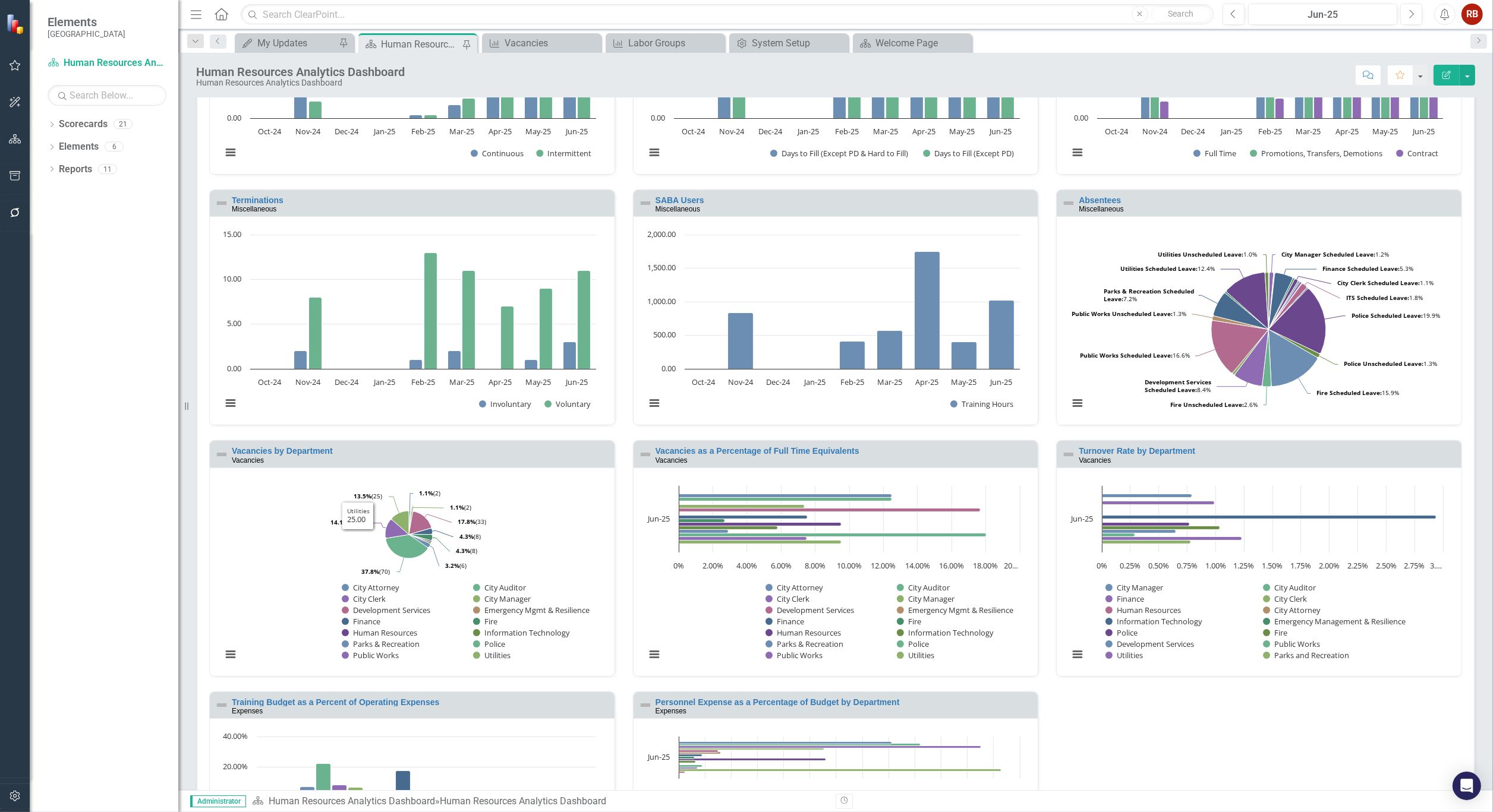
scroll to position [198, 0]
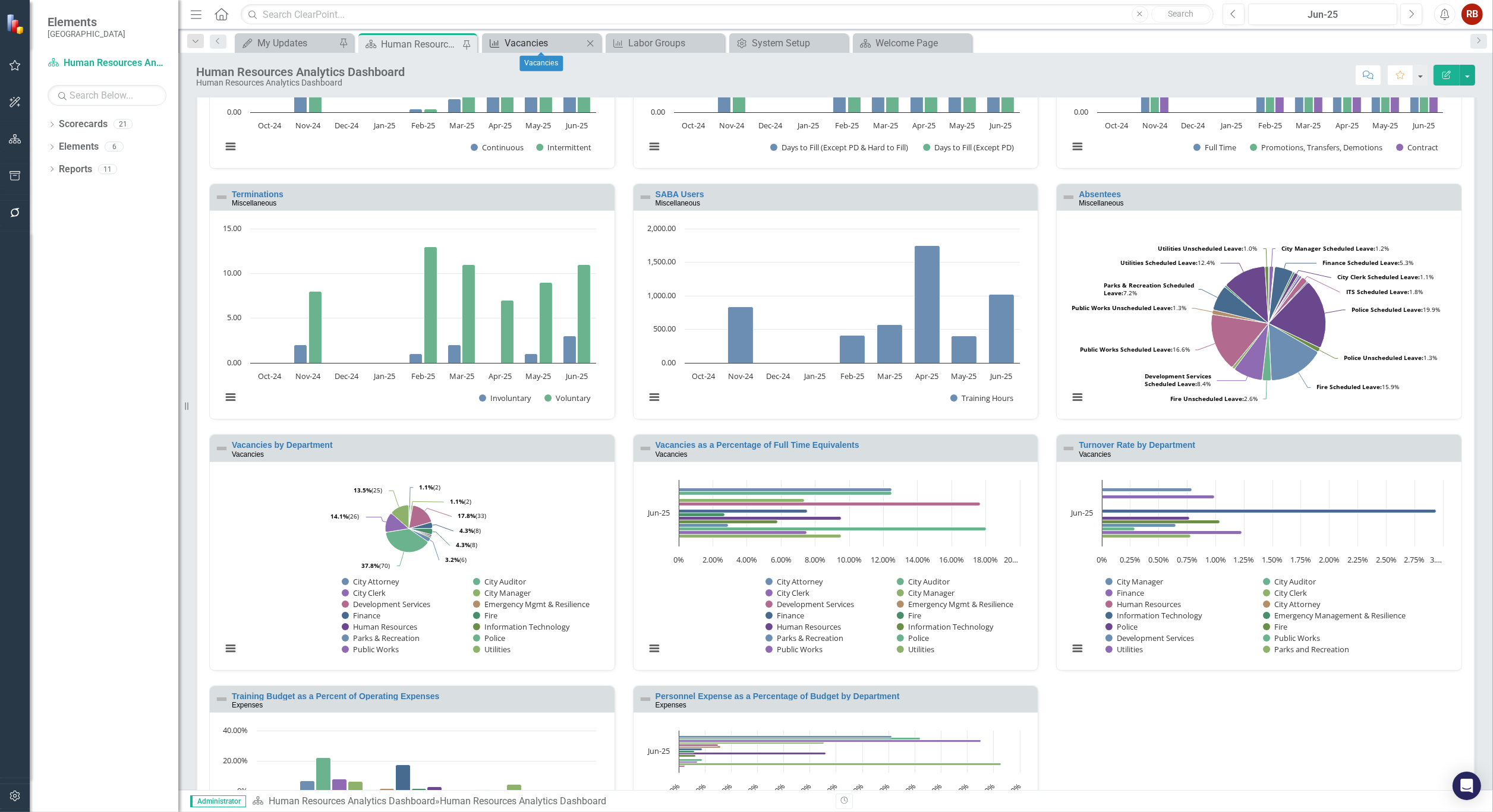
click at [532, 46] on div "Vacancies" at bounding box center [544, 43] width 78 height 15
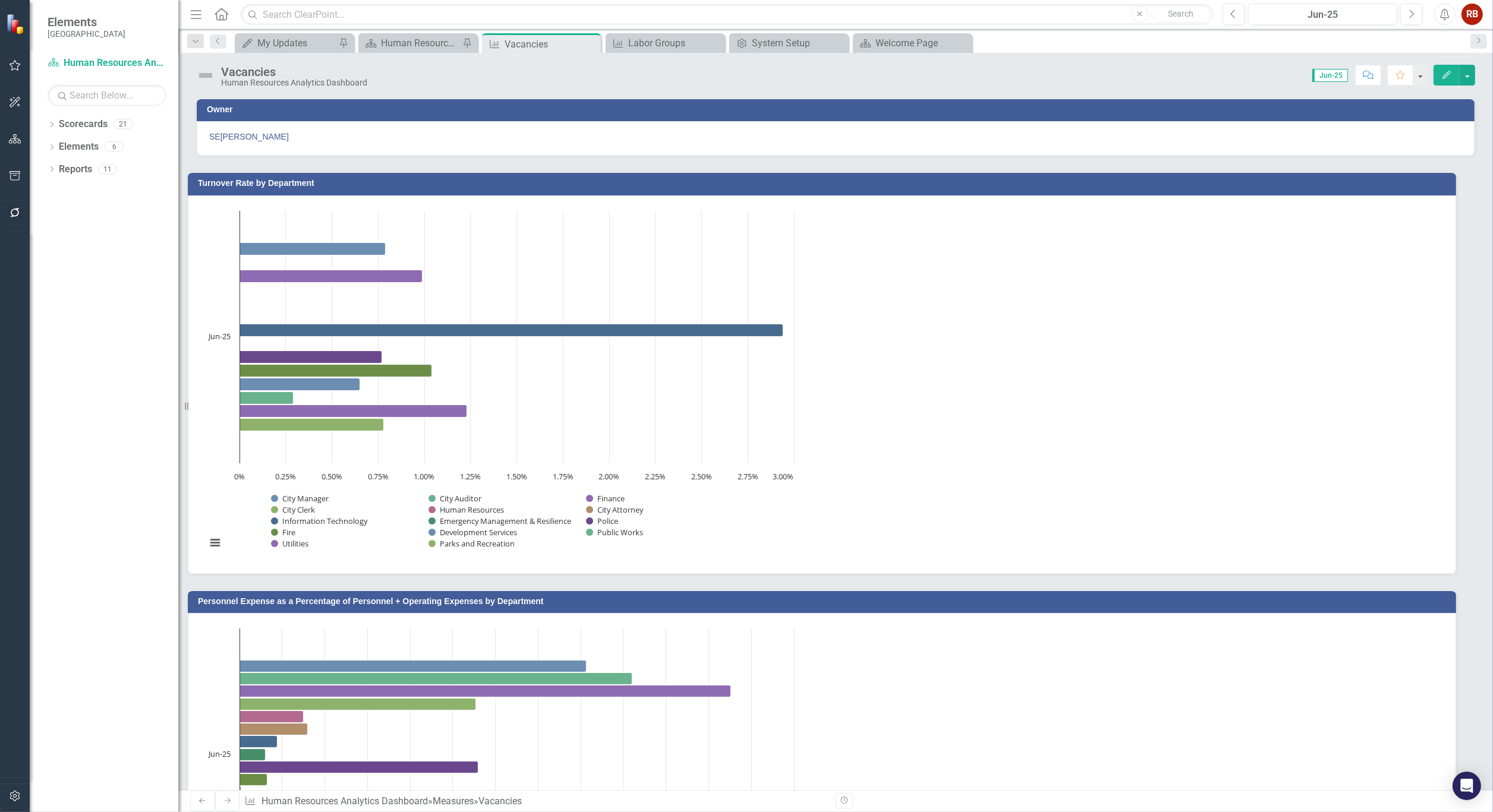
click at [1449, 78] on icon "Edit" at bounding box center [1447, 75] width 11 height 8
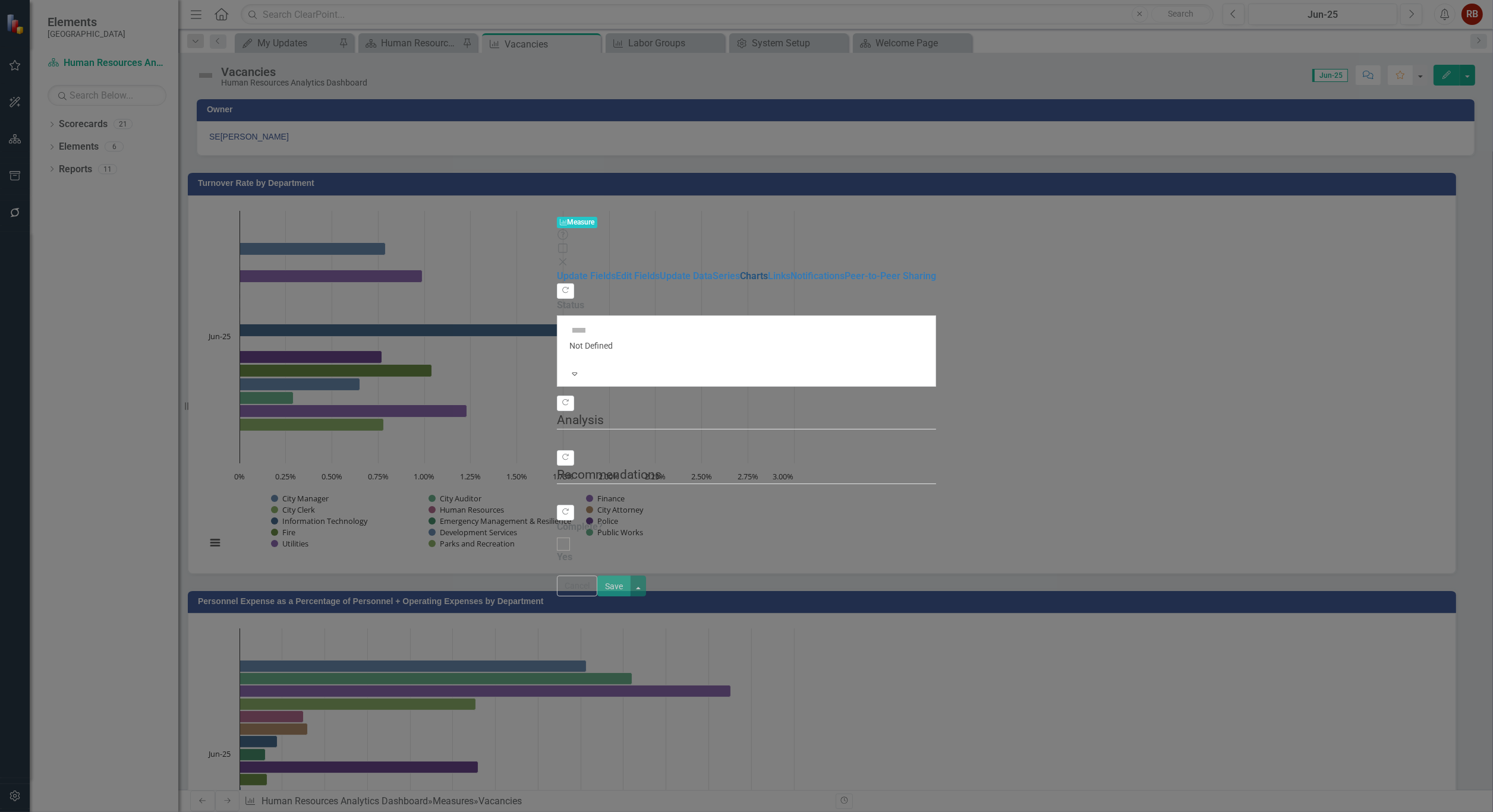
click at [740, 270] on link "Charts" at bounding box center [754, 276] width 28 height 11
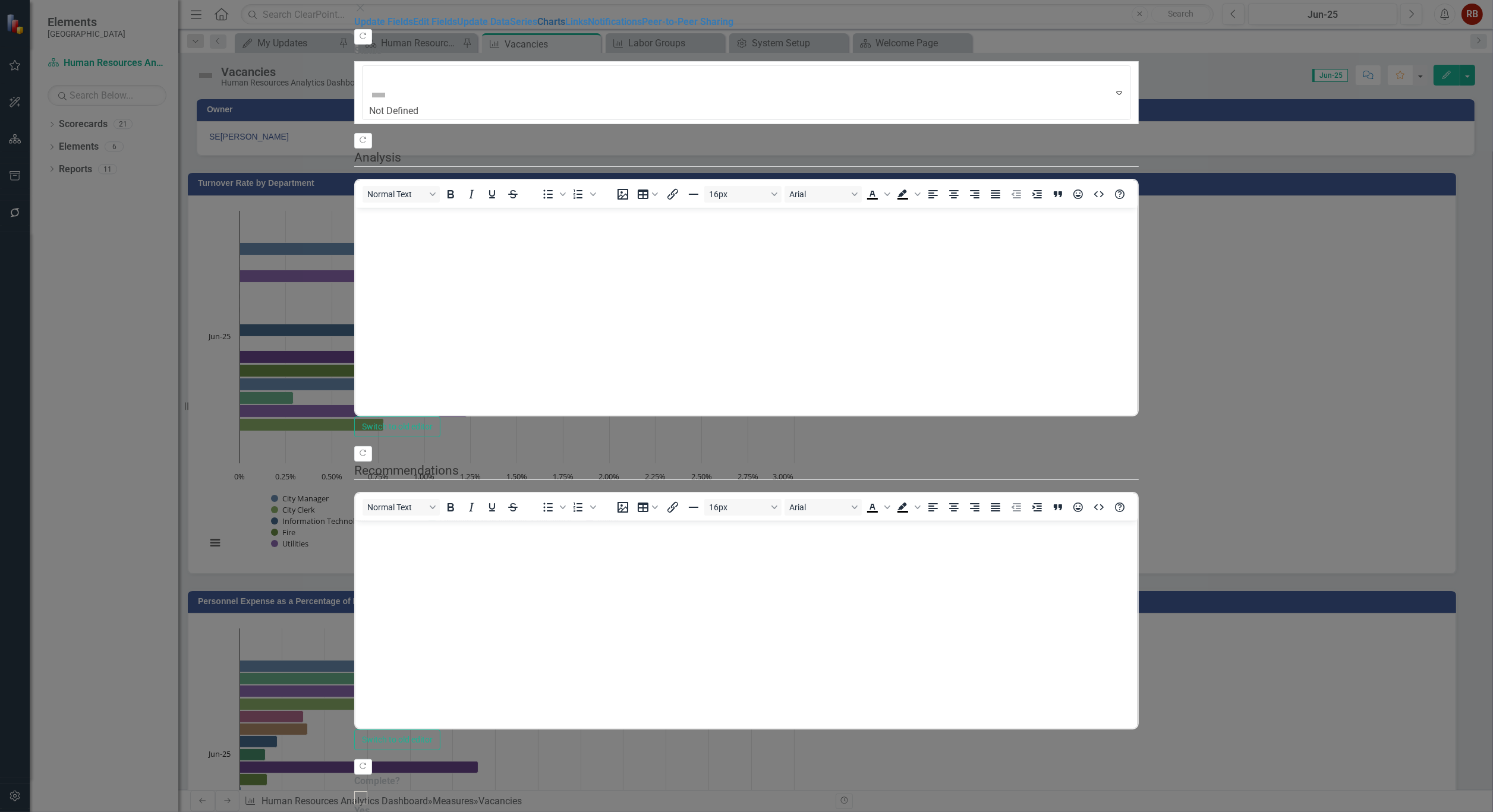
click at [537, 27] on link "Charts" at bounding box center [551, 22] width 28 height 11
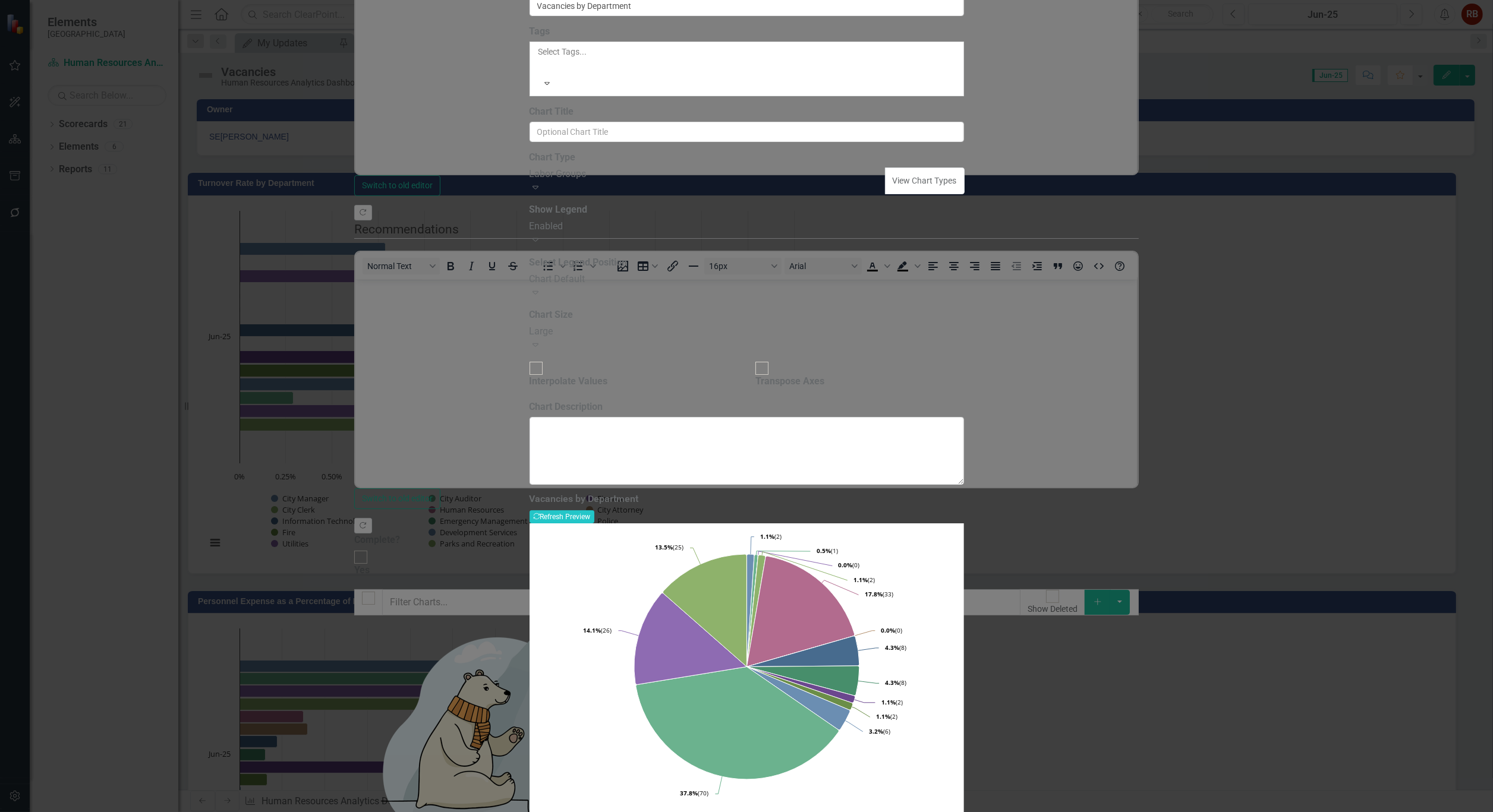
click at [541, 244] on icon "Expand" at bounding box center [535, 239] width 12 height 10
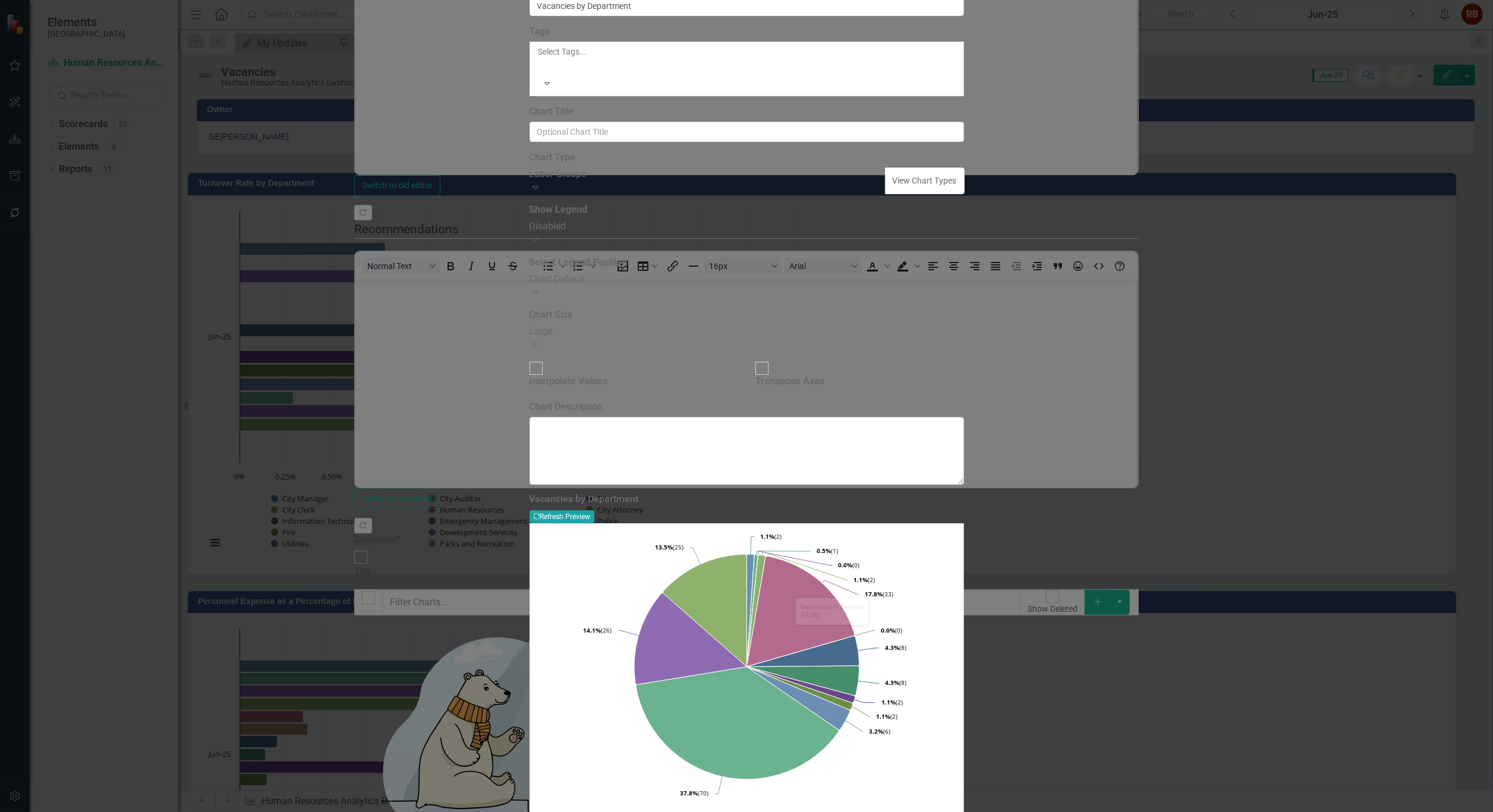
click at [594, 510] on button "Recalculate Refresh Preview" at bounding box center [561, 517] width 65 height 13
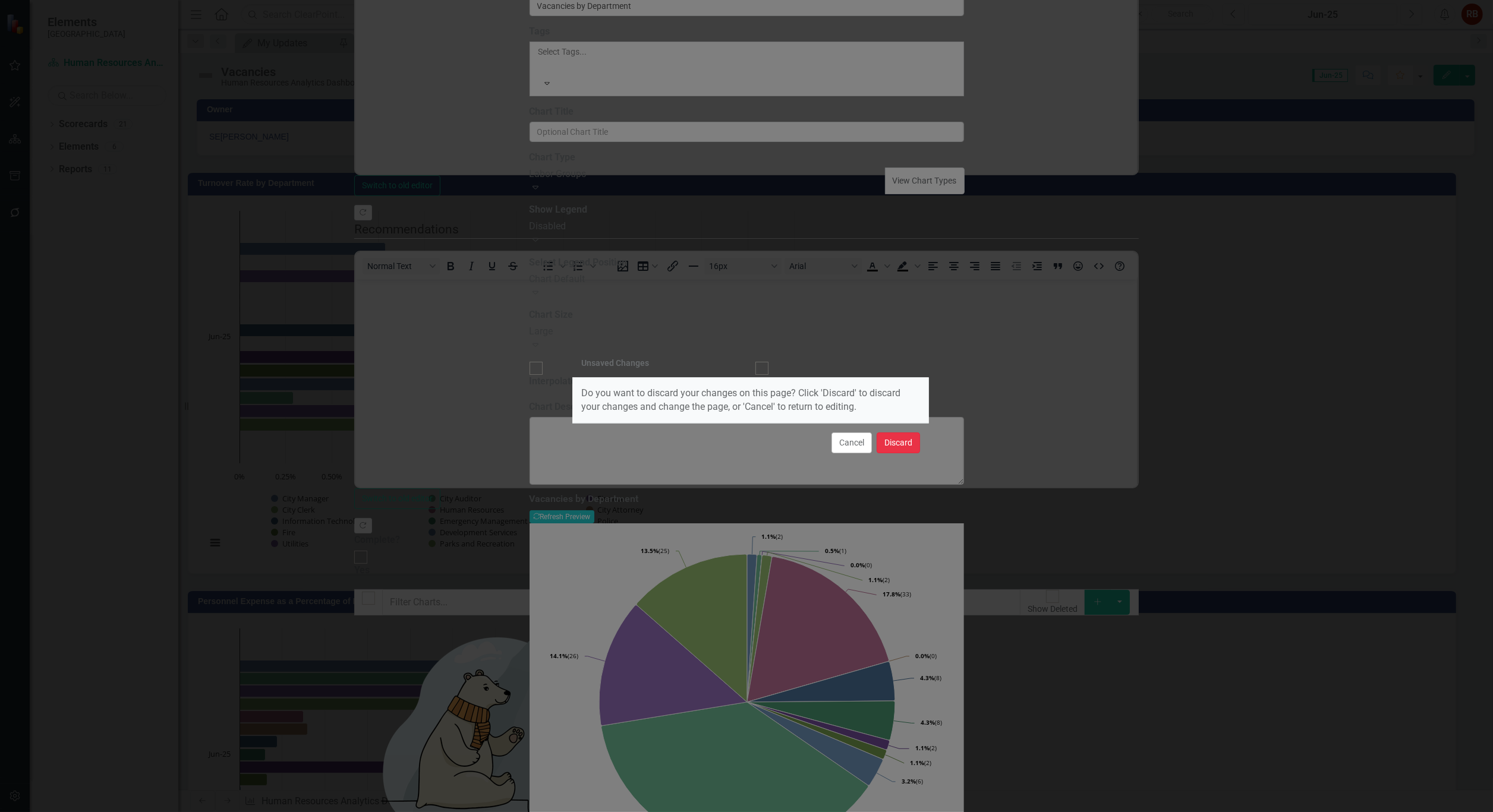
click at [906, 437] on button "Discard" at bounding box center [899, 443] width 43 height 21
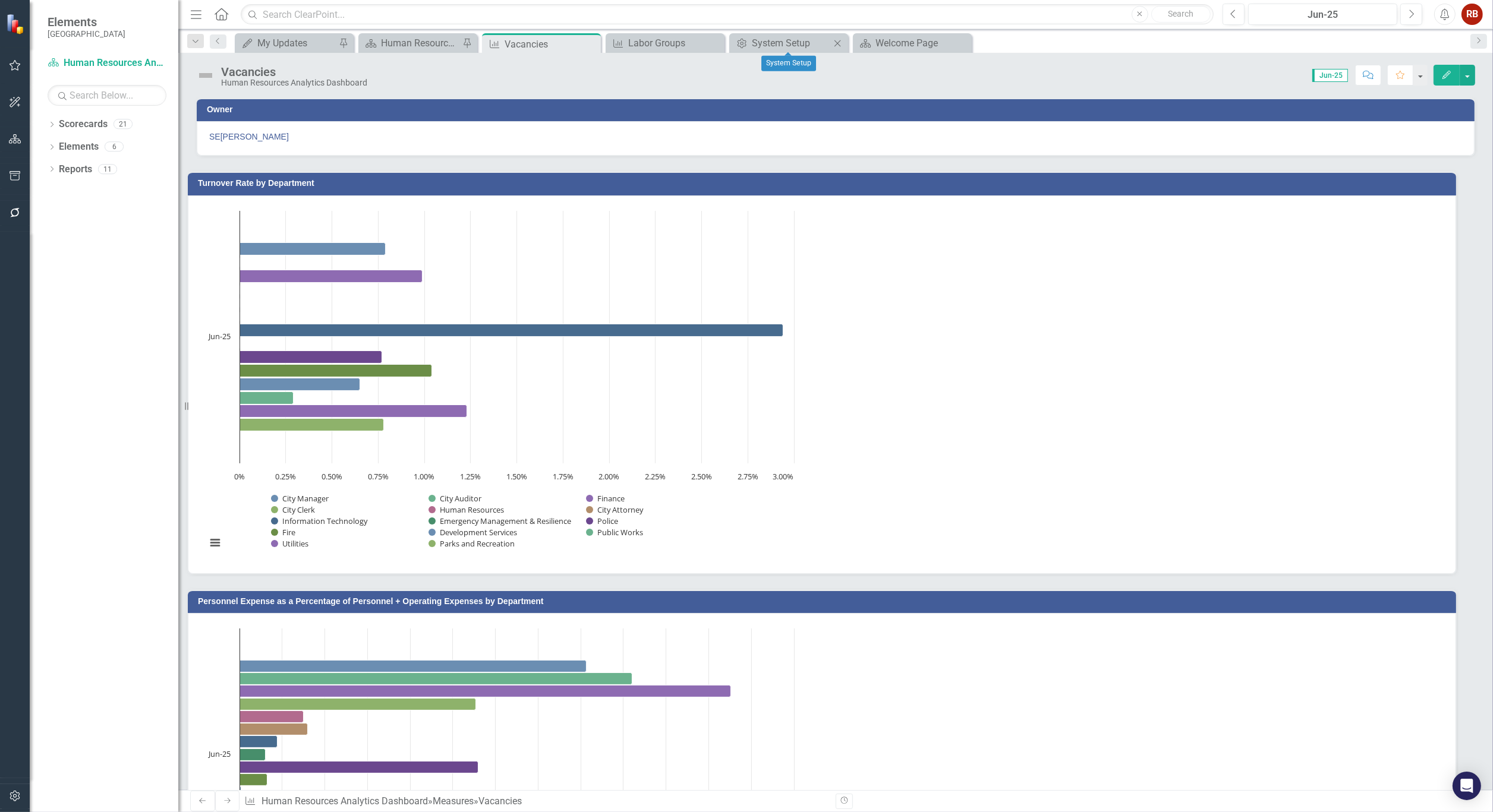
click at [763, 34] on div "Admin Options System Setup Close" at bounding box center [788, 43] width 119 height 19
click at [766, 36] on div "System Setup" at bounding box center [791, 43] width 78 height 15
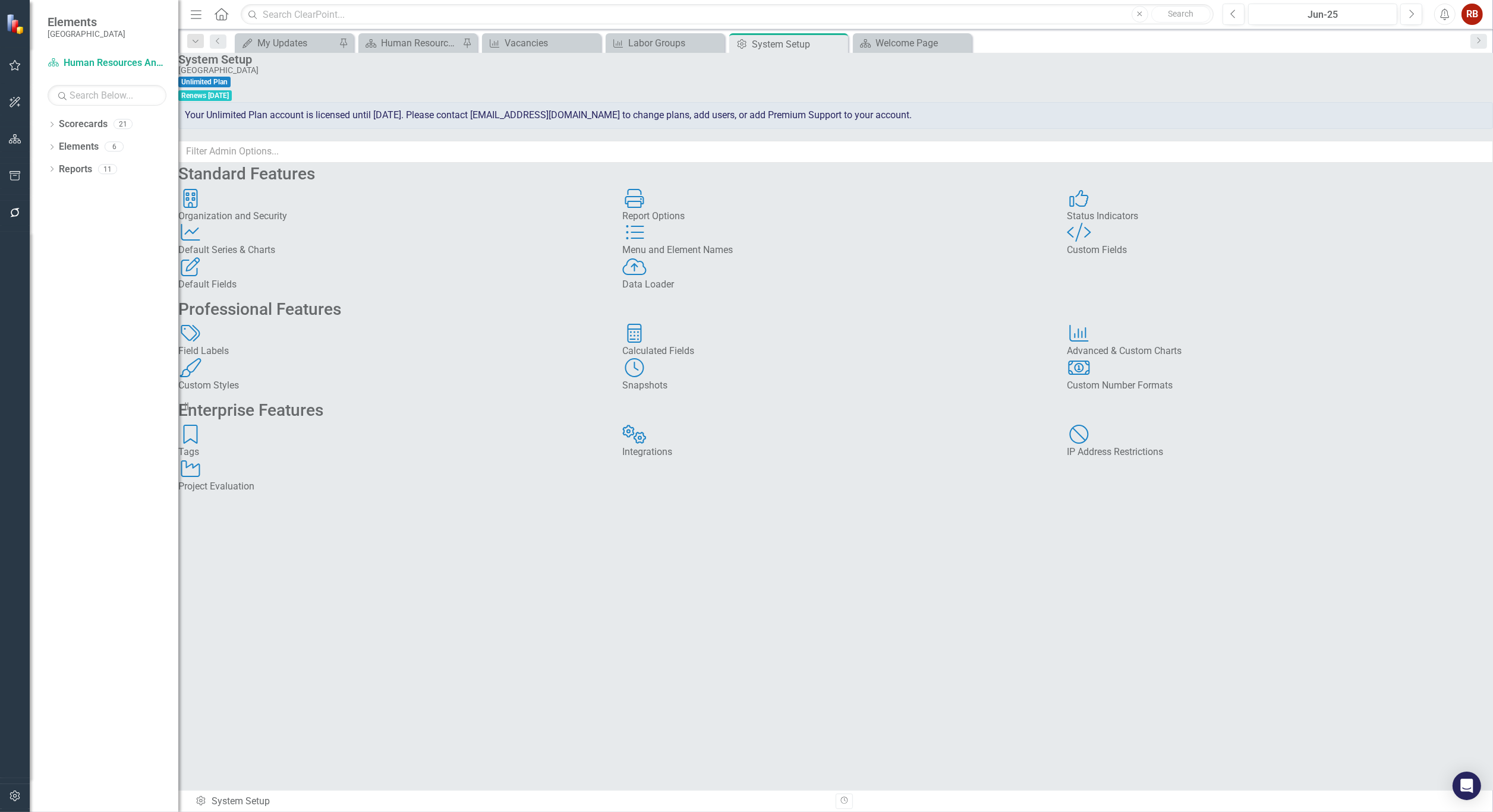
click at [1175, 358] on div "Advanced & Custom Charts" at bounding box center [1280, 351] width 426 height 14
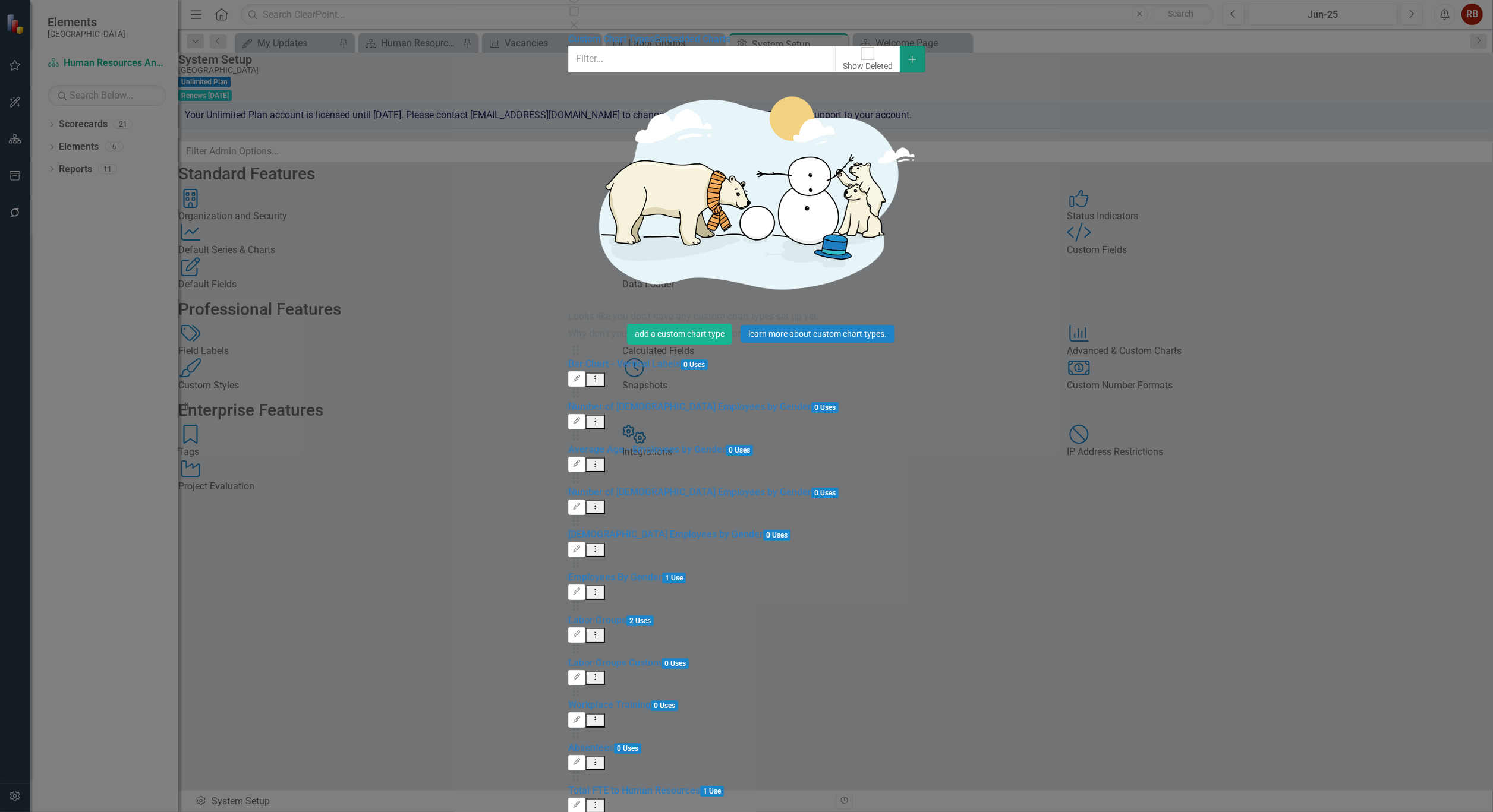
click at [925, 46] on button "Add" at bounding box center [912, 59] width 25 height 26
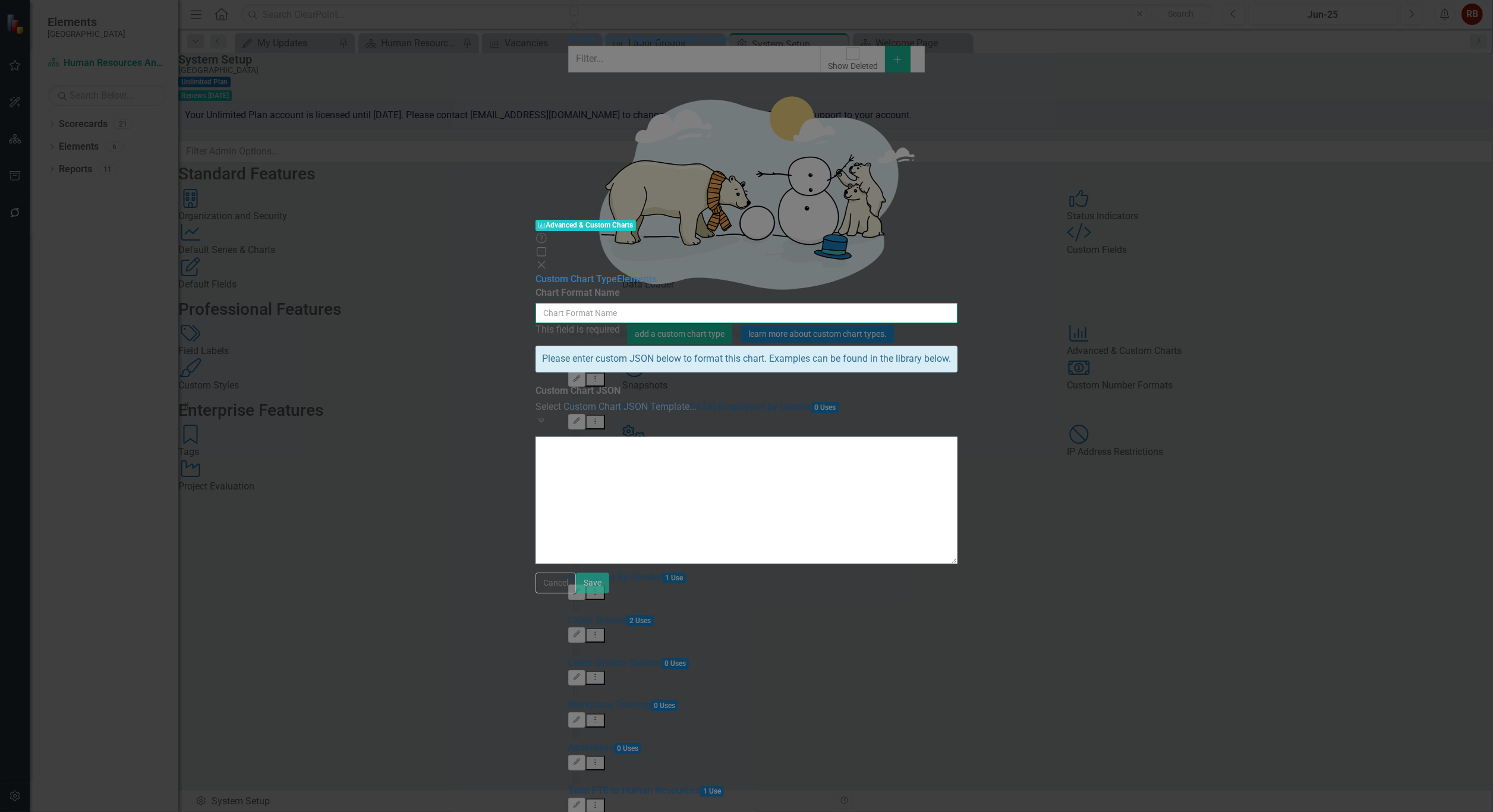
click at [721, 303] on input "Chart Format Name" at bounding box center [746, 312] width 422 height 20
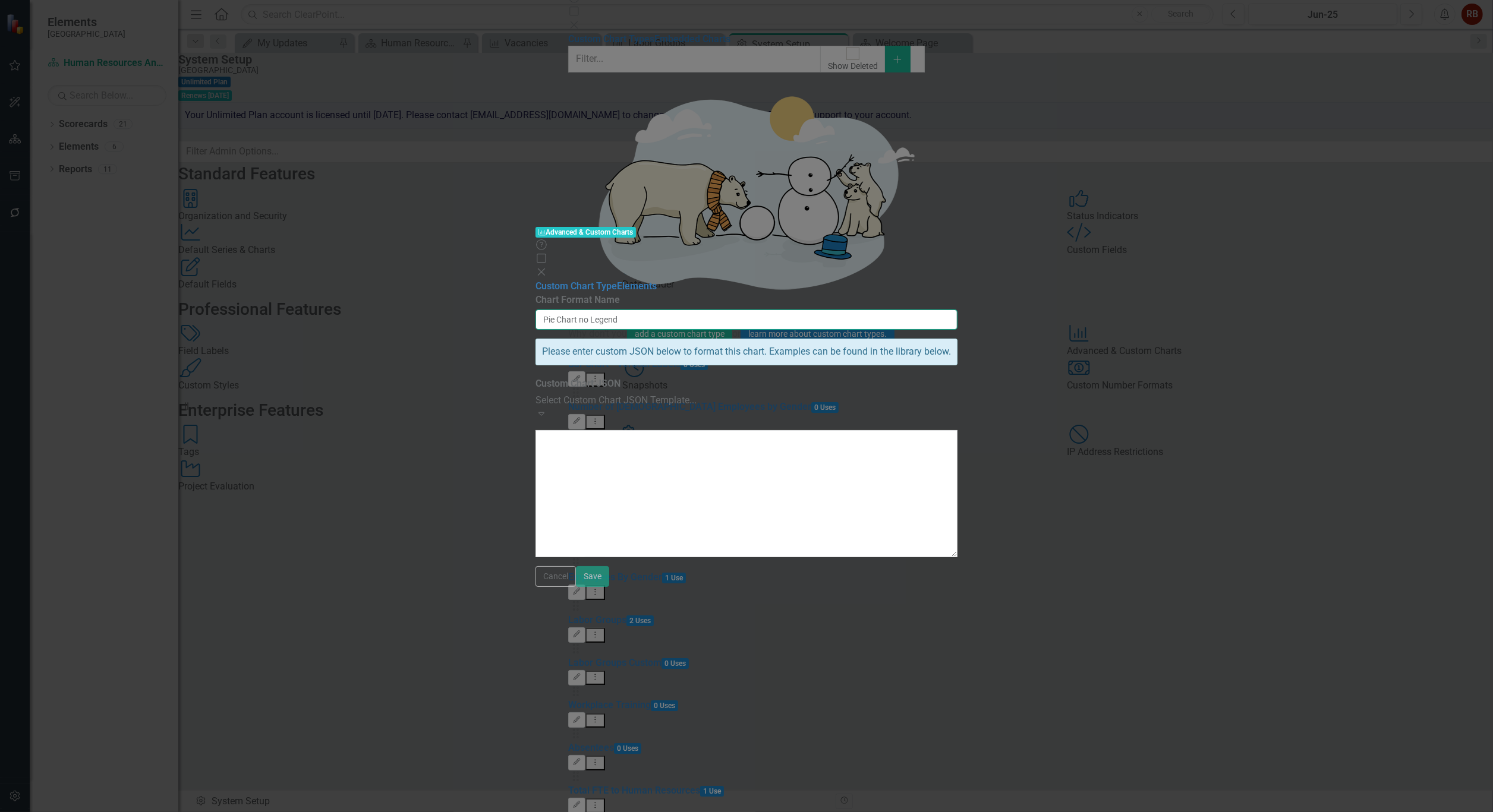
type input "Pie Chart no Legend"
click at [958, 408] on div "Expand" at bounding box center [746, 414] width 422 height 14
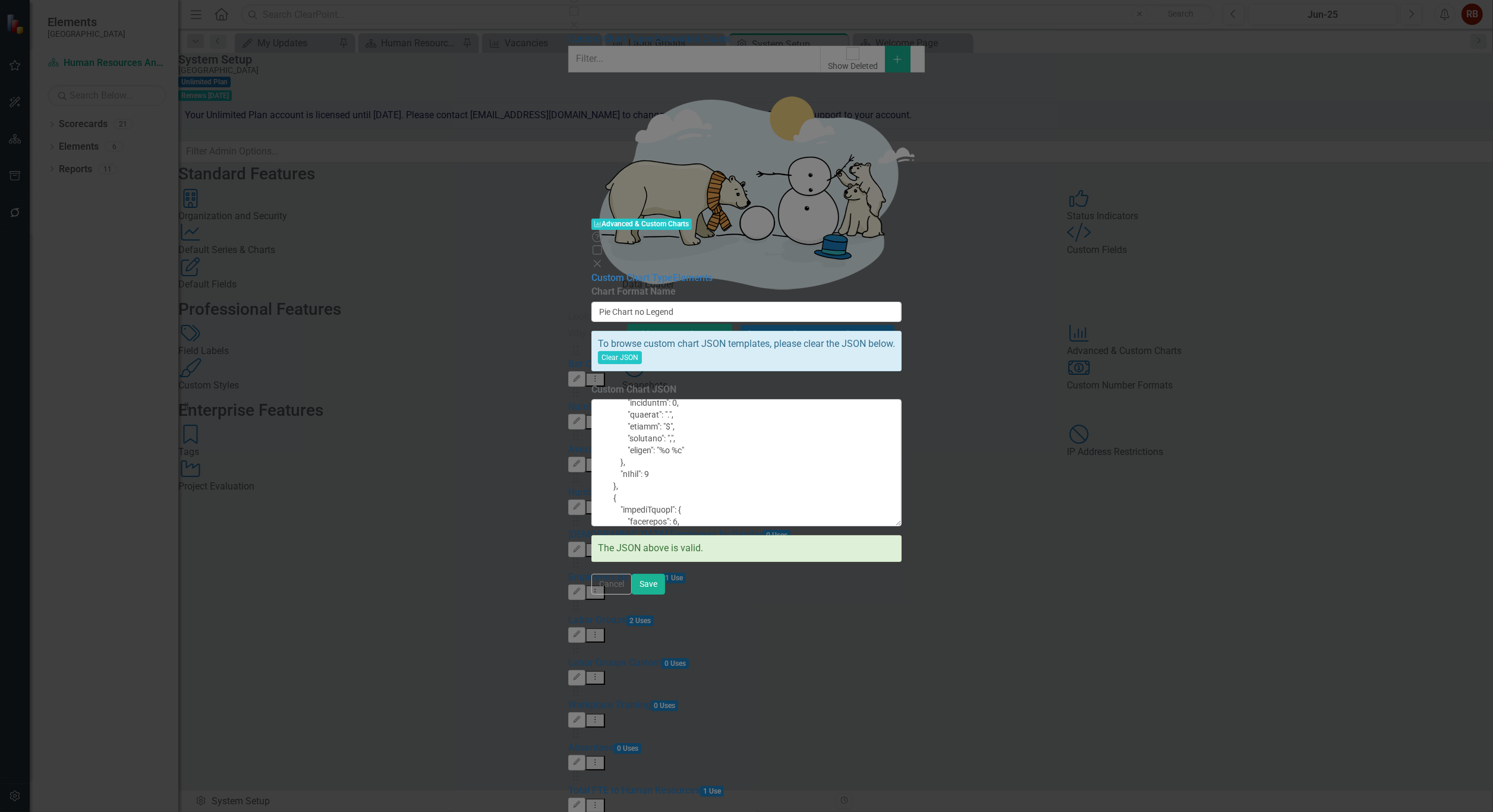
scroll to position [769, 0]
click at [665, 595] on button "Save" at bounding box center [648, 584] width 33 height 21
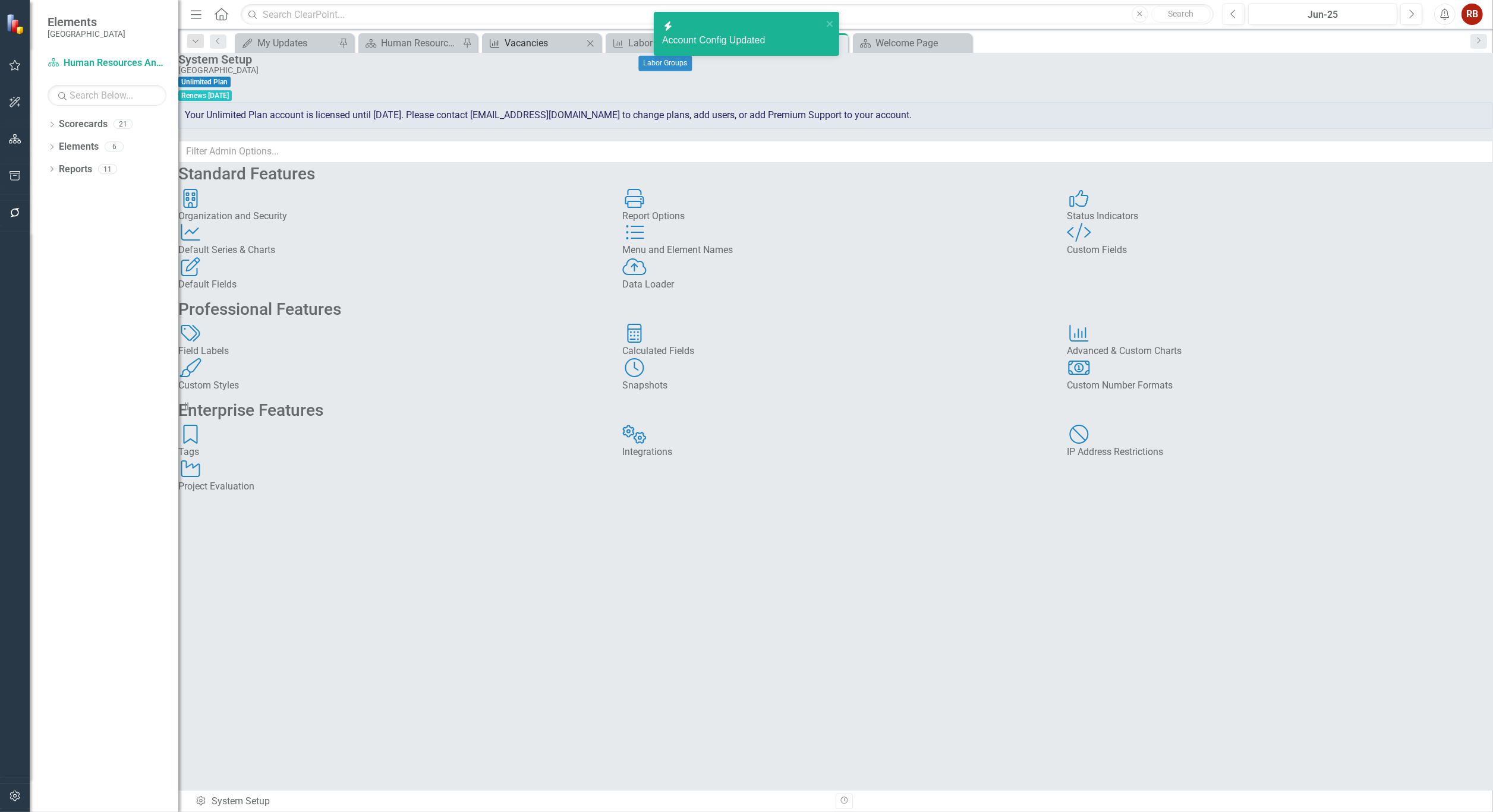
click at [562, 43] on div "Vacancies" at bounding box center [544, 43] width 78 height 15
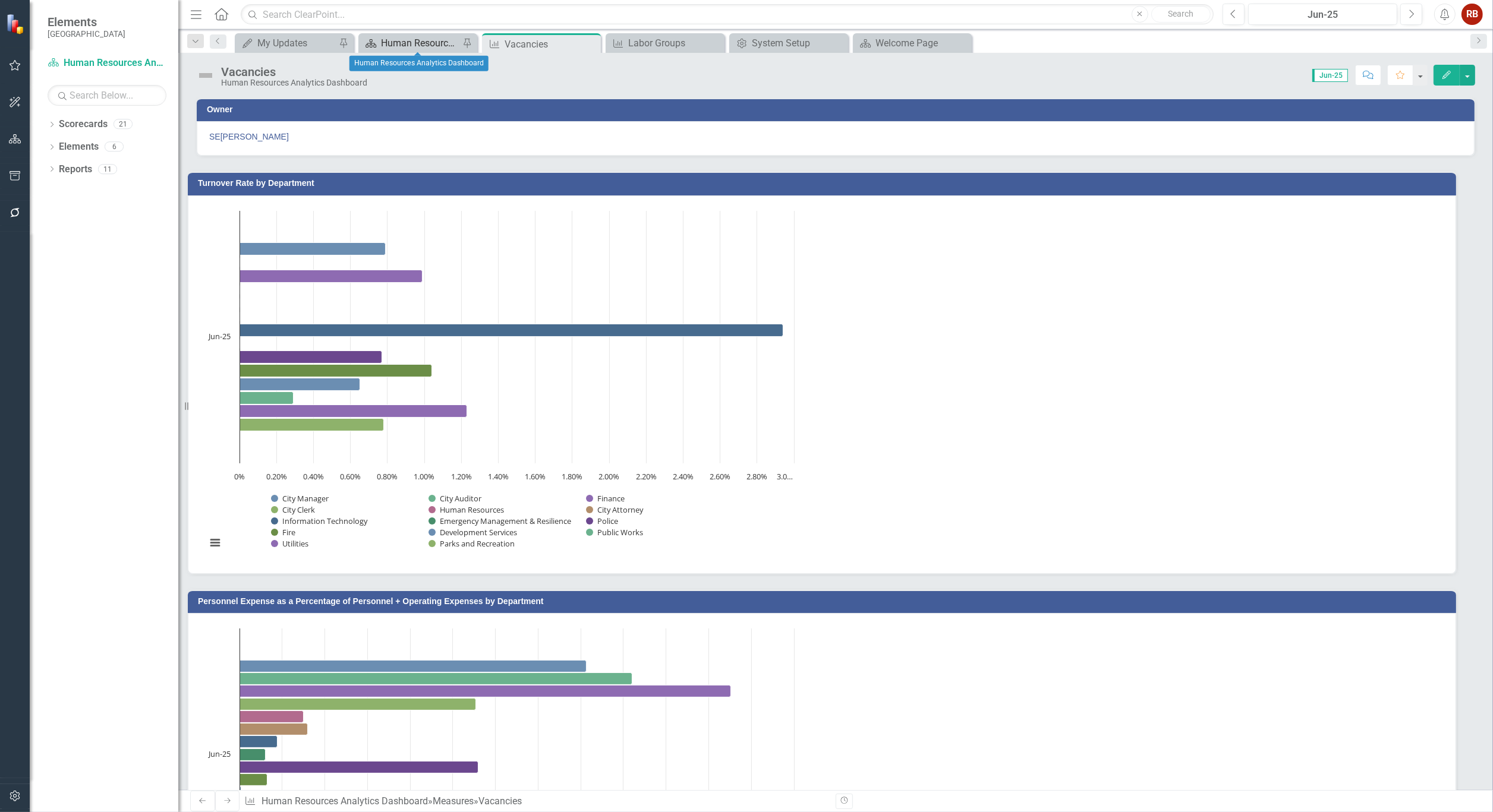
click at [427, 37] on div "Human Resources Analytics Dashboard" at bounding box center [420, 43] width 78 height 15
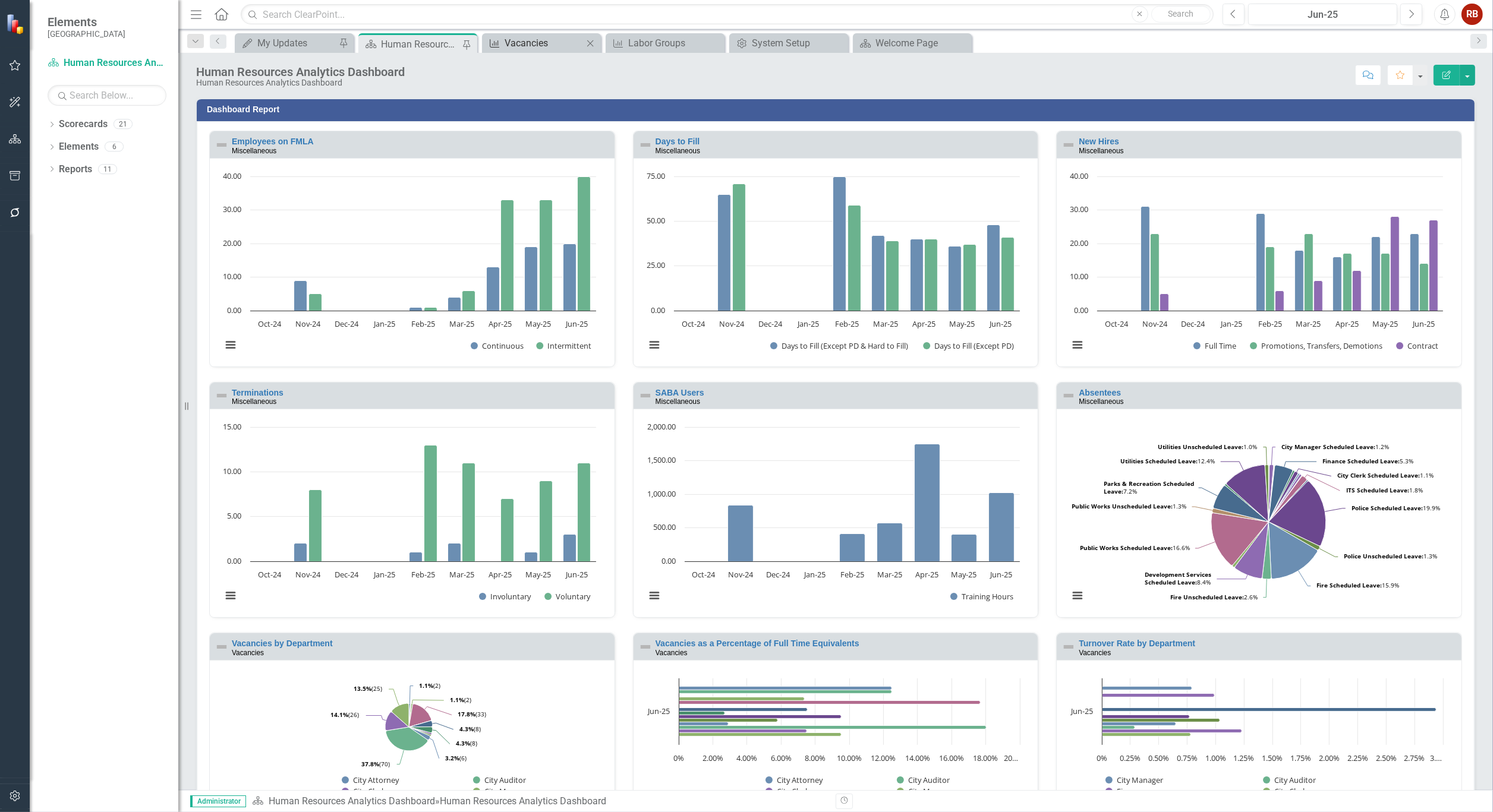
click at [494, 37] on div "Measure" at bounding box center [492, 43] width 15 height 15
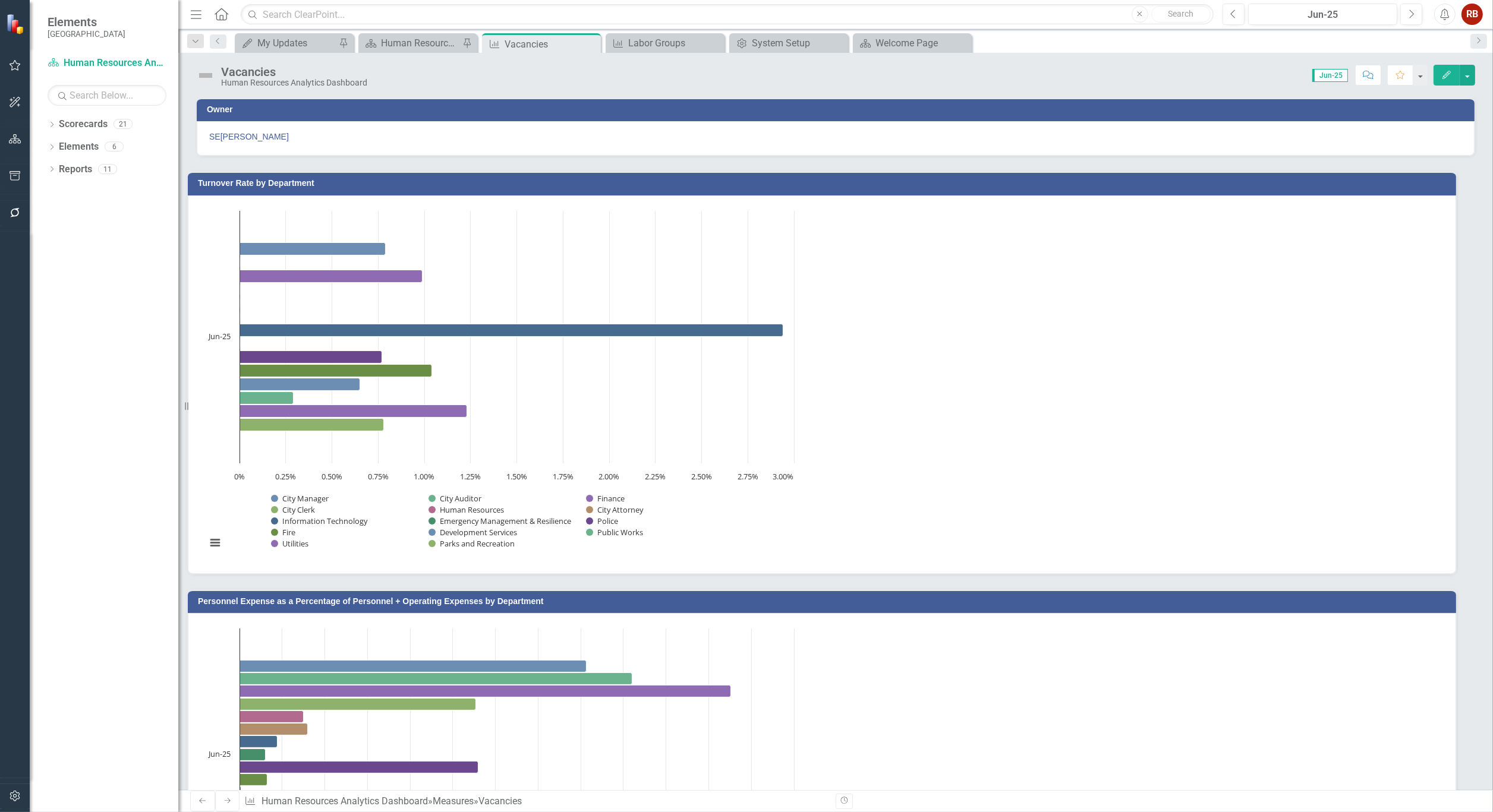
click at [1441, 77] on icon "Edit" at bounding box center [1447, 75] width 11 height 8
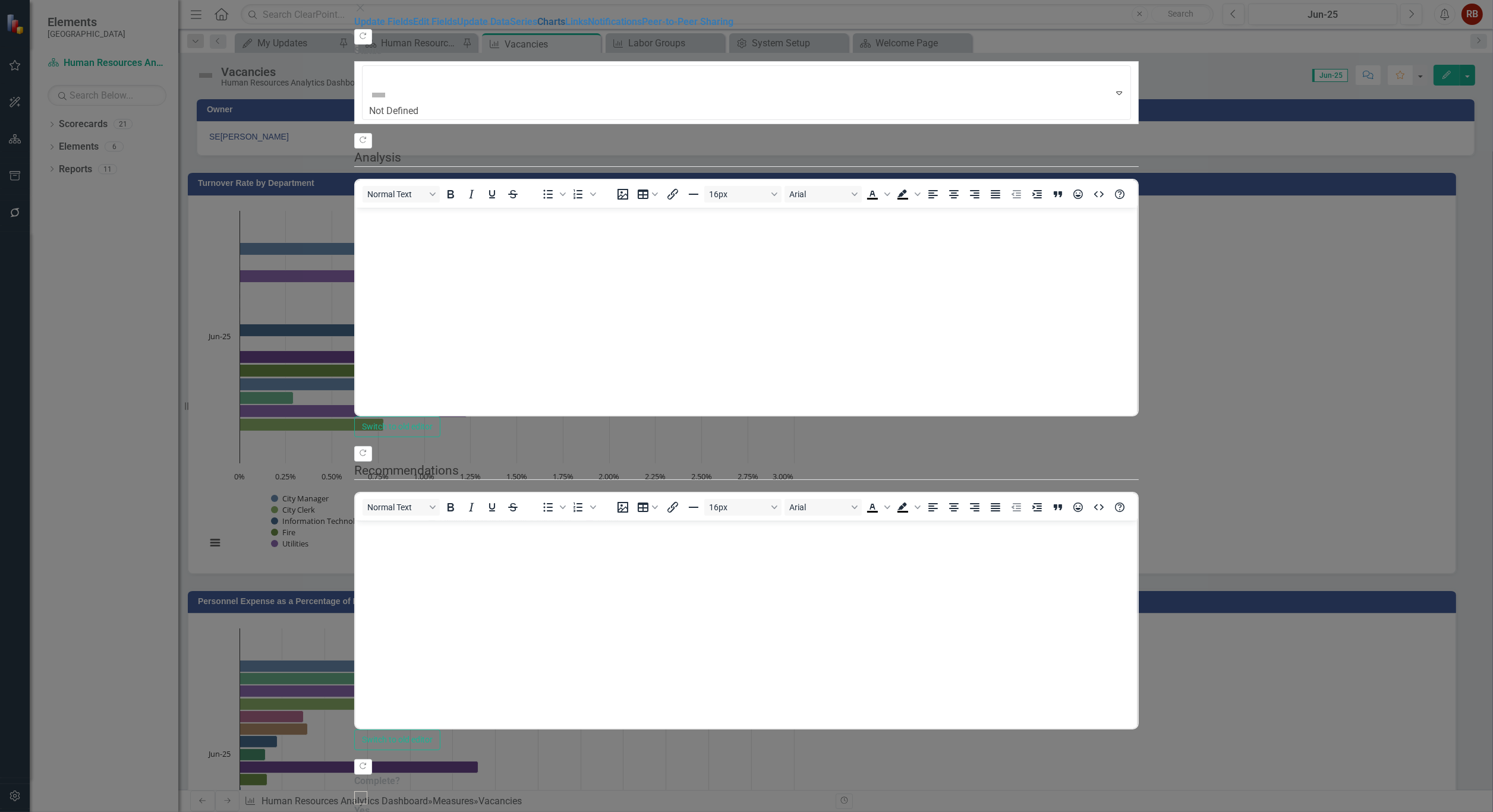
click at [537, 27] on link "Charts" at bounding box center [551, 22] width 28 height 11
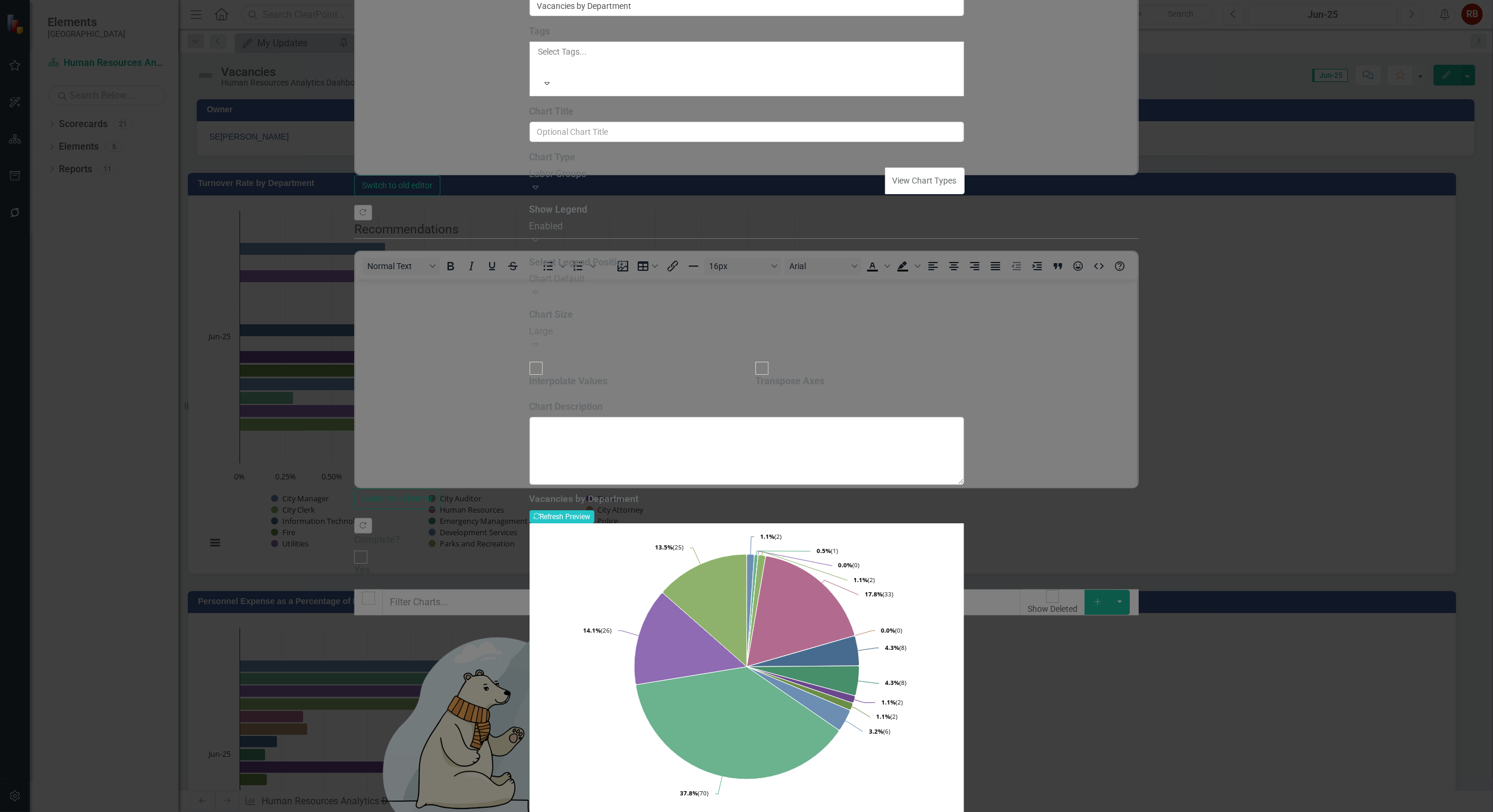
click at [541, 192] on icon "Expand" at bounding box center [535, 187] width 12 height 10
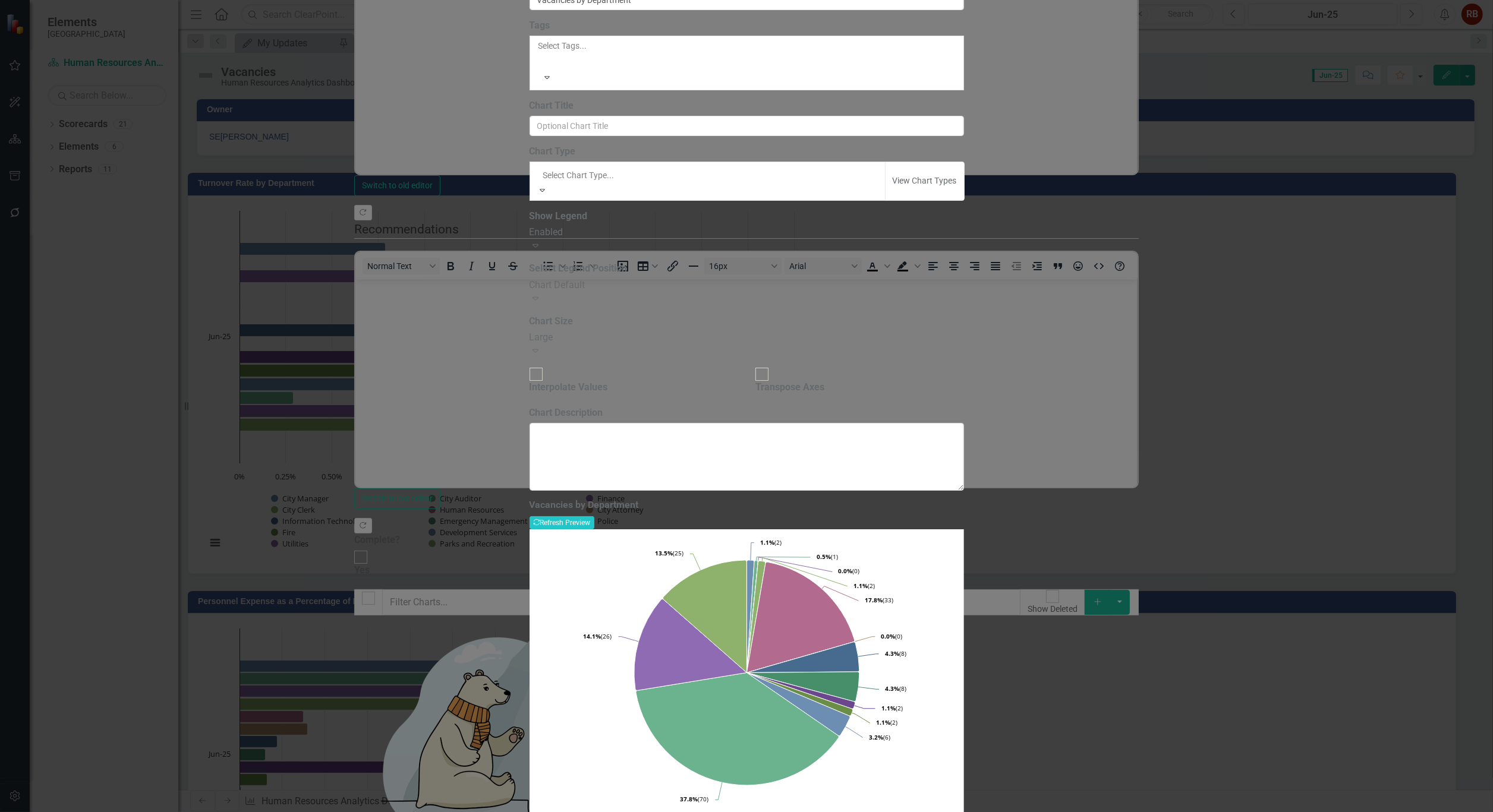
scroll to position [1188, 0]
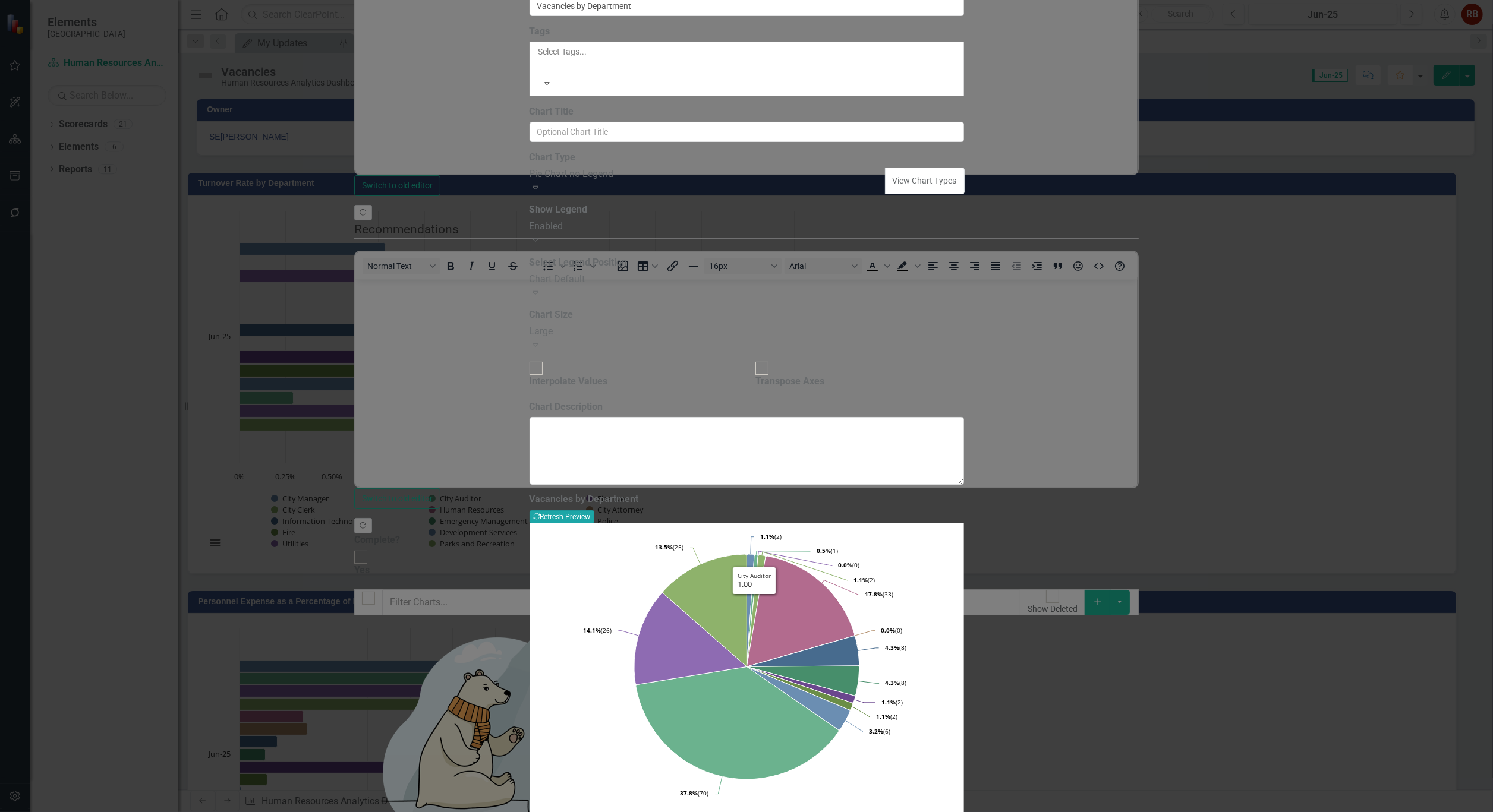
click at [594, 510] on button "Recalculate Refresh Preview" at bounding box center [561, 517] width 65 height 13
click at [964, 247] on div "Expand" at bounding box center [746, 240] width 435 height 14
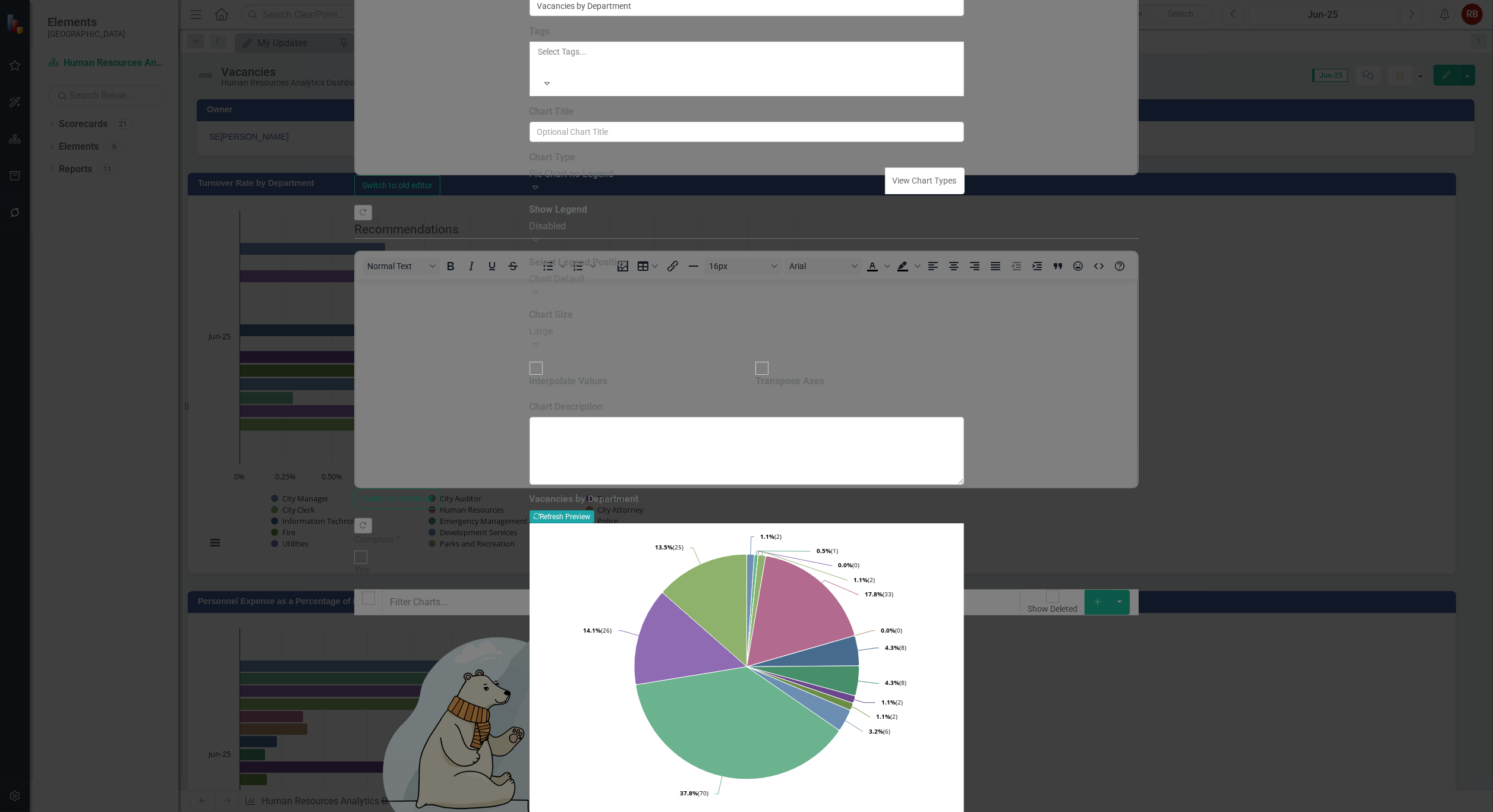
click at [594, 510] on button "Recalculate Refresh Preview" at bounding box center [561, 517] width 65 height 13
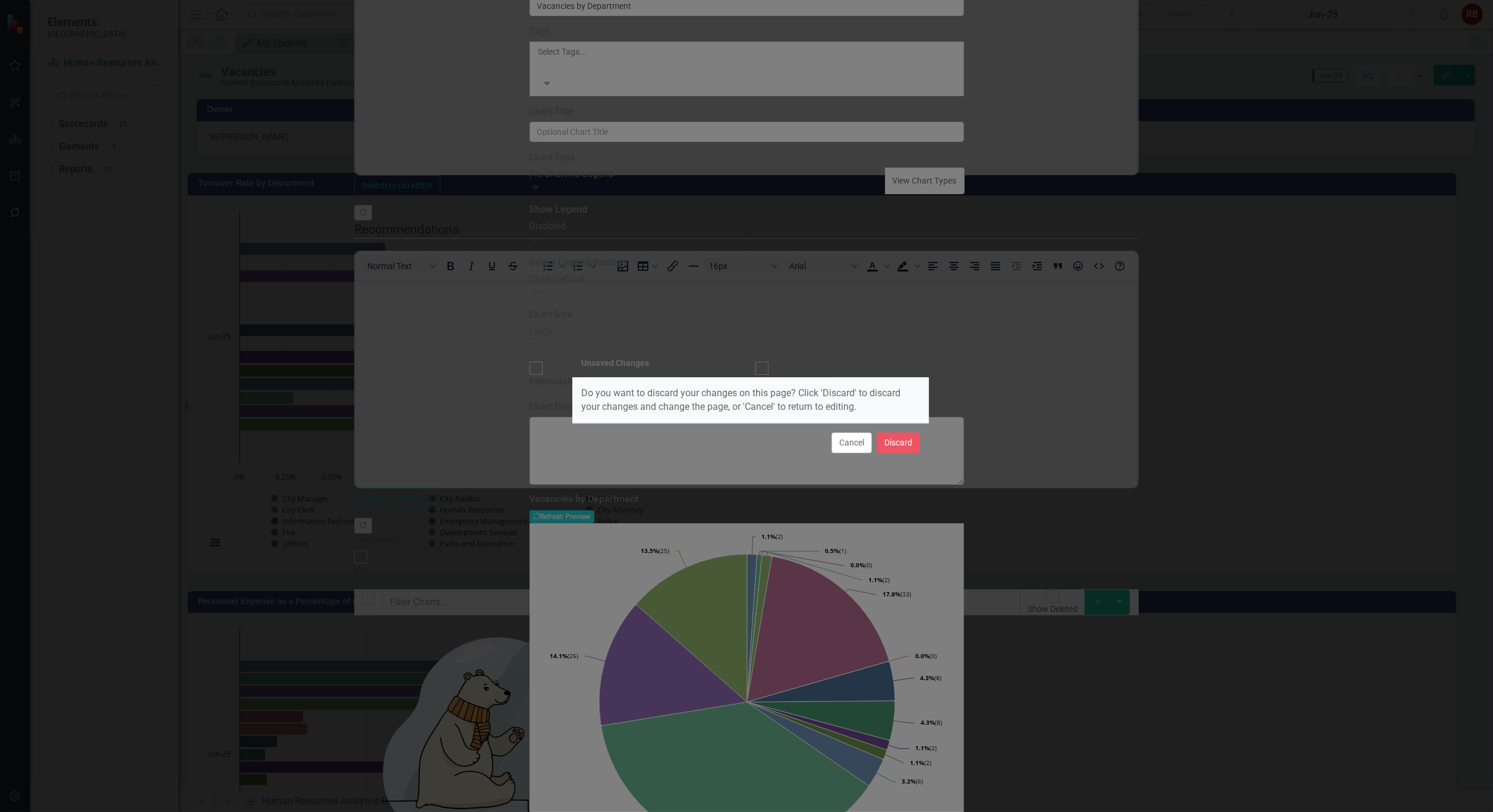
click at [922, 440] on div "Cancel Discard" at bounding box center [750, 442] width 357 height 39
click at [901, 445] on button "Discard" at bounding box center [899, 443] width 43 height 21
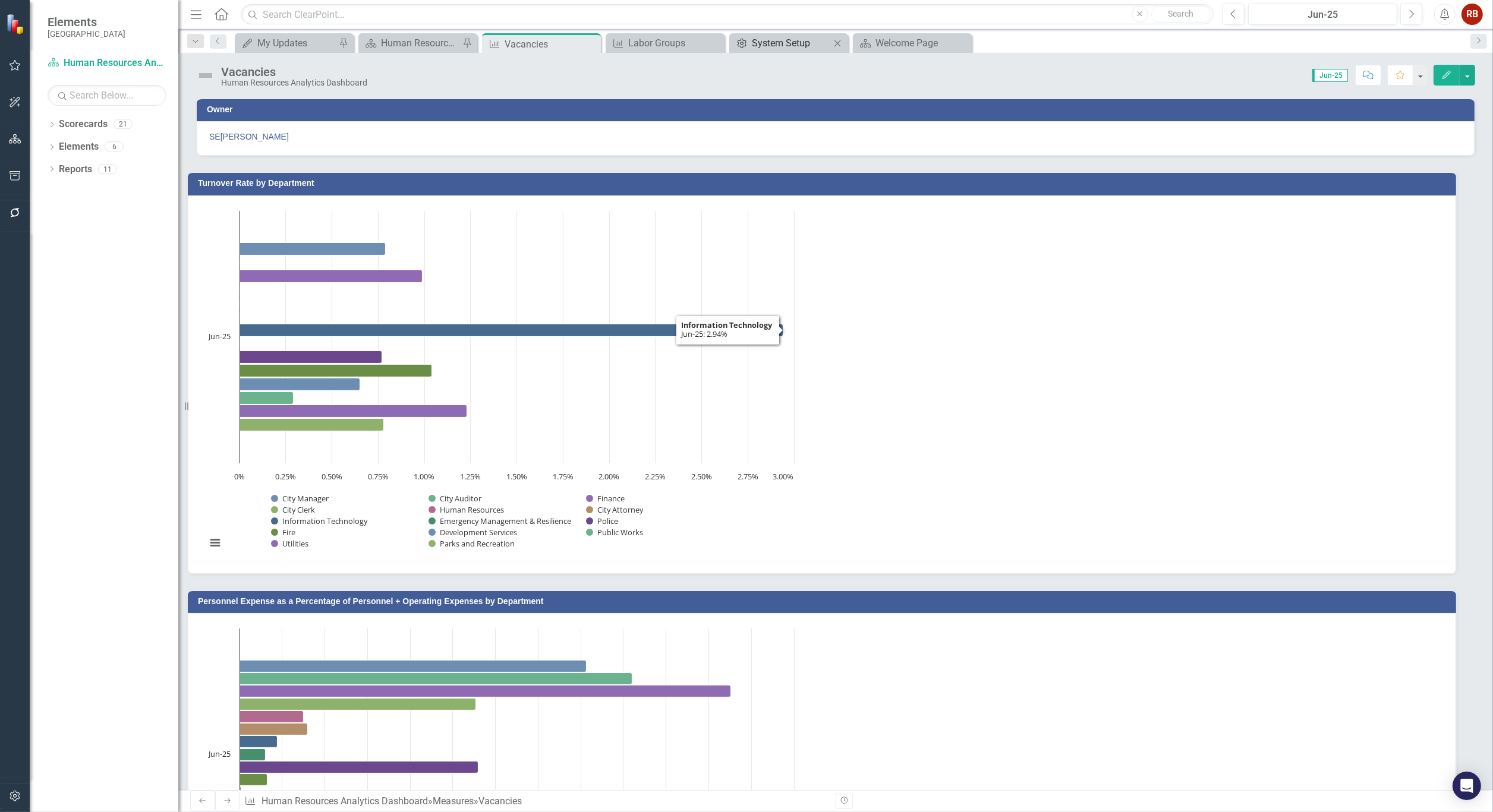
click at [773, 43] on div "System Setup" at bounding box center [791, 43] width 78 height 15
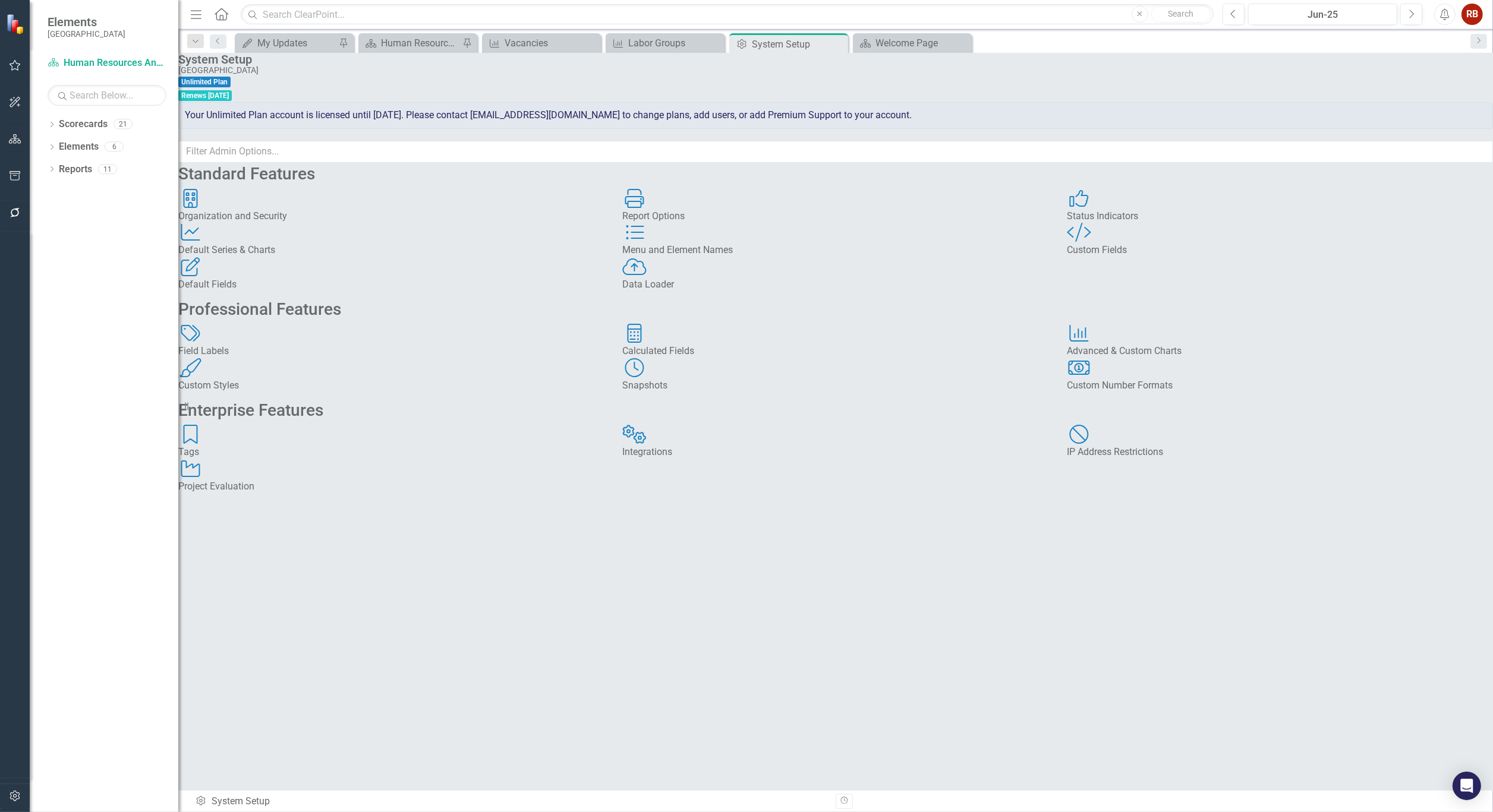
click at [1174, 358] on div "Advanced & Custom Charts" at bounding box center [1280, 351] width 426 height 14
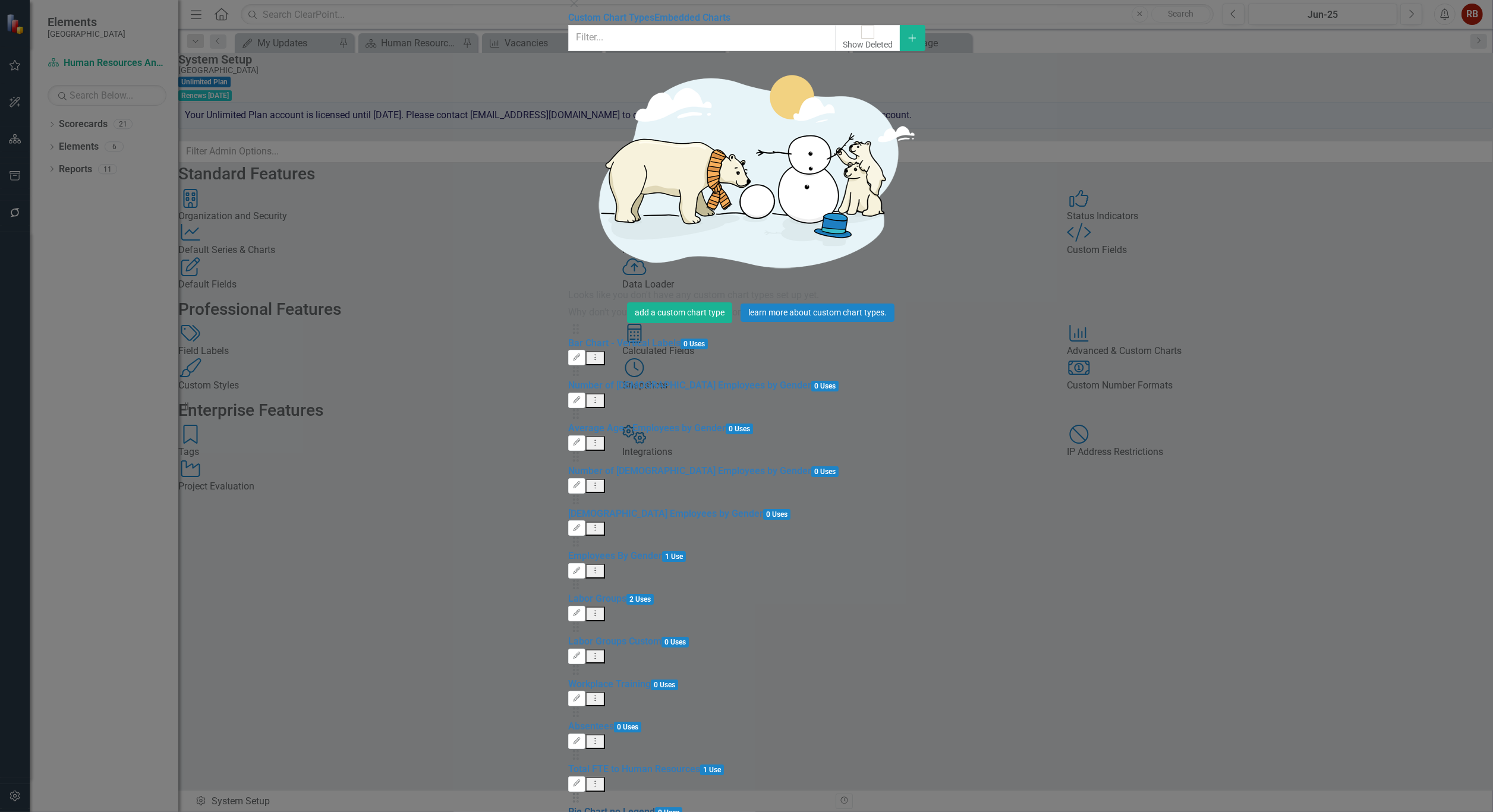
click at [568, 806] on link "Pie Chart no Legend" at bounding box center [611, 811] width 87 height 11
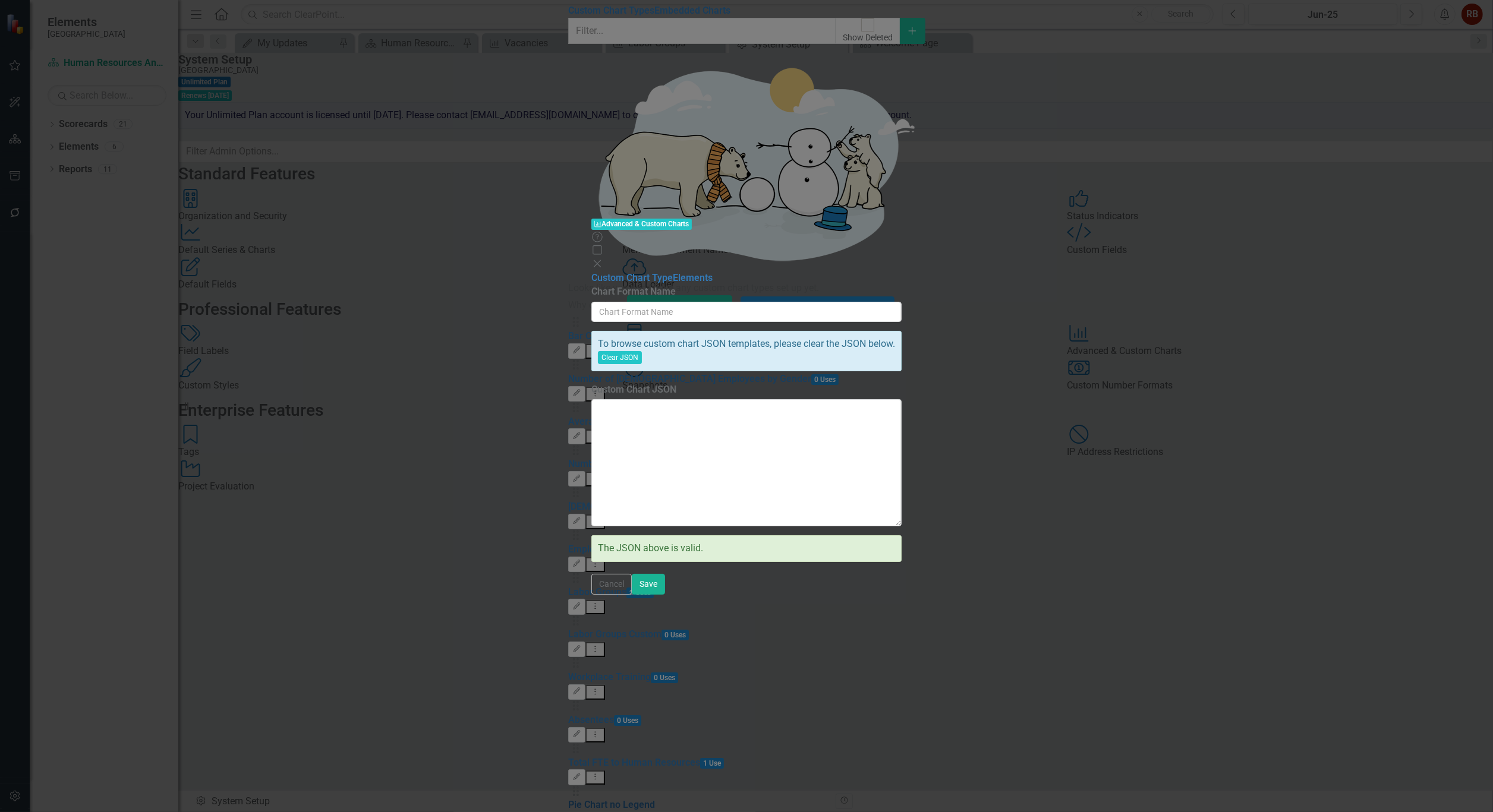
type input "Pie Chart no Legend"
click at [642, 351] on button "Clear JSON" at bounding box center [620, 358] width 44 height 13
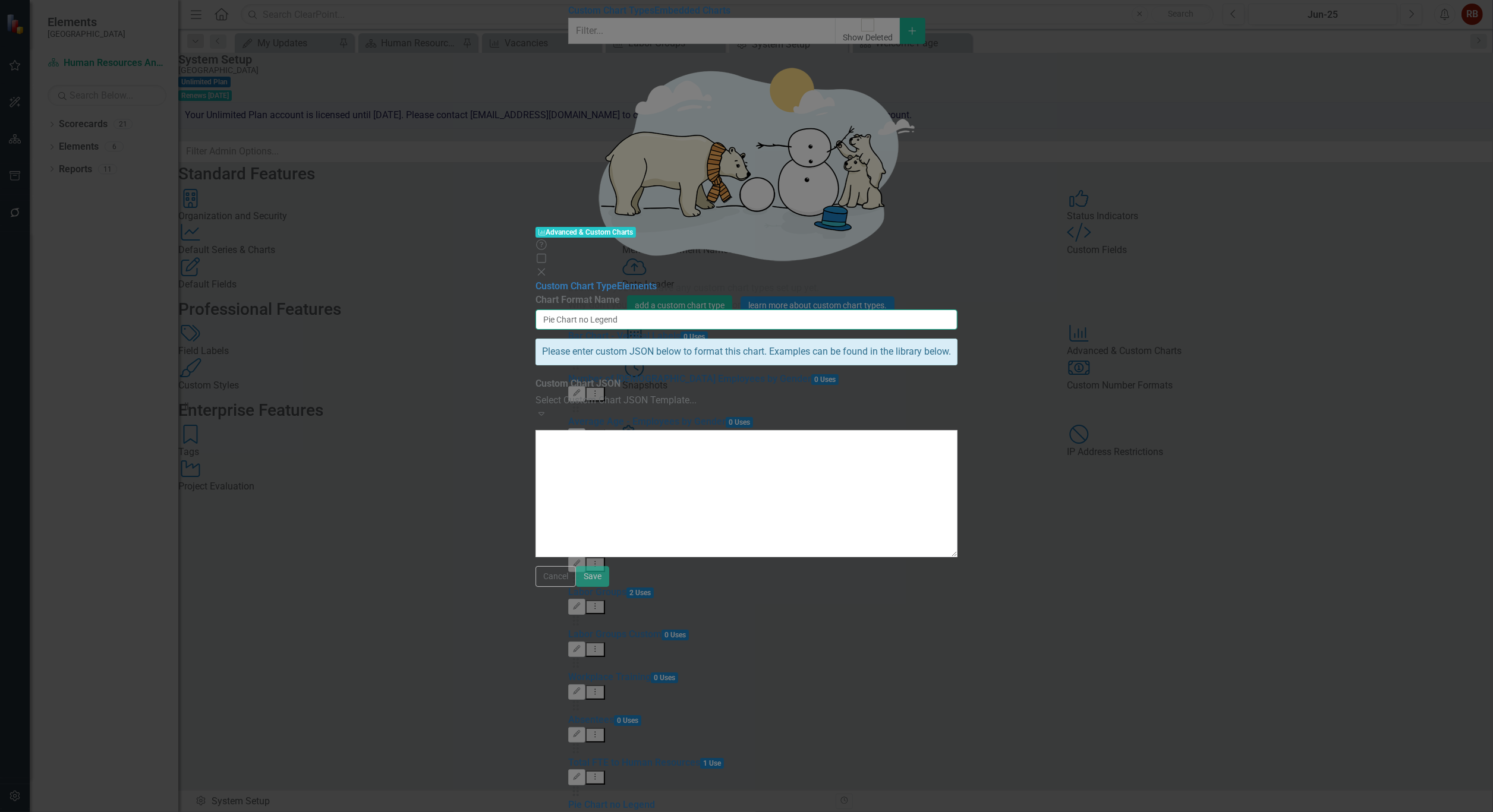
click at [958, 309] on input "Pie Chart no Legend" at bounding box center [746, 319] width 422 height 20
click at [547, 409] on icon "Expand" at bounding box center [541, 414] width 12 height 10
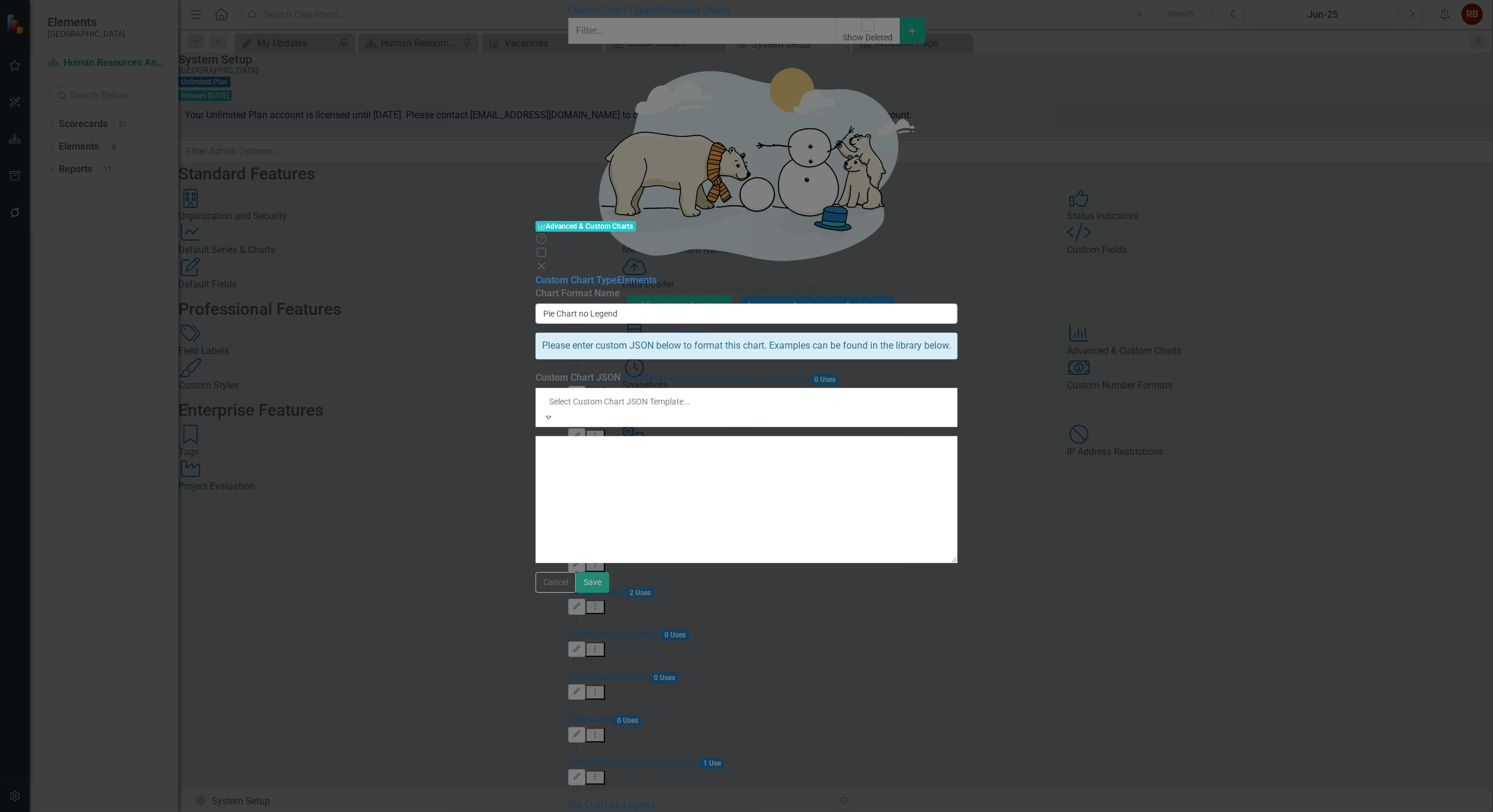
scroll to position [56, 0]
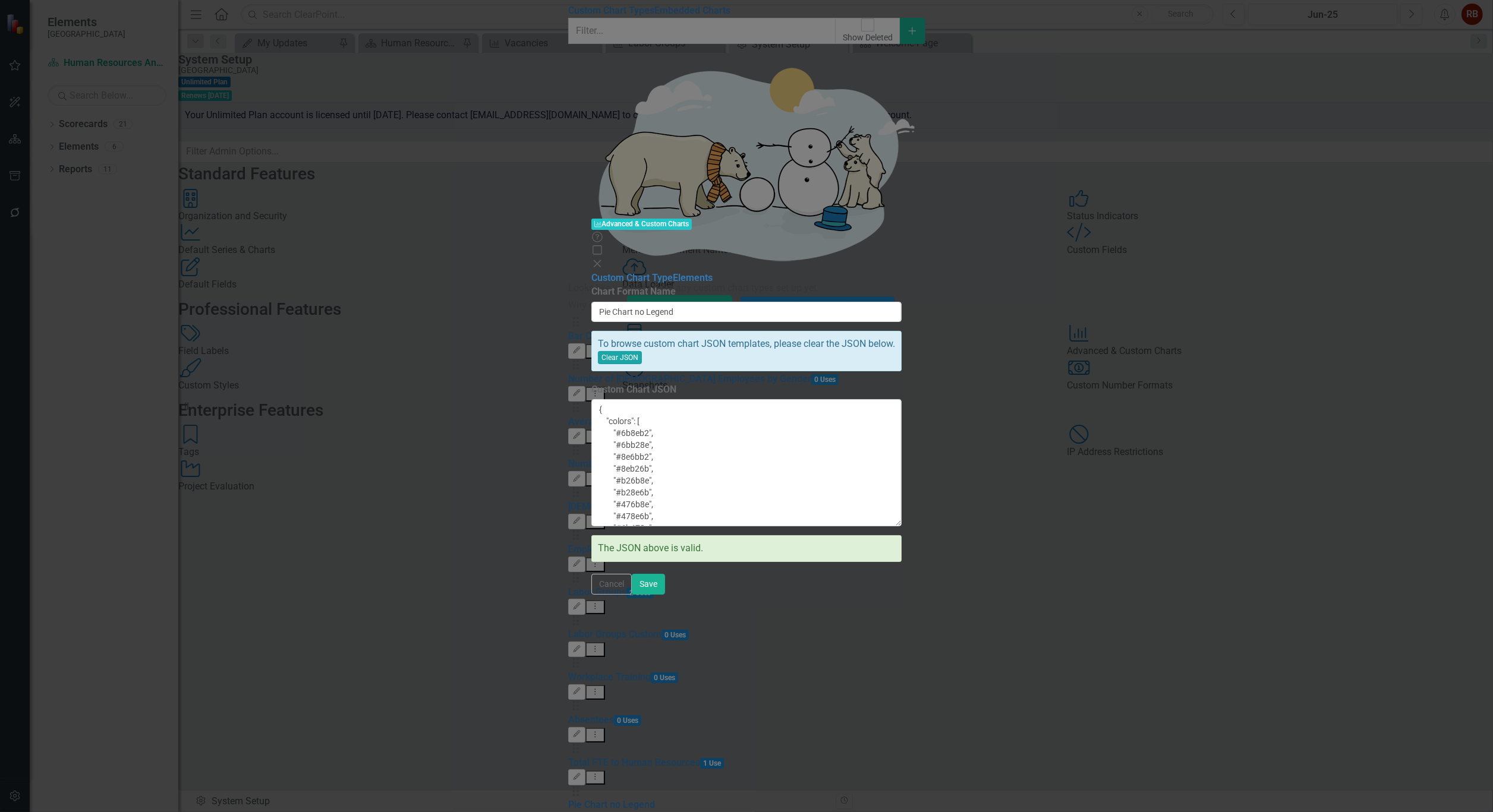
click at [642, 351] on button "Clear JSON" at bounding box center [620, 358] width 44 height 13
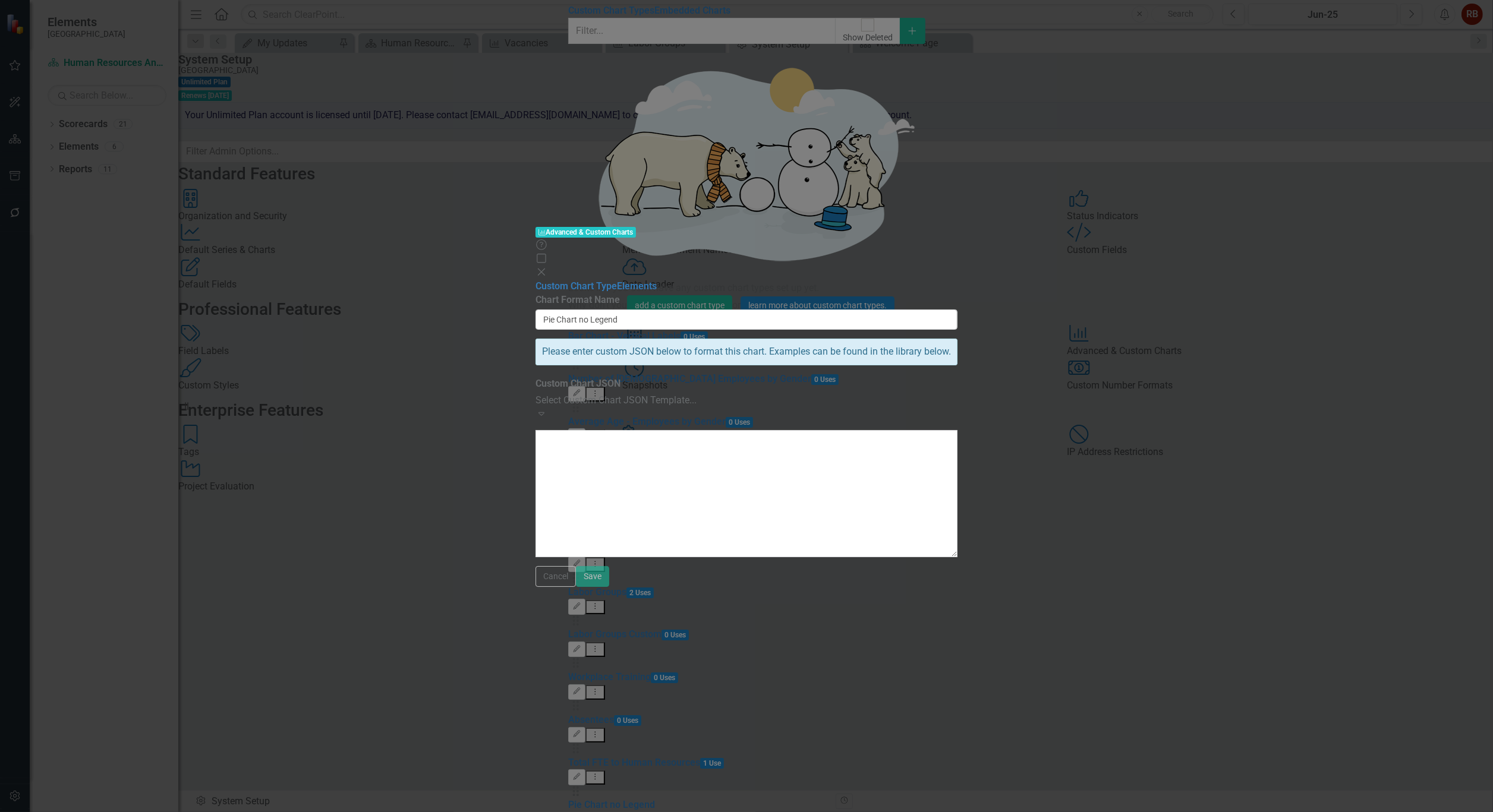
click at [547, 409] on icon "Expand" at bounding box center [541, 414] width 12 height 10
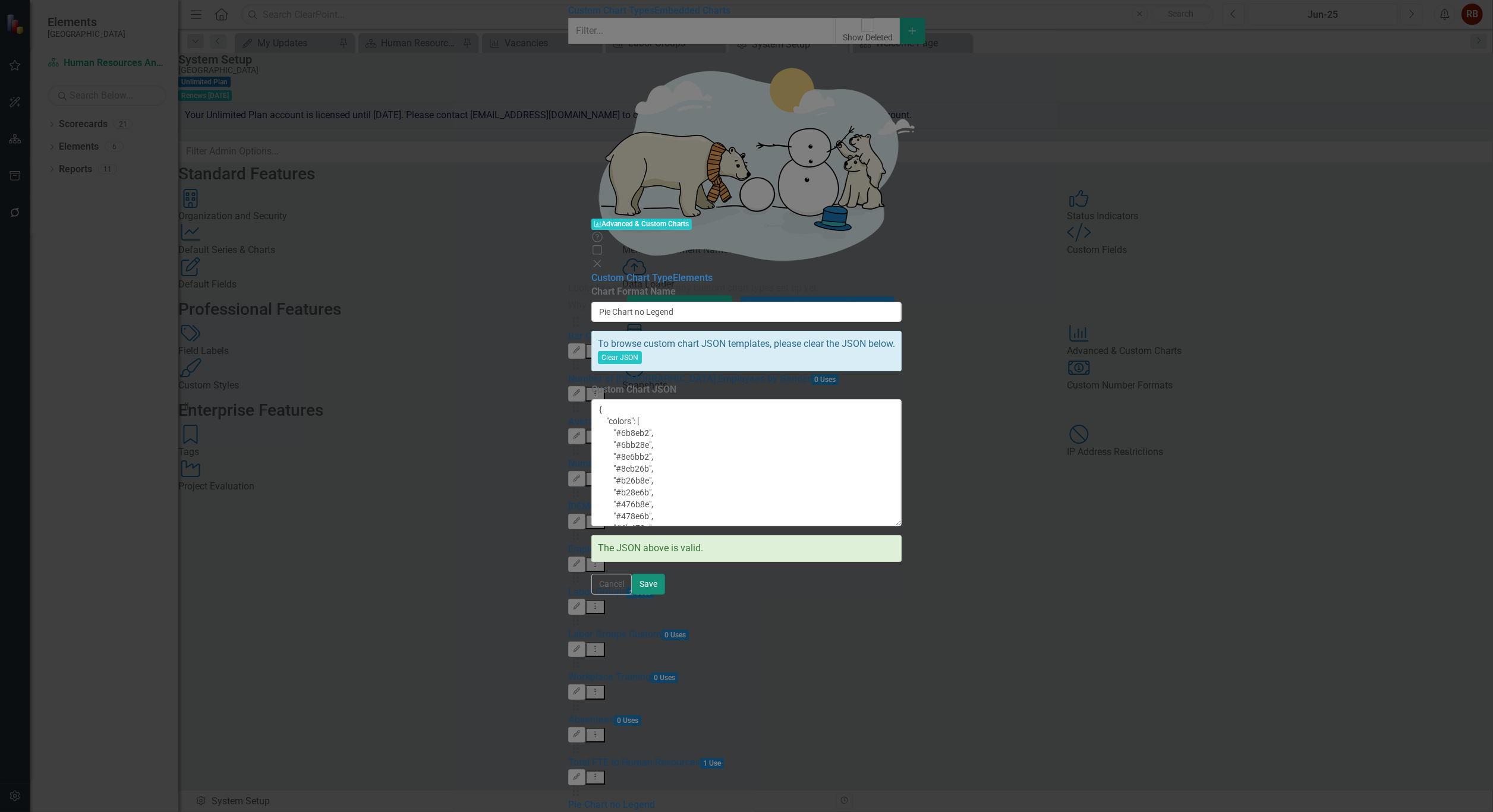
click at [665, 595] on button "Save" at bounding box center [648, 584] width 33 height 21
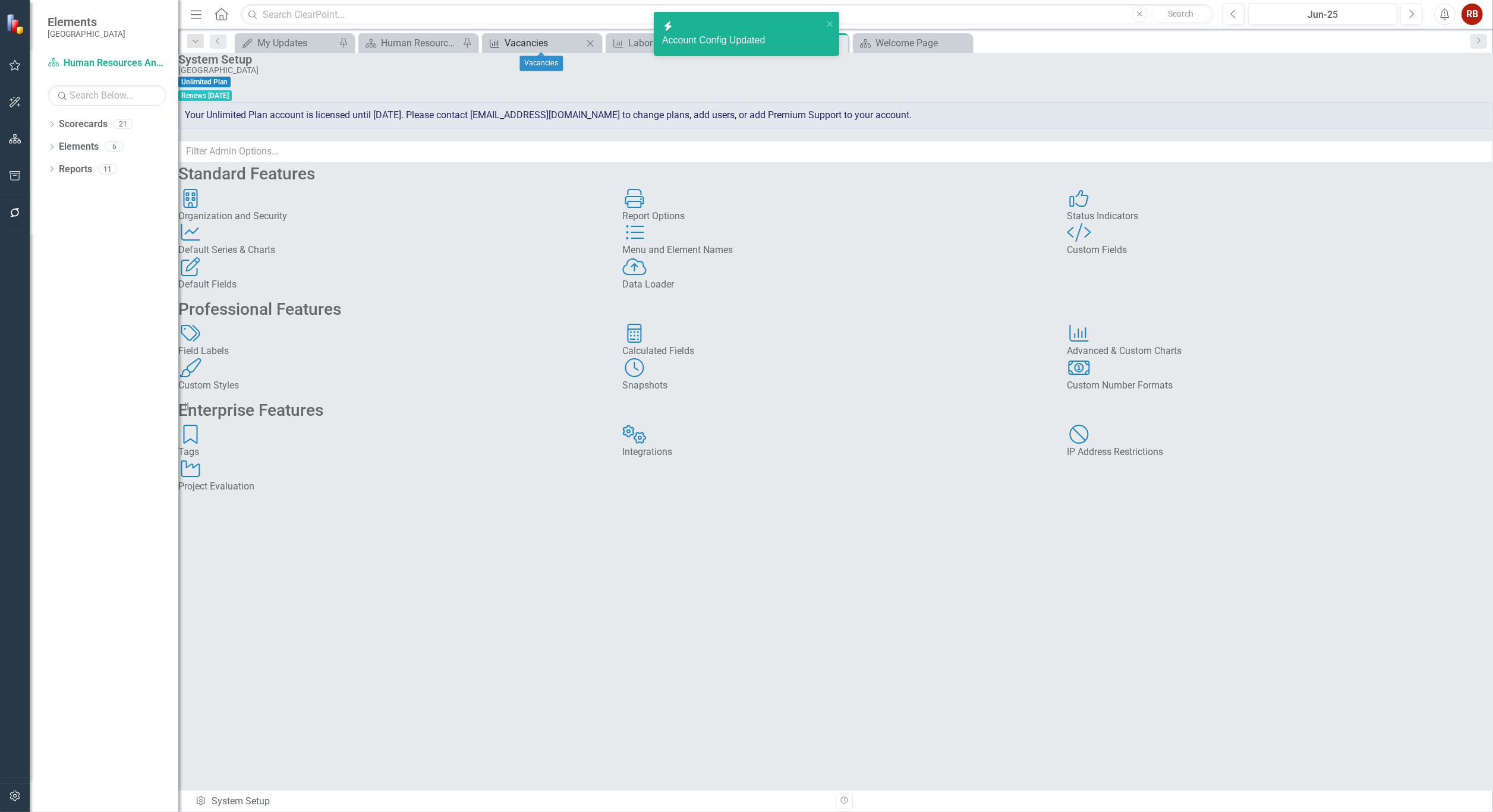
click at [547, 36] on div "Vacancies" at bounding box center [544, 43] width 78 height 15
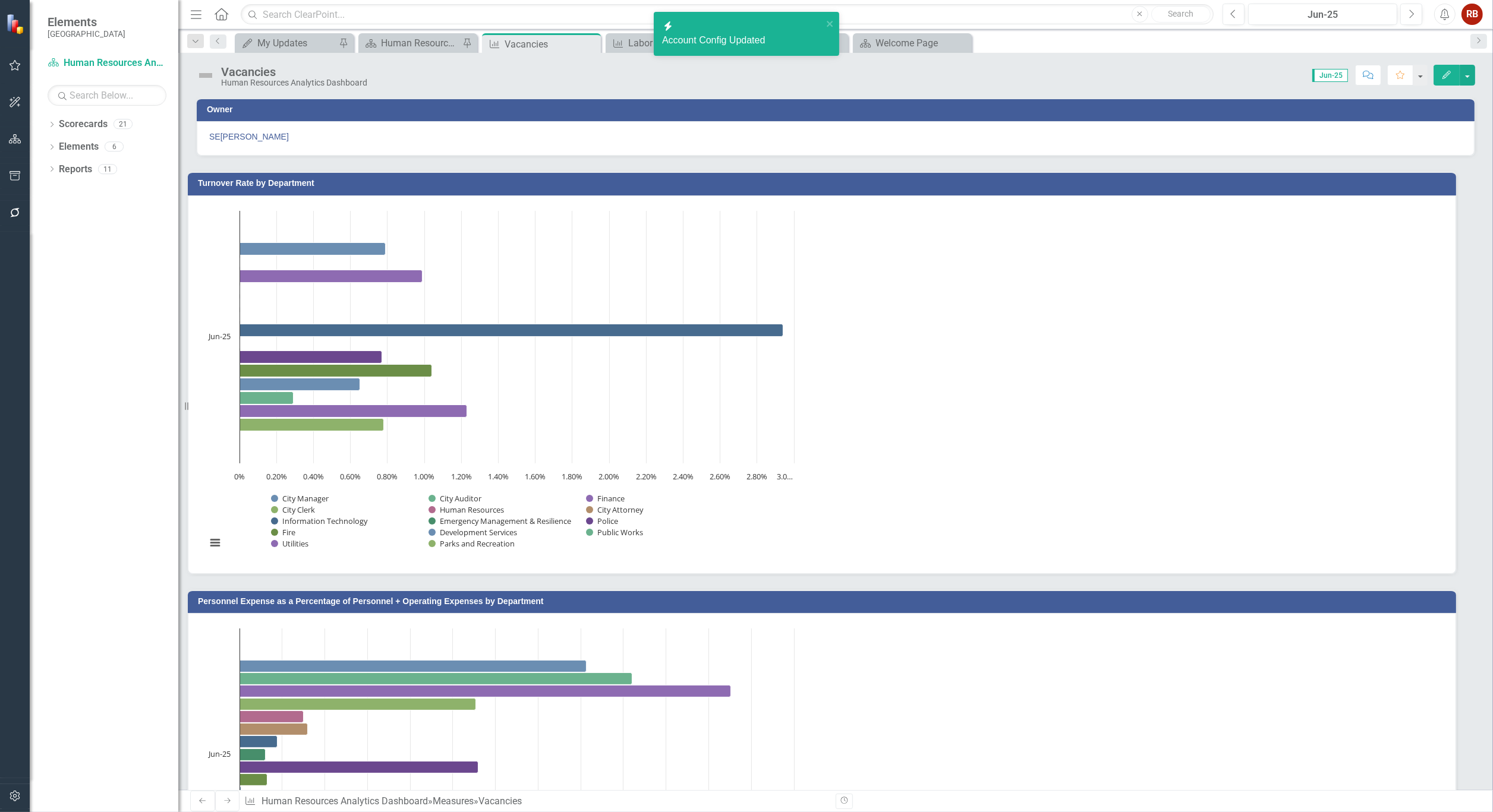
click at [1439, 74] on button "Edit" at bounding box center [1446, 75] width 26 height 21
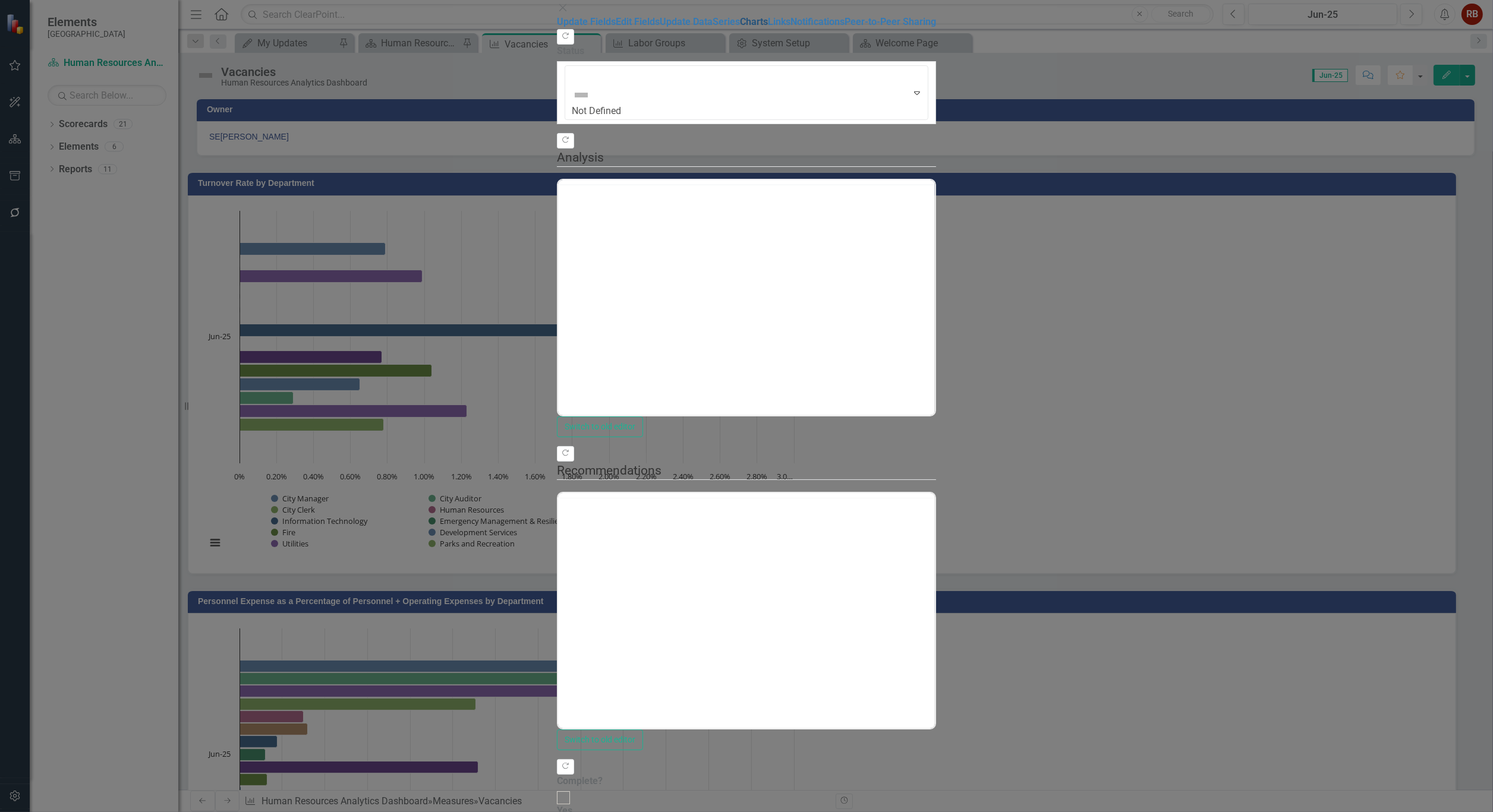
click at [740, 27] on link "Charts" at bounding box center [754, 22] width 28 height 11
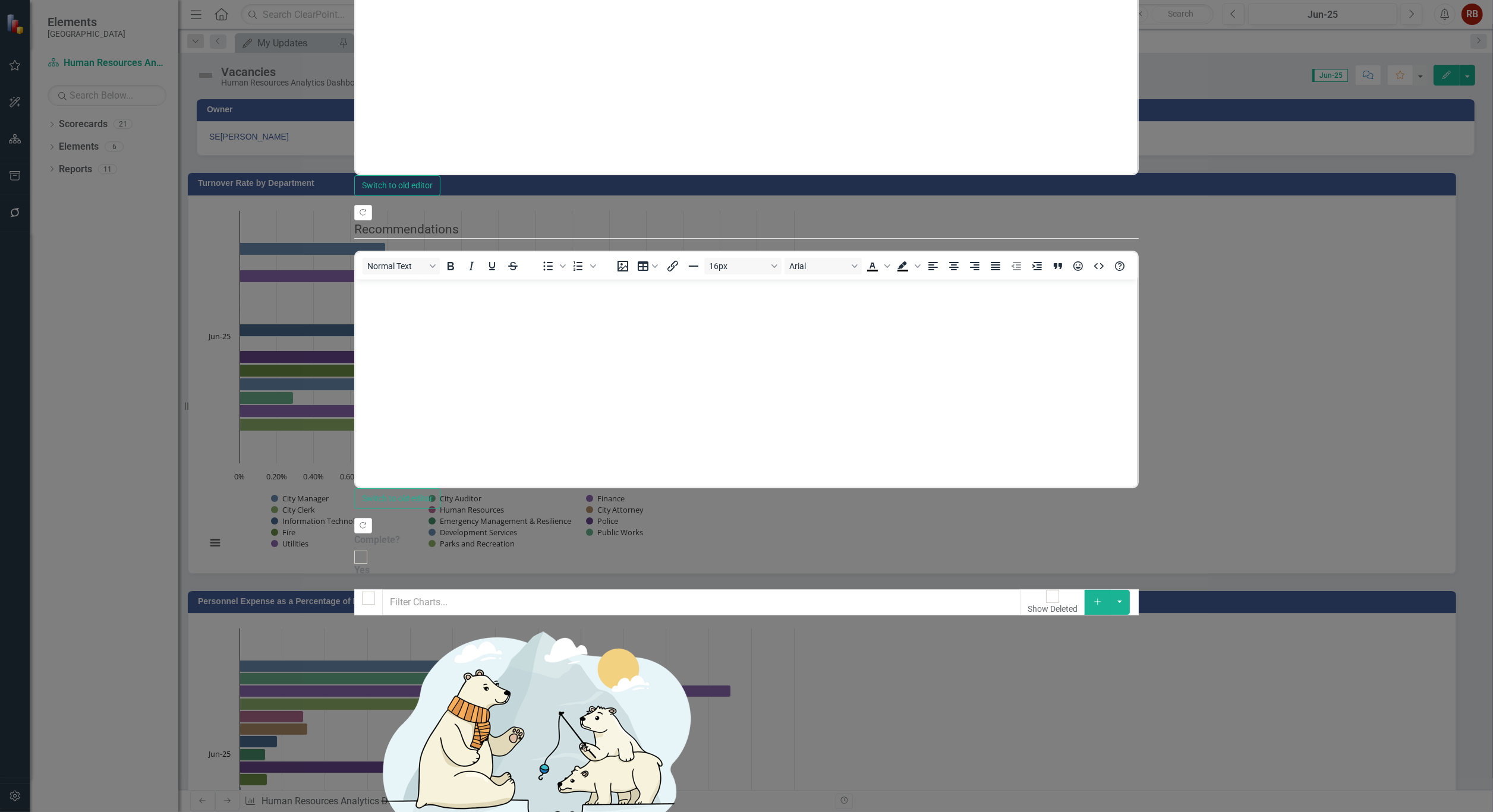
checkbox input "false"
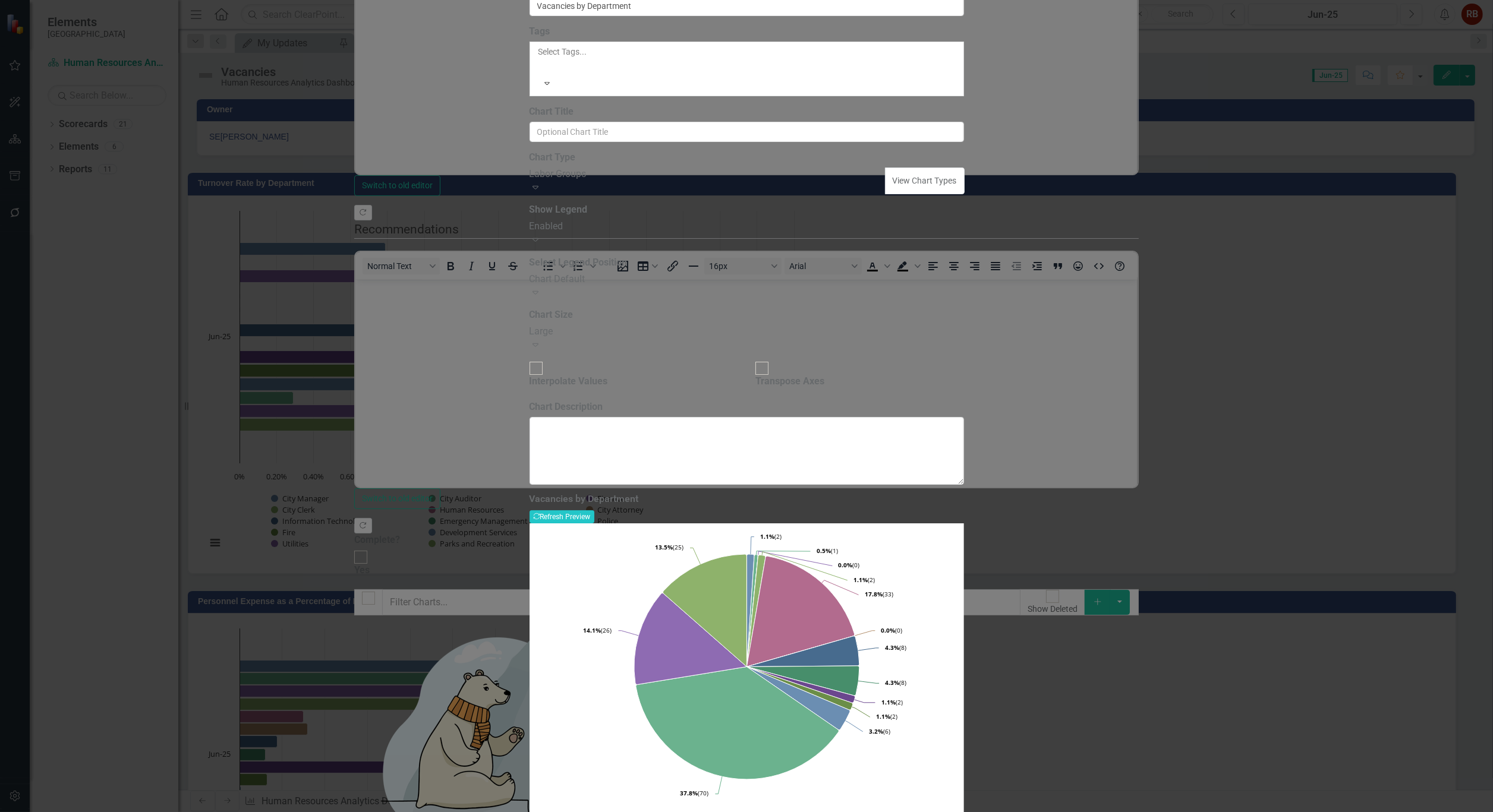
click at [541, 192] on icon "Expand" at bounding box center [535, 187] width 12 height 10
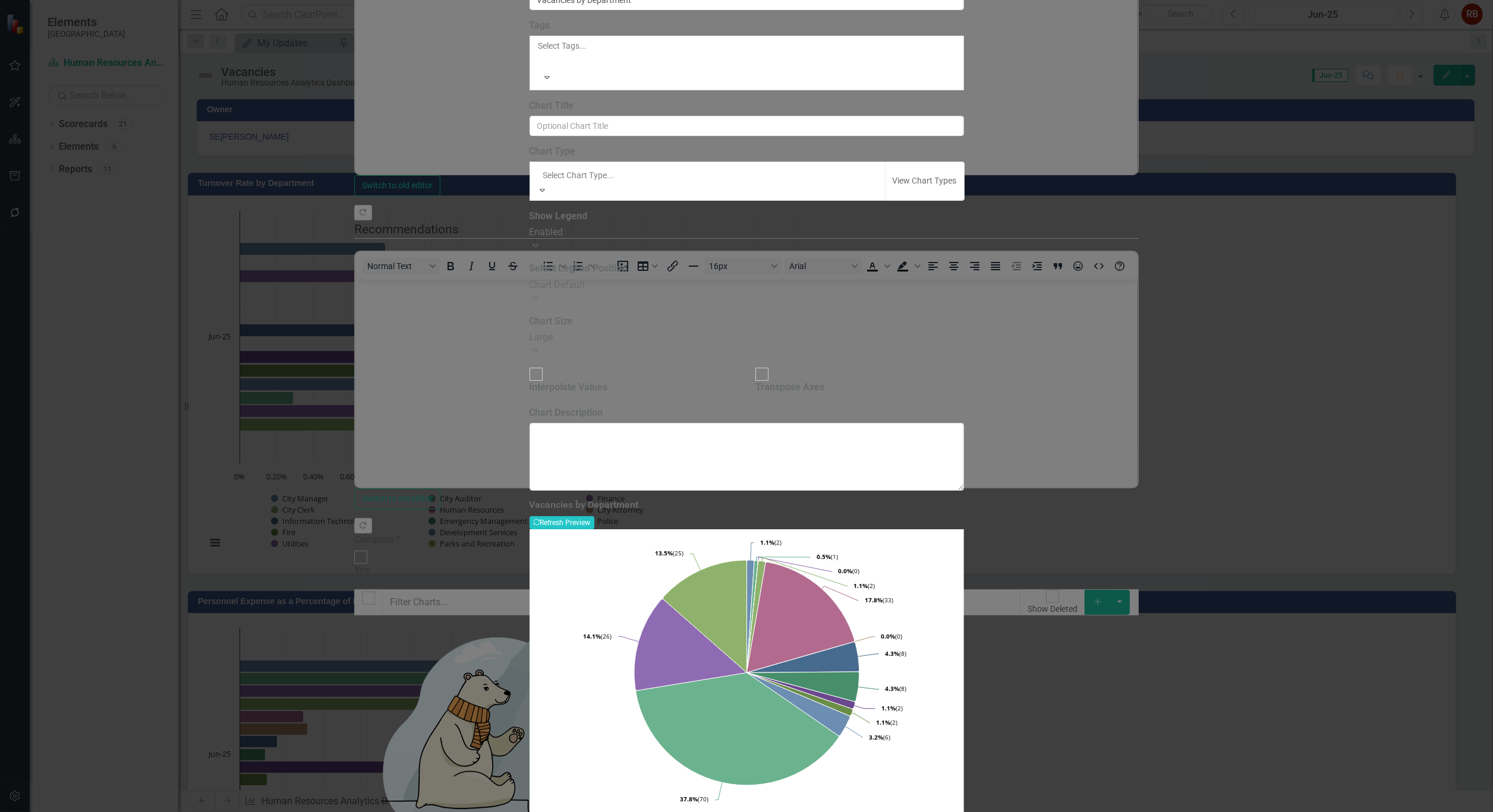
scroll to position [1188, 0]
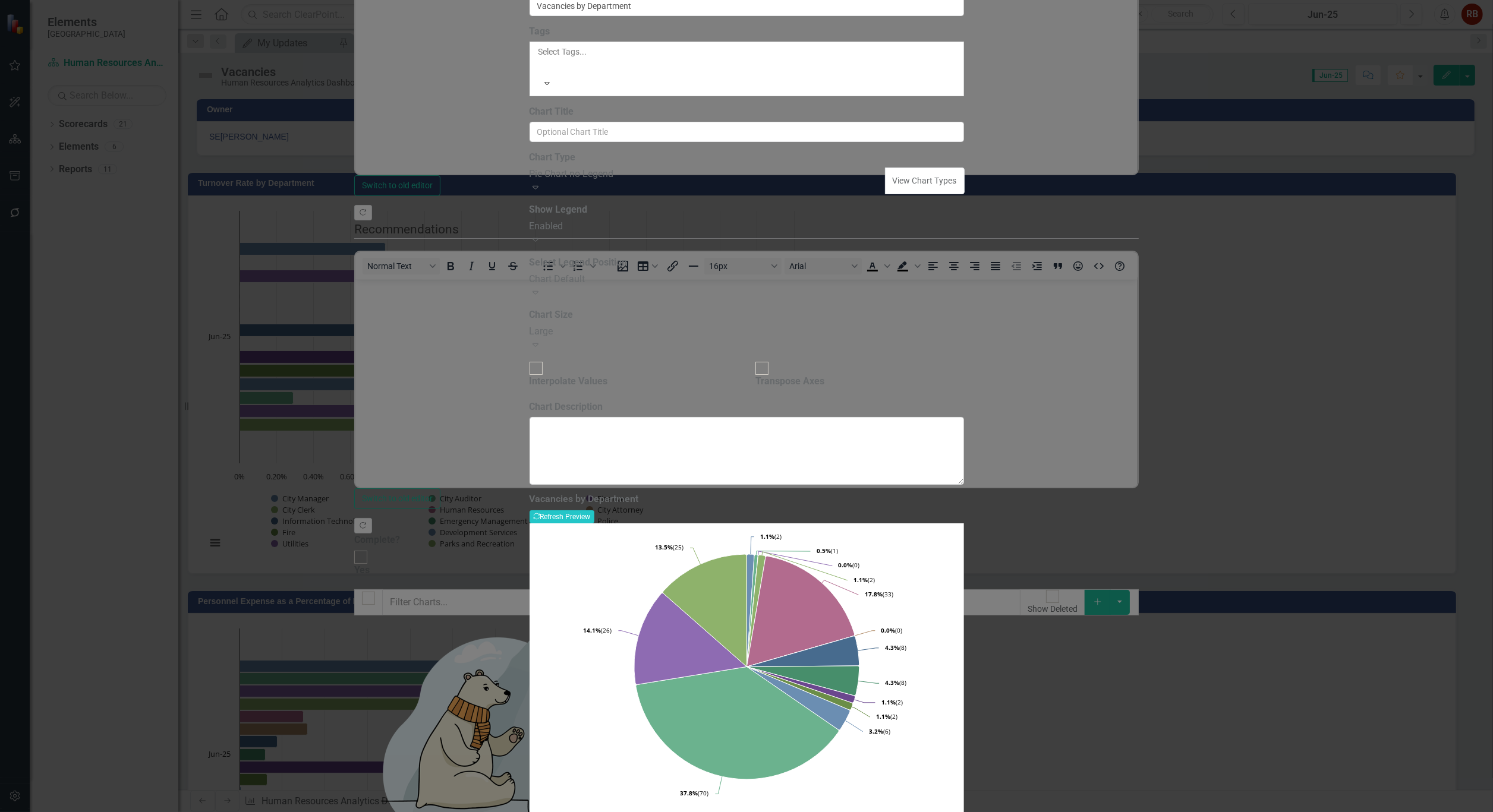
click at [763, 287] on div "Chart Default" at bounding box center [746, 279] width 435 height 14
click at [719, 233] on div "Enabled" at bounding box center [746, 226] width 435 height 14
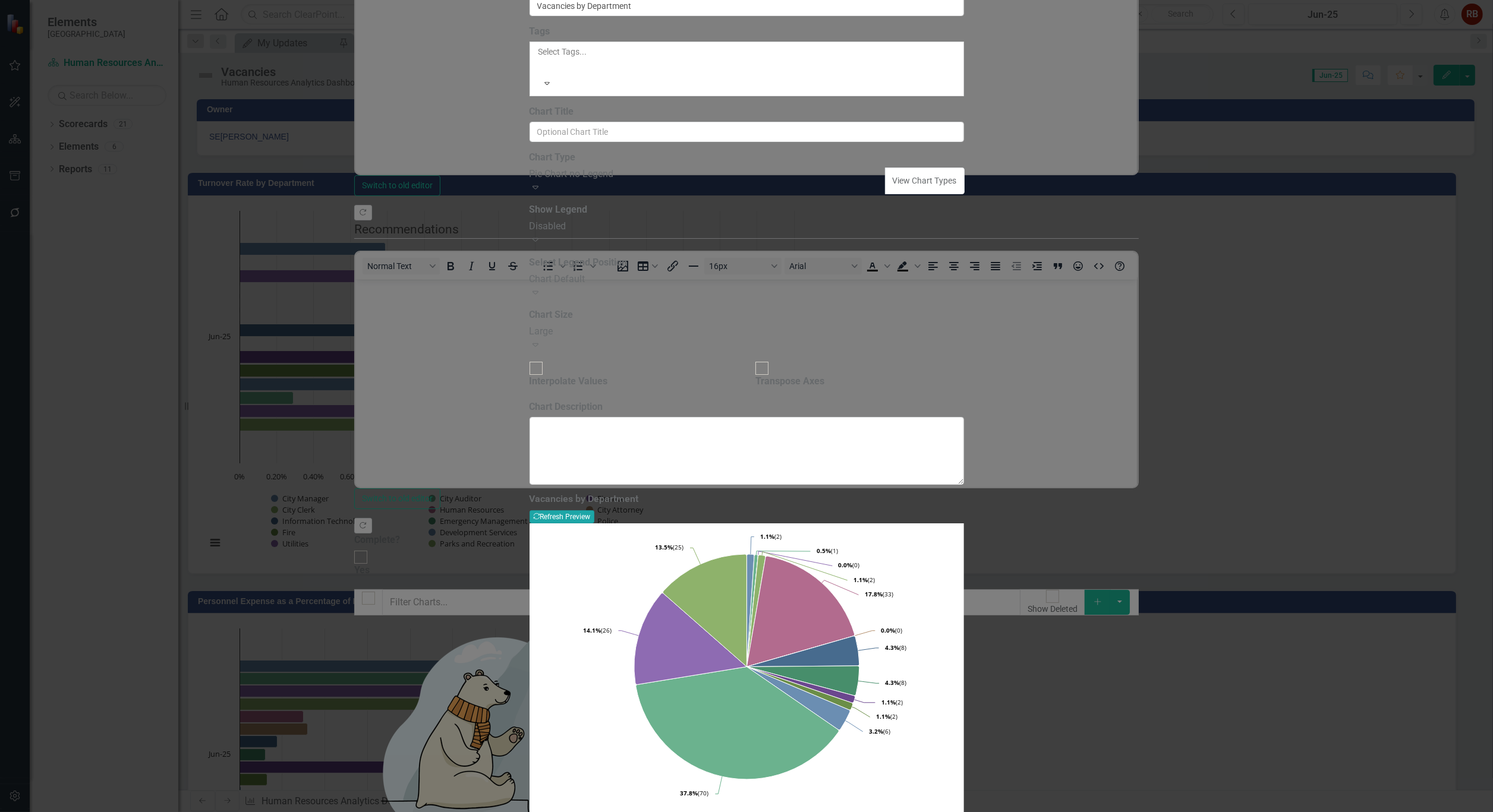
click at [594, 510] on button "Recalculate Refresh Preview" at bounding box center [561, 517] width 65 height 13
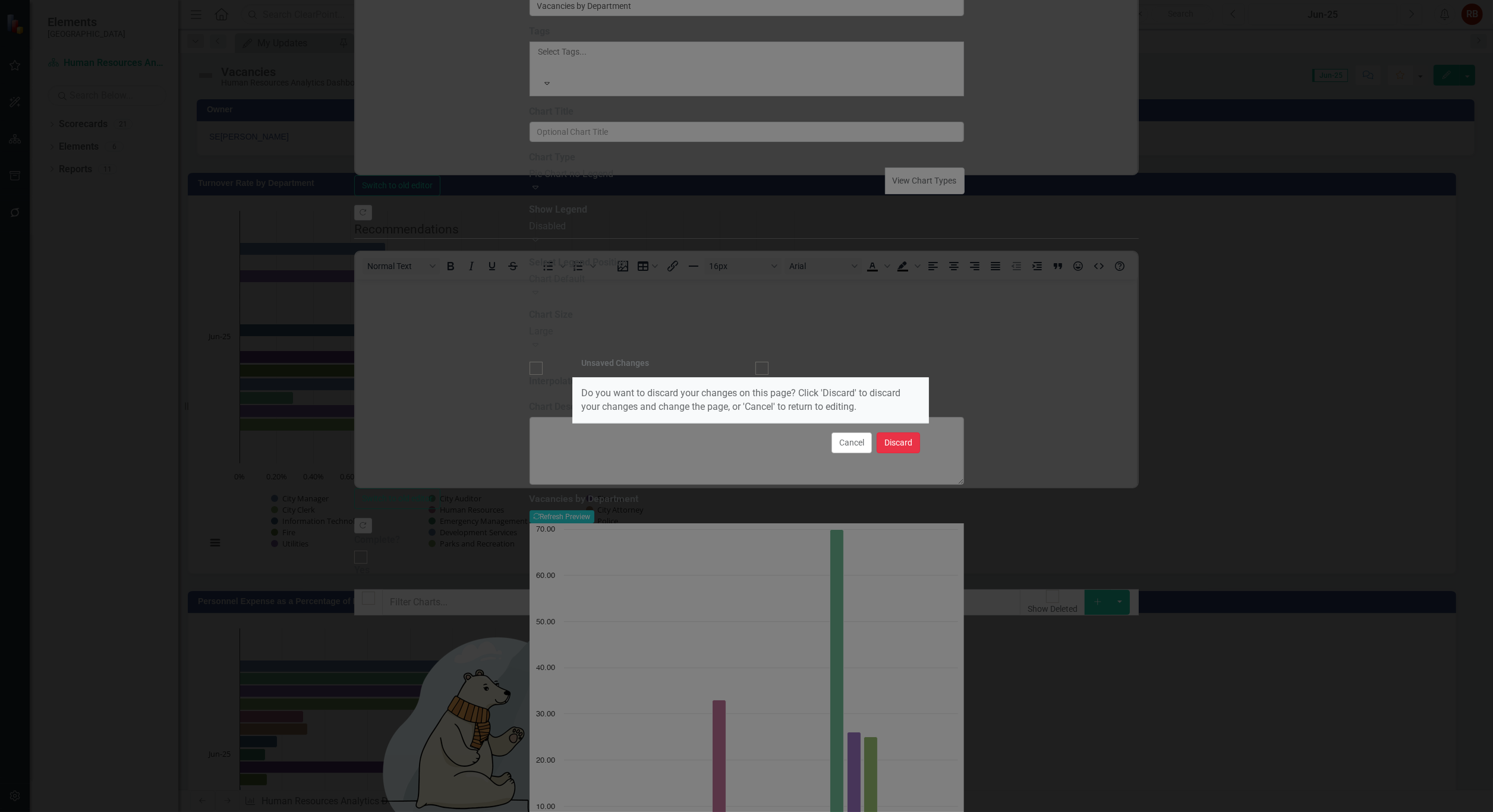
click at [888, 443] on button "Discard" at bounding box center [899, 443] width 43 height 21
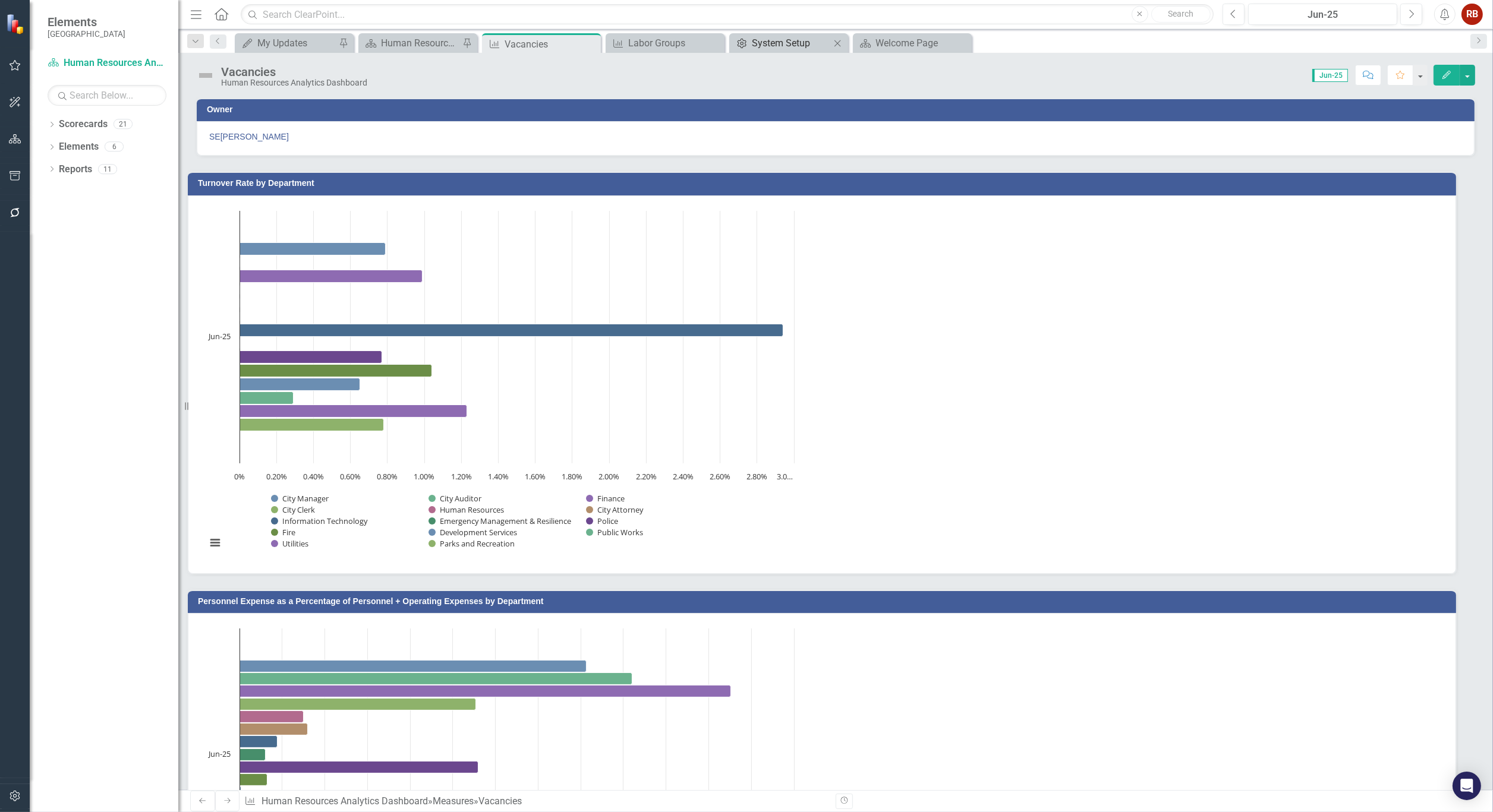
click at [793, 43] on div "System Setup" at bounding box center [791, 43] width 78 height 15
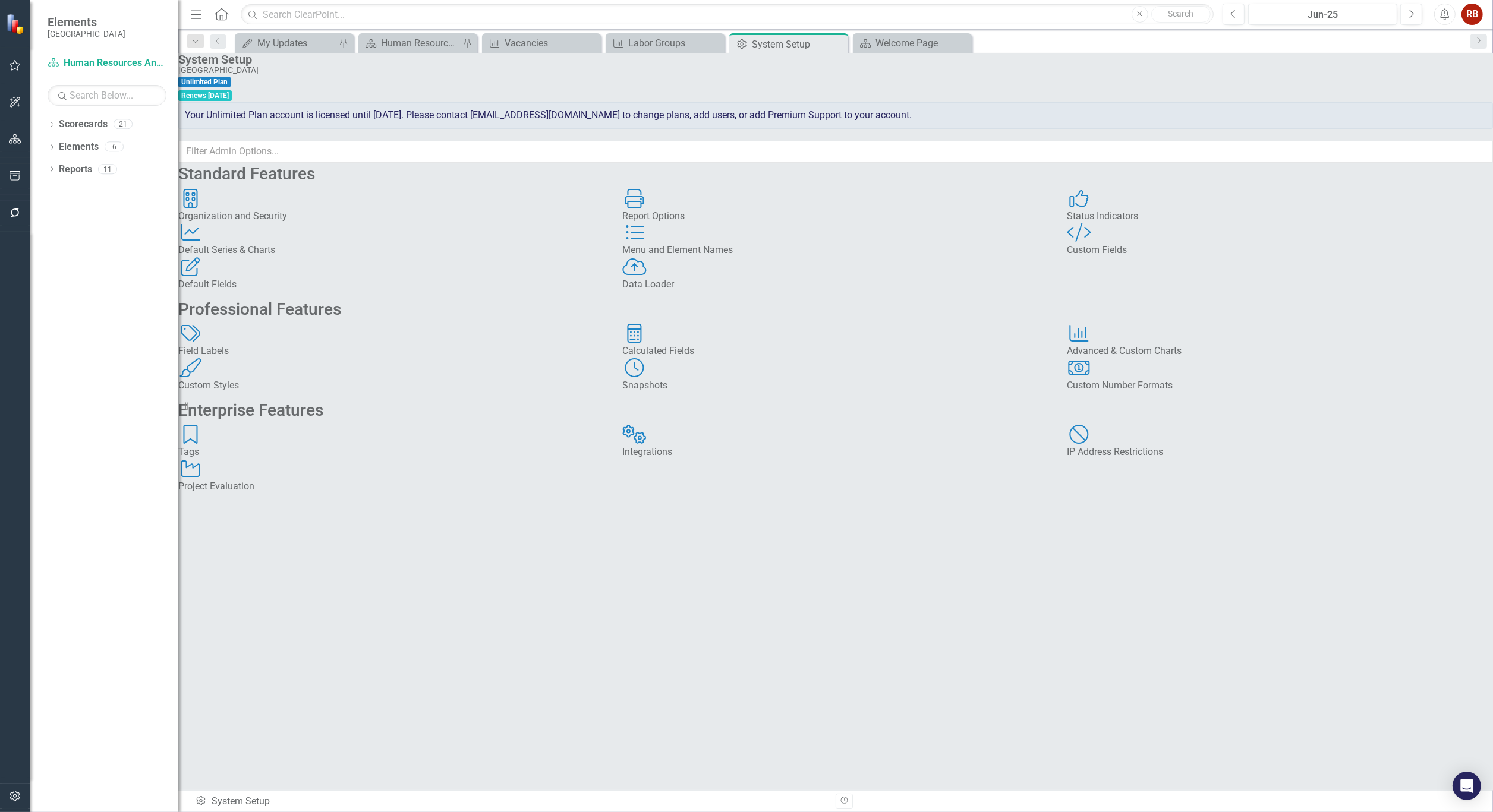
click at [1121, 358] on div "Advanced & Custom Charts" at bounding box center [1280, 351] width 426 height 14
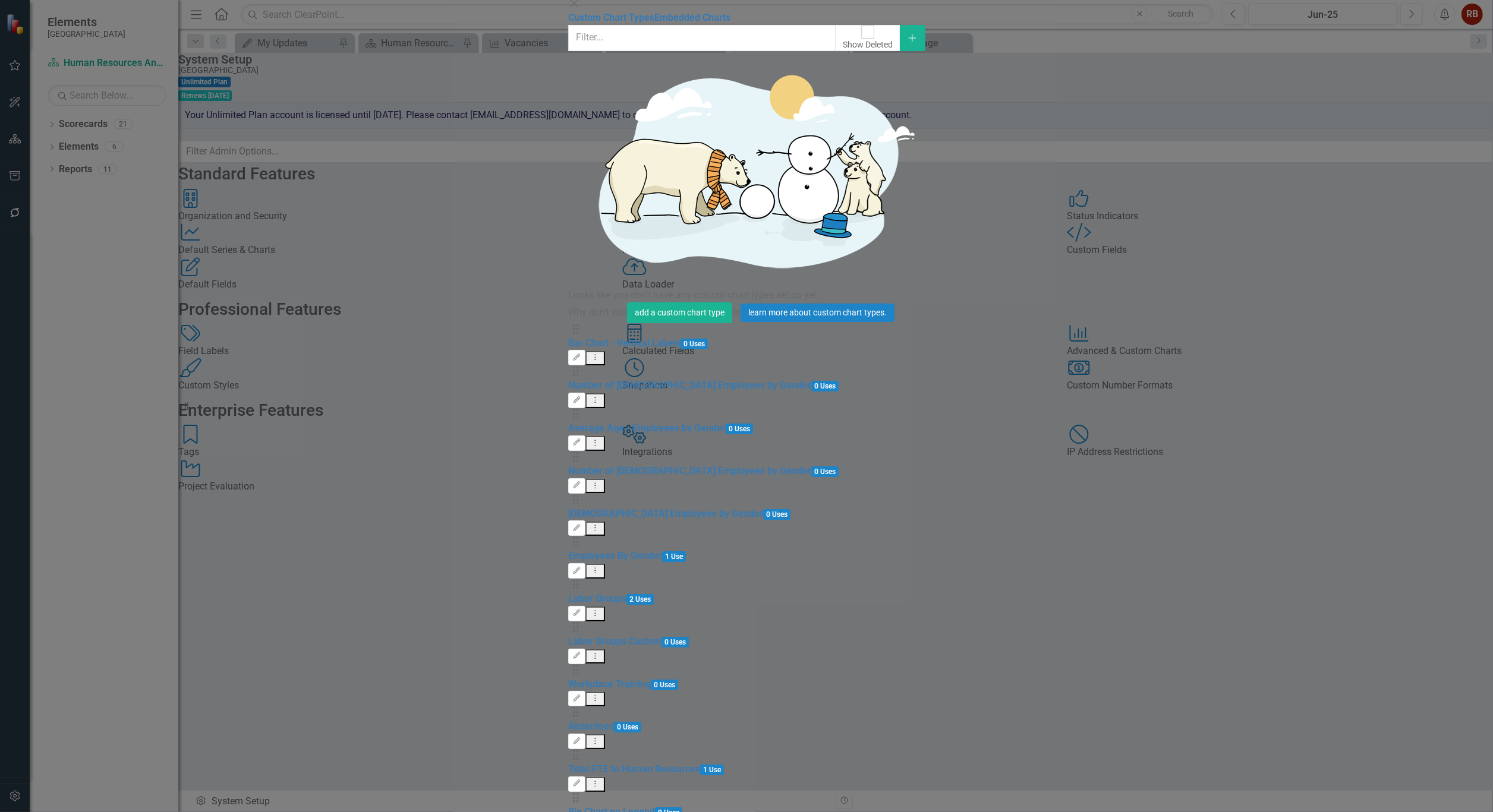
click at [605, 811] on button "Dropdown Menu" at bounding box center [595, 827] width 19 height 15
click at [1427, 554] on link "Trash Delete Custom Chart Type" at bounding box center [1396, 561] width 151 height 22
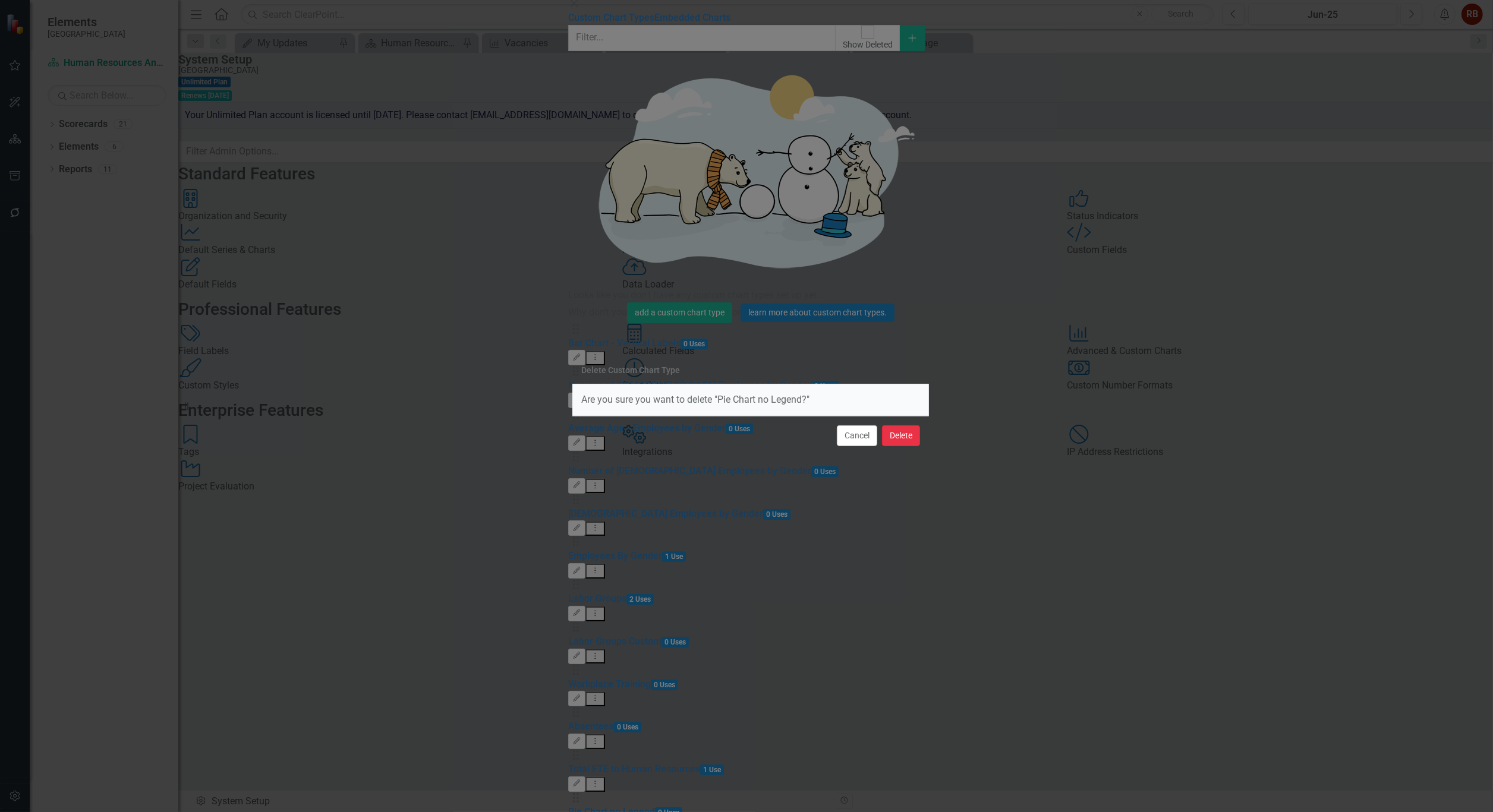
click at [909, 438] on button "Delete" at bounding box center [900, 436] width 38 height 21
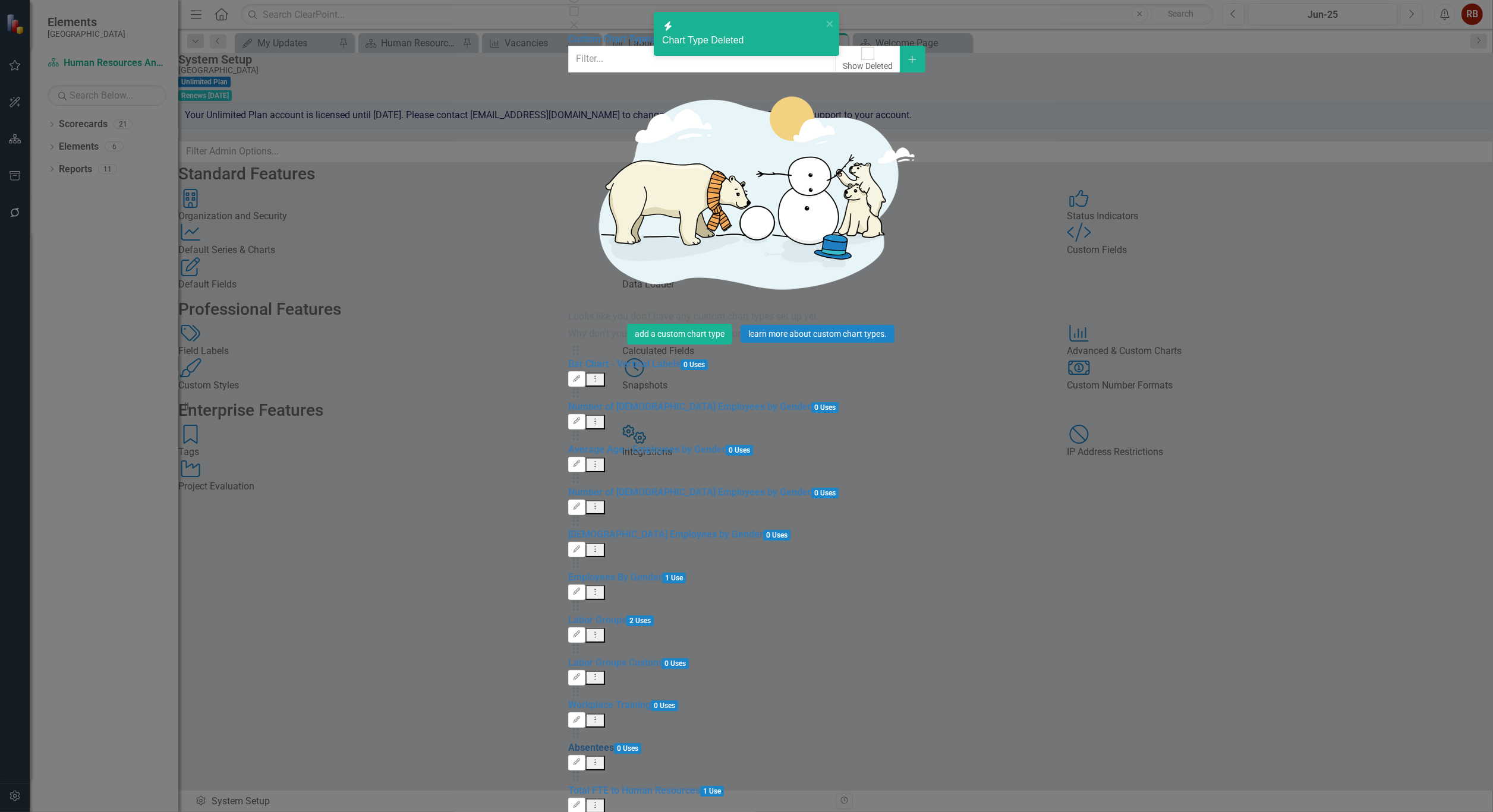
click at [568, 742] on link "Absentees" at bounding box center [591, 747] width 46 height 11
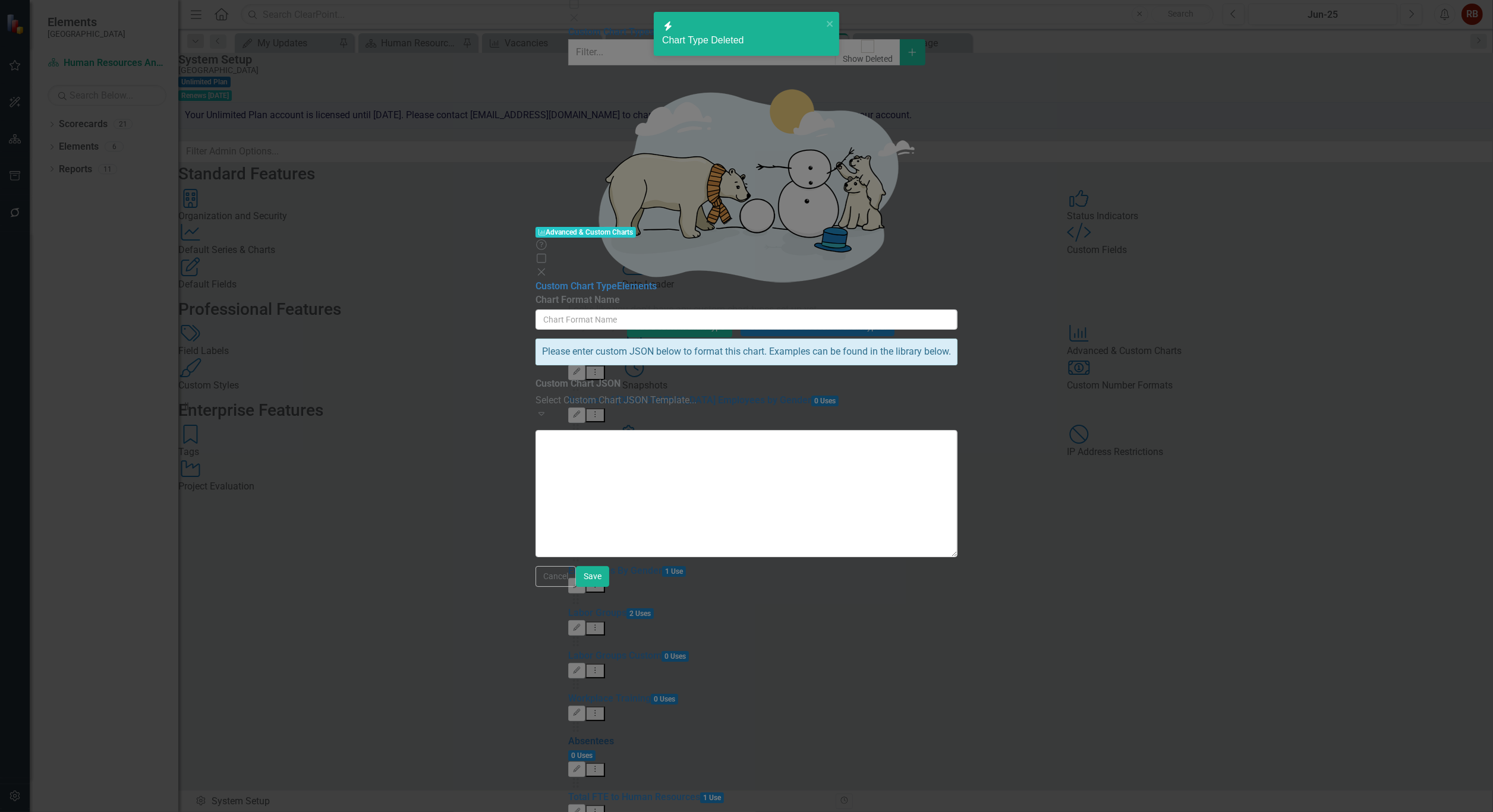
type input "Absentees"
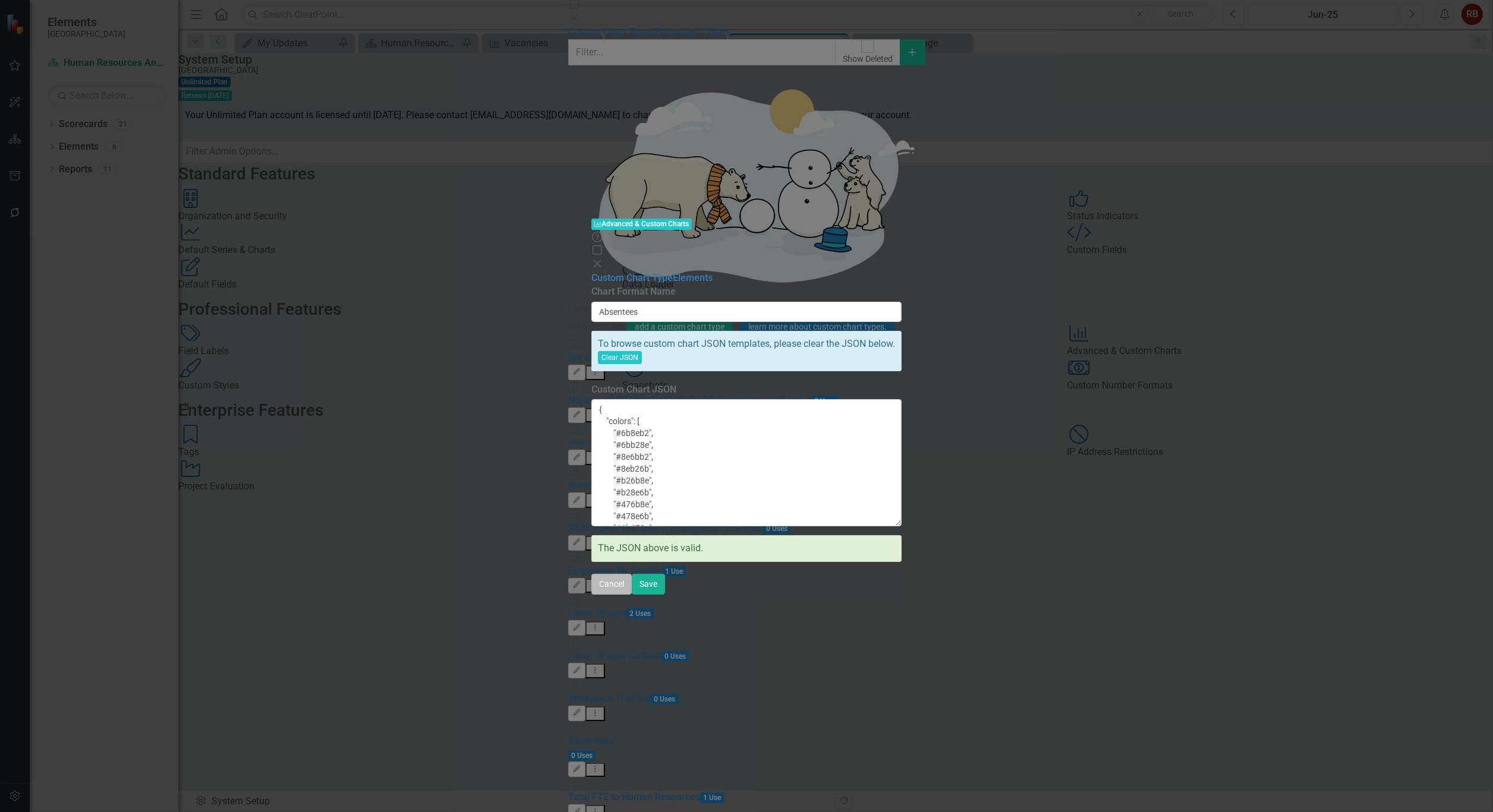
click at [632, 595] on button "Cancel" at bounding box center [611, 584] width 40 height 21
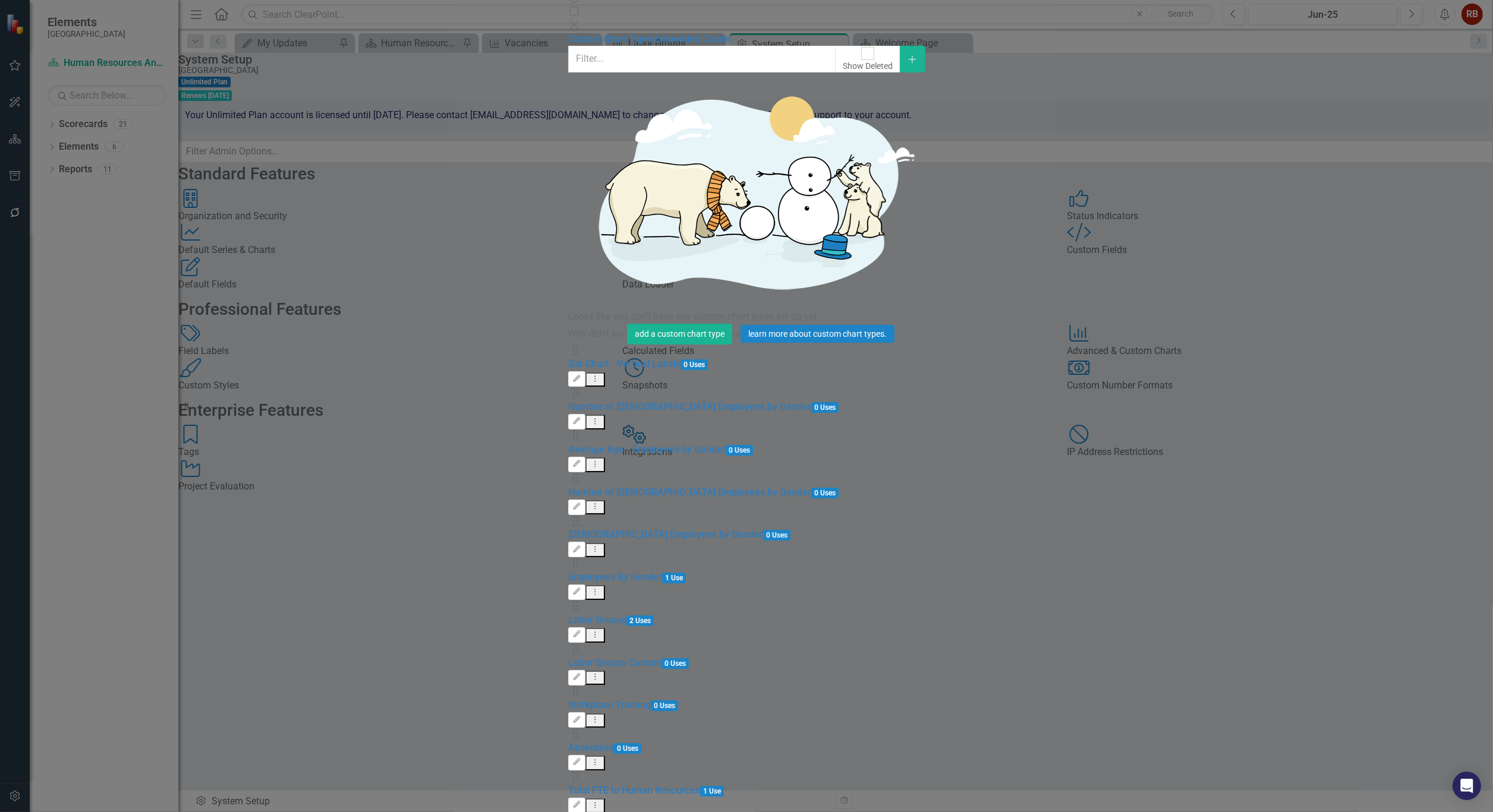
click at [608, 811] on button "Cancel" at bounding box center [588, 823] width 40 height 21
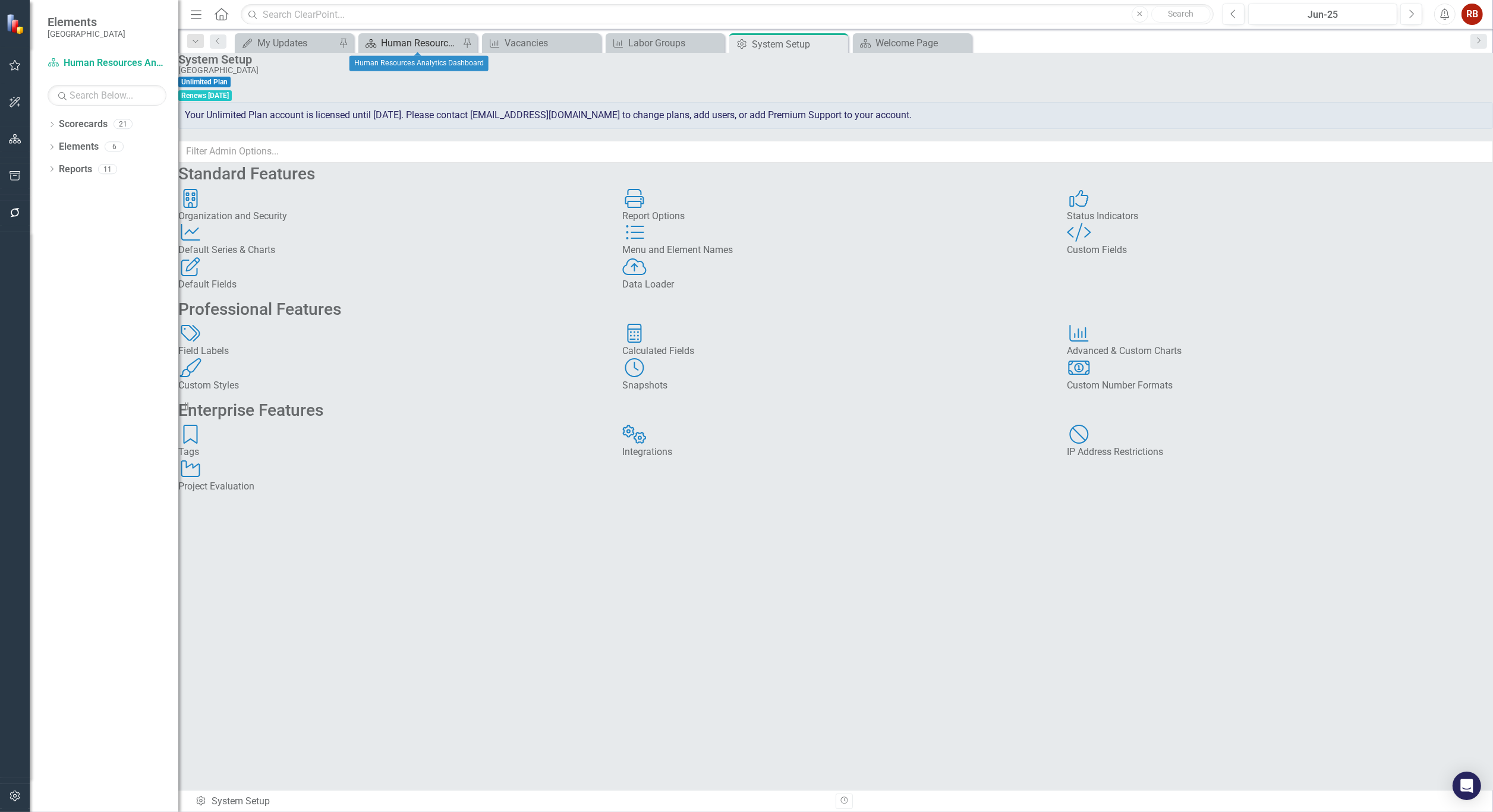
click at [411, 43] on div "Human Resources Analytics Dashboard" at bounding box center [420, 43] width 78 height 15
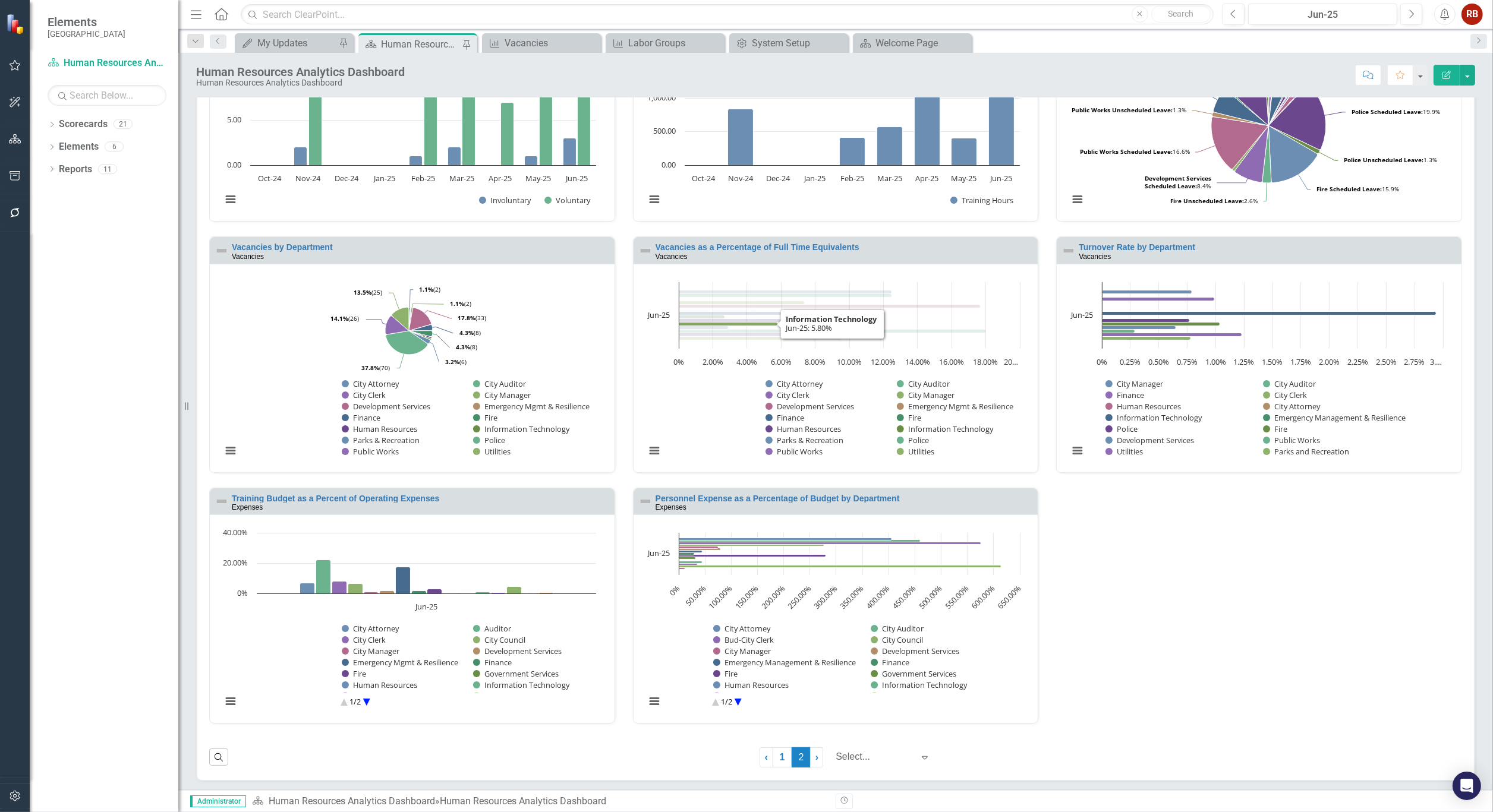
scroll to position [399, 0]
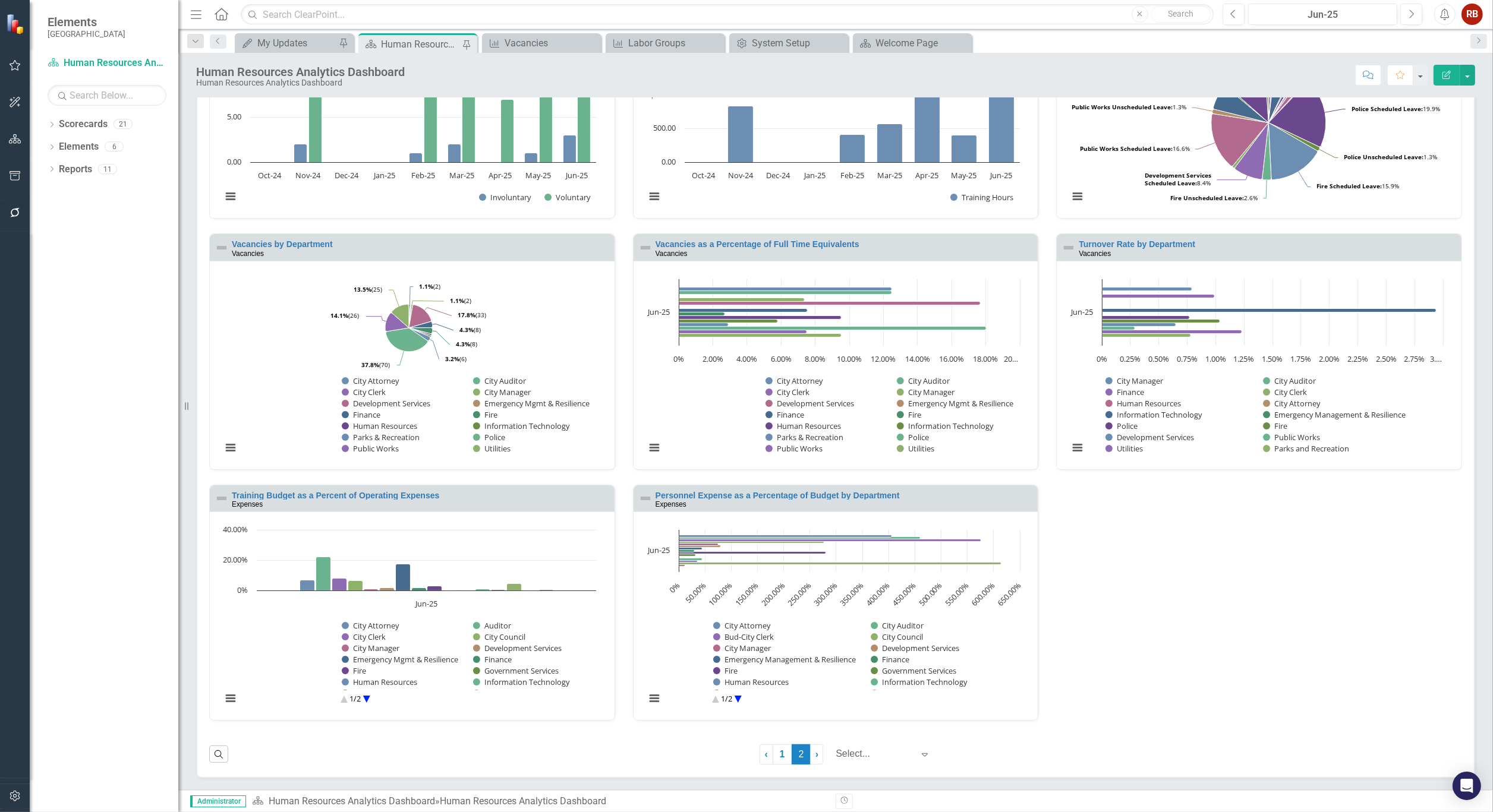
click at [779, 763] on link "1" at bounding box center [782, 754] width 19 height 20
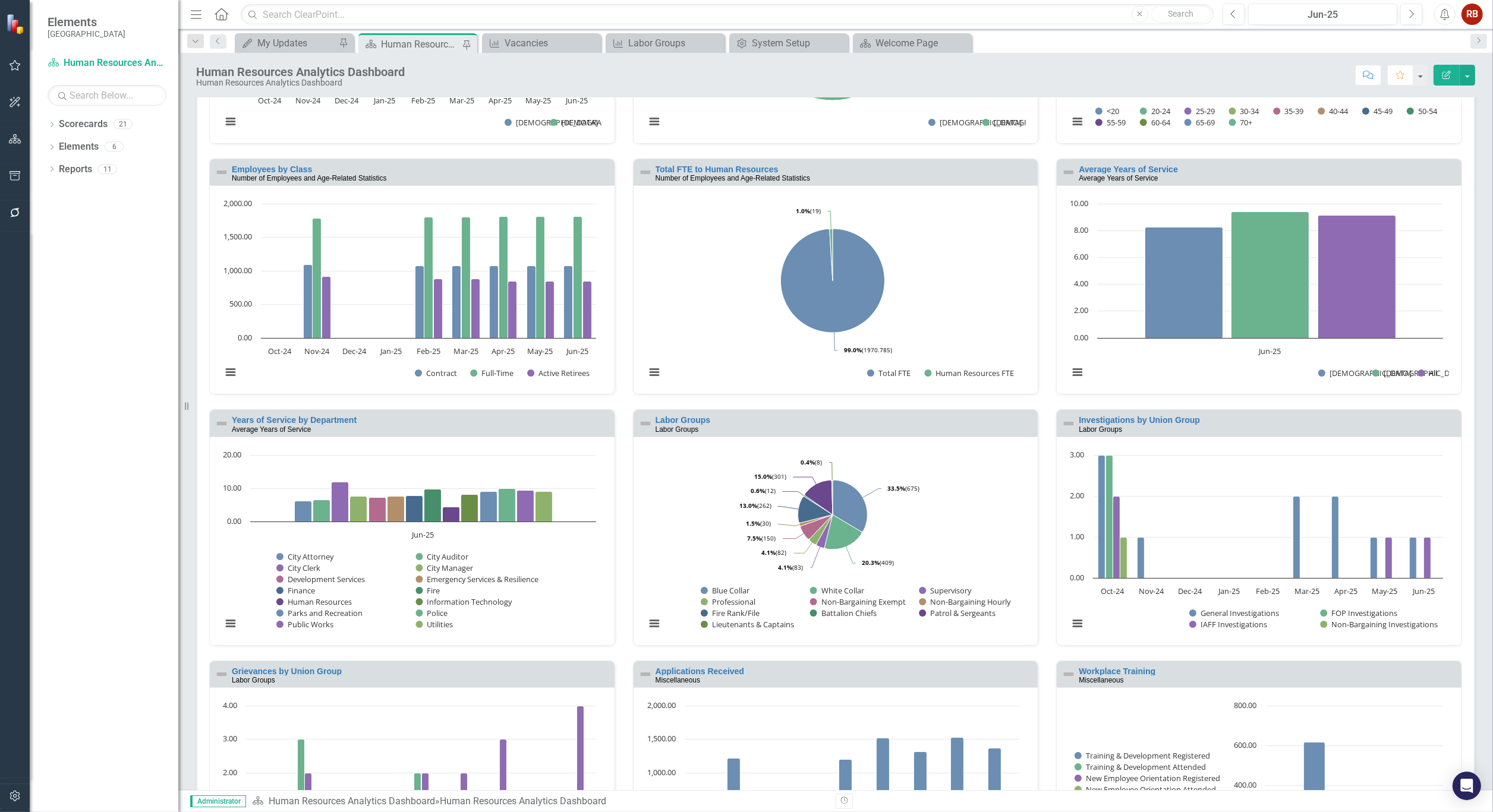
scroll to position [264, 0]
